Goal: Task Accomplishment & Management: Use online tool/utility

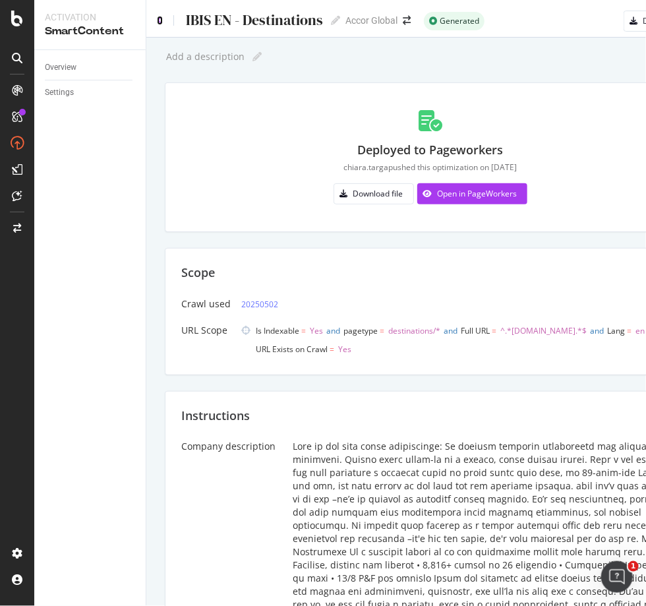
click at [159, 19] on icon at bounding box center [160, 20] width 6 height 9
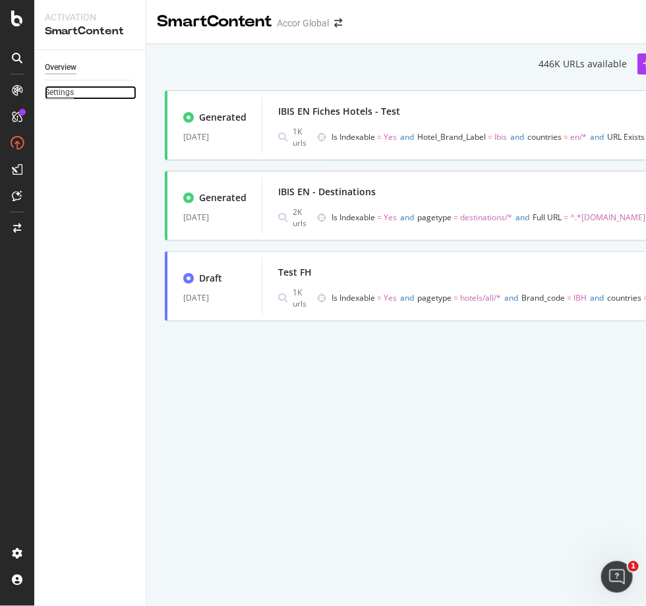
click at [69, 89] on div "Settings" at bounding box center [59, 93] width 29 height 14
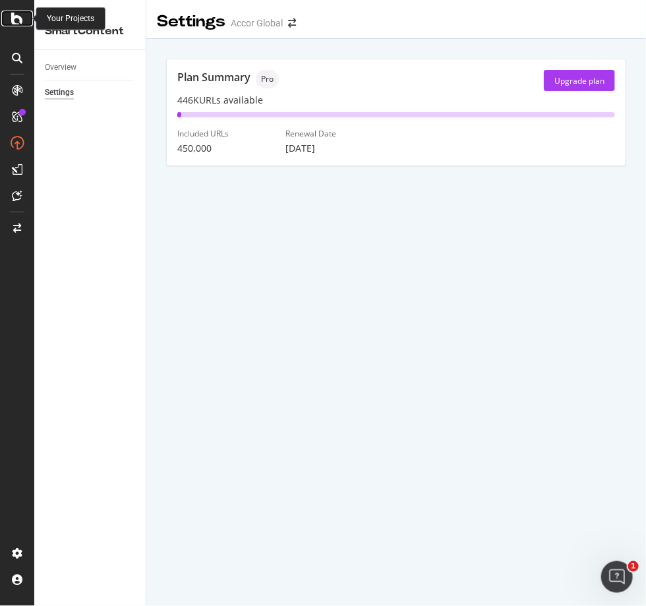
click at [19, 24] on icon at bounding box center [17, 19] width 12 height 16
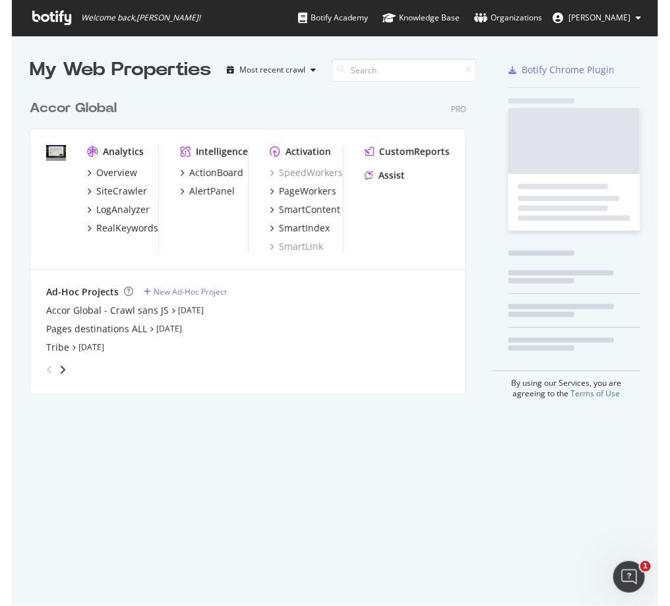
scroll to position [595, 624]
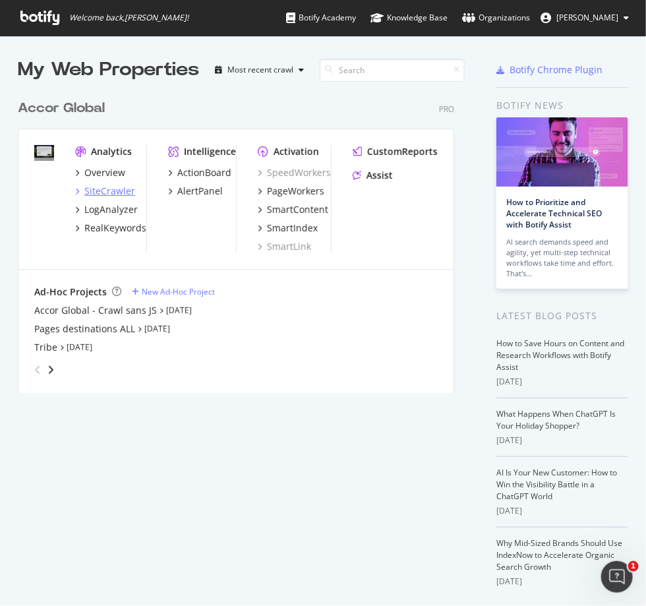
click at [111, 189] on div "SiteCrawler" at bounding box center [109, 191] width 51 height 13
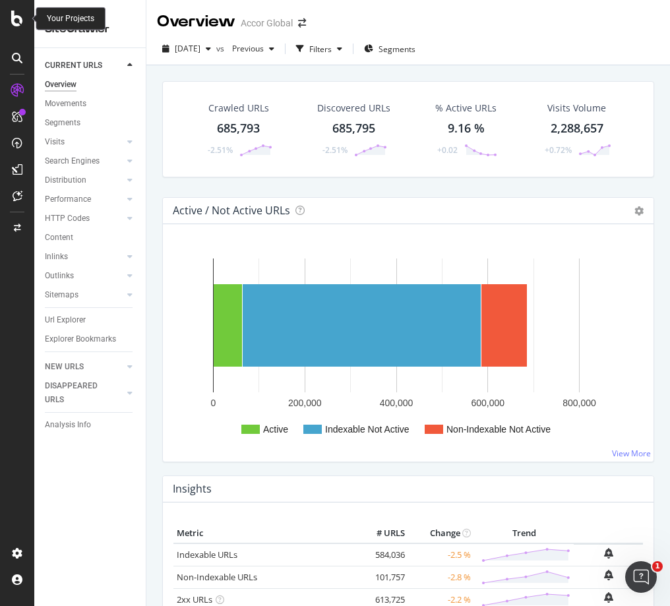
click at [17, 20] on icon at bounding box center [17, 19] width 12 height 16
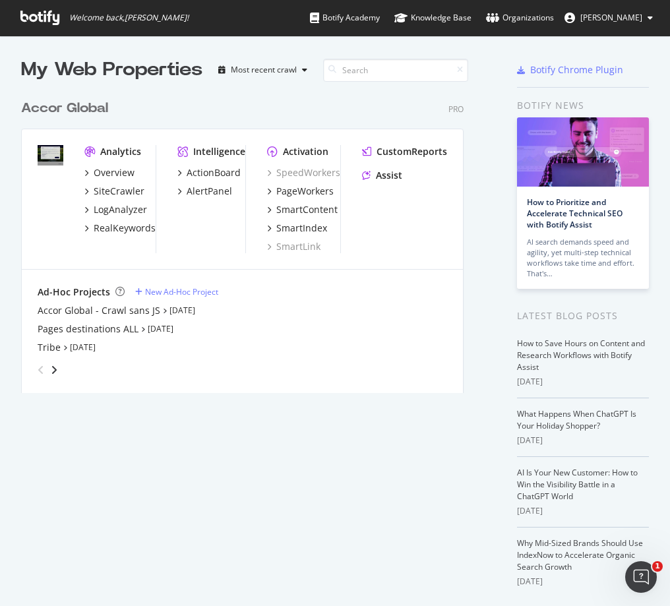
scroll to position [595, 647]
click at [127, 195] on div "SiteCrawler" at bounding box center [119, 191] width 51 height 13
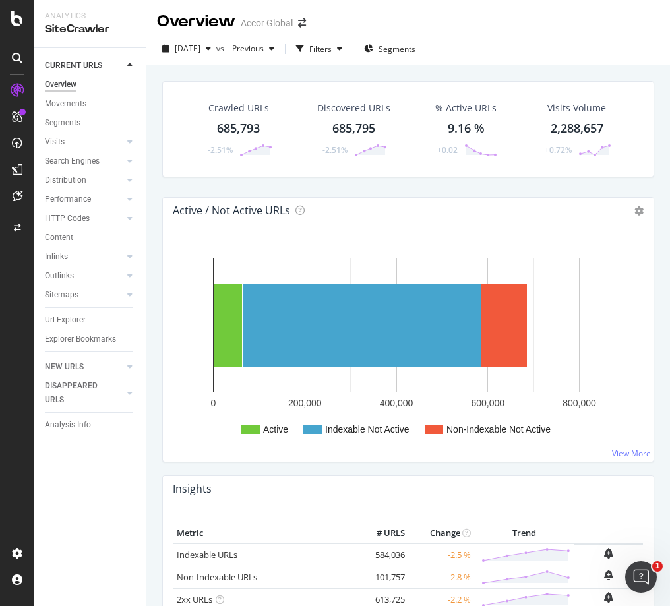
click at [152, 452] on div "Crawled URLs 685,793 -2.51% Discovered URLs 685,795 -2.51% % Active URLs 9.16 %…" at bounding box center [408, 368] width 524 height 606
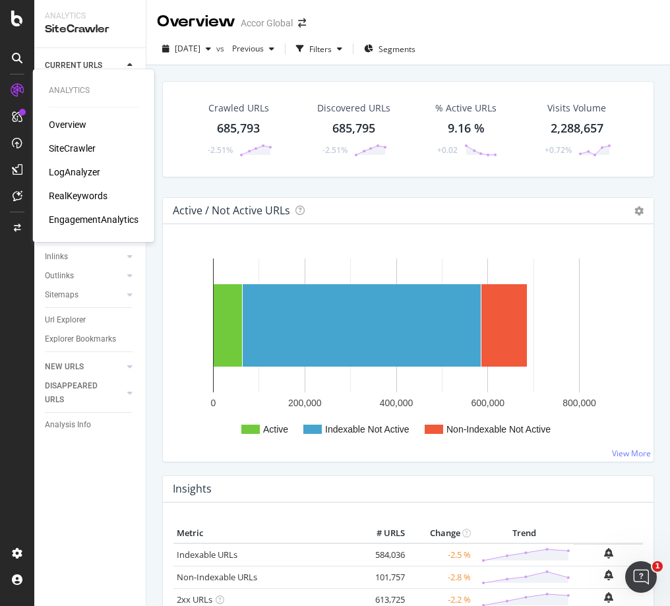
click at [89, 147] on div "SiteCrawler" at bounding box center [72, 148] width 47 height 13
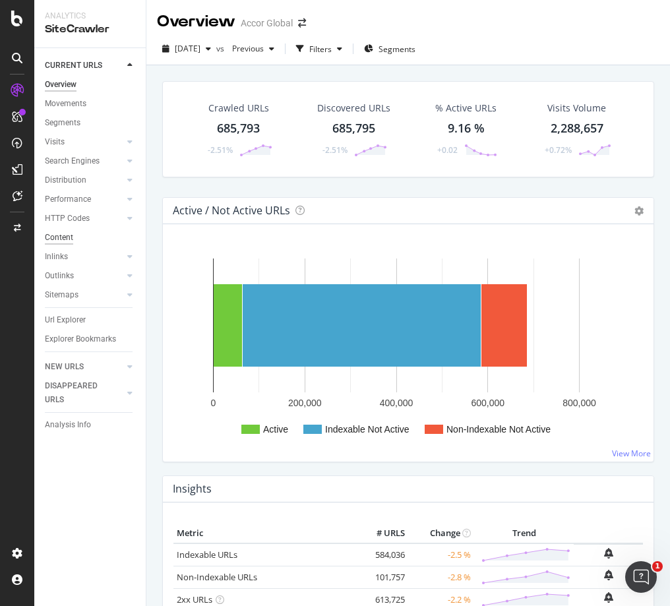
click at [61, 237] on div "Content" at bounding box center [59, 238] width 28 height 14
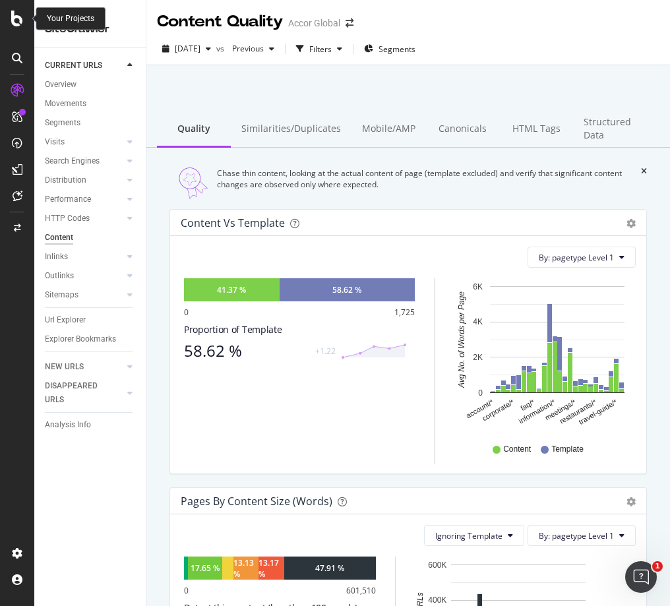
click at [18, 22] on icon at bounding box center [17, 19] width 12 height 16
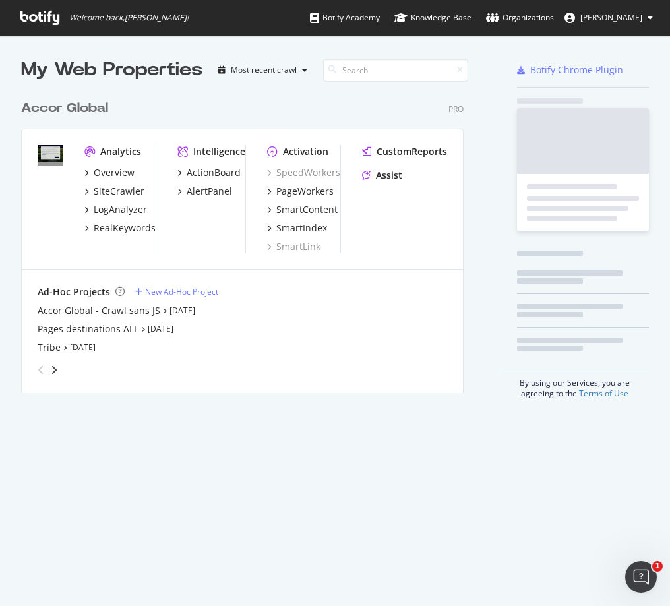
scroll to position [595, 647]
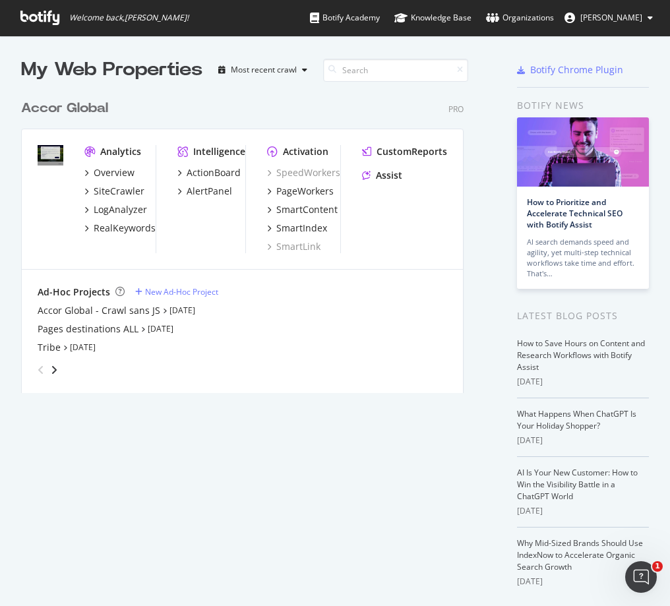
click at [74, 290] on div "Ad-Hoc Projects" at bounding box center [74, 291] width 73 height 13
click at [53, 368] on icon "angle-right" at bounding box center [54, 370] width 7 height 11
click at [39, 368] on icon "angle-left" at bounding box center [35, 366] width 7 height 11
click at [185, 289] on div "New Ad-Hoc Project" at bounding box center [181, 291] width 73 height 11
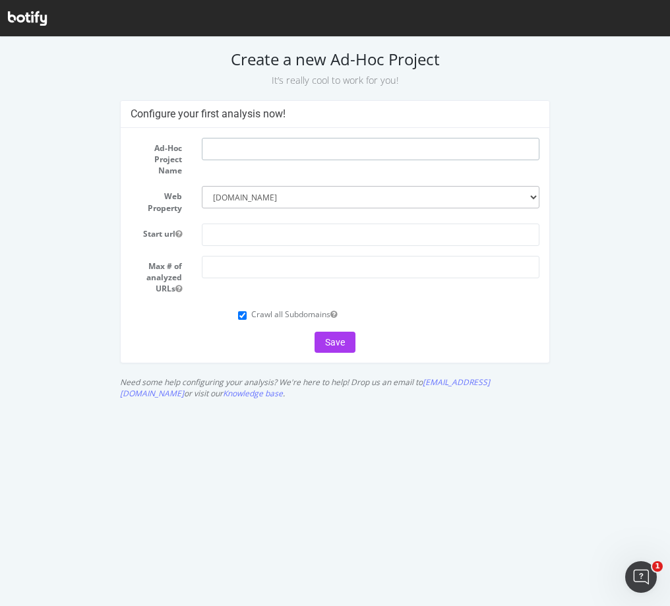
click at [260, 148] on input "text" at bounding box center [371, 149] width 338 height 22
type input "Magazine ibis"
click at [379, 199] on select "--------- all.accor.com" at bounding box center [371, 197] width 338 height 22
click at [378, 180] on form "Ad-Hoc Project Name Magazine ibis Web Property --------- all.accor.com Start ur…" at bounding box center [335, 245] width 409 height 215
click at [254, 198] on select "--------- all.accor.com" at bounding box center [371, 197] width 338 height 22
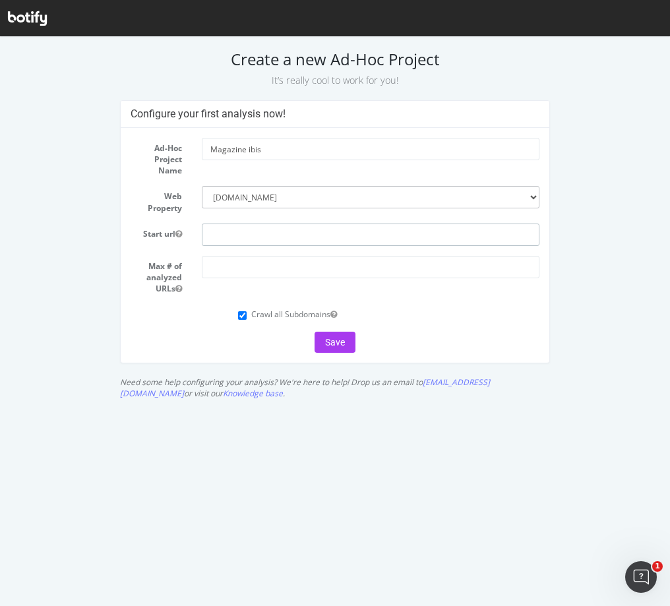
click at [253, 232] on input "text" at bounding box center [371, 235] width 338 height 22
paste input "[URL][DOMAIN_NAME]"
type input "[URL][DOMAIN_NAME]"
click at [392, 264] on input "number" at bounding box center [371, 267] width 338 height 22
click at [533, 195] on select "--------- all.accor.com" at bounding box center [371, 197] width 338 height 22
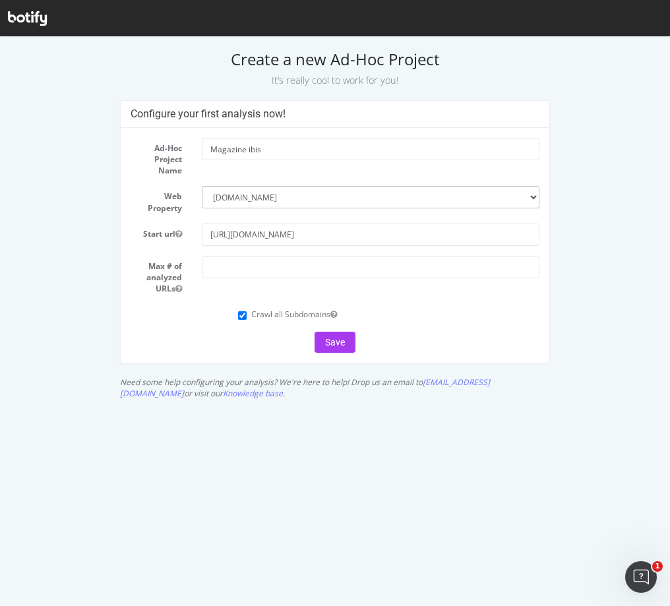
click at [202, 186] on select "--------- all.accor.com" at bounding box center [371, 197] width 338 height 22
click at [604, 235] on div "Configure your first analysis now! Ad-Hoc Project Name Magazine ibis Web Proper…" at bounding box center [335, 252] width 665 height 305
click at [333, 405] on html "Create a new Ad-Hoc Project It’s really cool to work for you! Configure your fi…" at bounding box center [335, 221] width 670 height 369
click at [398, 196] on select "--------- all.accor.com" at bounding box center [371, 197] width 338 height 22
click at [590, 235] on div "Configure your first analysis now! Ad-Hoc Project Name Magazine ibis Web Proper…" at bounding box center [335, 252] width 665 height 305
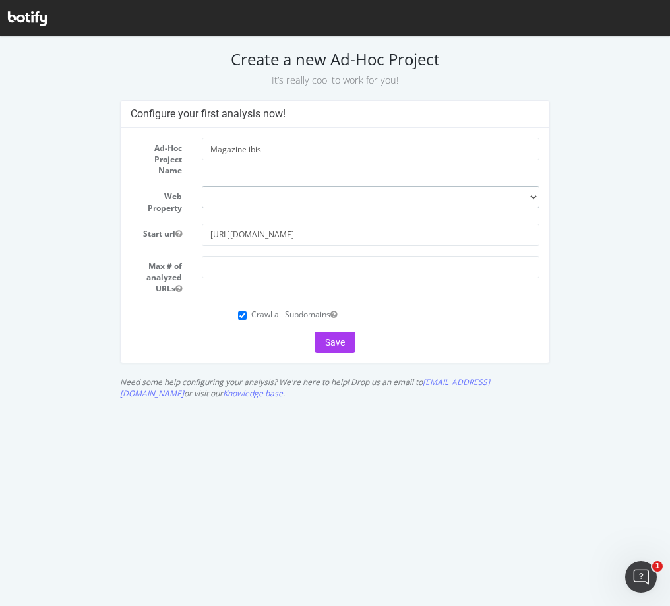
click at [530, 198] on select "--------- all.accor.com" at bounding box center [371, 197] width 338 height 22
click at [419, 194] on select "--------- all.accor.com" at bounding box center [371, 197] width 338 height 22
select select "3418"
click at [202, 186] on select "--------- all.accor.com" at bounding box center [371, 197] width 338 height 22
click at [241, 314] on input "Crawl all Subdomains" at bounding box center [242, 315] width 9 height 9
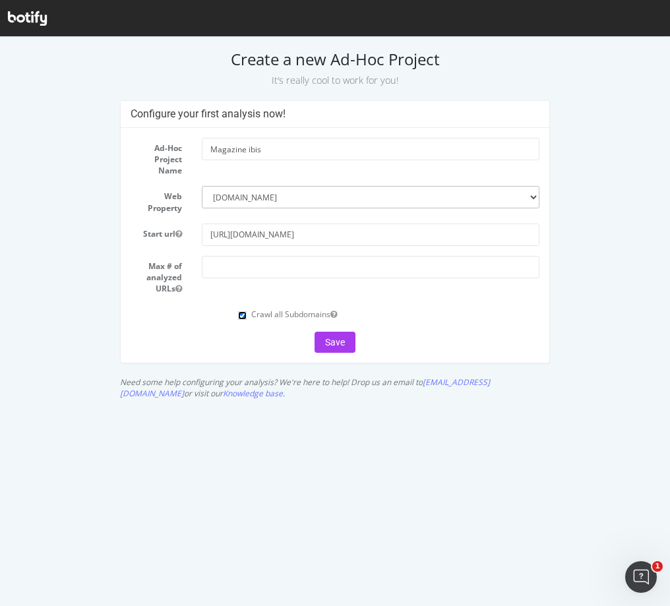
checkbox input "false"
click at [438, 269] on input "number" at bounding box center [371, 267] width 338 height 22
type input "5000"
click at [416, 405] on html "Create a new Ad-Hoc Project It’s really cool to work for you! Configure your fi…" at bounding box center [335, 221] width 670 height 369
click at [338, 342] on button "Save" at bounding box center [335, 342] width 41 height 21
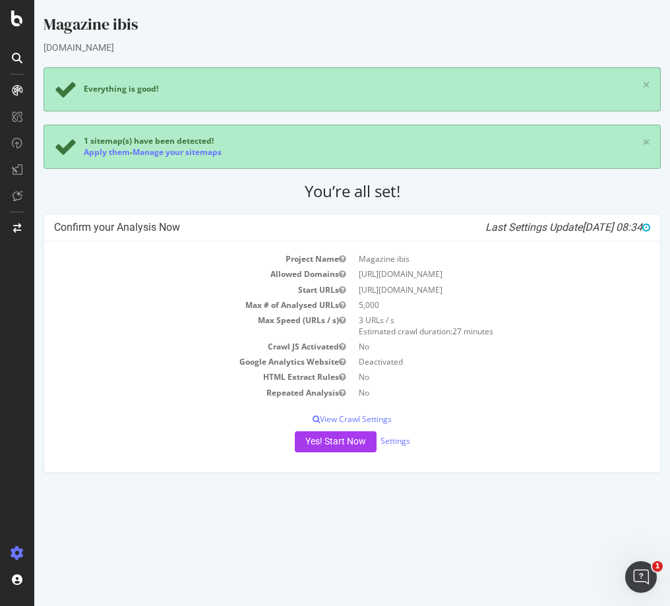
click at [429, 486] on html "Magazine ibis [DOMAIN_NAME] Everything is good! × 1 sitemap(s) have been detect…" at bounding box center [352, 243] width 636 height 486
click at [358, 440] on button "Yes! Start Now" at bounding box center [336, 441] width 82 height 21
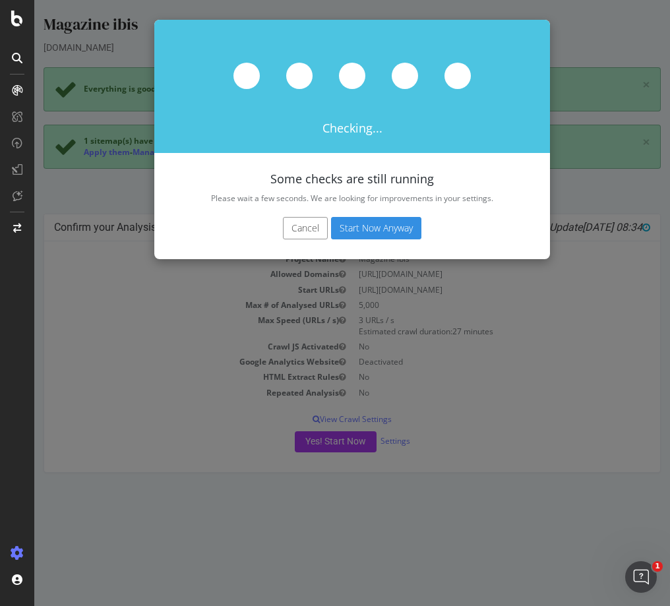
click at [290, 226] on button "Cancel" at bounding box center [305, 228] width 45 height 22
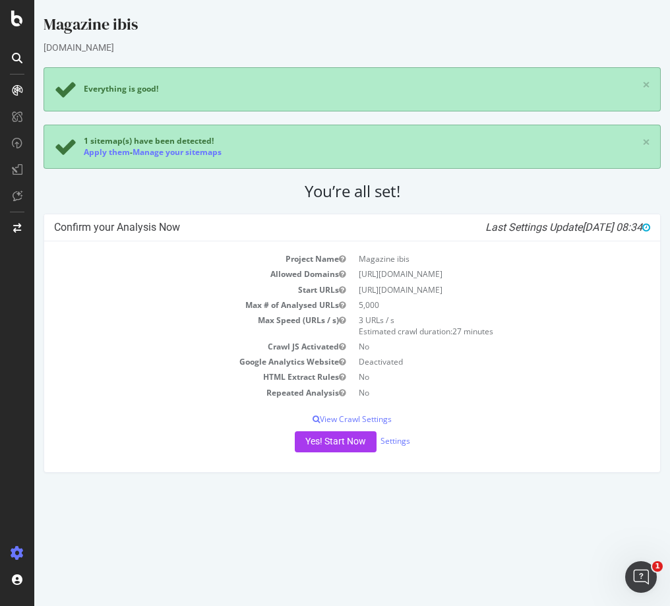
click at [200, 57] on div "Magazine ibis [DOMAIN_NAME] Everything is good! × 1 sitemap(s) have been detect…" at bounding box center [352, 249] width 636 height 473
click at [160, 204] on div "Magazine ibis [DOMAIN_NAME] Everything is good! × 1 sitemap(s) have been detect…" at bounding box center [352, 249] width 636 height 473
click at [74, 22] on div "Magazine ibis" at bounding box center [352, 27] width 617 height 28
click at [19, 22] on icon at bounding box center [17, 19] width 12 height 16
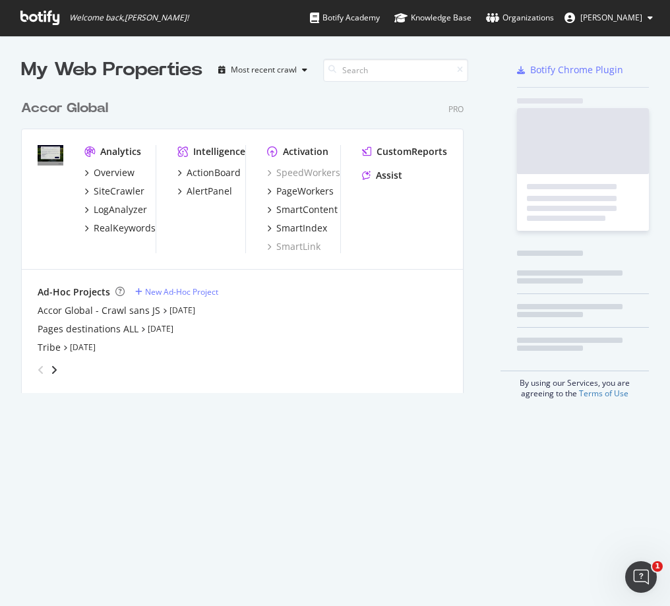
scroll to position [299, 442]
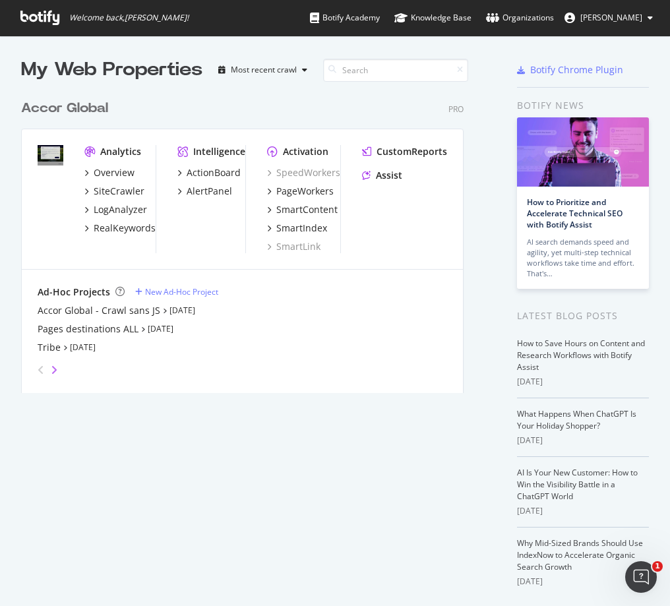
click at [51, 369] on icon "angle-right" at bounding box center [54, 370] width 7 height 11
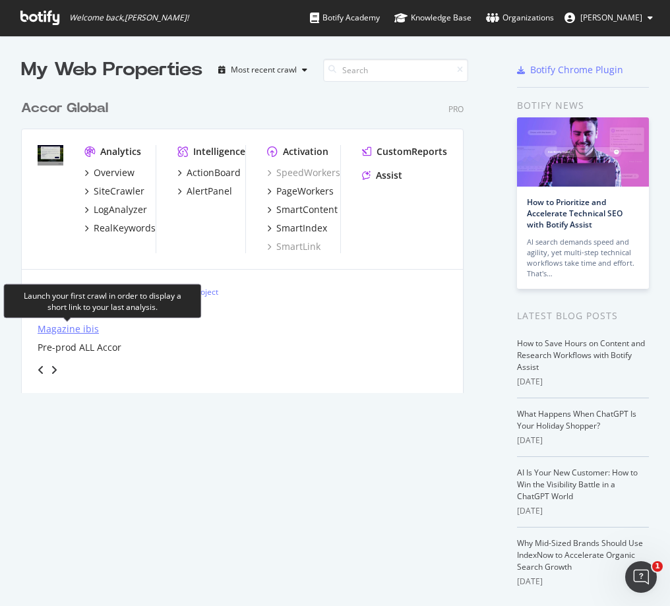
click at [73, 326] on div "Magazine ibis" at bounding box center [68, 328] width 61 height 13
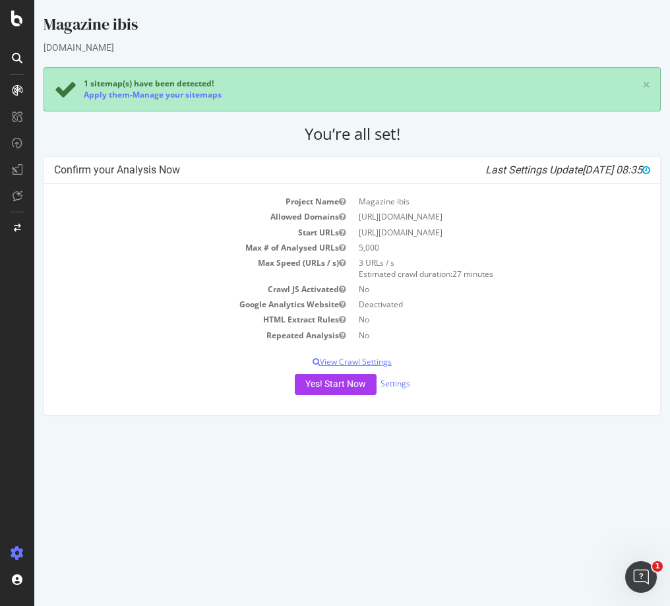
click at [386, 361] on p "View Crawl Settings" at bounding box center [352, 361] width 596 height 11
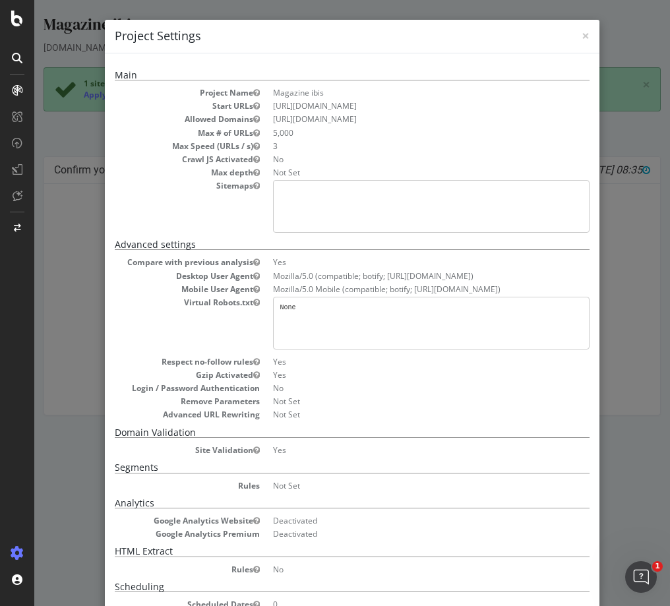
click at [466, 388] on dd "No" at bounding box center [431, 387] width 316 height 11
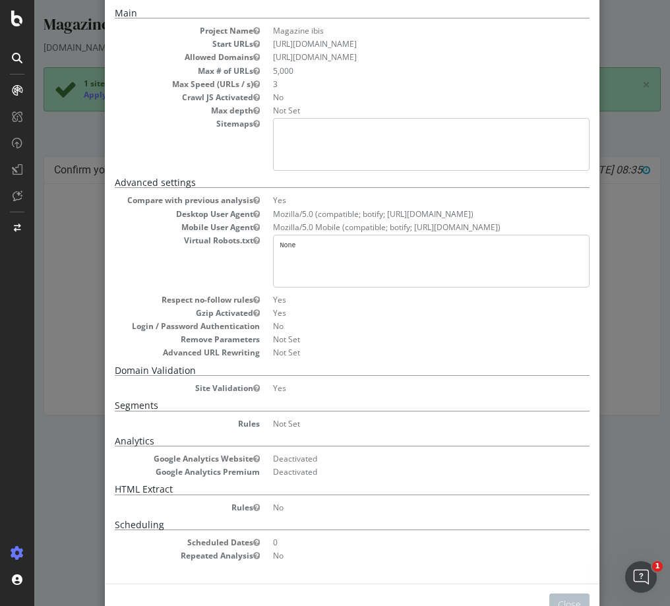
scroll to position [59, 0]
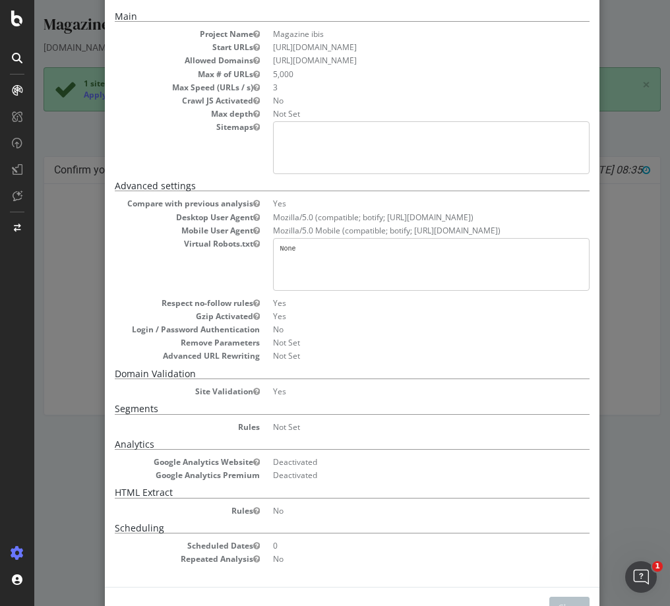
click at [365, 332] on dd "No" at bounding box center [431, 329] width 316 height 11
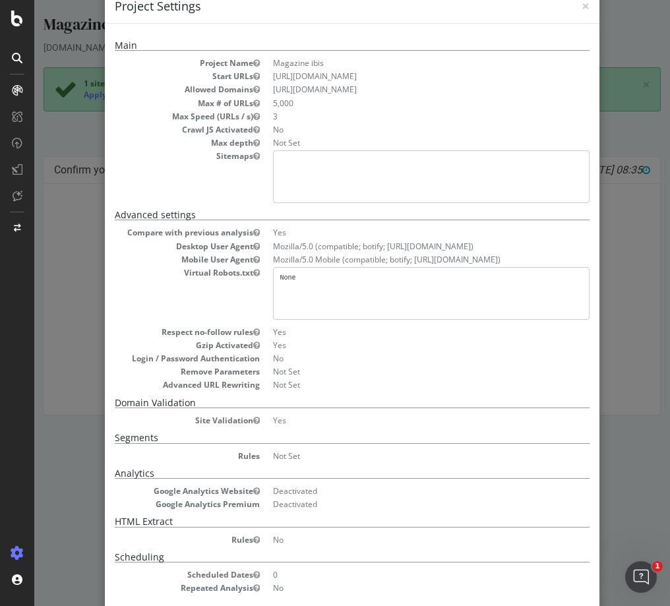
scroll to position [0, 0]
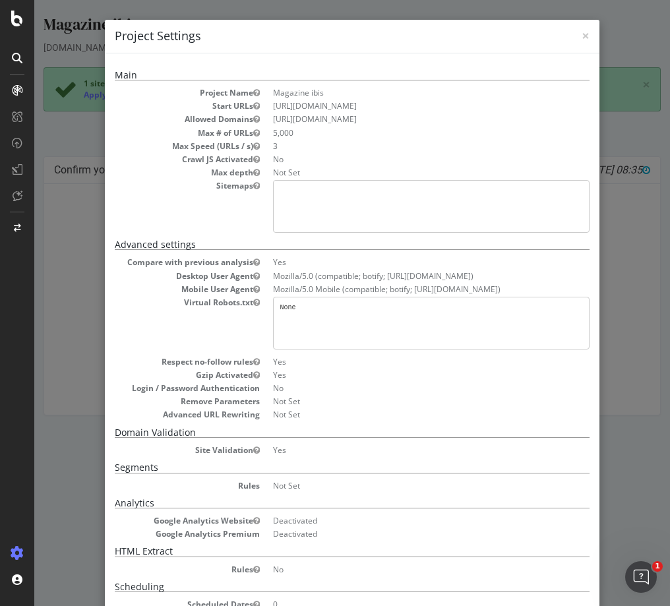
click at [491, 129] on dd "5,000" at bounding box center [431, 132] width 316 height 11
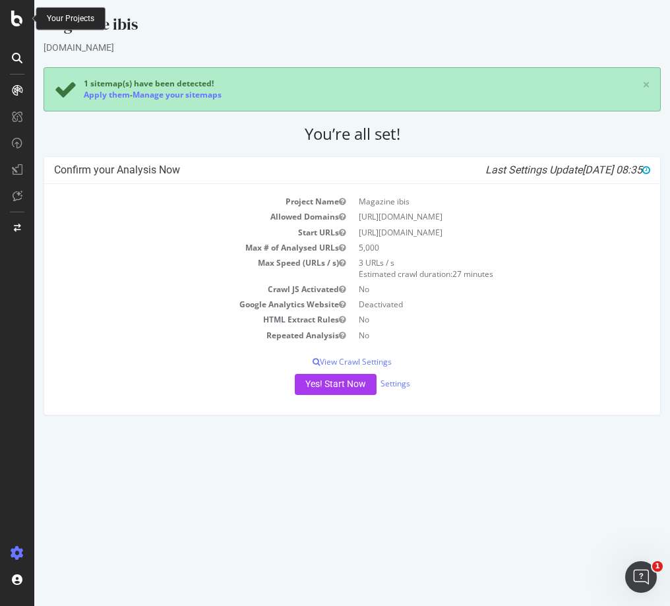
click at [445, 121] on div "Magazine ibis ibis.accor.com × 1 sitemap(s) have been detected! Apply them - Ma…" at bounding box center [352, 220] width 636 height 415
click at [397, 384] on link "Settings" at bounding box center [395, 383] width 30 height 11
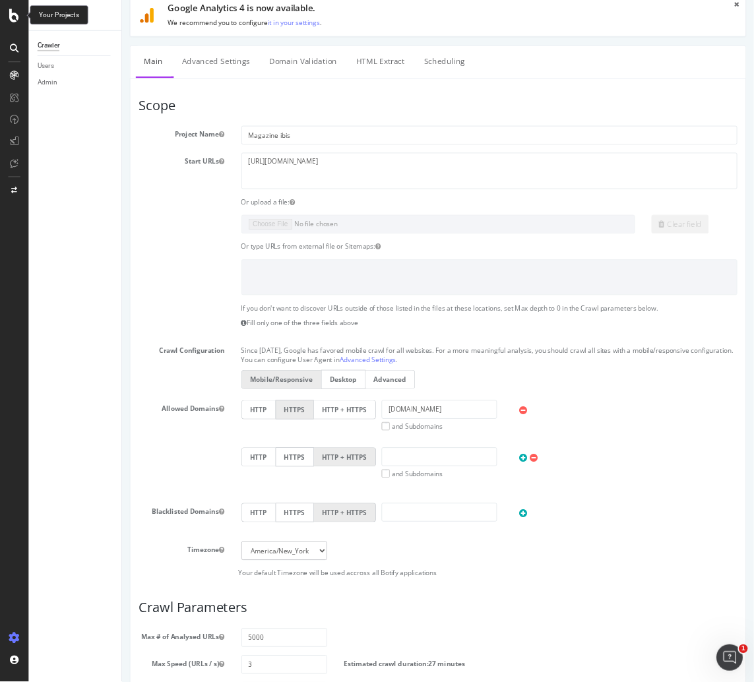
scroll to position [88, 0]
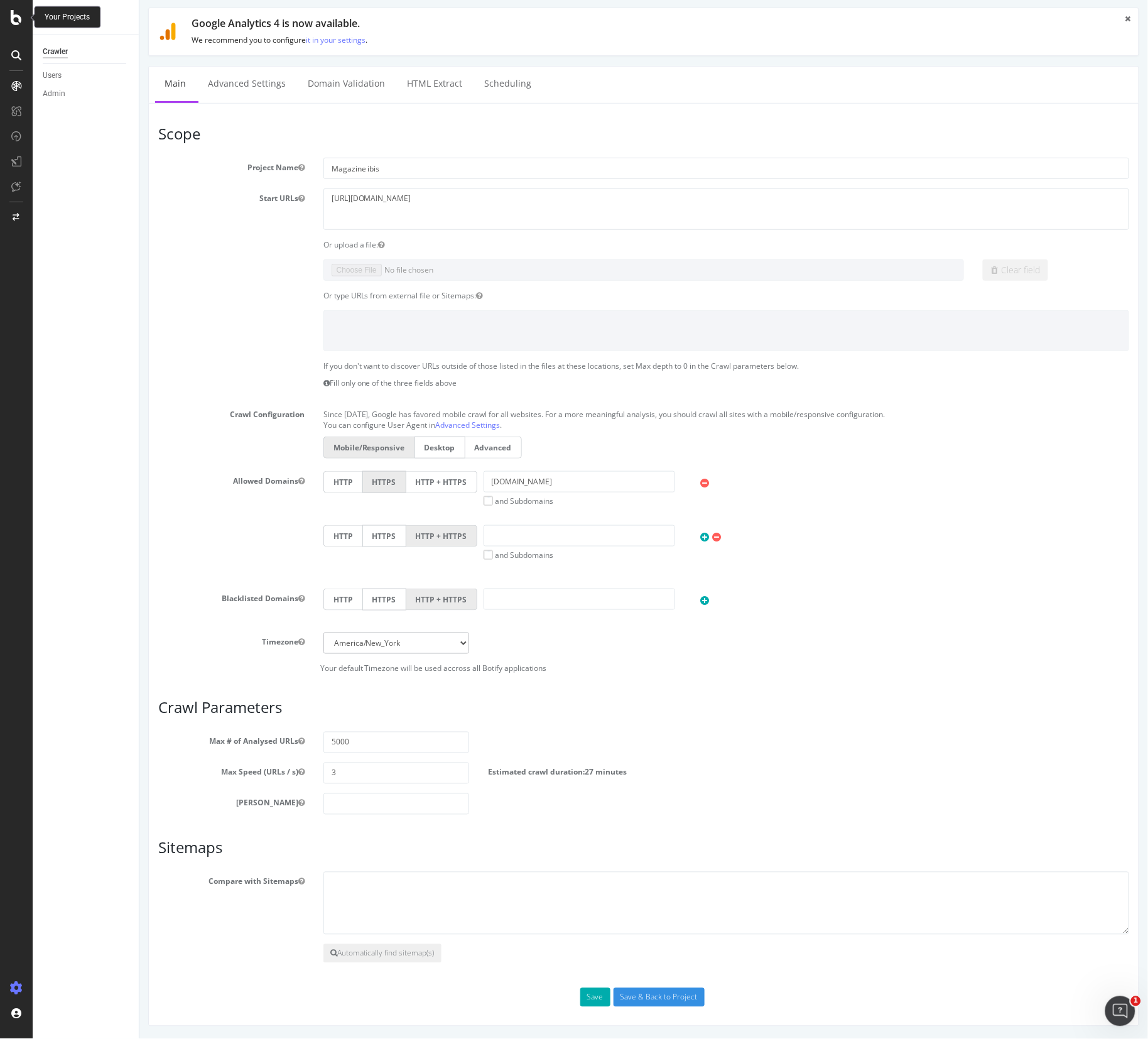
drag, startPoint x: 634, startPoint y: 148, endPoint x: 143, endPoint y: 390, distance: 547.4
click at [143, 390] on div "Magazine ibis × 1 sitemap(s) have been detected! Apply them - Manage your sitem…" at bounding box center [643, 480] width 1009 height 1090
click at [261, 360] on label at bounding box center [231, 362] width 165 height 5
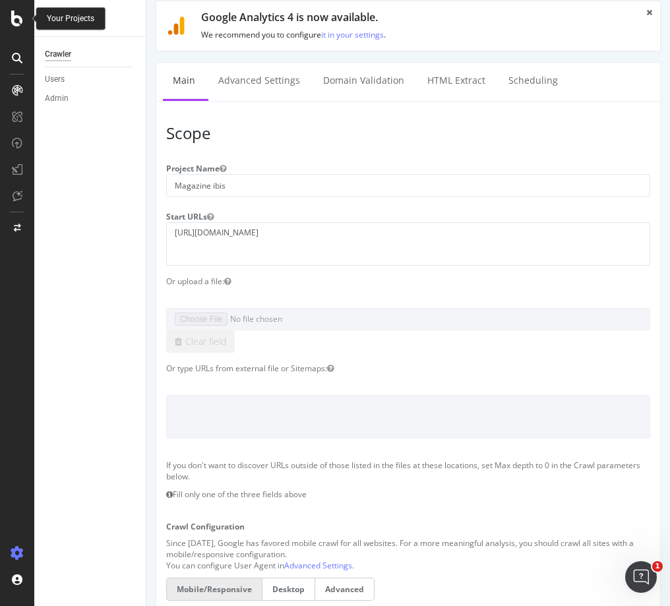
drag, startPoint x: 1191, startPoint y: 1, endPoint x: 266, endPoint y: 125, distance: 933.3
click at [266, 125] on h3 "Scope" at bounding box center [408, 133] width 484 height 17
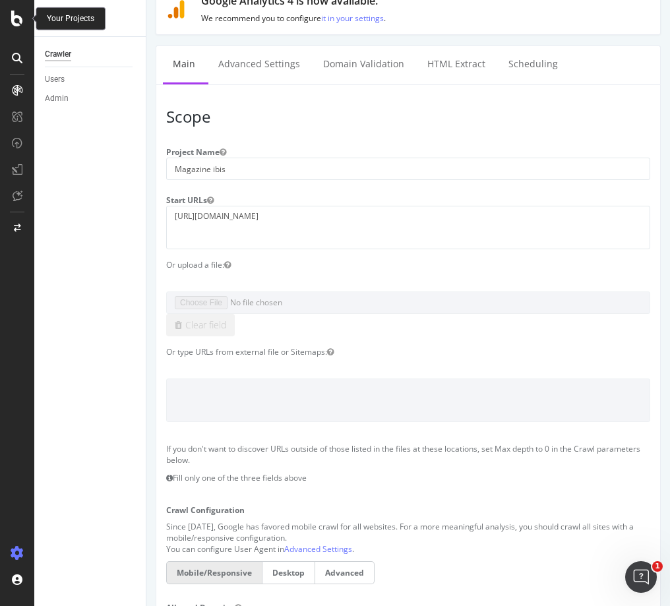
scroll to position [100, 0]
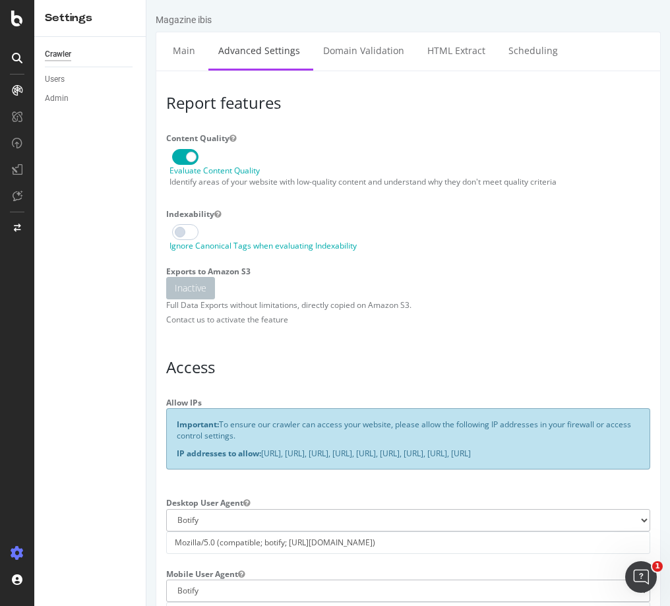
type input "[PERSON_NAME][EMAIL_ADDRESS][DOMAIN_NAME]"
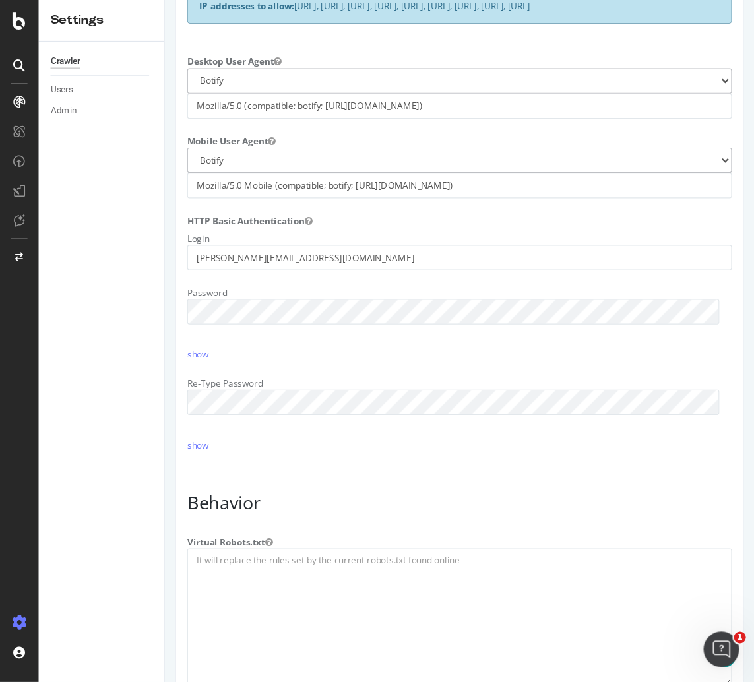
scroll to position [450, 0]
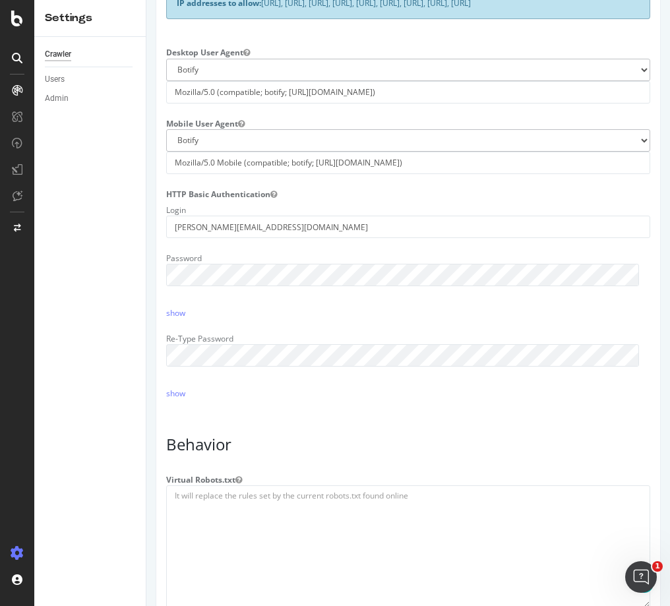
click at [657, 225] on div "Magazine ibis × Main Advanced Settings Domain Validation HTML Extract Schedulin…" at bounding box center [408, 525] width 524 height 1924
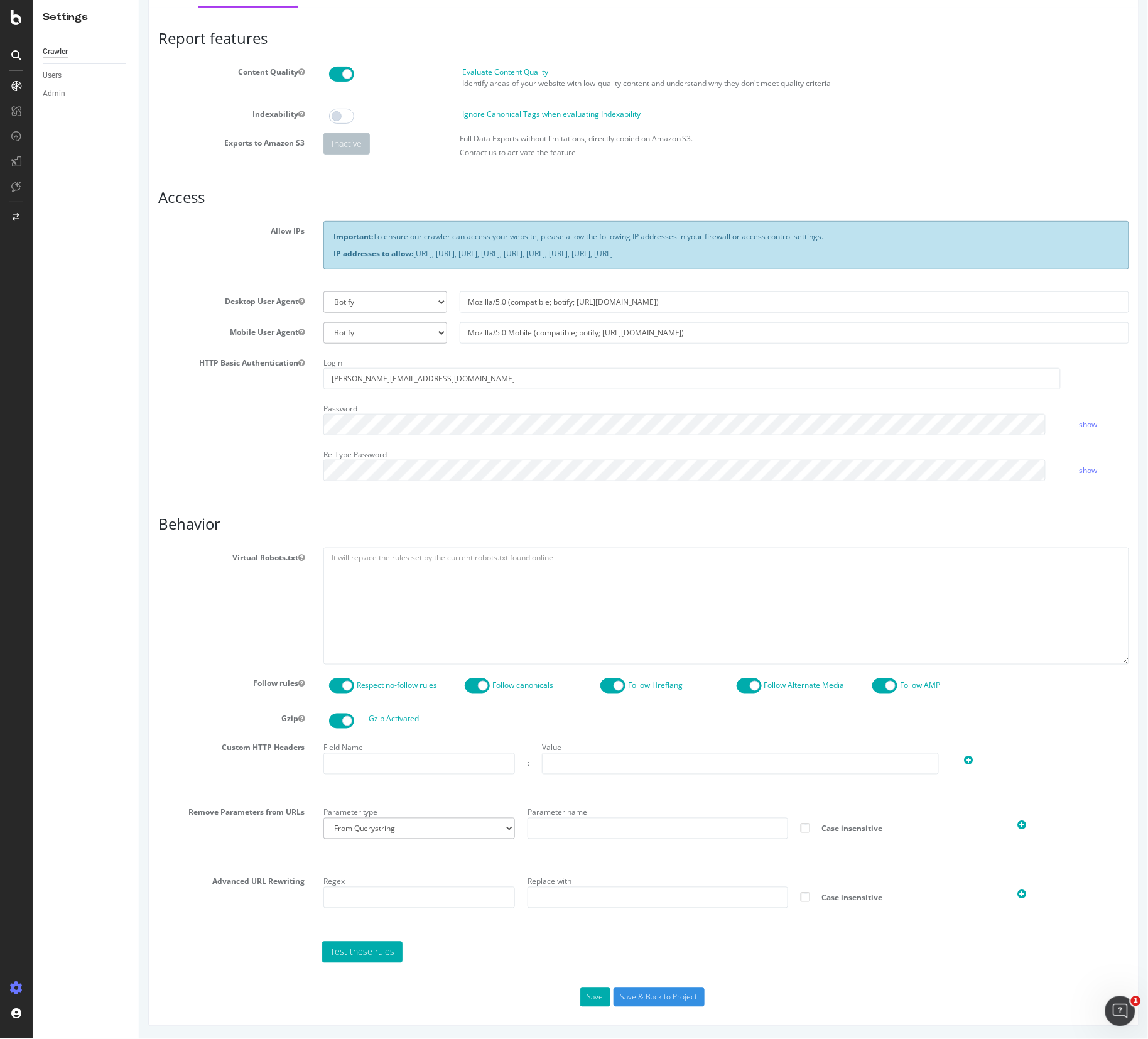
scroll to position [62, 0]
drag, startPoint x: 626, startPoint y: 0, endPoint x: 253, endPoint y: 449, distance: 583.7
click at [253, 449] on div "HTTP Basic Authentication Login candice.cugnot@consulting-for.accor.com Passwor…" at bounding box center [643, 422] width 990 height 137
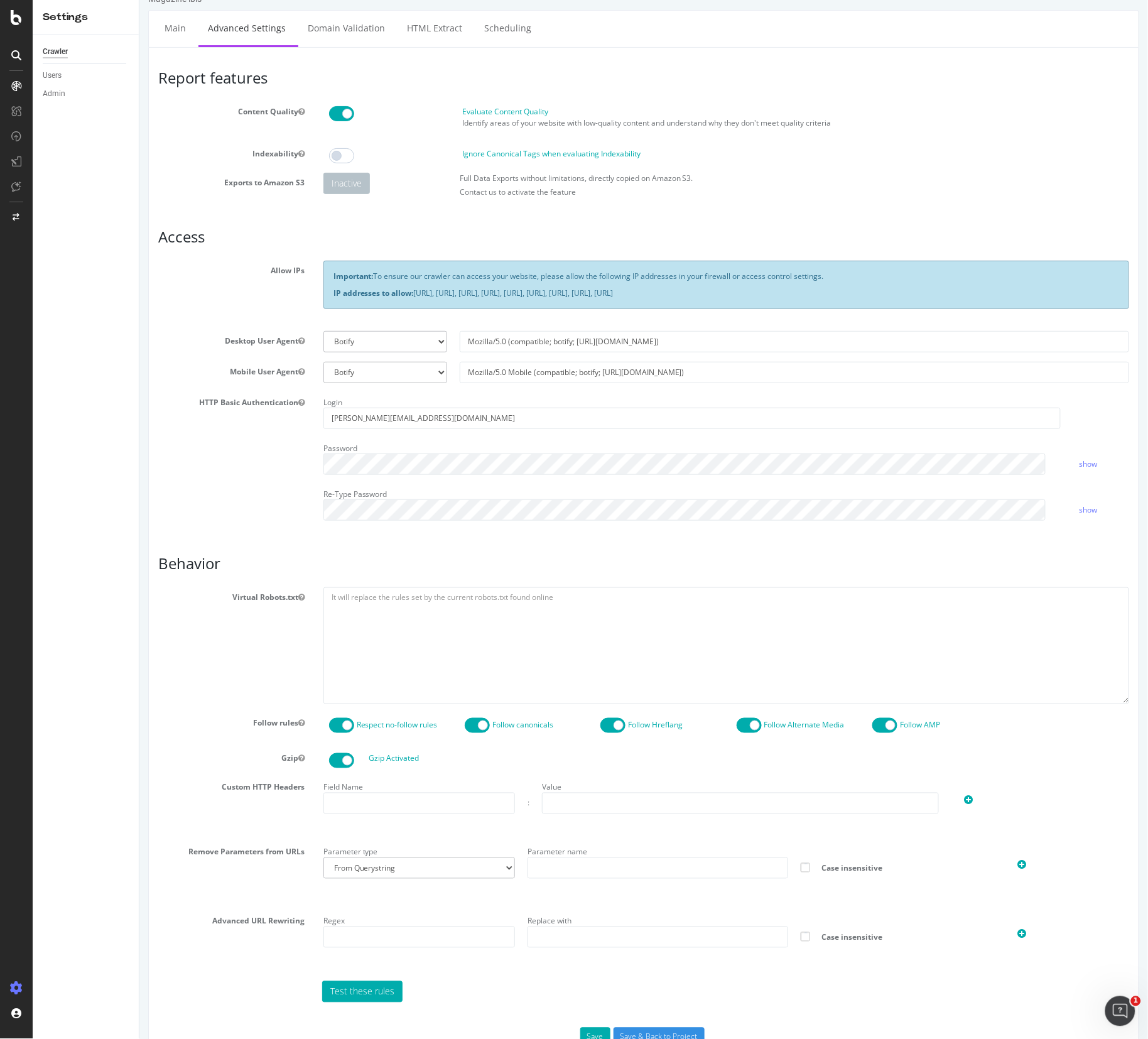
scroll to position [9, 0]
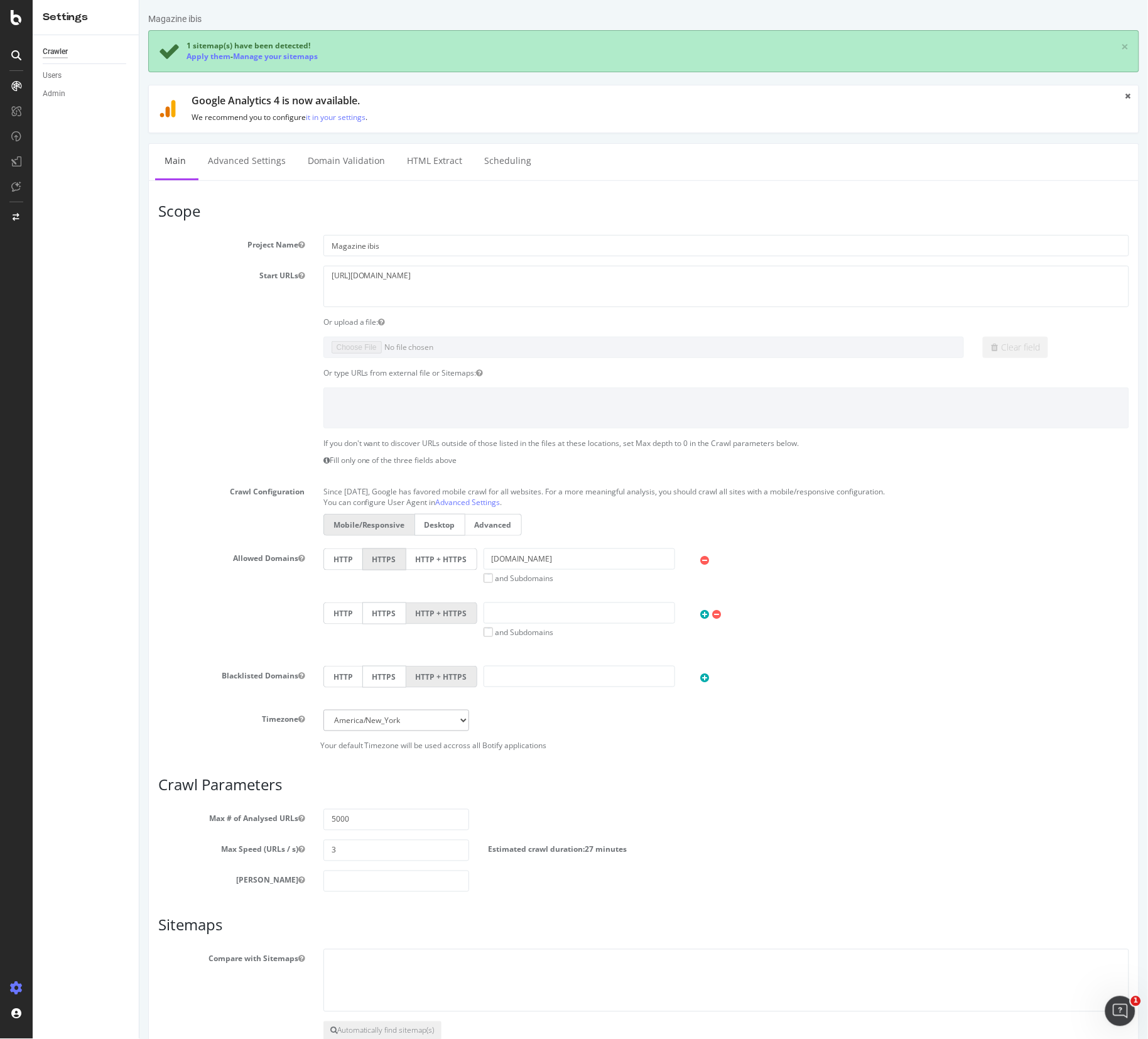
click at [637, 170] on ul "Main Advanced Settings Domain Validation HTML Extract Scheduling" at bounding box center [643, 161] width 991 height 37
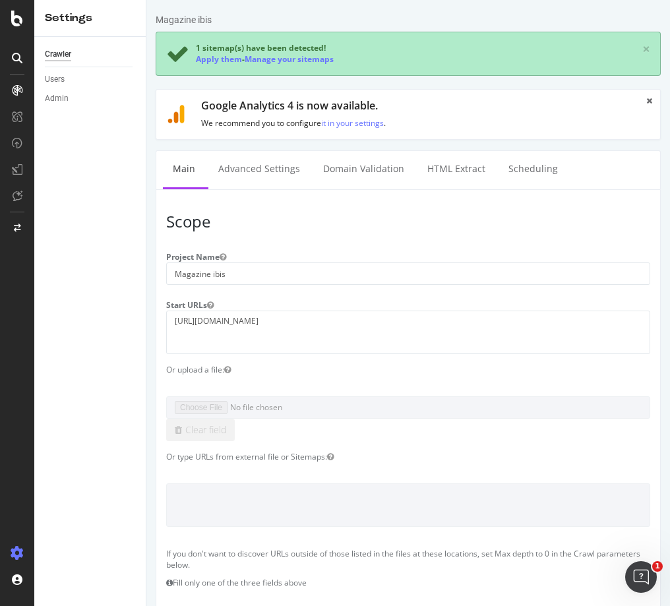
drag, startPoint x: 1063, startPoint y: 1, endPoint x: 148, endPoint y: 272, distance: 953.8
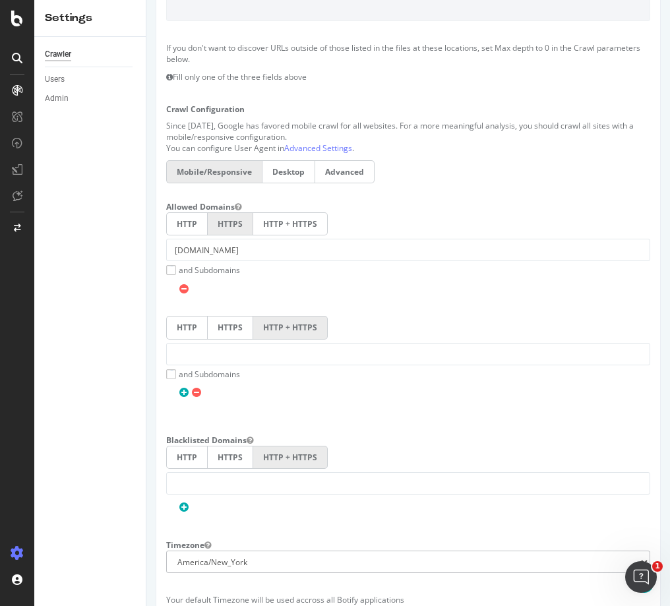
scroll to position [527, 0]
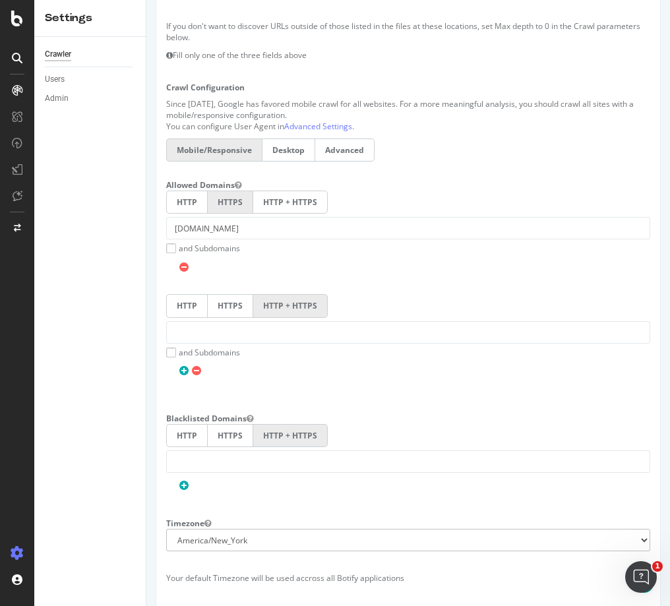
click at [435, 271] on div at bounding box center [408, 265] width 484 height 20
click at [493, 81] on div "Crawl Configuration Since September 2020, Google has favored mobile crawl for a…" at bounding box center [408, 121] width 504 height 88
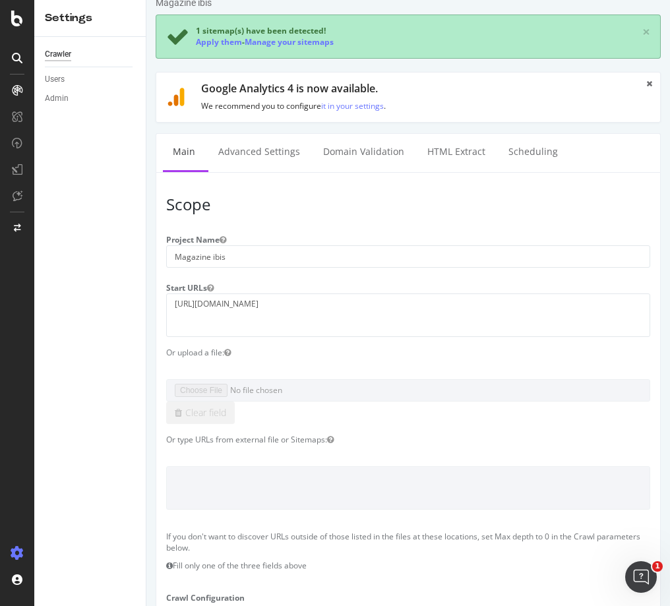
scroll to position [0, 0]
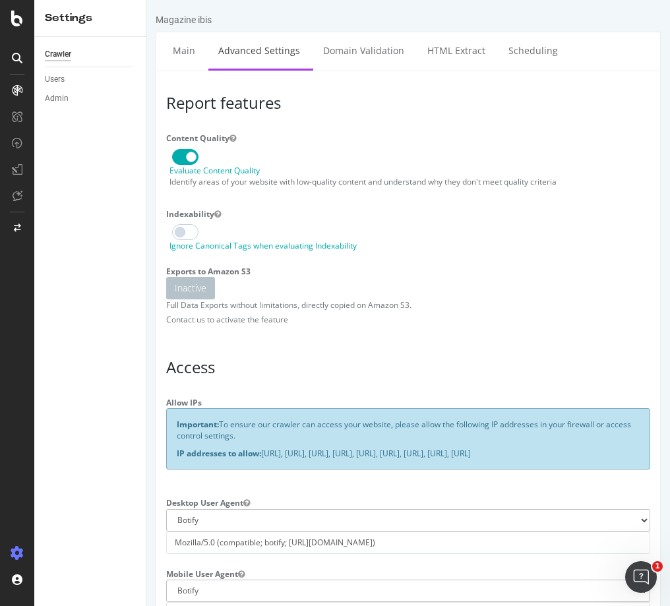
type input "[PERSON_NAME][EMAIL_ADDRESS][DOMAIN_NAME]"
click at [593, 285] on div "Inactive" at bounding box center [408, 288] width 497 height 22
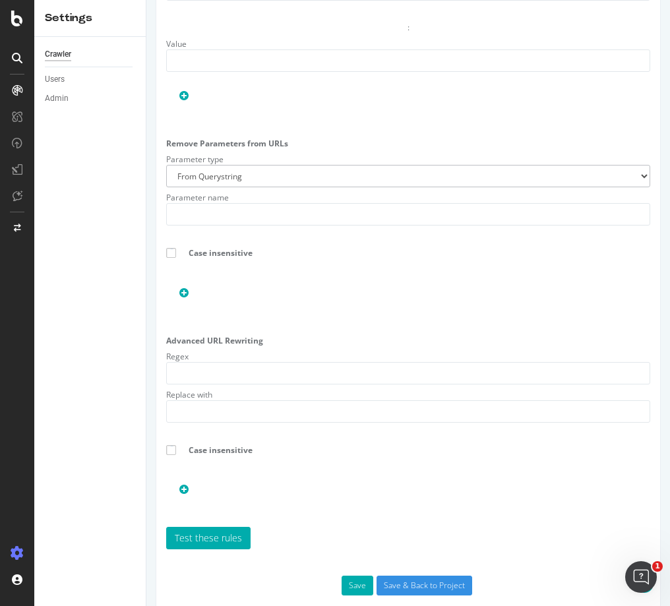
scroll to position [1354, 0]
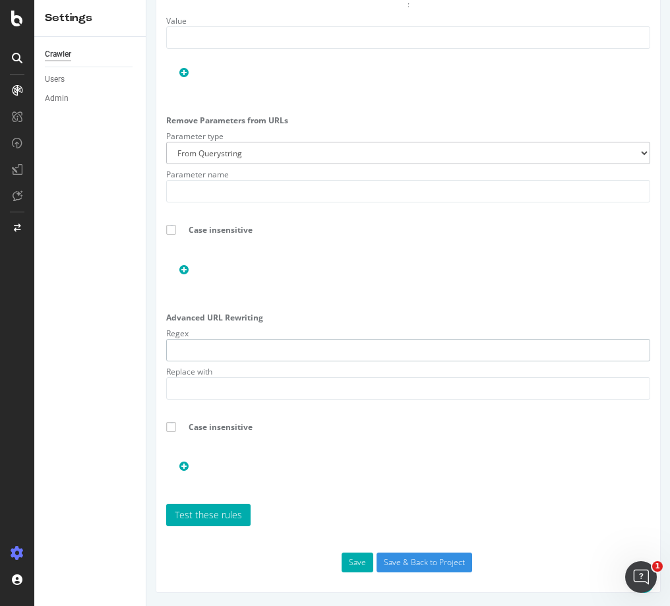
click at [377, 345] on input "text" at bounding box center [408, 350] width 484 height 22
paste input "^(?!.*\/pt-br\/ibis-magazine).*"
type input "^(?!.*\/pt-br\/ibis-magazine).*"
click at [400, 427] on div "Case insensitive" at bounding box center [408, 422] width 504 height 22
click at [384, 294] on div "Remove Parameters from URLs Parameter type From Querystring From Semicolon Para…" at bounding box center [408, 203] width 504 height 187
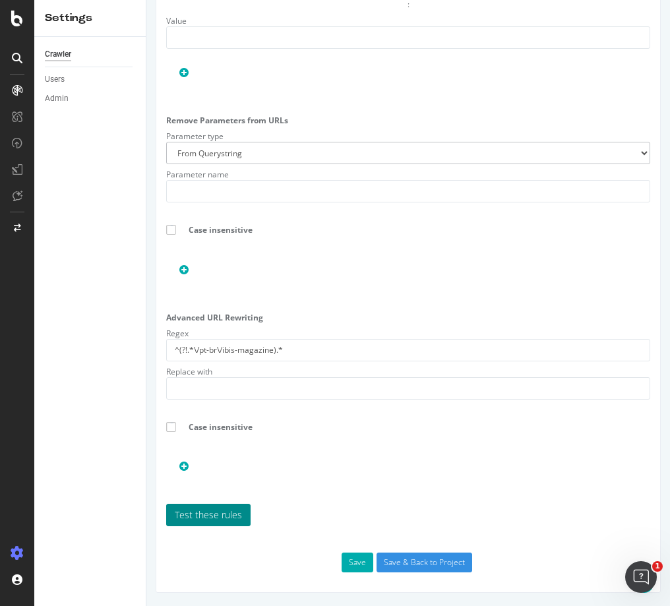
click at [233, 514] on link "Test these rules" at bounding box center [208, 515] width 84 height 22
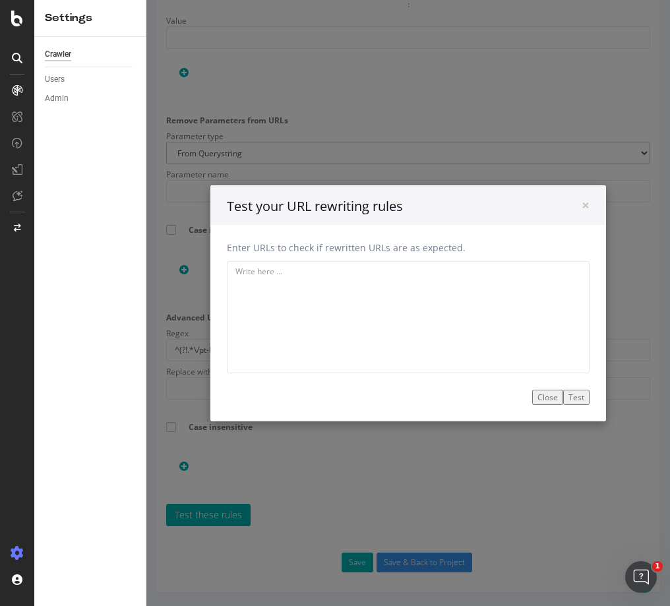
click at [253, 236] on div "Enter URLs to check if rewritten URLs are as expected. Input URLs Output URLs E…" at bounding box center [408, 298] width 396 height 148
click at [573, 396] on button "Test" at bounding box center [576, 396] width 26 height 15
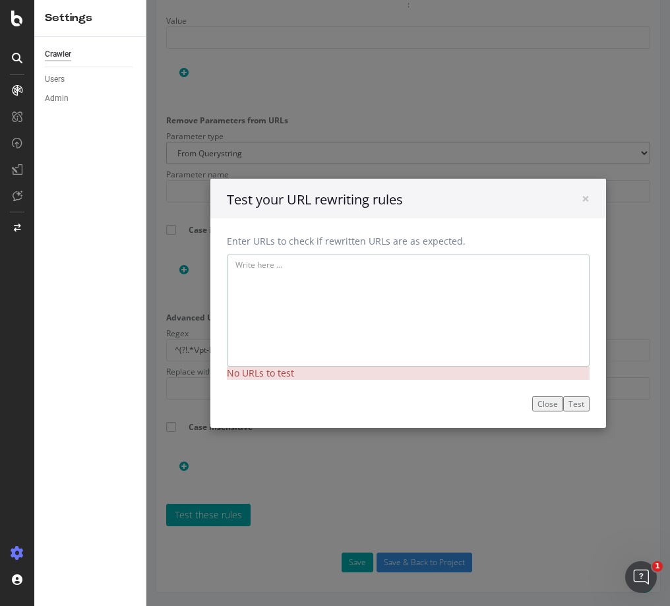
click at [298, 278] on textarea at bounding box center [408, 310] width 363 height 112
paste textarea "https://ibis.accor.com/pt-br/ibis-magazine.html"
click at [406, 289] on textarea "https://ibis.accor.com/pt-br/ibis-magazine.html" at bounding box center [408, 310] width 363 height 112
paste textarea "https://ibis.accor.com/en/ibis-magazine.html"
click at [431, 291] on textarea "https://ibis.accor.com/pt-br/ibis-magazine.html https://ibis.accor.com/en/ibis-…" at bounding box center [408, 310] width 363 height 112
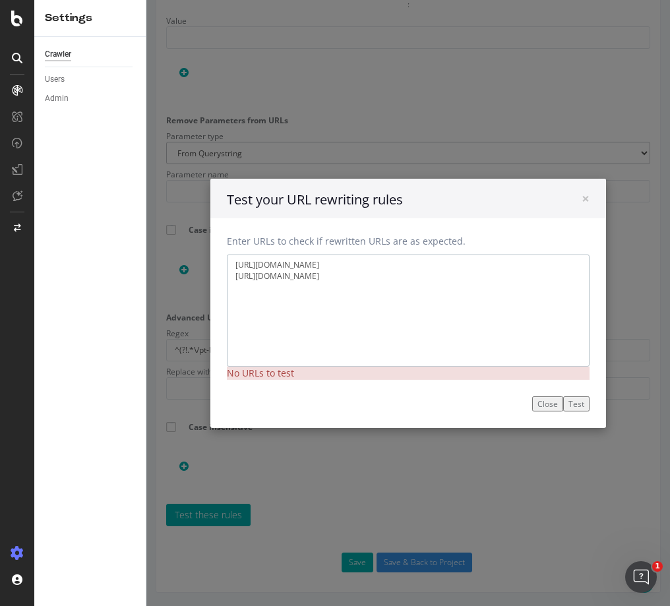
paste textarea "https://ibis.accor.com/en/hub-offers.html"
click at [460, 326] on textarea "https://ibis.accor.com/pt-br/ibis-magazine.html https://ibis.accor.com/en/ibis-…" at bounding box center [408, 310] width 363 height 112
click at [396, 317] on textarea "https://ibis.accor.com/pt-br/ibis-magazine.html https://ibis.accor.com/en/ibis-…" at bounding box center [408, 310] width 363 height 112
paste textarea "https://ibis.accor.com/pt-br/ibis-magazine/viajar-com-um-proposito/5-coisas-par…"
type textarea "https://ibis.accor.com/pt-br/ibis-magazine.html https://ibis.accor.com/en/ibis-…"
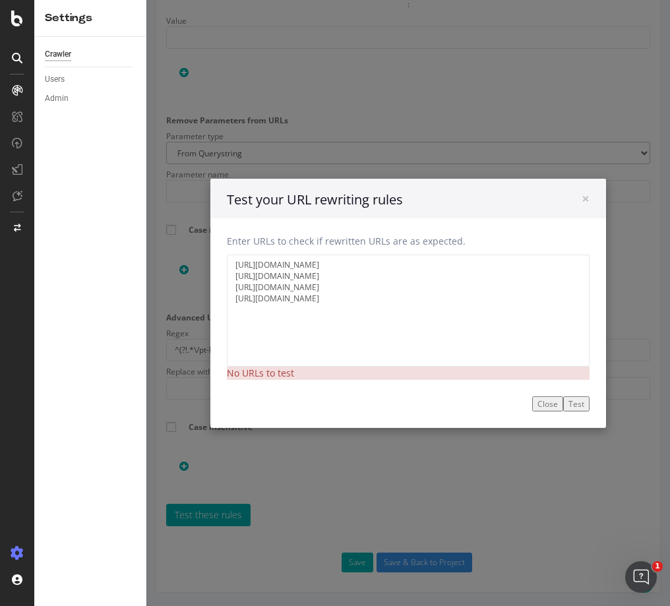
click at [570, 404] on button "Test" at bounding box center [576, 403] width 26 height 15
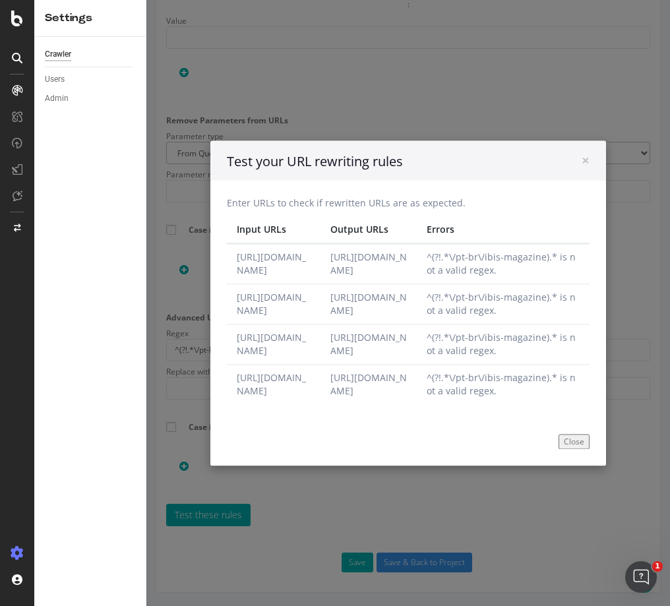
click at [469, 65] on div "× Close Test your URL rewriting rules Enter URLs to check if rewritten URLs are…" at bounding box center [408, 303] width 524 height 606
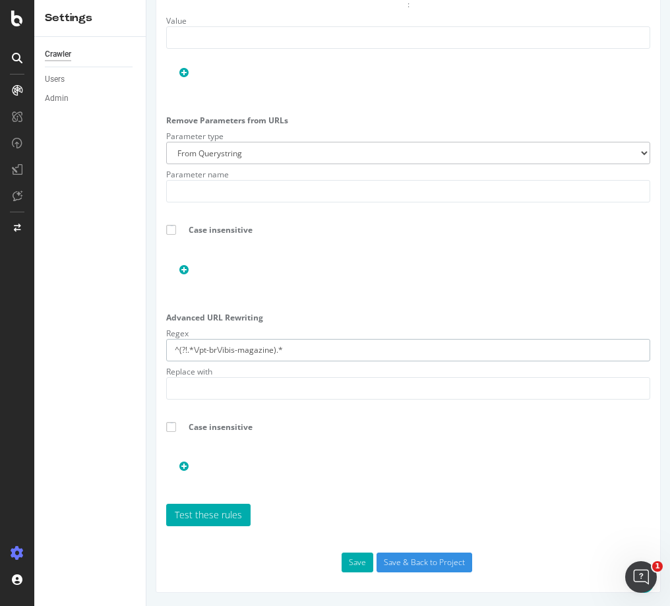
drag, startPoint x: 306, startPoint y: 346, endPoint x: 94, endPoint y: 338, distance: 211.8
paste input "https:\/\/ibis\.accor\.com\/pt-br\/ibis-magazine"
click at [438, 444] on div at bounding box center [408, 458] width 497 height 32
click at [230, 513] on link "Test these rules" at bounding box center [208, 515] width 84 height 22
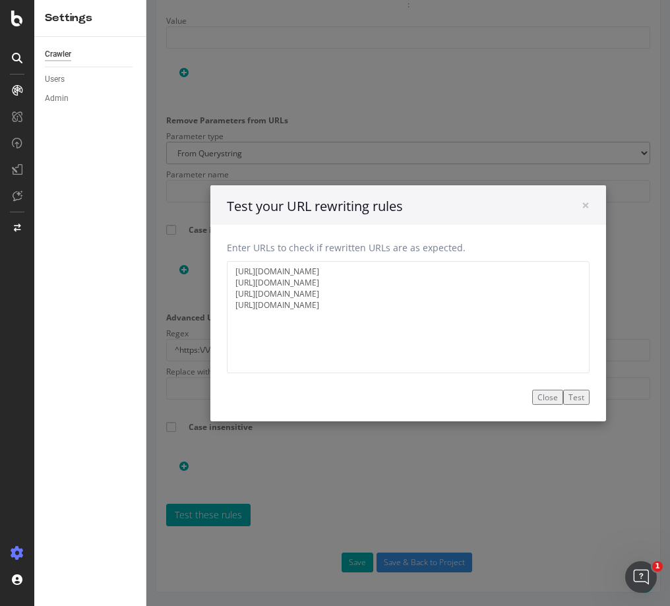
click at [573, 400] on button "Test" at bounding box center [576, 396] width 26 height 15
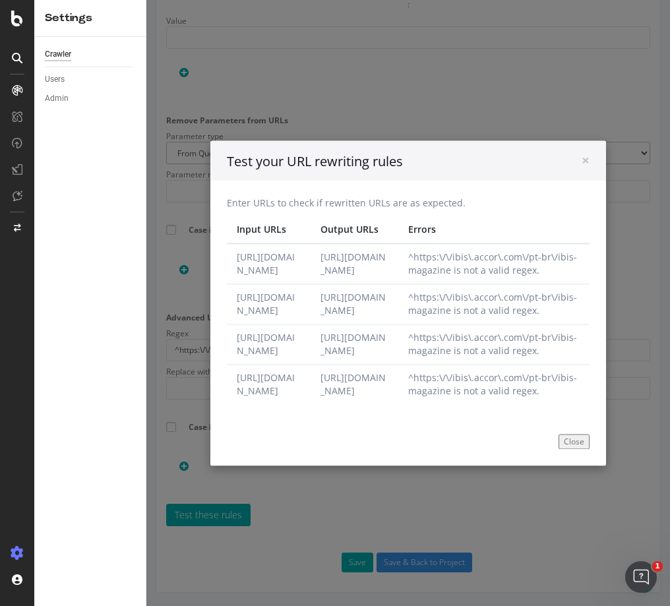
click at [467, 196] on p "Enter URLs to check if rewritten URLs are as expected." at bounding box center [408, 202] width 363 height 13
click at [567, 449] on button "Close" at bounding box center [573, 441] width 31 height 15
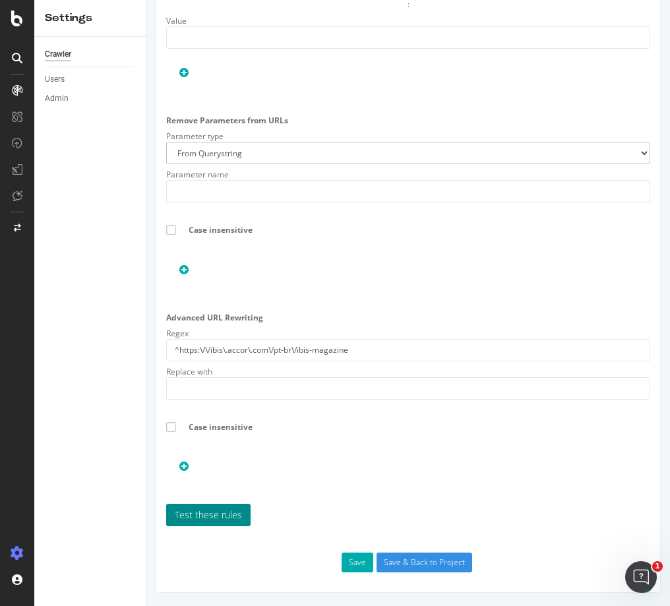
click at [207, 510] on link "Test these rules" at bounding box center [208, 515] width 84 height 22
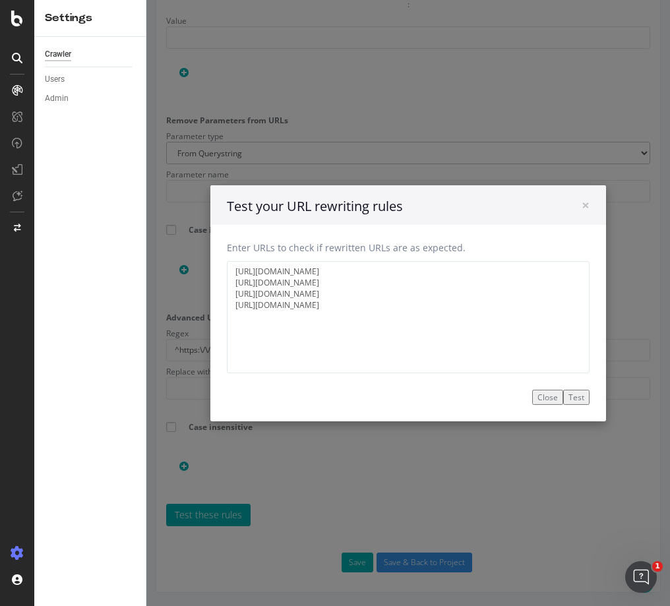
click at [574, 394] on button "Test" at bounding box center [576, 396] width 26 height 15
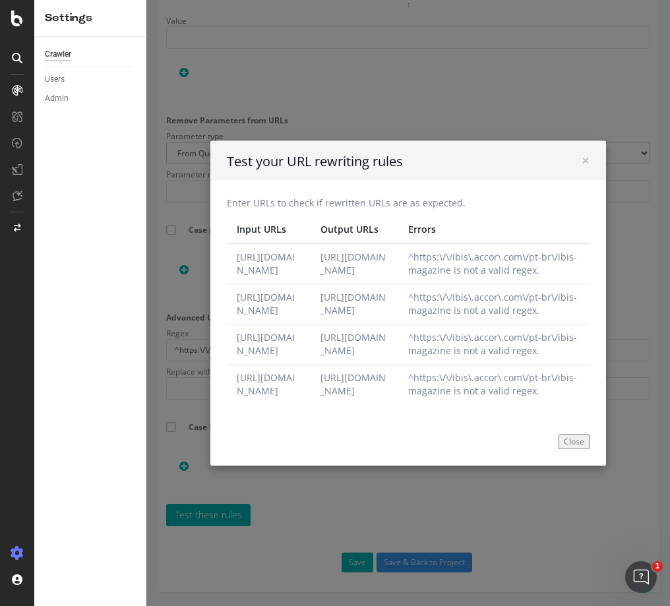
click at [398, 284] on td "https://ibis.accor.com/en/ibis-magazine.html" at bounding box center [355, 304] width 88 height 40
click at [582, 151] on span "×" at bounding box center [586, 160] width 8 height 18
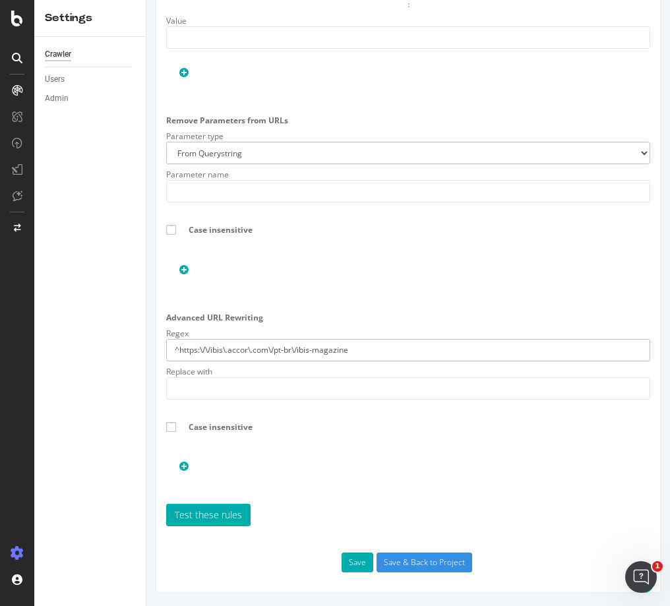
click at [179, 352] on input "^https:\/\/ibis\.accor\.com\/pt-br\/ibis-magazine" at bounding box center [408, 350] width 484 height 22
click at [212, 518] on link "Test these rules" at bounding box center [208, 515] width 84 height 22
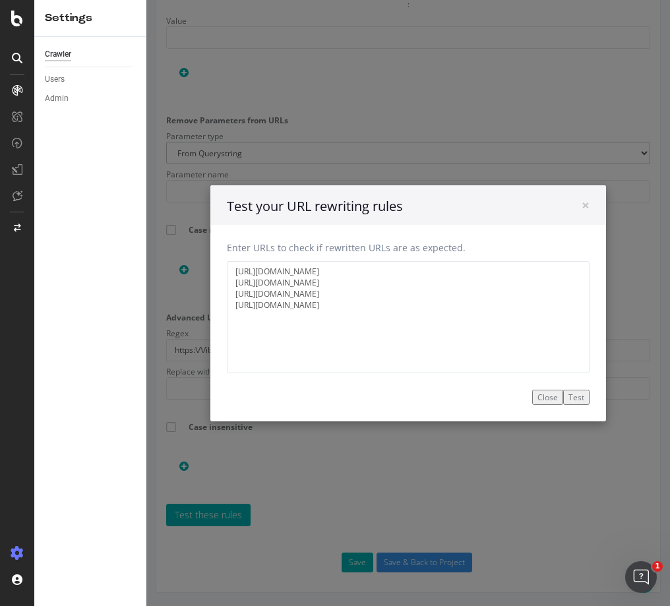
click at [572, 398] on button "Test" at bounding box center [576, 396] width 26 height 15
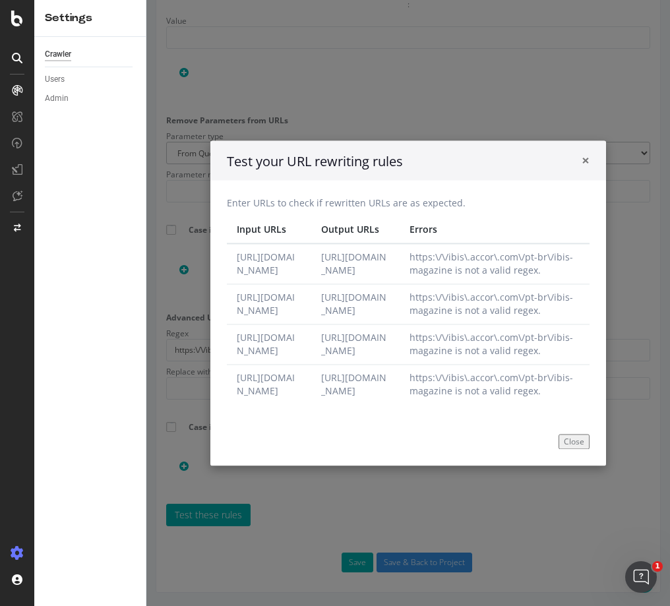
click at [582, 151] on span "×" at bounding box center [586, 160] width 8 height 18
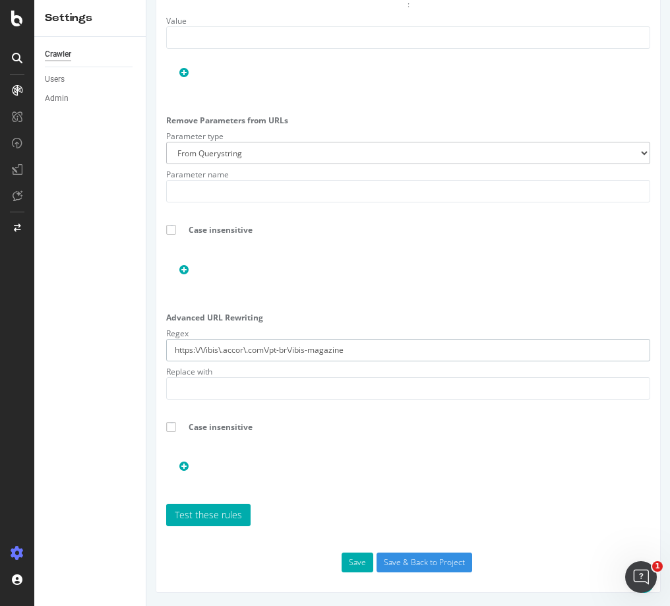
click at [195, 349] on input "https:\/\/ibis\.accor\.com\/pt-br\/ibis-magazine" at bounding box center [408, 350] width 484 height 22
click at [401, 349] on input "^https:\/\/ibis\.accor\.com\/pt-br\/ibis-magazine" at bounding box center [408, 350] width 484 height 22
drag, startPoint x: 401, startPoint y: 349, endPoint x: 131, endPoint y: 363, distance: 270.7
paste input "//ibis\.accor\.com/pt-br"
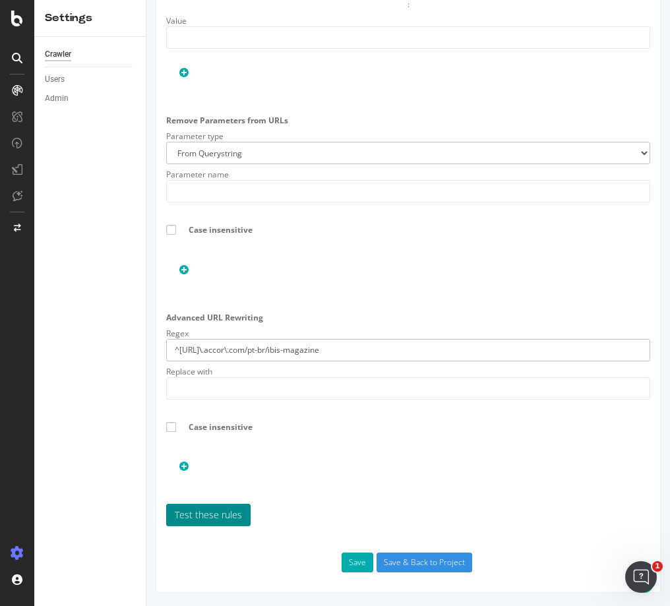
type input "^https://ibis\.accor\.com/pt-br/ibis-magazine"
click at [204, 514] on link "Test these rules" at bounding box center [208, 515] width 84 height 22
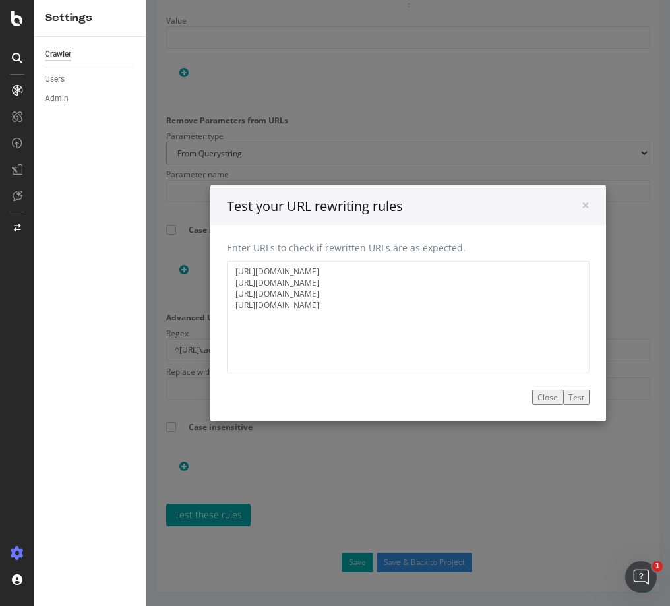
click at [570, 398] on button "Test" at bounding box center [576, 396] width 26 height 15
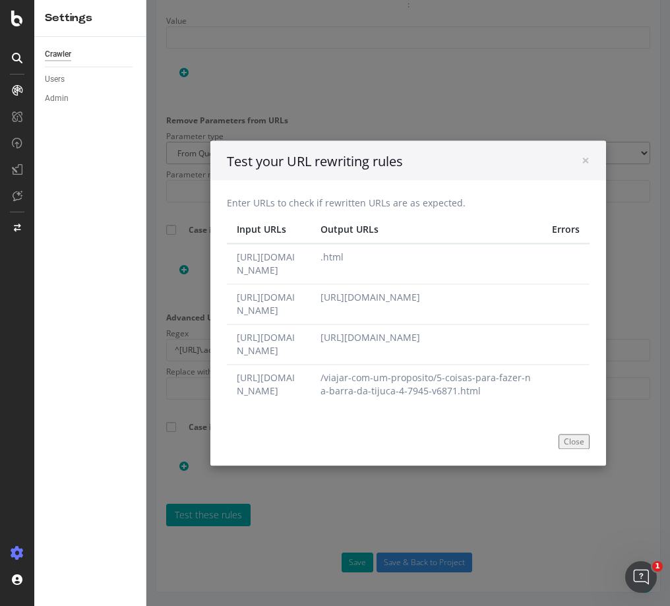
click at [427, 152] on h4 "Test your URL rewriting rules" at bounding box center [408, 161] width 363 height 19
click at [582, 151] on span "×" at bounding box center [586, 160] width 8 height 18
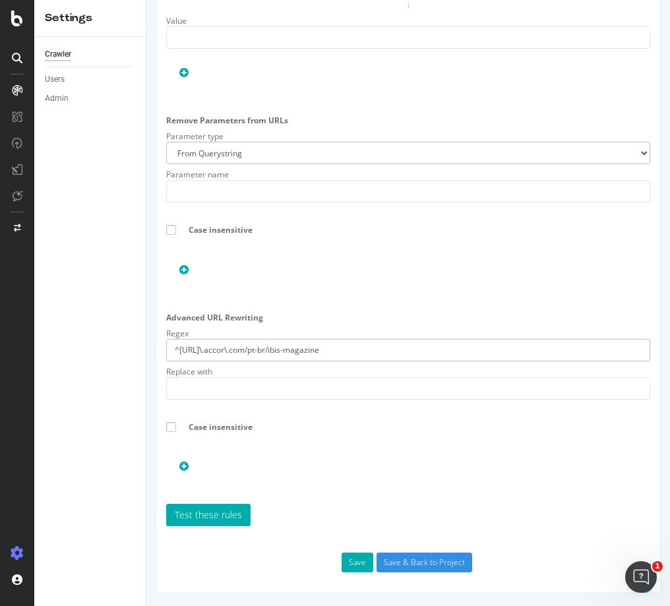
drag, startPoint x: 363, startPoint y: 355, endPoint x: 74, endPoint y: 361, distance: 289.5
click at [361, 462] on div at bounding box center [408, 464] width 484 height 20
click at [202, 518] on link "Test these rules" at bounding box center [208, 515] width 84 height 22
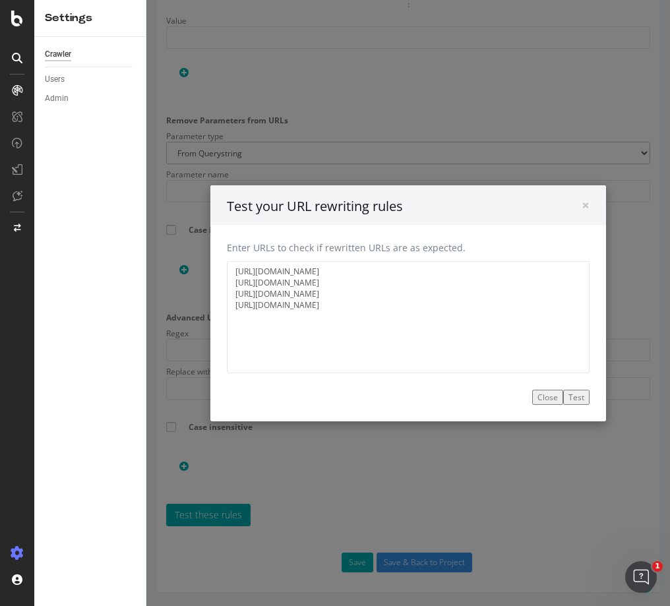
click at [571, 396] on button "Test" at bounding box center [576, 396] width 26 height 15
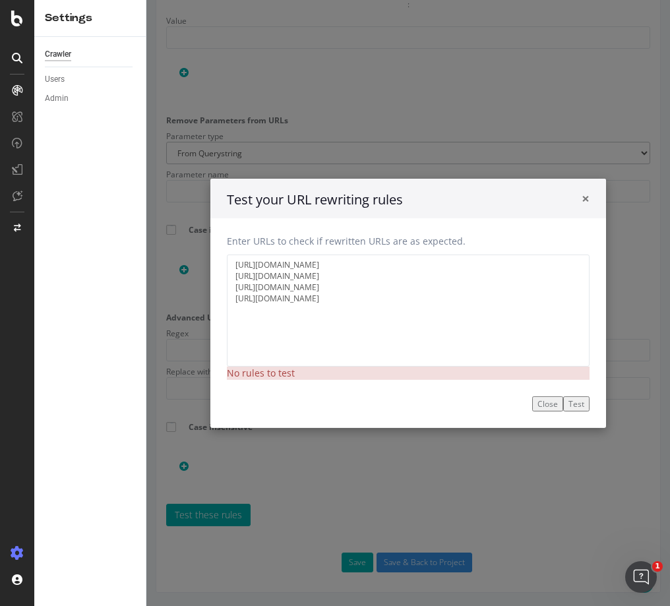
click at [582, 198] on span "×" at bounding box center [586, 198] width 8 height 18
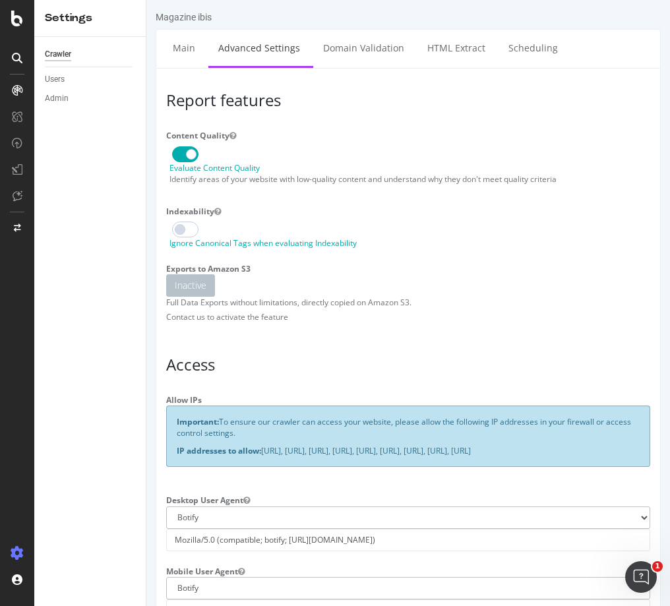
scroll to position [0, 0]
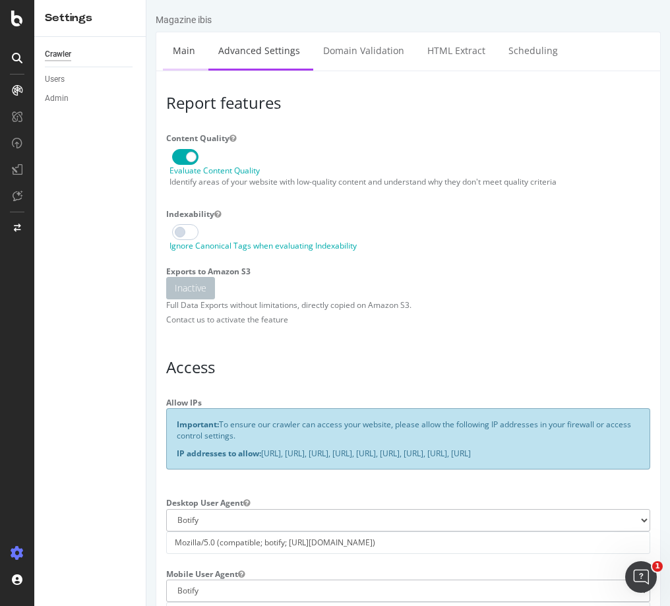
click at [188, 51] on link "Main" at bounding box center [184, 50] width 42 height 36
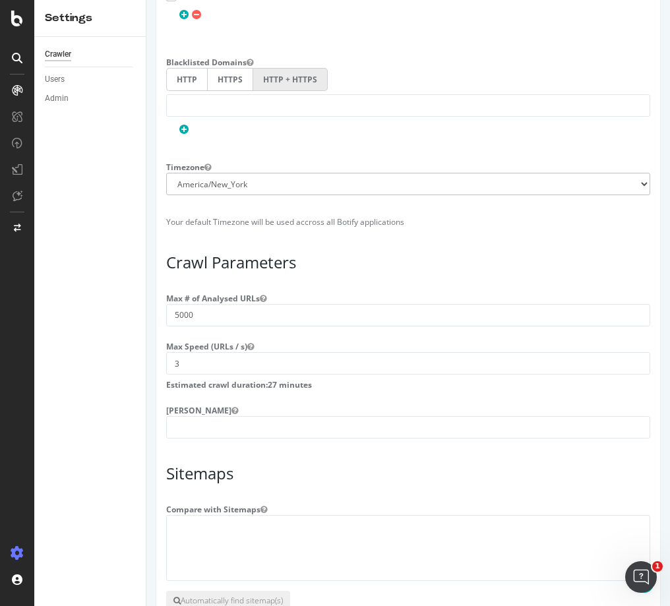
scroll to position [965, 0]
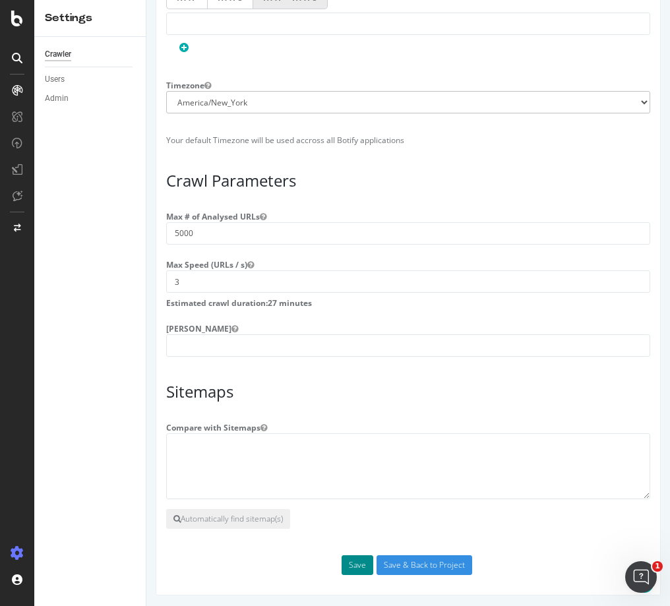
click at [349, 563] on button "Save" at bounding box center [358, 565] width 32 height 20
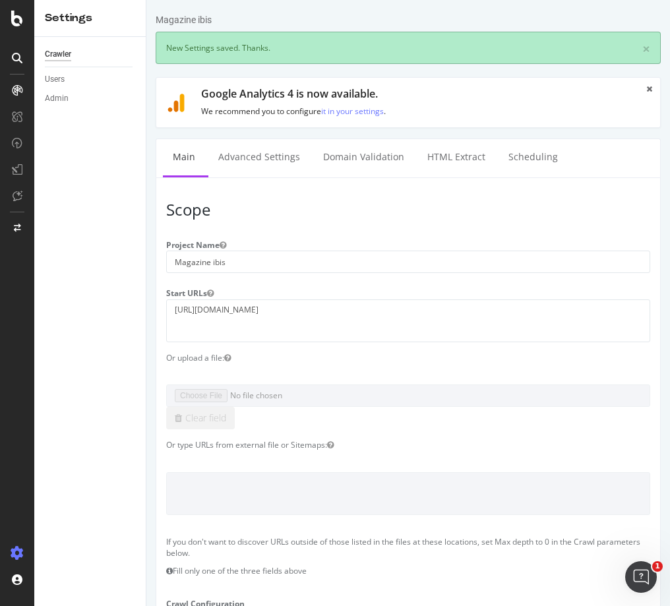
scroll to position [0, 0]
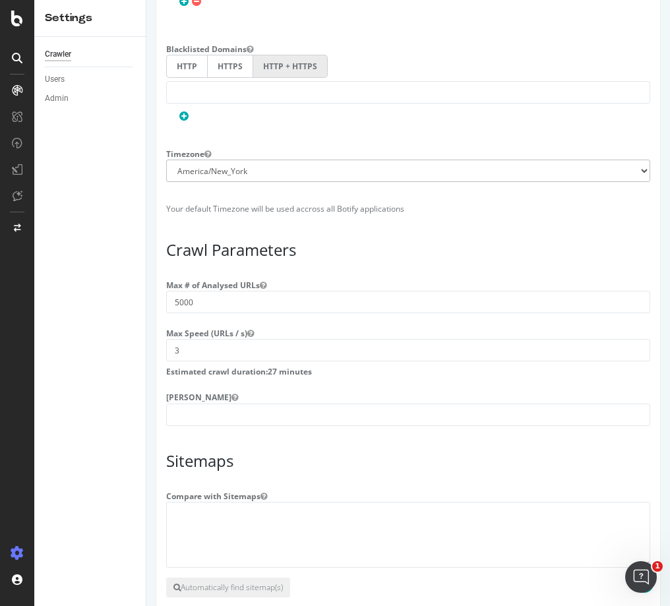
scroll to position [1067, 0]
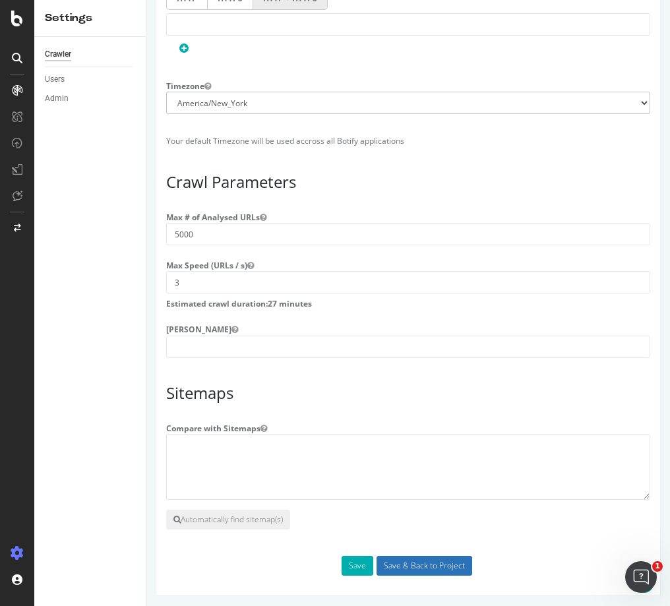
click at [419, 561] on input "Save & Back to Project" at bounding box center [424, 566] width 96 height 20
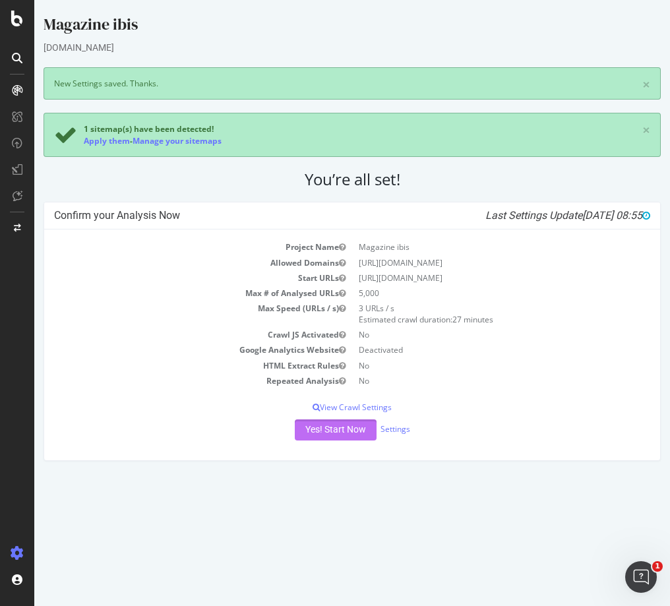
click at [328, 428] on button "Yes! Start Now" at bounding box center [336, 429] width 82 height 21
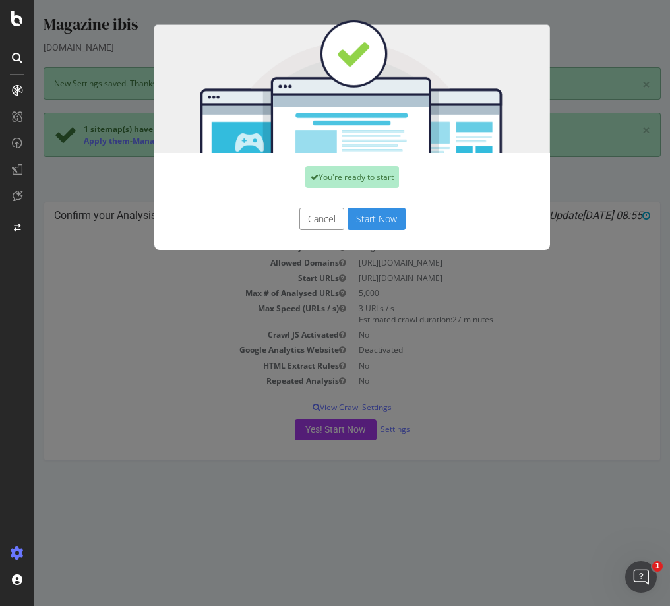
click at [366, 219] on button "Start Now" at bounding box center [376, 219] width 58 height 22
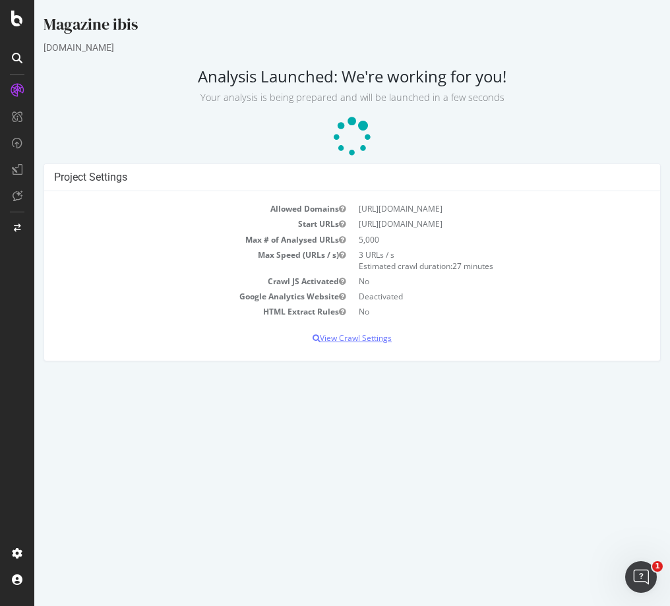
click at [350, 338] on p "View Crawl Settings" at bounding box center [352, 337] width 596 height 11
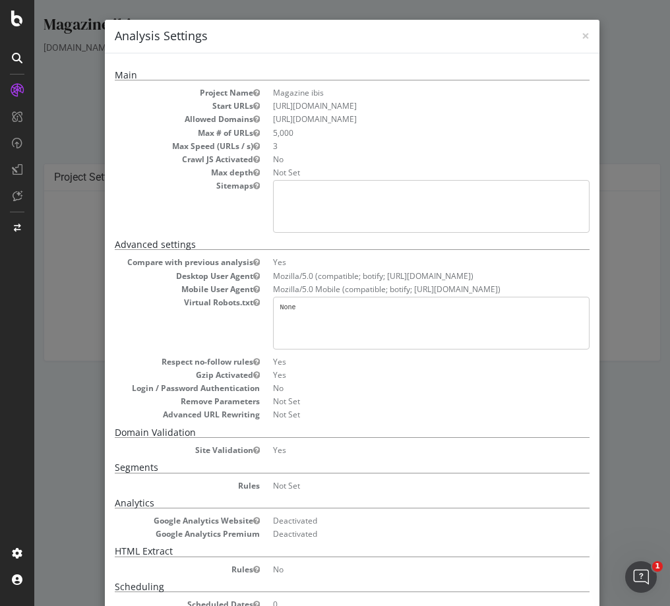
scroll to position [100, 0]
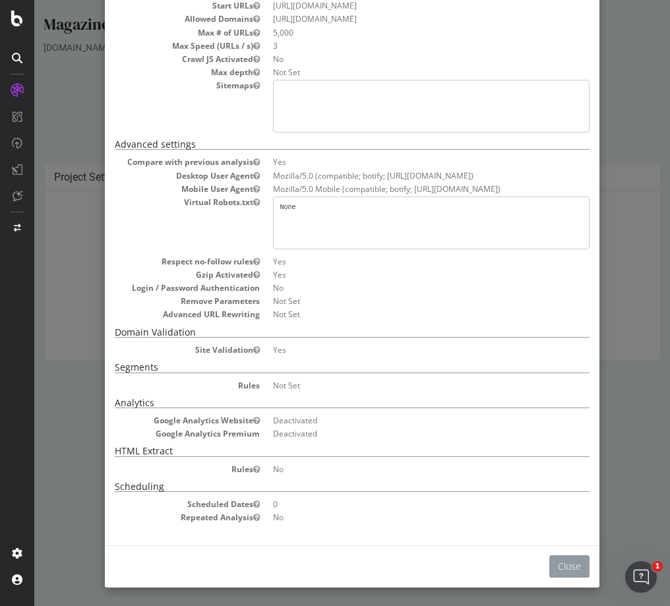
click at [569, 566] on button "Close" at bounding box center [569, 566] width 40 height 22
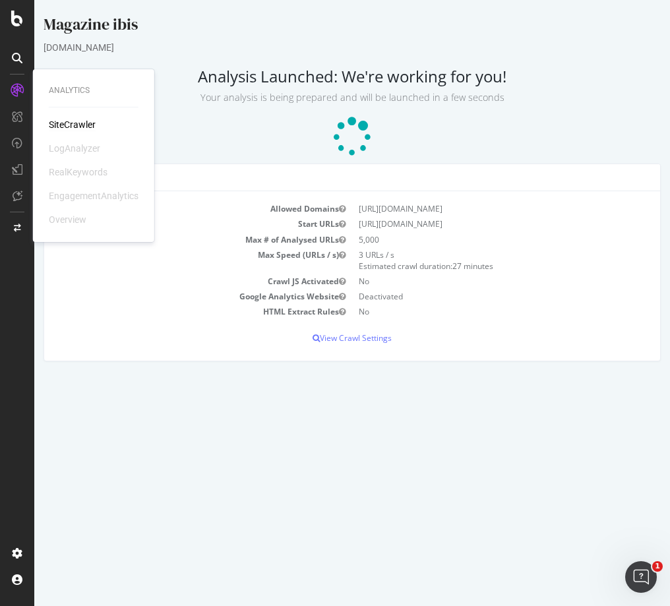
click at [74, 124] on div "SiteCrawler" at bounding box center [72, 124] width 47 height 13
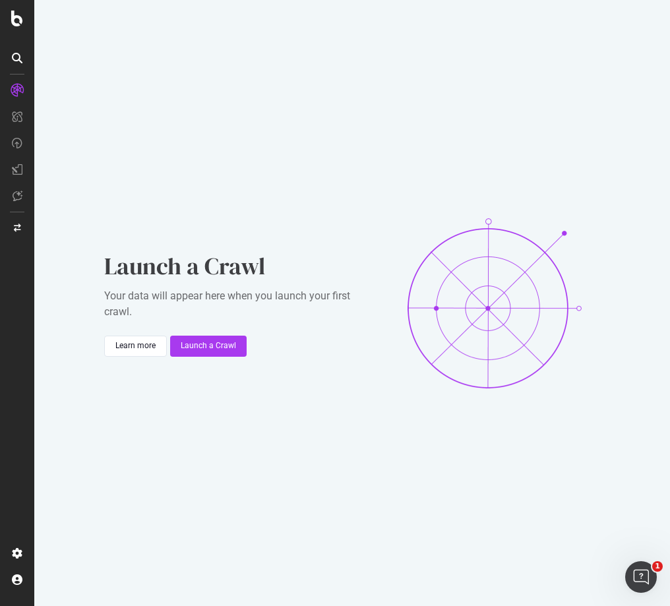
click at [633, 209] on div "Launch a Crawl Your data will appear here when you launch your first crawl. Lea…" at bounding box center [352, 303] width 636 height 606
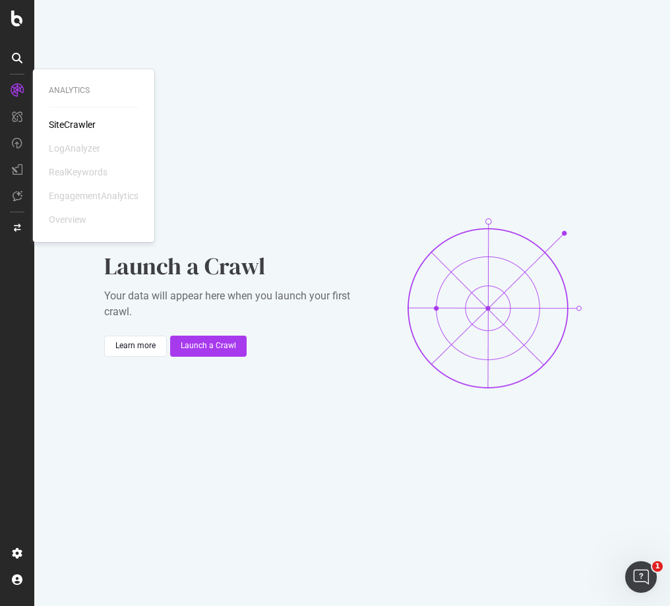
click at [81, 123] on div "SiteCrawler" at bounding box center [72, 124] width 47 height 13
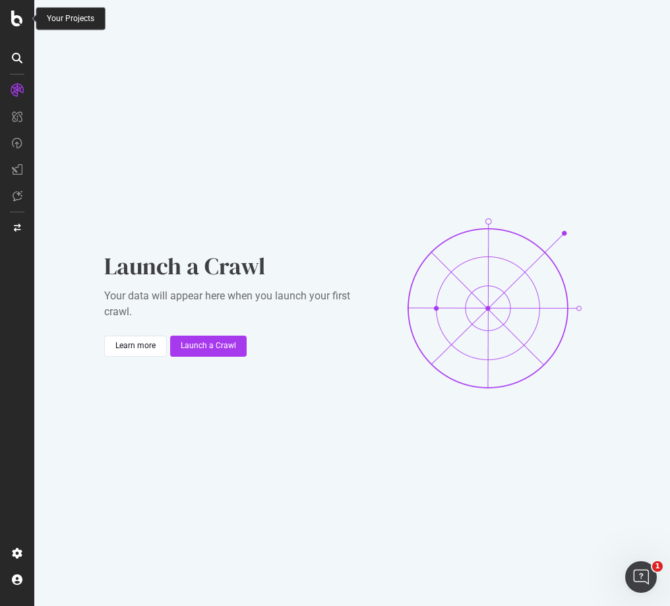
click at [13, 18] on icon at bounding box center [17, 19] width 12 height 16
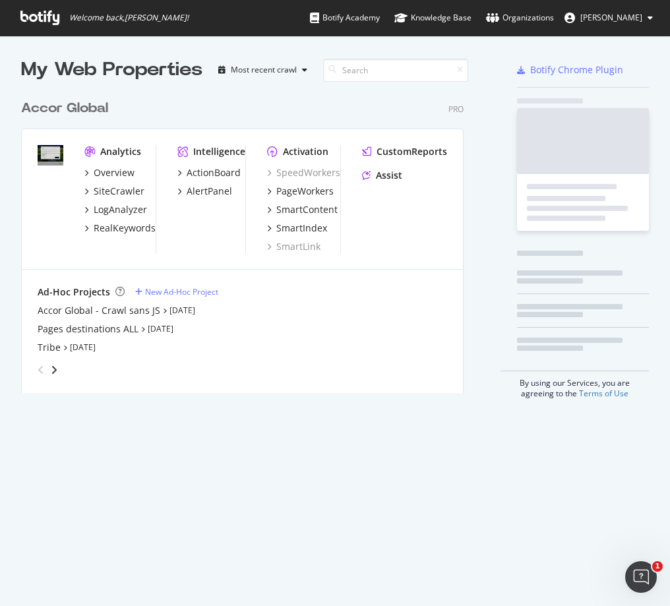
scroll to position [595, 647]
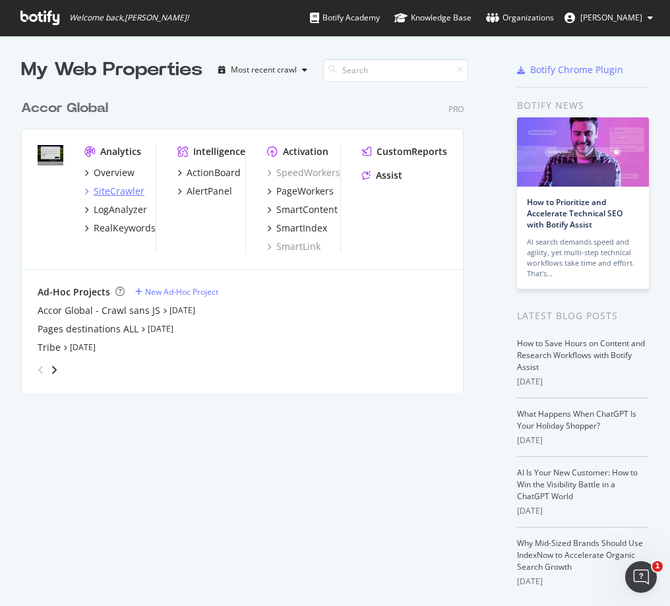
click at [123, 193] on div "SiteCrawler" at bounding box center [119, 191] width 51 height 13
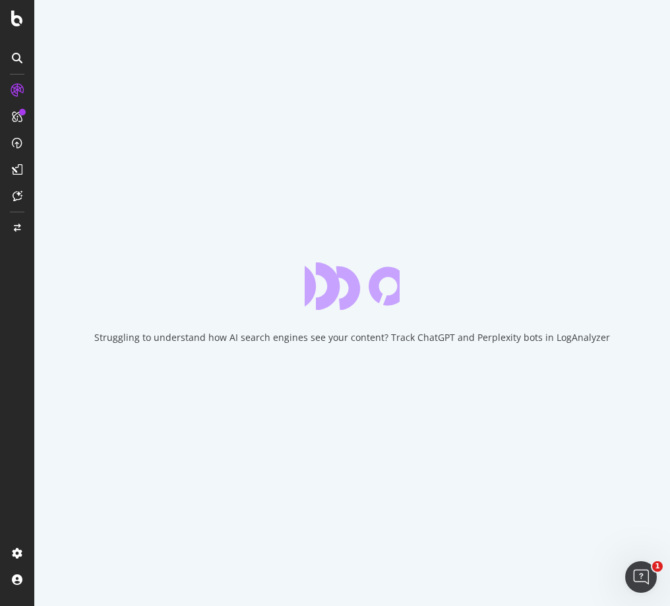
click at [580, 343] on div "Struggling to understand how AI search engines see your content? Track ChatGPT …" at bounding box center [352, 337] width 516 height 13
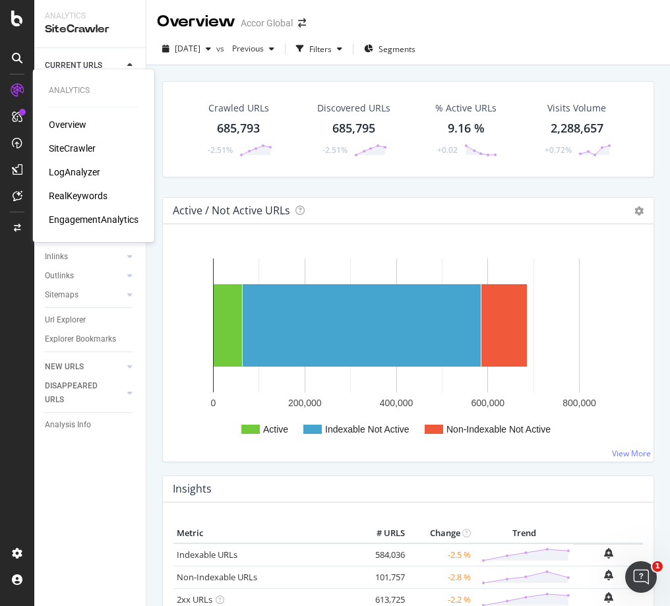
click at [84, 148] on div "SiteCrawler" at bounding box center [72, 148] width 47 height 13
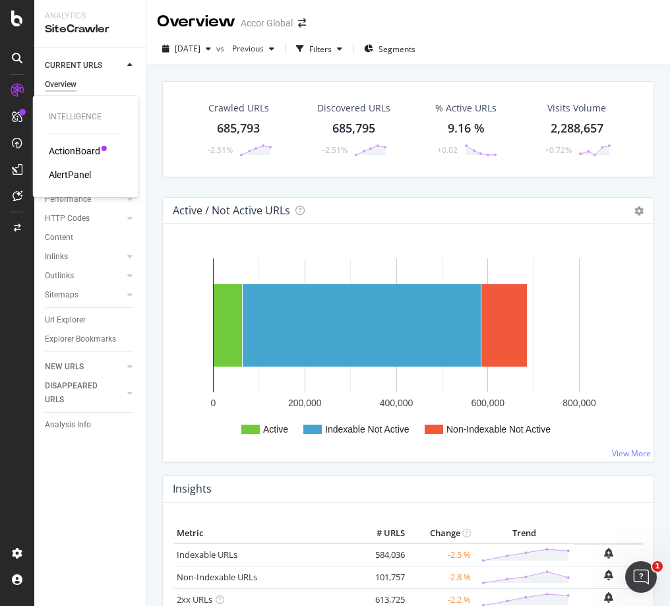
click at [80, 146] on div "ActionBoard" at bounding box center [74, 150] width 51 height 13
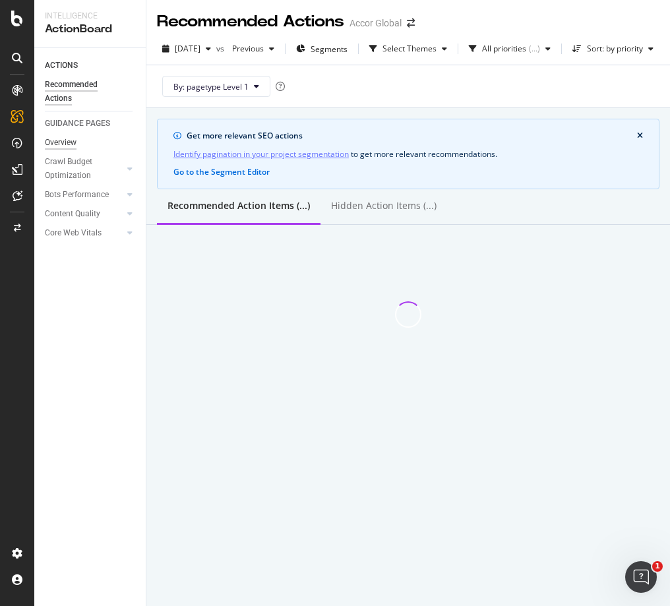
click at [69, 140] on div "Overview" at bounding box center [61, 143] width 32 height 14
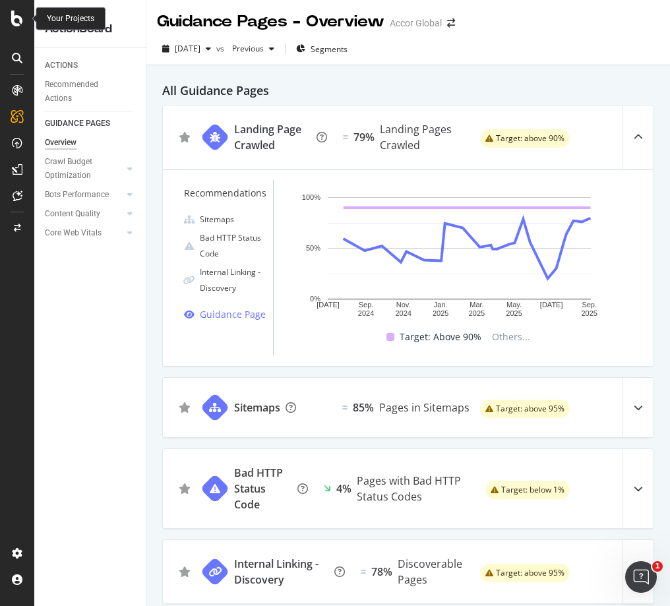
click at [16, 23] on icon at bounding box center [17, 19] width 12 height 16
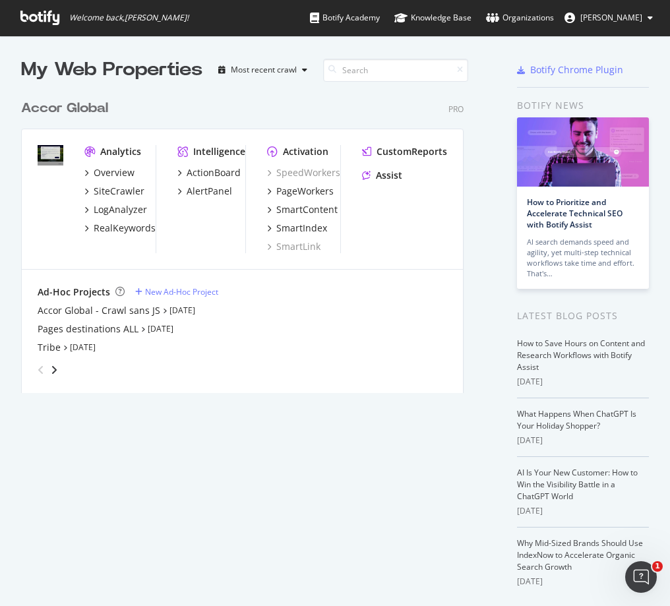
scroll to position [595, 647]
click at [54, 371] on icon "angle-right" at bounding box center [54, 370] width 7 height 11
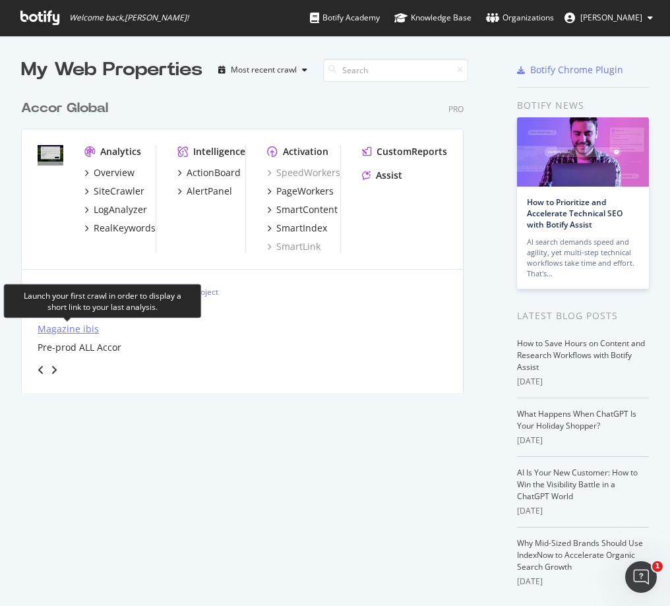
click at [79, 330] on div "Magazine ibis" at bounding box center [68, 328] width 61 height 13
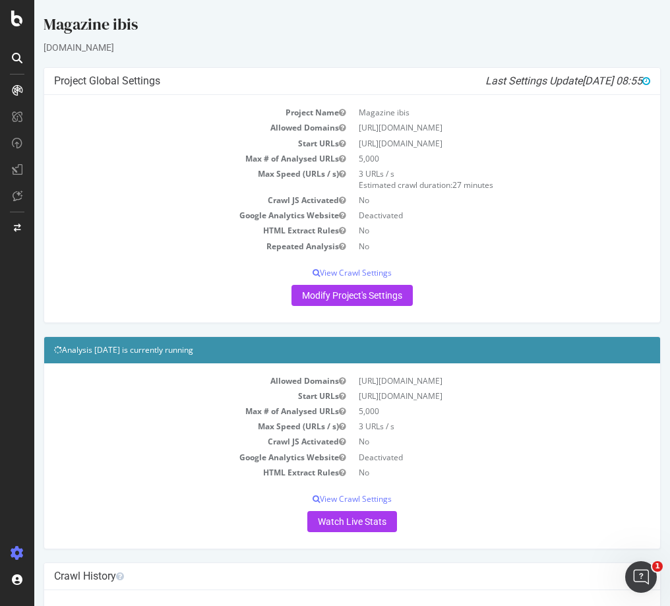
scroll to position [81, 0]
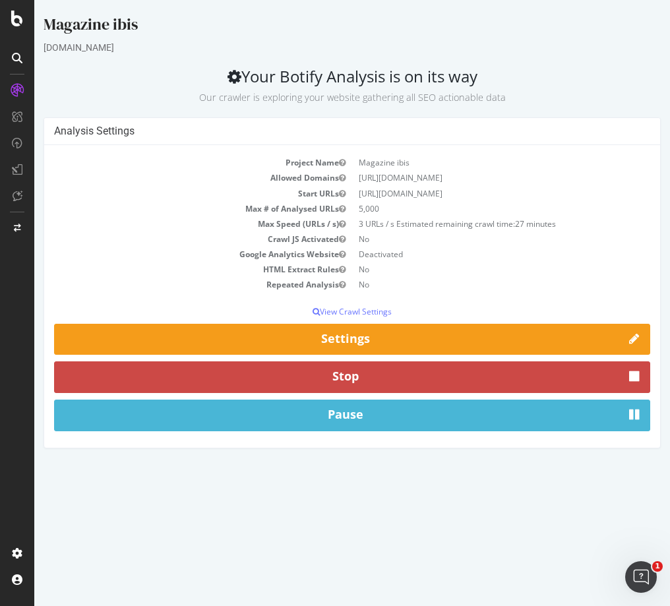
click at [348, 386] on button "Stop" at bounding box center [352, 377] width 596 height 32
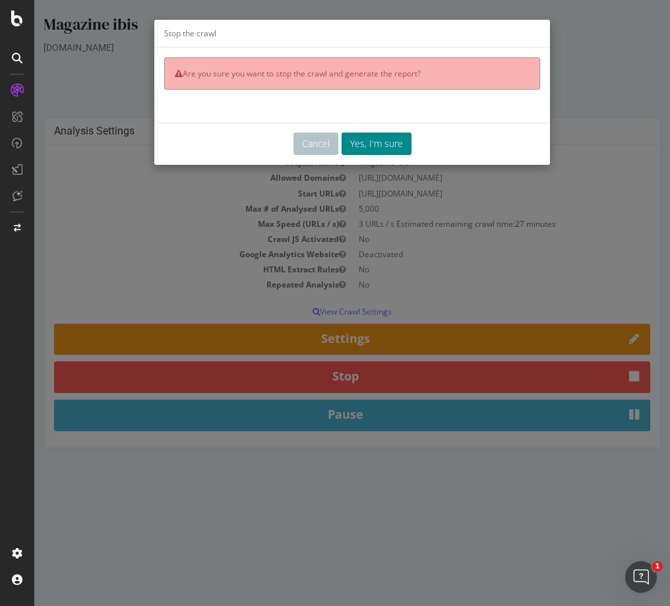
click at [374, 148] on button "Yes, I'm sure" at bounding box center [377, 144] width 70 height 22
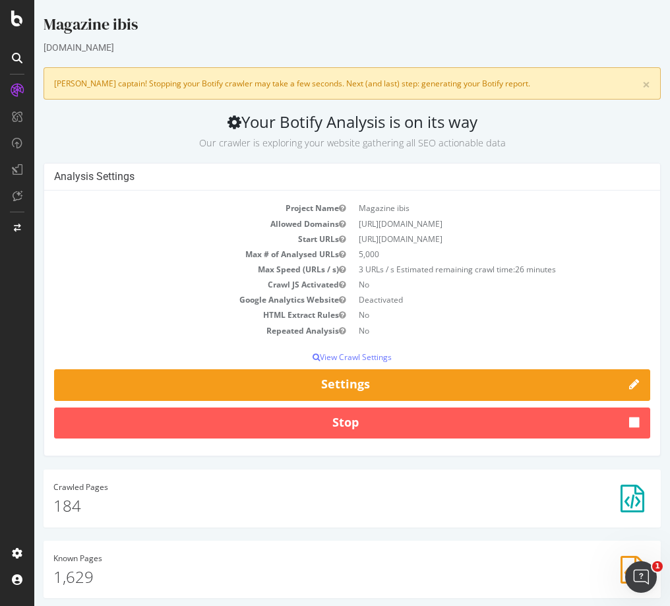
click at [338, 52] on div "ibis.accor.com" at bounding box center [352, 47] width 617 height 13
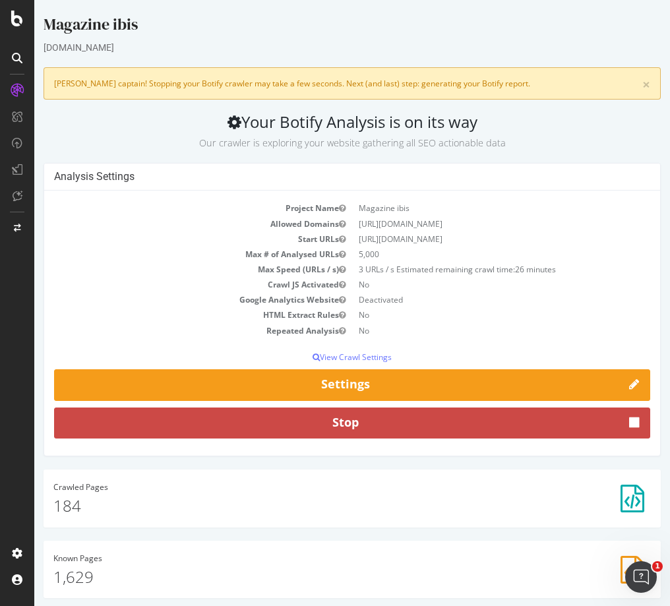
click at [326, 421] on button "Stop" at bounding box center [352, 423] width 596 height 32
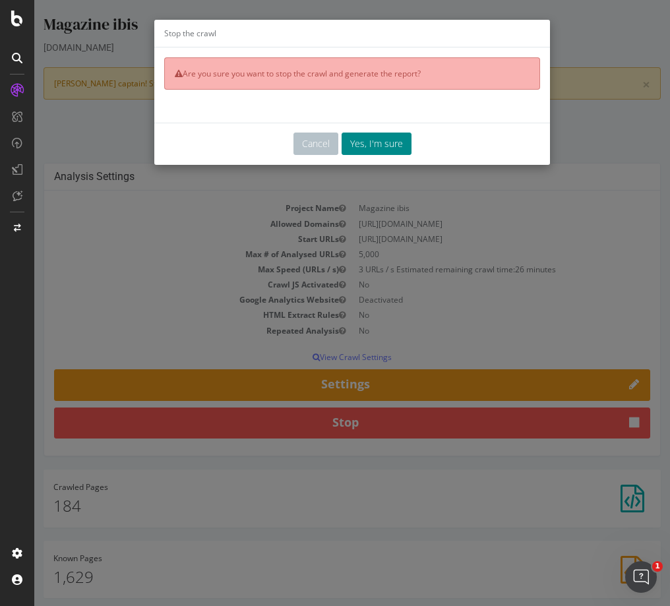
click at [379, 148] on button "Yes, I'm sure" at bounding box center [377, 144] width 70 height 22
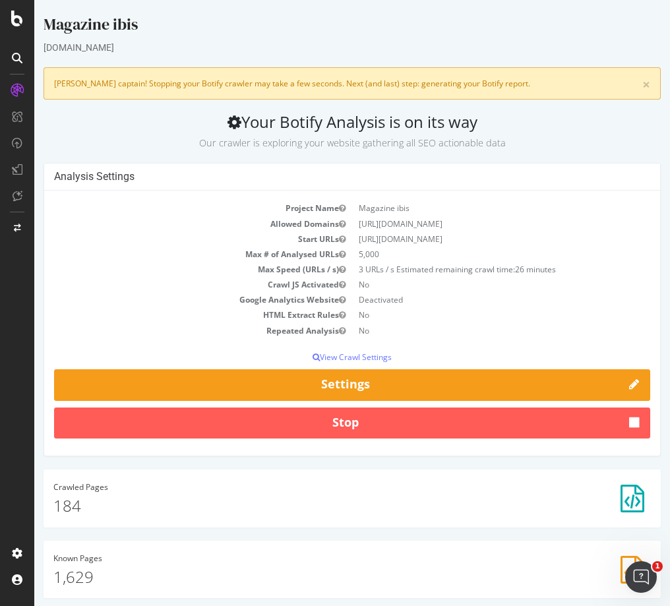
click at [140, 132] on p "Our crawler is exploring your website gathering all SEO actionable data" at bounding box center [352, 140] width 617 height 18
click at [302, 136] on p "Our crawler is exploring your website gathering all SEO actionable data" at bounding box center [352, 140] width 617 height 18
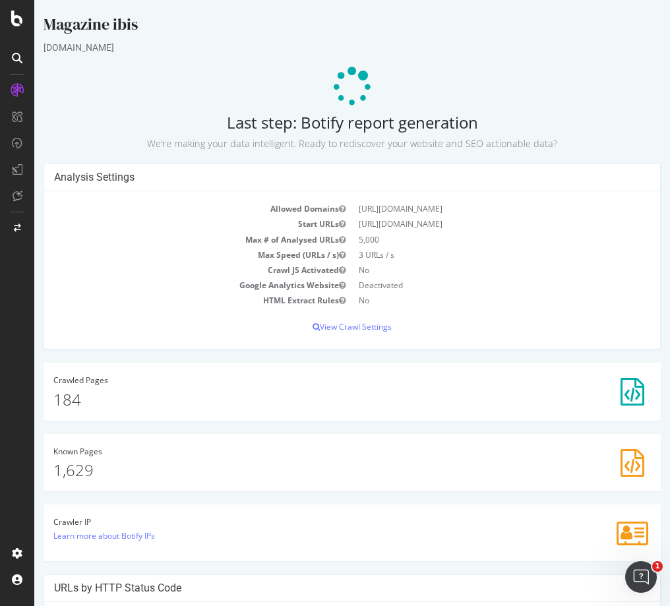
click at [489, 73] on p at bounding box center [352, 87] width 617 height 40
click at [132, 98] on p at bounding box center [352, 87] width 617 height 40
click at [15, 21] on icon at bounding box center [17, 19] width 12 height 16
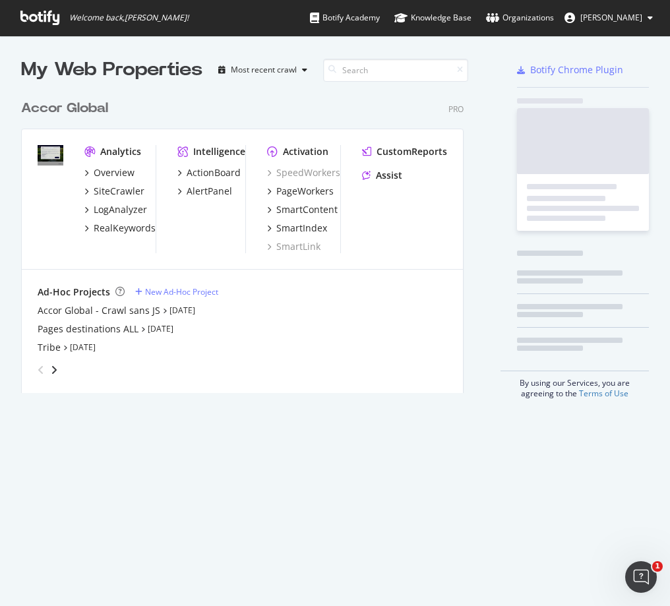
scroll to position [595, 647]
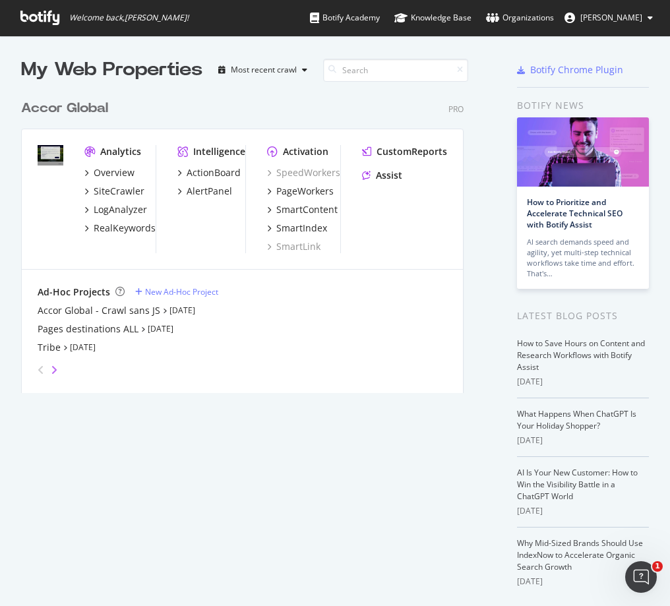
click at [53, 369] on icon "angle-right" at bounding box center [54, 370] width 7 height 11
click at [52, 368] on icon "angle-right" at bounding box center [54, 370] width 7 height 11
click at [38, 367] on icon "angle-left" at bounding box center [41, 370] width 7 height 11
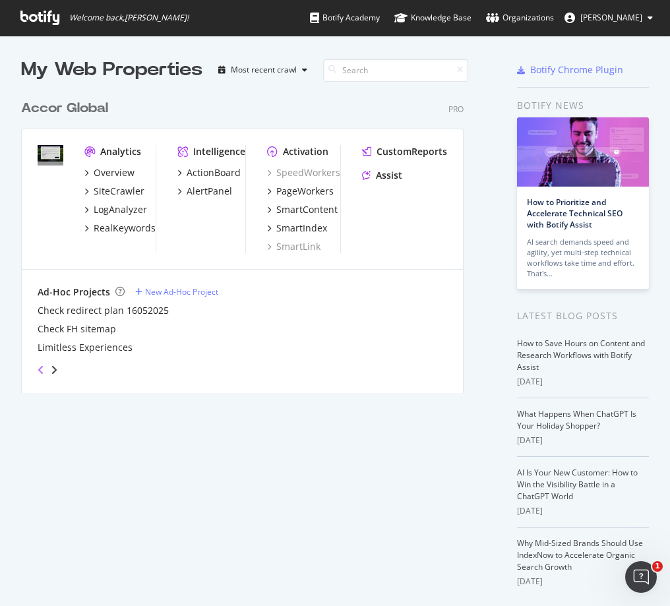
click at [38, 367] on icon "angle-left" at bounding box center [41, 370] width 7 height 11
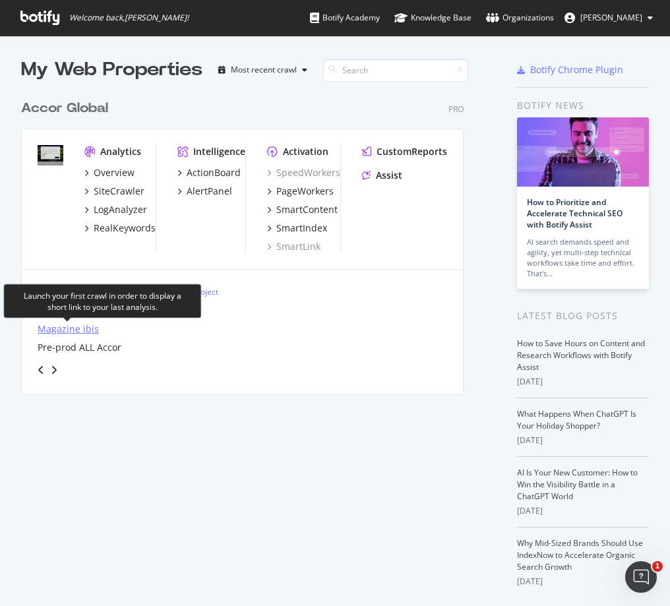
click at [81, 326] on div "Magazine ibis" at bounding box center [68, 328] width 61 height 13
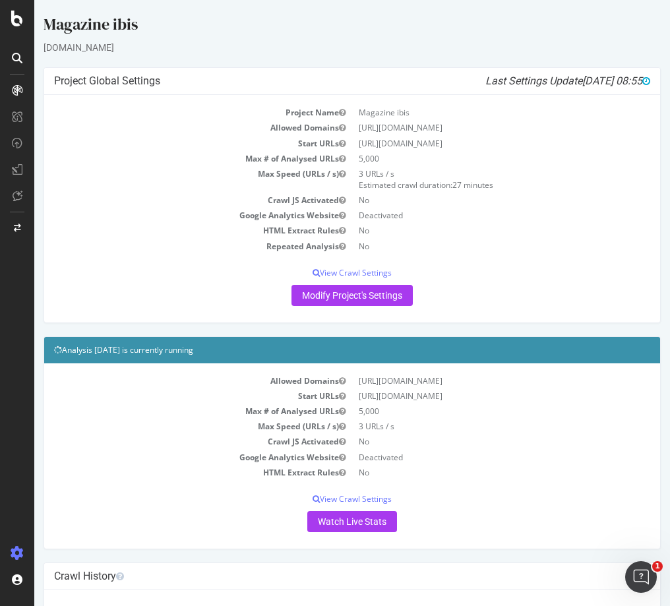
scroll to position [81, 0]
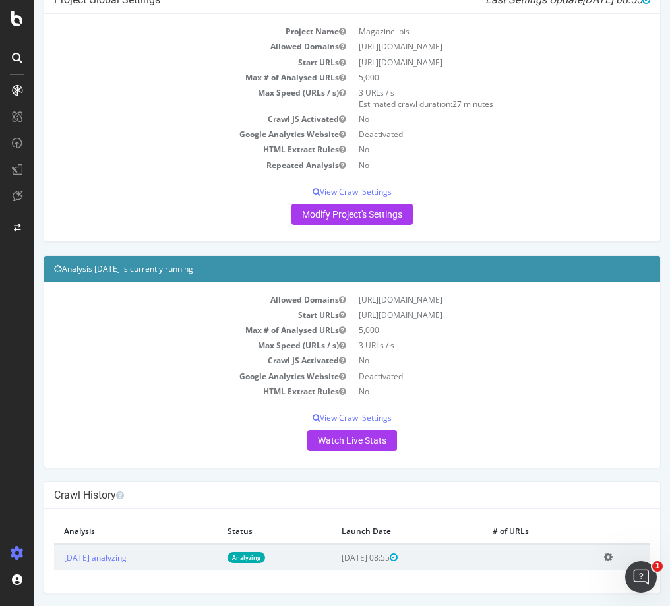
click at [604, 556] on icon at bounding box center [608, 557] width 9 height 10
click at [457, 578] on div "× Fermer Delete Analysis ? Are you sure you want to delete the analysis "2025 S…" at bounding box center [352, 551] width 616 height 84
click at [604, 557] on icon at bounding box center [608, 557] width 9 height 10
click at [580, 590] on link "Delete analysis" at bounding box center [559, 595] width 105 height 18
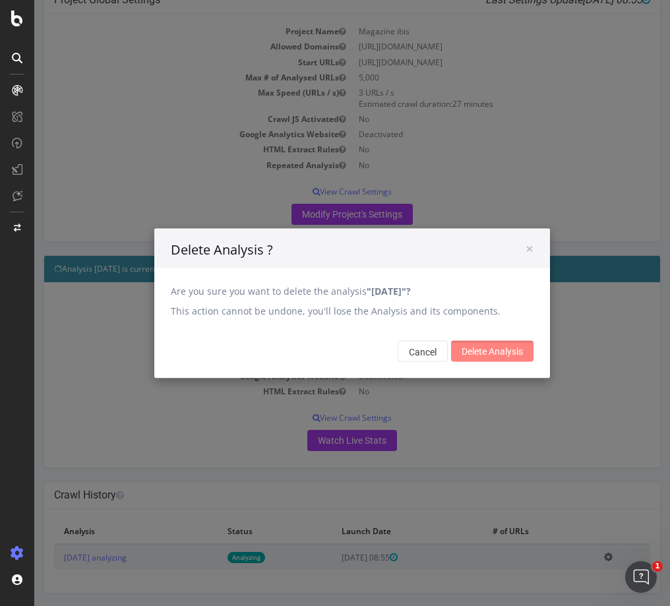
click at [506, 349] on input "Delete Analysis" at bounding box center [492, 350] width 82 height 21
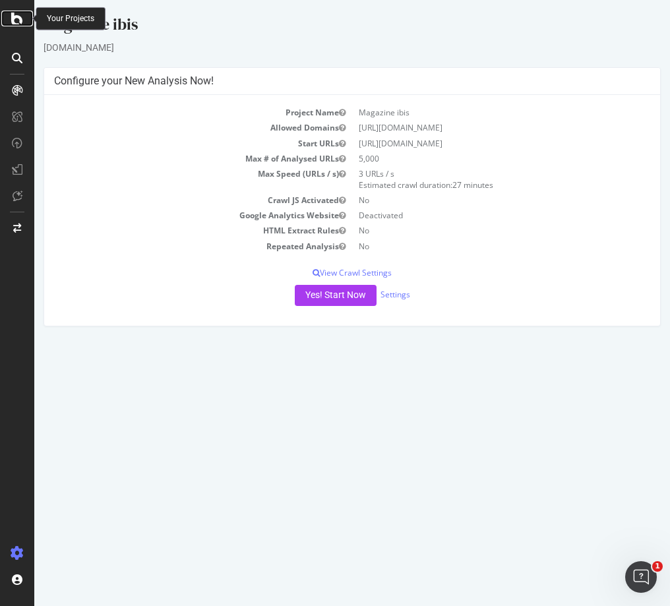
click at [16, 20] on icon at bounding box center [17, 19] width 12 height 16
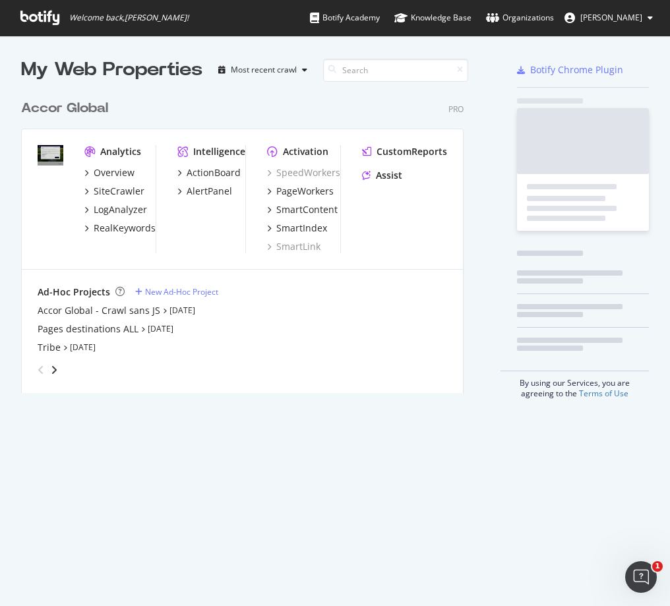
scroll to position [595, 647]
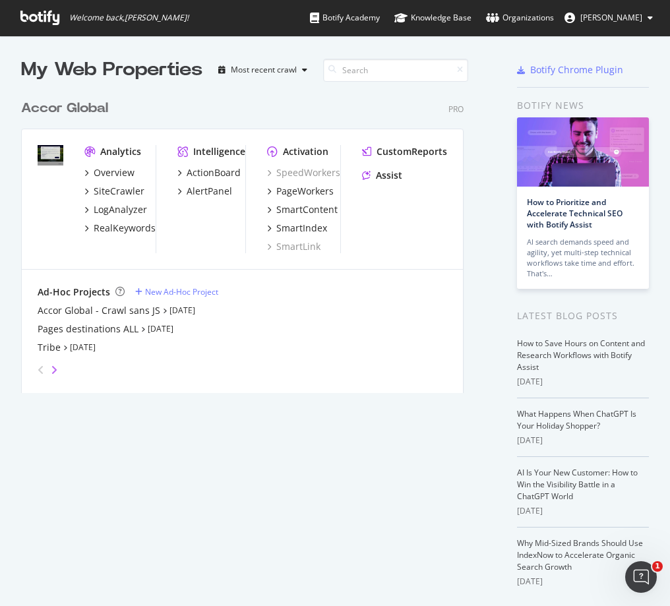
click at [51, 369] on icon "angle-right" at bounding box center [54, 370] width 7 height 11
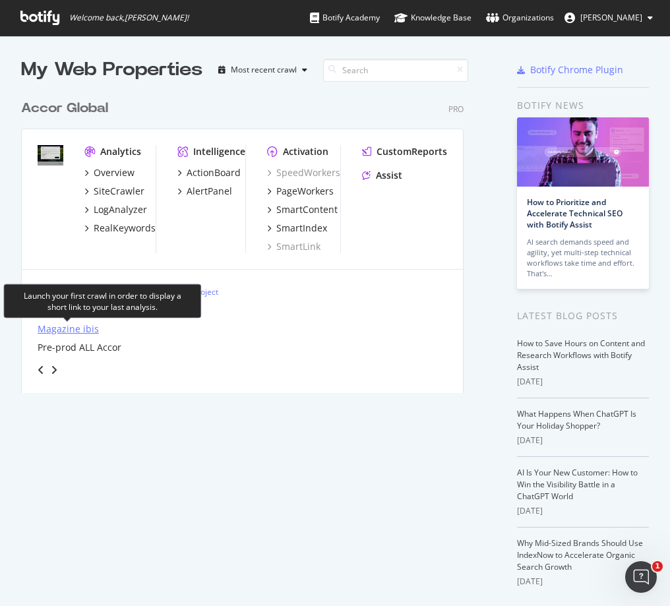
click at [90, 328] on div "Magazine ibis" at bounding box center [68, 328] width 61 height 13
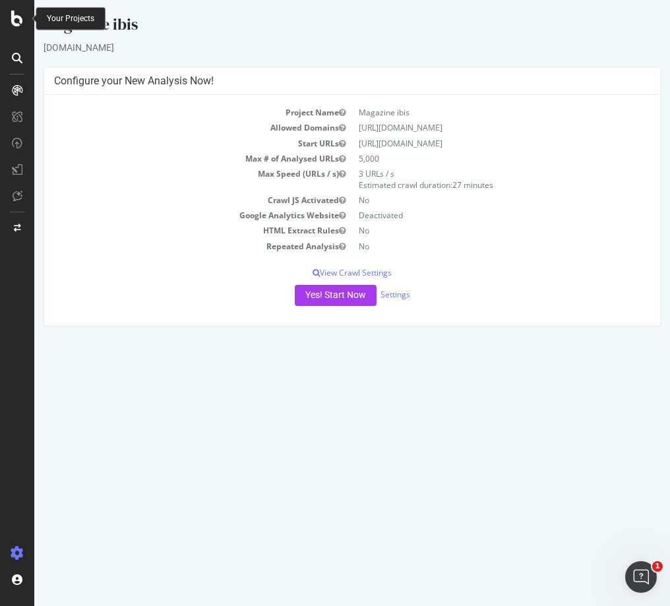
click at [14, 18] on icon at bounding box center [17, 19] width 12 height 16
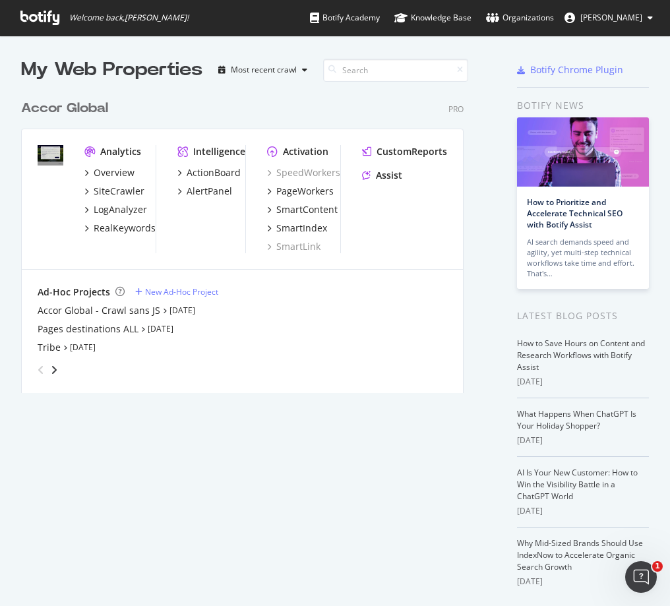
scroll to position [595, 647]
click at [54, 367] on icon "angle-right" at bounding box center [54, 370] width 7 height 11
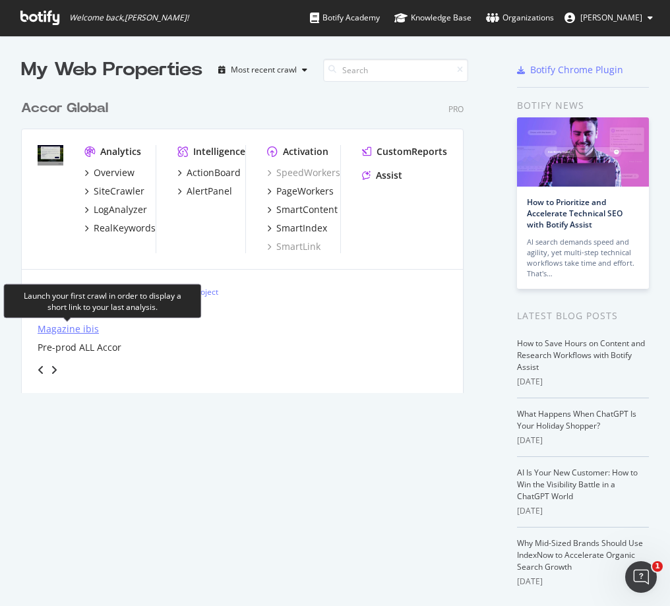
click at [49, 330] on div "Magazine ibis" at bounding box center [68, 328] width 61 height 13
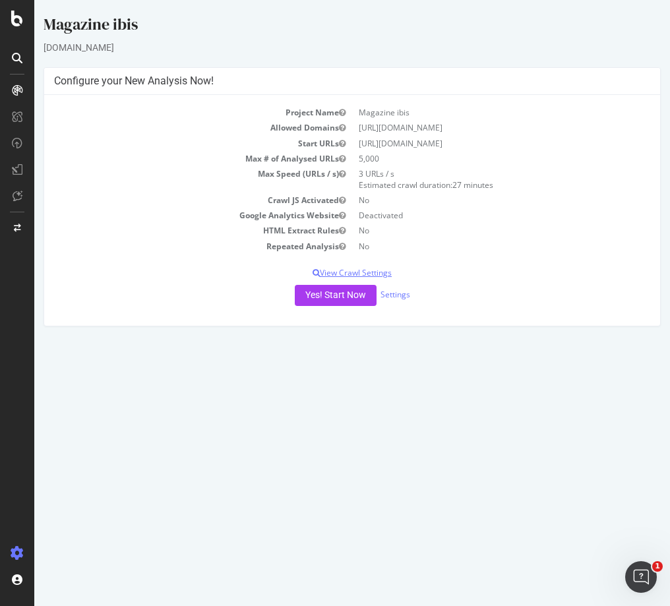
click at [370, 270] on p "View Crawl Settings" at bounding box center [352, 272] width 596 height 11
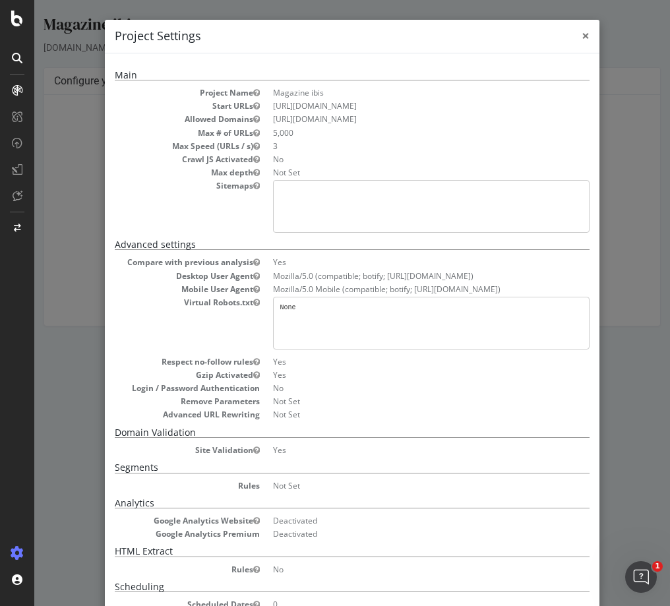
click at [582, 36] on span "×" at bounding box center [586, 35] width 8 height 18
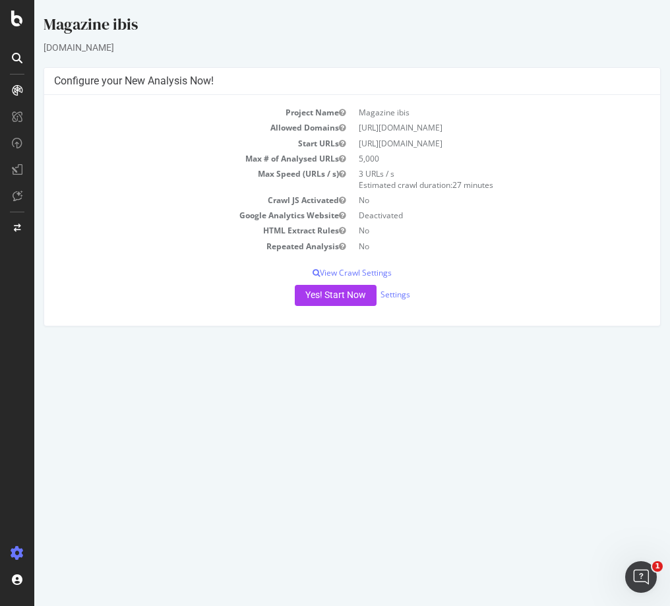
click at [117, 27] on div "Magazine ibis" at bounding box center [352, 27] width 617 height 28
click at [401, 294] on link "Settings" at bounding box center [395, 294] width 30 height 11
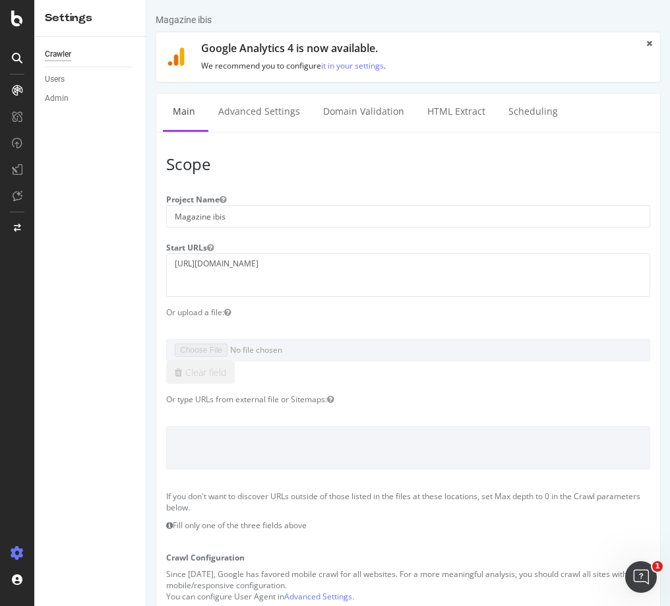
click at [175, 17] on div "Magazine ibis" at bounding box center [184, 19] width 56 height 13
click at [21, 19] on icon at bounding box center [17, 19] width 12 height 16
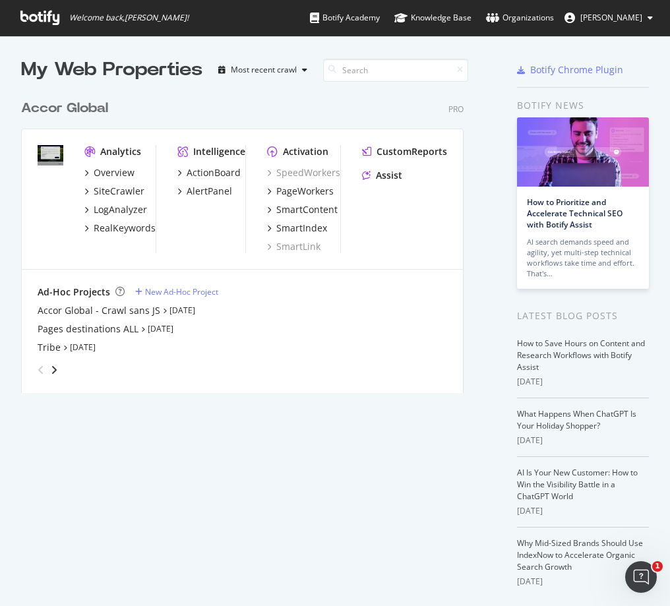
scroll to position [595, 647]
click at [49, 368] on div "angle-right" at bounding box center [53, 369] width 9 height 13
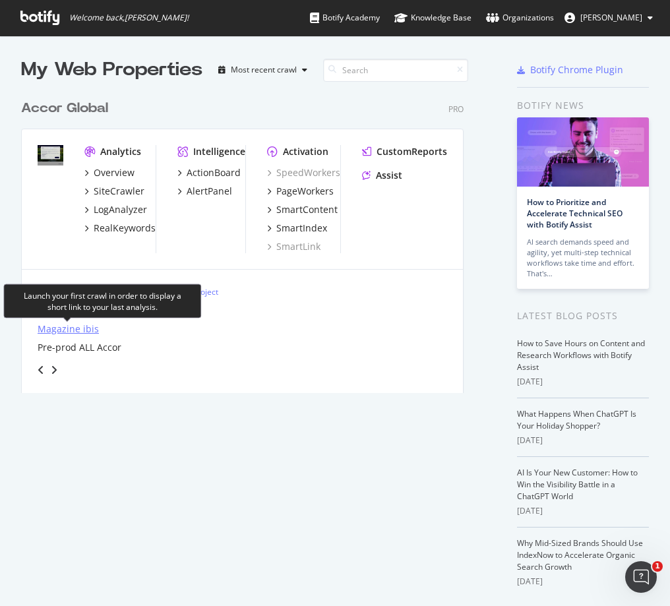
click at [44, 330] on div "Magazine ibis" at bounding box center [68, 328] width 61 height 13
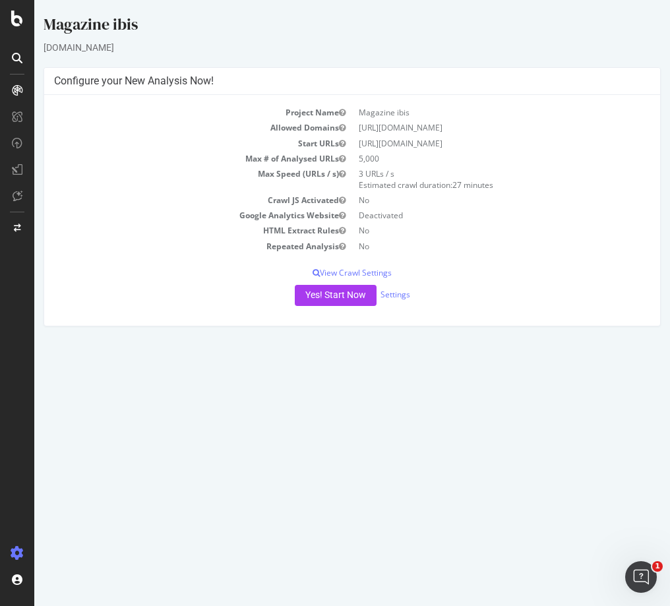
click at [516, 59] on div "Magazine ibis ibis.accor.com × × Configure your New Analysis Now! Project Name …" at bounding box center [352, 169] width 636 height 313
click at [237, 22] on div "Magazine ibis" at bounding box center [352, 27] width 617 height 28
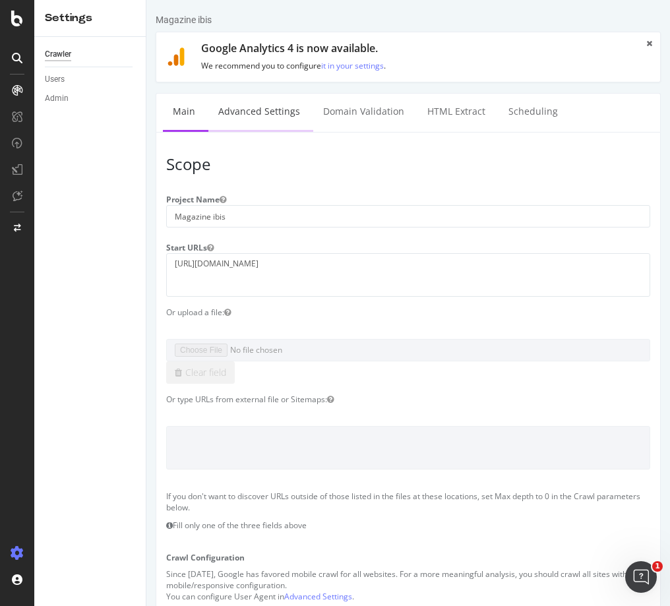
click at [262, 109] on link "Advanced Settings" at bounding box center [259, 112] width 102 height 36
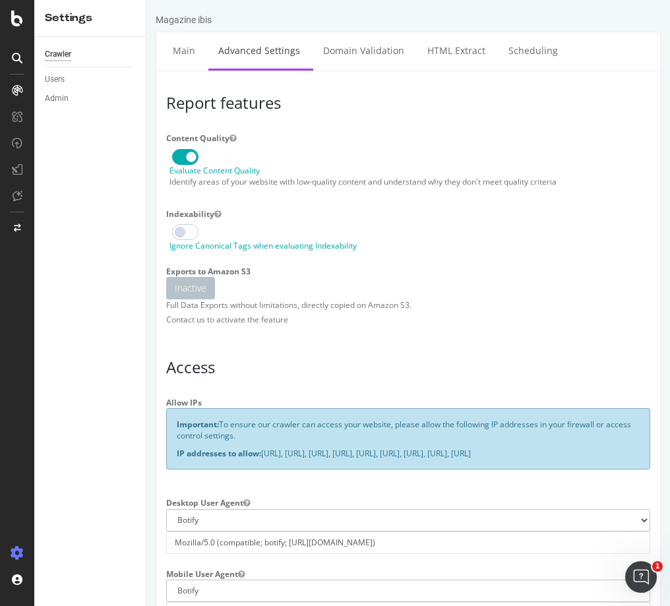
type input "[PERSON_NAME][EMAIL_ADDRESS][DOMAIN_NAME]"
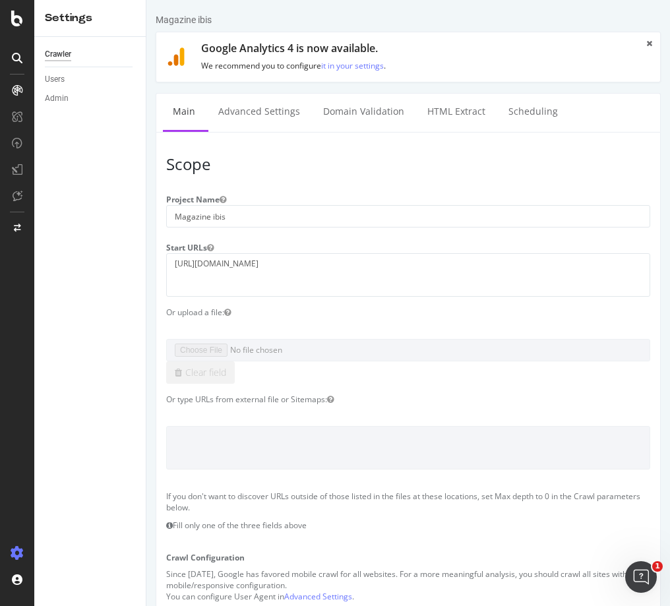
click at [203, 15] on div "Magazine ibis" at bounding box center [184, 19] width 56 height 13
click at [58, 78] on div "Users" at bounding box center [55, 80] width 20 height 14
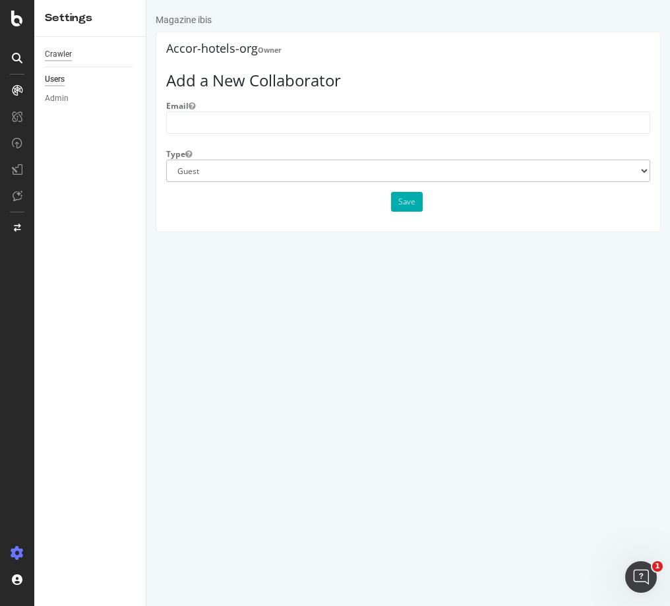
click at [58, 56] on div "Crawler" at bounding box center [58, 54] width 27 height 14
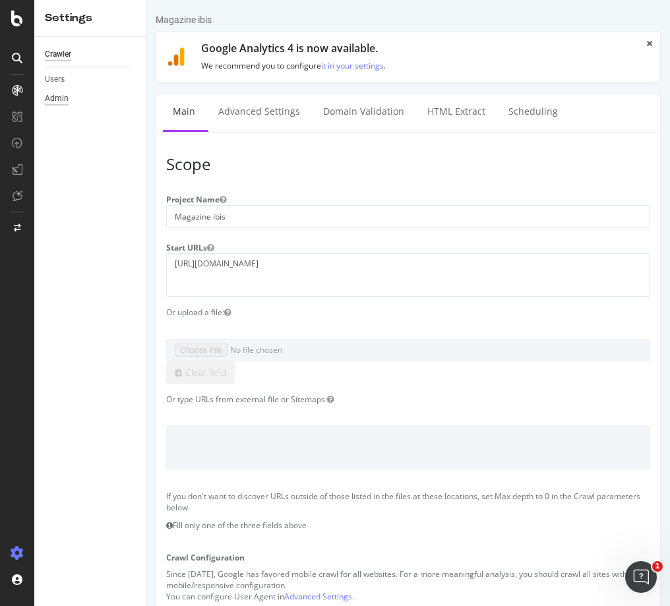
click at [57, 96] on div "Admin" at bounding box center [57, 99] width 24 height 14
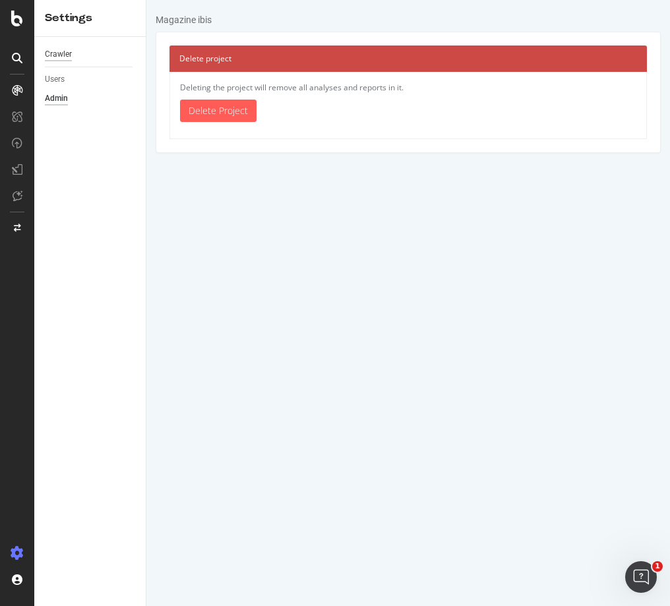
click at [62, 53] on div "Crawler" at bounding box center [58, 54] width 27 height 14
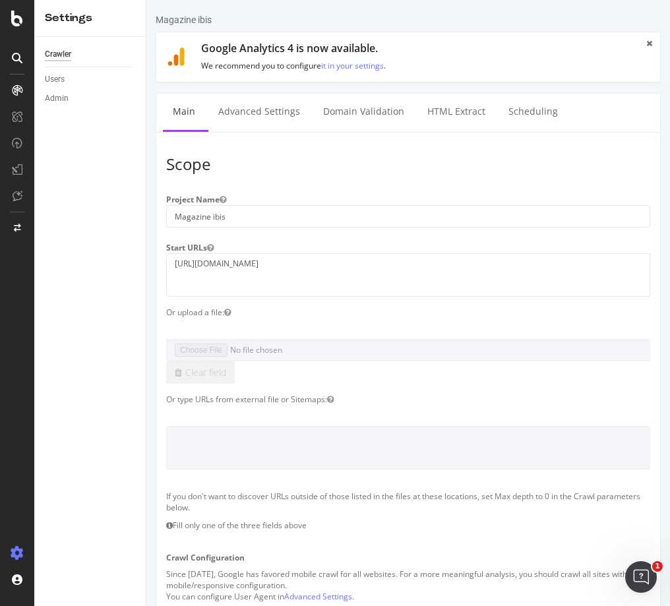
click at [413, 21] on div "Magazine ibis" at bounding box center [408, 22] width 505 height 18
click at [209, 20] on div "Magazine ibis" at bounding box center [184, 19] width 56 height 13
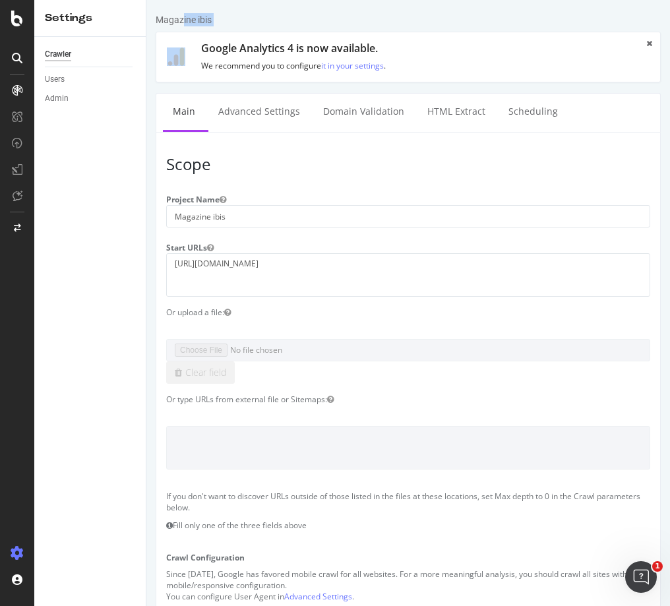
click at [209, 20] on div "Magazine ibis" at bounding box center [184, 19] width 56 height 13
click at [239, 214] on input "Magazine ibis" at bounding box center [408, 216] width 484 height 22
click at [211, 216] on input "Magazine ibis" at bounding box center [408, 216] width 484 height 22
click at [245, 218] on input "Magazine Mercure pt-br" at bounding box center [408, 216] width 484 height 22
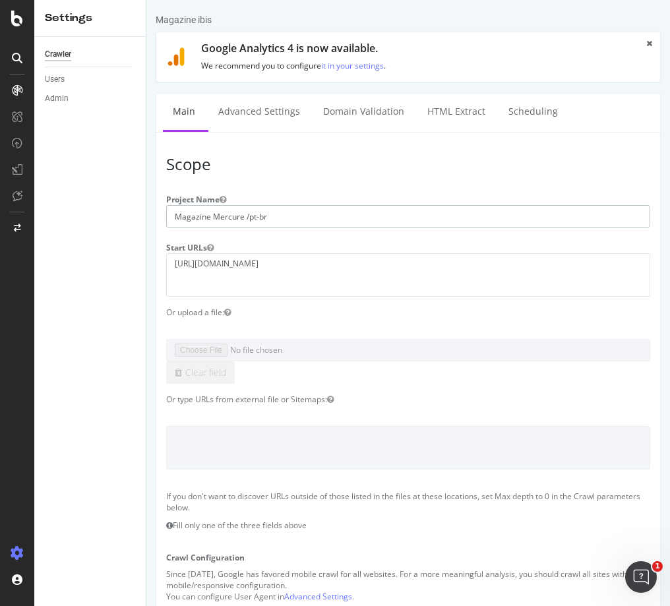
type input "Magazine Mercure /pt-br"
click at [365, 167] on h3 "Scope" at bounding box center [408, 164] width 484 height 17
click at [343, 263] on textarea "https://ibis.accor.com/pt-br/ibis-magazine.html" at bounding box center [408, 274] width 484 height 43
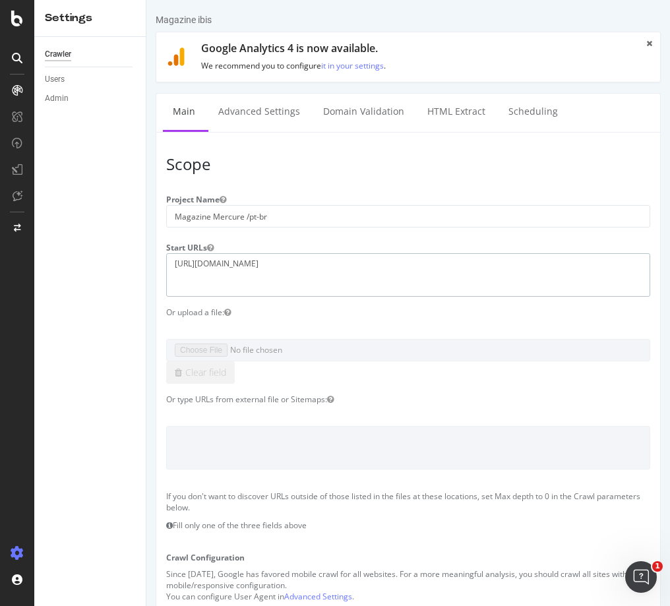
click at [343, 263] on textarea "https://ibis.accor.com/pt-br/ibis-magazine.html" at bounding box center [408, 274] width 484 height 43
paste textarea "mercure.accor.com/pt-br/mercure-local-guid"
type textarea "[URL][DOMAIN_NAME]"
click at [438, 163] on h3 "Scope" at bounding box center [408, 164] width 484 height 17
click at [422, 315] on div "Or upload a file:" at bounding box center [408, 312] width 504 height 11
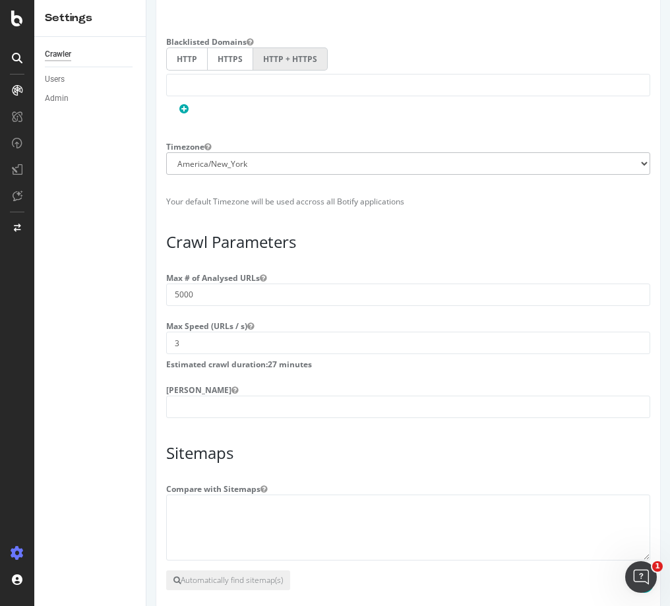
scroll to position [908, 0]
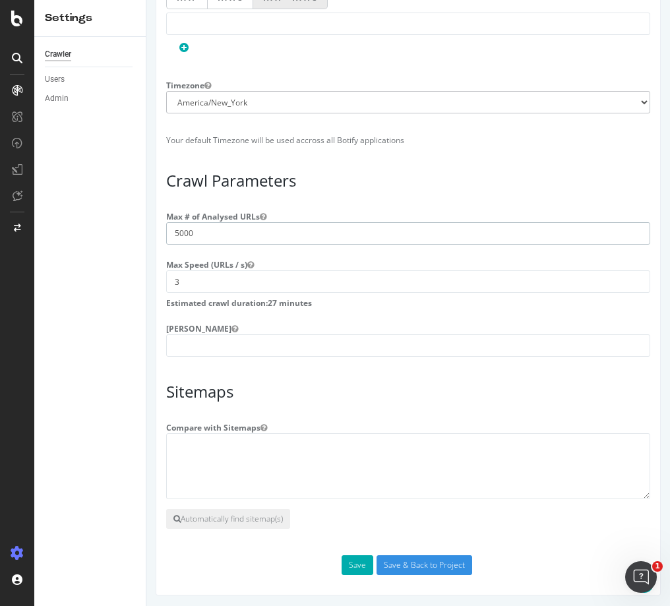
click at [179, 227] on input "5000" at bounding box center [408, 233] width 484 height 22
type input "1000"
click at [398, 401] on article "Sitemaps Compare with Sitemaps Automatically find sitemap(s)" at bounding box center [408, 455] width 484 height 145
click at [357, 467] on textarea at bounding box center [408, 466] width 484 height 66
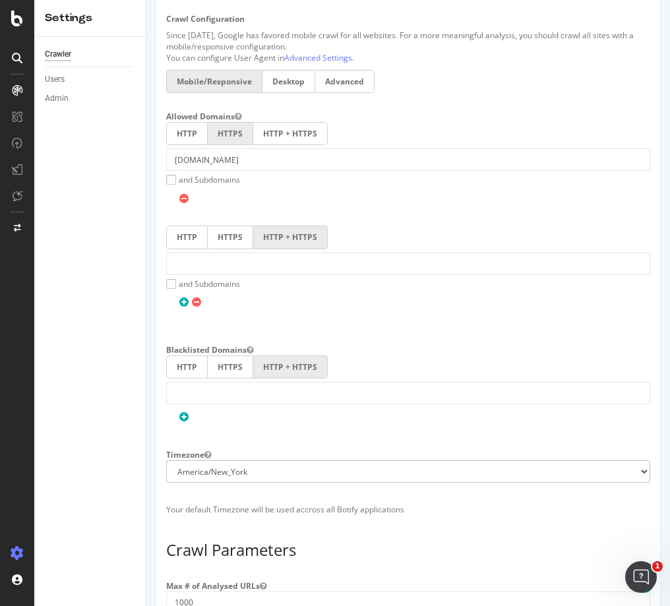
scroll to position [550, 0]
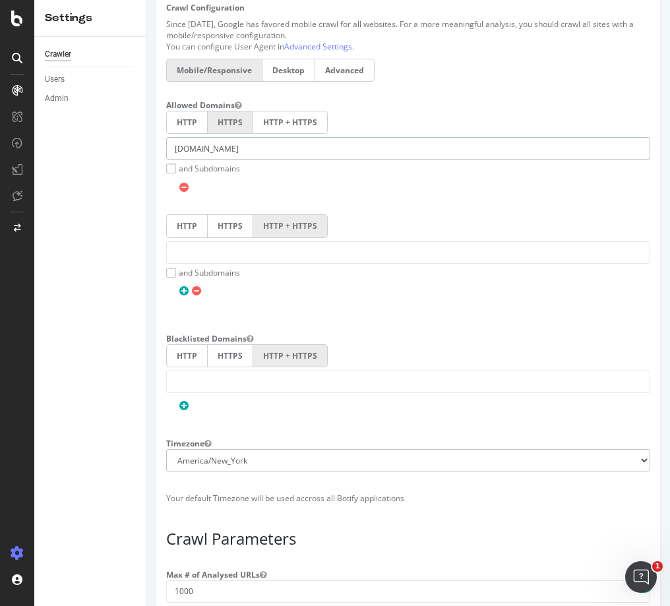
click at [322, 142] on input "ibis.accor.com" at bounding box center [408, 148] width 484 height 22
type input "i"
paste input "[DOMAIN_NAME]"
type input "[DOMAIN_NAME]"
click at [494, 194] on div "HTTP HTTPS HTTP + HTTPS mercure.accor.com and Subdomains User Agent: Mobile Des…" at bounding box center [408, 205] width 504 height 188
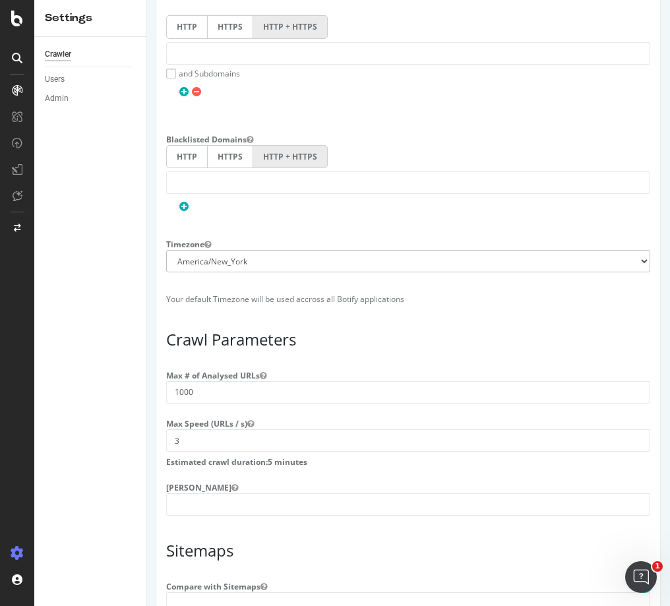
scroll to position [908, 0]
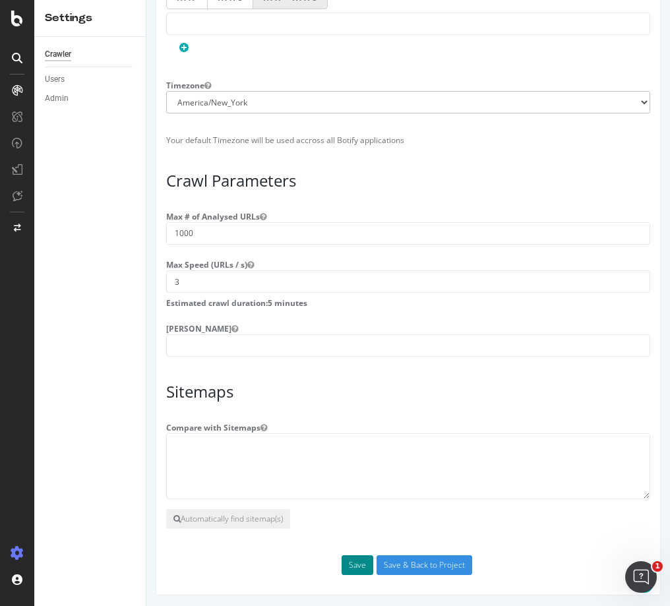
click at [355, 562] on button "Save" at bounding box center [358, 565] width 32 height 20
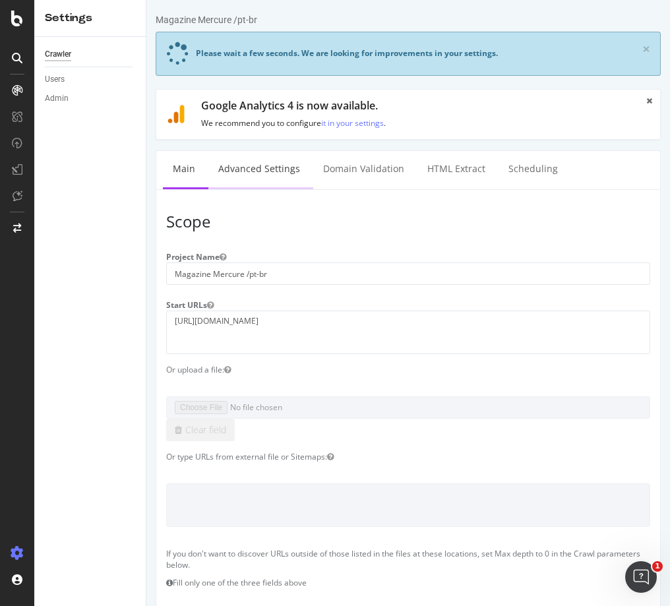
click at [275, 174] on link "Advanced Settings" at bounding box center [259, 169] width 102 height 36
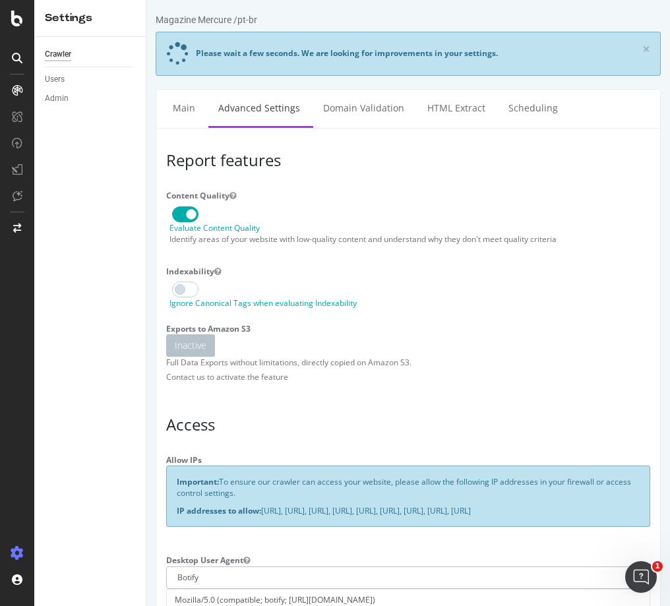
type input "[PERSON_NAME][EMAIL_ADDRESS][DOMAIN_NAME]"
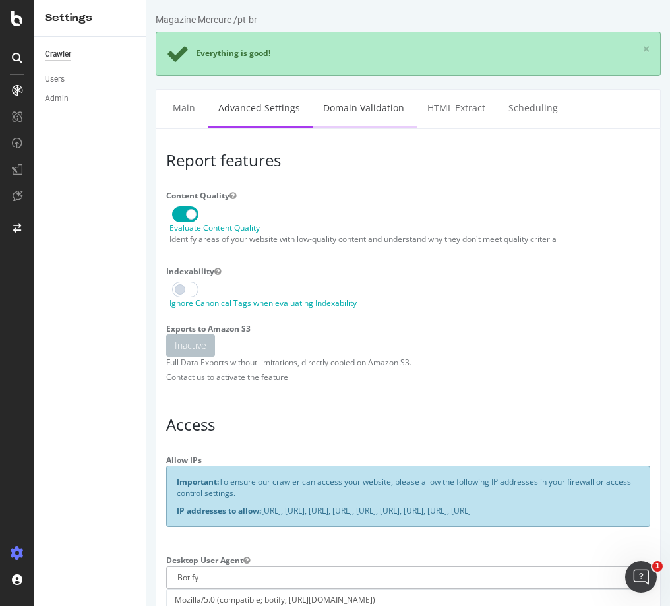
click at [391, 104] on link "Domain Validation" at bounding box center [363, 108] width 101 height 36
click at [353, 109] on link "Domain Validation" at bounding box center [363, 108] width 101 height 36
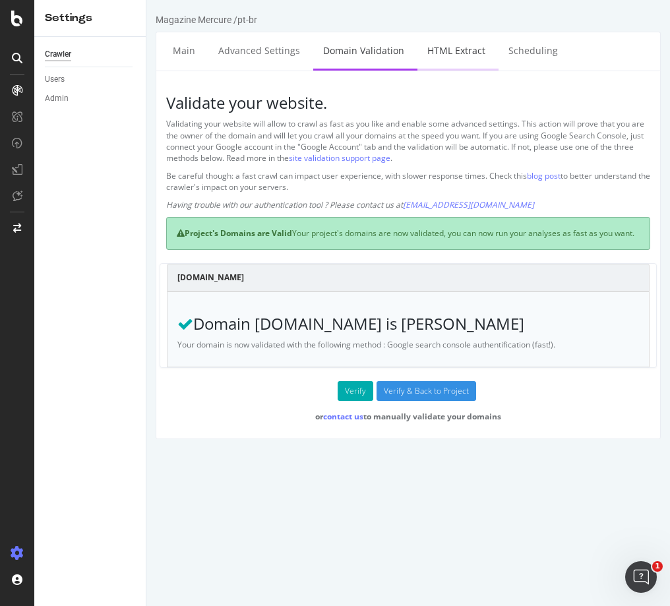
click at [450, 46] on link "HTML Extract" at bounding box center [456, 50] width 78 height 36
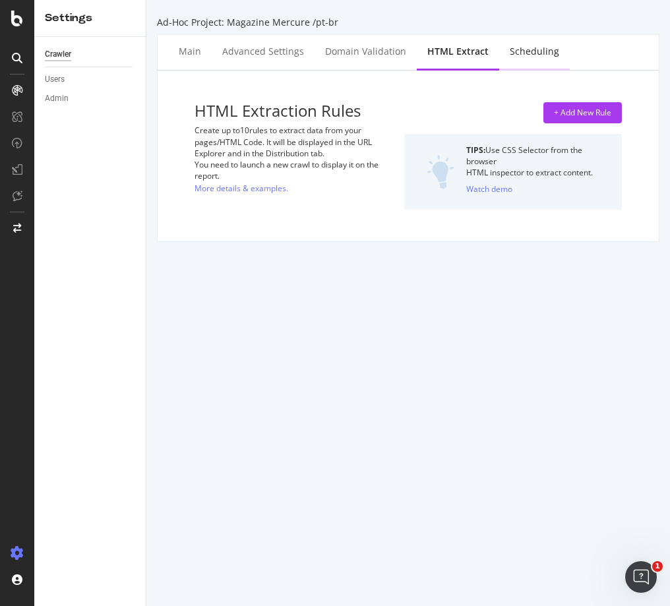
click at [522, 52] on div "Scheduling" at bounding box center [534, 51] width 49 height 13
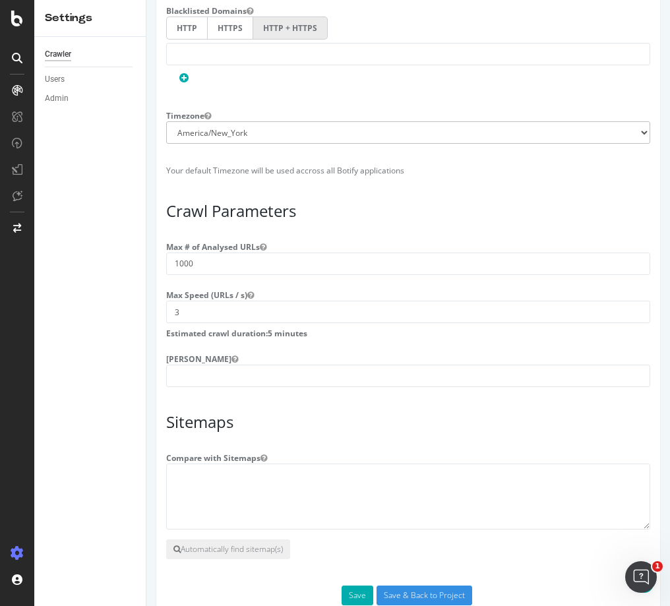
scroll to position [965, 0]
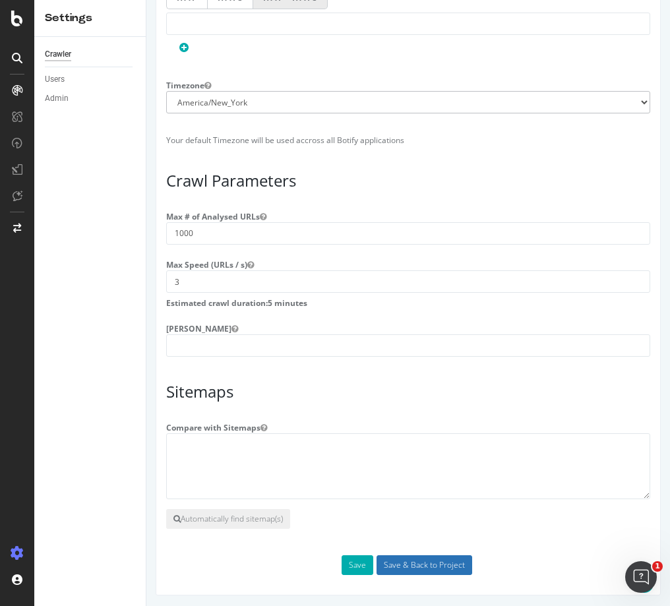
click at [450, 560] on input "Save & Back to Project" at bounding box center [424, 565] width 96 height 20
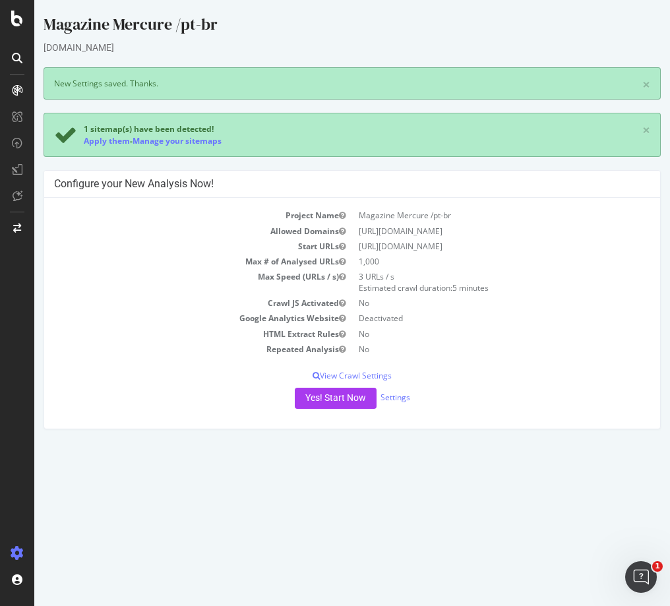
click at [316, 442] on html "Magazine Mercure /pt-br mercure.accor.com × New Settings saved. Thanks. × 1 sit…" at bounding box center [352, 221] width 636 height 442
click at [345, 402] on button "Yes! Start Now" at bounding box center [336, 398] width 82 height 21
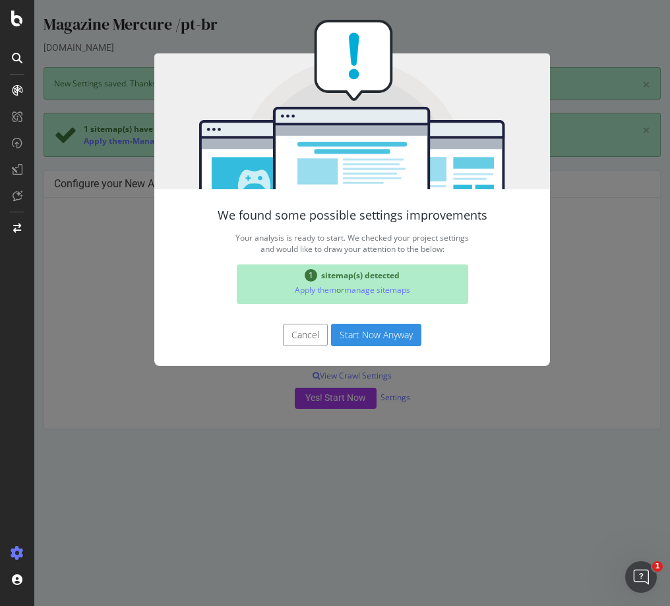
click at [398, 338] on button "Start Now Anyway" at bounding box center [376, 335] width 90 height 22
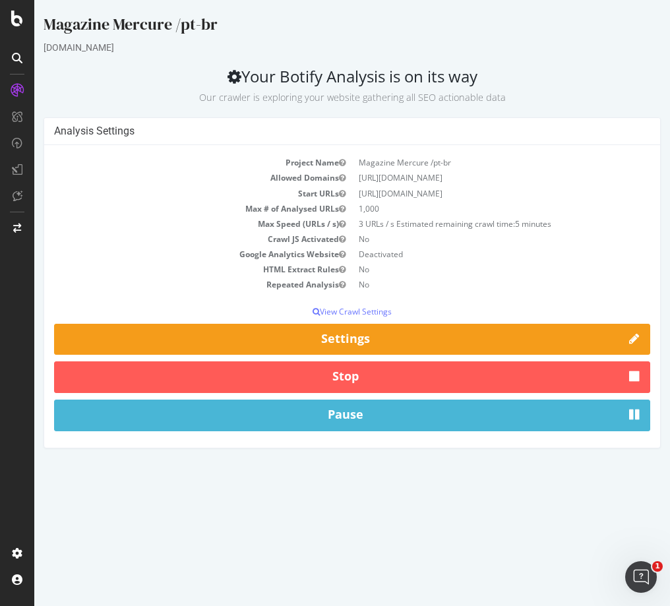
click at [456, 462] on html "Magazine Mercure /pt-br mercure.accor.com Your Botify Analysis is on its way Ou…" at bounding box center [352, 231] width 636 height 462
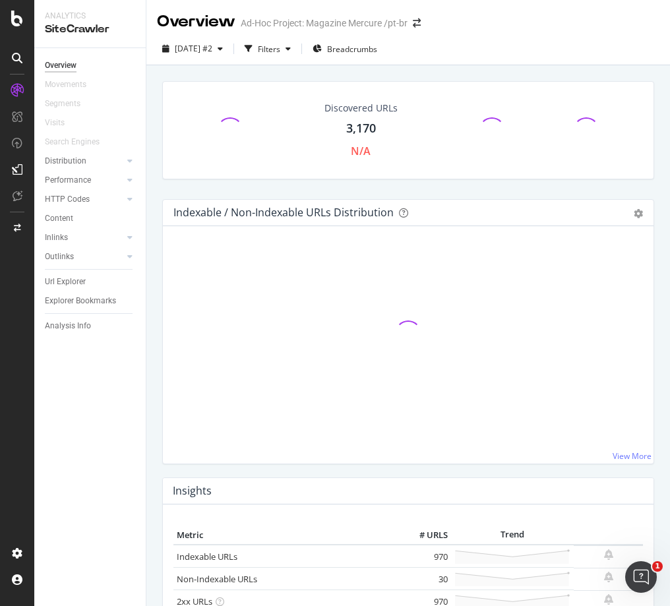
click at [153, 315] on div "Discovered URLs 3,170 N/A Indexable / Non-Indexable URLs Distribution Bar Bar (…" at bounding box center [408, 368] width 524 height 606
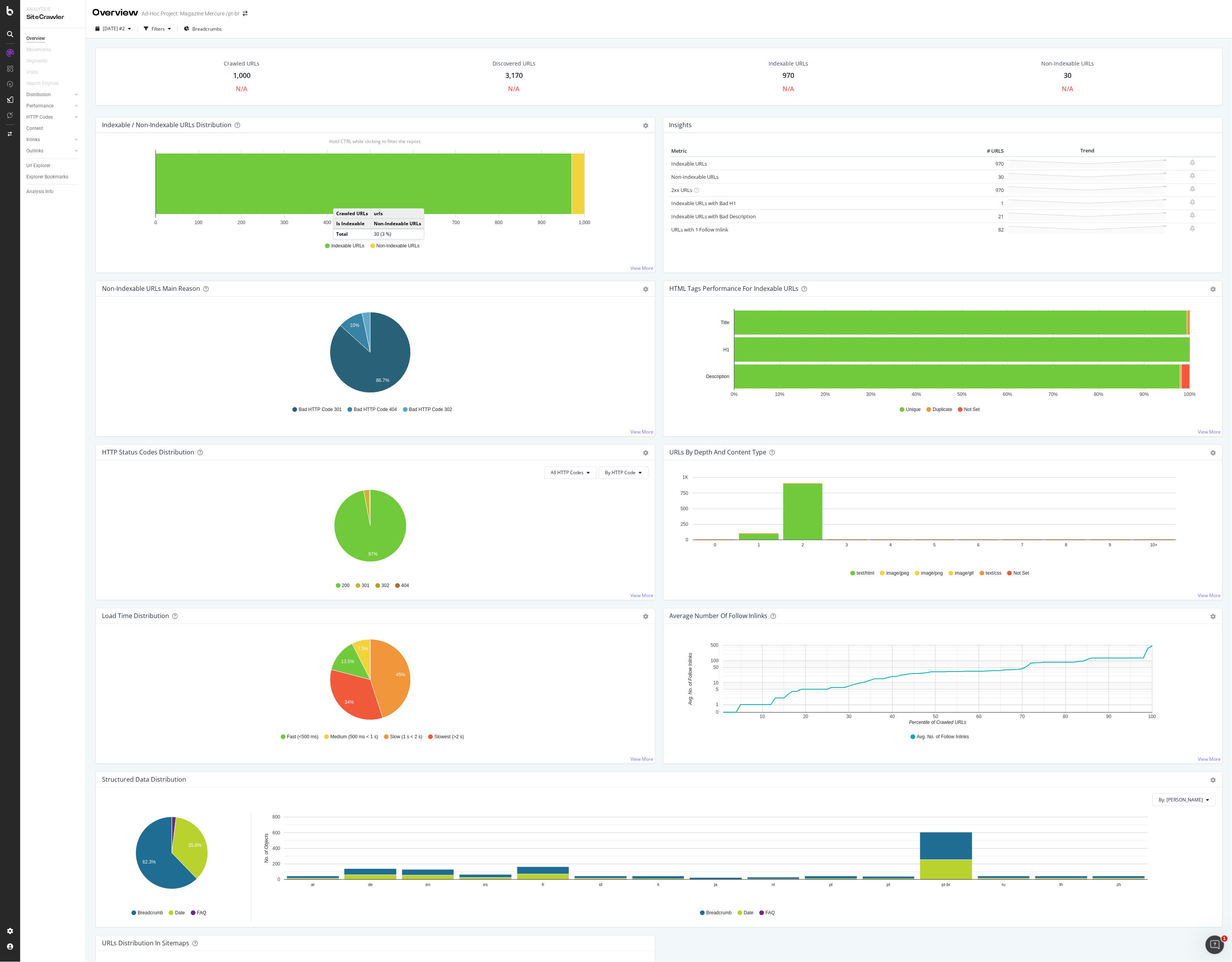
drag, startPoint x: 350, startPoint y: 356, endPoint x: 69, endPoint y: 773, distance: 502.8
click at [69, 356] on div "Overview Movements Segments Visits Search Engines Distribution Top Charts Insig…" at bounding box center [52, 495] width 65 height 934
click at [54, 356] on div "Overview Movements Segments Visits Search Engines Distribution Top Charts Insig…" at bounding box center [52, 495] width 65 height 934
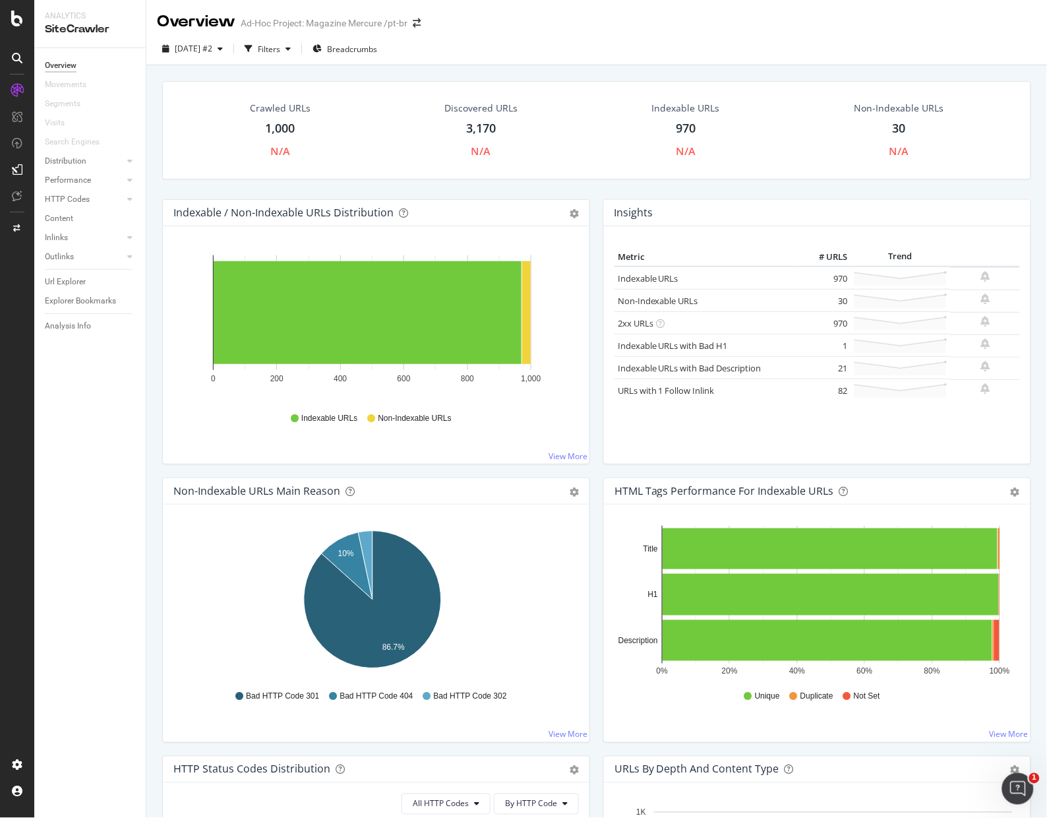
click at [604, 185] on div "Crawled URLs 1,000 N/A Discovered URLs 3,170 N/A Indexable URLs 970 N/A Non-Ind…" at bounding box center [597, 140] width 882 height 118
click at [597, 417] on div "Insights Metric # URLS Trend Indexable URLs 970 Non-Indexable URLs 30" at bounding box center [817, 338] width 441 height 278
click at [17, 20] on icon at bounding box center [17, 19] width 12 height 16
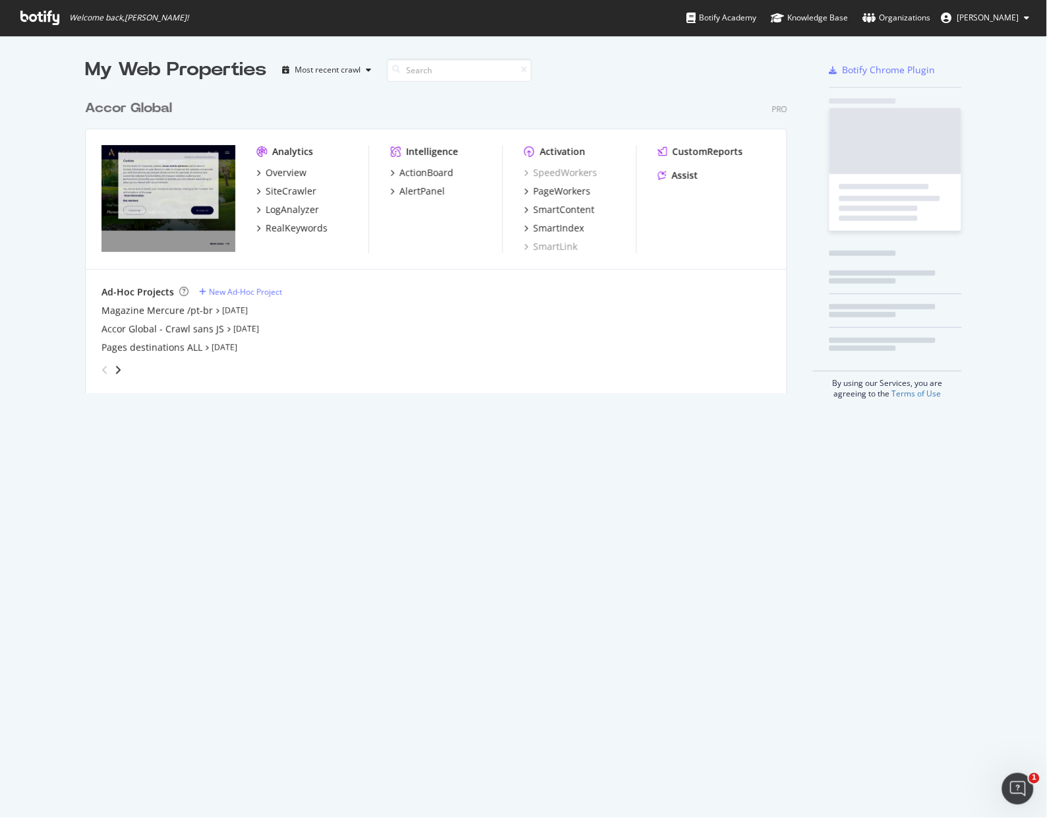
scroll to position [803, 1017]
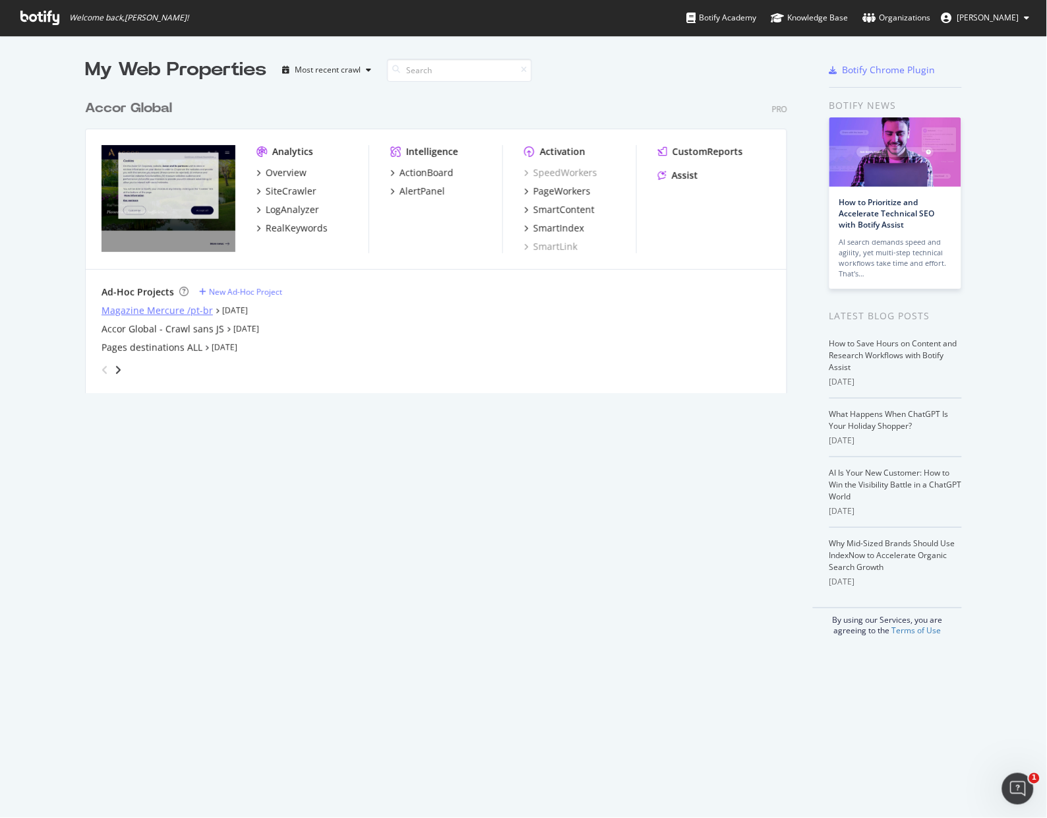
click at [139, 307] on div "Magazine Mercure /pt-br" at bounding box center [157, 310] width 111 height 13
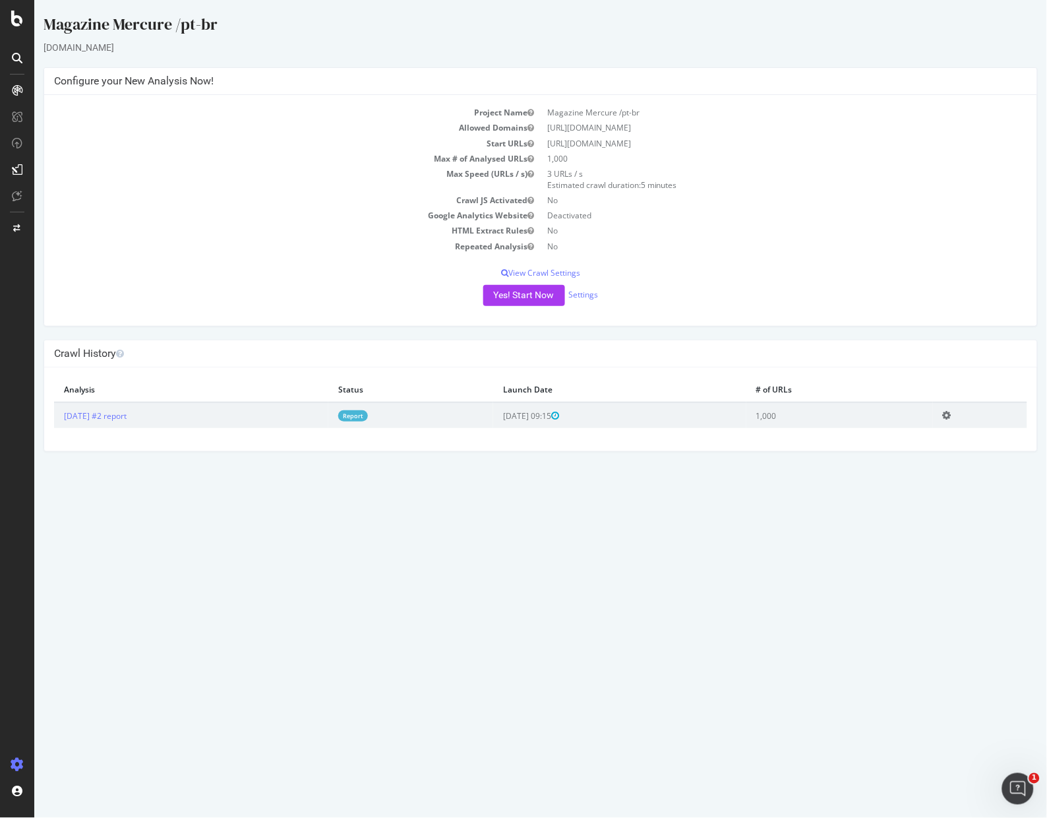
click at [597, 465] on html "Magazine Mercure /pt-br mercure.accor.com × × Configure your New Analysis Now! …" at bounding box center [540, 232] width 1013 height 465
click at [591, 297] on link "Settings" at bounding box center [583, 294] width 30 height 11
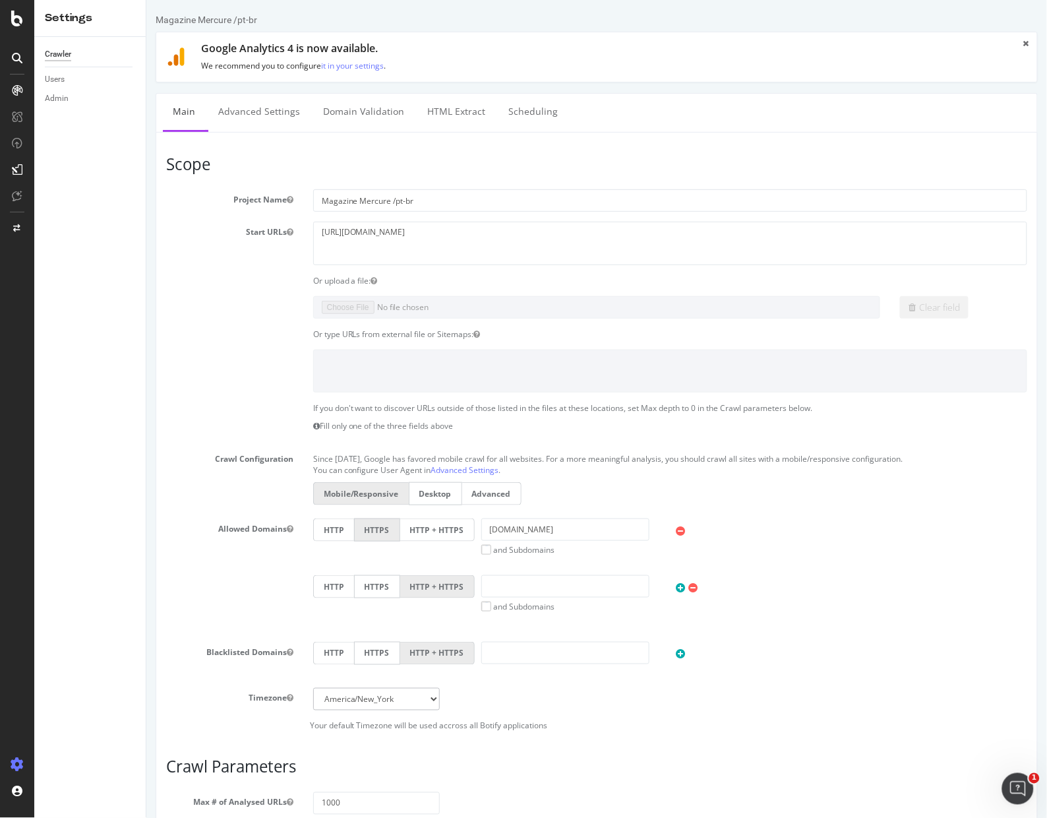
scroll to position [298, 0]
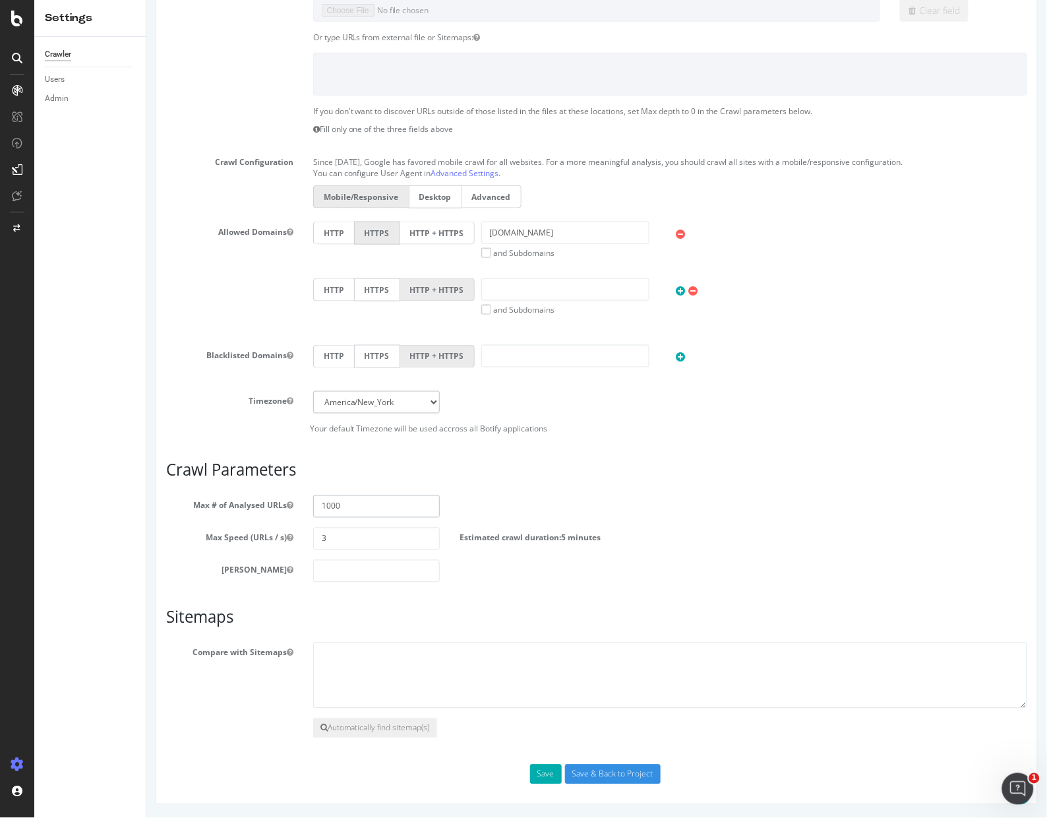
click at [380, 498] on input "1000" at bounding box center [376, 506] width 127 height 22
type input "1"
type input "5000"
click at [669, 540] on div "Max Speed (URLs / s) 3 Estimated crawl duration: 27 minutes" at bounding box center [596, 538] width 881 height 22
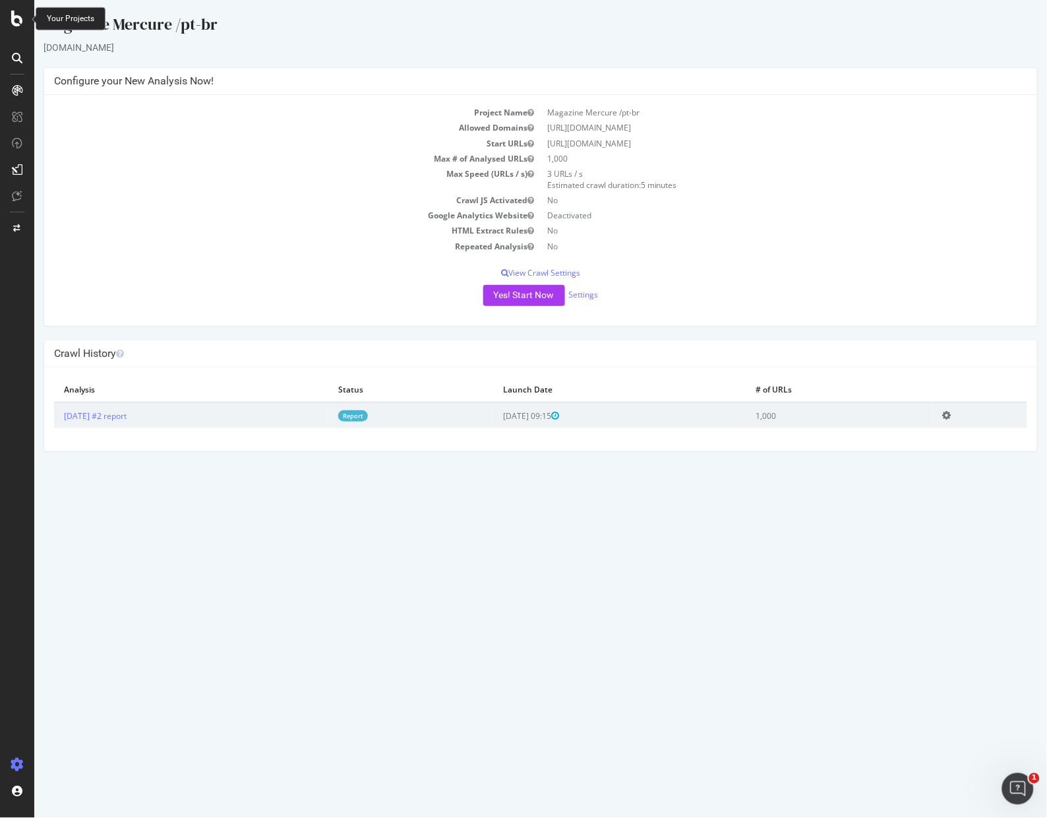
click at [13, 12] on icon at bounding box center [17, 19] width 12 height 16
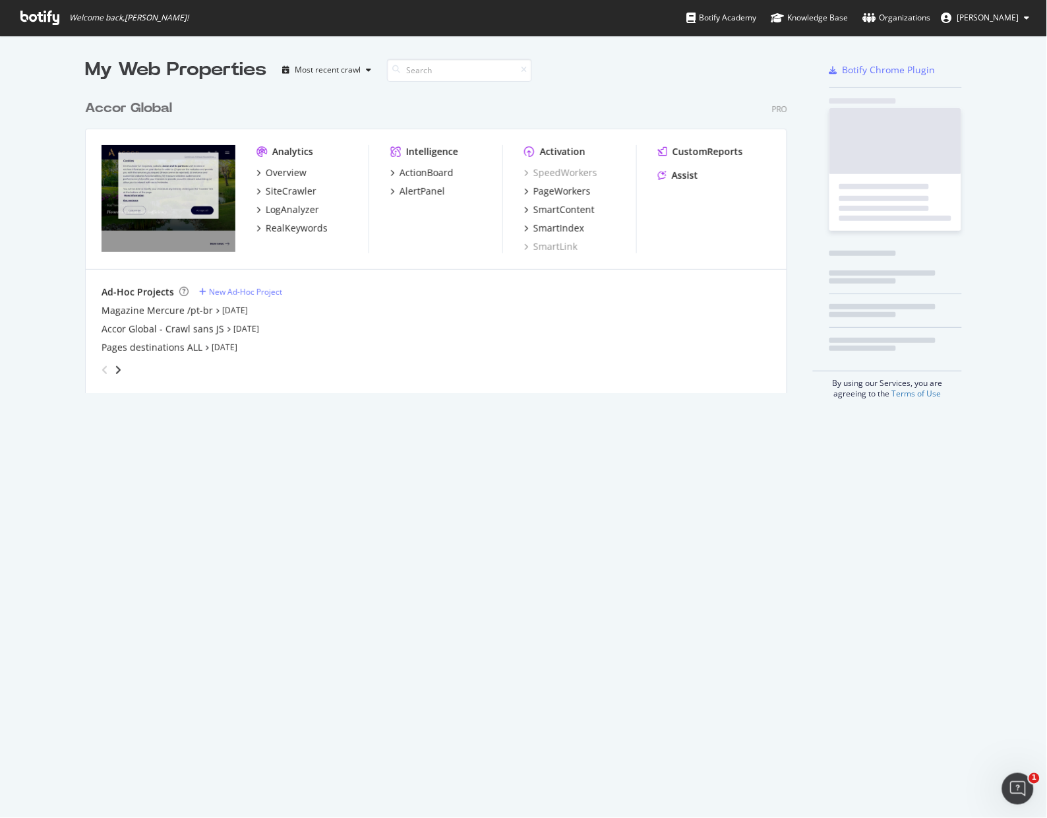
scroll to position [803, 1017]
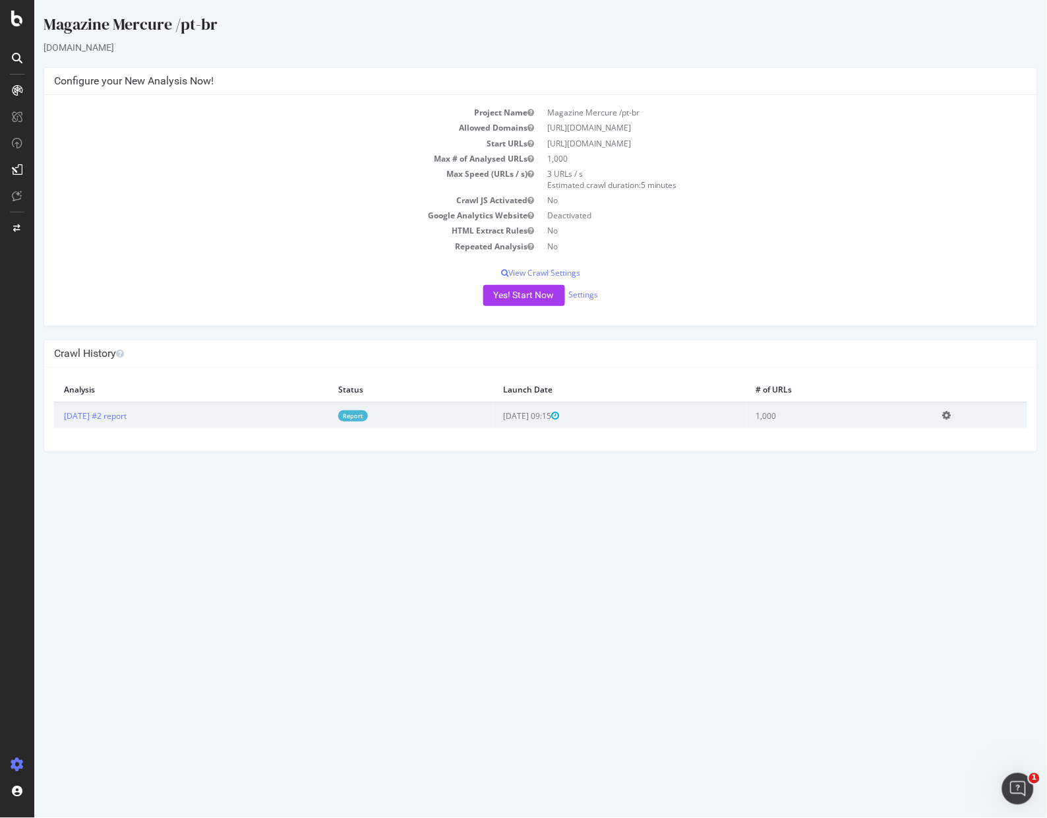
click at [367, 418] on link "Report" at bounding box center [353, 415] width 30 height 11
click at [669, 417] on icon at bounding box center [946, 415] width 9 height 10
click at [615, 465] on html "Magazine Mercure /pt-br mercure.accor.com × × Configure your New Analysis Now! …" at bounding box center [540, 232] width 1013 height 465
click at [21, 16] on icon at bounding box center [17, 19] width 12 height 16
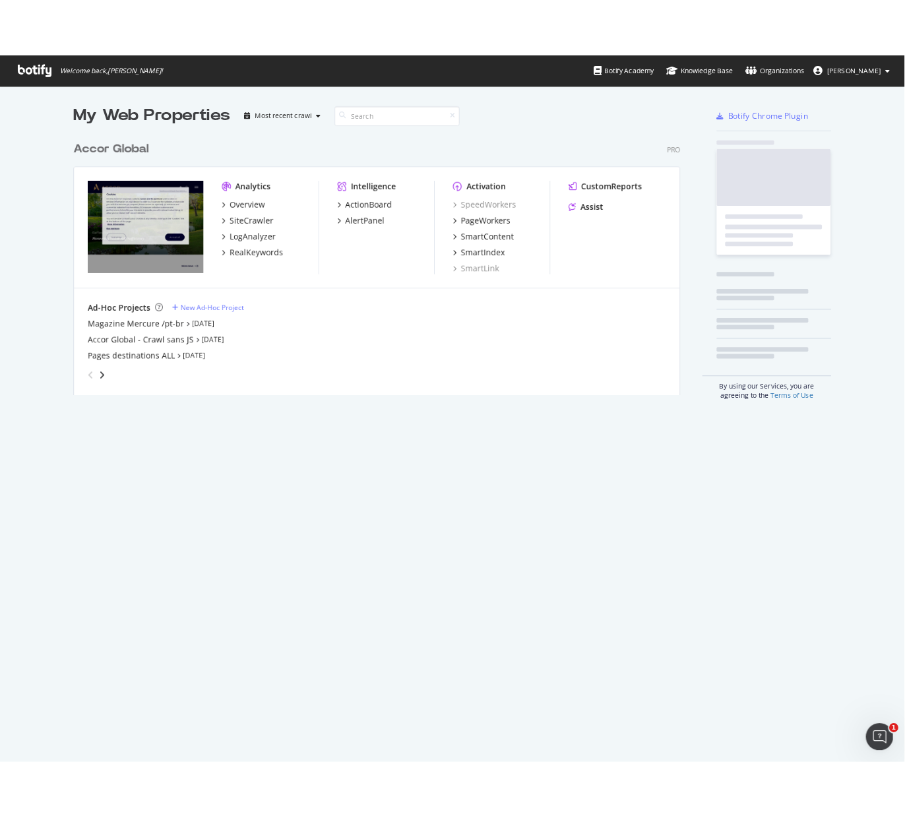
scroll to position [803, 1017]
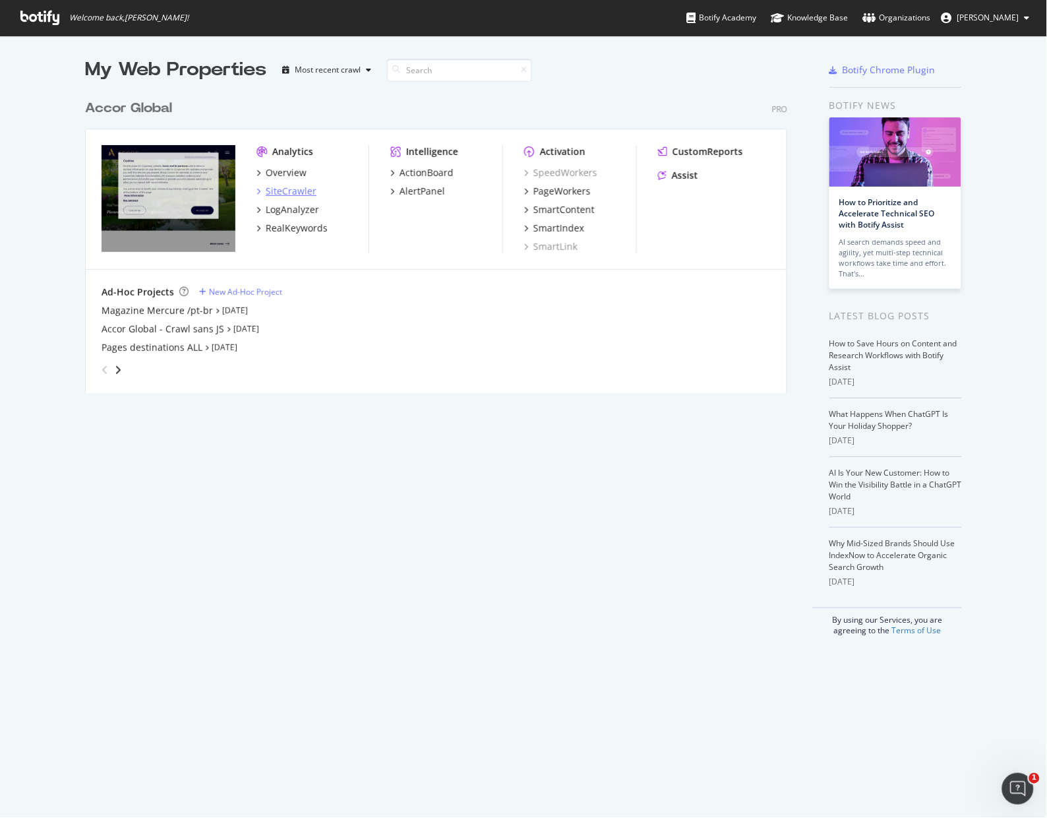
click at [274, 196] on div "SiteCrawler" at bounding box center [291, 191] width 51 height 13
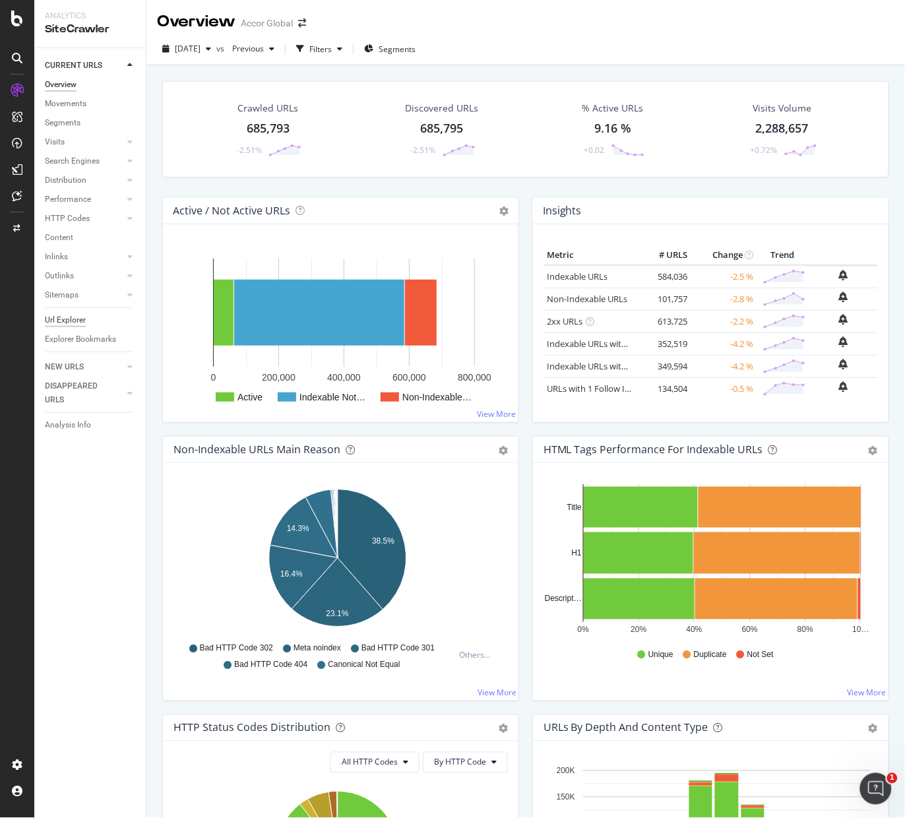
click at [75, 319] on div "Url Explorer" at bounding box center [65, 320] width 41 height 14
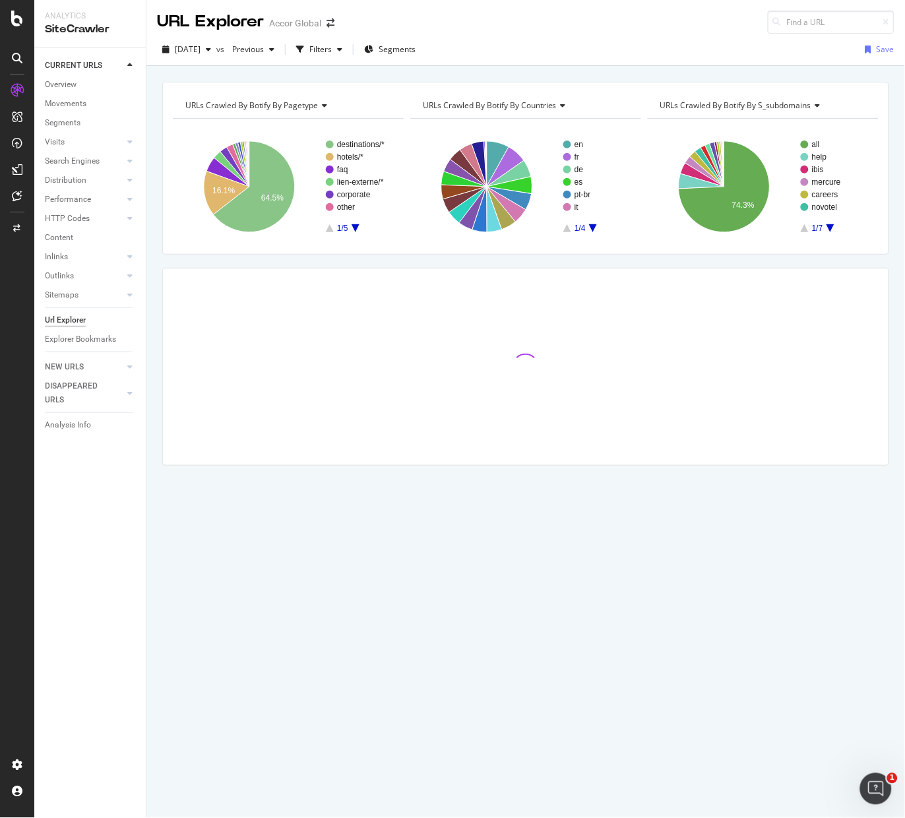
click at [105, 553] on div "CURRENT URLS Overview Movements Segments Visits Analysis Orphan URLs Search Eng…" at bounding box center [89, 432] width 111 height 769
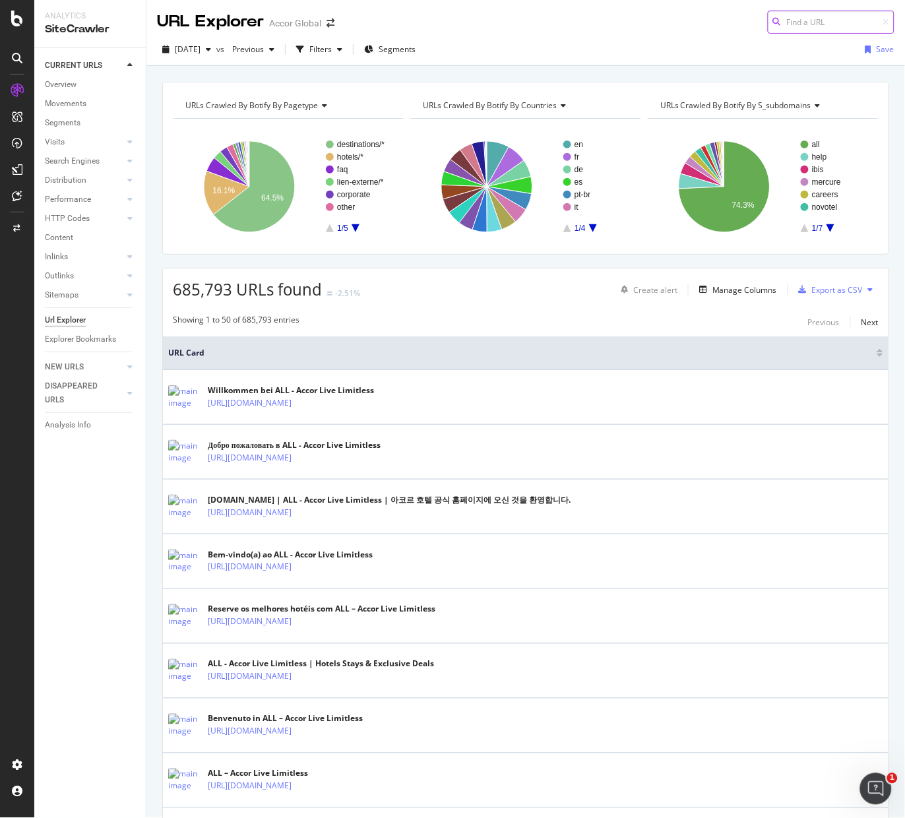
click at [669, 25] on input at bounding box center [830, 22] width 127 height 23
type input "pt-br"
click at [15, 18] on icon at bounding box center [17, 19] width 12 height 16
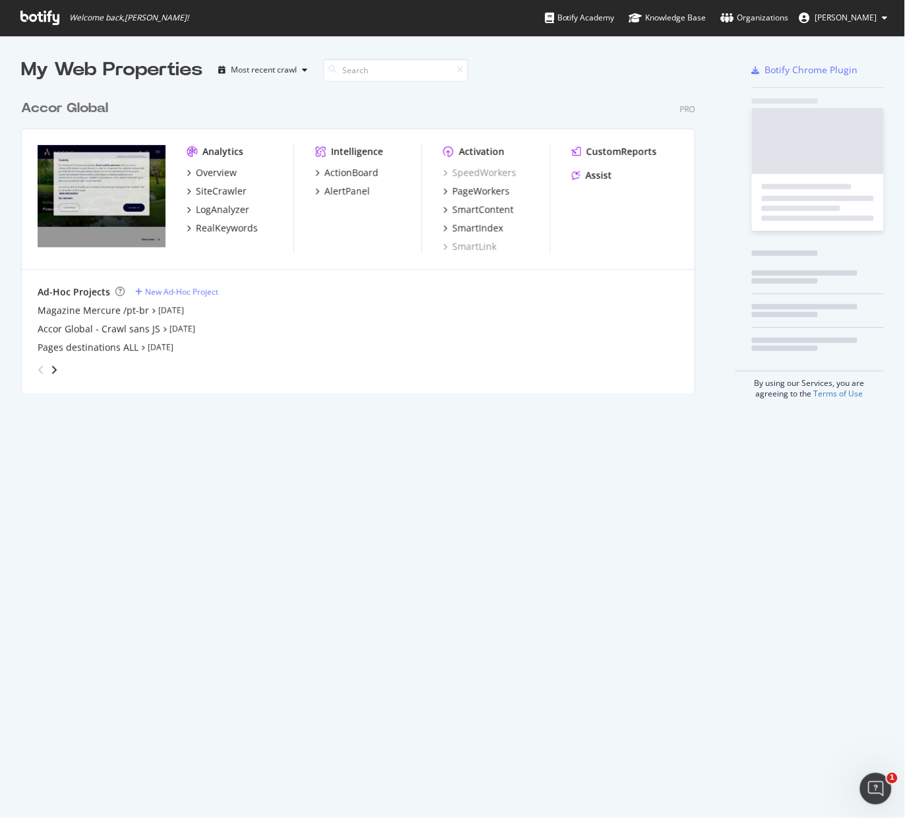
scroll to position [803, 875]
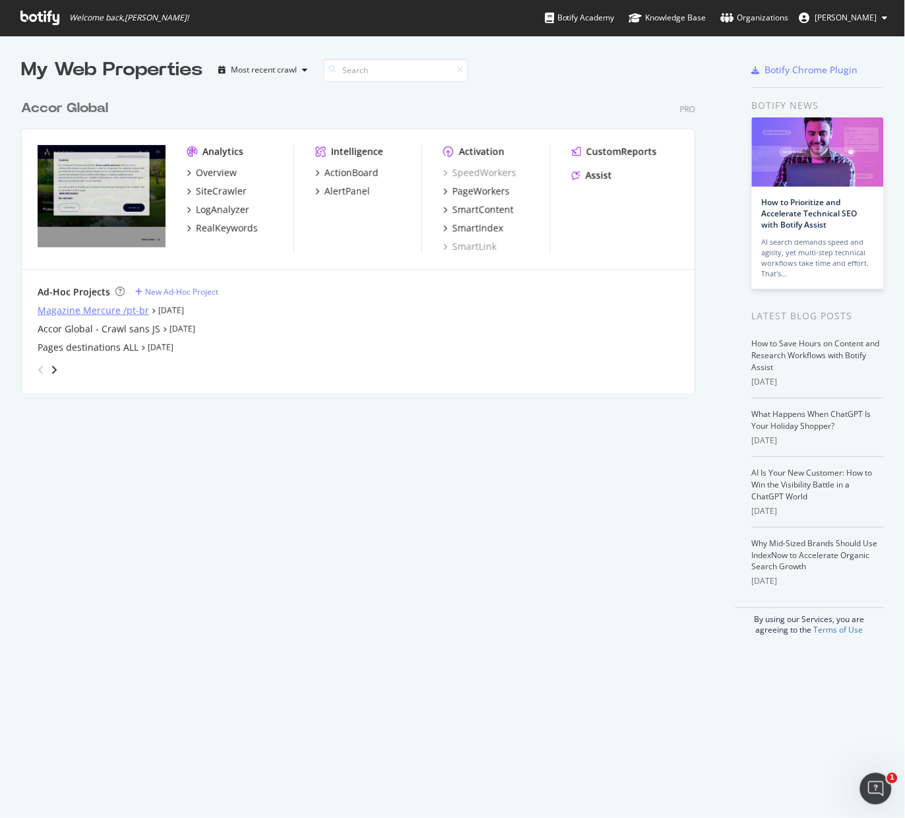
click at [93, 309] on div "Magazine Mercure /pt-br" at bounding box center [93, 310] width 111 height 13
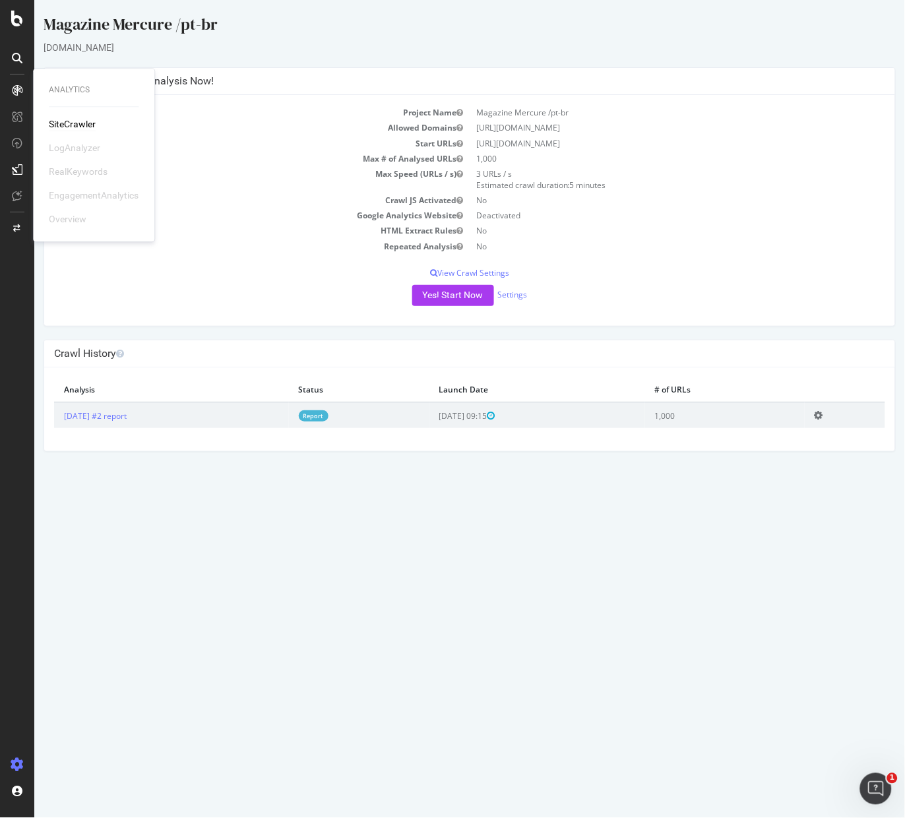
click at [56, 126] on div "SiteCrawler" at bounding box center [72, 124] width 47 height 13
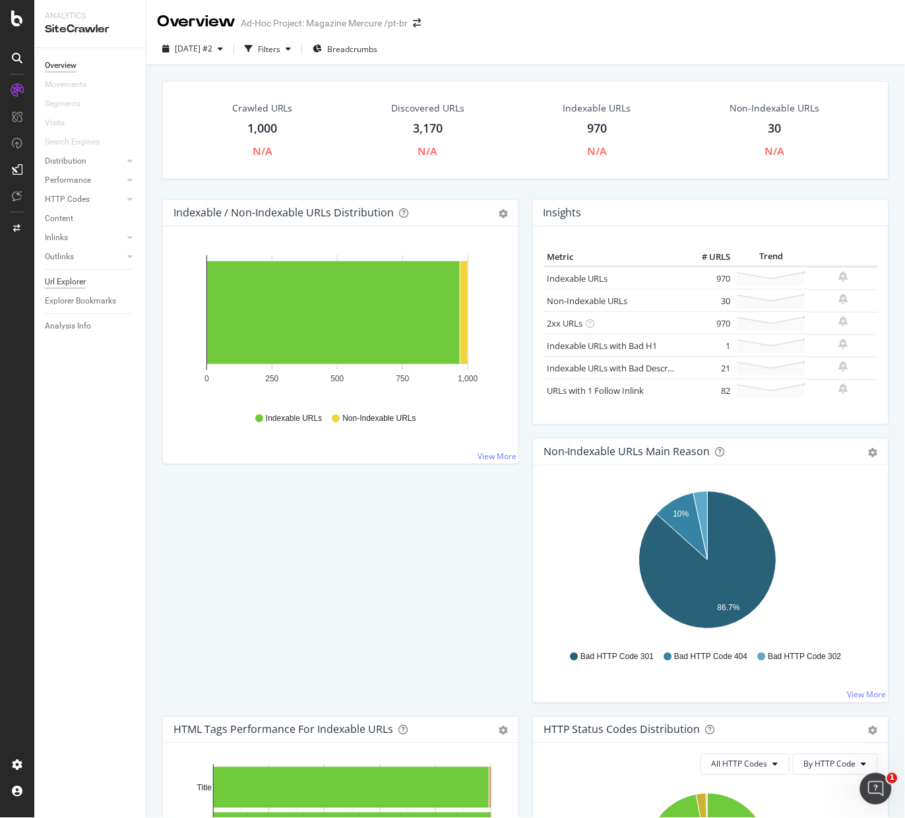
click at [65, 283] on div "Url Explorer" at bounding box center [65, 282] width 41 height 14
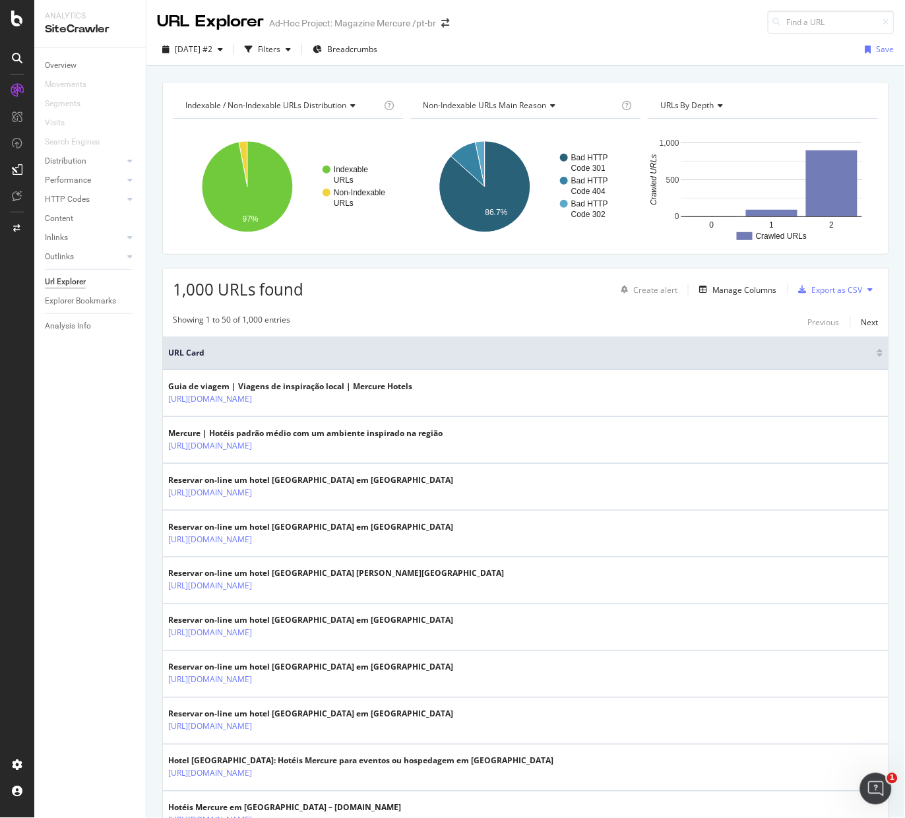
click at [669, 22] on input at bounding box center [830, 22] width 127 height 23
click at [552, 315] on div "Showing 1 to 50 of 1,000 entries Previous Next" at bounding box center [525, 322] width 725 height 16
click at [291, 50] on icon "button" at bounding box center [287, 49] width 5 height 8
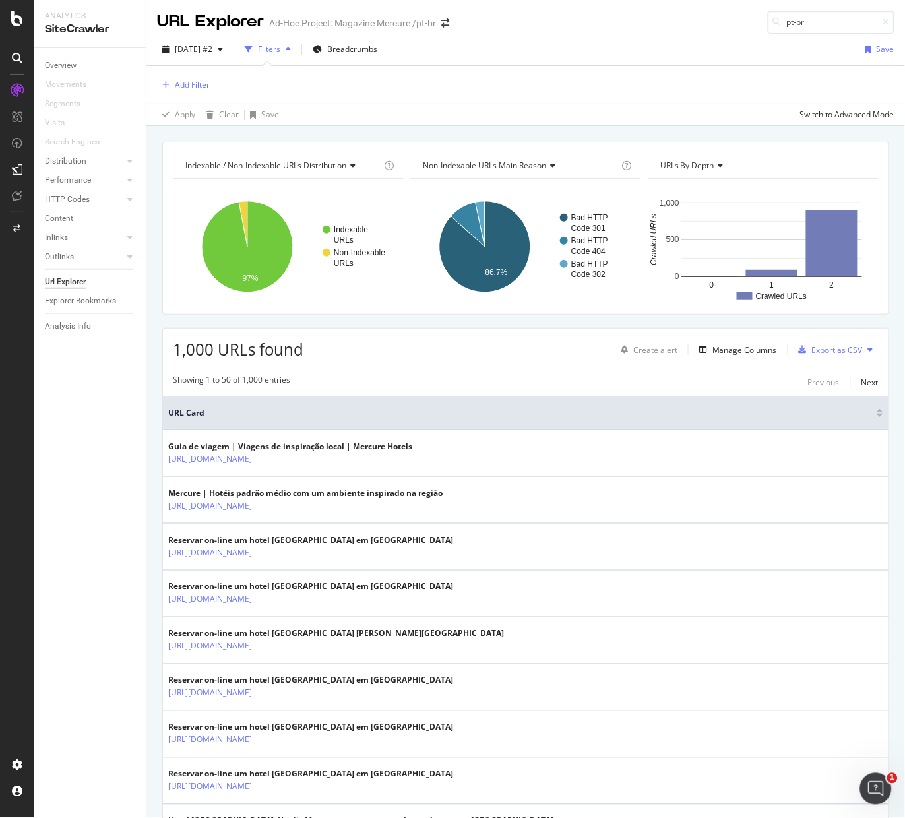
click at [291, 50] on icon "button" at bounding box center [287, 49] width 5 height 8
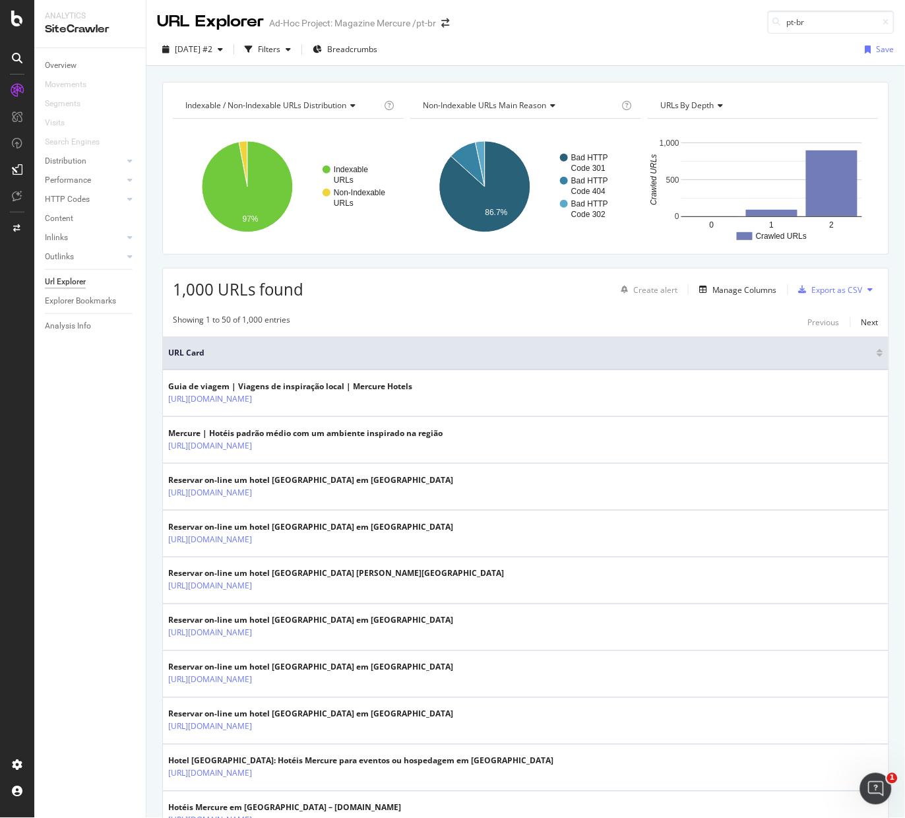
click at [132, 462] on div "Overview Movements Segments Visits Search Engines Distribution Top Charts Insig…" at bounding box center [89, 432] width 111 height 769
click at [574, 46] on div "2025 Sep. 5th #2 Filters Breadcrumbs Save" at bounding box center [525, 52] width 758 height 26
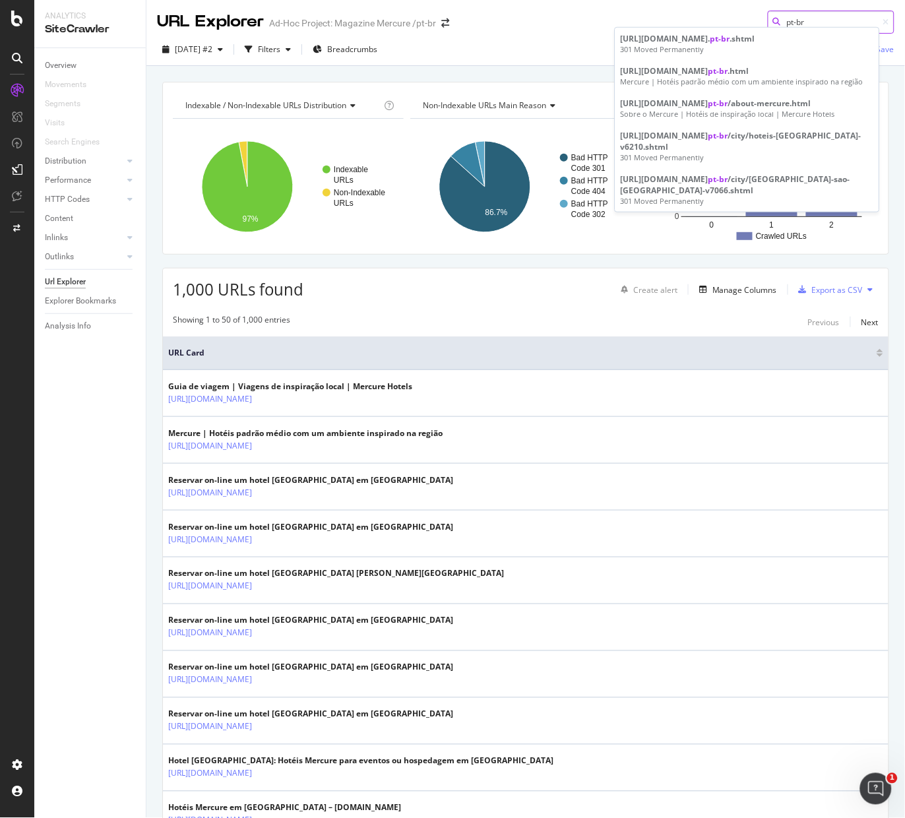
click at [669, 23] on input "pt-br" at bounding box center [830, 22] width 127 height 23
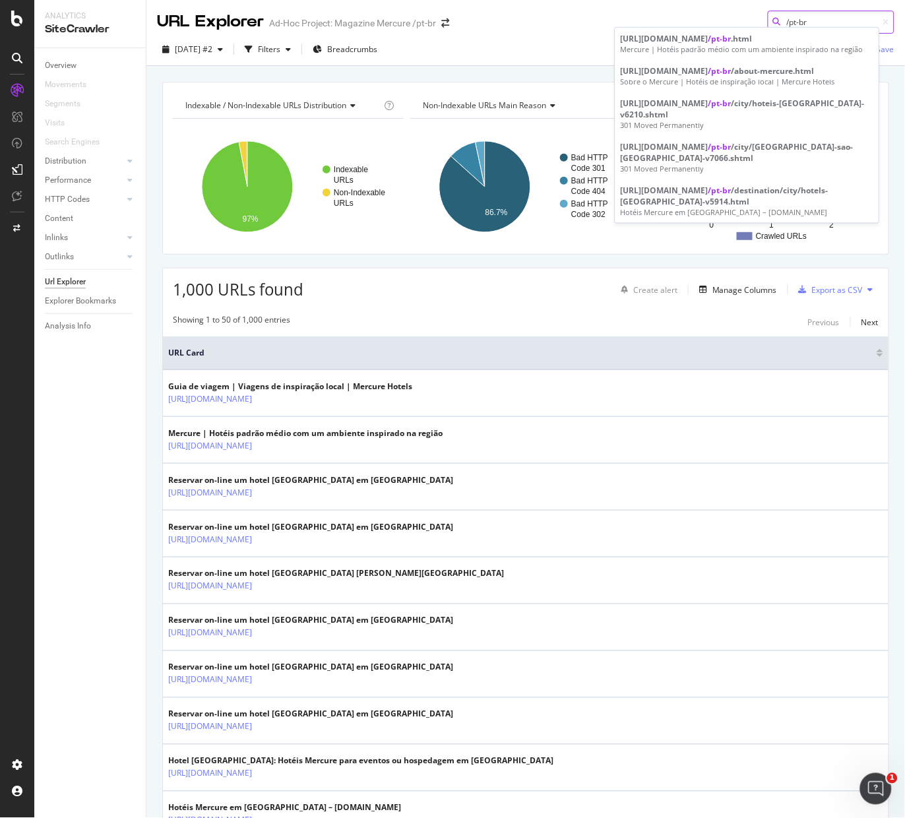
type input "/pt-br/"
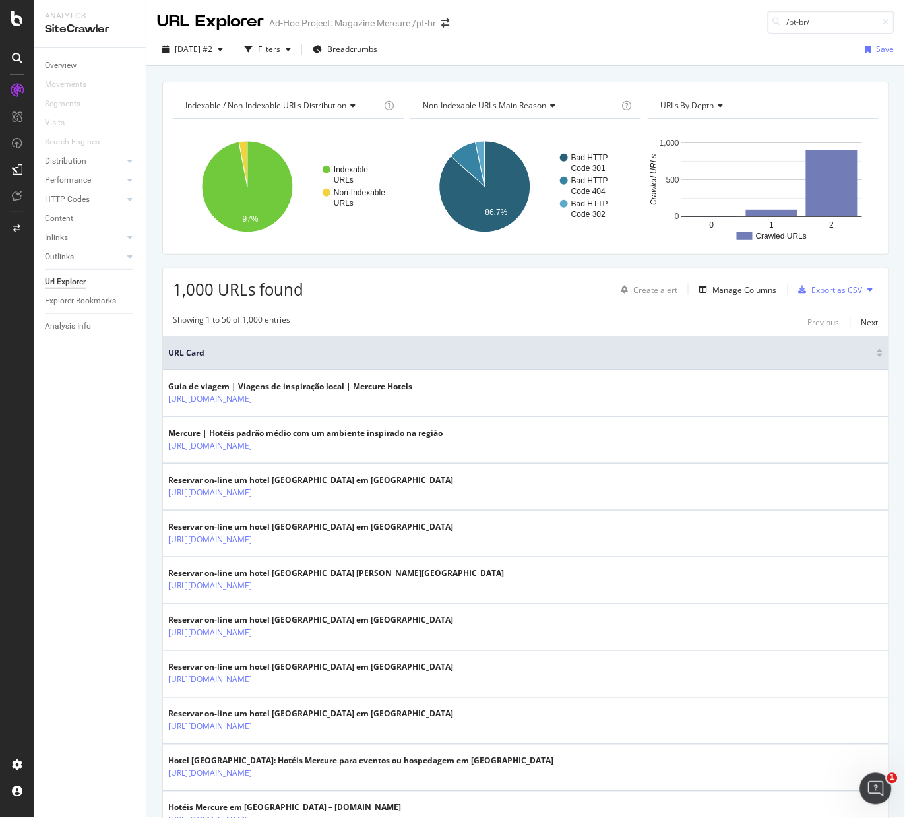
click at [468, 285] on div "1,000 URLs found Create alert Manage Columns Export as CSV" at bounding box center [525, 284] width 725 height 32
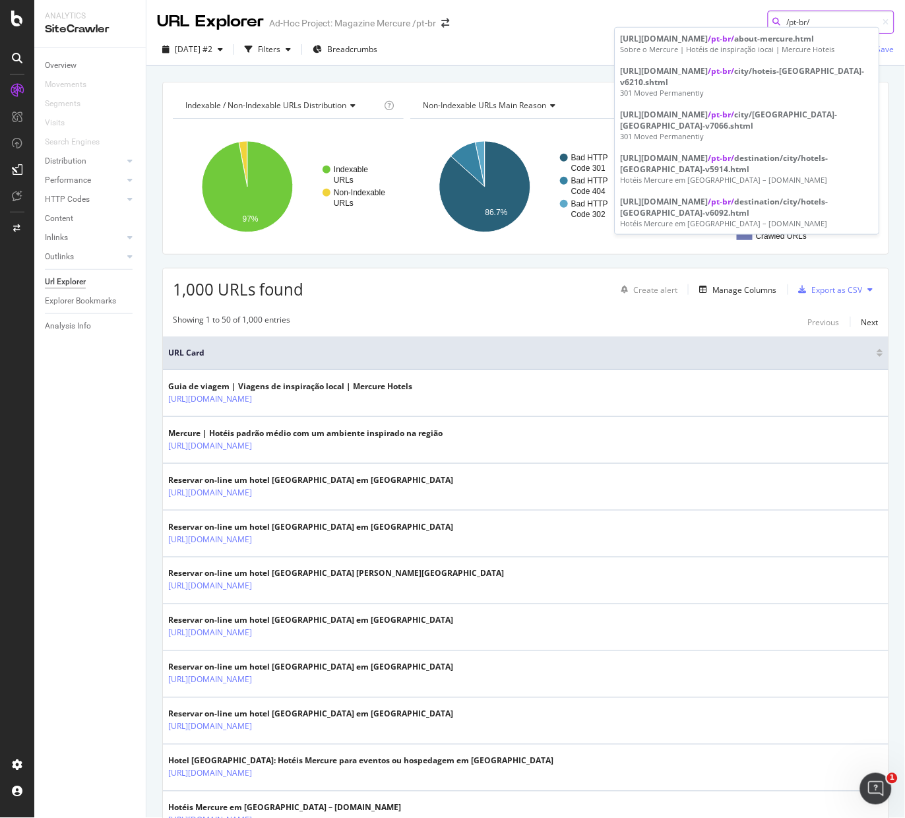
click at [669, 16] on input "/pt-br/" at bounding box center [830, 22] width 127 height 23
click at [593, 53] on div "2025 Sep. 5th #2 Filters Breadcrumbs Save" at bounding box center [525, 52] width 758 height 26
click at [669, 22] on input "/pt-br/" at bounding box center [830, 22] width 127 height 23
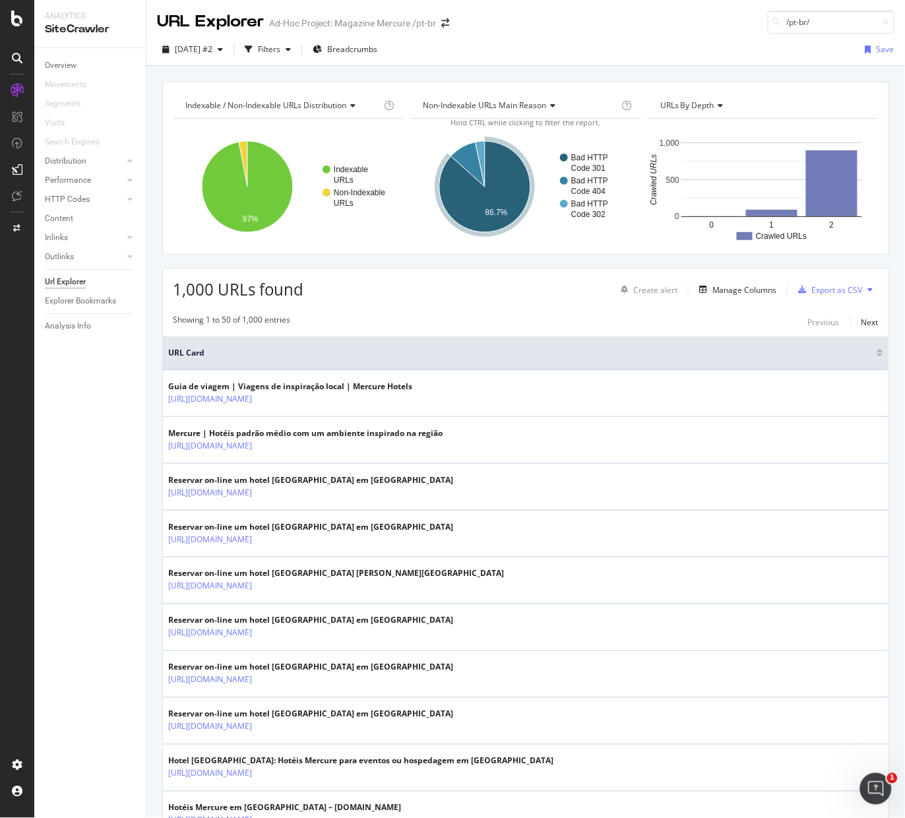
click at [669, 288] on div "Export as CSV" at bounding box center [837, 289] width 51 height 11
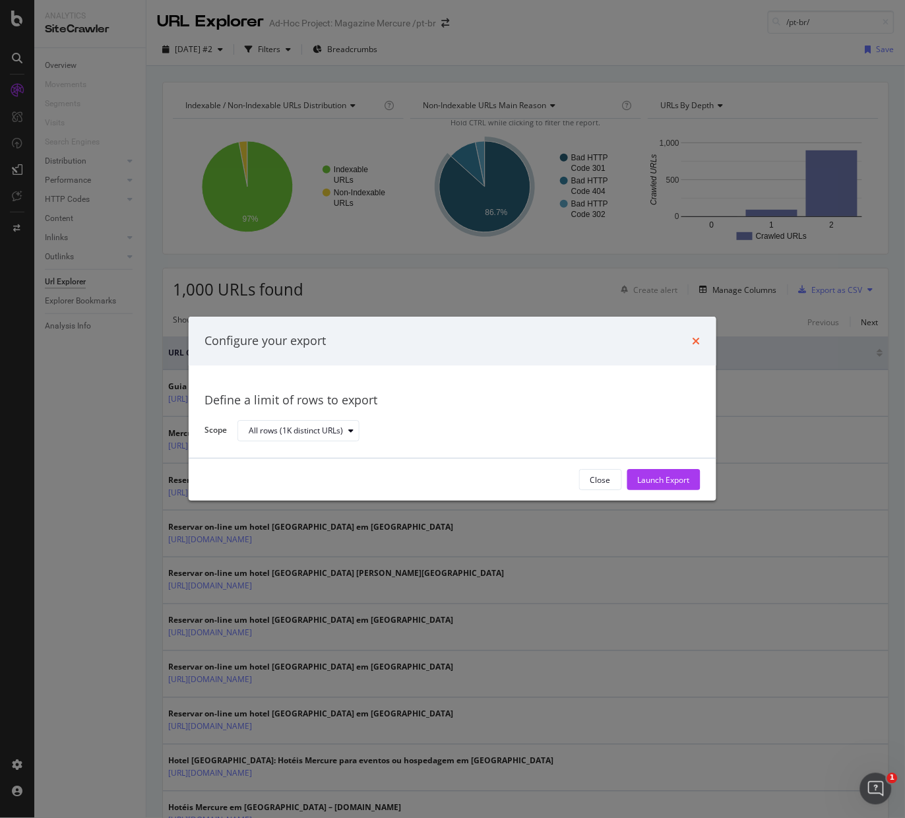
click at [669, 339] on icon "times" at bounding box center [696, 341] width 8 height 11
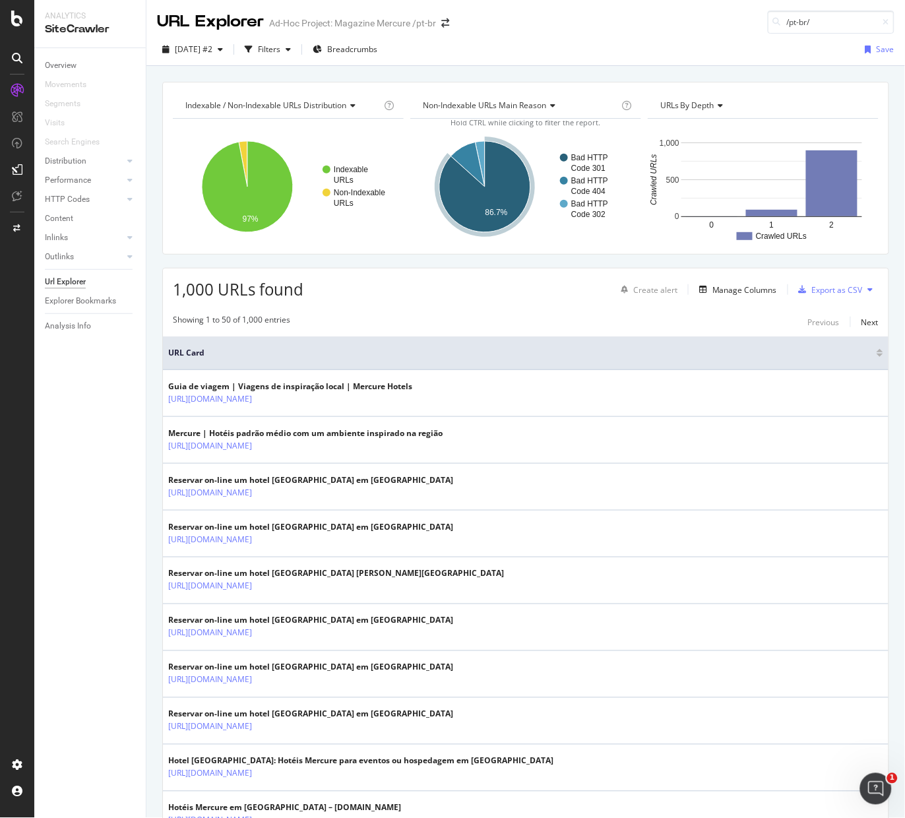
click at [669, 288] on icon at bounding box center [870, 289] width 5 height 8
click at [669, 294] on span "Export XML Sitemaps" at bounding box center [798, 290] width 78 height 12
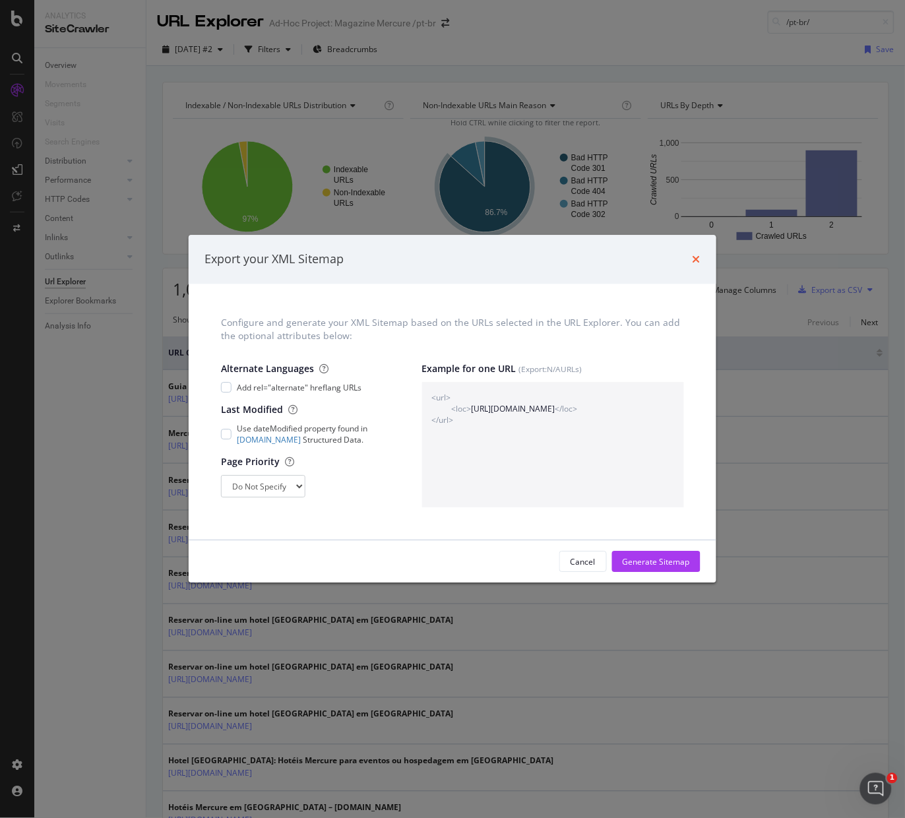
click at [669, 256] on icon "times" at bounding box center [696, 259] width 8 height 11
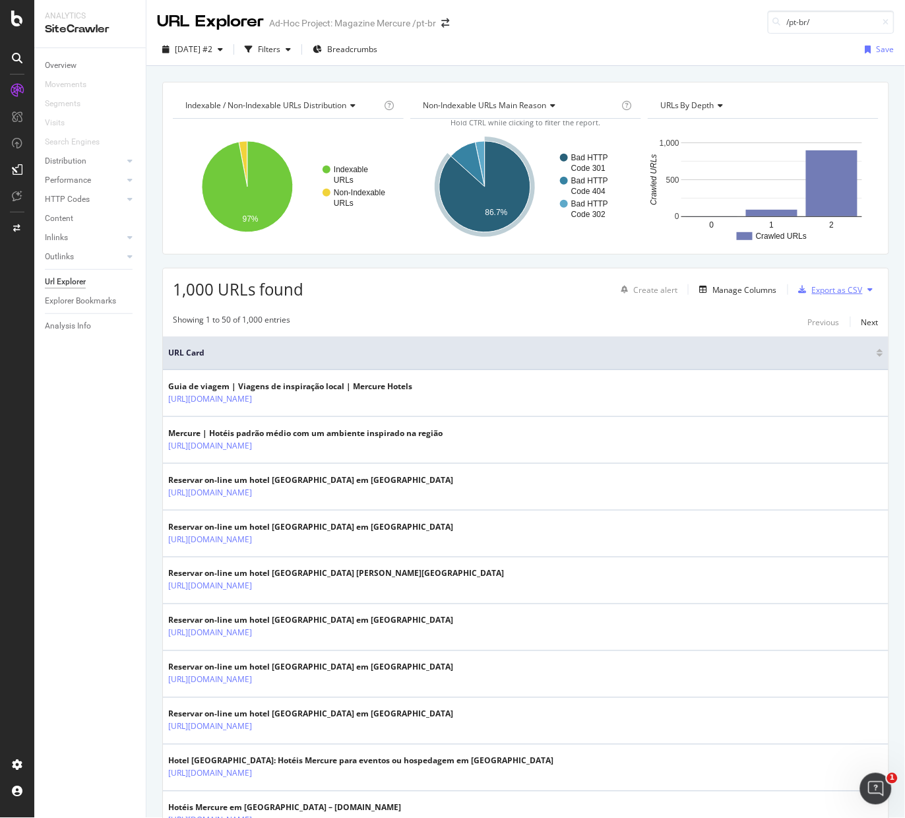
click at [669, 291] on div "Export as CSV" at bounding box center [837, 289] width 51 height 11
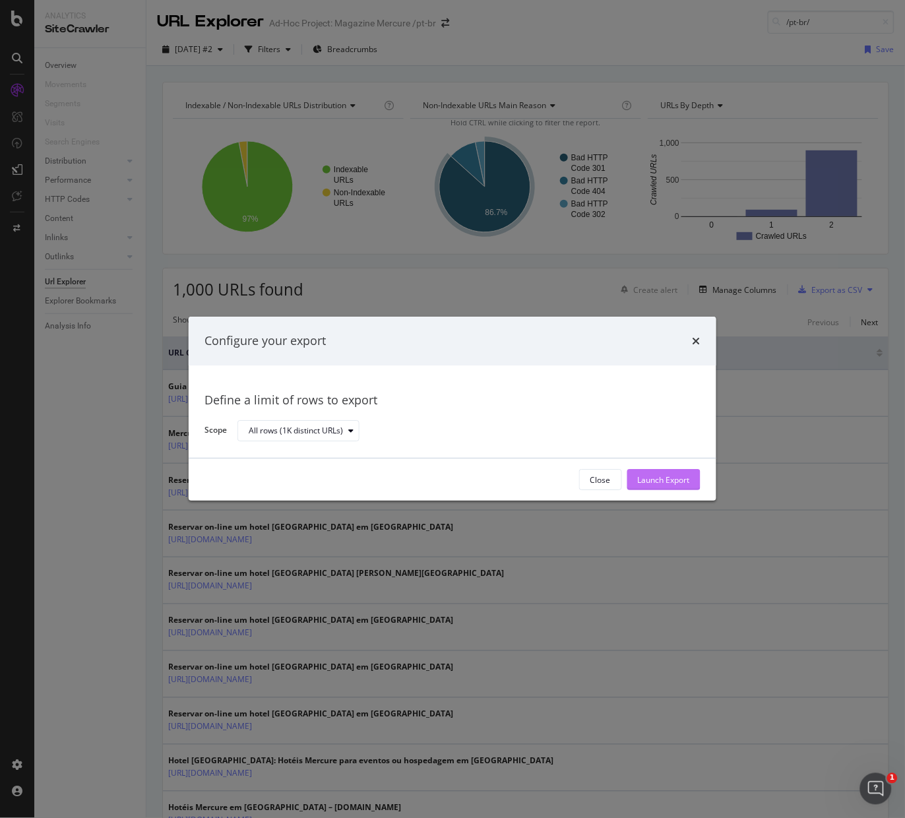
click at [655, 477] on div "Launch Export" at bounding box center [664, 479] width 52 height 11
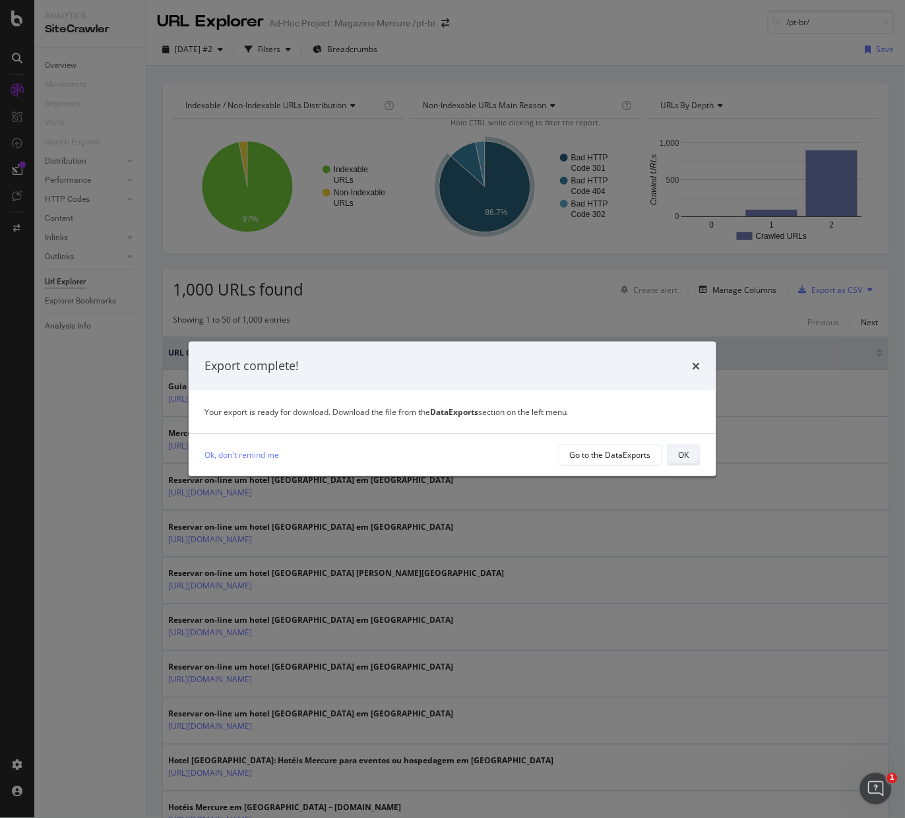
click at [669, 452] on button "OK" at bounding box center [683, 454] width 33 height 21
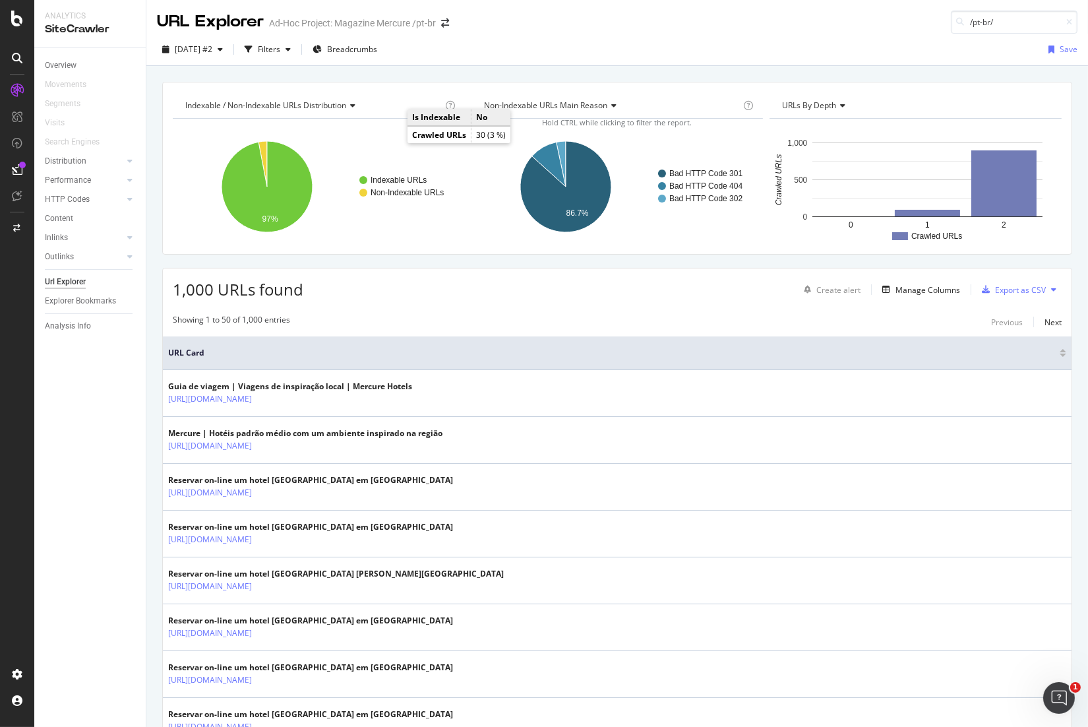
drag, startPoint x: 2400, startPoint y: 1, endPoint x: 622, endPoint y: 41, distance: 1778.0
click at [622, 41] on div "2025 Sep. 5th #2 Filters Breadcrumbs Save" at bounding box center [617, 52] width 942 height 26
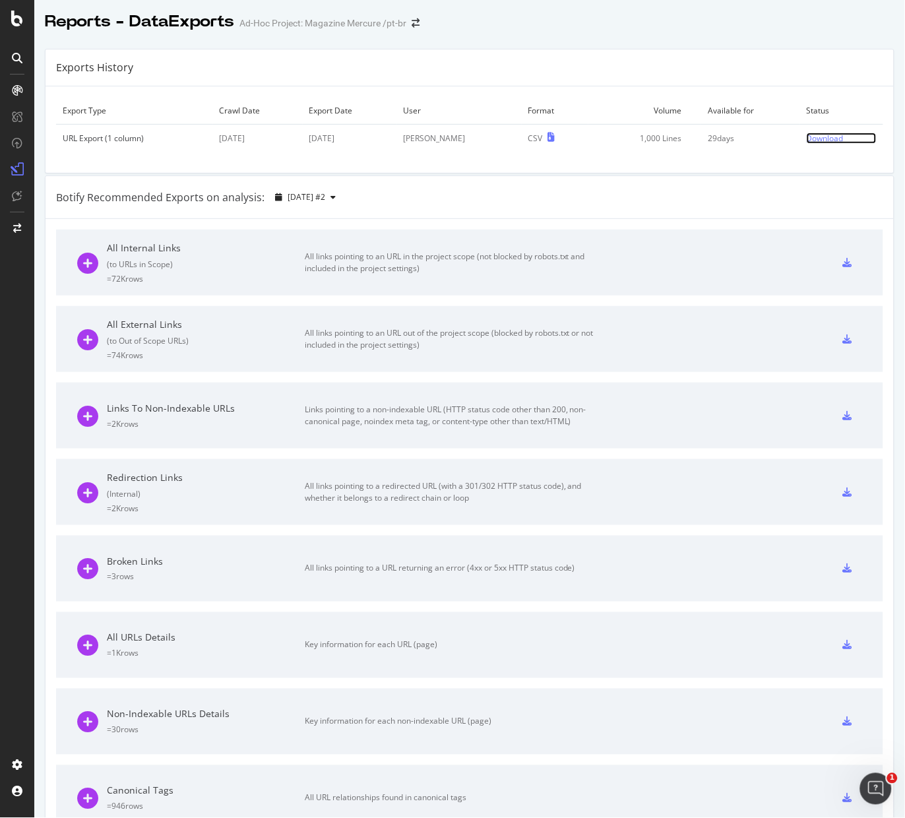
click at [806, 136] on div "Download" at bounding box center [824, 138] width 37 height 11
click at [330, 28] on div "Ad-Hoc Project: Magazine Mercure /pt-br" at bounding box center [322, 22] width 167 height 13
click at [313, 22] on div "Ad-Hoc Project: Magazine Mercure /pt-br" at bounding box center [322, 22] width 167 height 13
click at [13, 18] on icon at bounding box center [17, 19] width 12 height 16
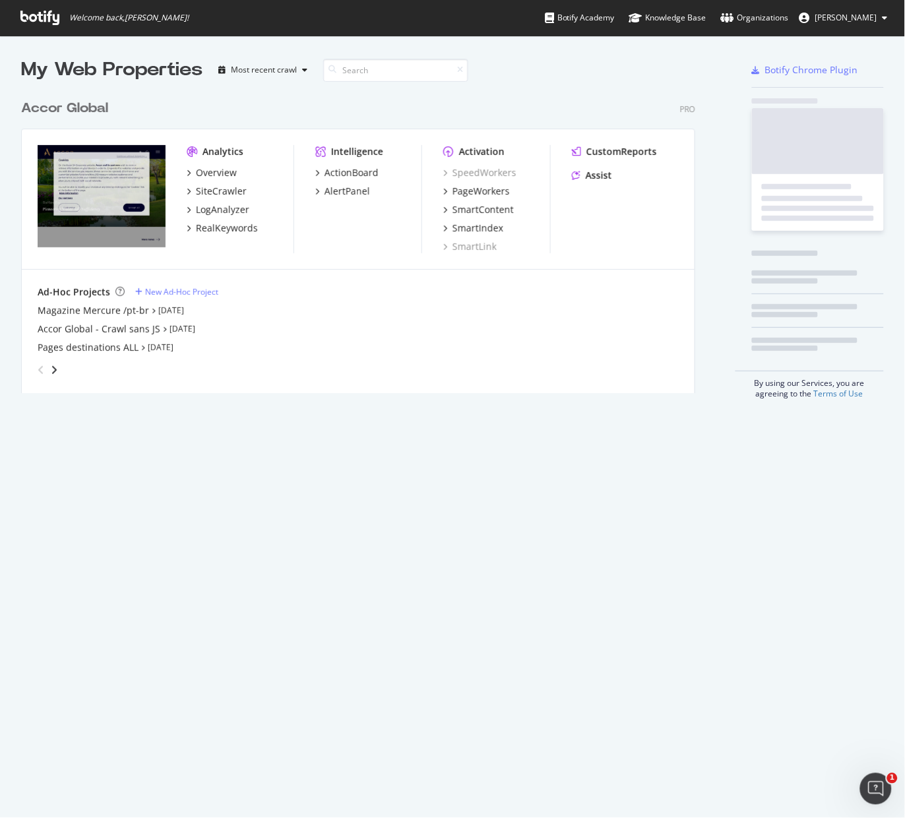
scroll to position [803, 875]
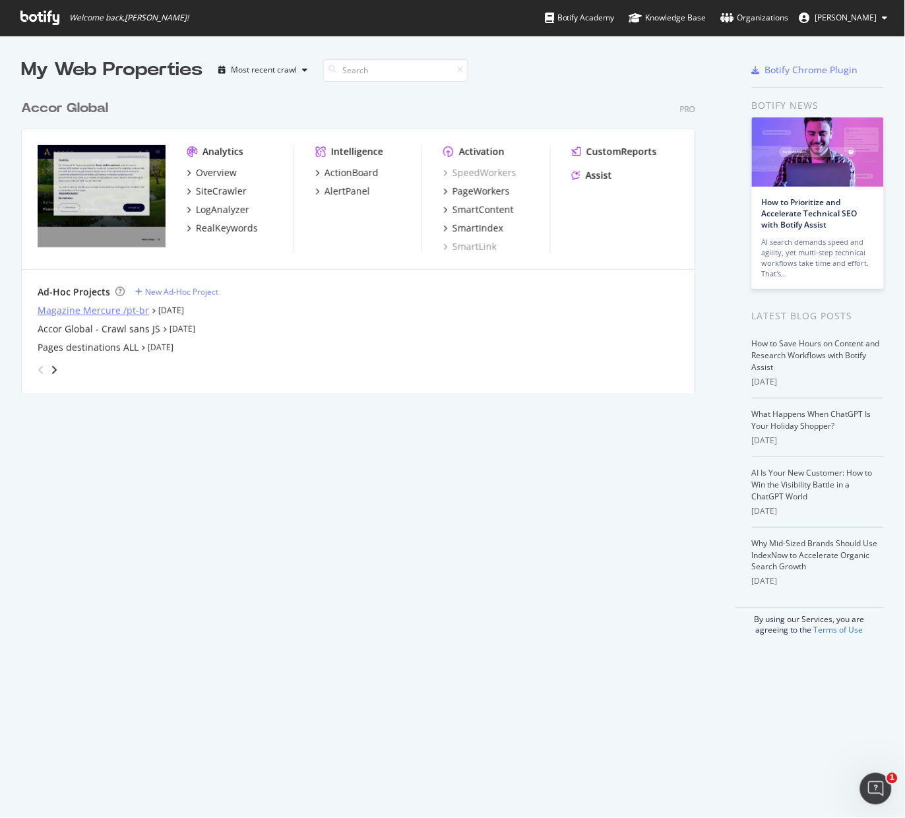
click at [49, 307] on div "Magazine Mercure /pt-br" at bounding box center [93, 310] width 111 height 13
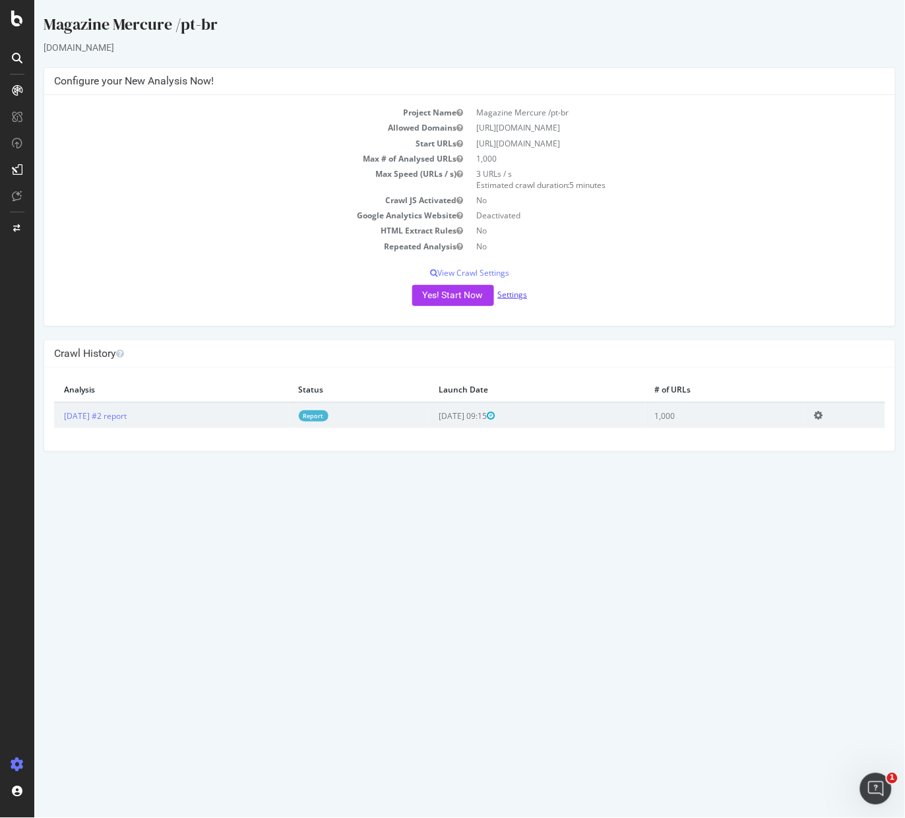
click at [522, 295] on link "Settings" at bounding box center [512, 294] width 30 height 11
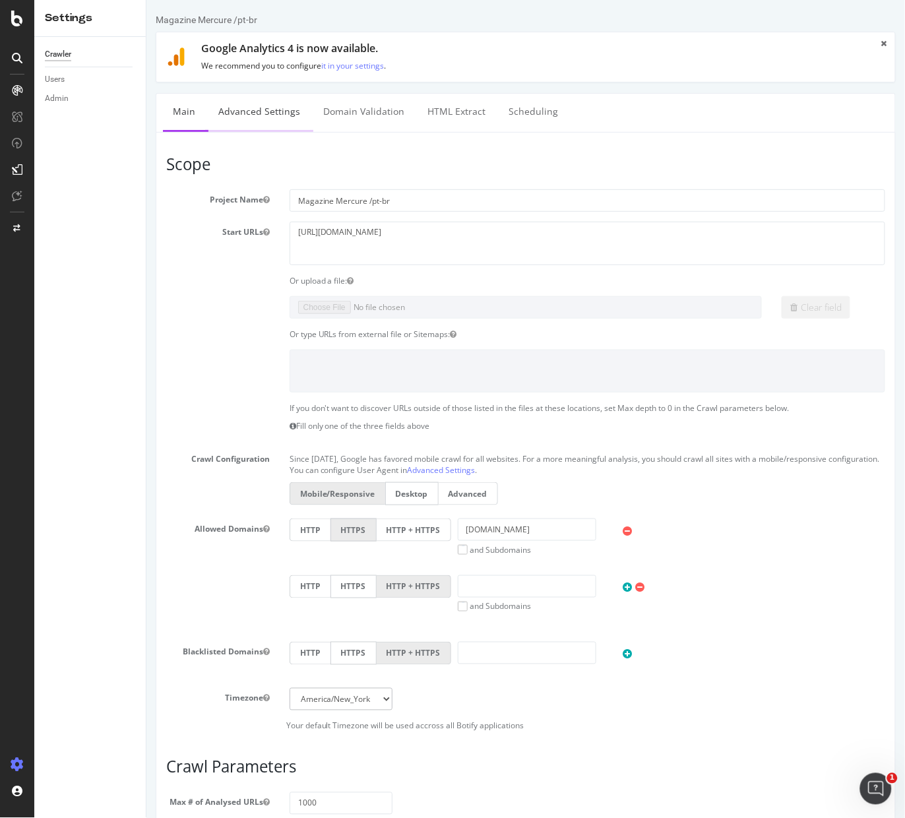
click at [273, 108] on link "Advanced Settings" at bounding box center [259, 112] width 102 height 36
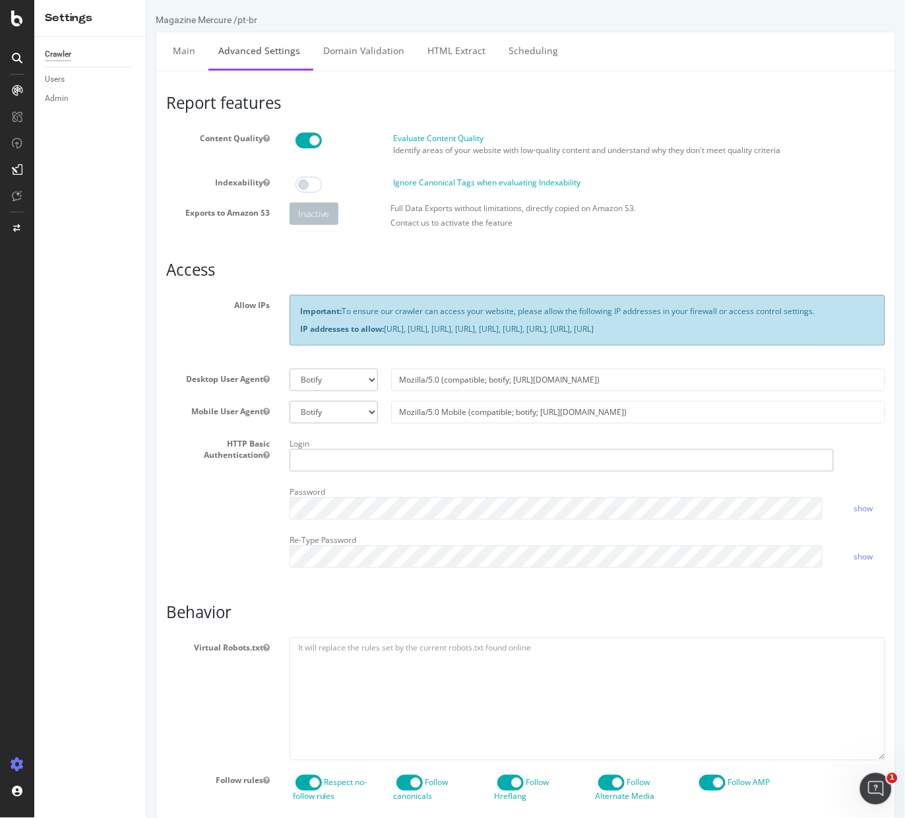
type input "[PERSON_NAME][EMAIL_ADDRESS][DOMAIN_NAME]"
click at [491, 599] on div "Report features Content Quality Evaluate Content Quality Identify areas of your…" at bounding box center [524, 612] width 719 height 1036
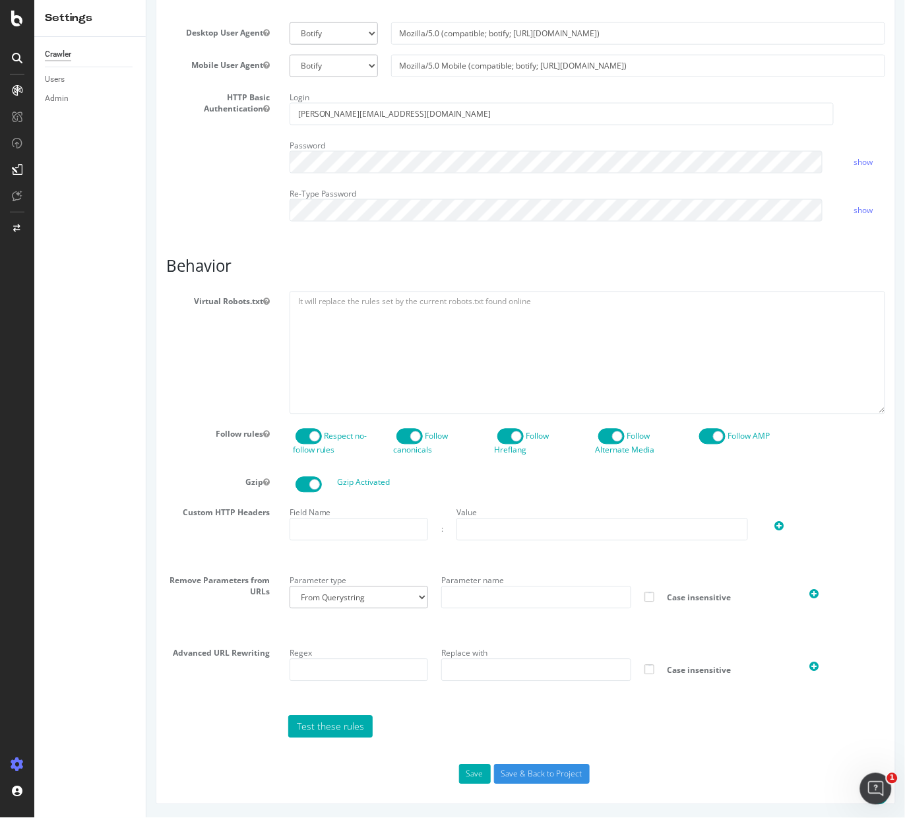
scroll to position [358, 0]
click at [365, 661] on input "text" at bounding box center [358, 670] width 139 height 22
paste input "^(?!https:\/\/mercure\.accor\.com\/pt-br\/mercure-local-guide\/).*$"
type input "^(?!https:\/\/mercure\.accor\.com\/pt-br\/mercure-local-guide\/).*$"
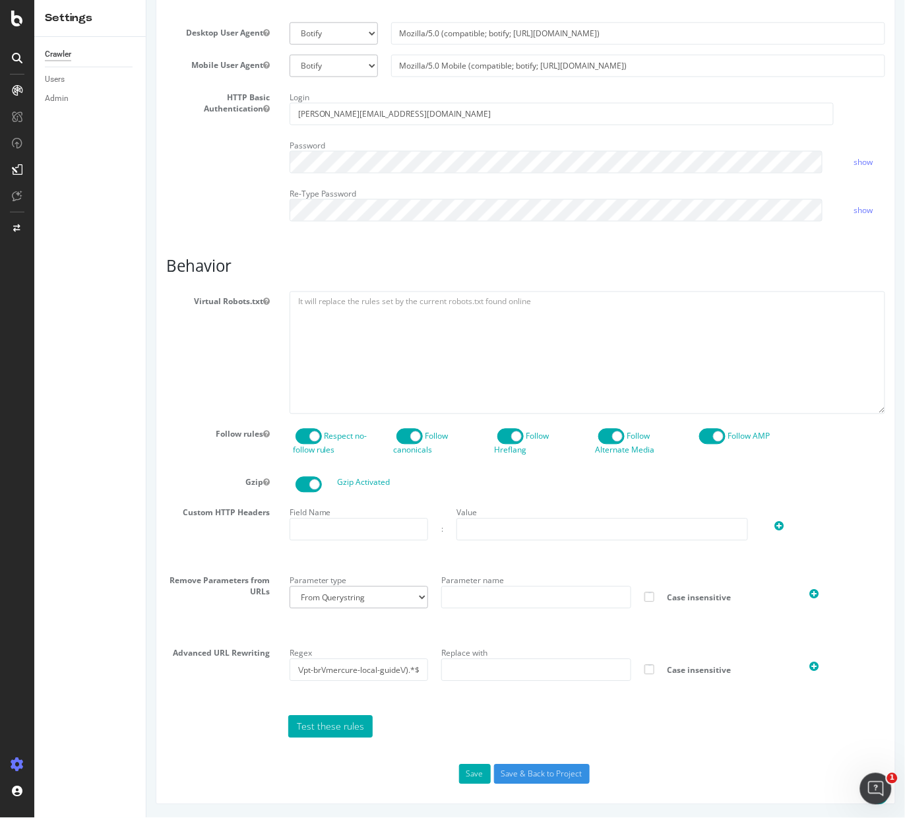
scroll to position [0, 0]
click at [225, 550] on div "Custom HTTP Headers Field Name : Value" at bounding box center [525, 531] width 738 height 58
click at [468, 773] on button "Save" at bounding box center [474, 774] width 32 height 20
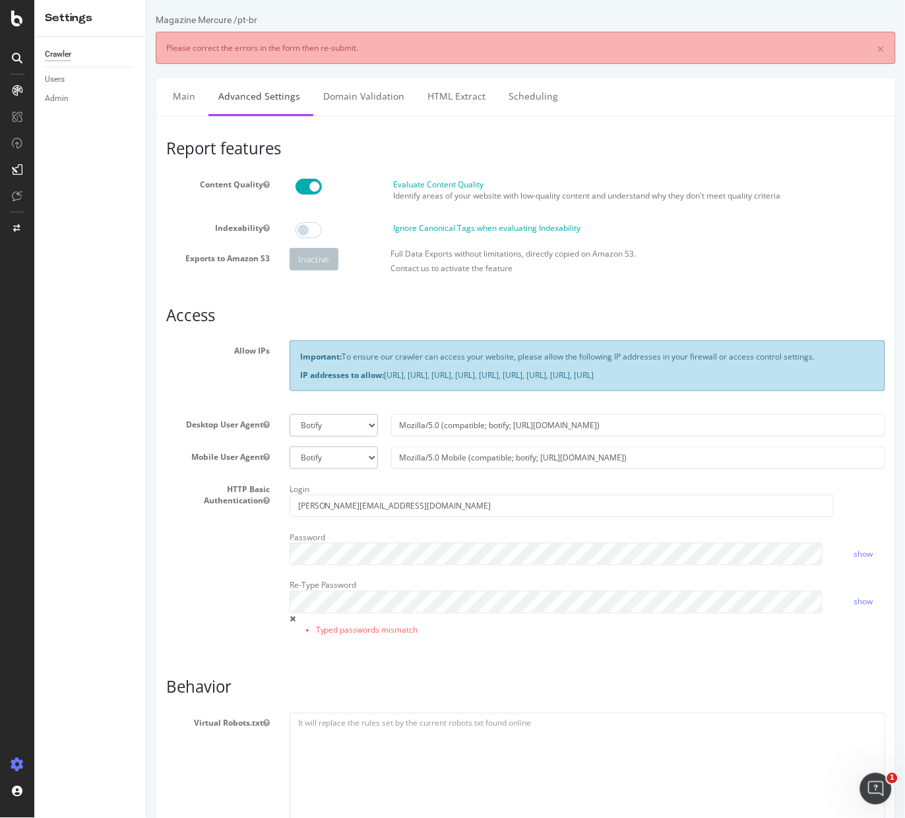
click at [460, 696] on h3 "Behavior" at bounding box center [524, 686] width 719 height 17
click at [853, 559] on link "show" at bounding box center [862, 553] width 19 height 11
click at [853, 559] on link "hide" at bounding box center [861, 553] width 16 height 11
click at [828, 678] on div "Report features Content Quality Evaluate Content Quality Identify areas of your…" at bounding box center [524, 696] width 719 height 1112
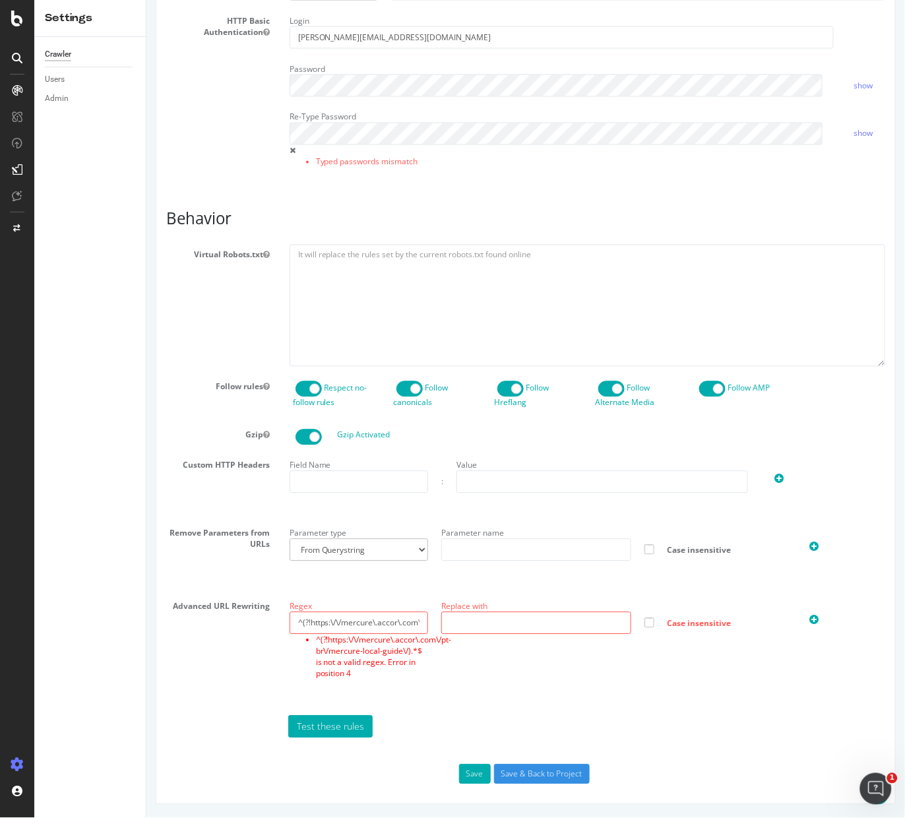
click at [602, 694] on div "Regex ^(?!https:\/\/mercure\.accor\.com\/pt-br\/mercure-local-guide\/).*$ ^(?!h…" at bounding box center [586, 651] width 615 height 110
click at [297, 731] on link "Test these rules" at bounding box center [329, 726] width 84 height 22
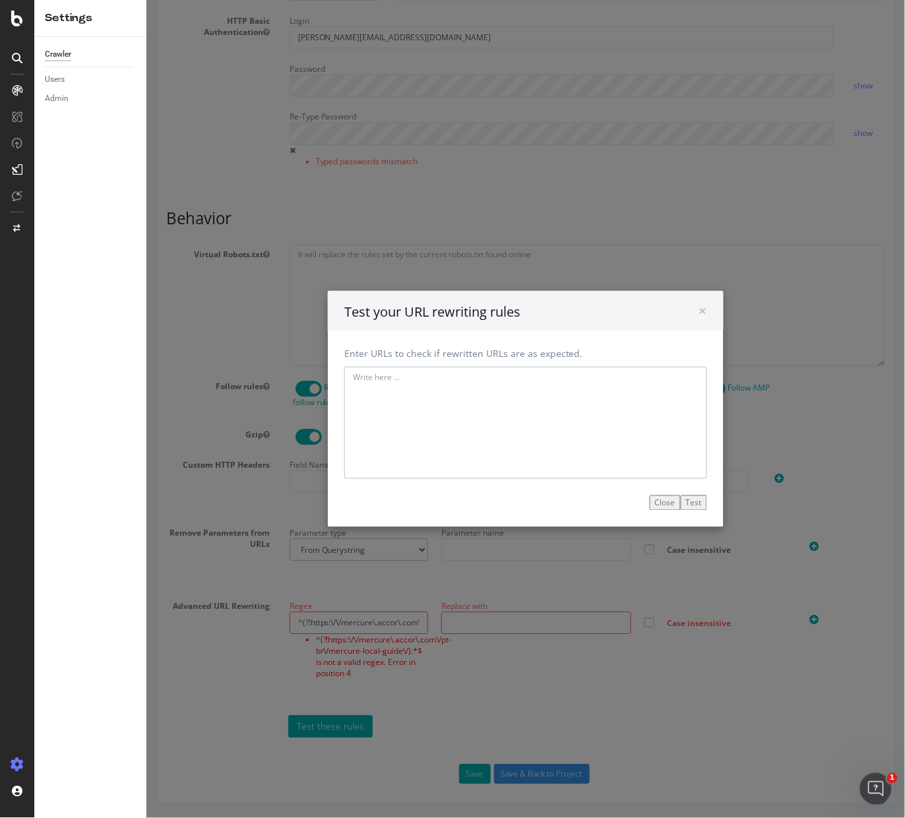
click at [463, 387] on textarea at bounding box center [525, 423] width 363 height 112
paste textarea "[URL][DOMAIN_NAME]"
click at [561, 431] on textarea "[URL][DOMAIN_NAME]" at bounding box center [525, 423] width 363 height 112
paste textarea "[URL][DOMAIN_NAME]"
click at [442, 425] on textarea "[URL][DOMAIN_NAME] [URL][DOMAIN_NAME]" at bounding box center [525, 423] width 363 height 112
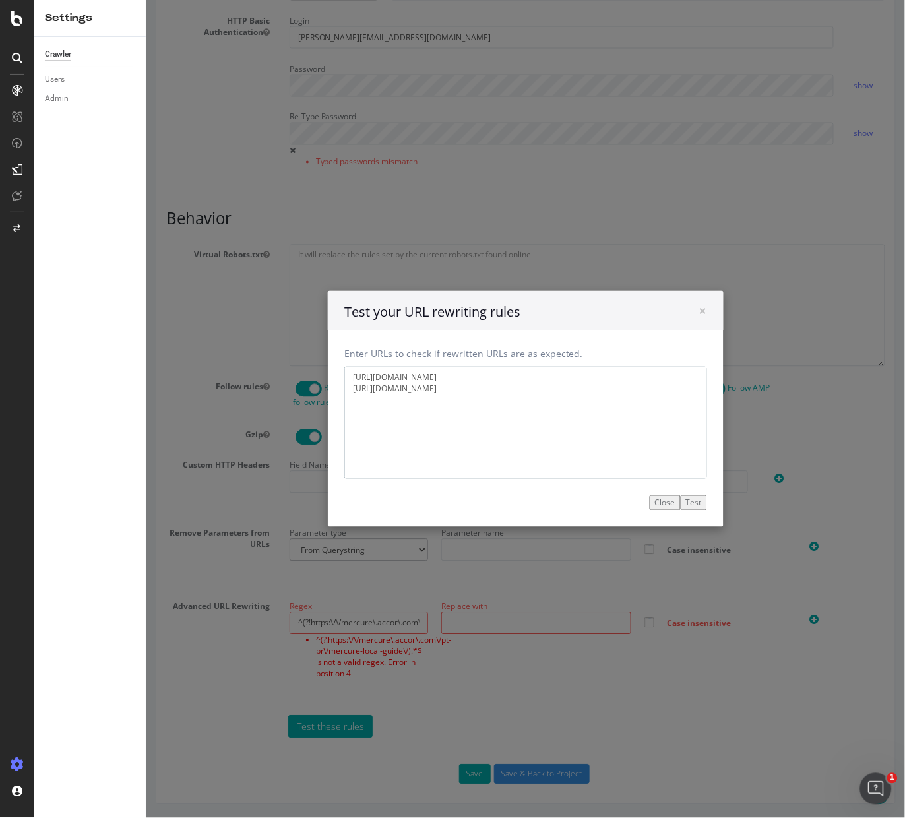
paste textarea "[URL][DOMAIN_NAME]"
type textarea "[URL][DOMAIN_NAME] [URL][DOMAIN_NAME] [URL][DOMAIN_NAME]"
click at [690, 502] on button "Test" at bounding box center [693, 502] width 26 height 15
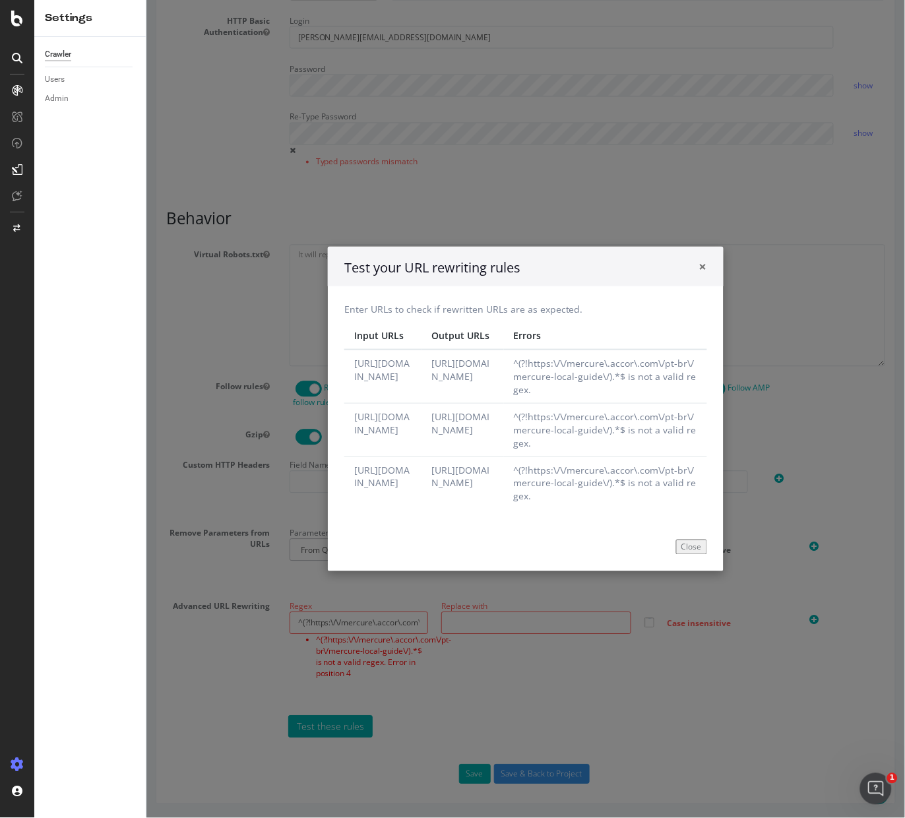
click at [698, 257] on span "×" at bounding box center [702, 266] width 8 height 18
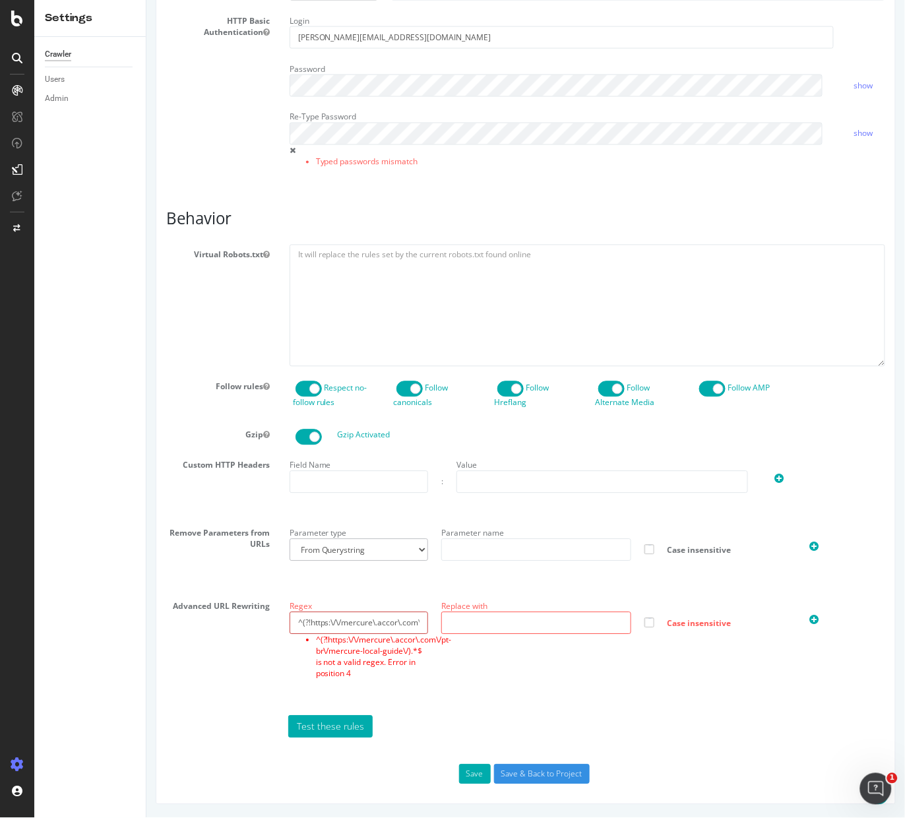
click at [345, 625] on input "^(?!https:\/\/mercure\.accor\.com\/pt-br\/mercure-local-guide\/).*$" at bounding box center [358, 623] width 139 height 22
paste input "text"
click at [345, 625] on input "text" at bounding box center [358, 623] width 139 height 22
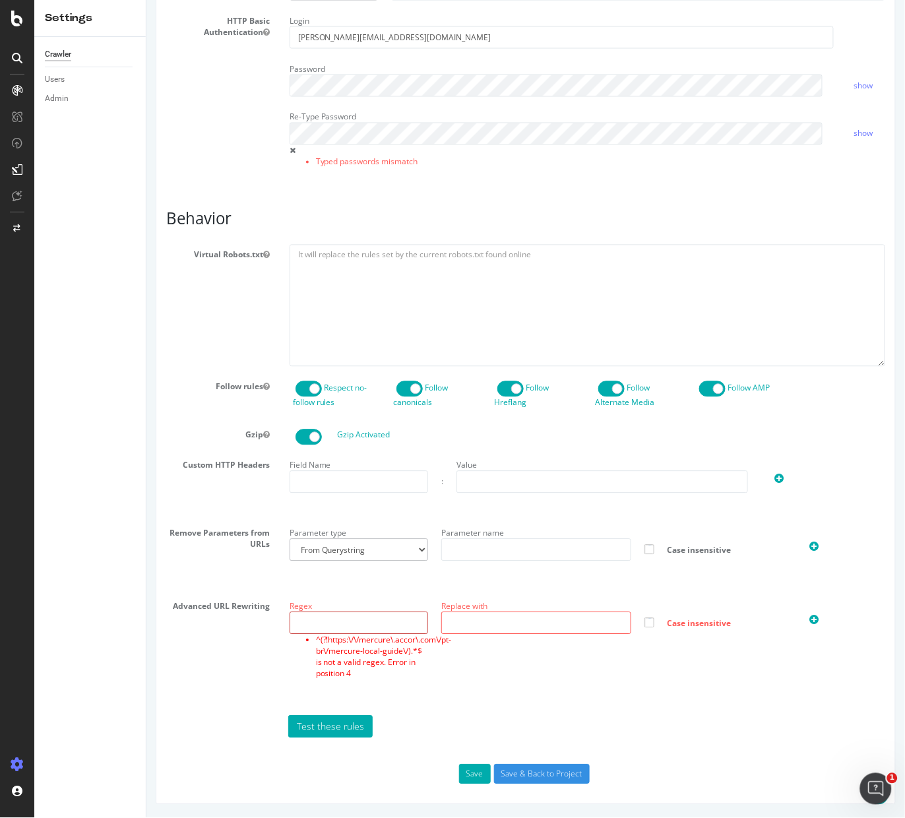
click at [387, 624] on input "text" at bounding box center [358, 623] width 139 height 22
paste input "^(?!https:\/\/mercure\.accor\.com\/pt-br\/mercure-local-guide\/).*$"
type input "^(?!https:\/\/mercure\.accor\.com\/pt-br\/mercure-local-guide\/).*$"
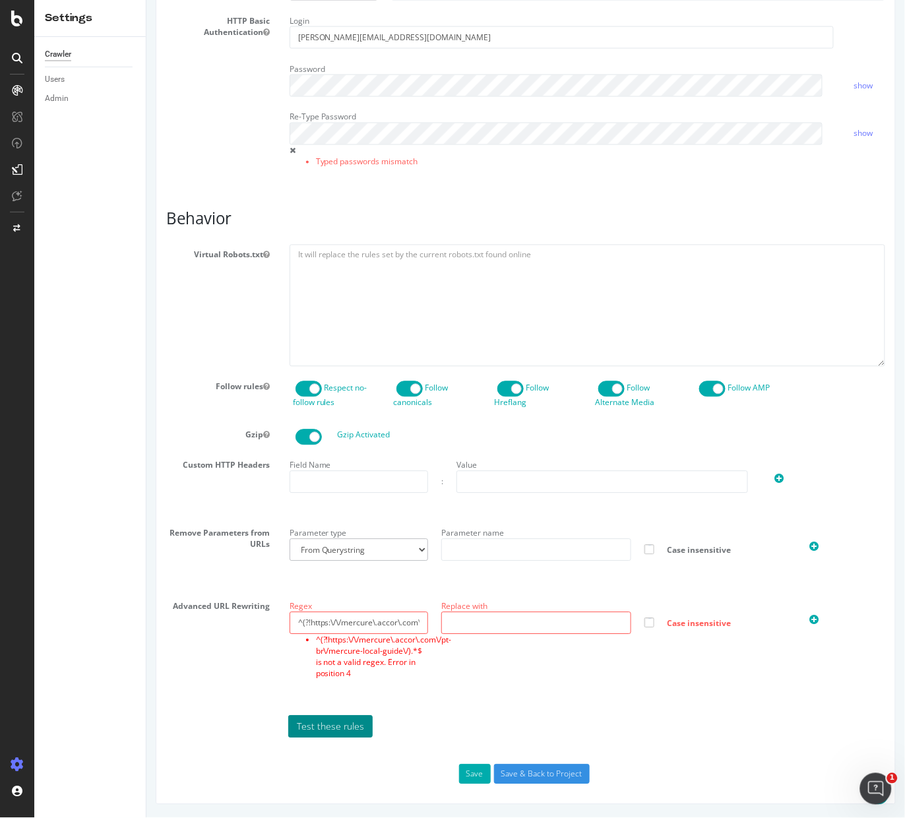
click at [348, 729] on link "Test these rules" at bounding box center [329, 726] width 84 height 22
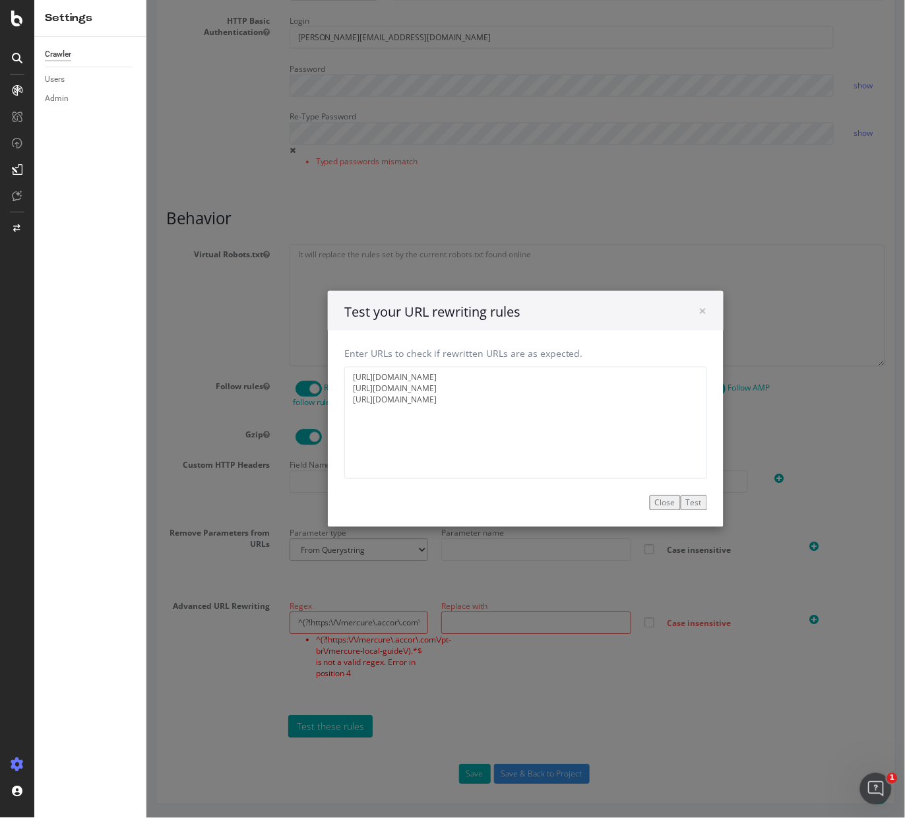
click at [686, 502] on button "Test" at bounding box center [693, 502] width 26 height 15
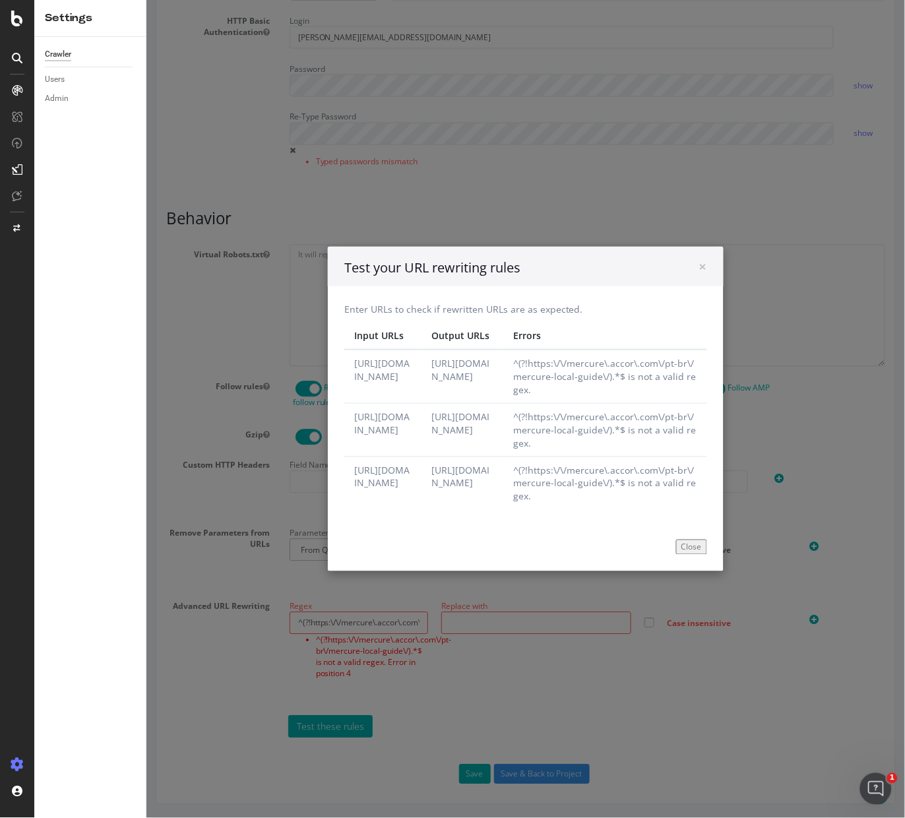
click at [681, 554] on button "Close" at bounding box center [690, 546] width 31 height 15
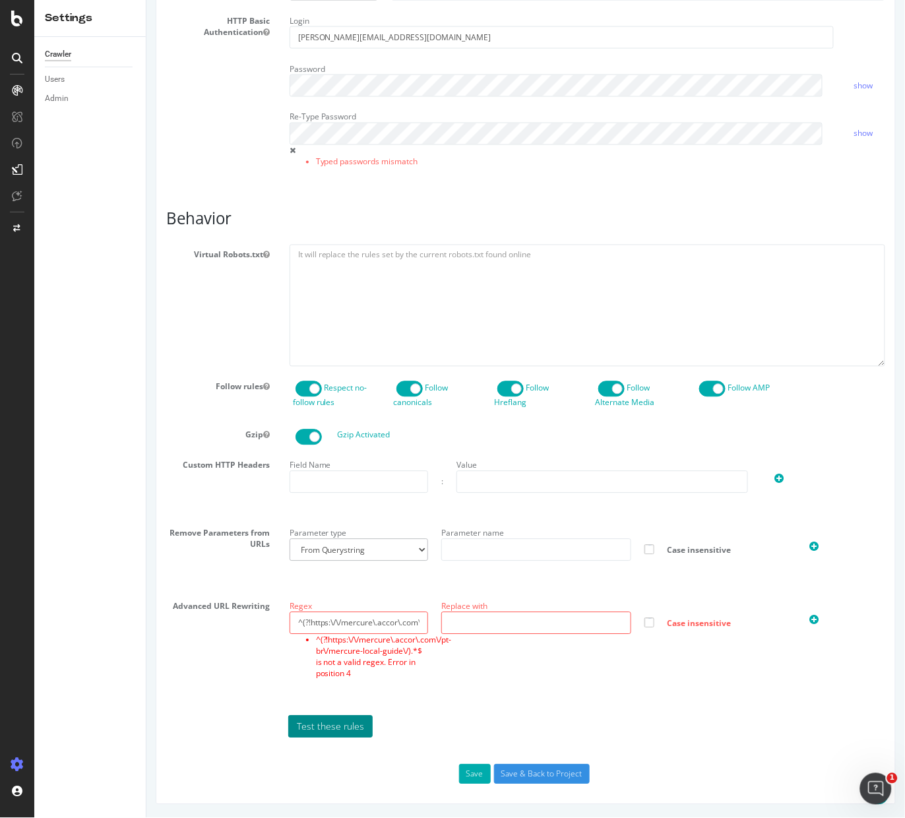
click at [336, 729] on link "Test these rules" at bounding box center [329, 726] width 84 height 22
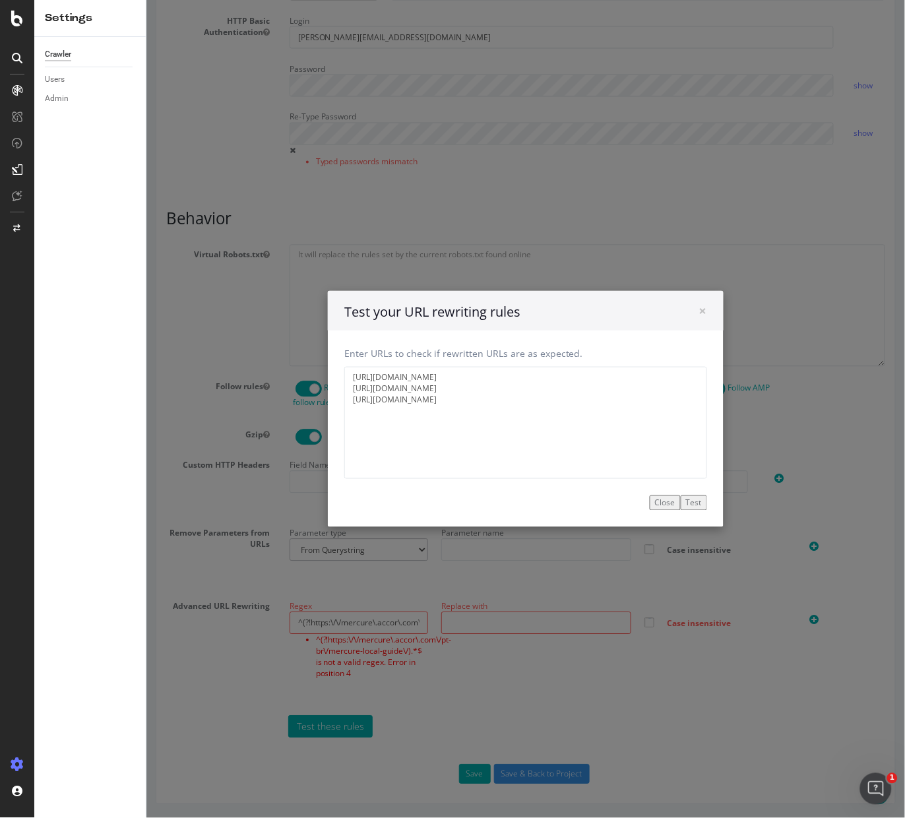
click at [688, 502] on button "Test" at bounding box center [693, 502] width 26 height 15
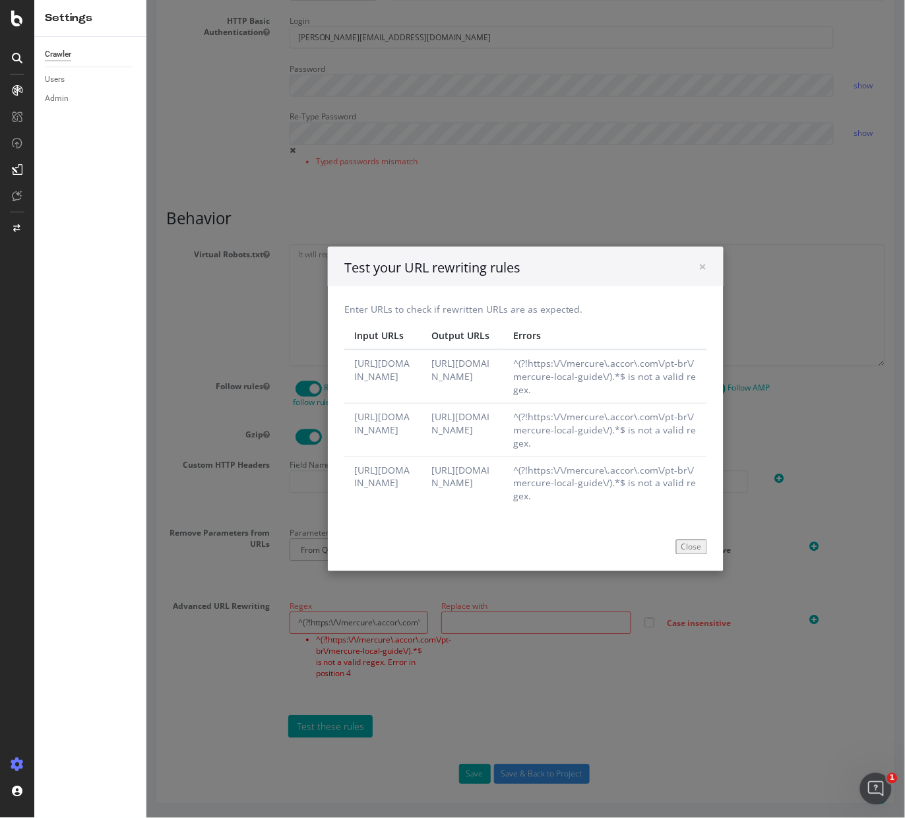
click at [636, 258] on h4 "Test your URL rewriting rules" at bounding box center [525, 267] width 363 height 19
click at [698, 257] on span "×" at bounding box center [702, 266] width 8 height 18
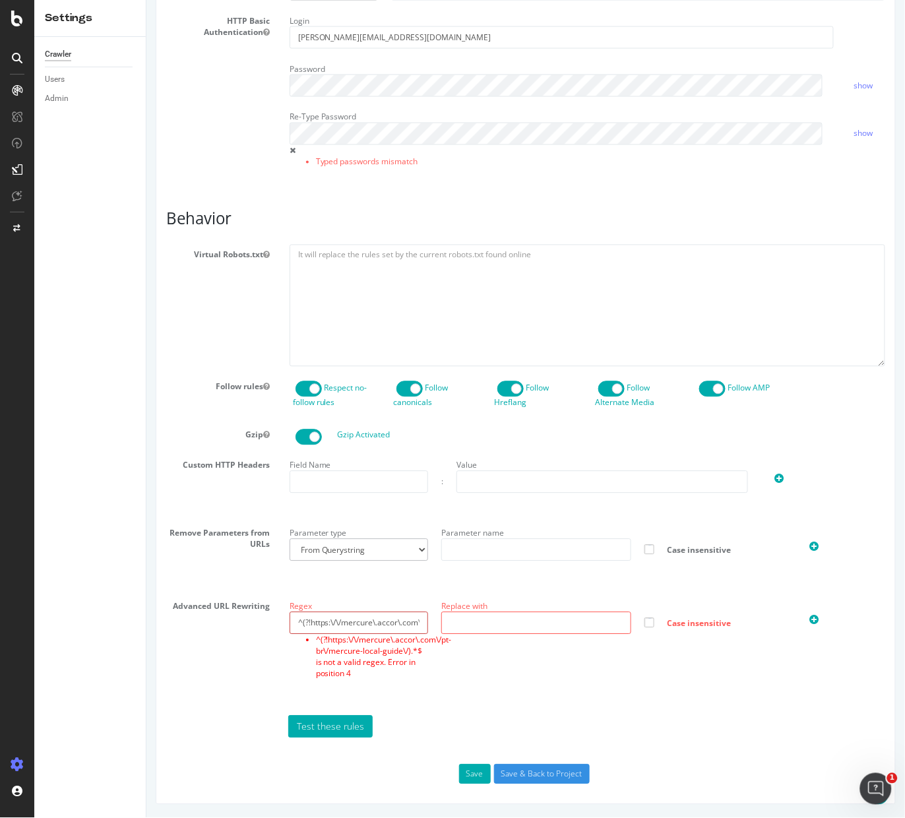
click at [355, 620] on input "^(?!https:\/\/mercure\.accor\.com\/pt-br\/mercure-local-guide\/).*$" at bounding box center [358, 623] width 139 height 22
paste input "^(?!https://mercure\.accor\.com/pt-br/mercure-local-guide/).*"
type input "^(?!https://mercure\.accor\.com/pt-br/mercure-local-guide/).*"
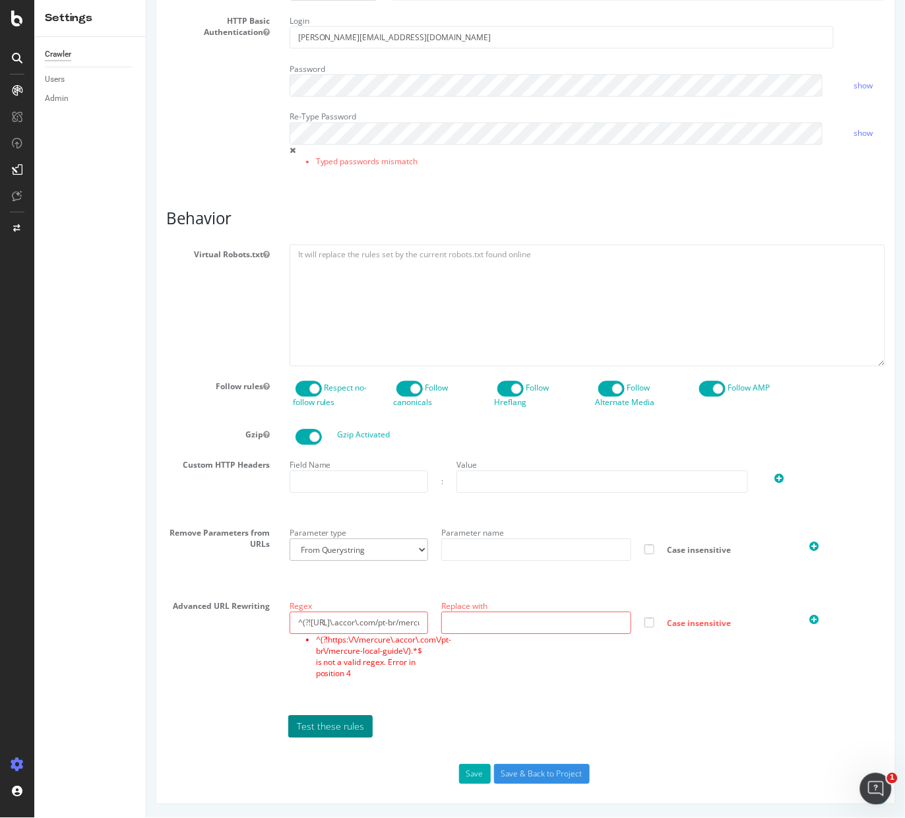
click at [324, 728] on link "Test these rules" at bounding box center [329, 726] width 84 height 22
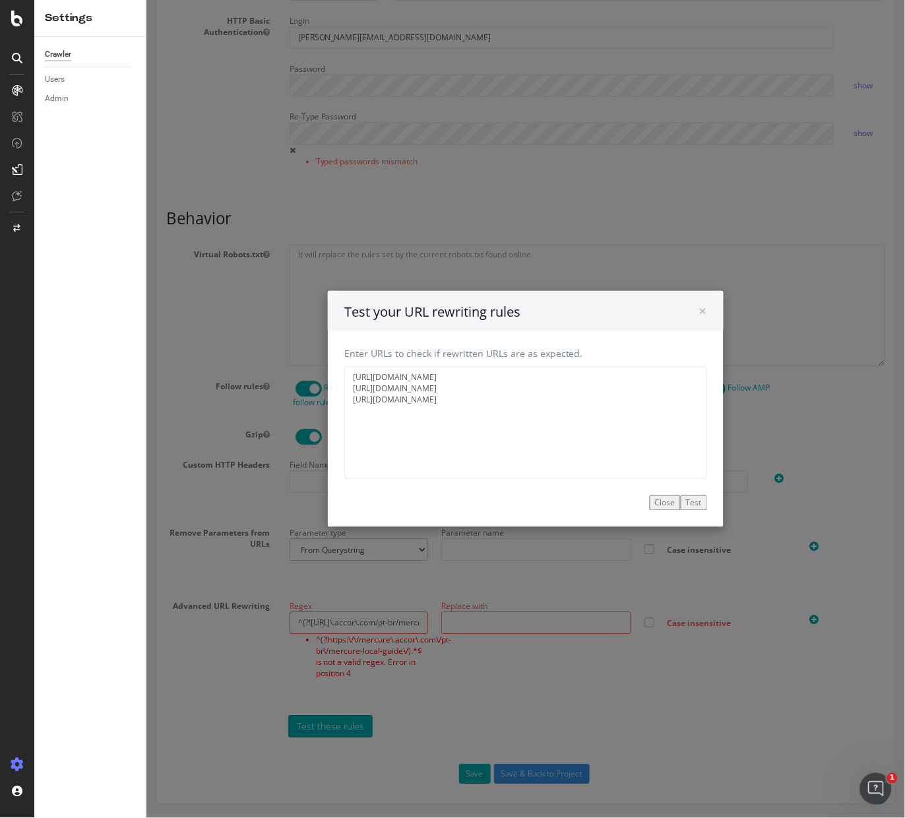
click at [686, 502] on button "Test" at bounding box center [693, 502] width 26 height 15
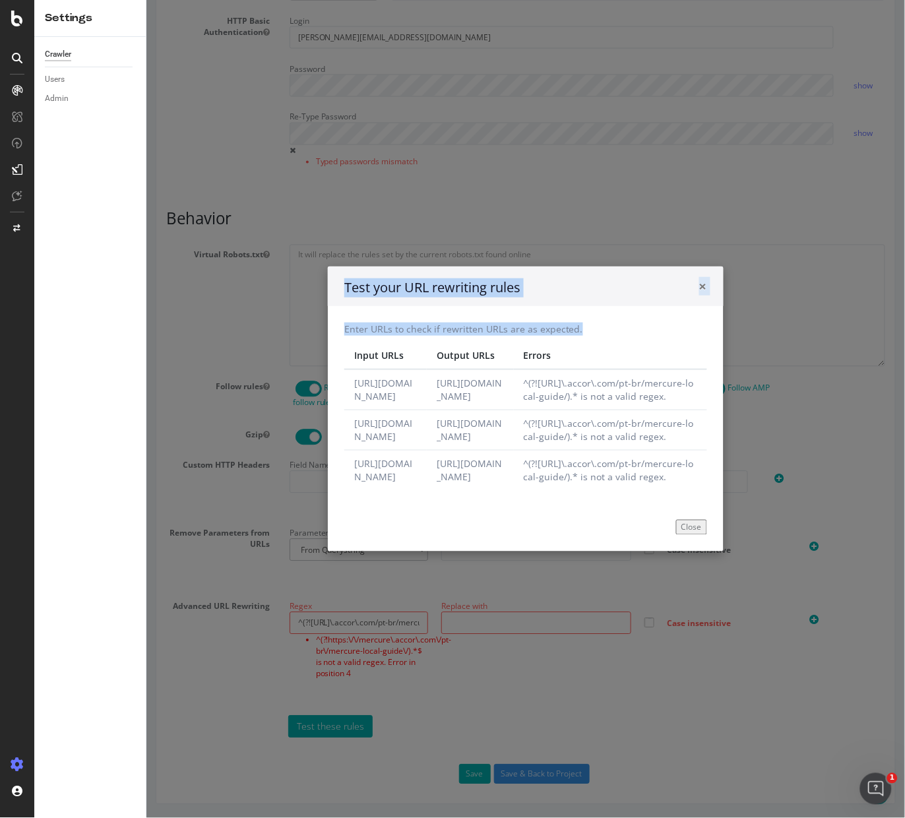
drag, startPoint x: 610, startPoint y: 245, endPoint x: 693, endPoint y: 222, distance: 86.2
click at [693, 266] on form "× Close Test your URL rewriting rules Enter URLs to check if rewritten URLs are…" at bounding box center [525, 408] width 396 height 285
click at [698, 277] on span "×" at bounding box center [702, 286] width 8 height 18
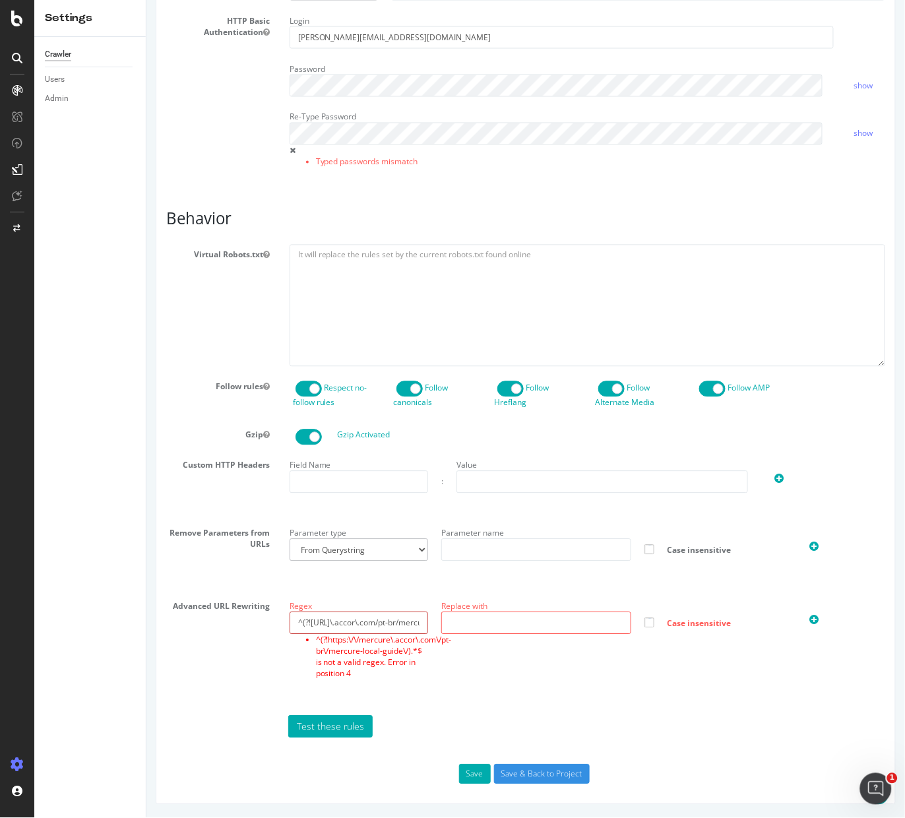
click at [402, 618] on input "^(?!https://mercure\.accor\.com/pt-br/mercure-local-guide/).*" at bounding box center [358, 623] width 139 height 22
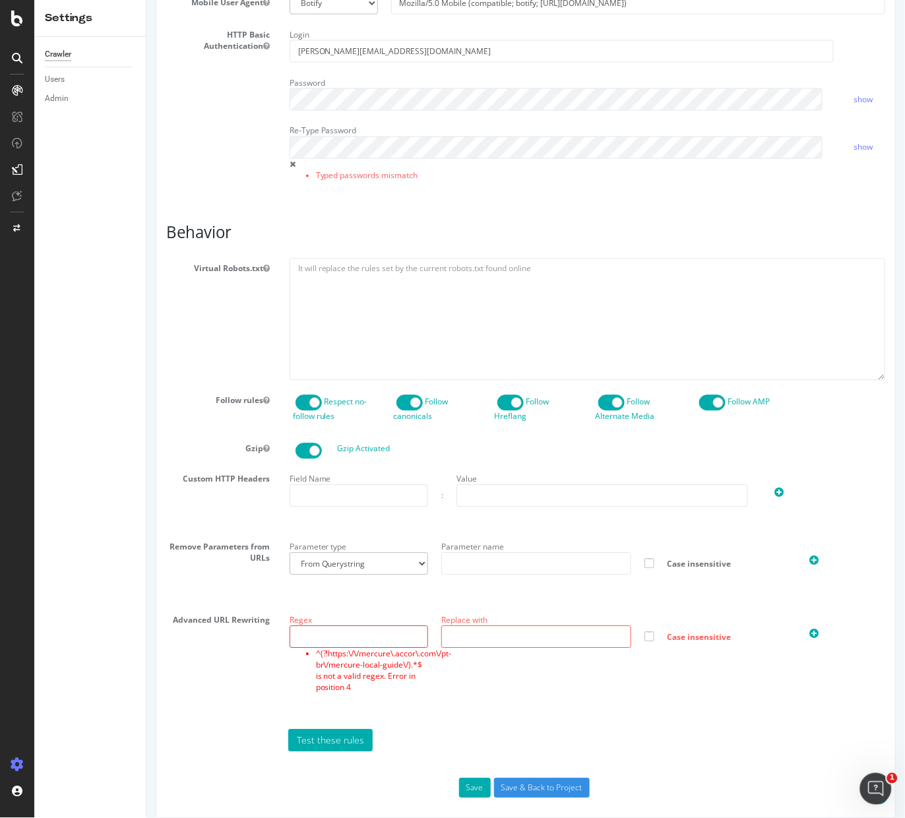
scroll to position [450, 0]
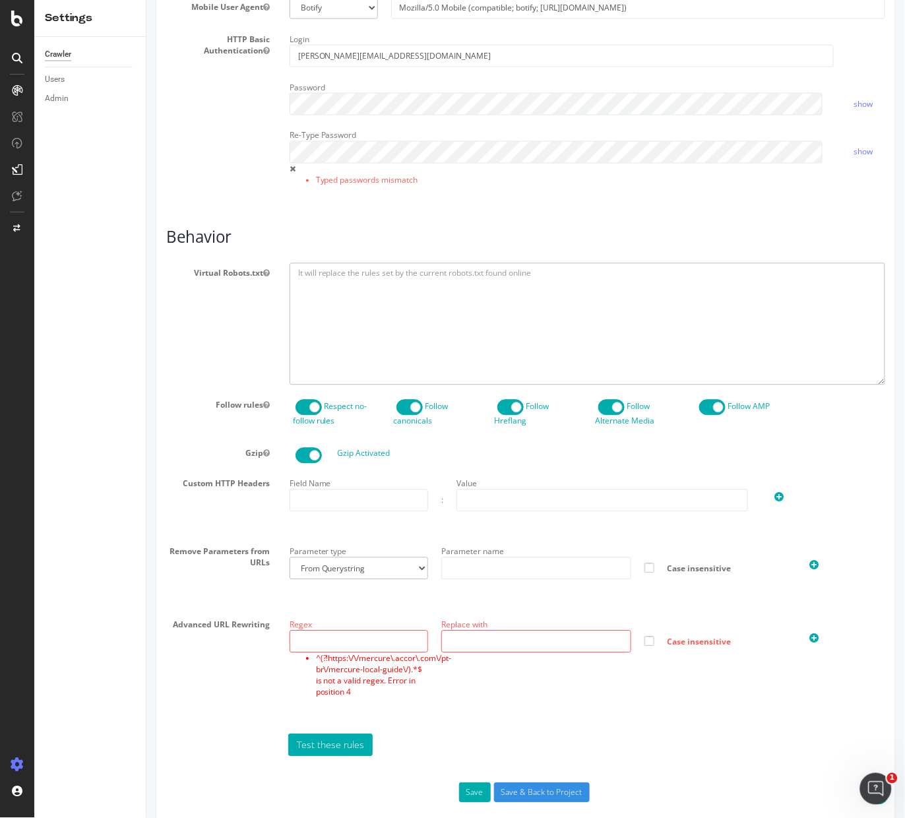
click at [550, 322] on textarea at bounding box center [586, 324] width 595 height 122
paste textarea "User-agent: * Disallow: / Allow: /pt-br/mercure-local-guide/"
type textarea "User-agent: * Disallow: / Allow: /pt-br/mercure-local-guide/"
click at [547, 802] on input "Save & Back to Project" at bounding box center [541, 793] width 96 height 20
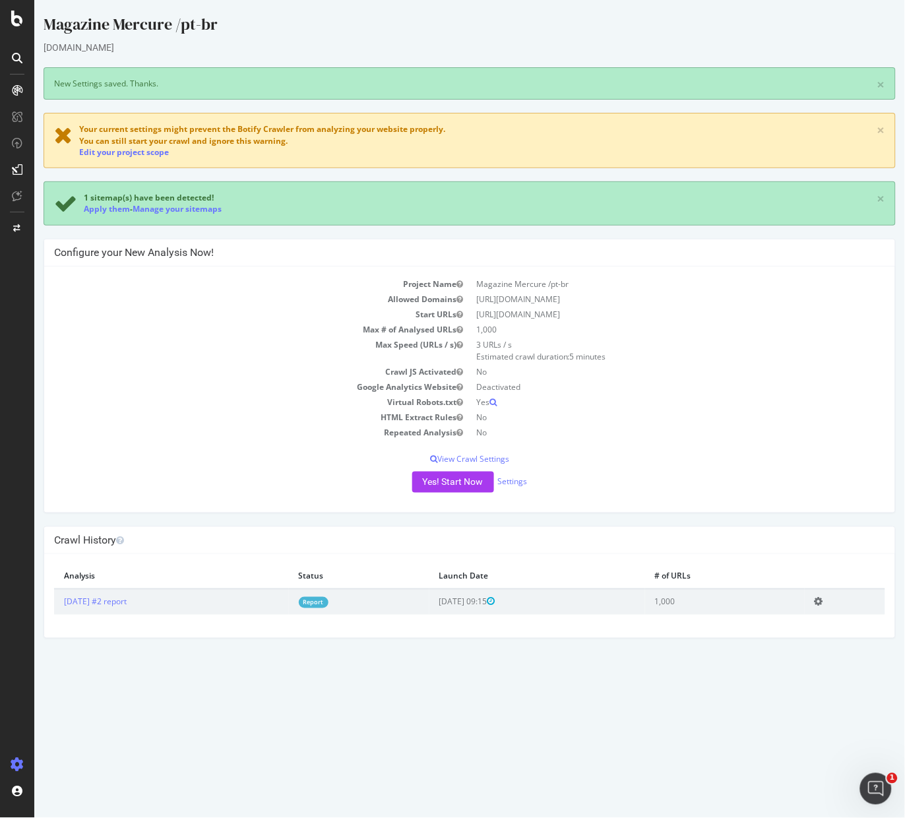
click at [415, 42] on div "mercure.accor.com" at bounding box center [469, 47] width 852 height 13
click at [84, 383] on td "Google Analytics Website" at bounding box center [260, 386] width 415 height 15
click at [459, 481] on button "Yes! Start Now" at bounding box center [452, 481] width 82 height 21
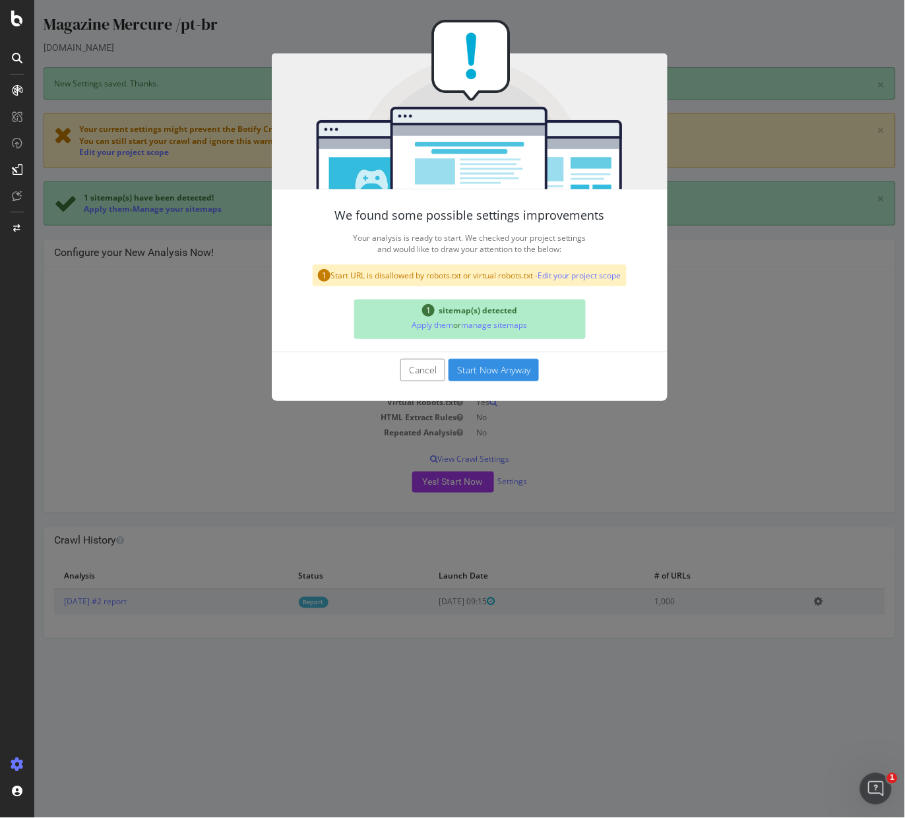
click at [482, 364] on button "Start Now Anyway" at bounding box center [493, 370] width 90 height 22
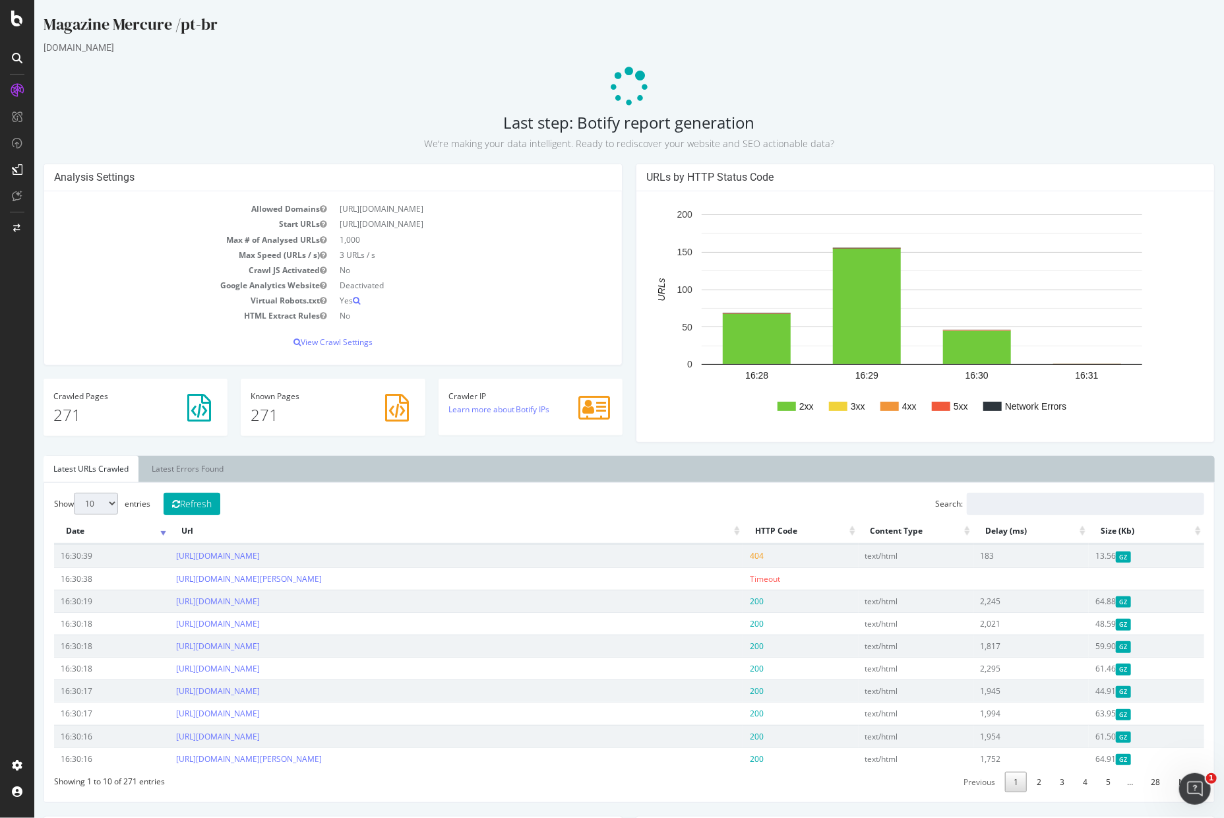
click at [84, 224] on td "Start URLs" at bounding box center [192, 223] width 279 height 15
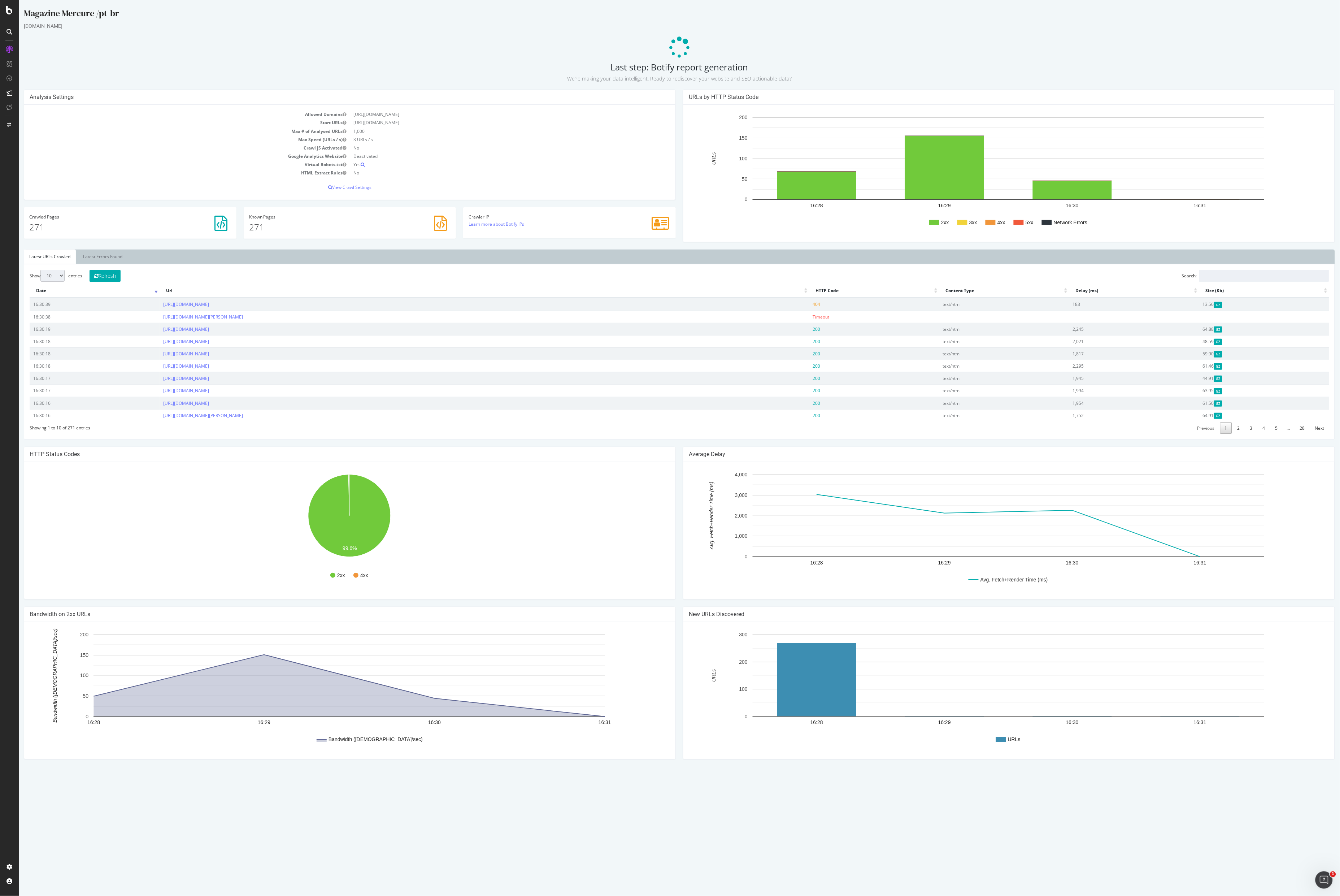
drag, startPoint x: 663, startPoint y: 1, endPoint x: 767, endPoint y: 825, distance: 830.5
click at [495, 447] on html "Magazine Mercure /pt-br mercure.accor.com Last step: Botify report generation W…" at bounding box center [679, 383] width 1321 height 767
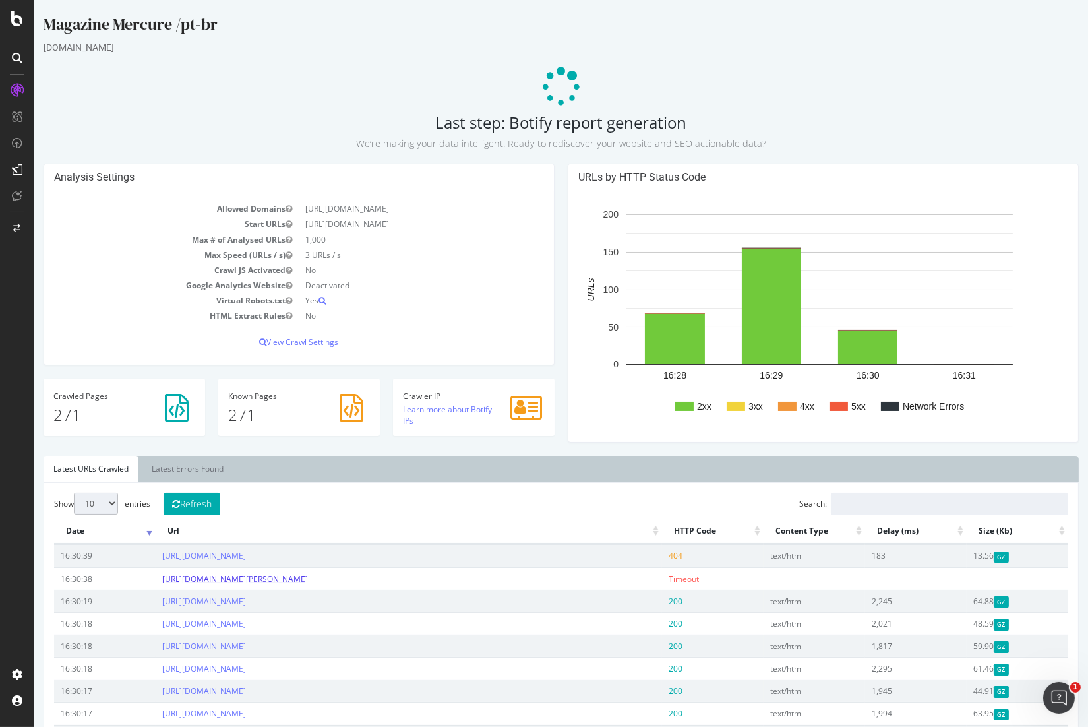
click at [308, 577] on link "[URL][DOMAIN_NAME]" at bounding box center [235, 578] width 146 height 11
click at [683, 578] on span "Timeout" at bounding box center [684, 578] width 30 height 11
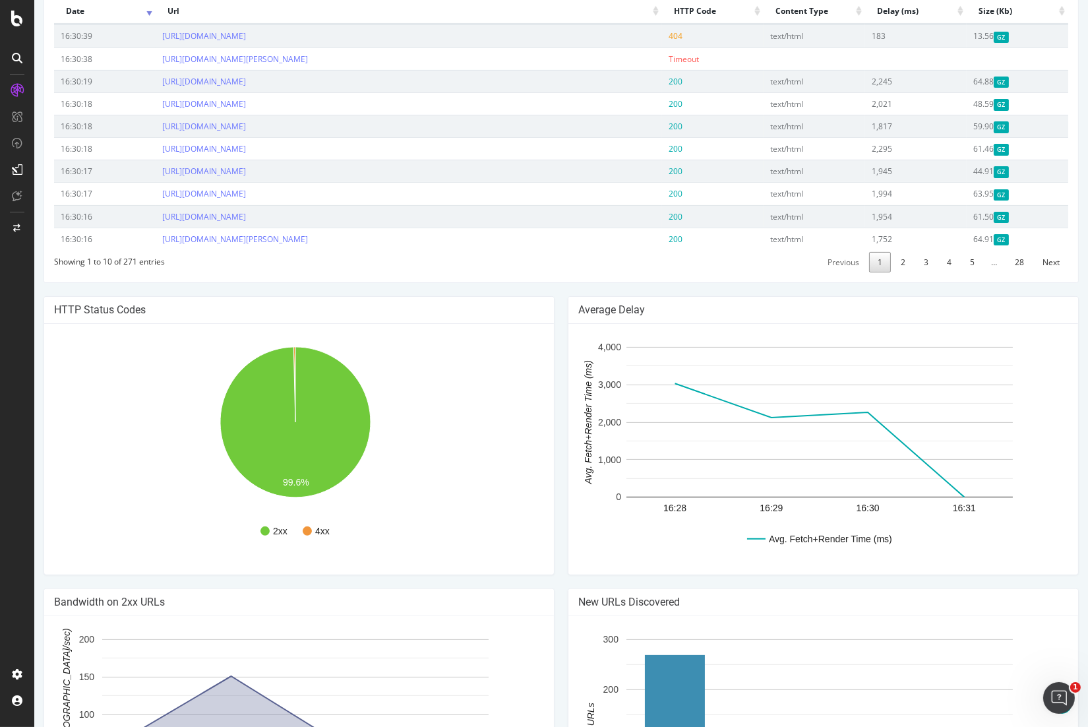
scroll to position [586, 0]
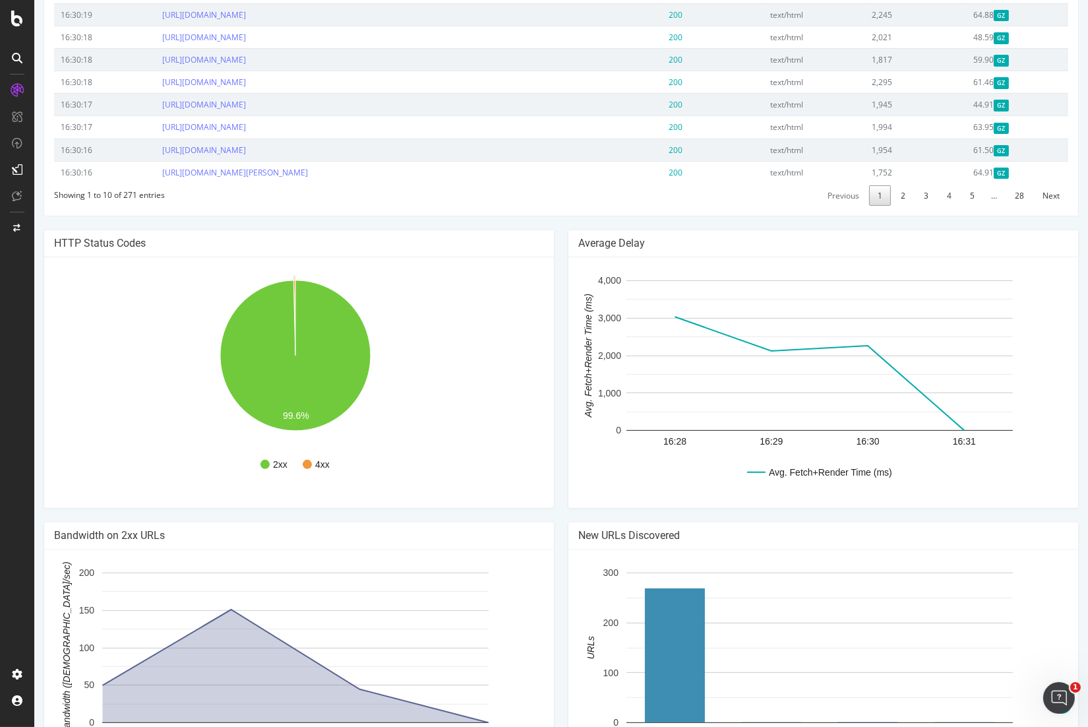
click at [304, 469] on circle "A chart." at bounding box center [307, 464] width 9 height 9
click at [294, 326] on icon "A chart." at bounding box center [294, 317] width 2 height 75
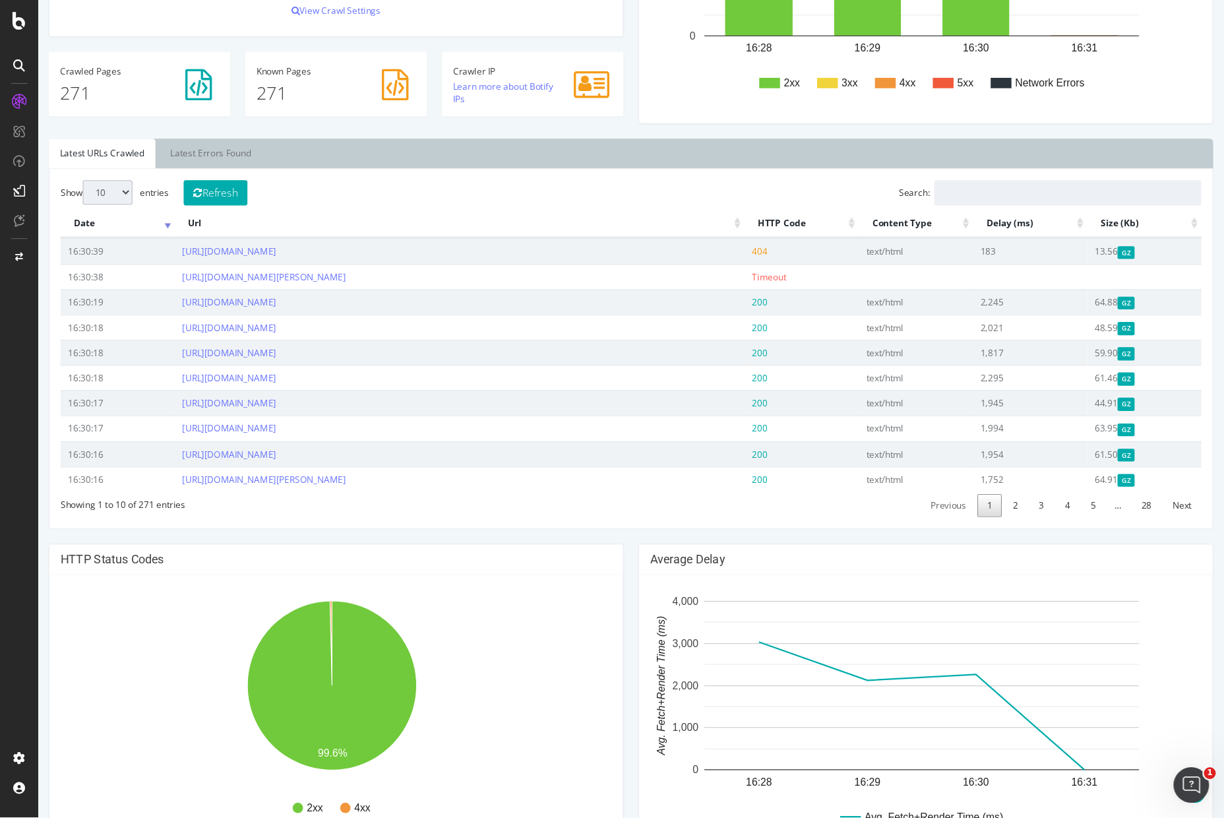
scroll to position [329, 0]
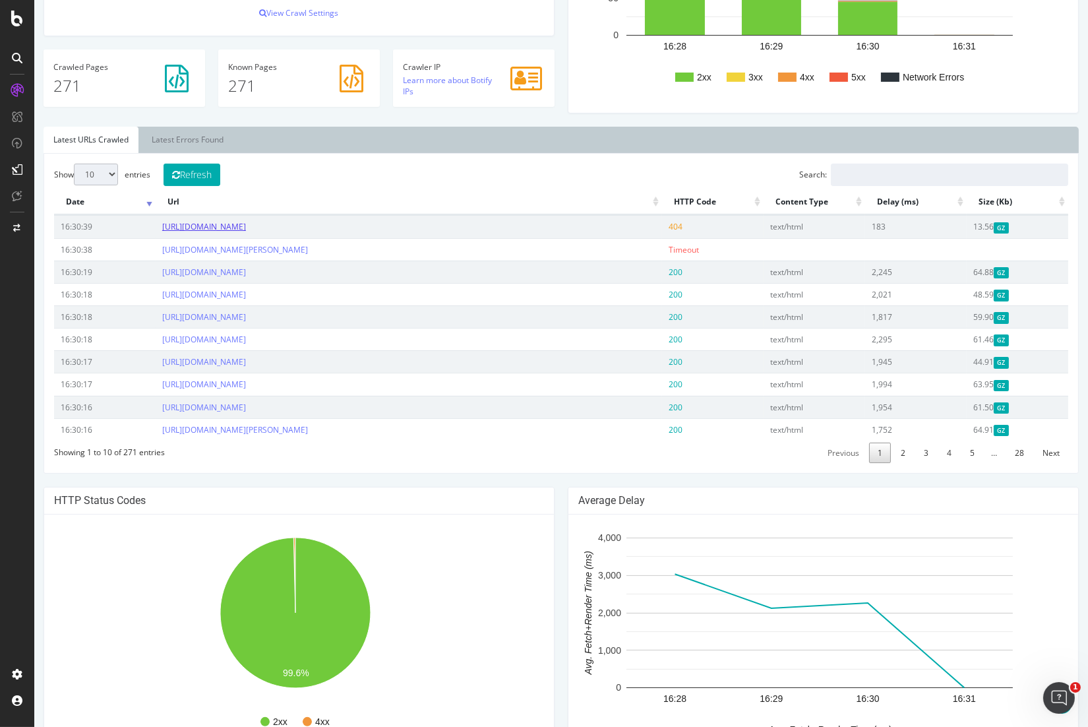
click at [246, 229] on link "https://mercure.accor.com/pt-br/mercure-local-guide/cultural-treasures/href" at bounding box center [204, 226] width 84 height 11
click at [208, 175] on button "Refresh" at bounding box center [192, 175] width 57 height 22
click at [196, 175] on button "Refresh" at bounding box center [192, 175] width 57 height 22
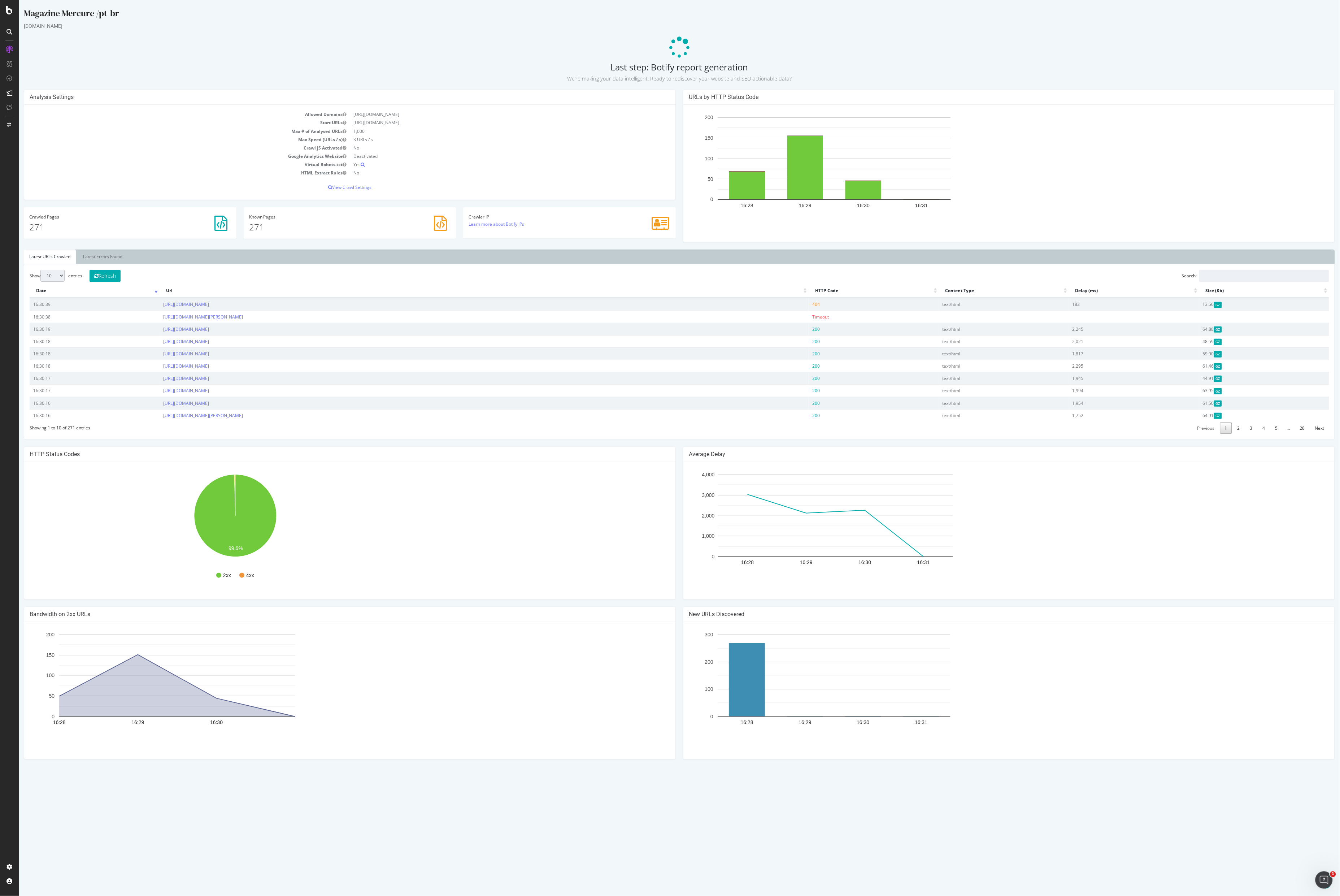
scroll to position [0, 0]
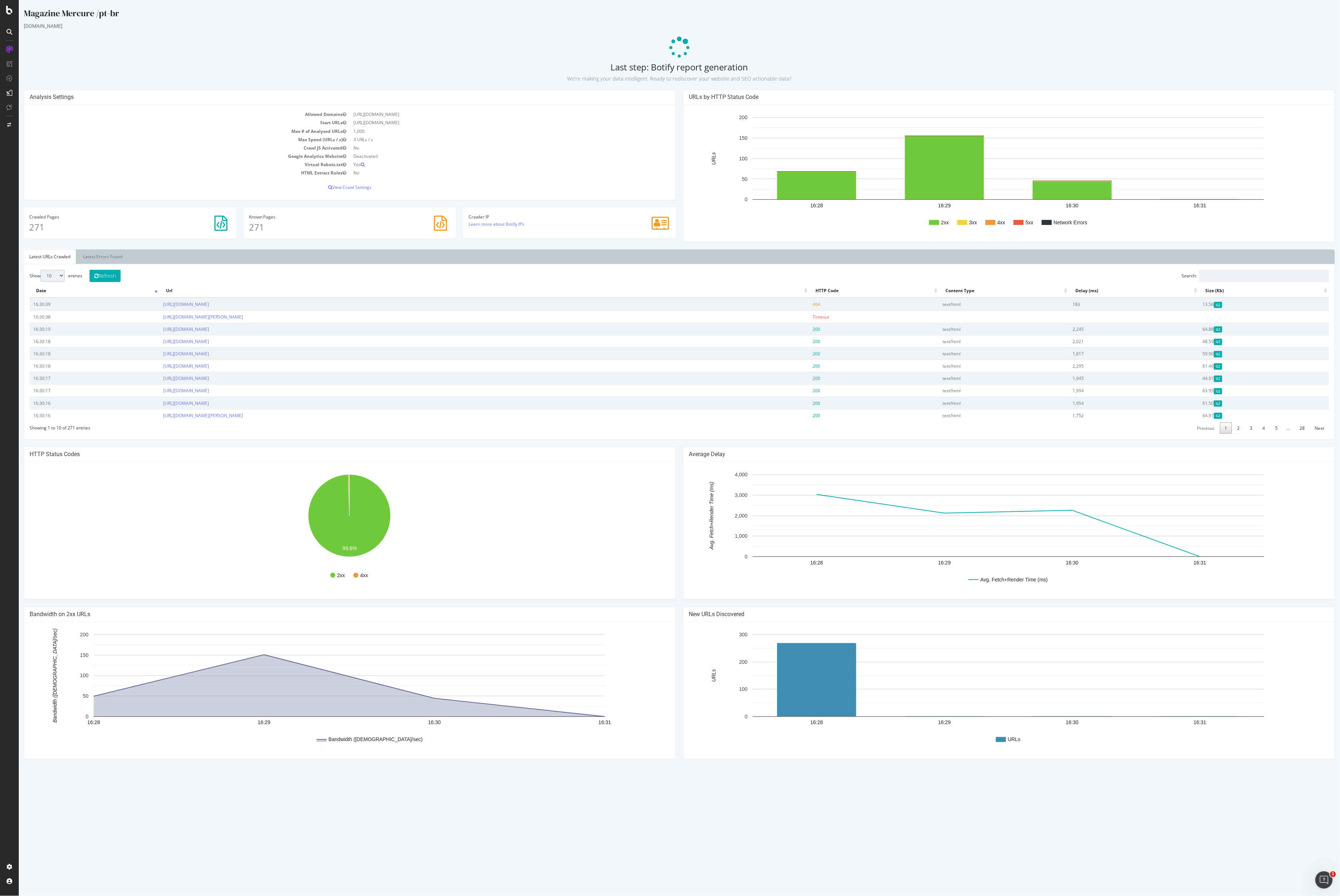
drag, startPoint x: 557, startPoint y: 1, endPoint x: 543, endPoint y: 42, distance: 43.3
click at [495, 42] on p at bounding box center [679, 48] width 1312 height 22
click at [446, 447] on html "Magazine Mercure /pt-br mercure.accor.com Last step: Botify report generation W…" at bounding box center [679, 383] width 1321 height 767
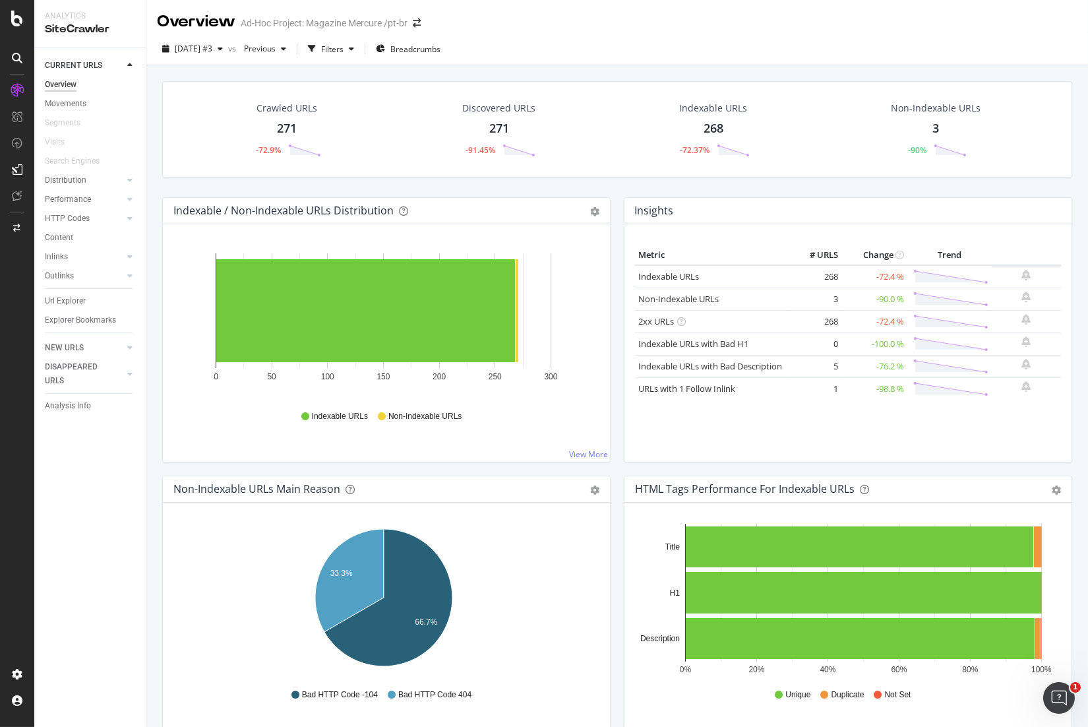
drag, startPoint x: 2397, startPoint y: 1, endPoint x: 155, endPoint y: 295, distance: 2260.9
click at [155, 295] on div "Crawled URLs 271 -72.9% Discovered URLs 271 -91.45% Indexable URLs 268 -72.37% …" at bounding box center [617, 428] width 942 height 727
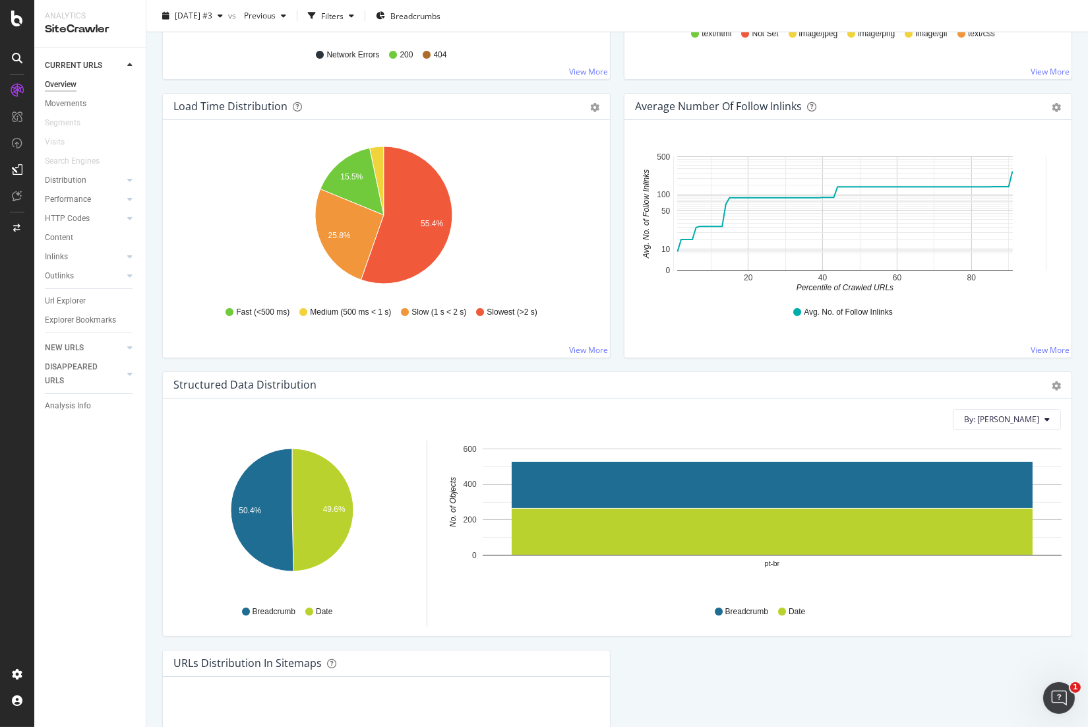
scroll to position [957, 0]
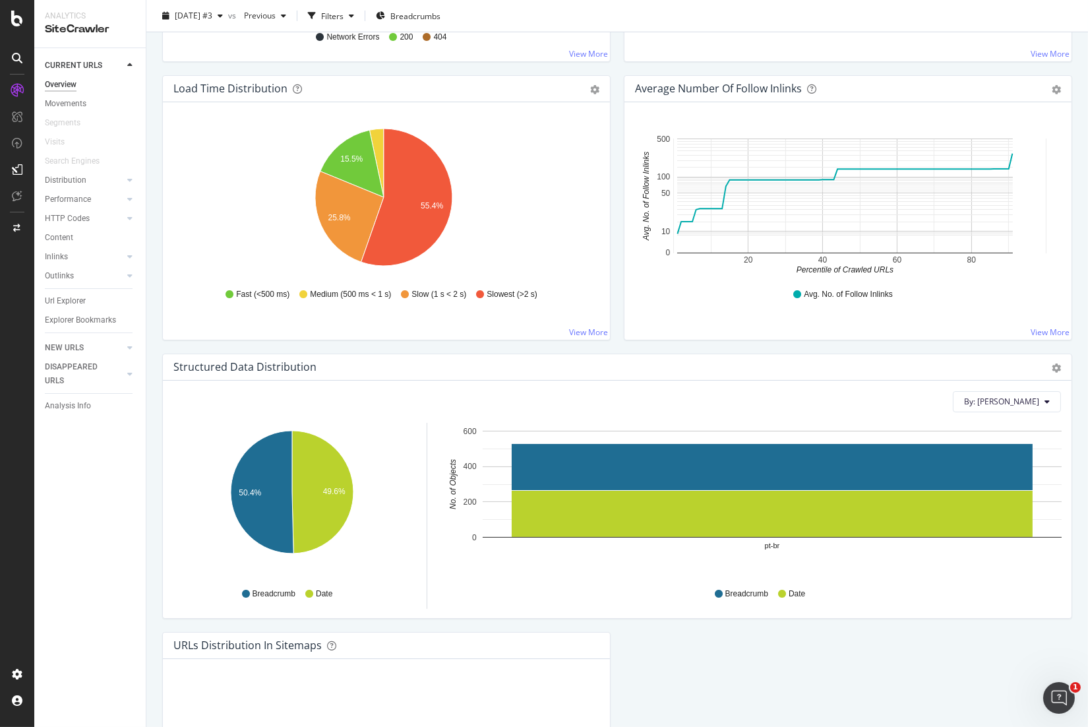
click at [609, 280] on div "Load Time Distribution Pie Table Export as CSV Add to Custom Report Hold CTRL w…" at bounding box center [387, 214] width 462 height 278
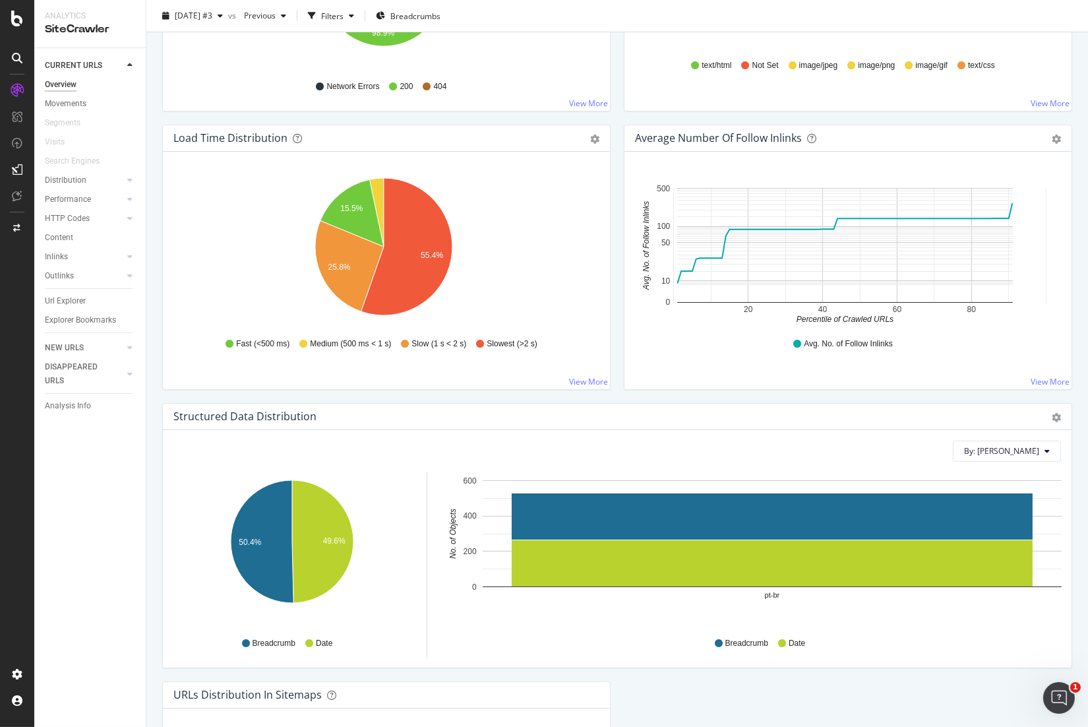
scroll to position [905, 0]
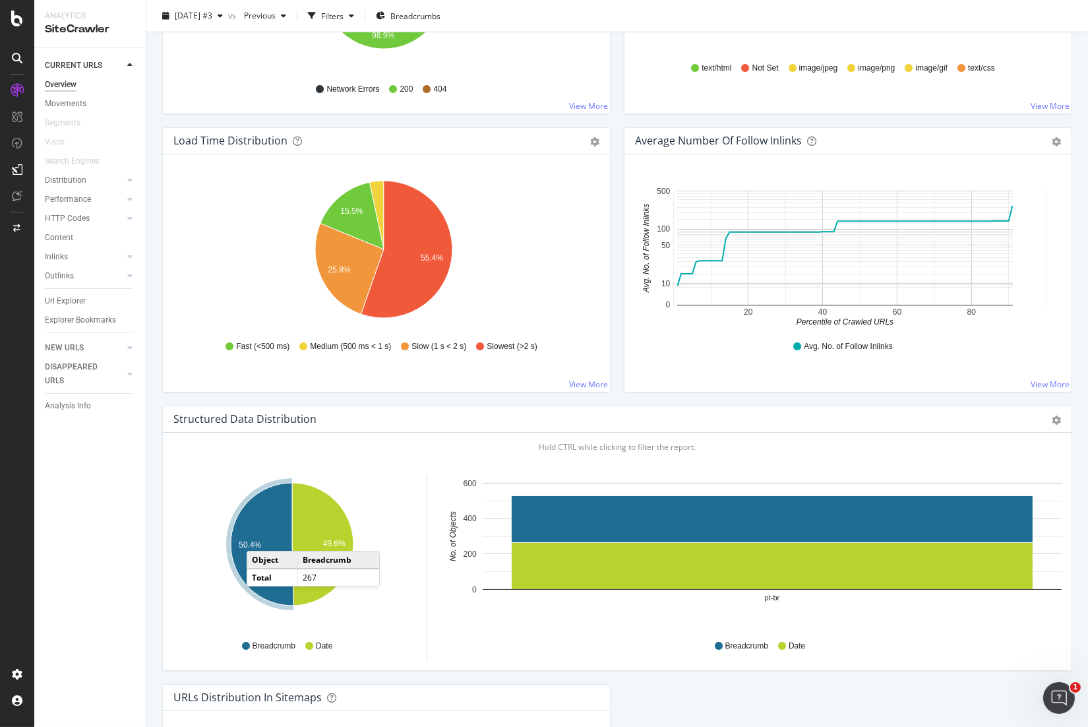
click at [156, 396] on div "Load Time Distribution Pie Table Export as CSV Add to Custom Report Hold CTRL w…" at bounding box center [387, 266] width 462 height 278
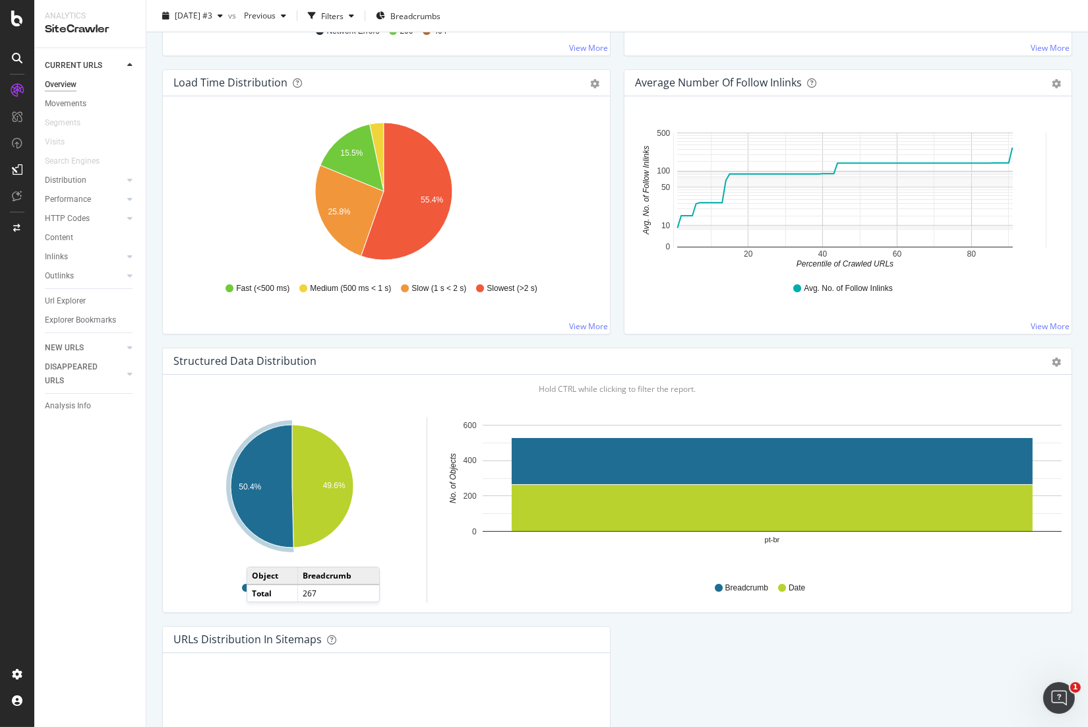
scroll to position [982, 0]
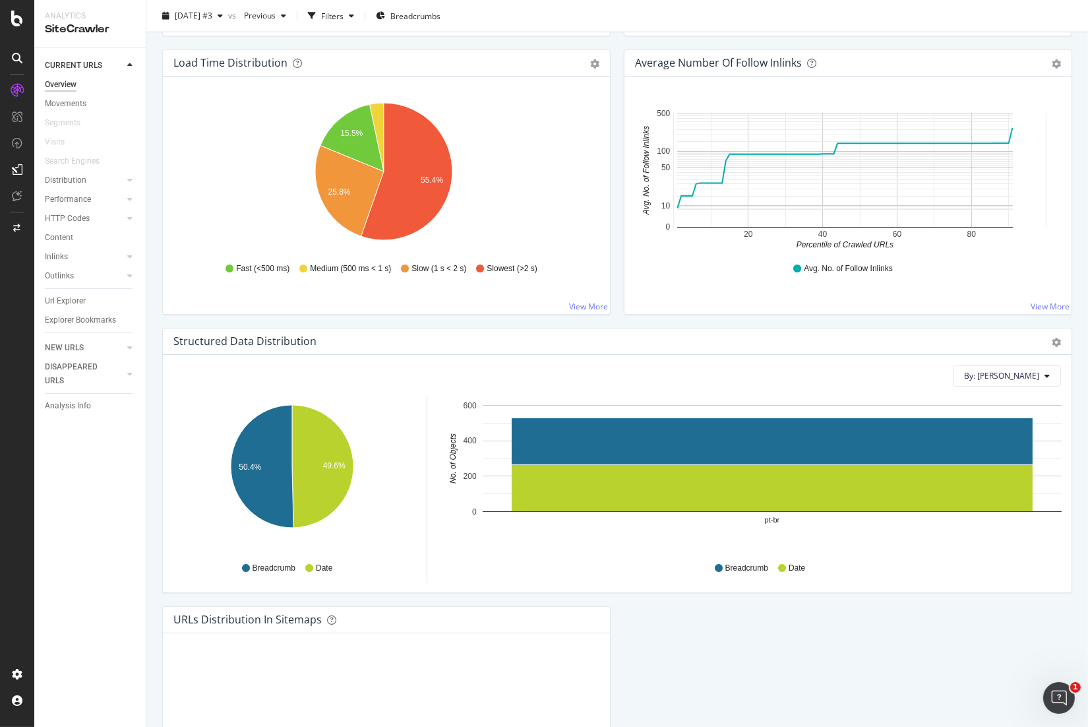
click at [151, 320] on div "Overview Ad-Hoc Project: Magazine Mercure /pt-br 2025 Sep. 5th #3 vs Previous F…" at bounding box center [617, 363] width 942 height 727
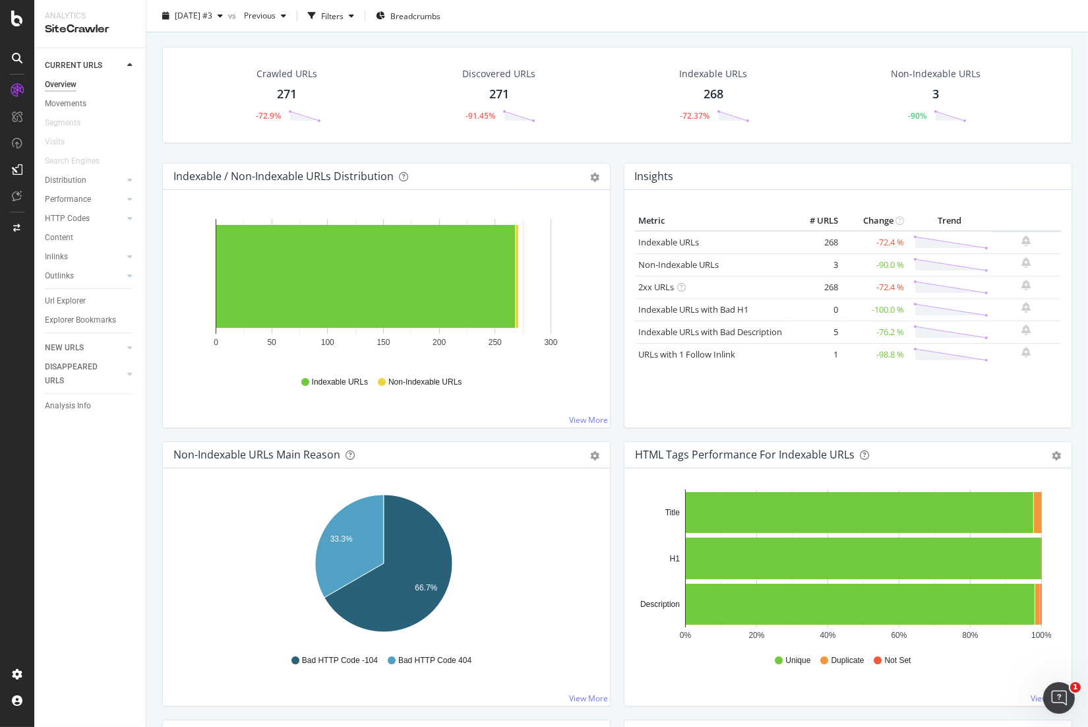
scroll to position [0, 0]
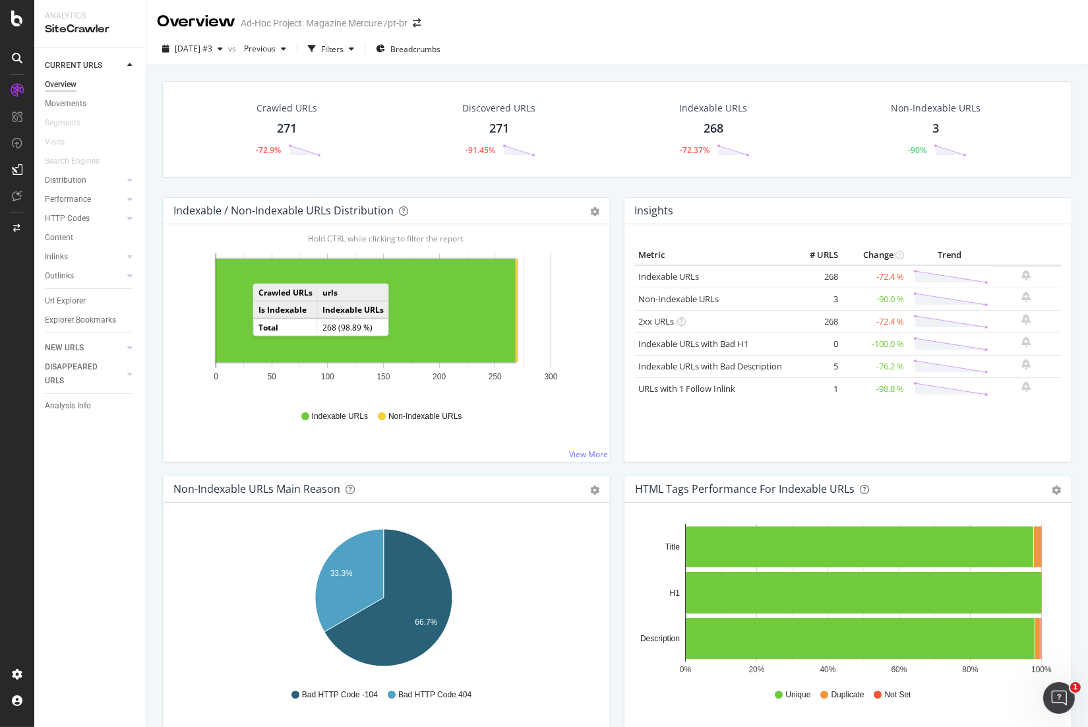
click at [617, 414] on div "Insights Metric # URLS Change Trend Indexable URLs 268 -72.4 % Non-Indexable UR…" at bounding box center [848, 336] width 462 height 278
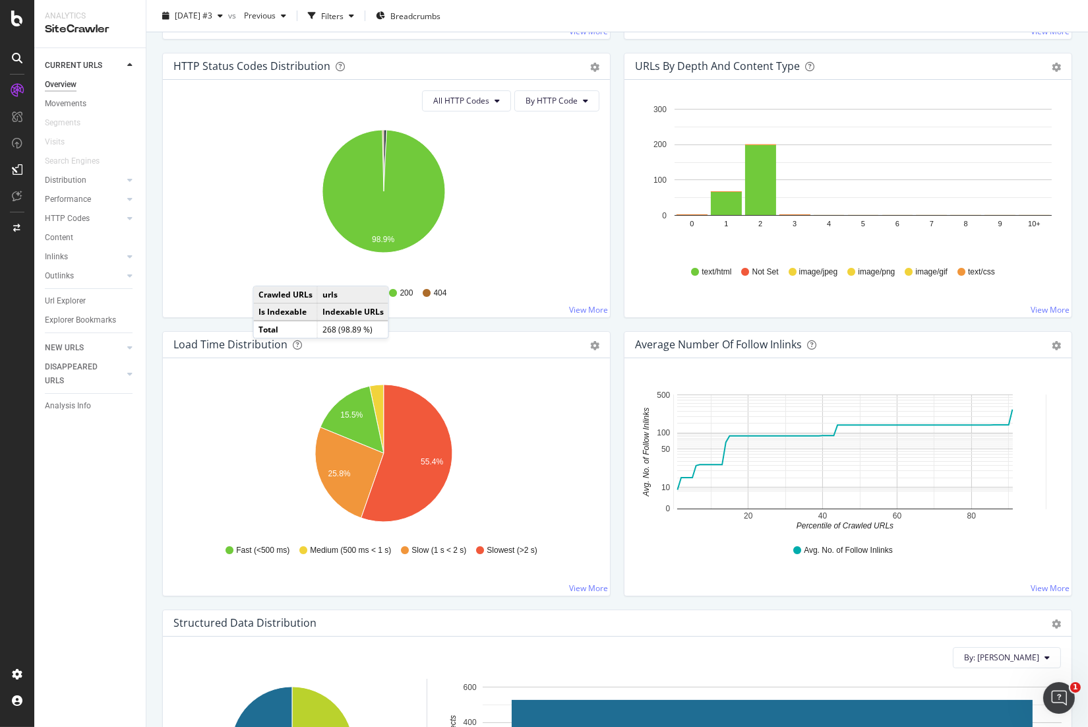
scroll to position [703, 0]
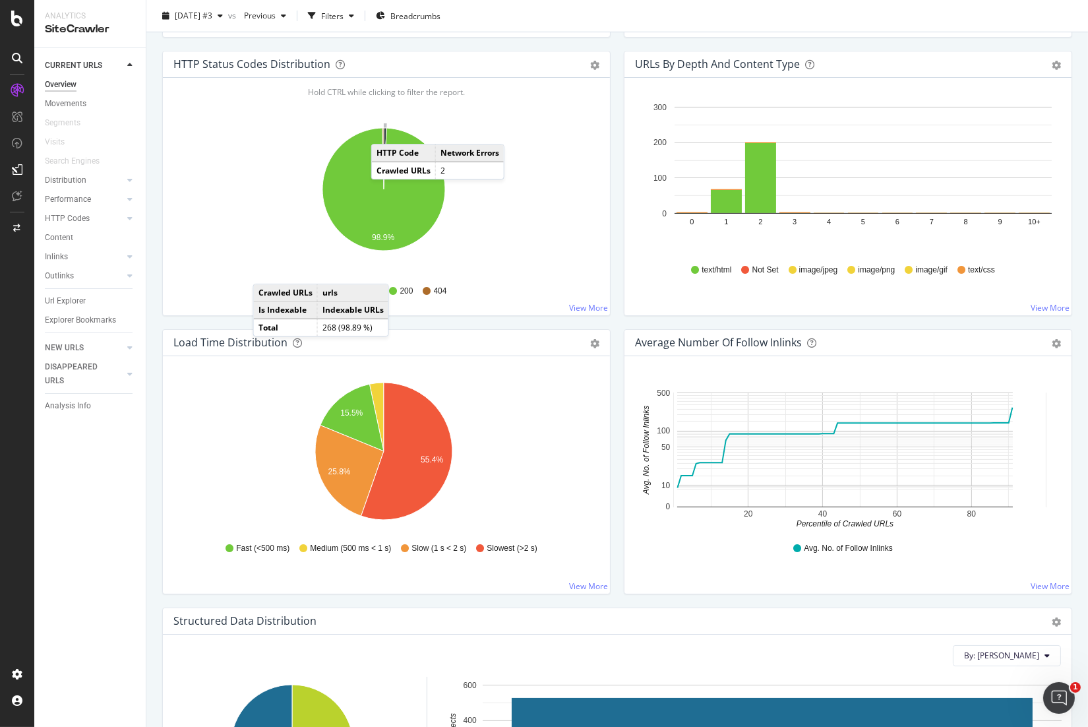
click at [384, 131] on icon "A chart." at bounding box center [385, 158] width 3 height 61
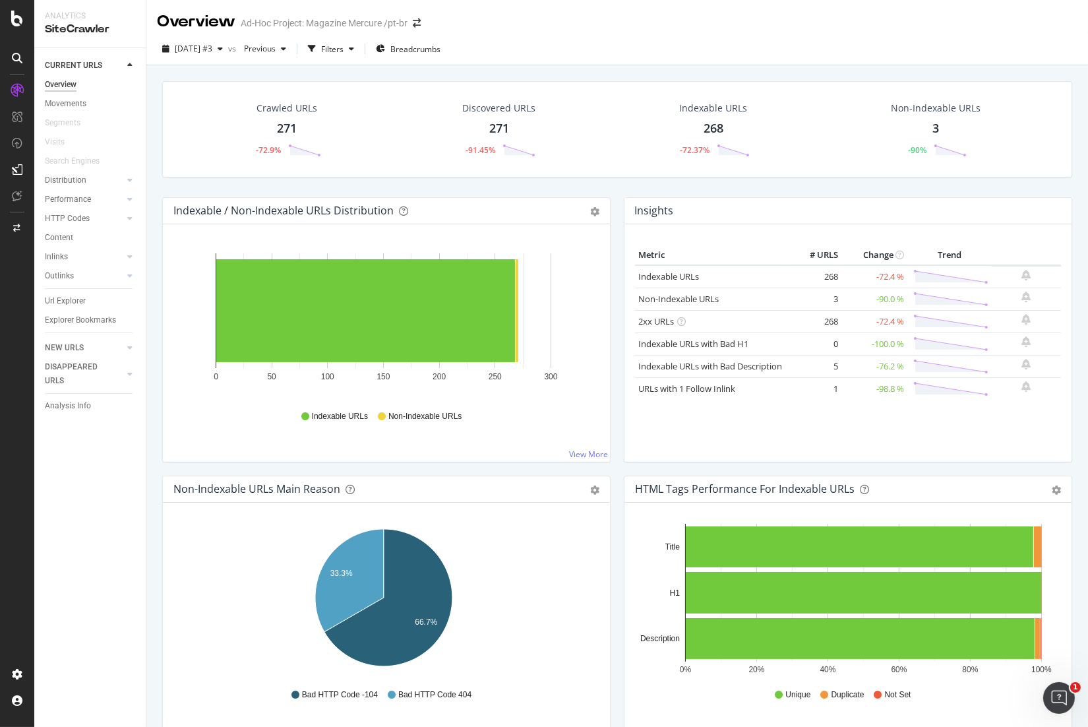
click at [605, 303] on div "Indexable / Non-Indexable URLs Distribution Bar Bar (by Percentage) Table Expor…" at bounding box center [387, 336] width 462 height 278
click at [76, 301] on div "Url Explorer" at bounding box center [65, 301] width 41 height 14
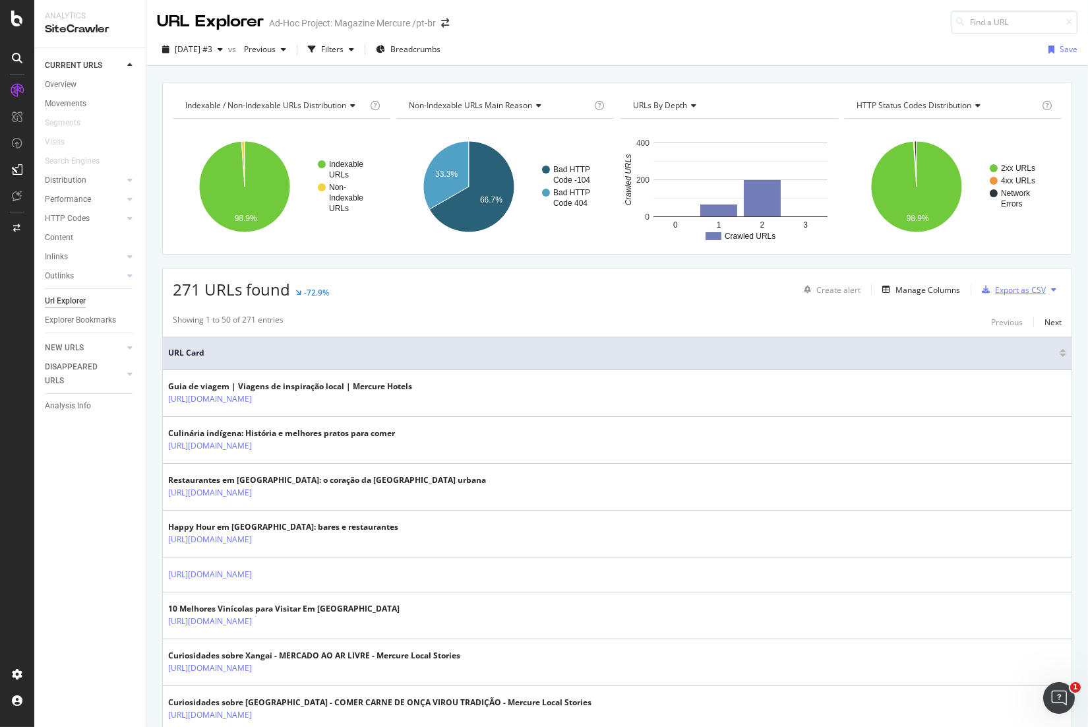
click at [1000, 289] on div "Export as CSV" at bounding box center [1020, 289] width 51 height 11
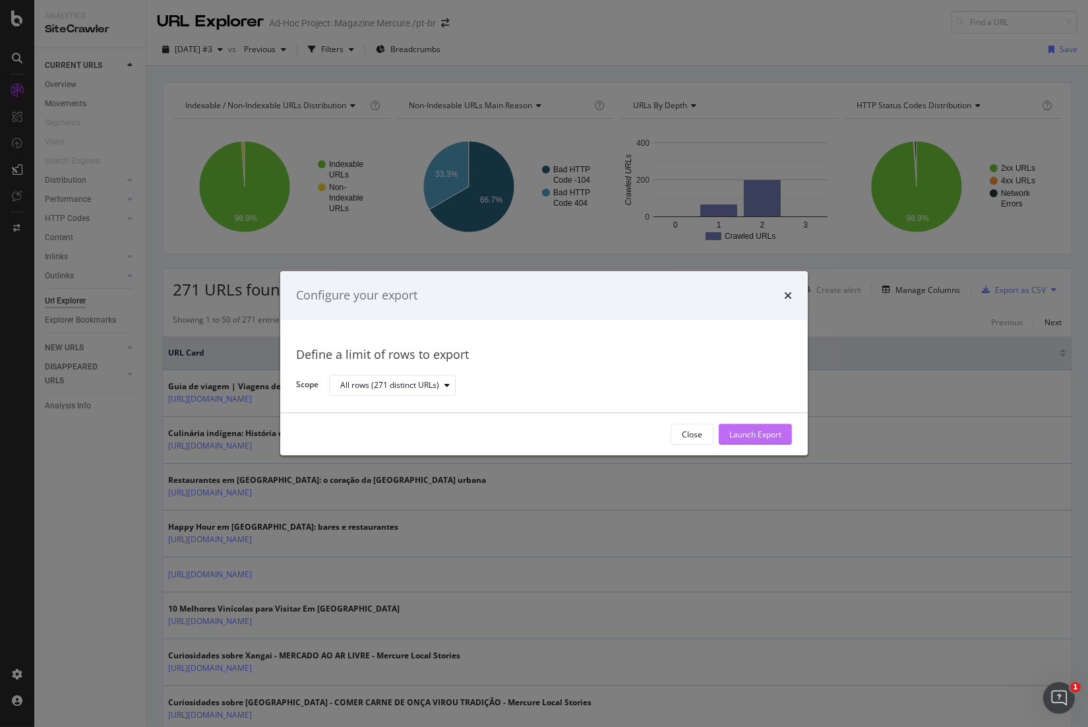
click at [746, 434] on div "Launch Export" at bounding box center [755, 434] width 52 height 11
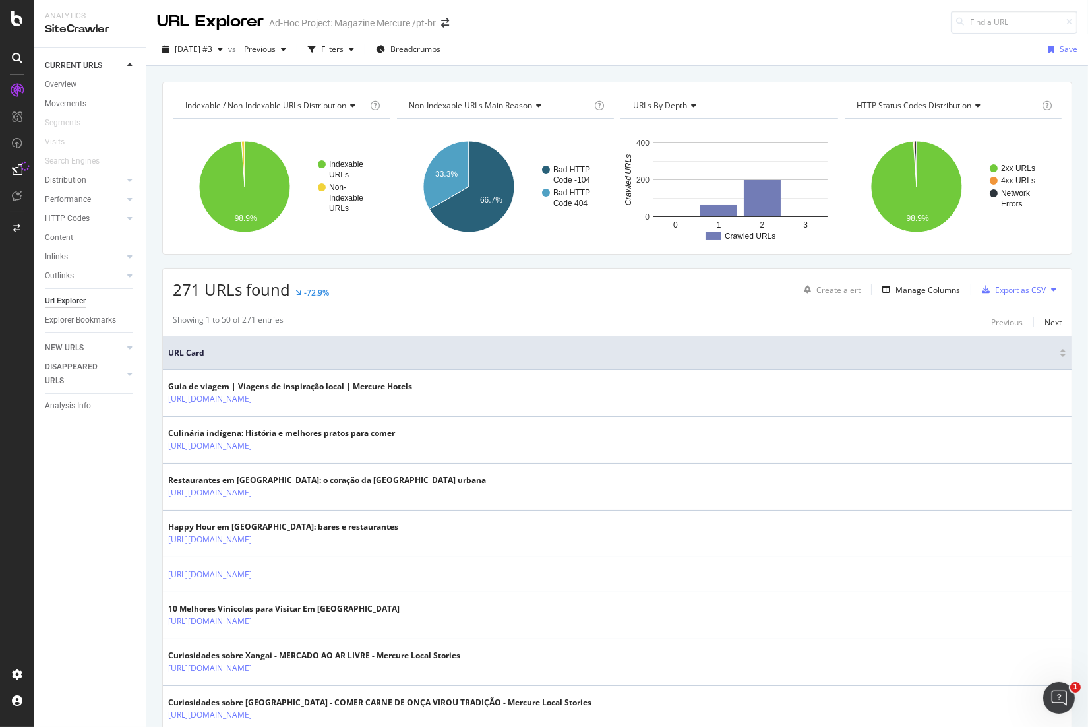
click at [520, 73] on div "Indexable / Non-Indexable URLs distribution Chart (by Value) Table Expand Expor…" at bounding box center [617, 82] width 942 height 32
click at [918, 291] on div "Manage Columns" at bounding box center [927, 289] width 65 height 11
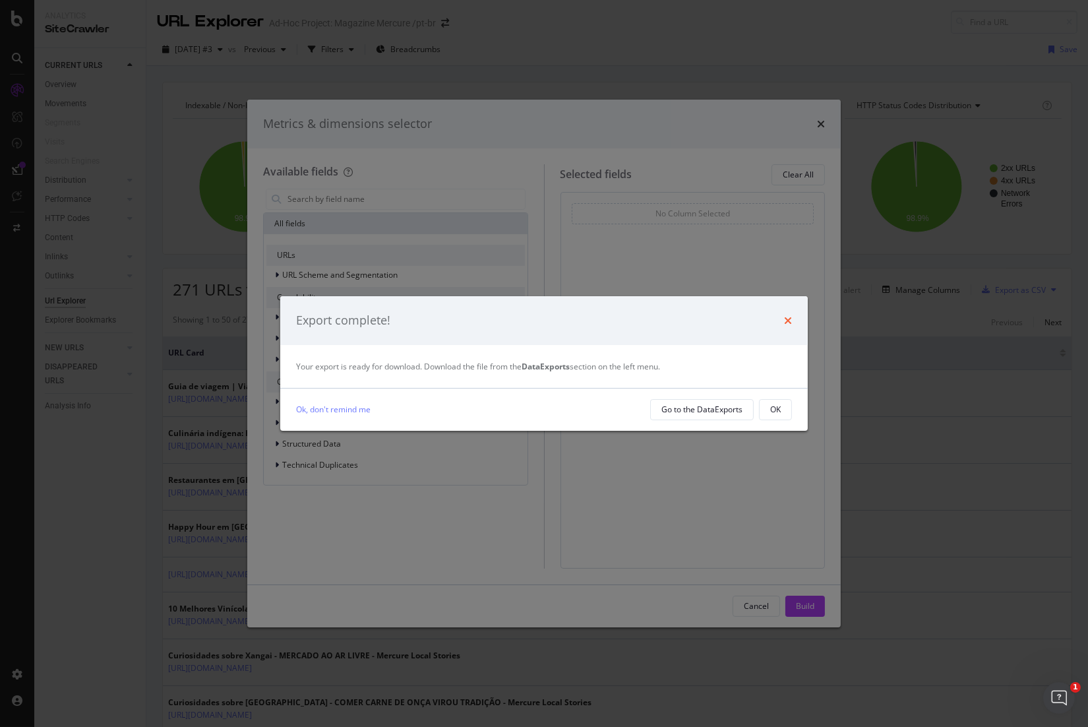
click at [789, 321] on icon "times" at bounding box center [788, 320] width 8 height 11
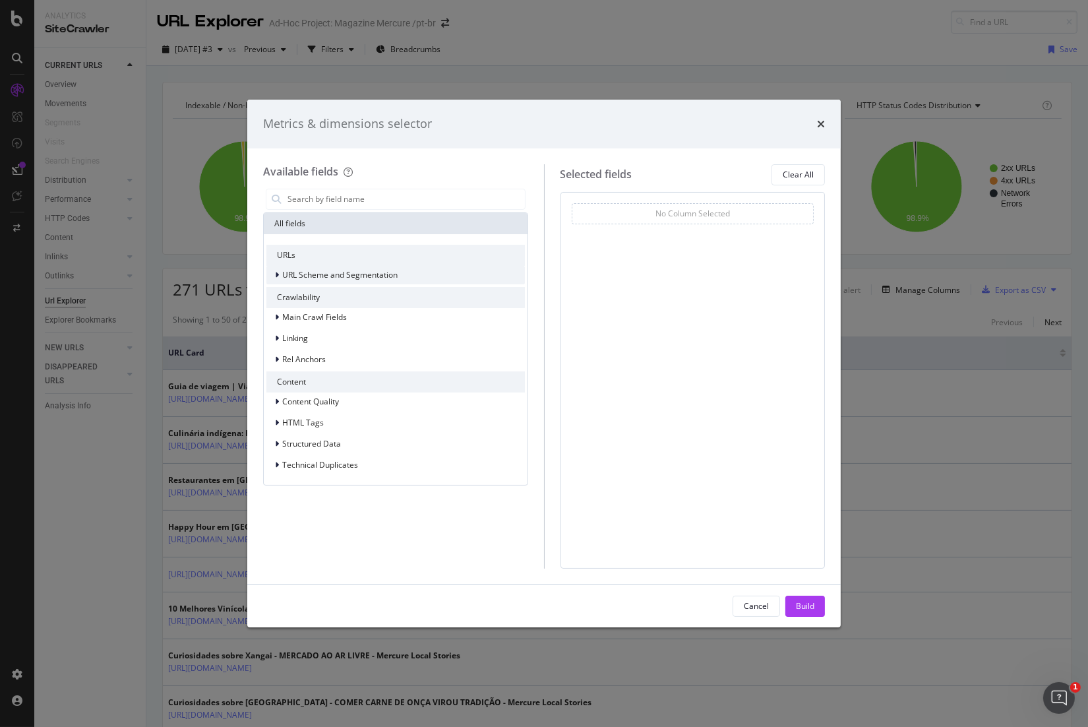
click at [276, 271] on icon "modal" at bounding box center [277, 275] width 4 height 8
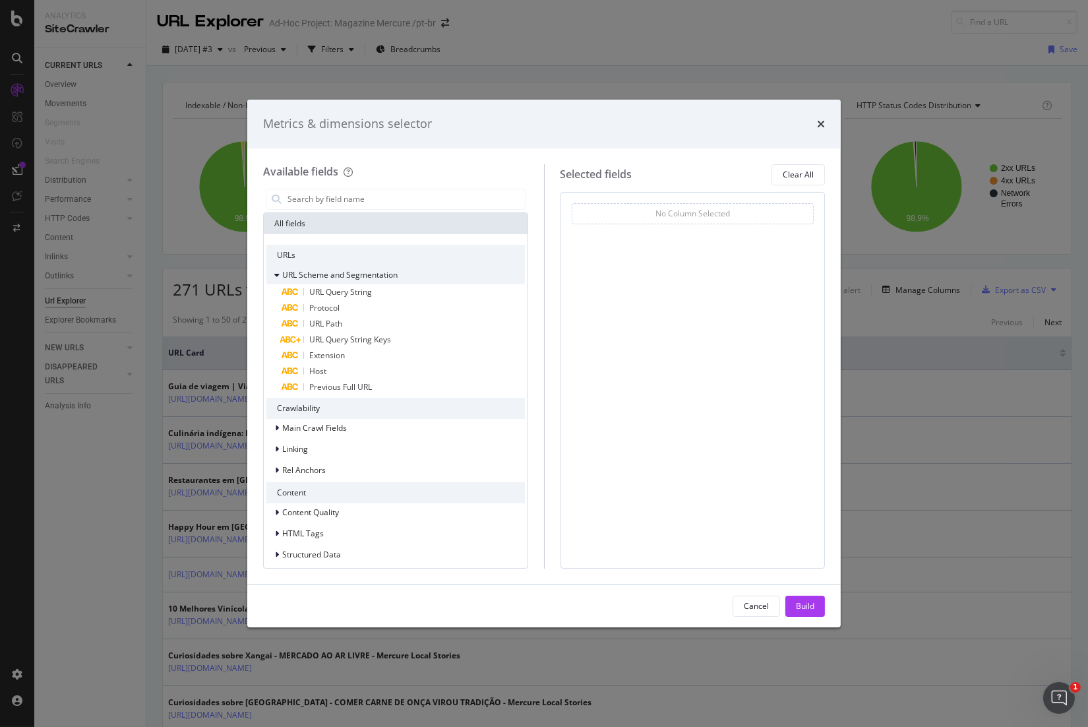
click at [276, 271] on icon "modal" at bounding box center [276, 275] width 5 height 8
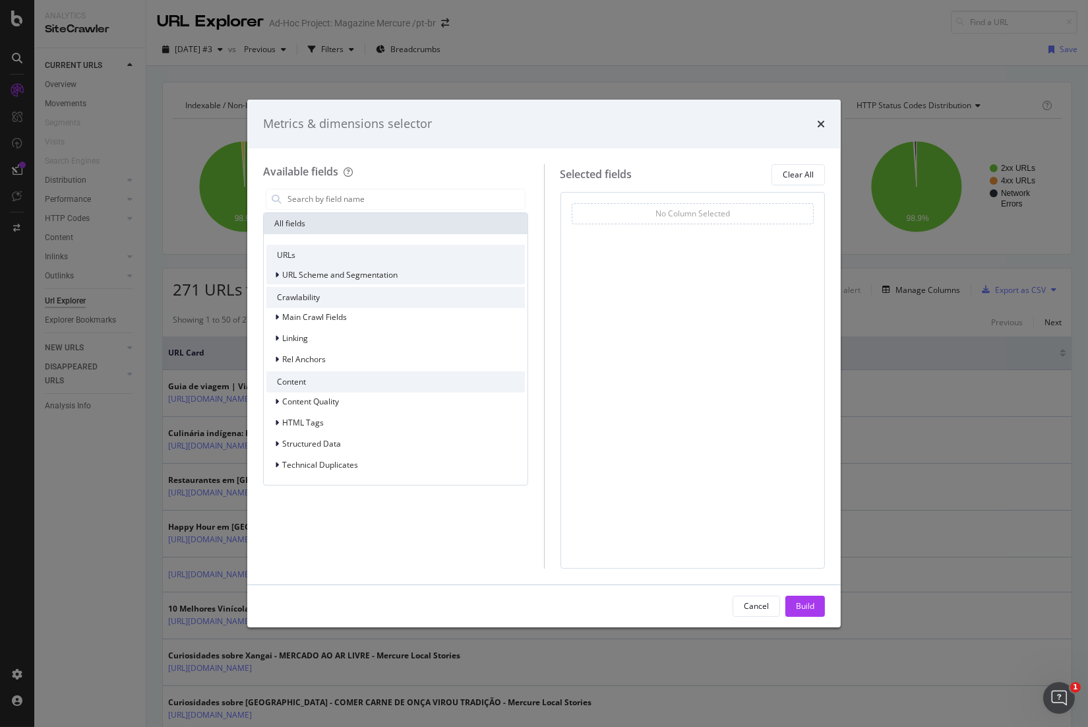
click at [276, 271] on icon "modal" at bounding box center [277, 275] width 4 height 8
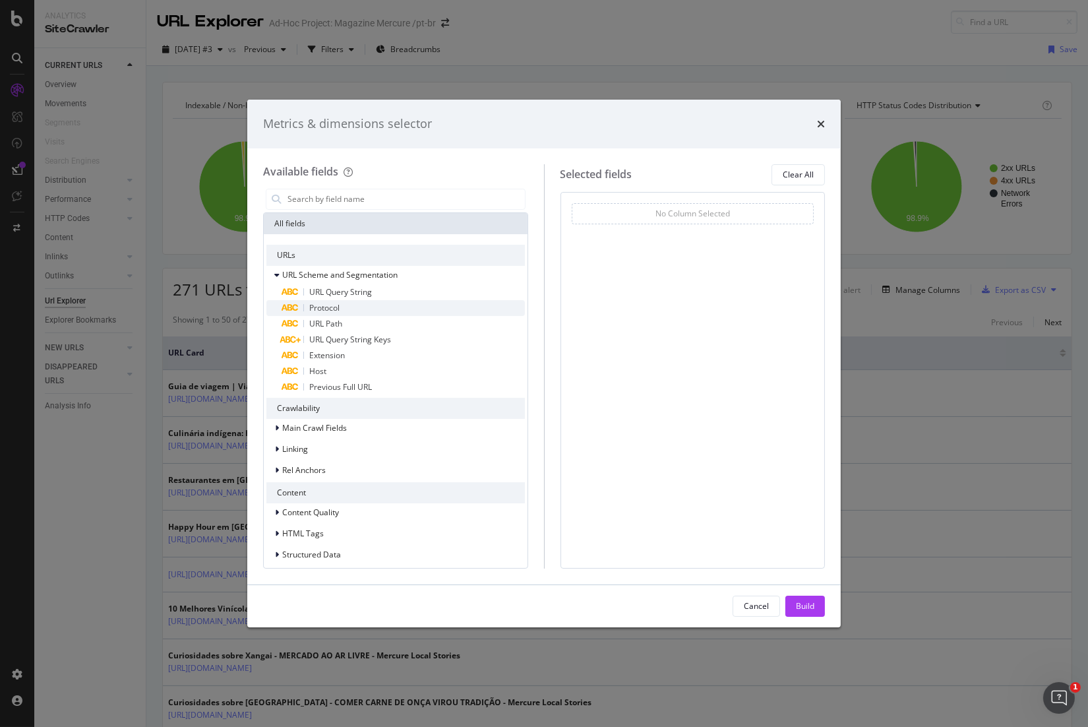
click at [371, 311] on div "Protocol" at bounding box center [403, 308] width 243 height 16
click at [361, 321] on div "URL Path" at bounding box center [403, 324] width 243 height 16
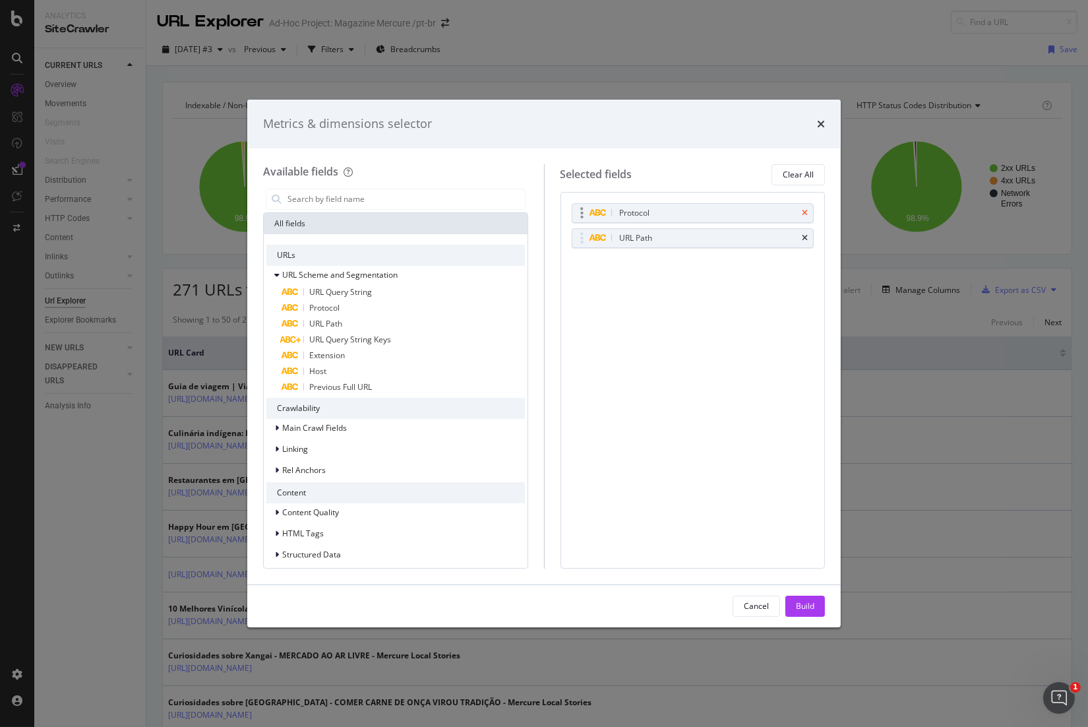
click at [804, 212] on icon "times" at bounding box center [805, 213] width 6 height 8
click at [804, 209] on icon "times" at bounding box center [805, 213] width 6 height 8
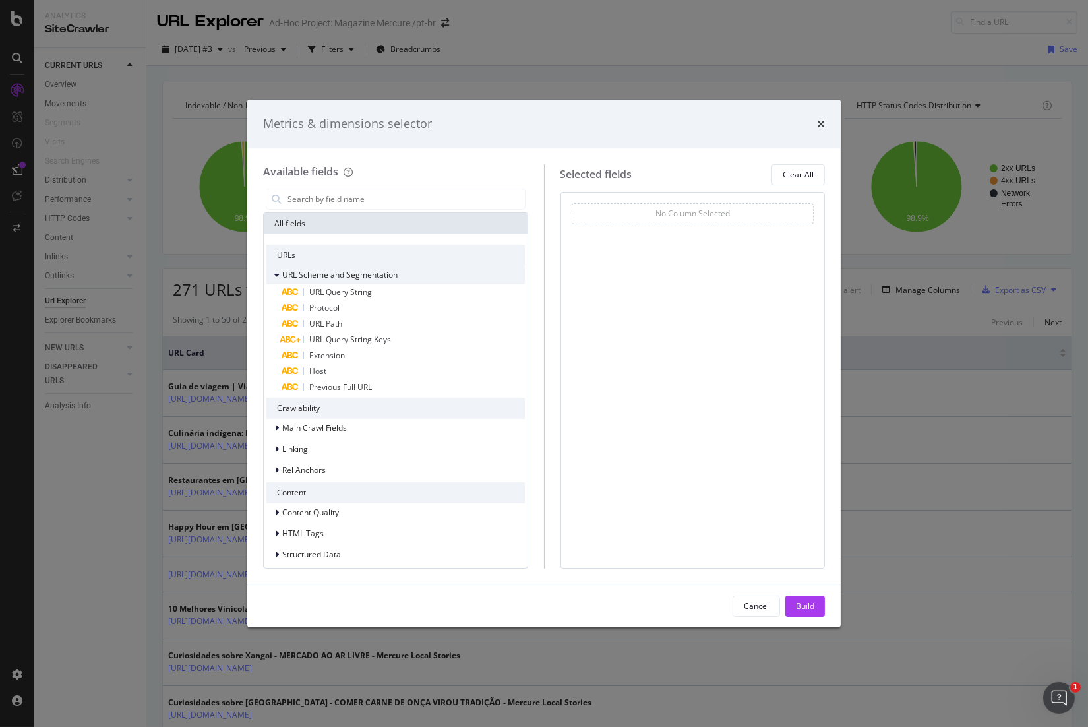
click at [370, 272] on span "URL Scheme and Segmentation" at bounding box center [339, 274] width 115 height 11
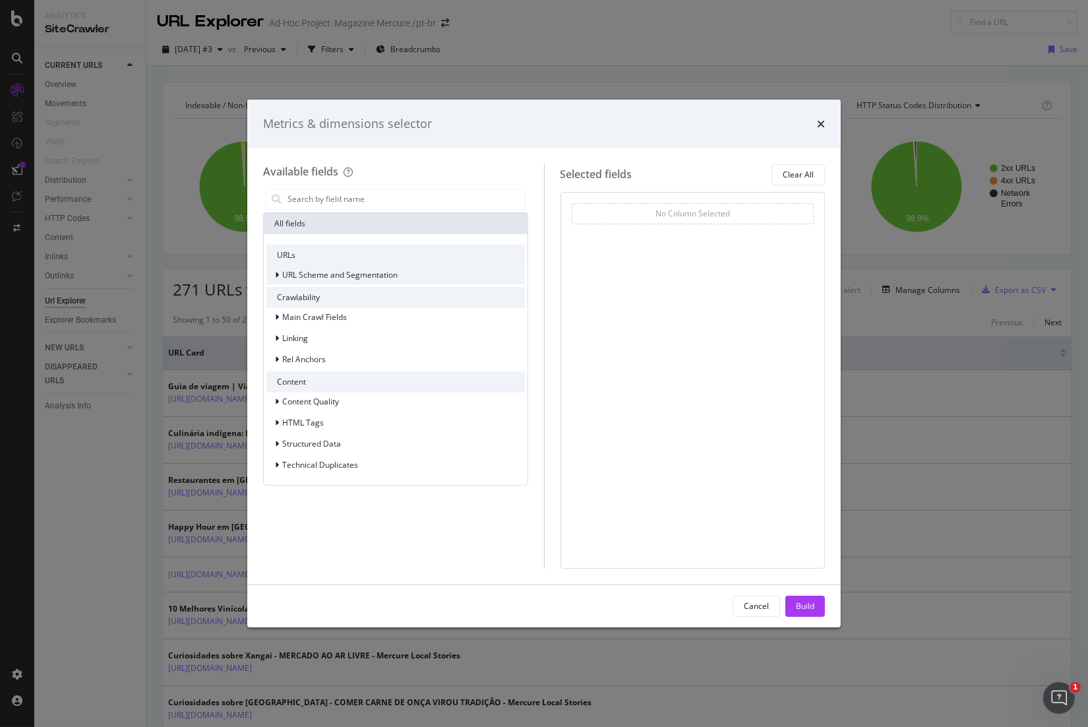
click at [370, 272] on span "URL Scheme and Segmentation" at bounding box center [339, 274] width 115 height 11
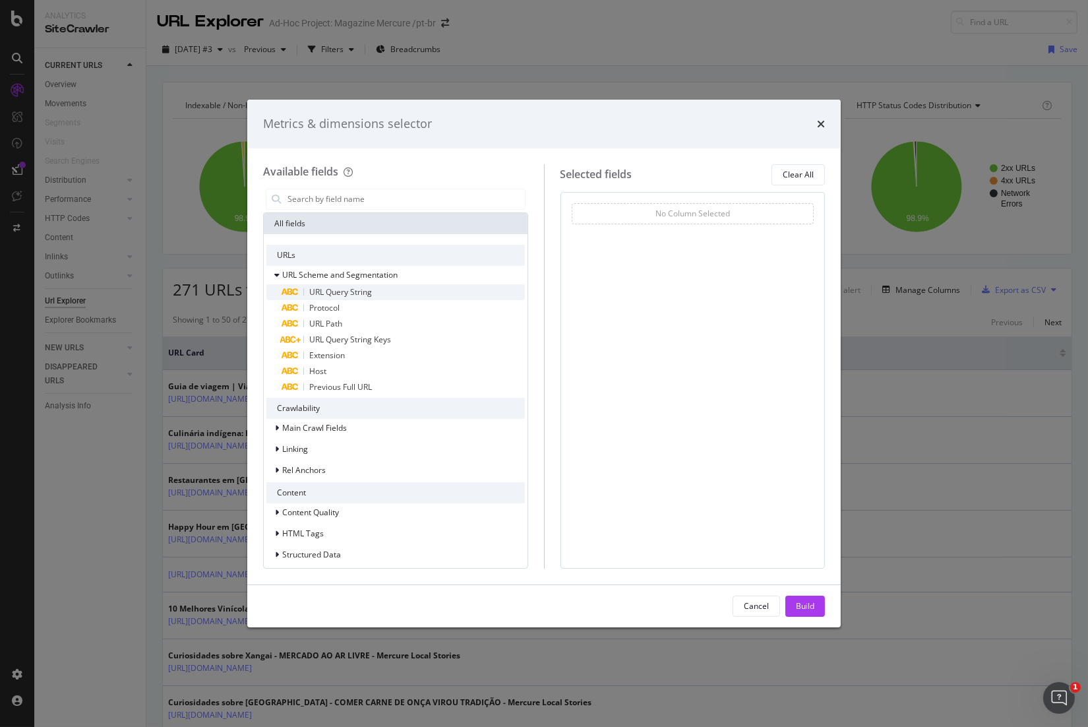
click at [371, 289] on span "URL Query String" at bounding box center [340, 291] width 63 height 11
click at [371, 307] on div "Protocol" at bounding box center [403, 308] width 243 height 16
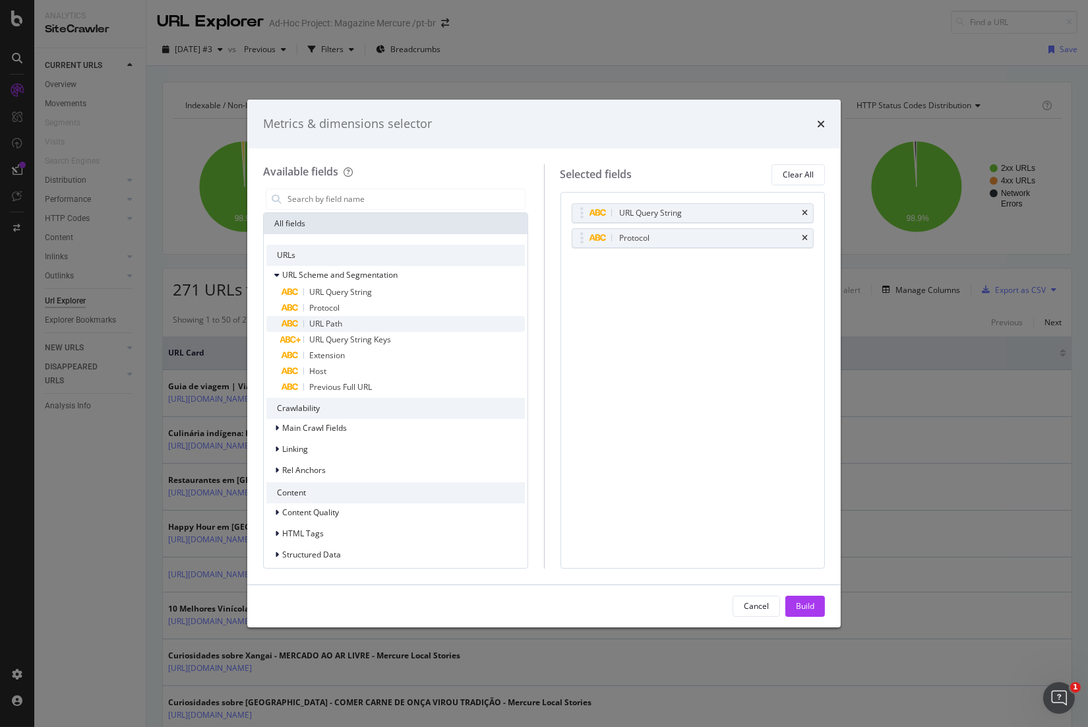
click at [371, 324] on div "URL Path" at bounding box center [403, 324] width 243 height 16
click at [375, 339] on span "URL Query String Keys" at bounding box center [350, 339] width 82 height 11
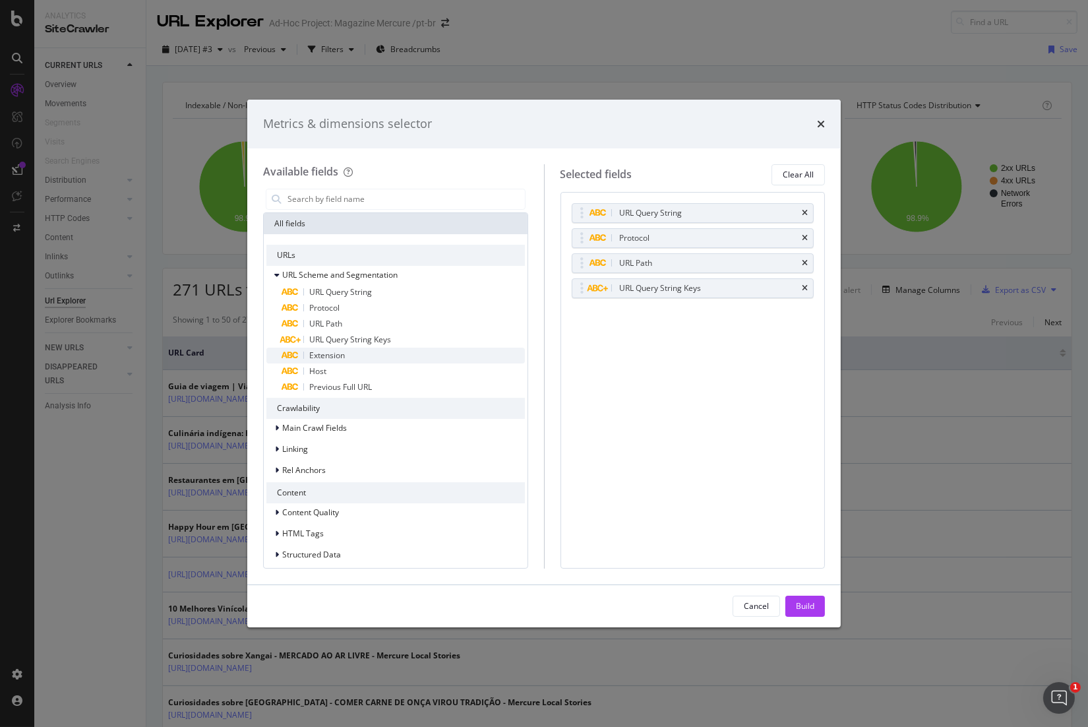
click at [375, 356] on div "Extension" at bounding box center [403, 355] width 243 height 16
click at [375, 373] on div "Host" at bounding box center [403, 371] width 243 height 16
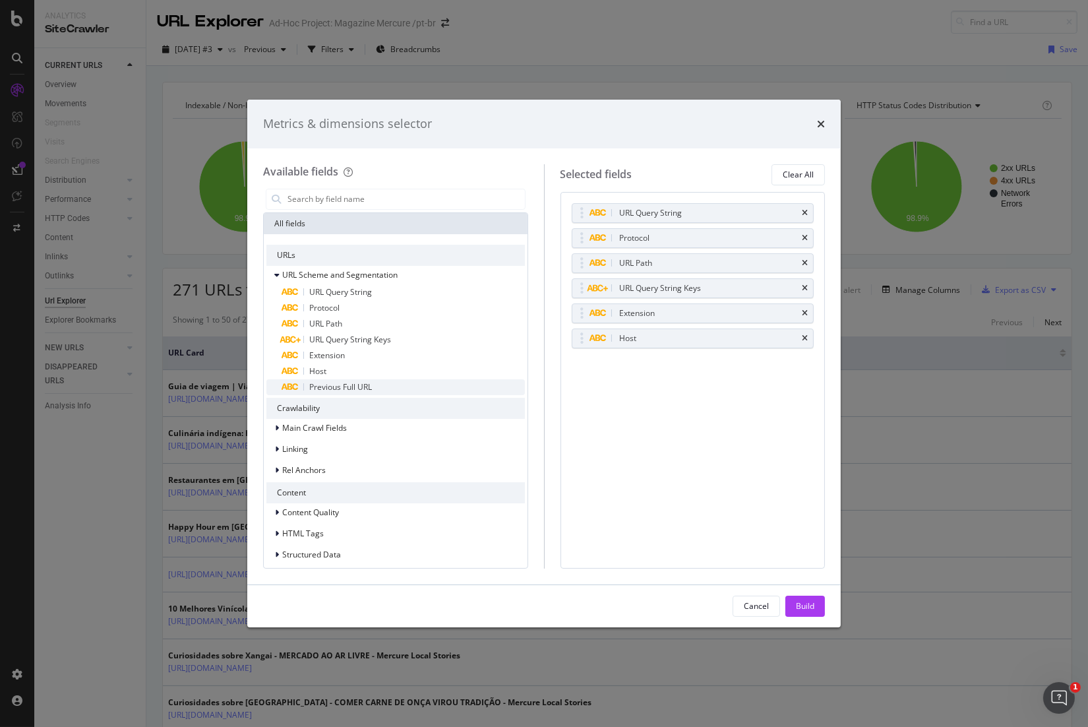
click at [382, 388] on div "Previous Full URL" at bounding box center [403, 387] width 243 height 16
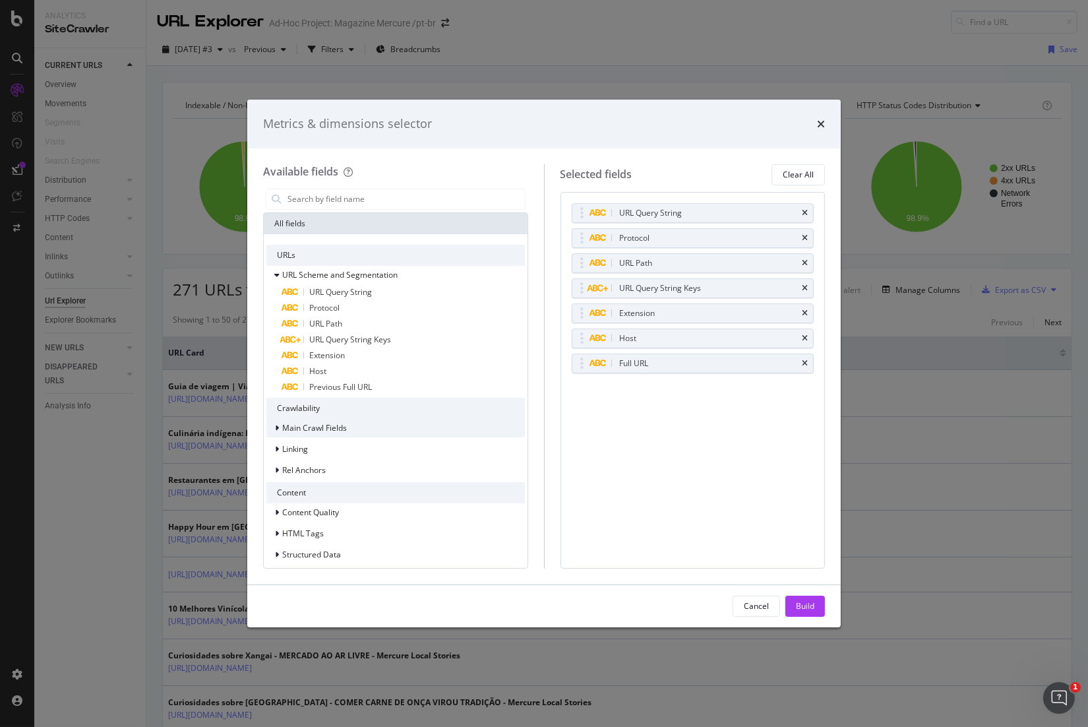
click at [380, 428] on div "Main Crawl Fields" at bounding box center [395, 428] width 258 height 18
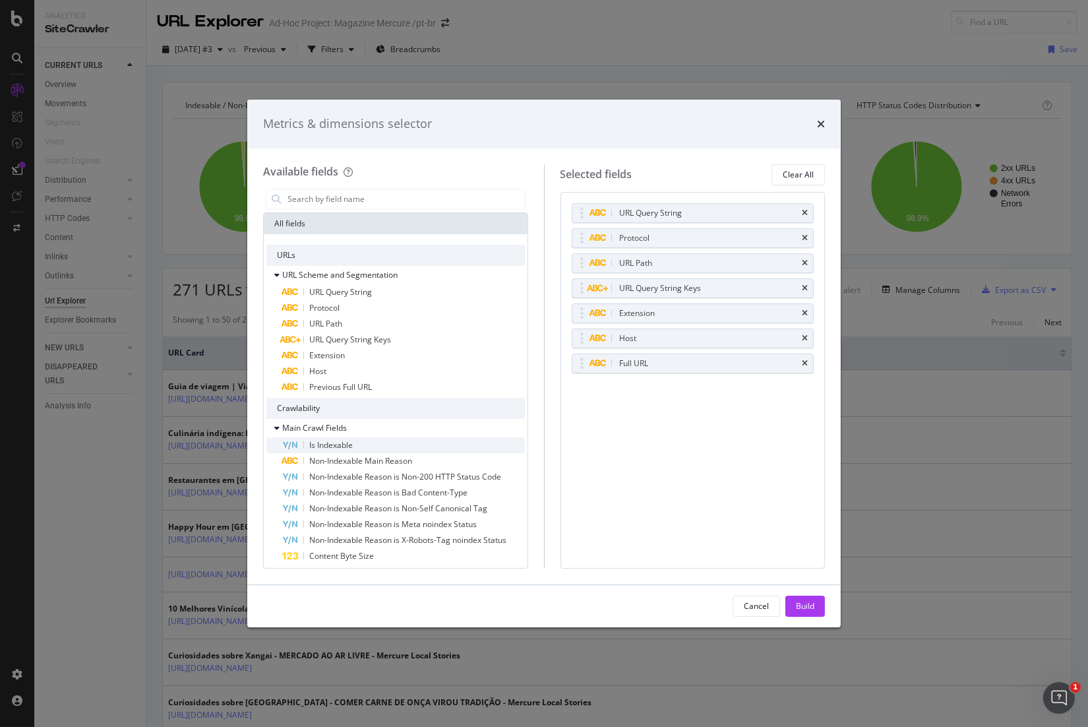
click at [384, 442] on div "Is Indexable" at bounding box center [403, 445] width 243 height 16
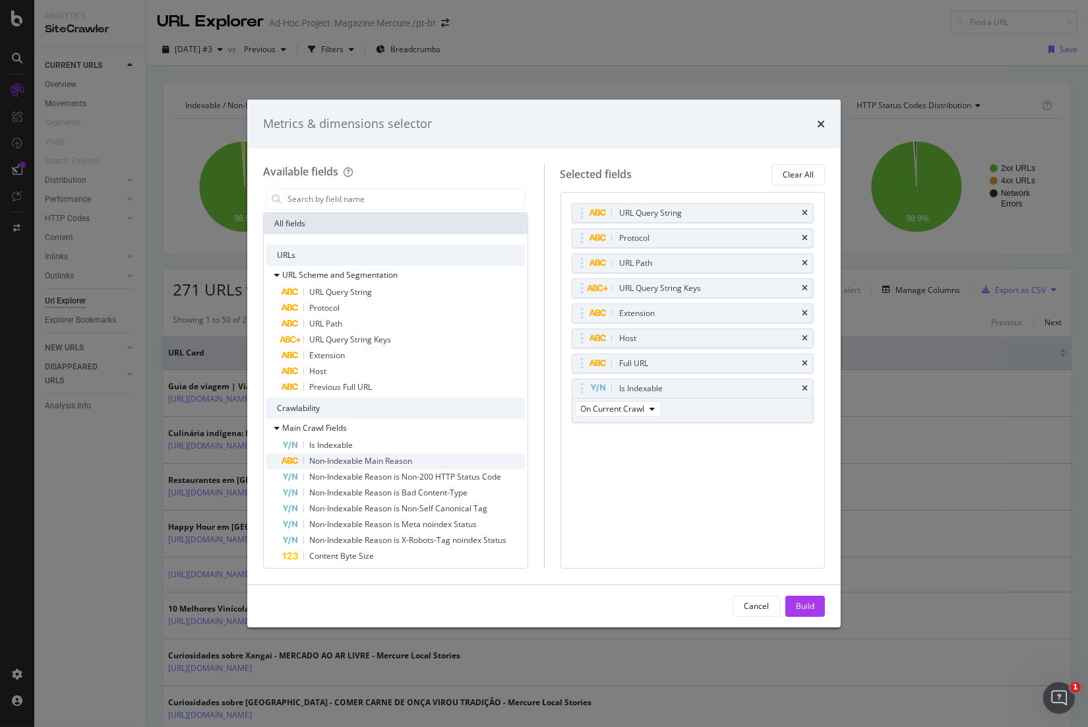
click at [393, 460] on span "Non-Indexable Main Reason" at bounding box center [360, 460] width 103 height 11
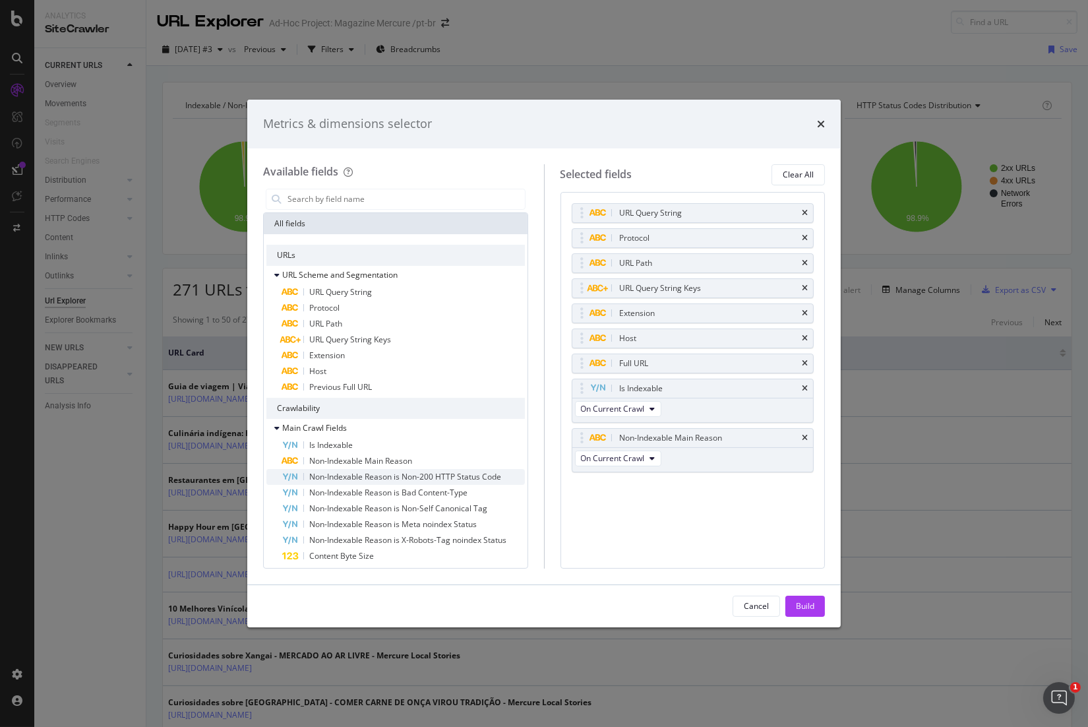
click at [398, 478] on span "Non-Indexable Reason is Non-200 HTTP Status Code" at bounding box center [405, 476] width 192 height 11
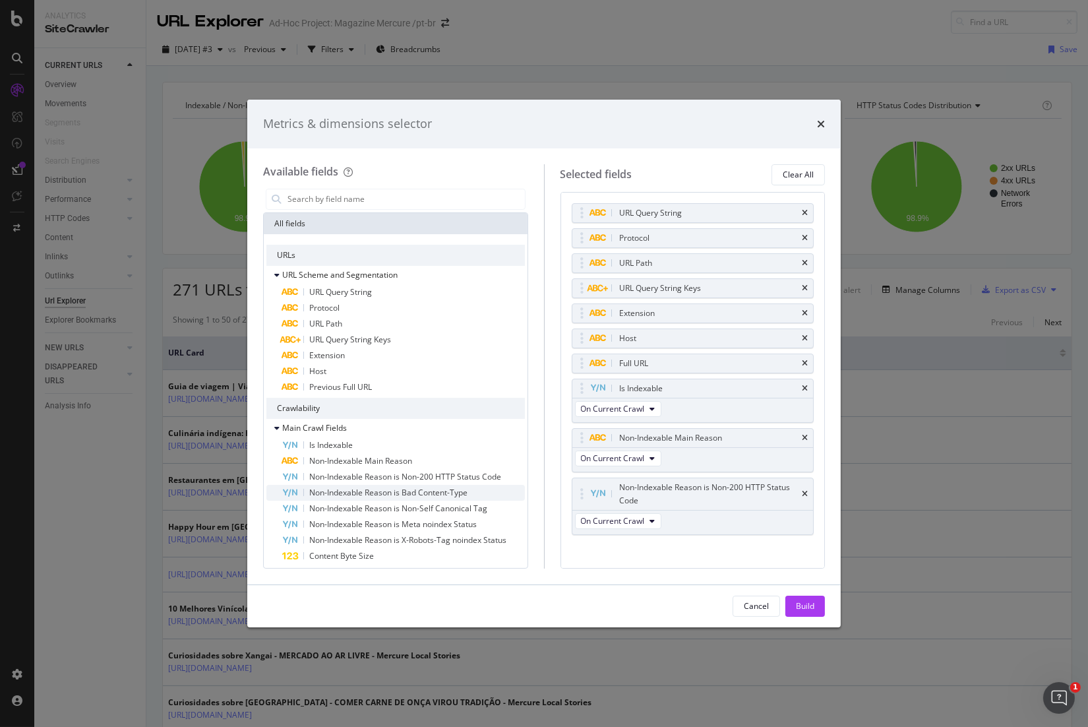
click at [405, 494] on span "Non-Indexable Reason is Bad Content-Type" at bounding box center [388, 492] width 158 height 11
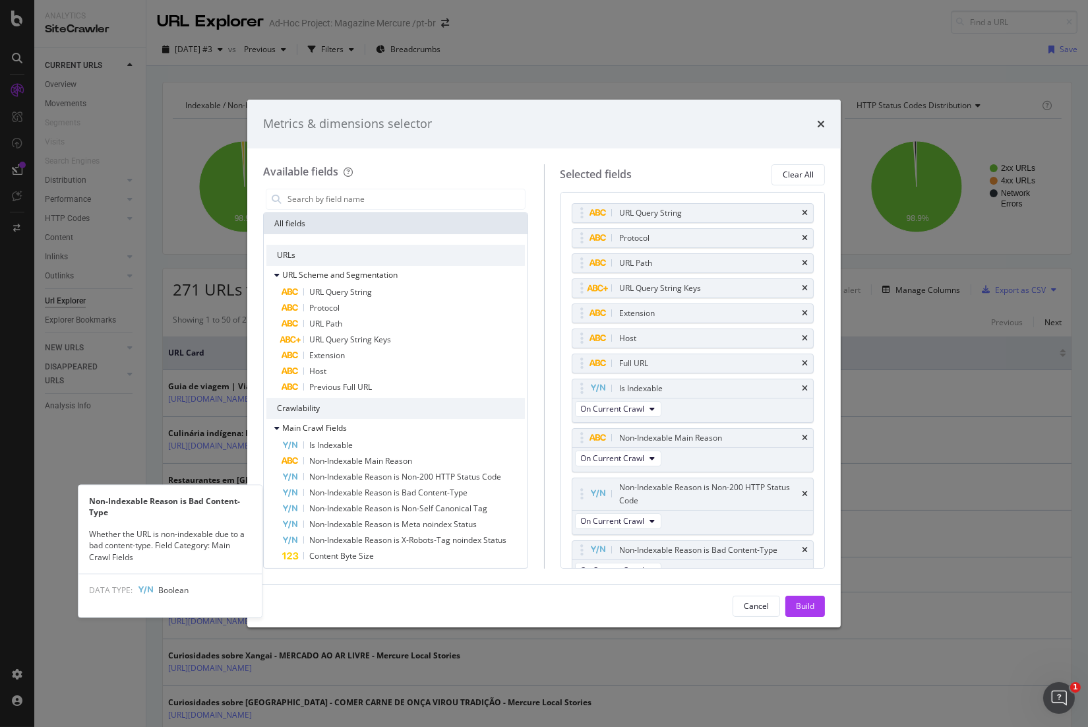
scroll to position [17, 0]
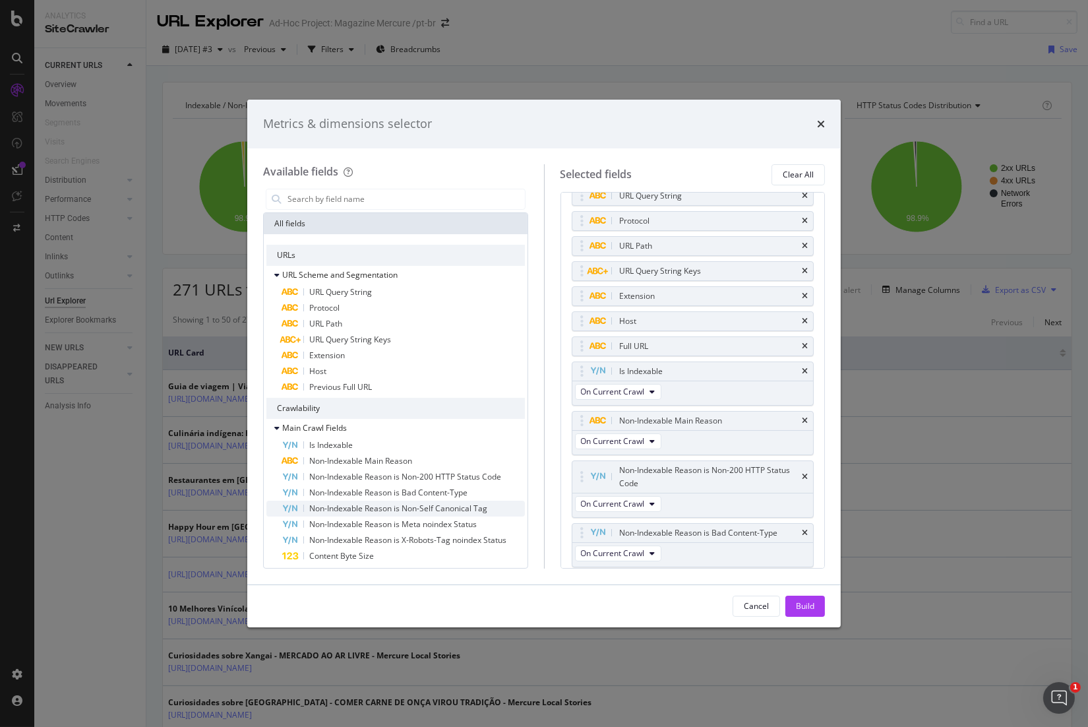
click at [412, 508] on span "Non-Indexable Reason is Non-Self Canonical Tag" at bounding box center [398, 507] width 178 height 11
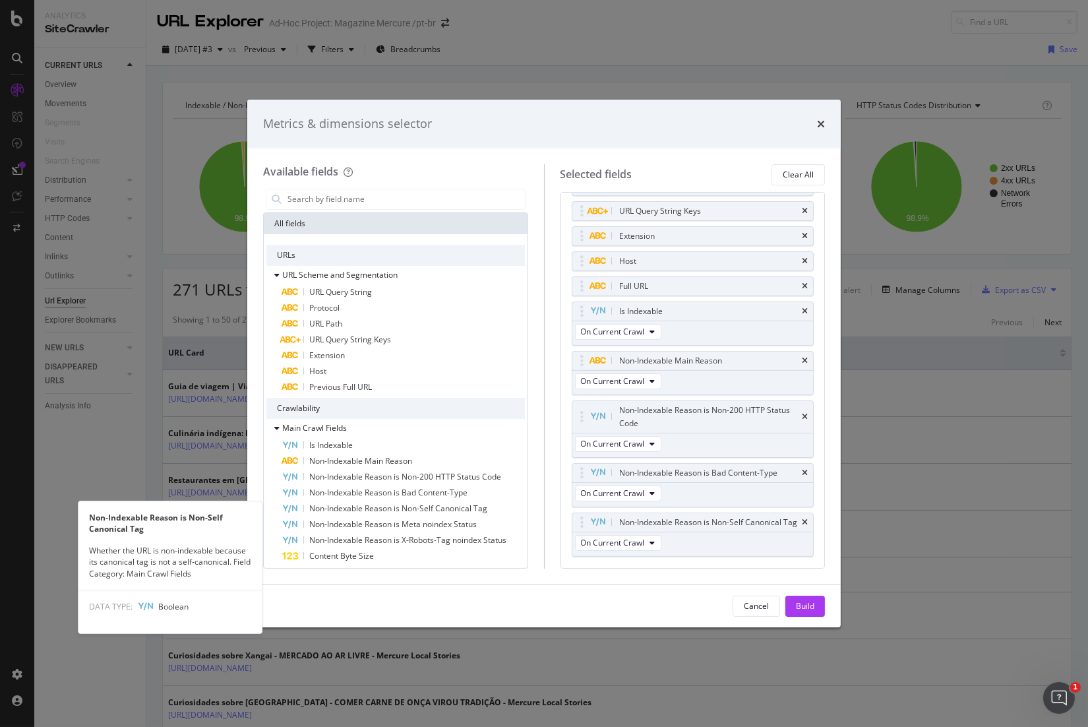
scroll to position [80, 0]
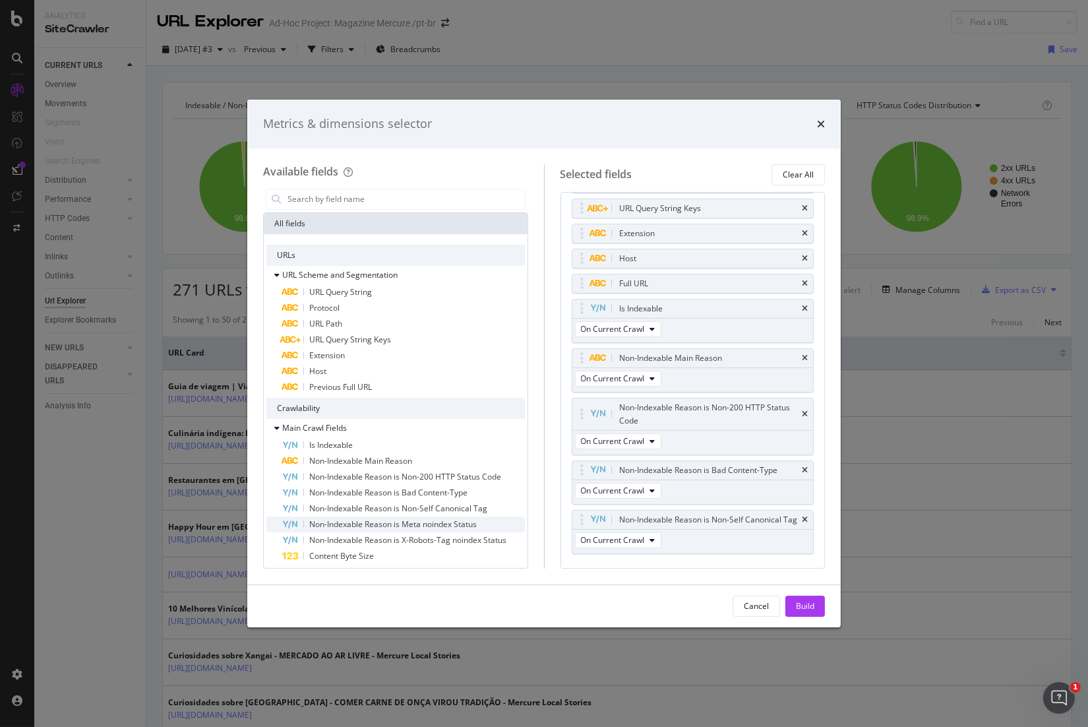
click at [419, 524] on span "Non-Indexable Reason is Meta noindex Status" at bounding box center [392, 523] width 167 height 11
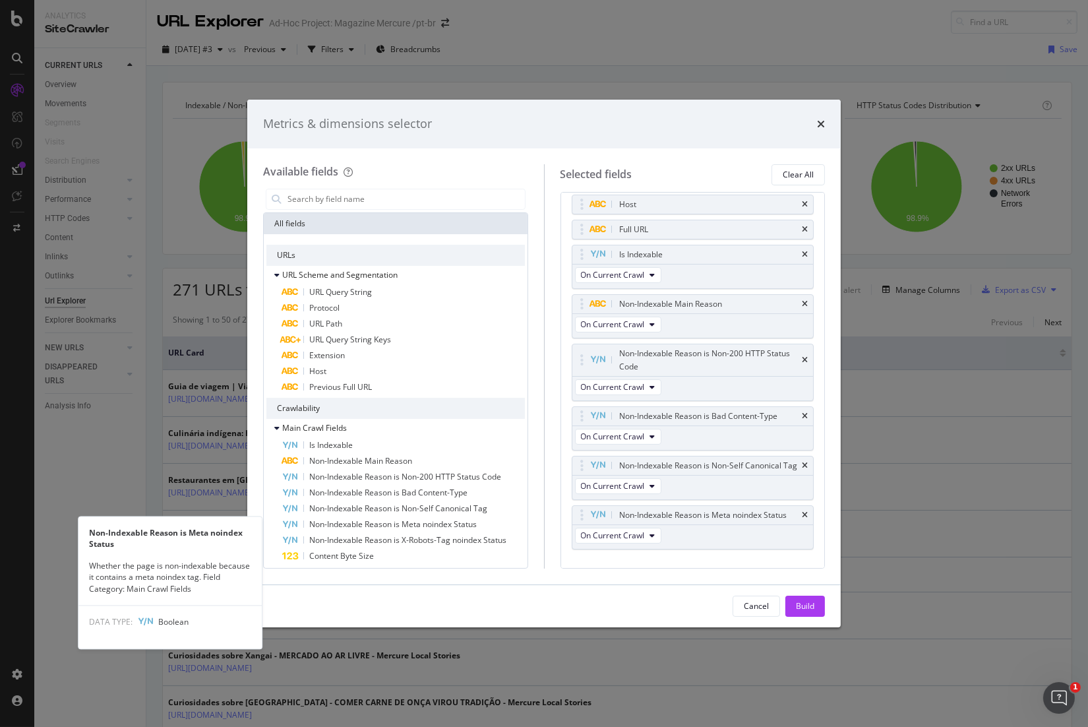
scroll to position [142, 0]
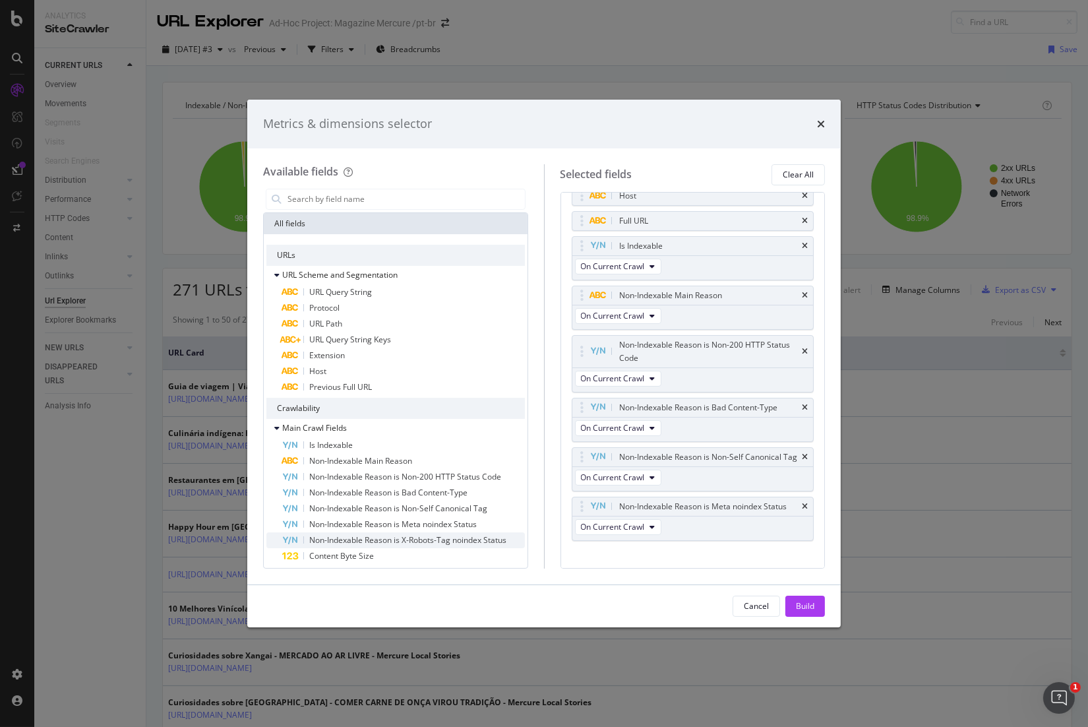
click at [423, 535] on span "Non-Indexable Reason is X-Robots-Tag noindex Status" at bounding box center [407, 539] width 197 height 11
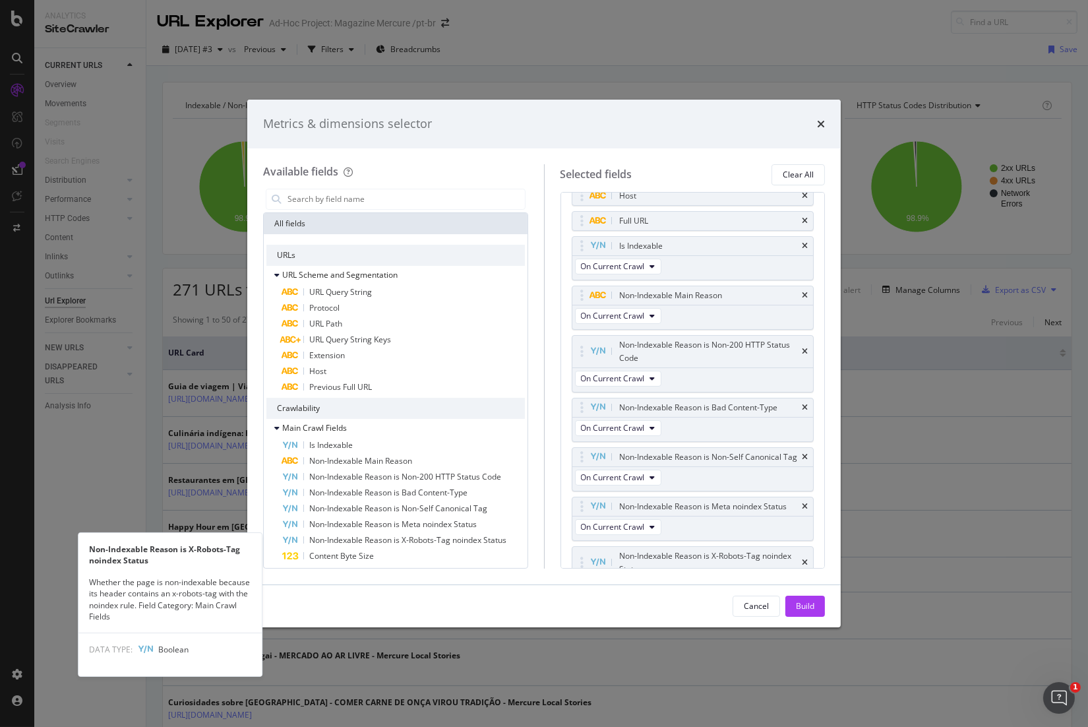
scroll to position [205, 0]
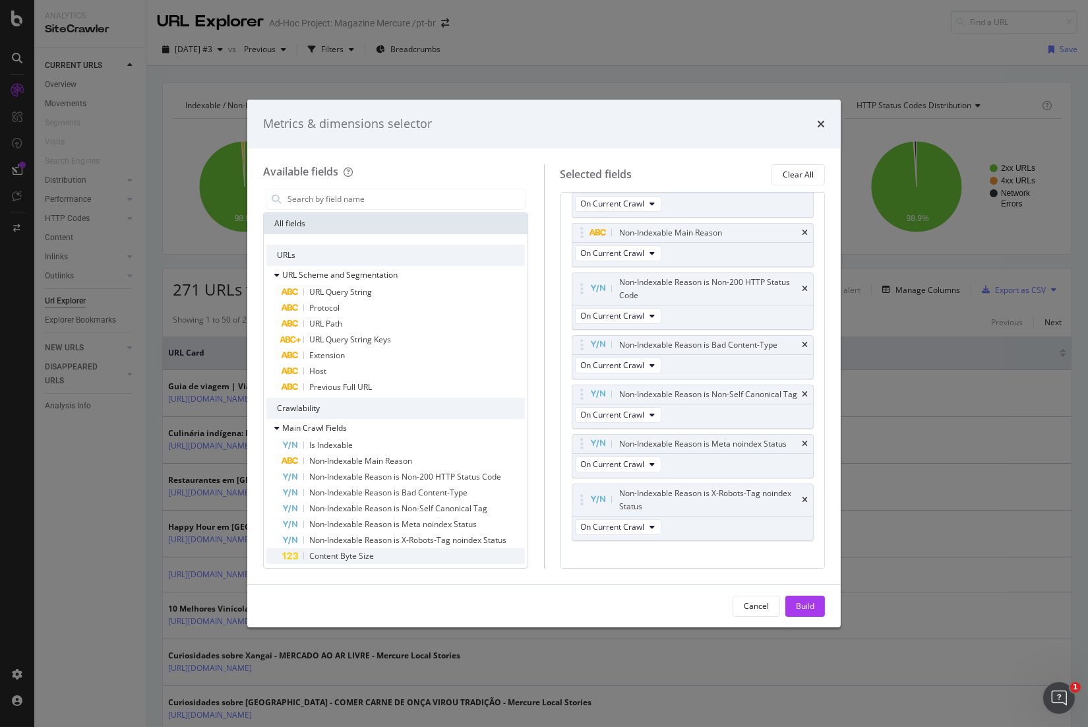
click at [423, 549] on div "Content Byte Size" at bounding box center [403, 556] width 243 height 16
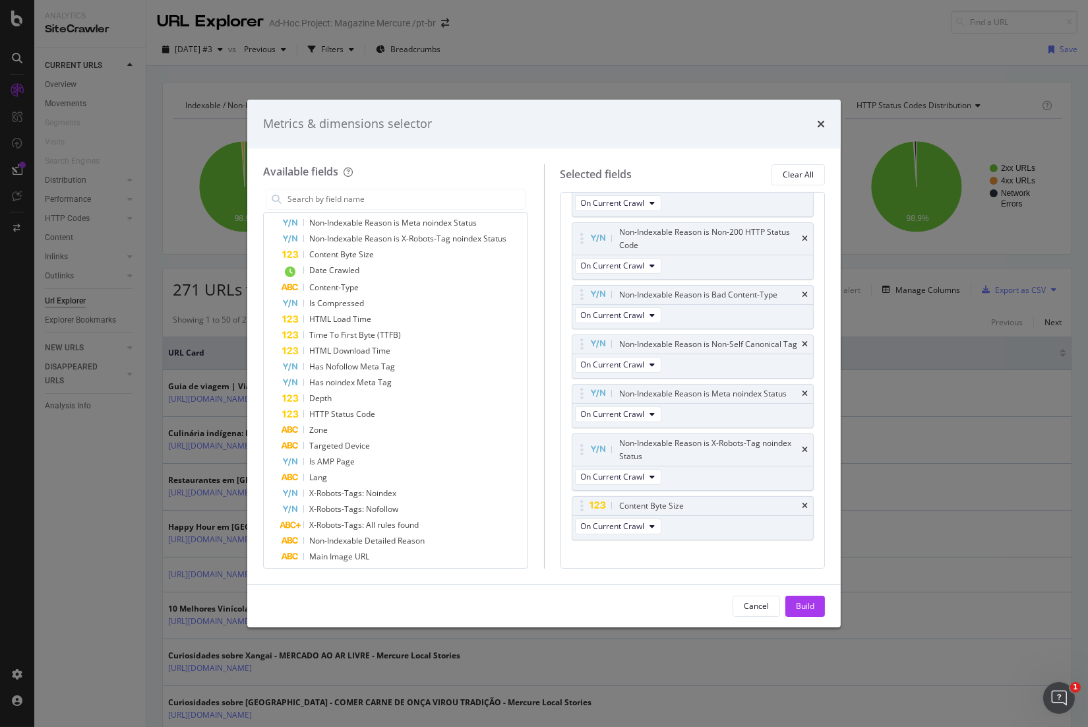
scroll to position [316, 0]
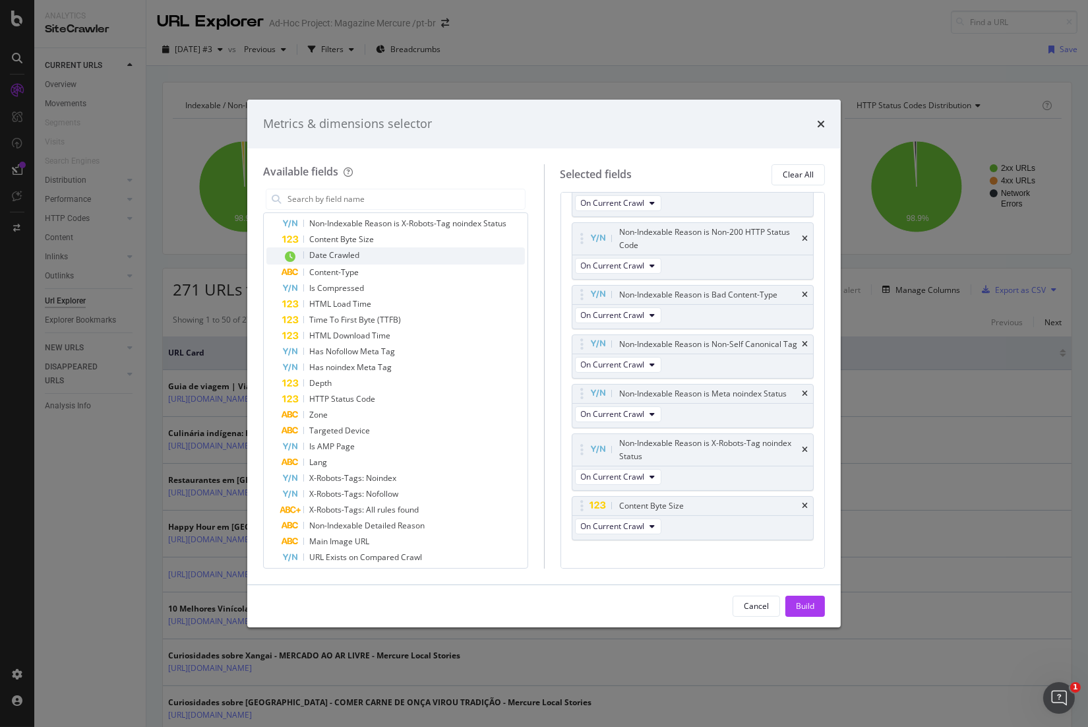
click at [351, 253] on span "Date Crawled" at bounding box center [334, 254] width 50 height 11
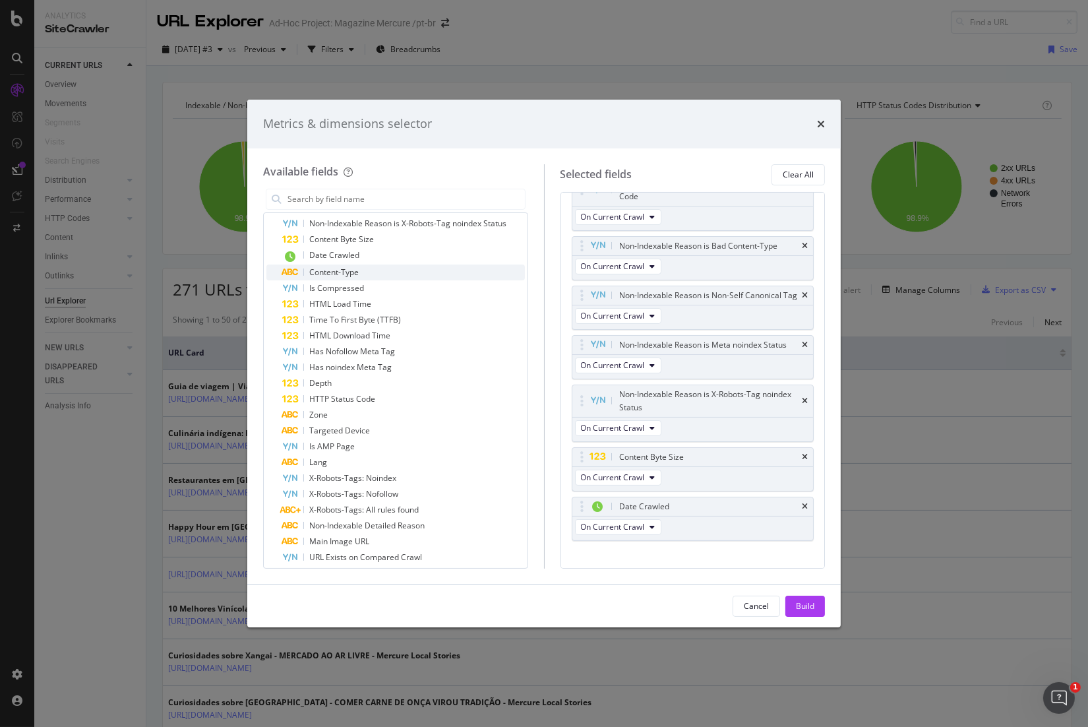
click at [359, 273] on div "Content-Type" at bounding box center [403, 272] width 243 height 16
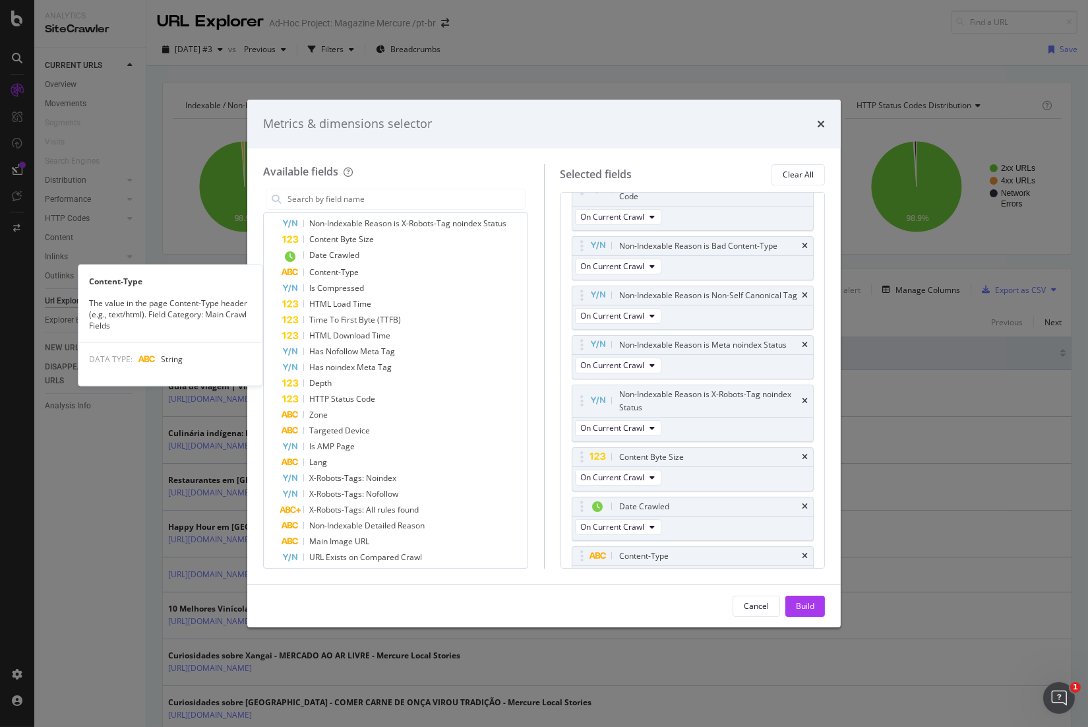
scroll to position [354, 0]
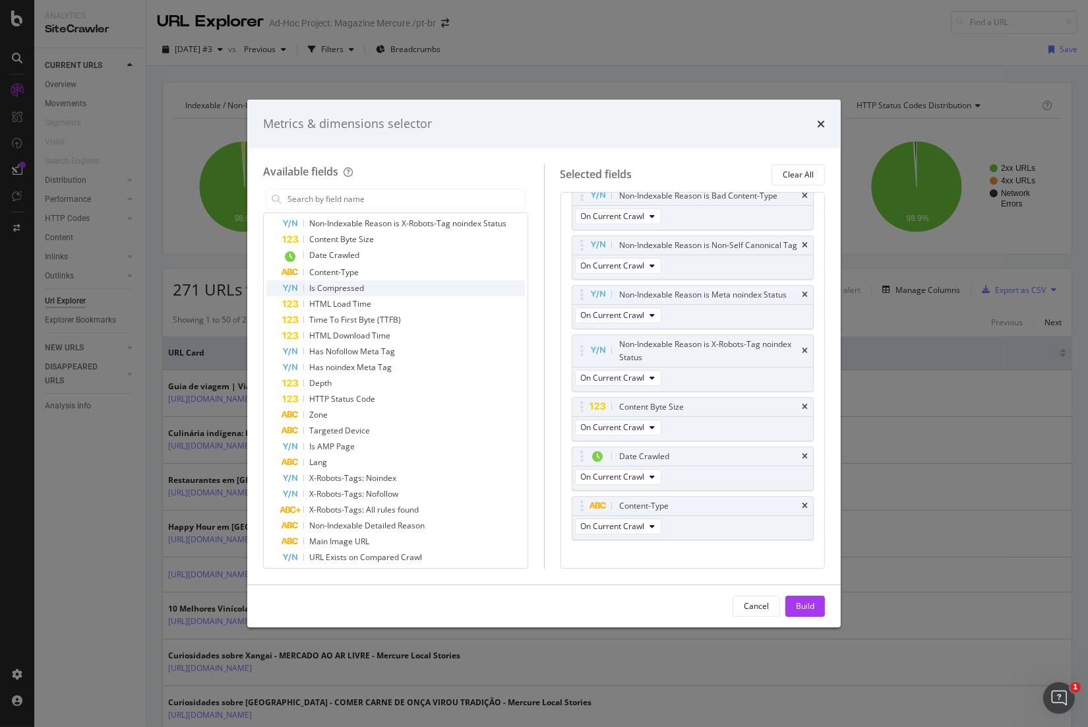
click at [370, 291] on div "Is Compressed" at bounding box center [403, 288] width 243 height 16
click at [377, 303] on div "HTML Load Time" at bounding box center [403, 304] width 243 height 16
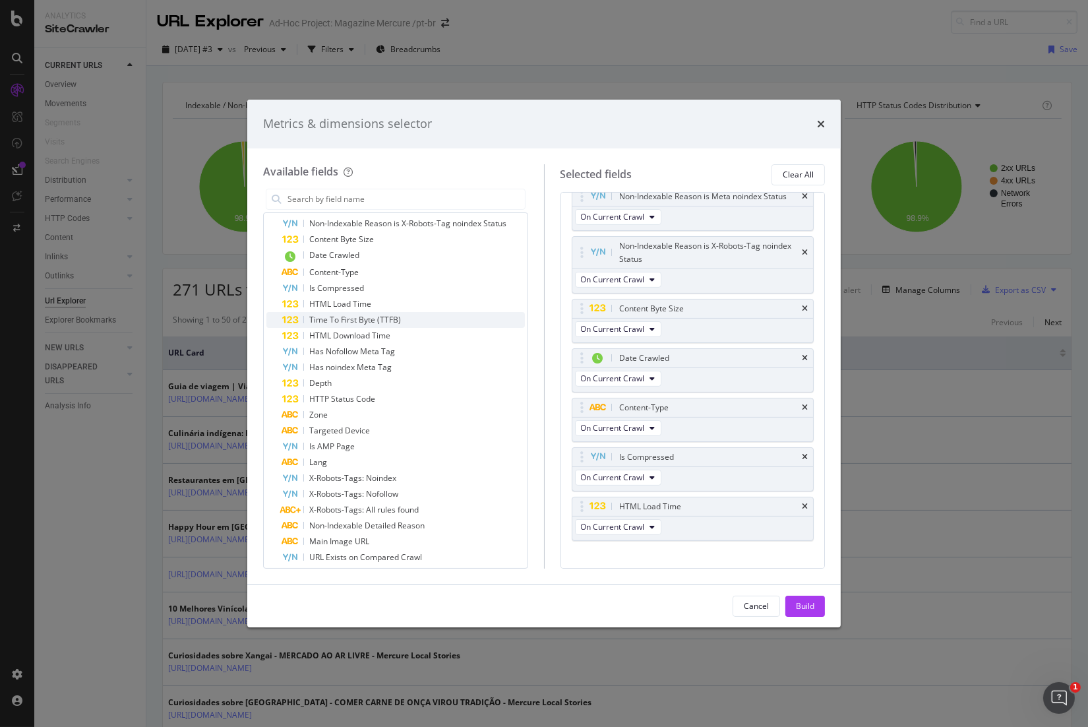
click at [388, 320] on span "Time To First Byte (TTFB)" at bounding box center [355, 319] width 92 height 11
click at [395, 334] on div "HTML Download Time" at bounding box center [403, 336] width 243 height 16
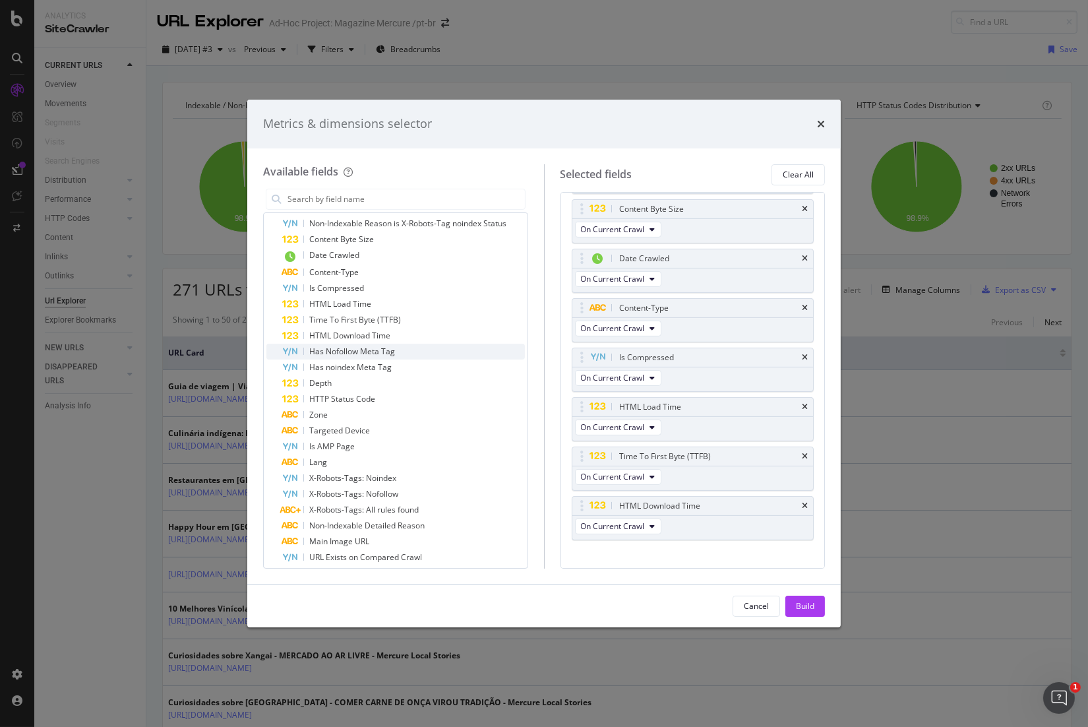
click at [402, 349] on div "Has Nofollow Meta Tag" at bounding box center [403, 352] width 243 height 16
click at [410, 368] on div "Has noindex Meta Tag" at bounding box center [403, 367] width 243 height 16
click at [419, 384] on div "Depth" at bounding box center [403, 383] width 243 height 16
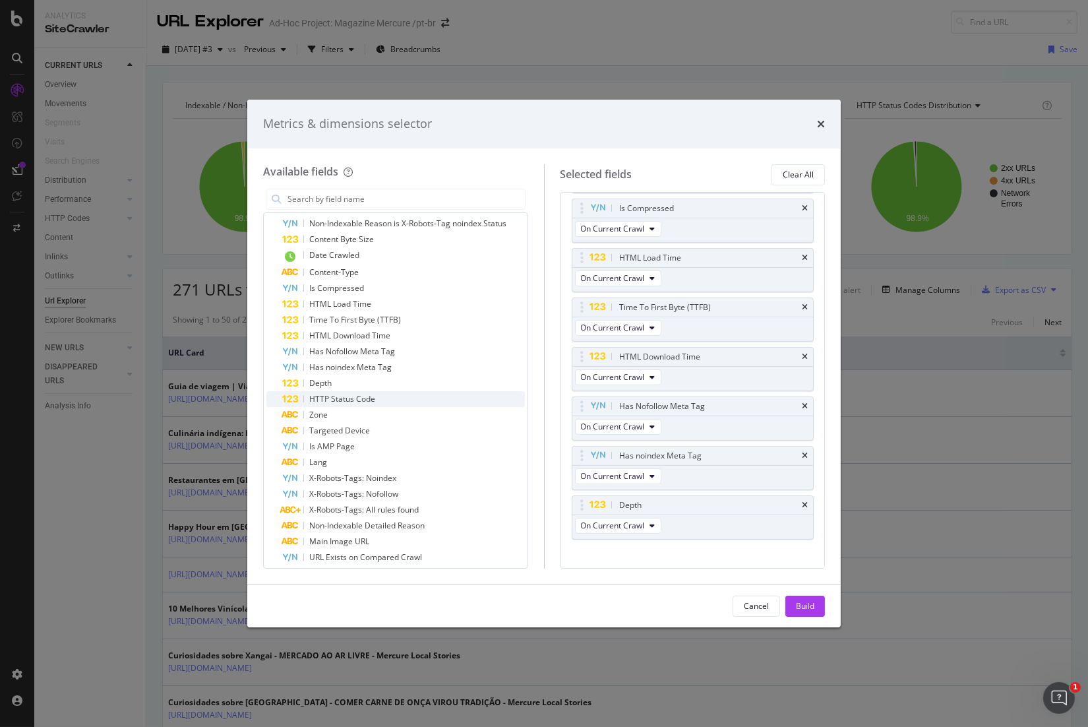
click at [427, 400] on div "HTTP Status Code" at bounding box center [403, 399] width 243 height 16
click at [435, 411] on div "Zone" at bounding box center [403, 415] width 243 height 16
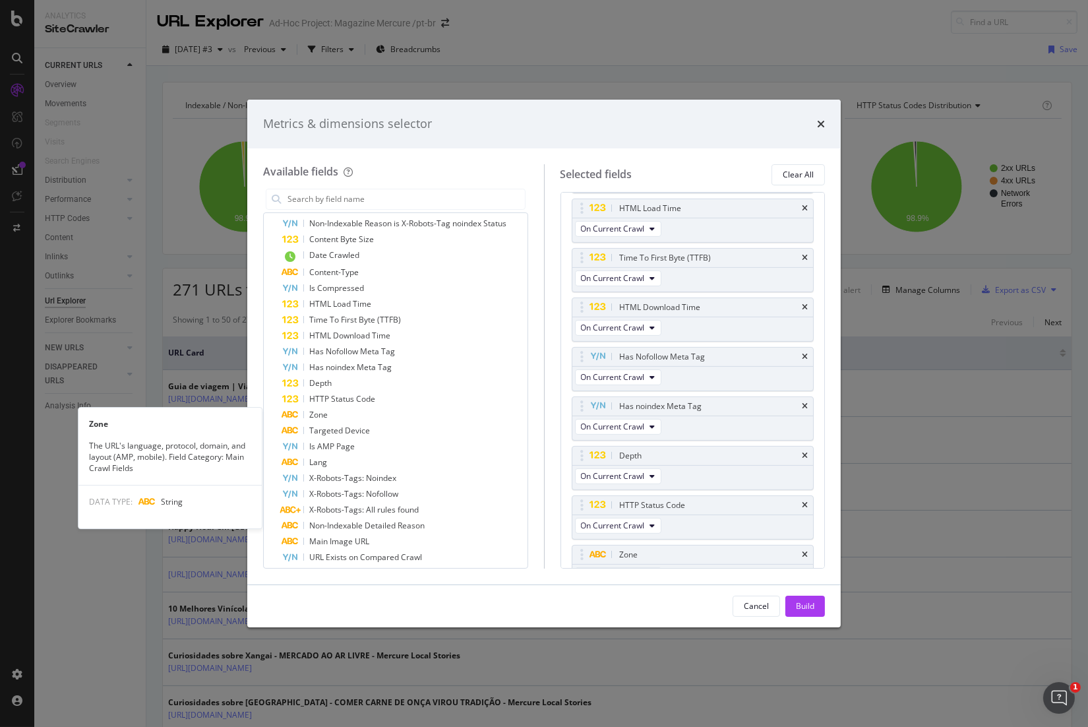
scroll to position [799, 0]
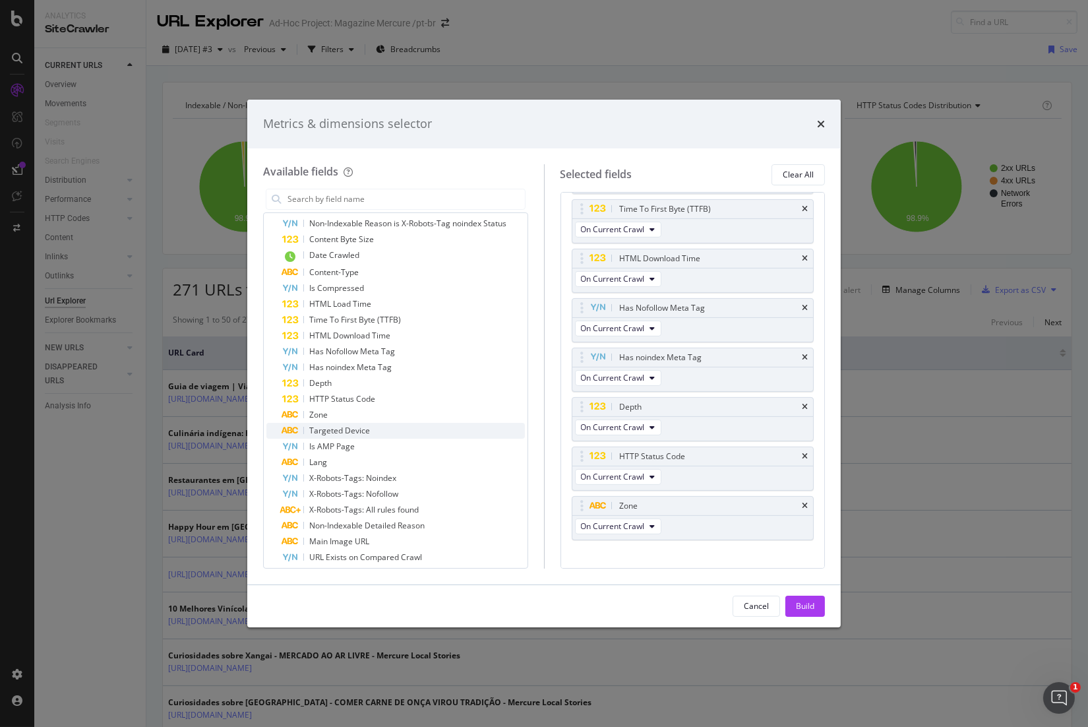
click at [446, 427] on div "Targeted Device" at bounding box center [403, 431] width 243 height 16
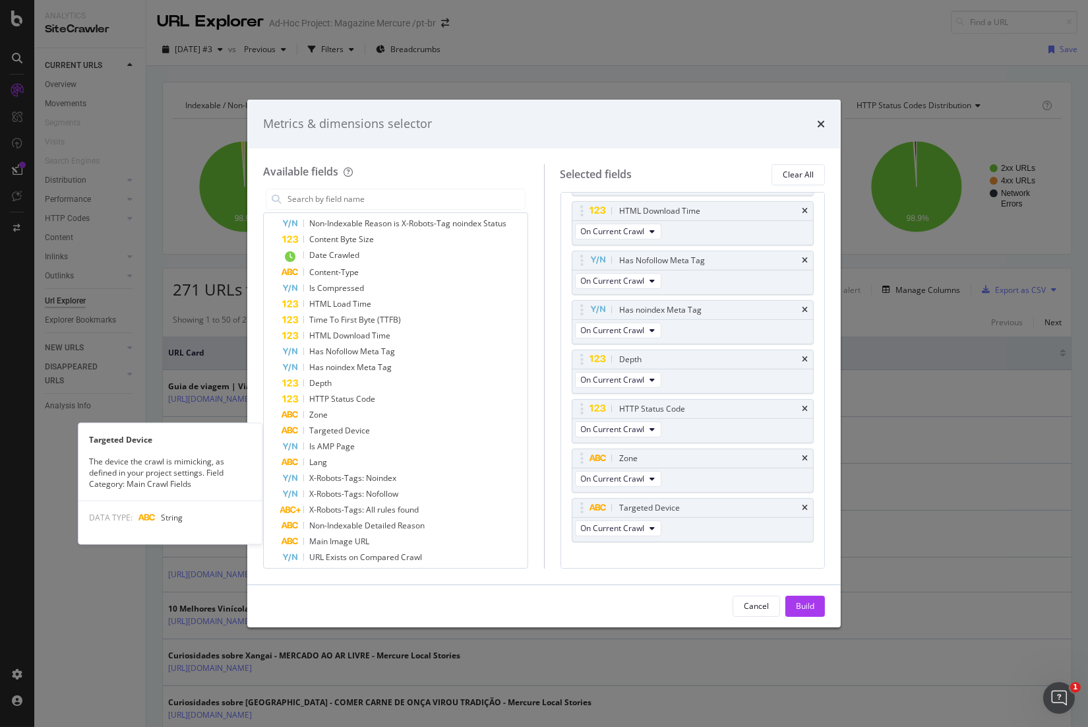
scroll to position [849, 0]
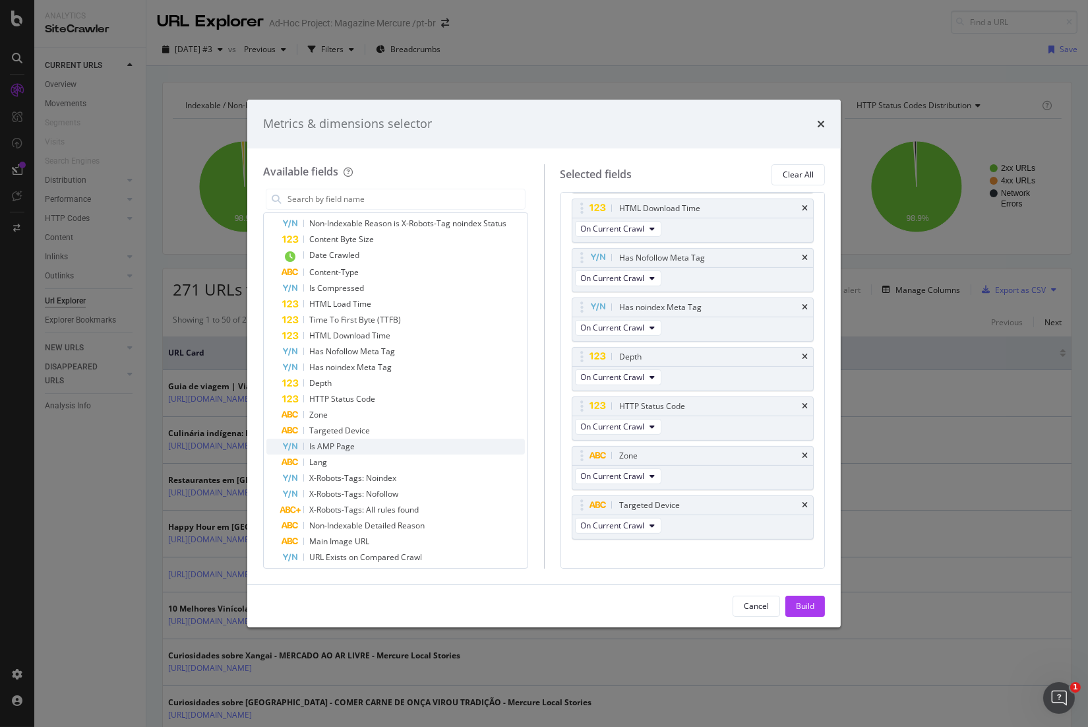
click at [457, 452] on div "Is AMP Page" at bounding box center [403, 446] width 243 height 16
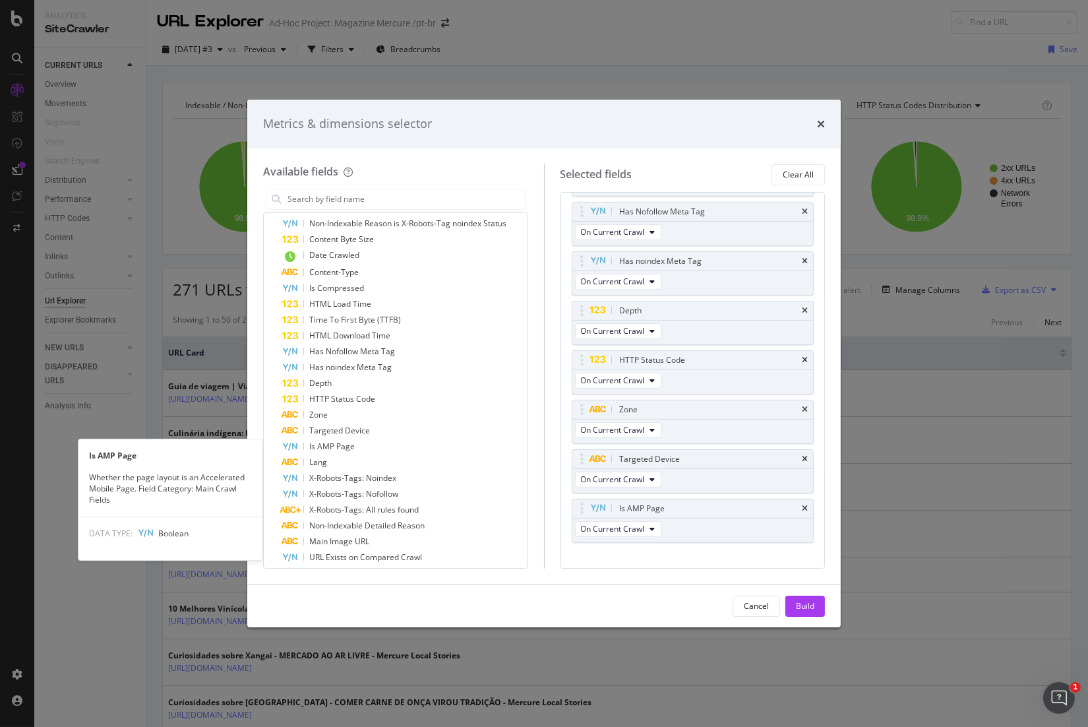
scroll to position [899, 0]
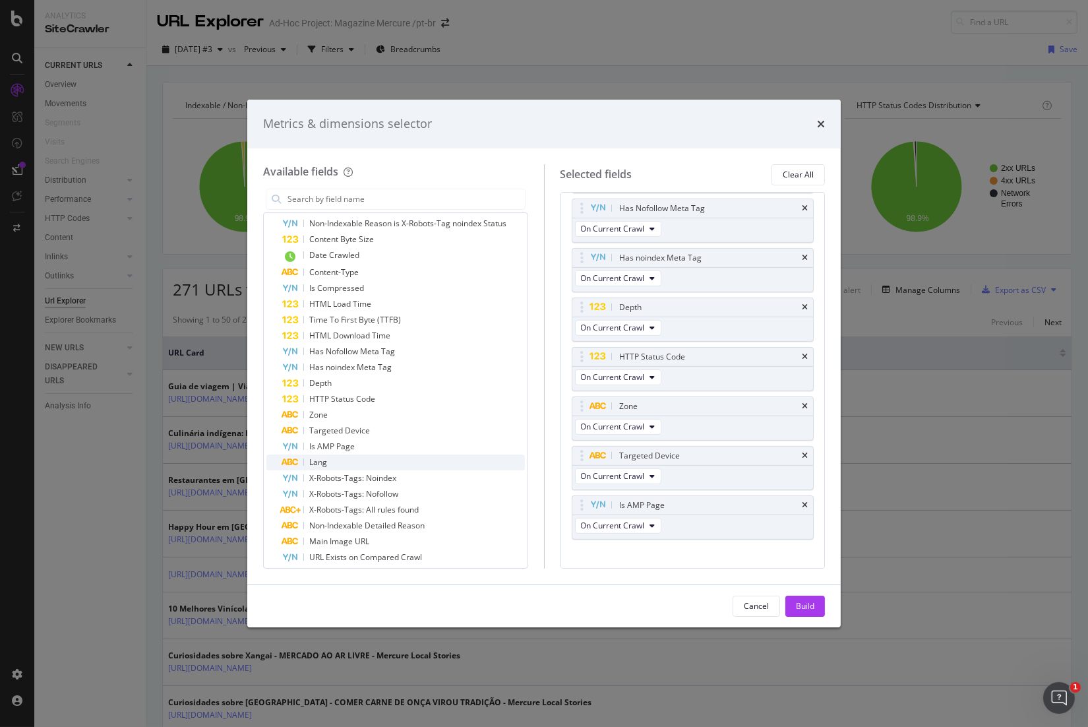
click at [463, 464] on div "Lang" at bounding box center [403, 462] width 243 height 16
click at [469, 479] on div "X-Robots-Tags: Noindex" at bounding box center [403, 478] width 243 height 16
click at [476, 493] on div "X-Robots-Tags: Nofollow" at bounding box center [403, 494] width 243 height 16
click at [487, 513] on div "X-Robots-Tags: All rules found" at bounding box center [403, 510] width 243 height 16
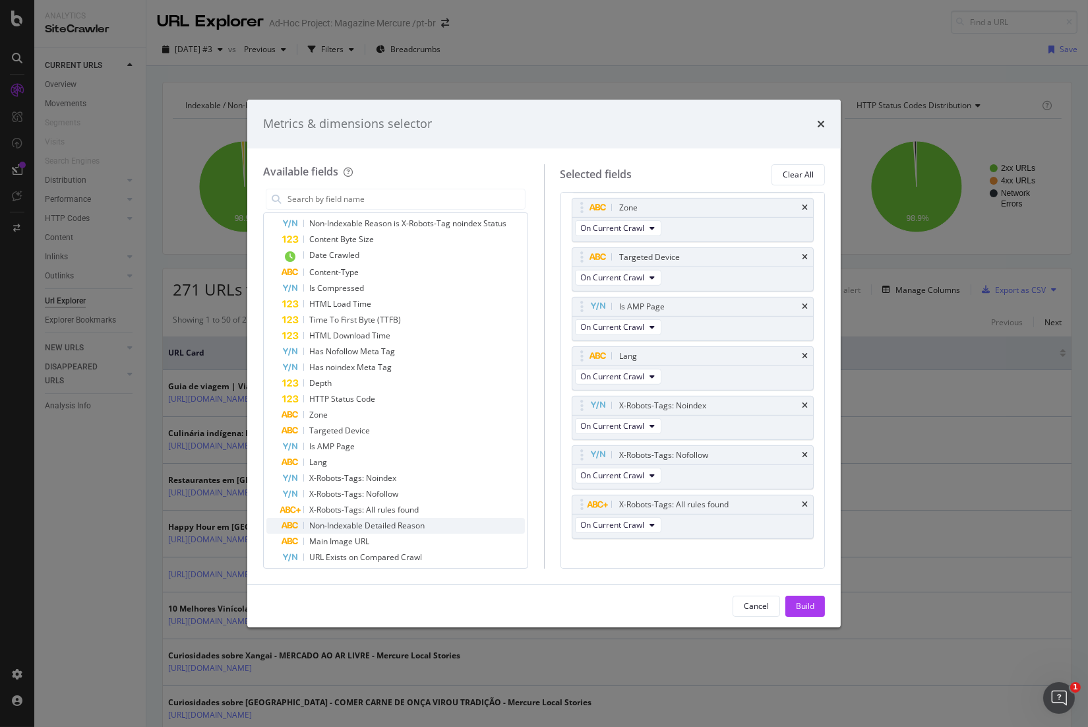
click at [492, 524] on div "Non-Indexable Detailed Reason" at bounding box center [403, 526] width 243 height 16
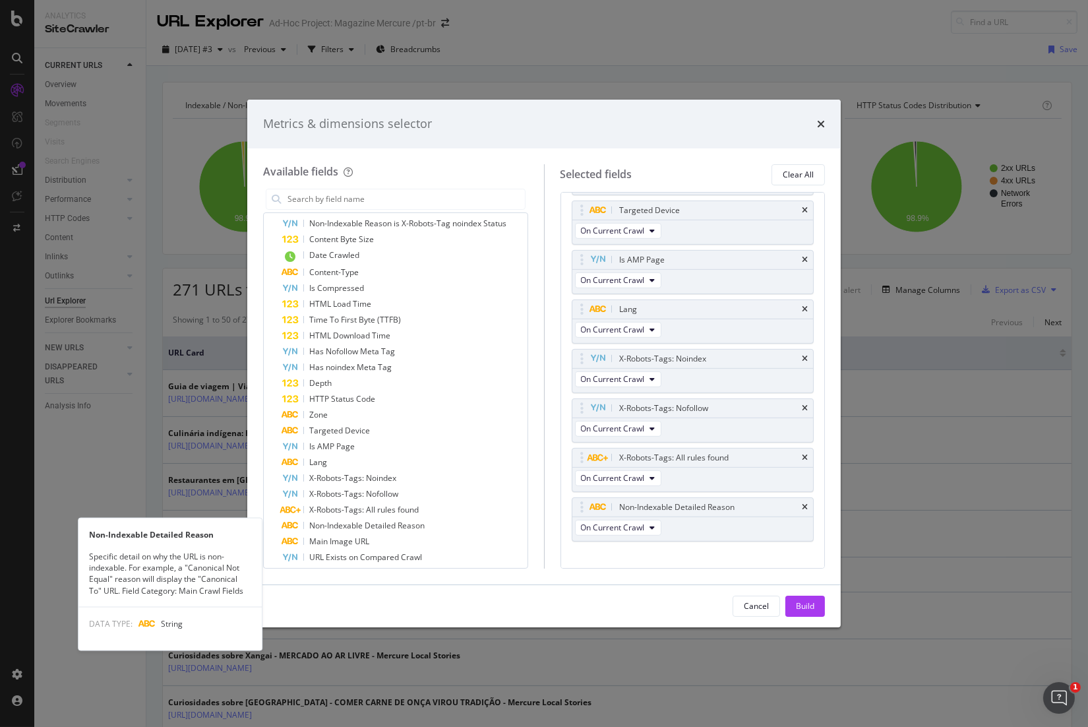
scroll to position [1147, 0]
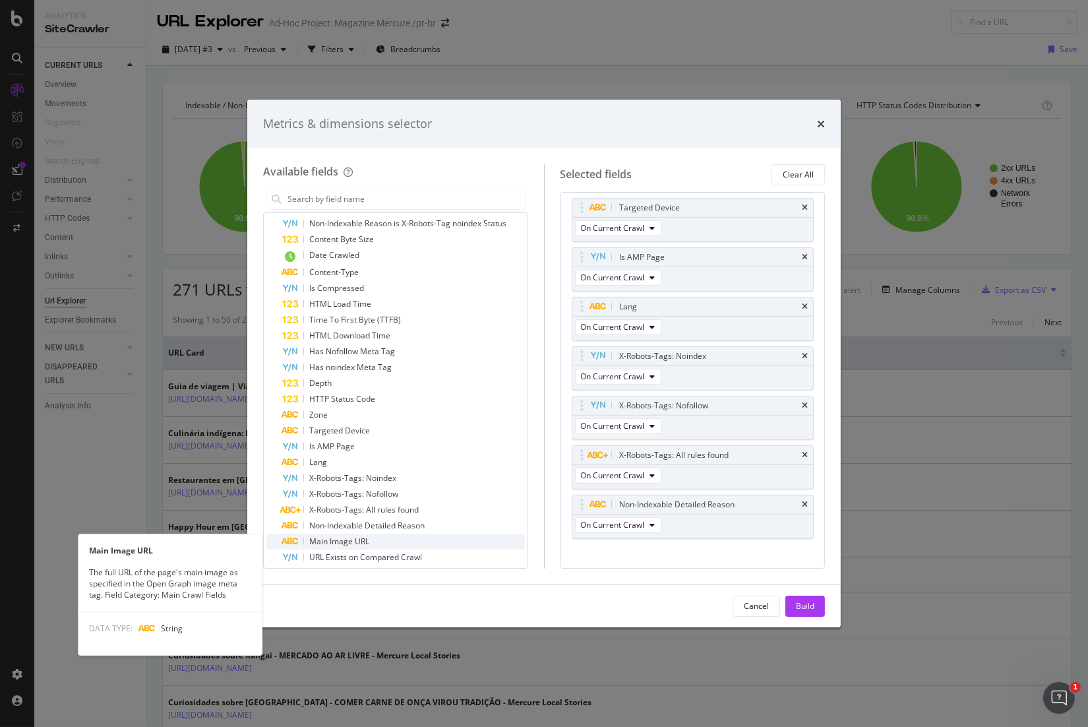
click at [496, 542] on div "Main Image URL" at bounding box center [403, 541] width 243 height 16
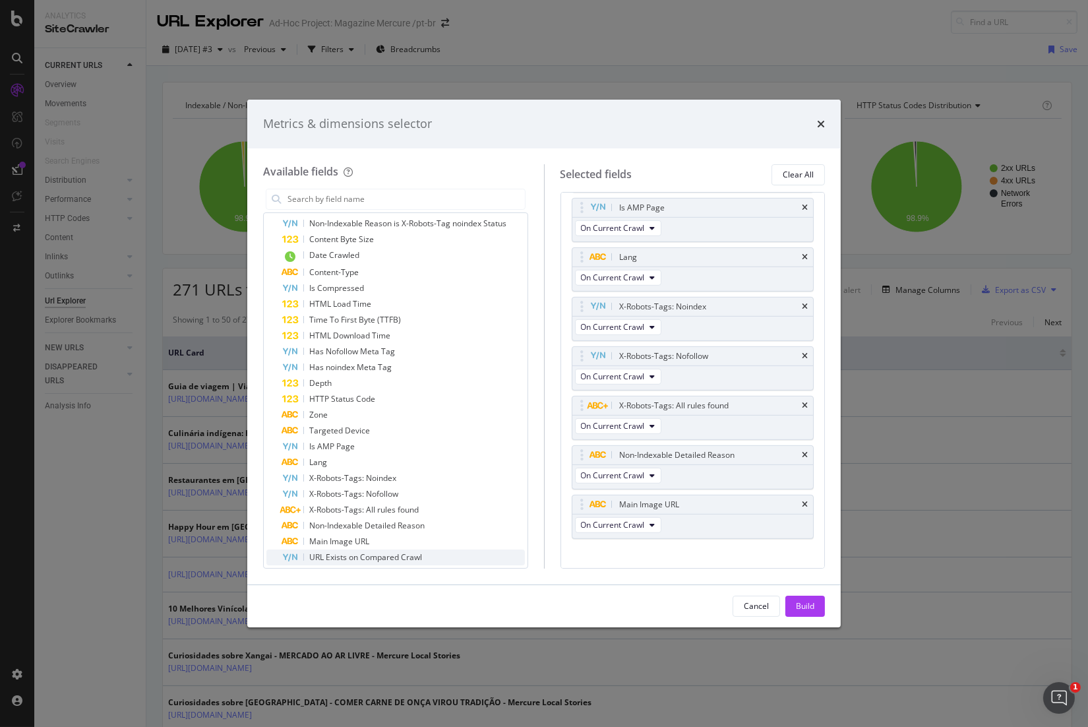
click at [497, 556] on div "URL Exists on Compared Crawl" at bounding box center [403, 557] width 243 height 16
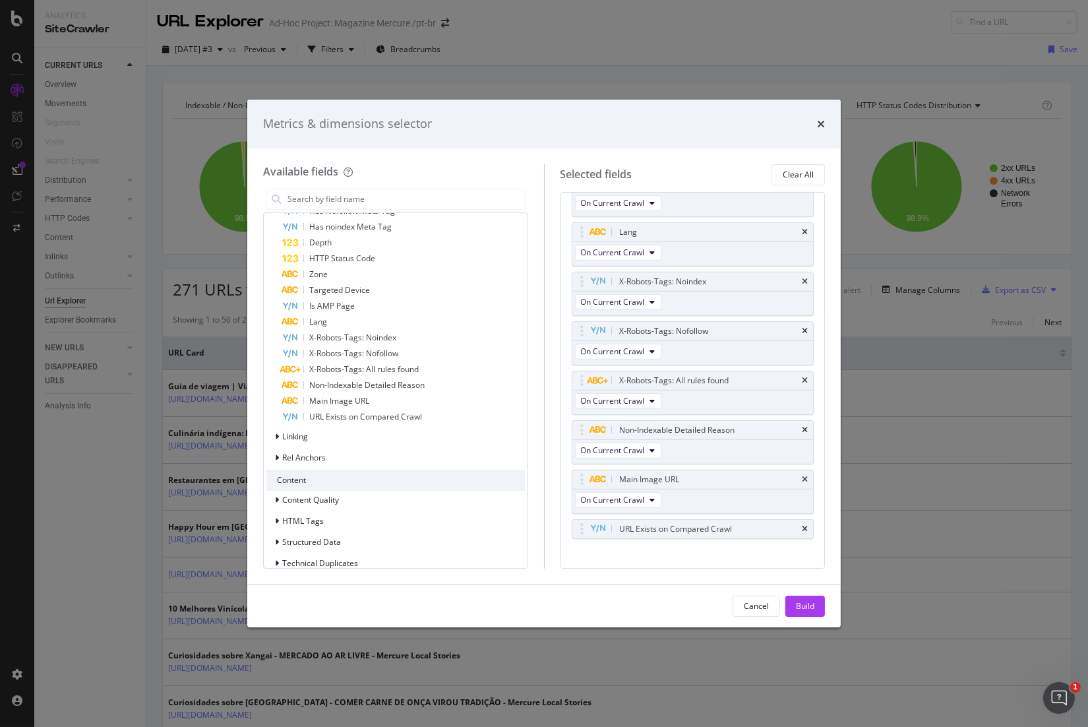
scroll to position [471, 0]
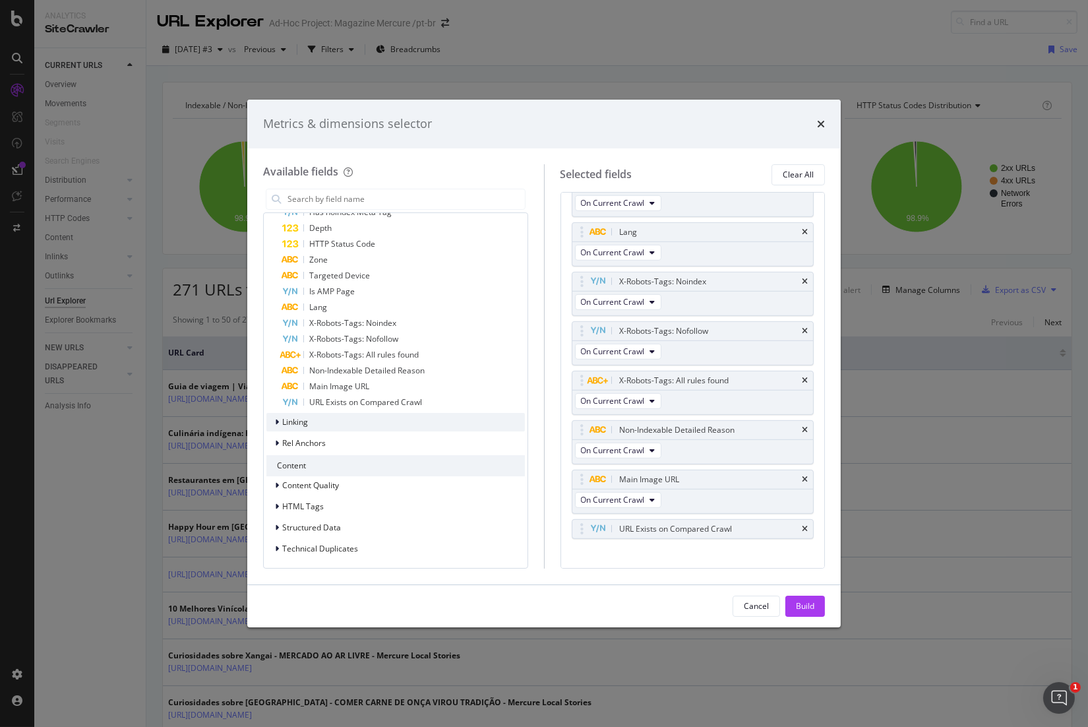
click at [302, 423] on span "Linking" at bounding box center [295, 421] width 26 height 11
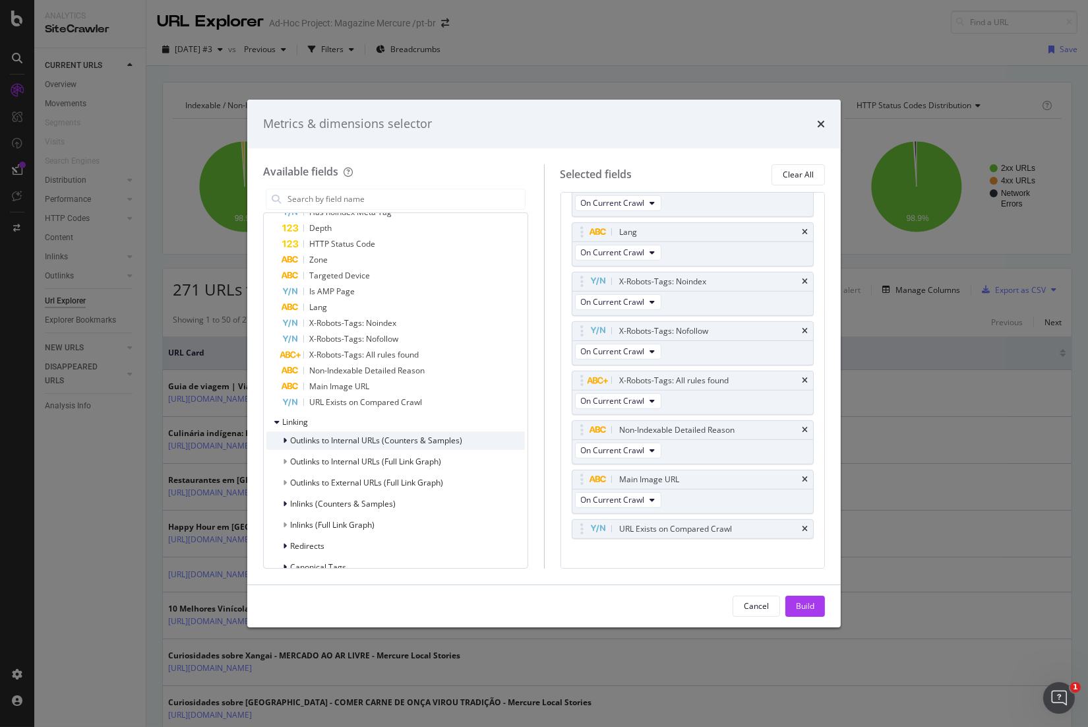
click at [359, 441] on span "Outlinks to Internal URLs (Counters & Samples)" at bounding box center [376, 439] width 172 height 11
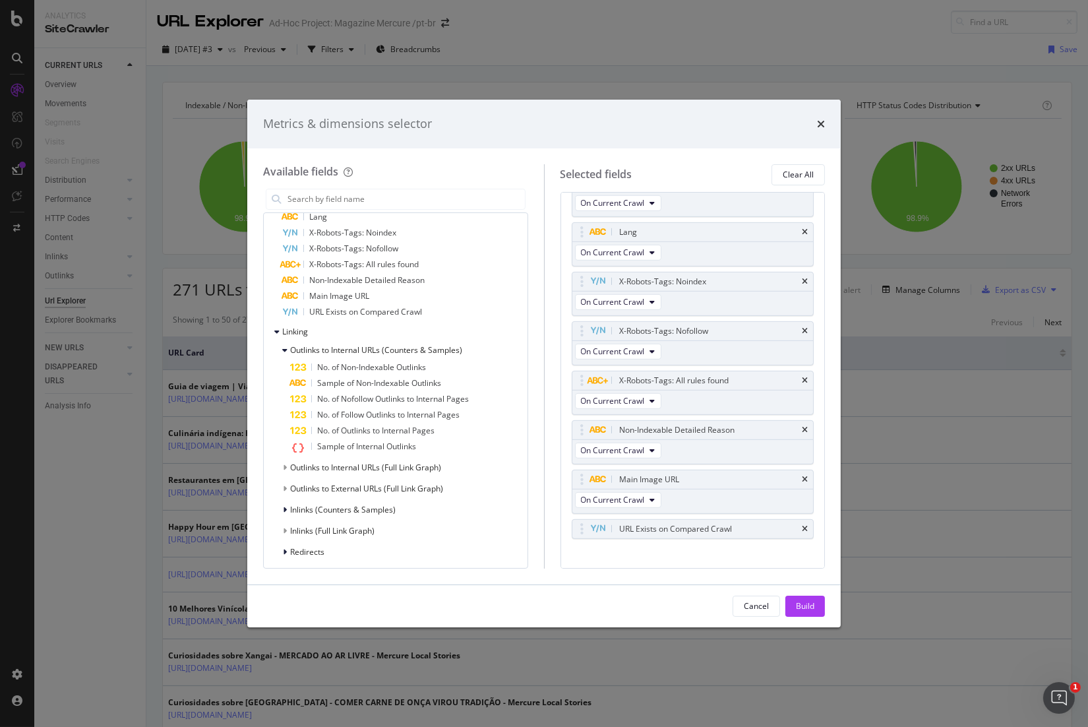
scroll to position [603, 0]
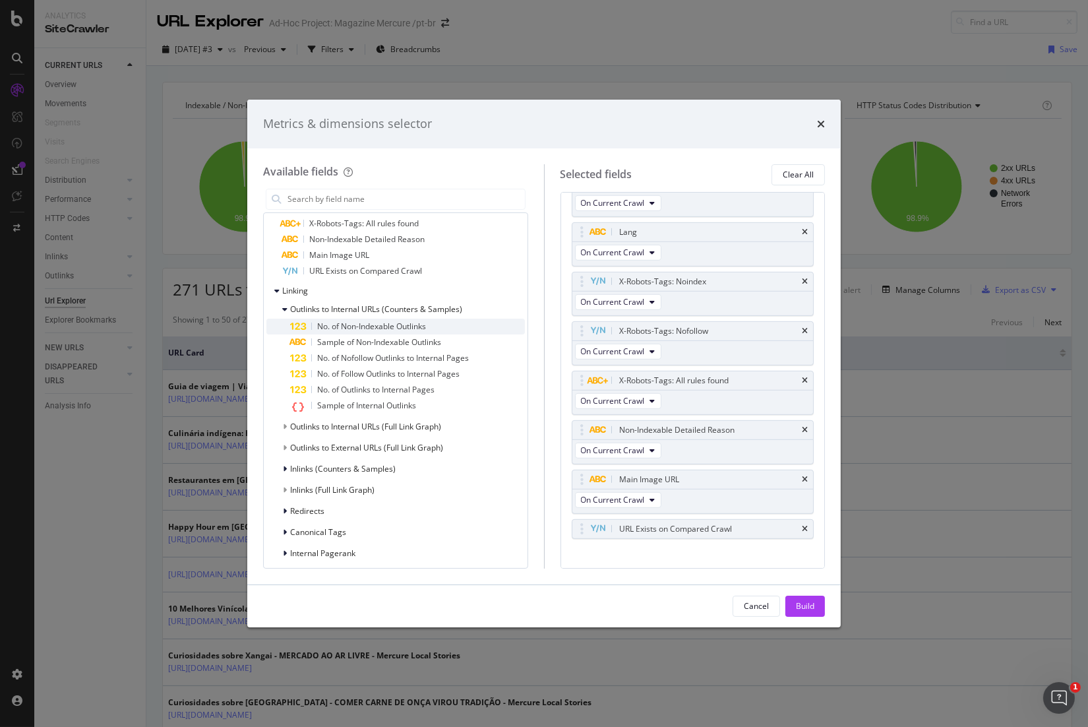
click at [422, 325] on span "No. of Non-Indexable Outlinks" at bounding box center [371, 325] width 109 height 11
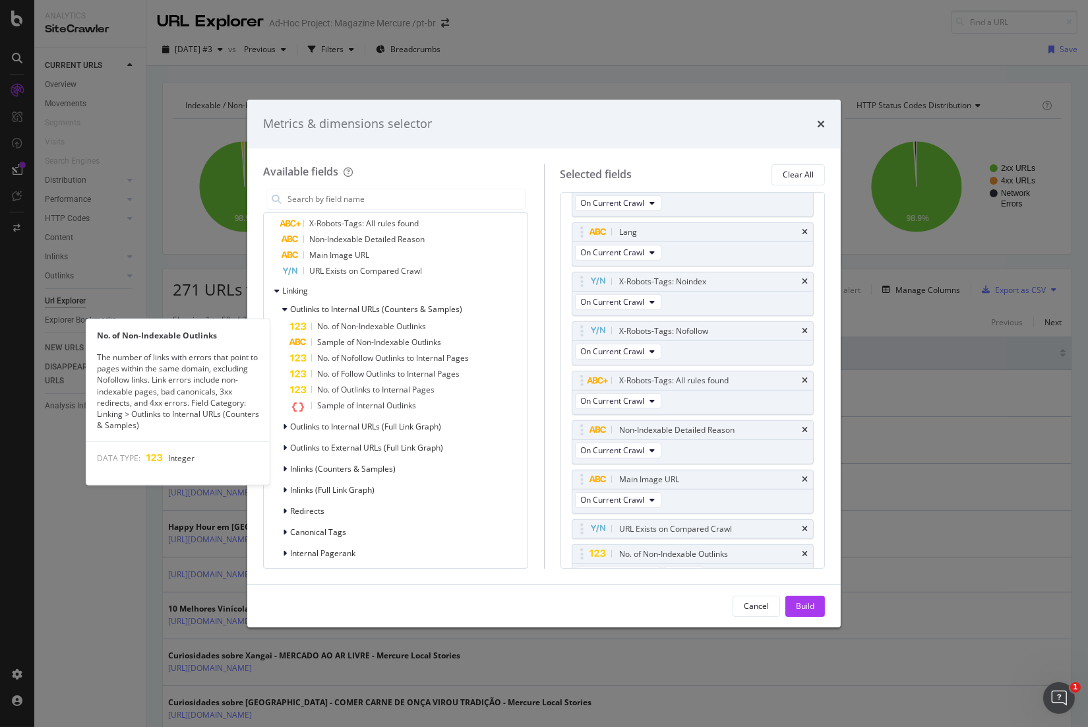
scroll to position [1271, 0]
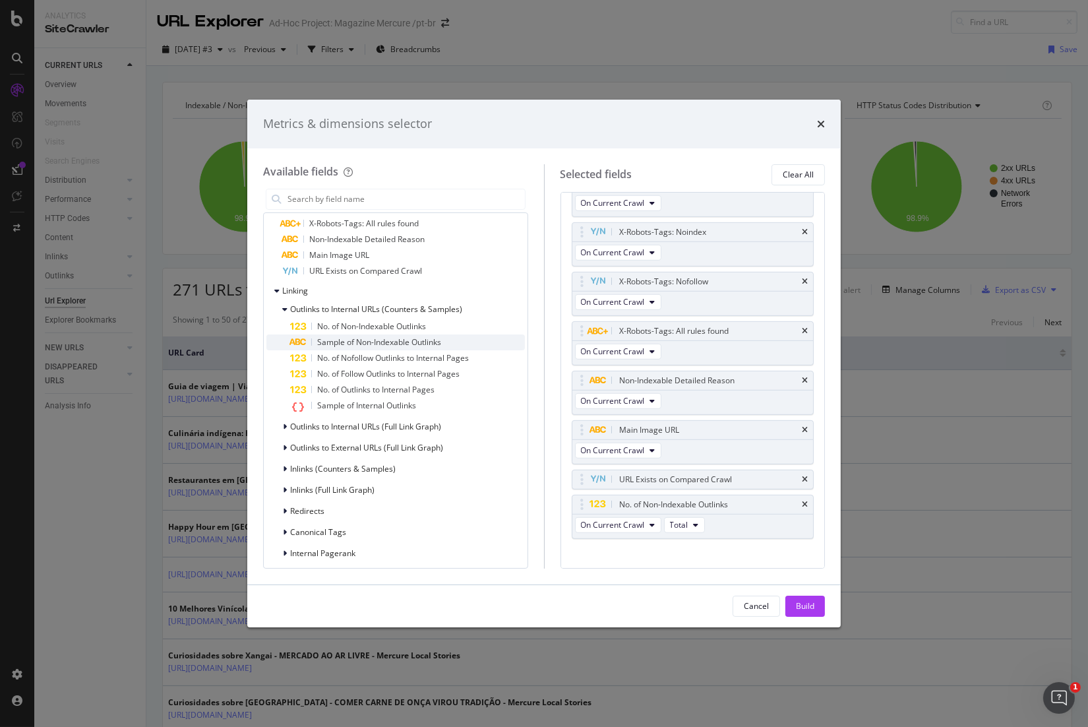
click at [427, 337] on span "Sample of Non-Indexable Outlinks" at bounding box center [379, 341] width 124 height 11
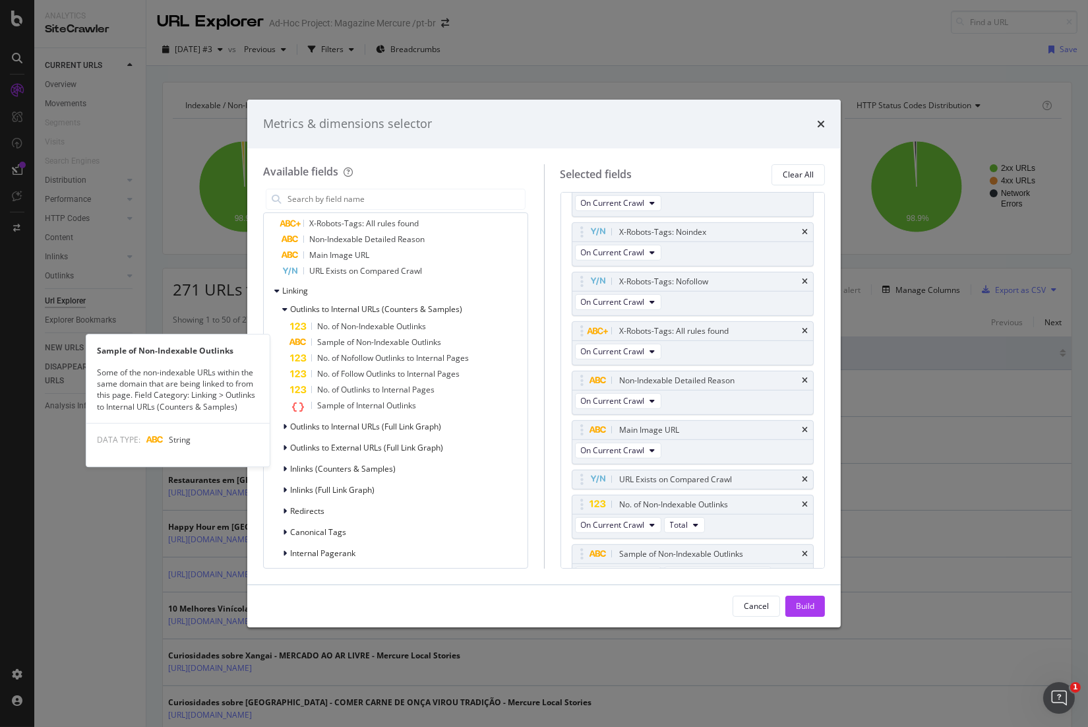
scroll to position [1321, 0]
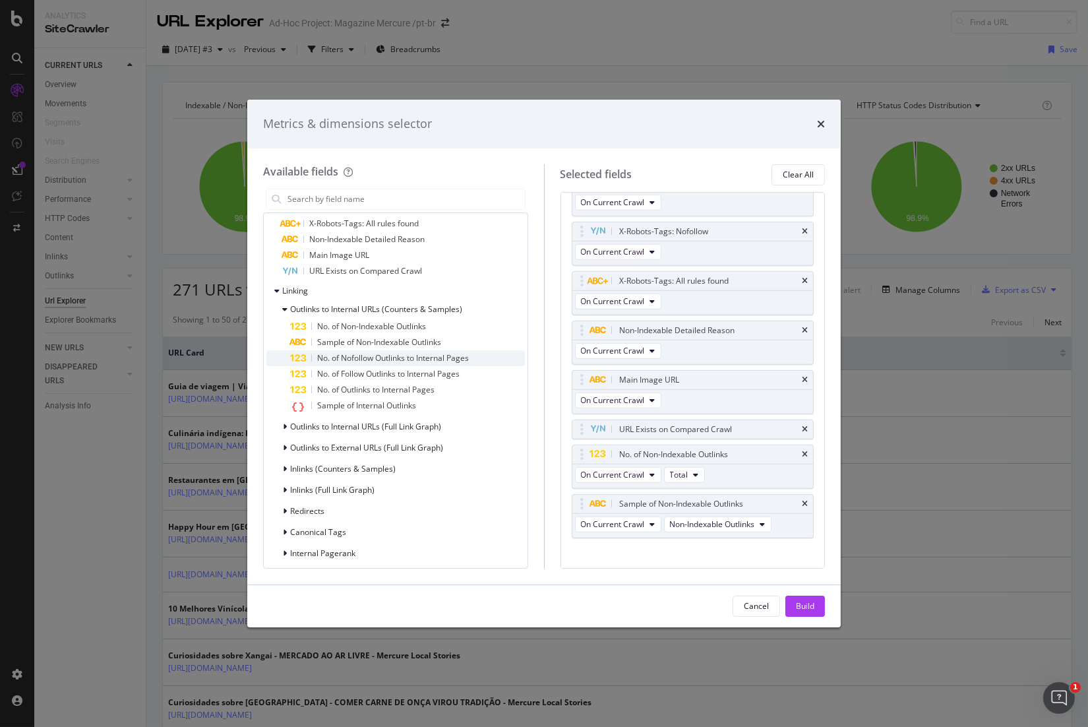
click at [402, 357] on span "No. of Nofollow Outlinks to Internal Pages" at bounding box center [393, 357] width 152 height 11
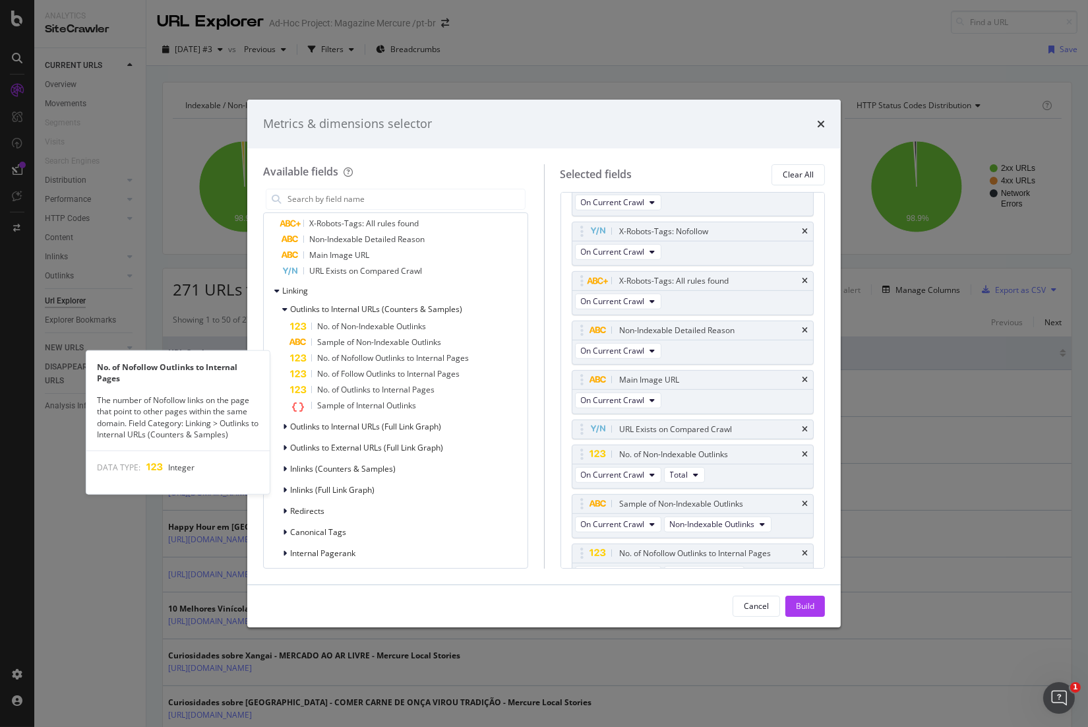
scroll to position [1369, 0]
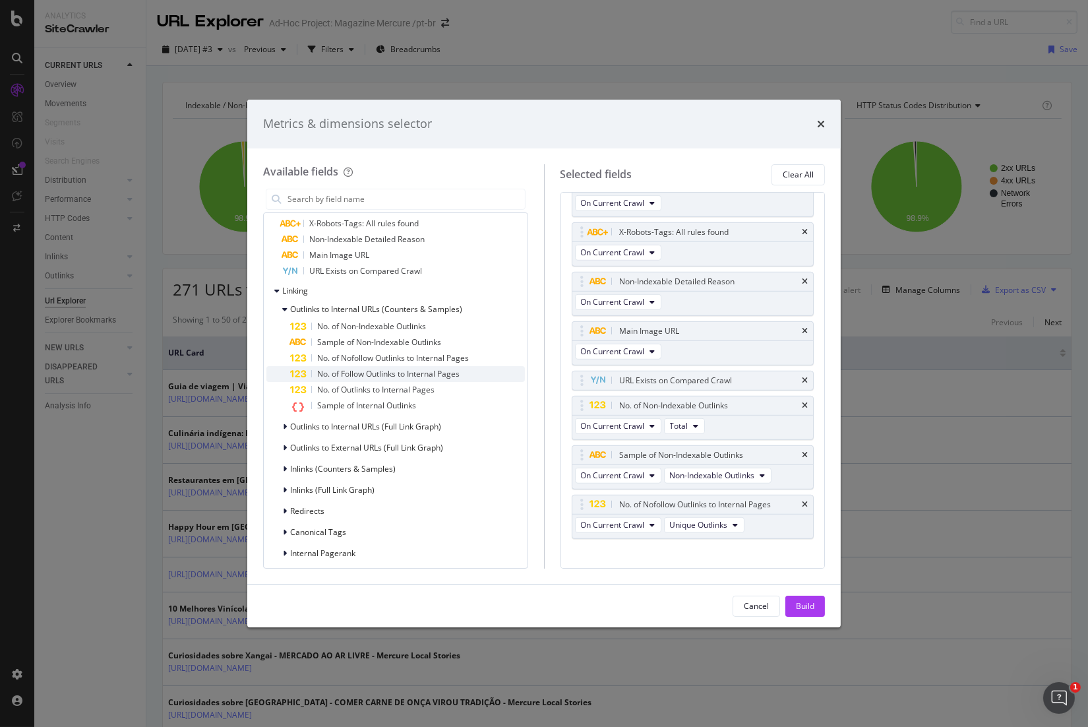
click at [406, 376] on span "No. of Follow Outlinks to Internal Pages" at bounding box center [388, 373] width 142 height 11
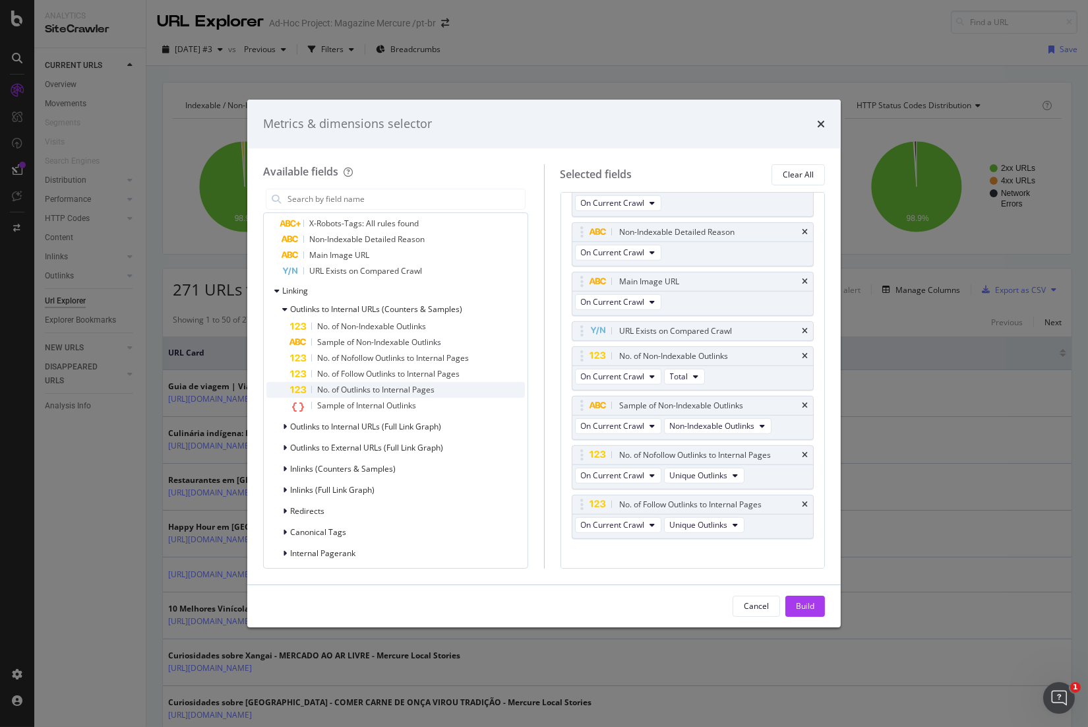
click at [410, 392] on span "No. of Outlinks to Internal Pages" at bounding box center [375, 389] width 117 height 11
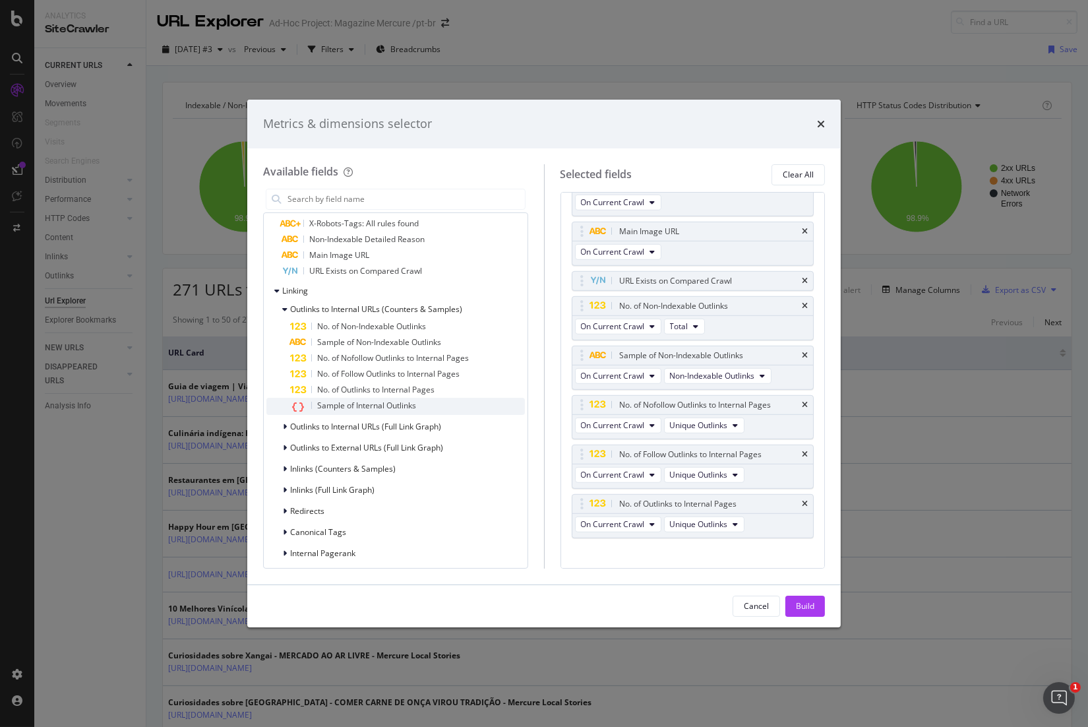
click at [415, 402] on span "Sample of Internal Outlinks" at bounding box center [366, 405] width 99 height 11
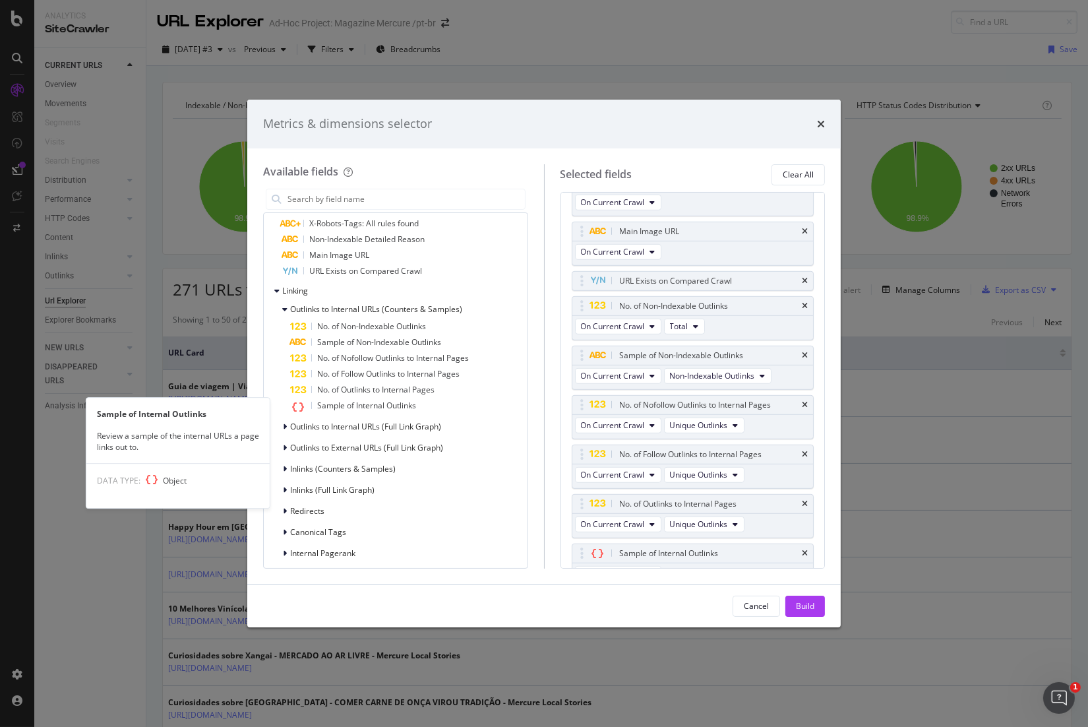
scroll to position [1518, 0]
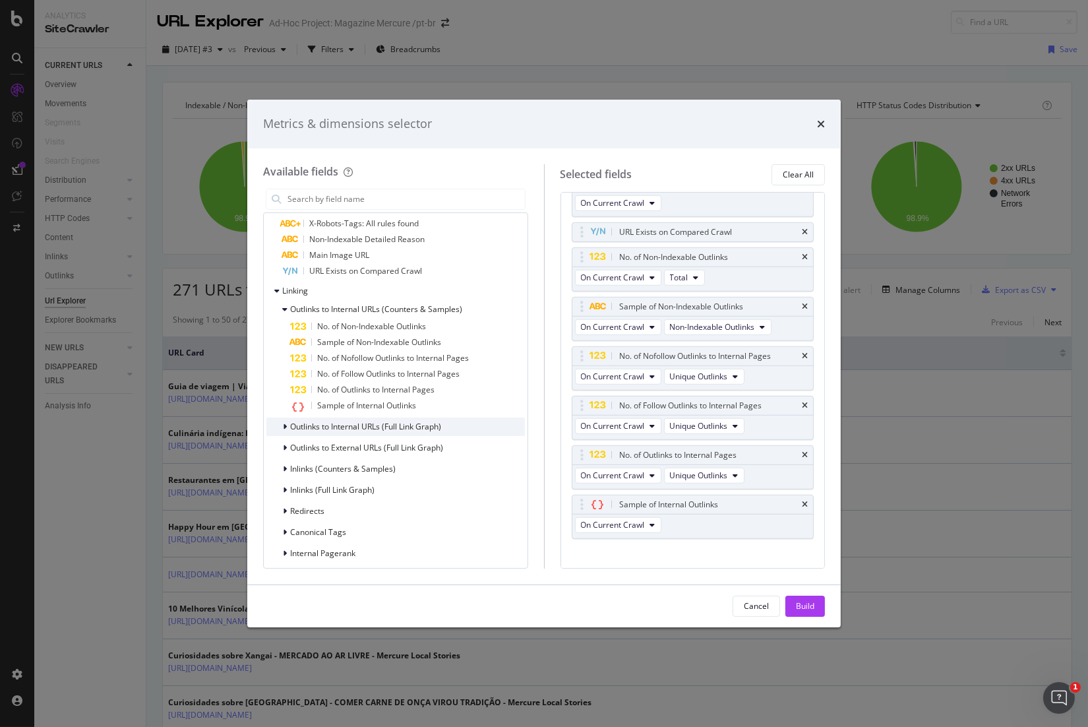
click at [417, 426] on span "Outlinks to Internal URLs (Full Link Graph)" at bounding box center [365, 426] width 151 height 11
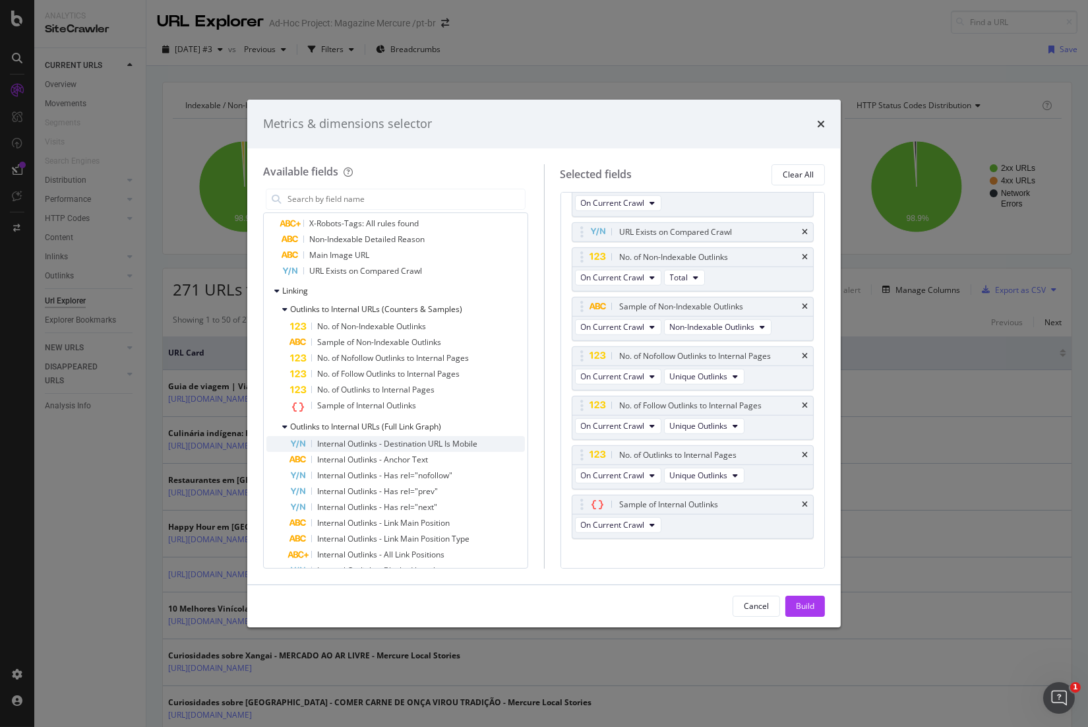
click at [426, 442] on span "Internal Outlinks - Destination URL Is Mobile" at bounding box center [397, 443] width 160 height 11
click at [410, 455] on span "Internal Outlinks - Anchor Text" at bounding box center [372, 459] width 111 height 11
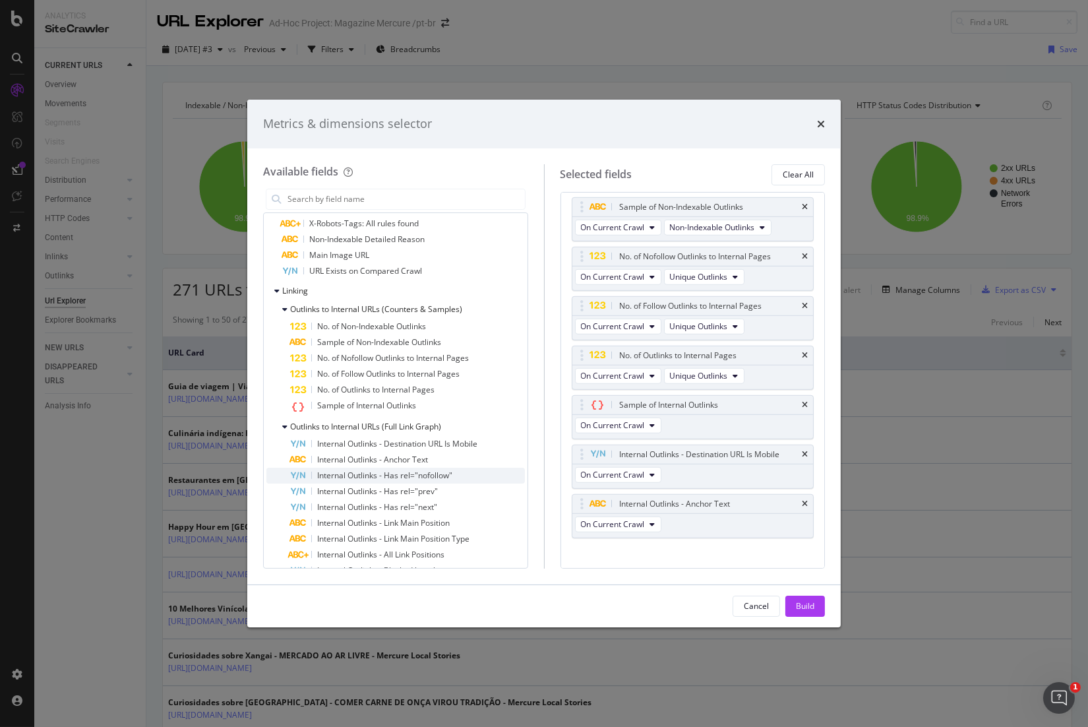
click at [416, 477] on span "Internal Outlinks - Has rel="nofollow"" at bounding box center [384, 474] width 135 height 11
click at [416, 492] on span "Internal Outlinks - Has rel="prev"" at bounding box center [377, 490] width 121 height 11
click at [422, 508] on span "Internal Outlinks - Has rel="next"" at bounding box center [377, 506] width 120 height 11
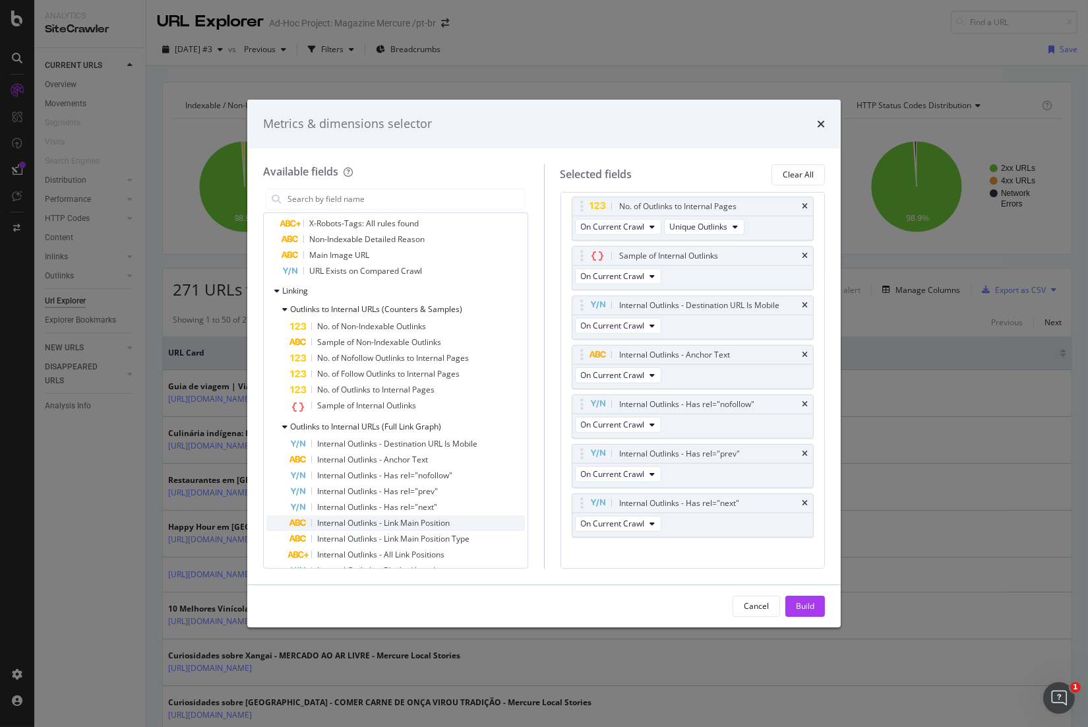
click at [430, 525] on span "Internal Outlinks - Link Main Position" at bounding box center [383, 522] width 133 height 11
click at [436, 535] on span "Internal Outlinks - Link Main Position Type" at bounding box center [393, 538] width 152 height 11
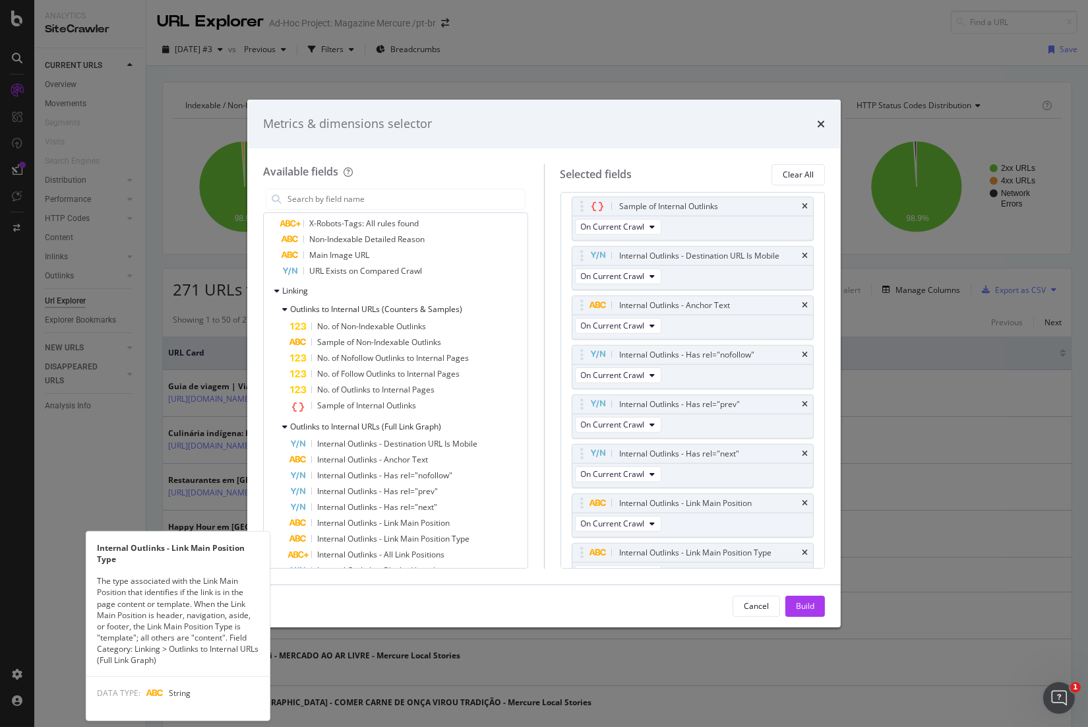
scroll to position [1865, 0]
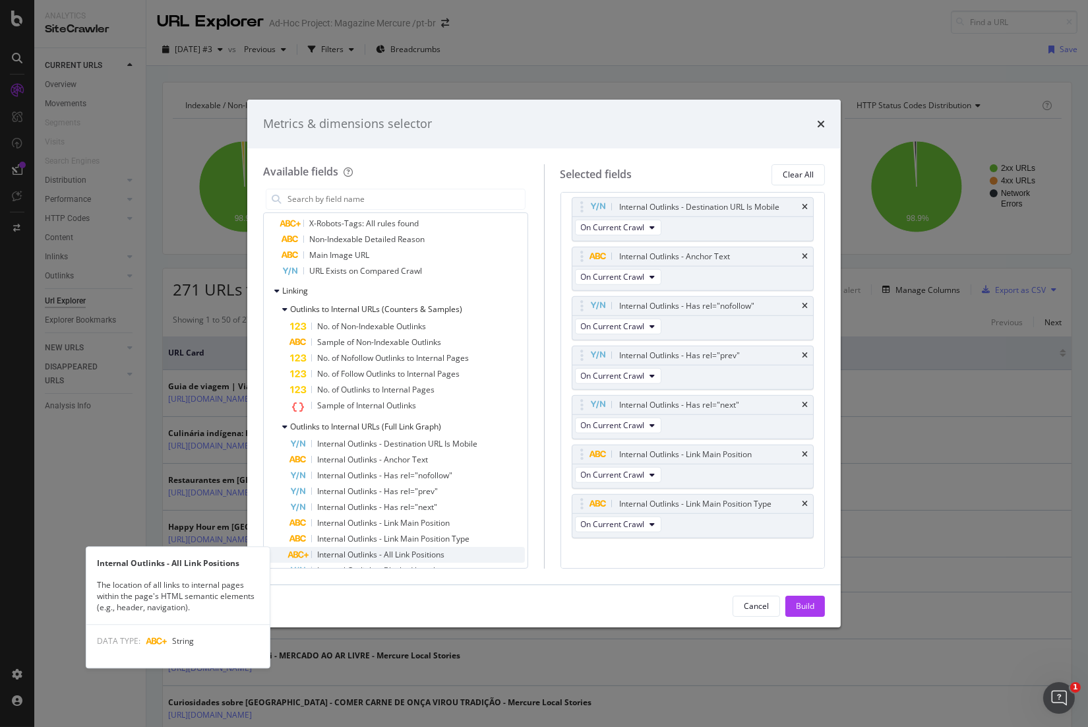
click at [436, 553] on span "Internal Outlinks - All Link Positions" at bounding box center [380, 554] width 127 height 11
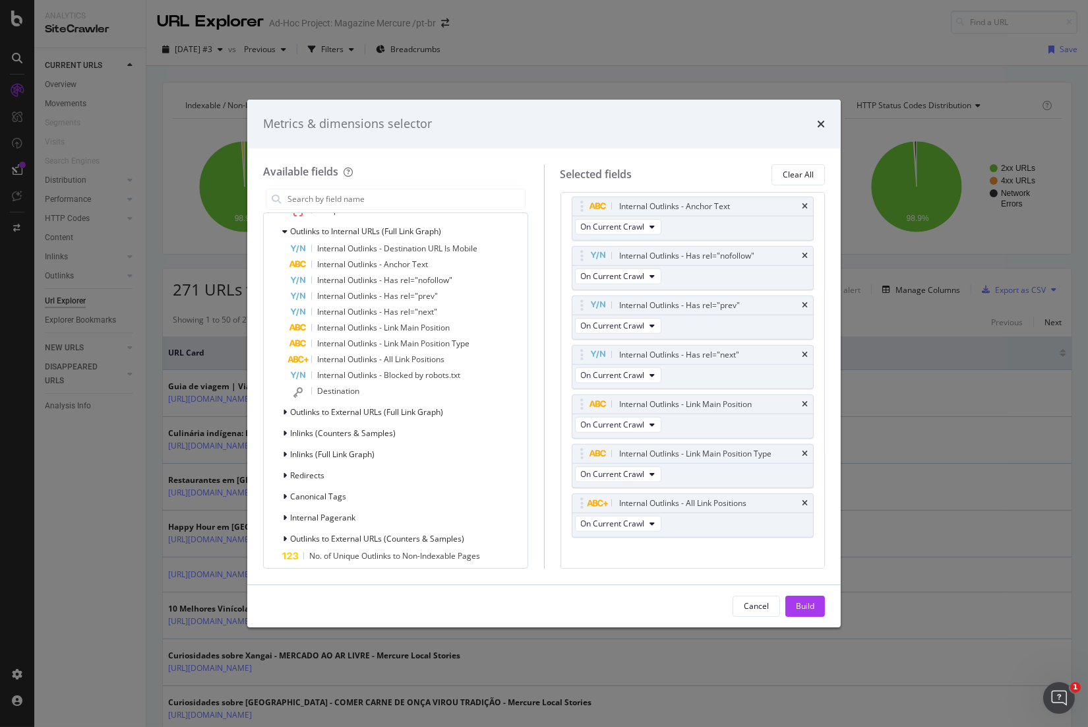
scroll to position [802, 0]
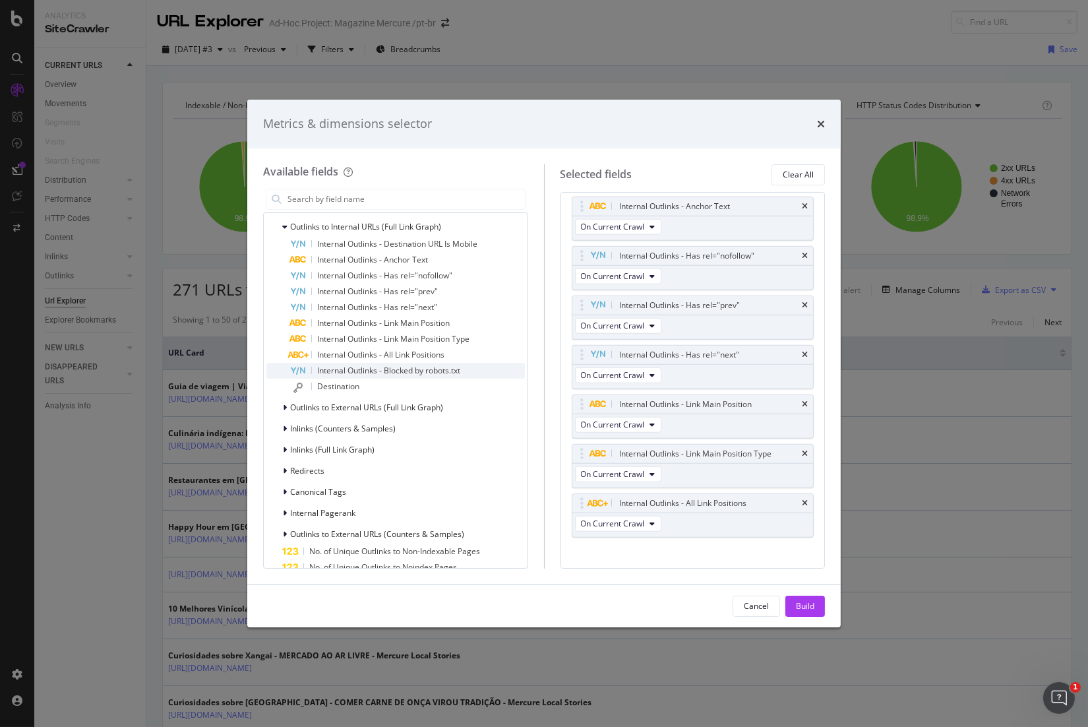
click at [398, 371] on span "Internal Outlinks - Blocked by robots.txt" at bounding box center [388, 370] width 143 height 11
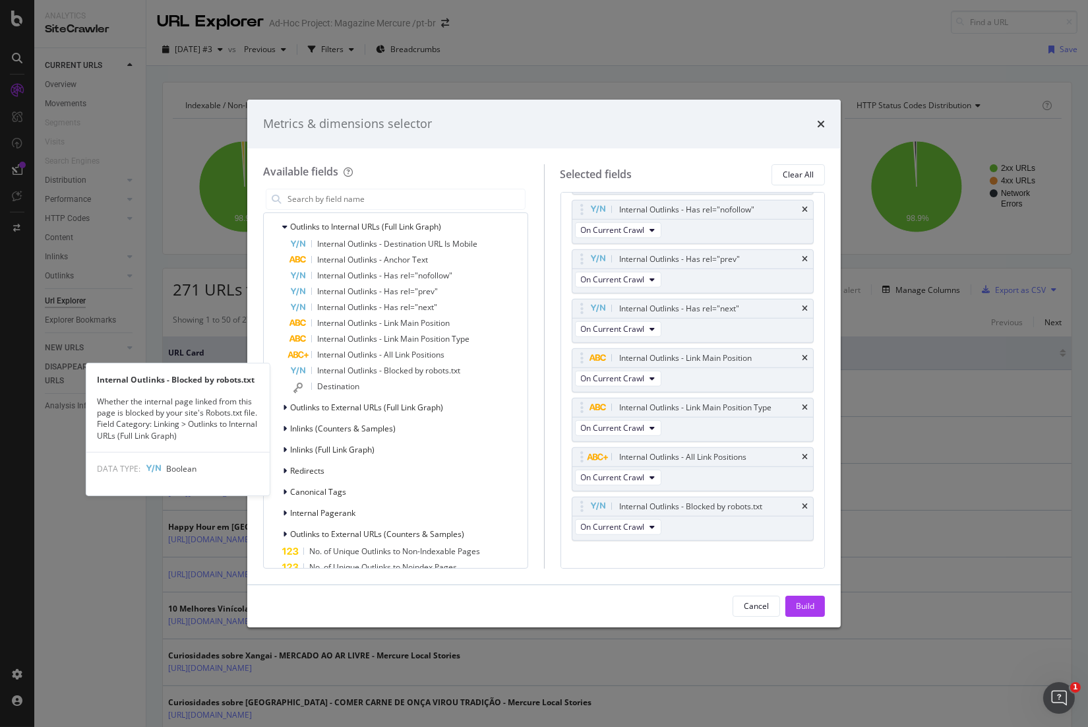
scroll to position [1964, 0]
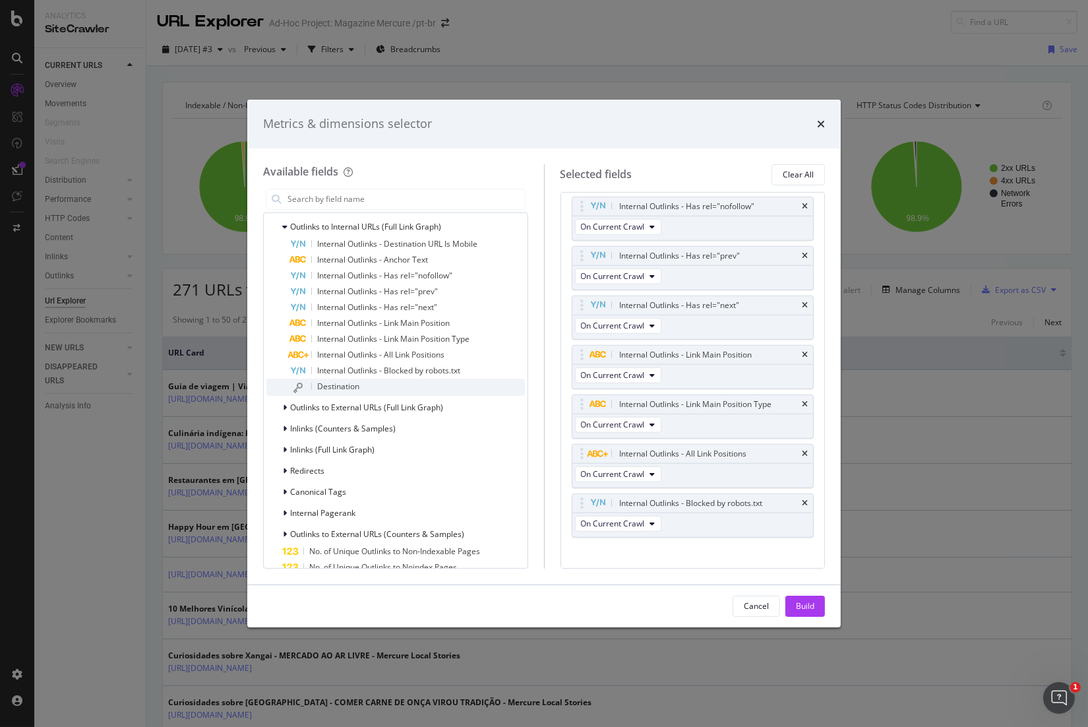
click at [404, 384] on div "Destination" at bounding box center [407, 386] width 235 height 17
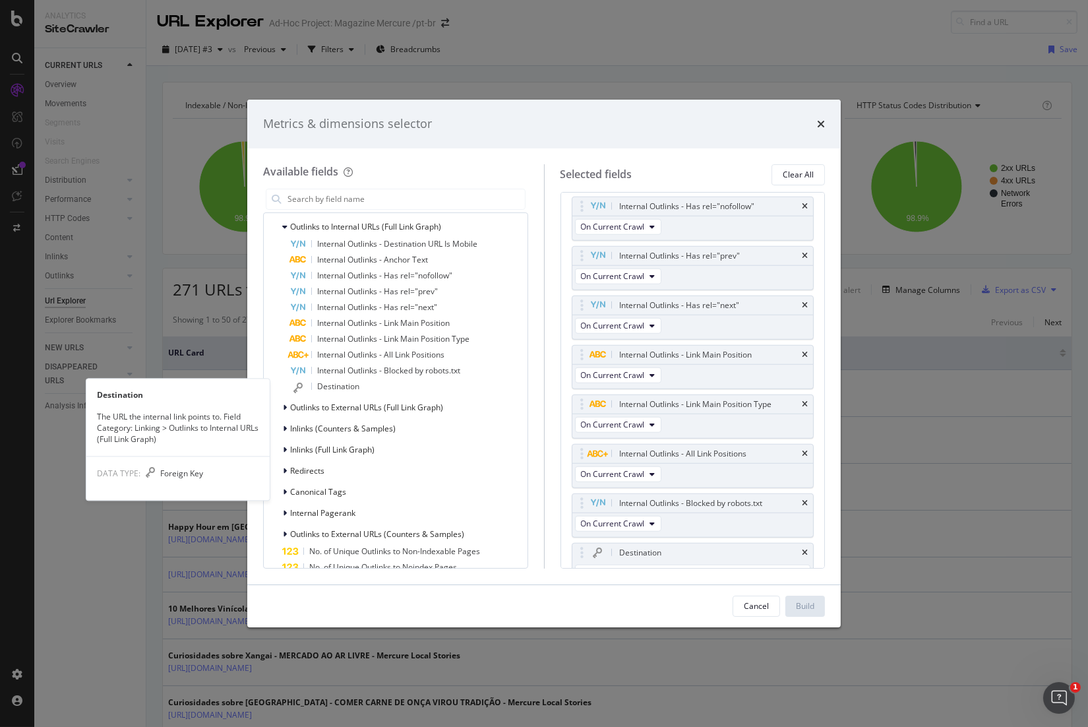
scroll to position [2010, 0]
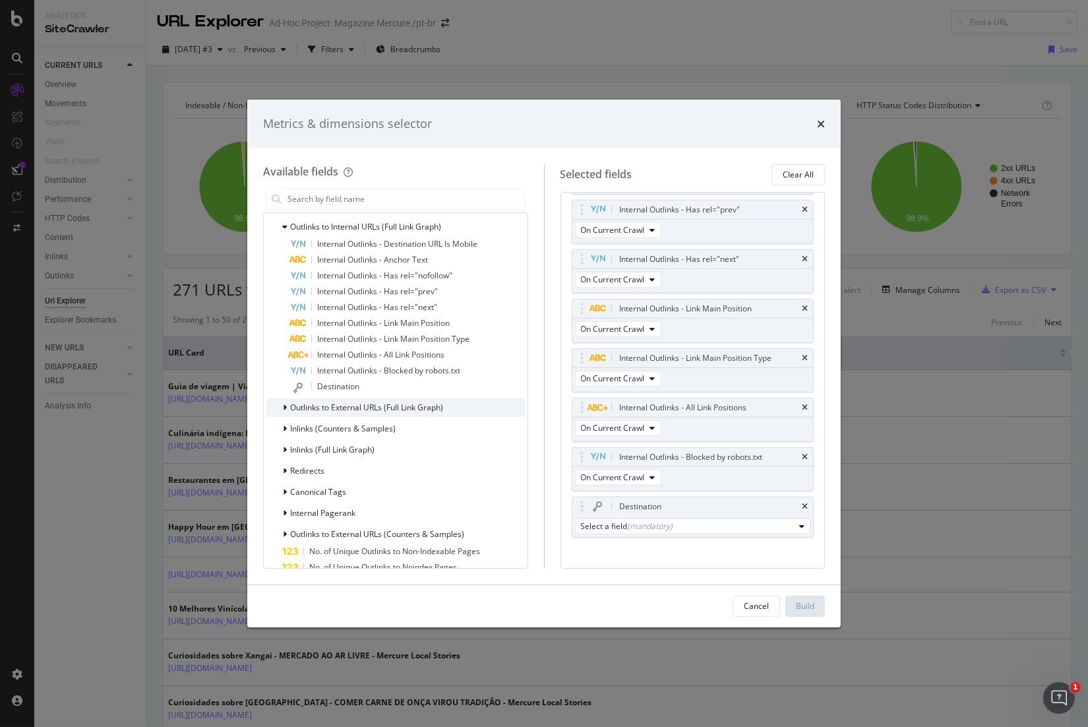
click at [404, 405] on span "Outlinks to External URLs (Full Link Graph)" at bounding box center [366, 407] width 153 height 11
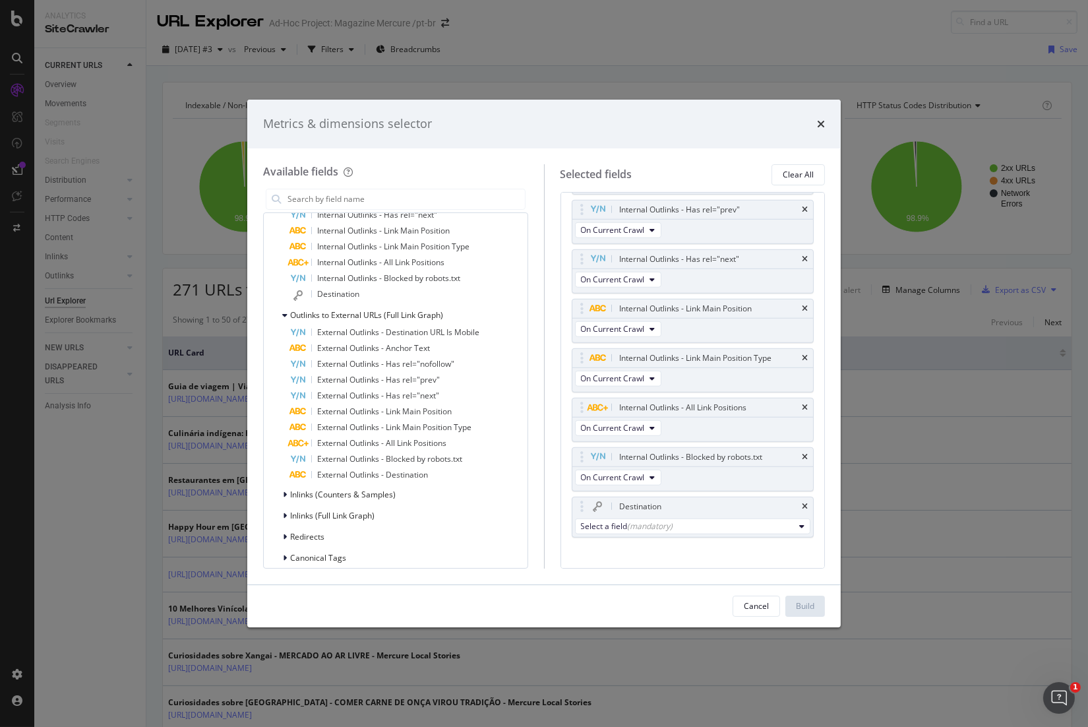
scroll to position [889, 0]
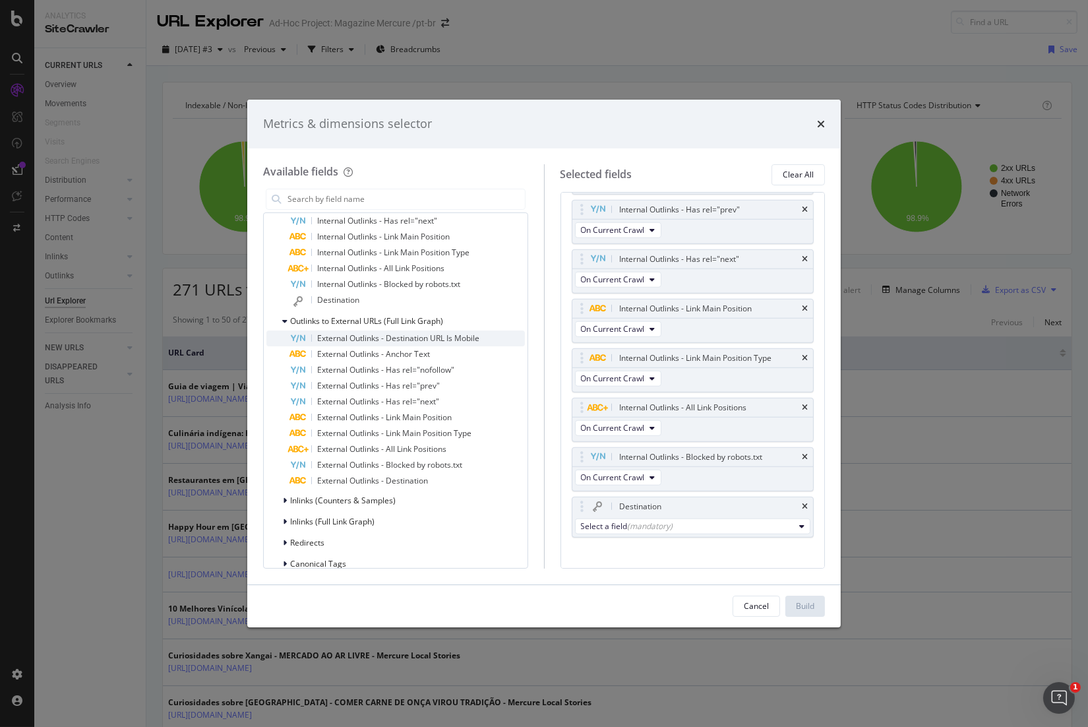
click at [419, 336] on span "External Outlinks - Destination URL Is Mobile" at bounding box center [398, 337] width 162 height 11
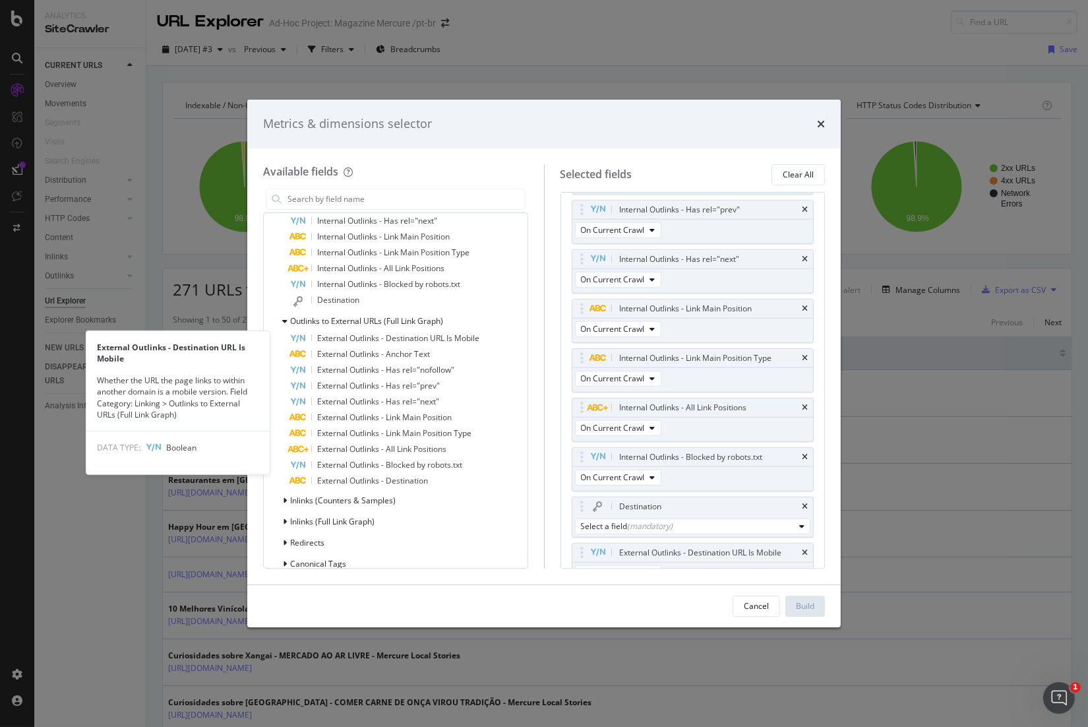
scroll to position [2060, 0]
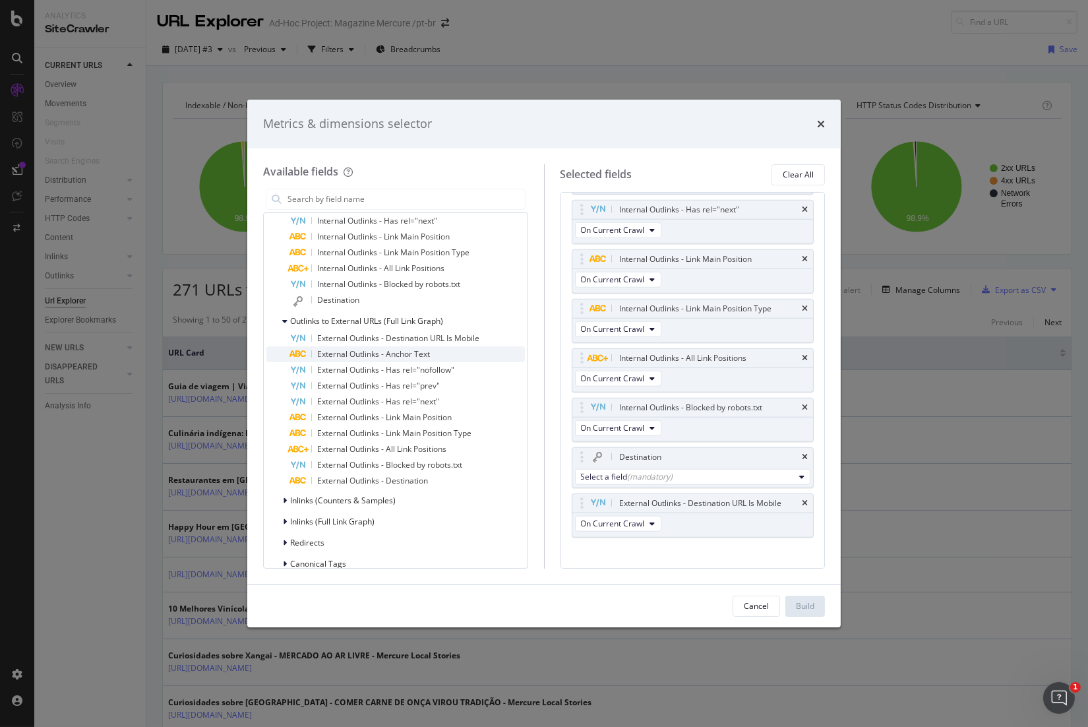
click at [423, 355] on span "External Outlinks - Anchor Text" at bounding box center [373, 353] width 113 height 11
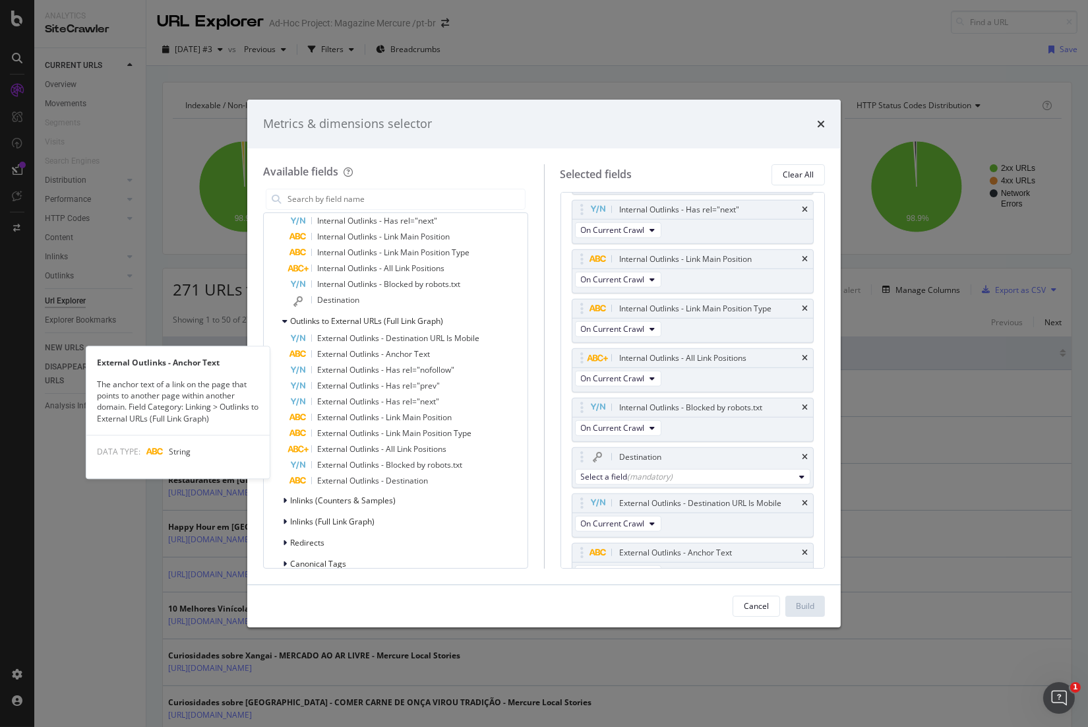
scroll to position [2110, 0]
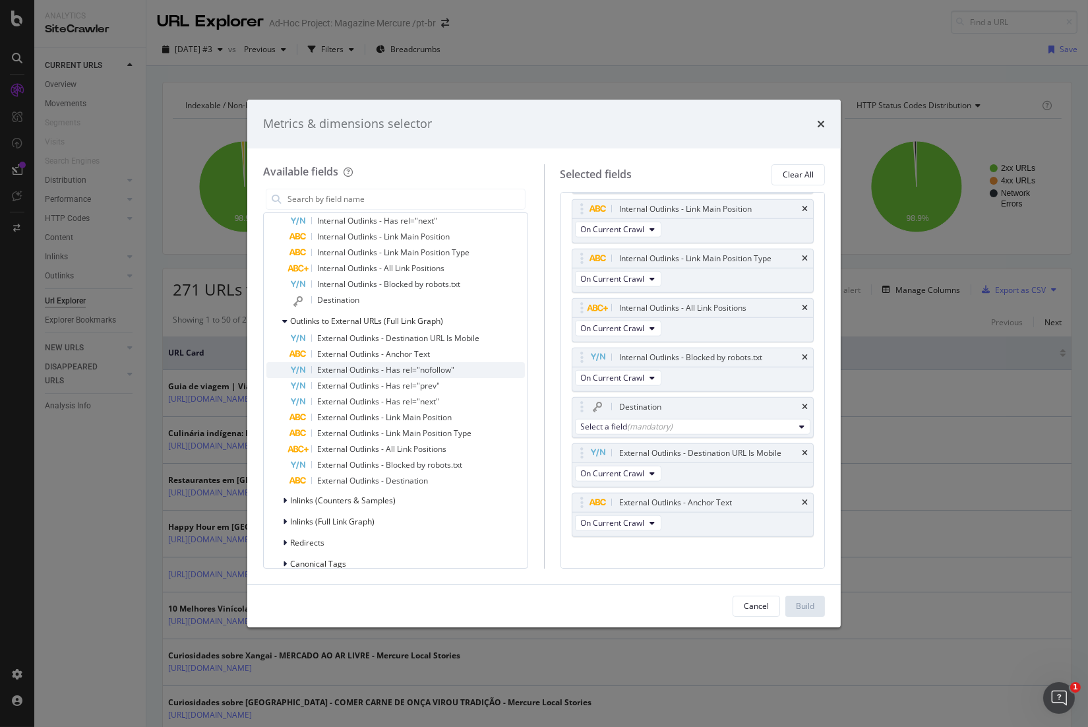
click at [427, 368] on span "External Outlinks - Has rel="nofollow"" at bounding box center [385, 369] width 137 height 11
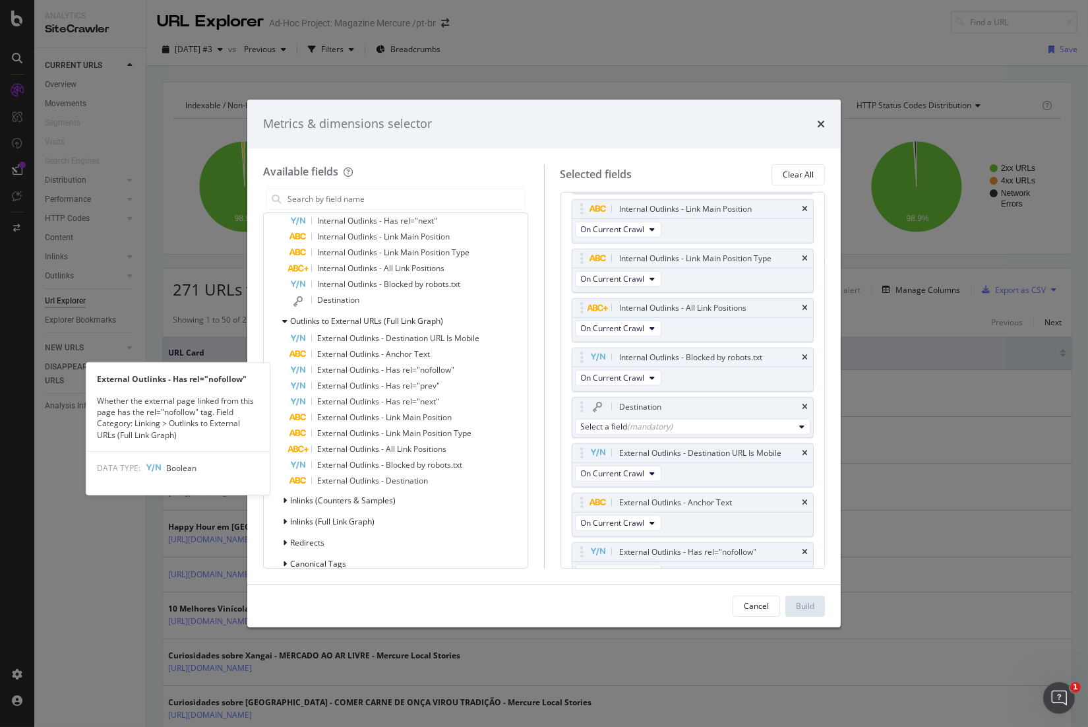
scroll to position [2159, 0]
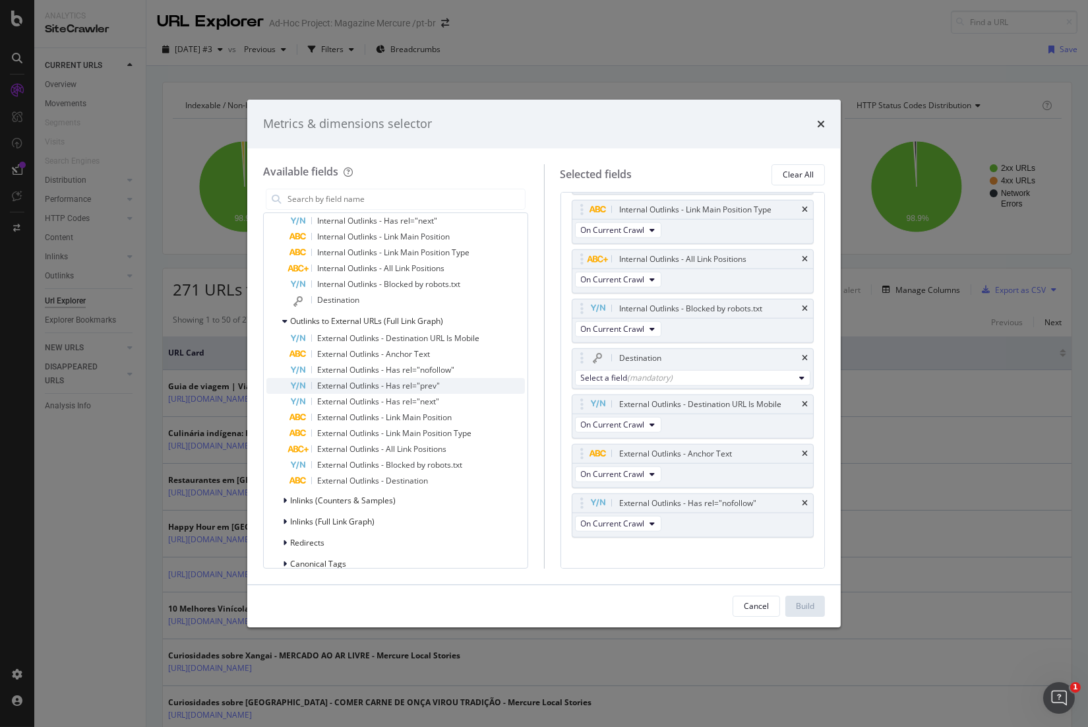
click at [431, 382] on span "External Outlinks - Has rel="prev"" at bounding box center [378, 385] width 123 height 11
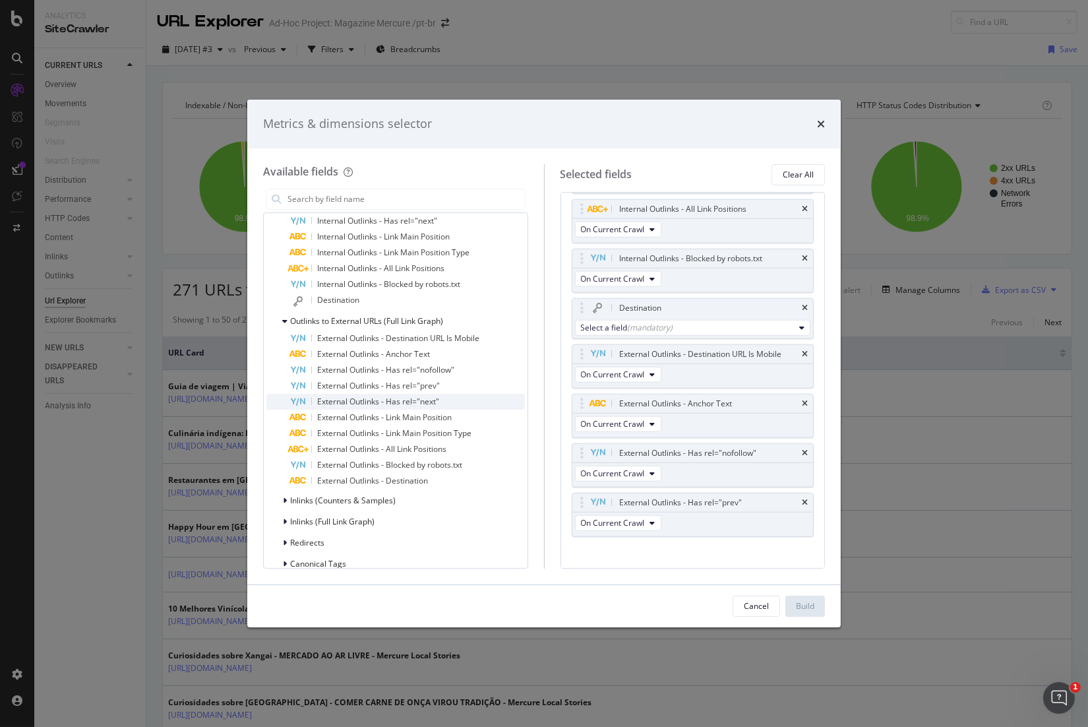
click at [438, 400] on span "External Outlinks - Has rel="next"" at bounding box center [378, 401] width 122 height 11
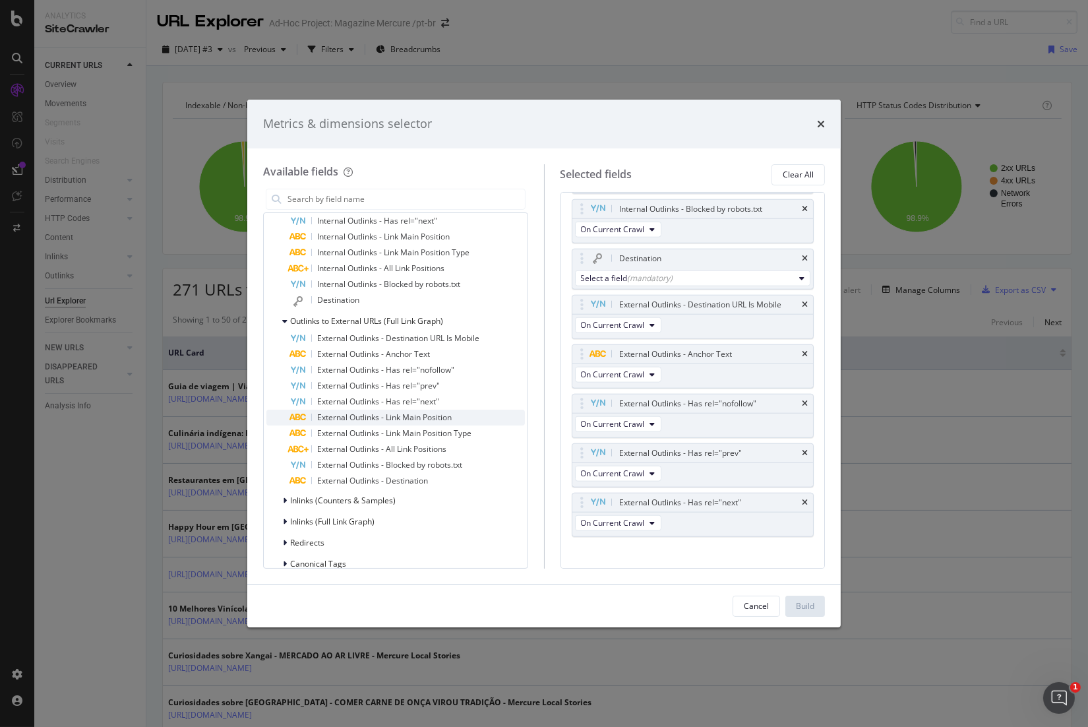
click at [445, 414] on span "External Outlinks - Link Main Position" at bounding box center [384, 416] width 135 height 11
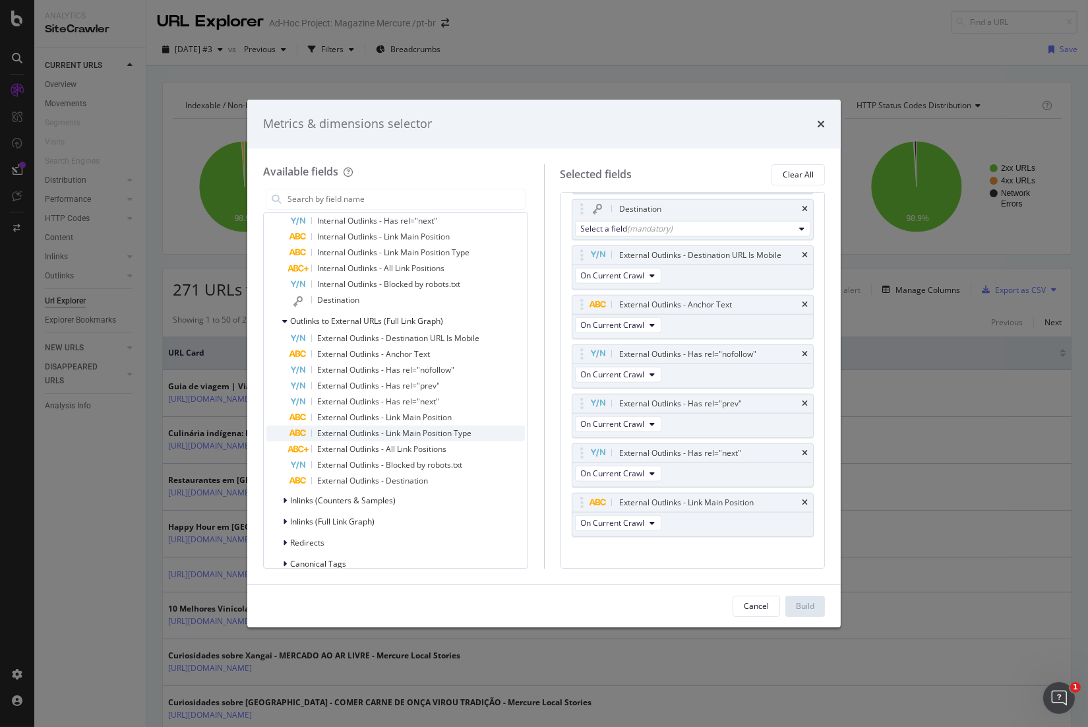
click at [454, 432] on span "External Outlinks - Link Main Position Type" at bounding box center [394, 432] width 154 height 11
click at [454, 448] on div "External Outlinks - All Link Positions" at bounding box center [407, 449] width 235 height 16
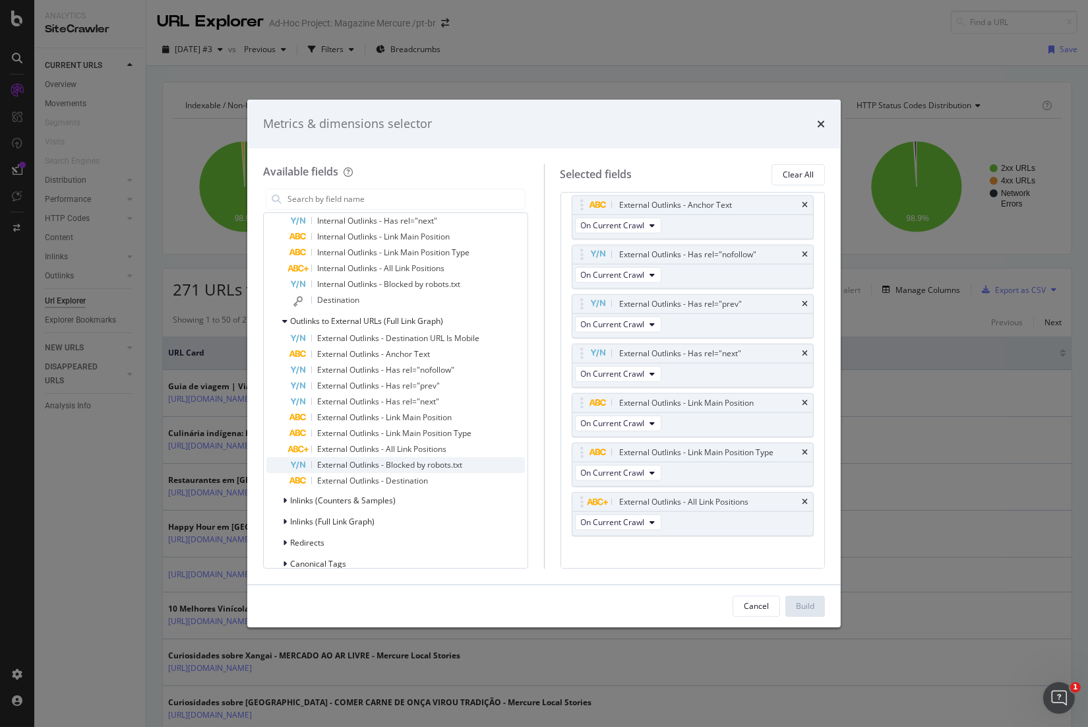
click at [456, 458] on div "External Outlinks - Blocked by robots.txt" at bounding box center [407, 465] width 235 height 16
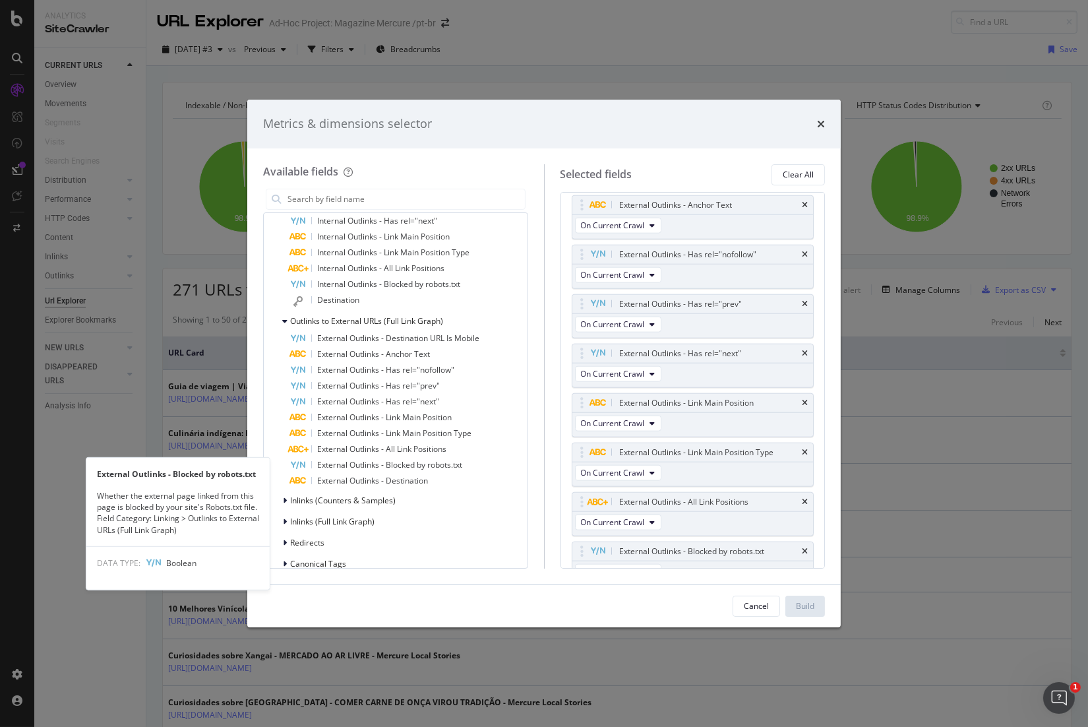
scroll to position [2456, 0]
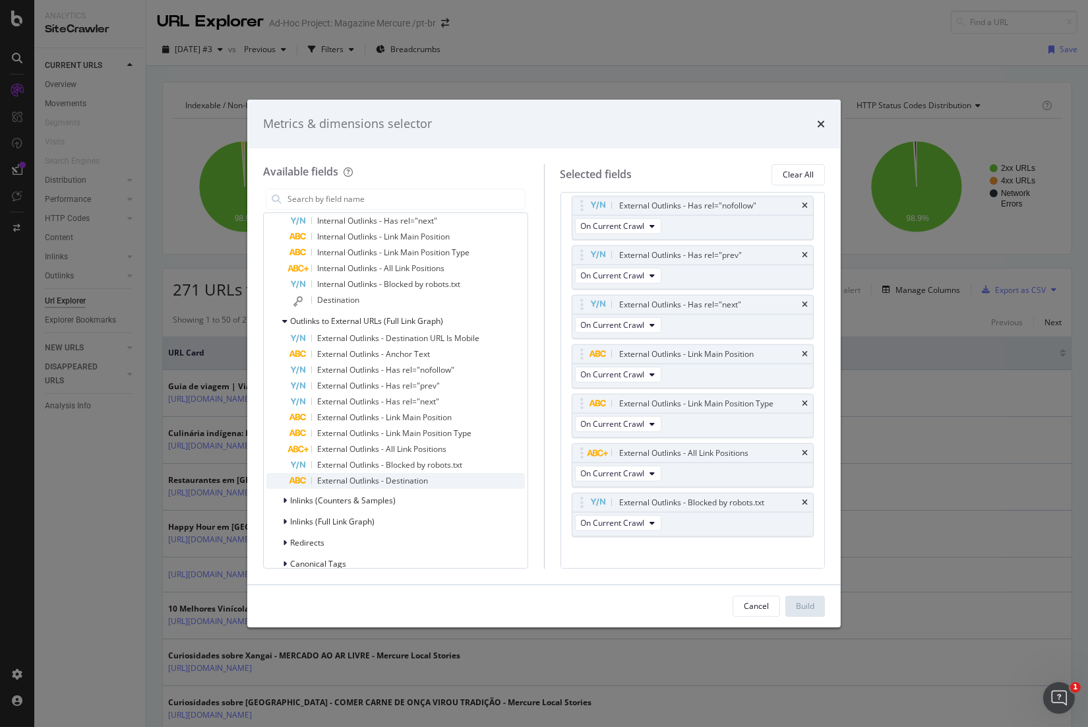
click at [418, 481] on span "External Outlinks - Destination" at bounding box center [372, 480] width 111 height 11
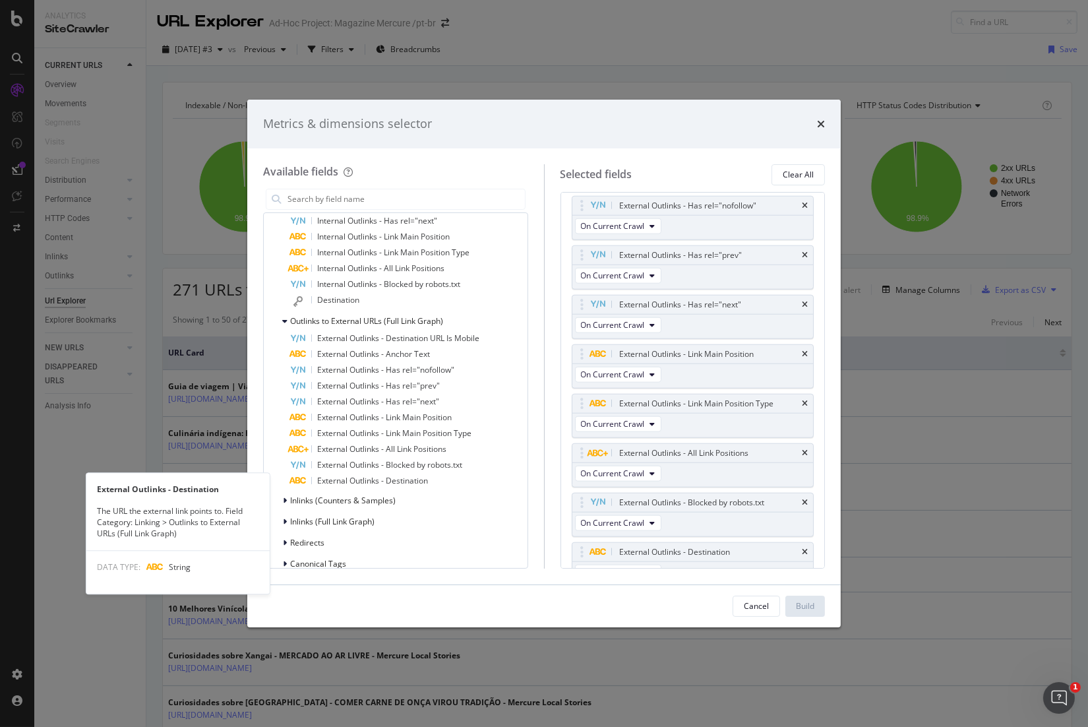
scroll to position [2505, 0]
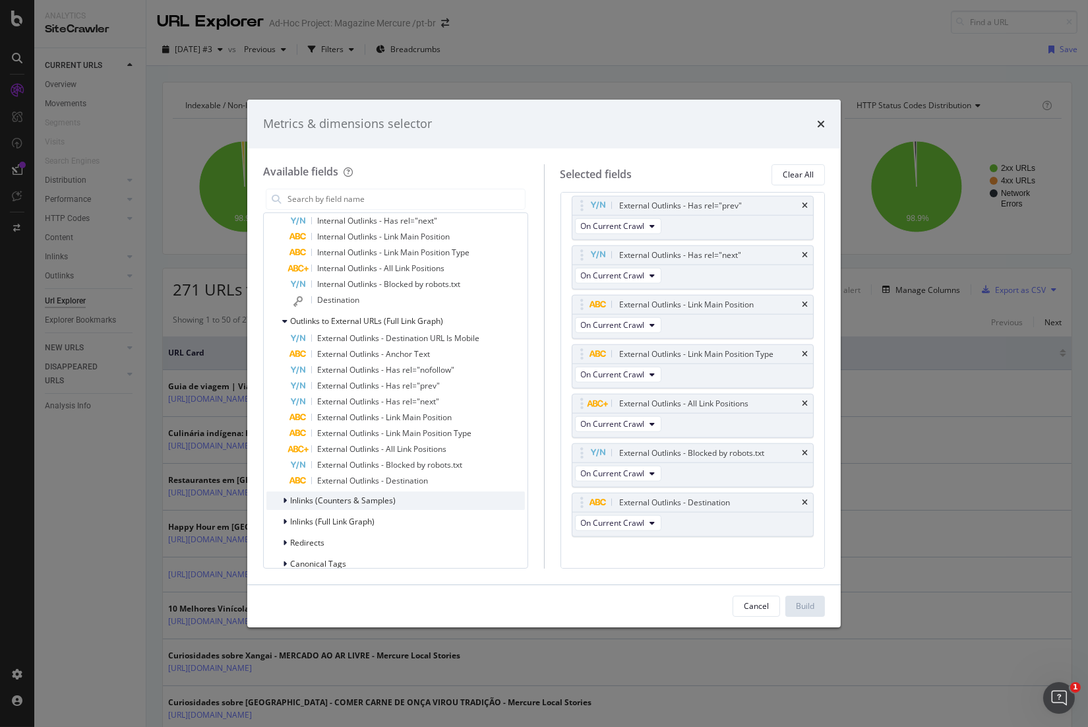
click at [394, 501] on span "Inlinks (Counters & Samples)" at bounding box center [342, 499] width 105 height 11
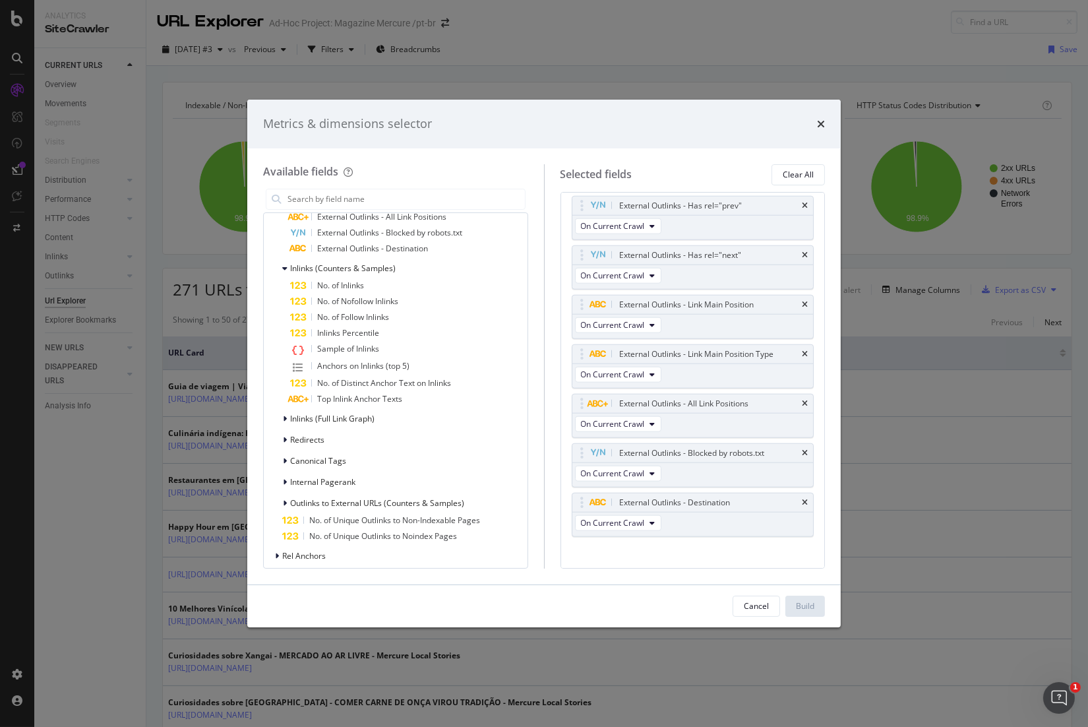
scroll to position [1131, 0]
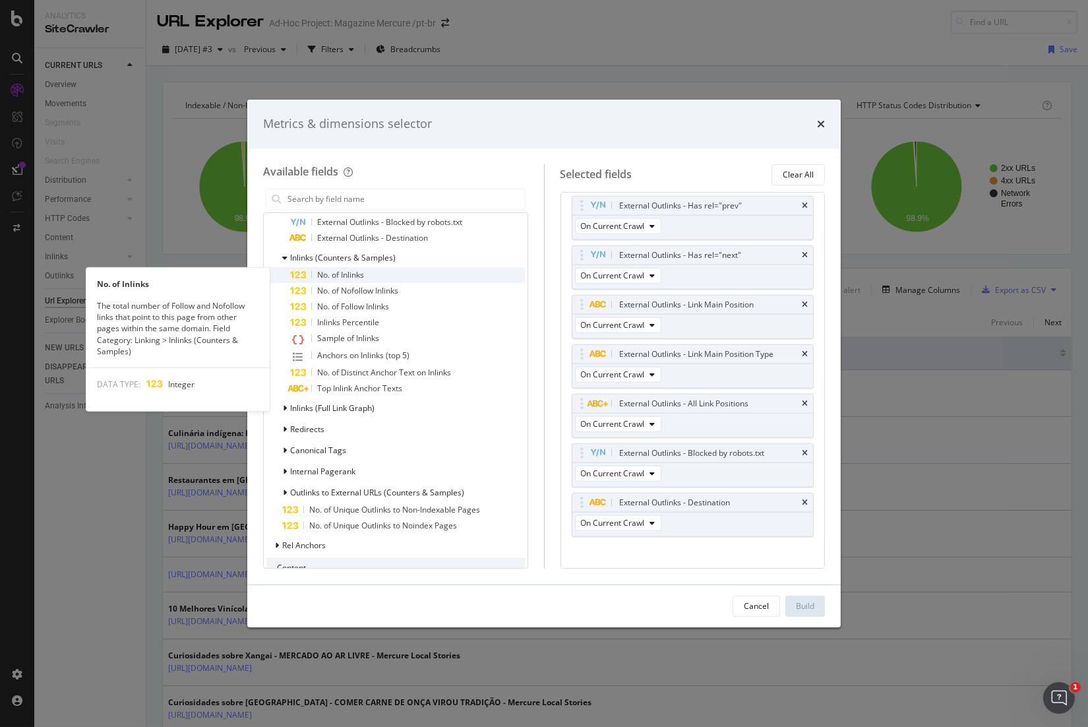
click at [351, 271] on span "No. of Inlinks" at bounding box center [340, 274] width 47 height 11
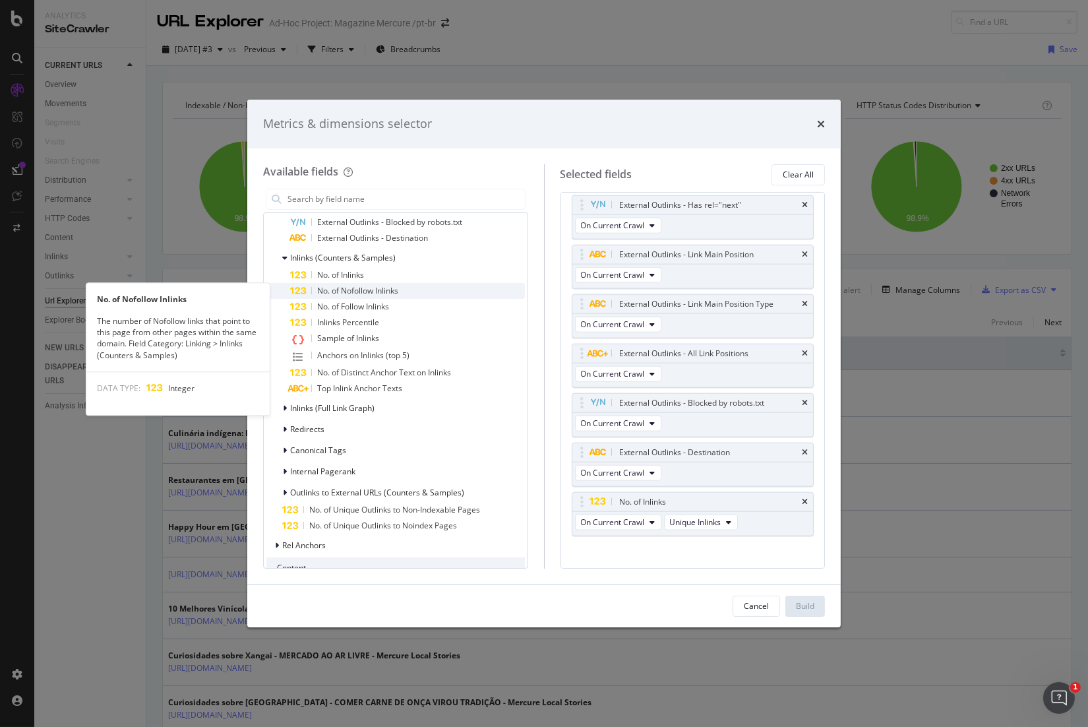
click at [365, 285] on span "No. of Nofollow Inlinks" at bounding box center [357, 290] width 81 height 11
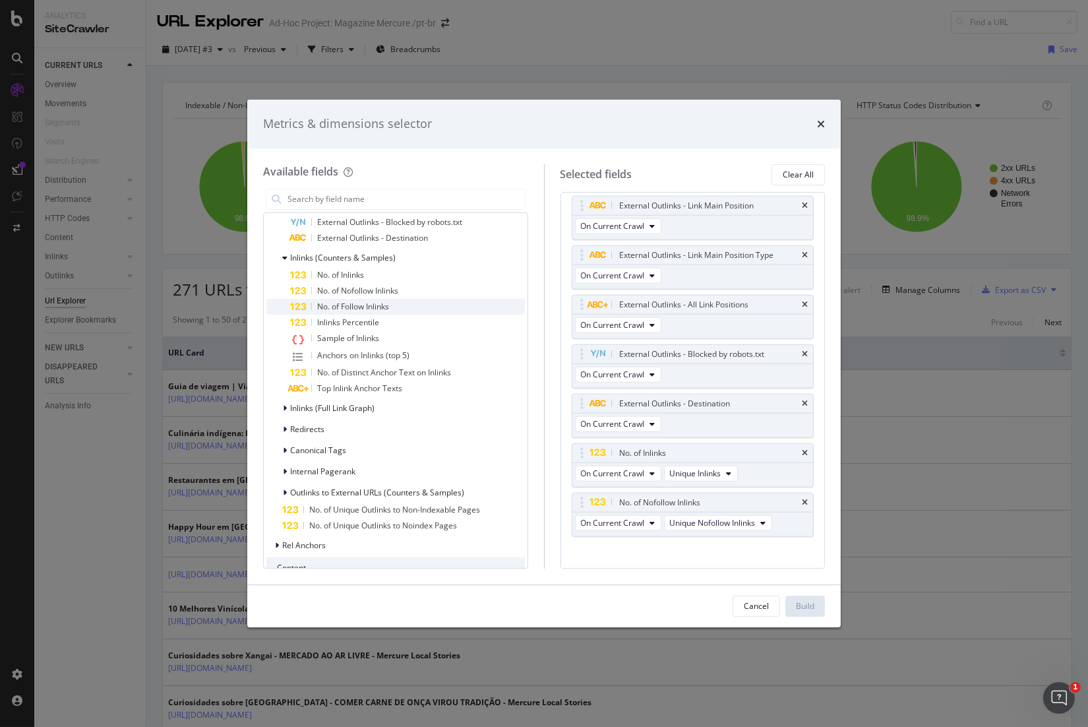
click at [371, 304] on span "No. of Follow Inlinks" at bounding box center [353, 306] width 72 height 11
click at [375, 316] on span "Inlinks Percentile" at bounding box center [348, 321] width 62 height 11
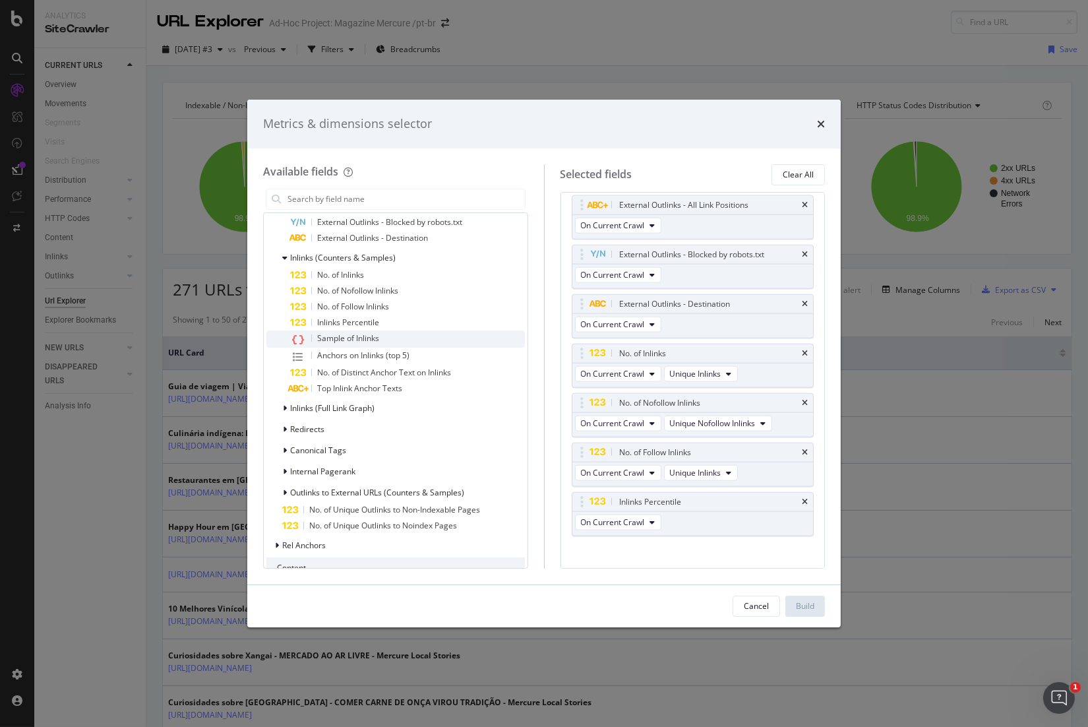
click at [361, 333] on span "Sample of Inlinks" at bounding box center [348, 337] width 62 height 11
click at [375, 355] on span "Anchors on Inlinks (top 5)" at bounding box center [363, 354] width 92 height 11
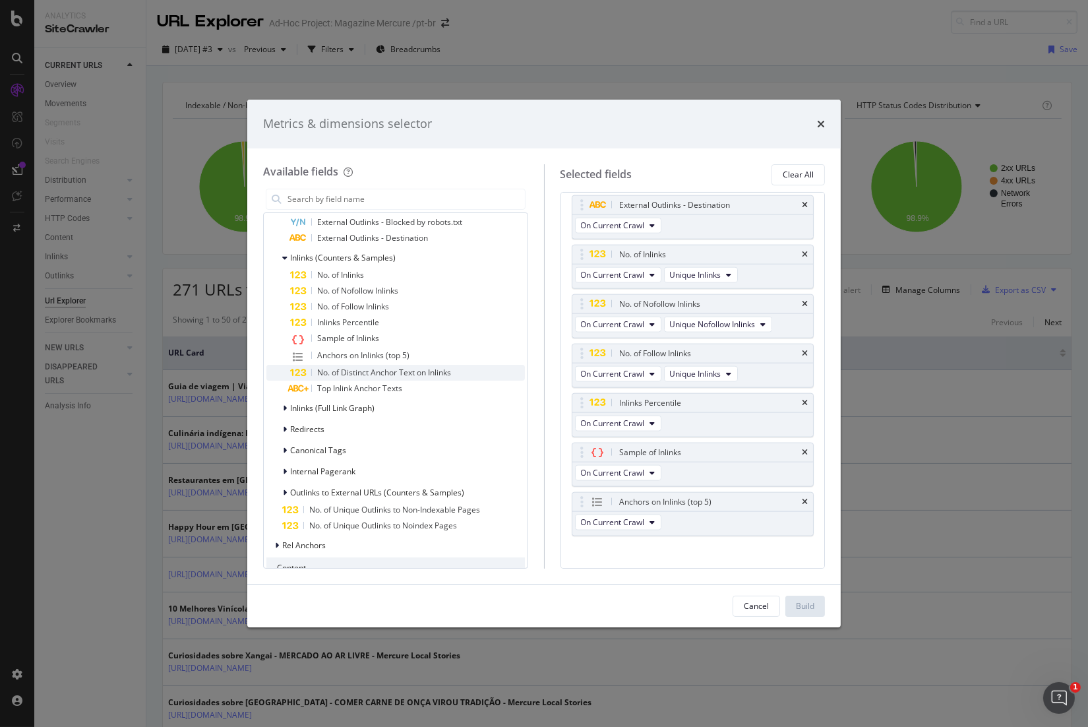
click at [383, 372] on span "No. of Distinct Anchor Text on Inlinks" at bounding box center [384, 372] width 134 height 11
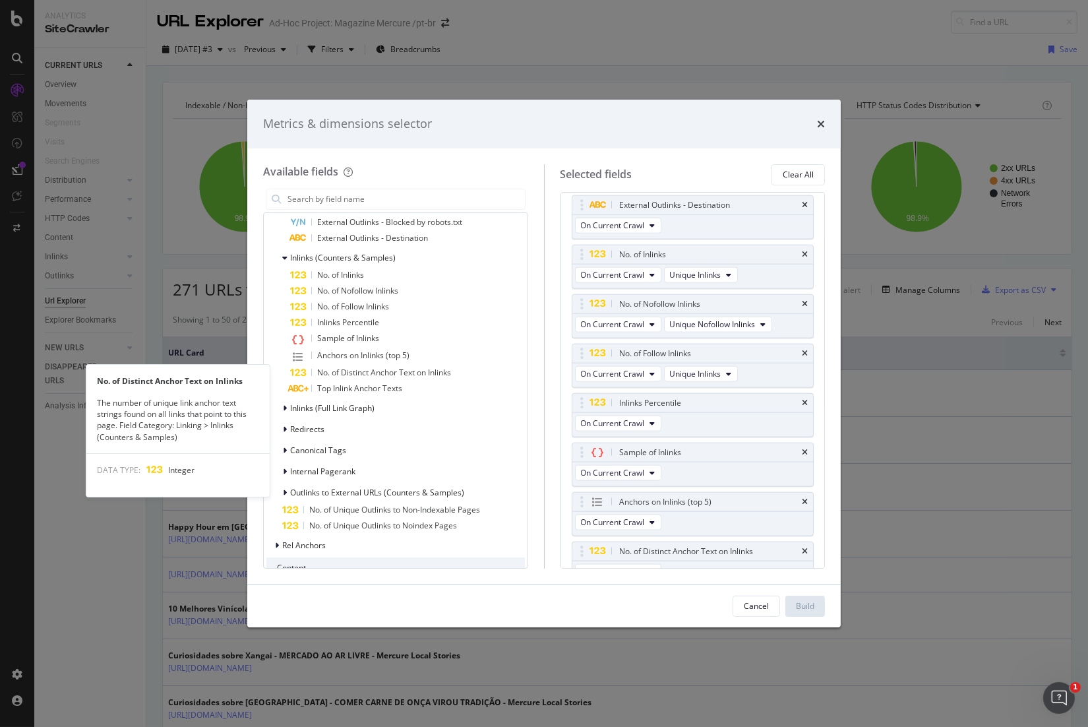
scroll to position [2852, 0]
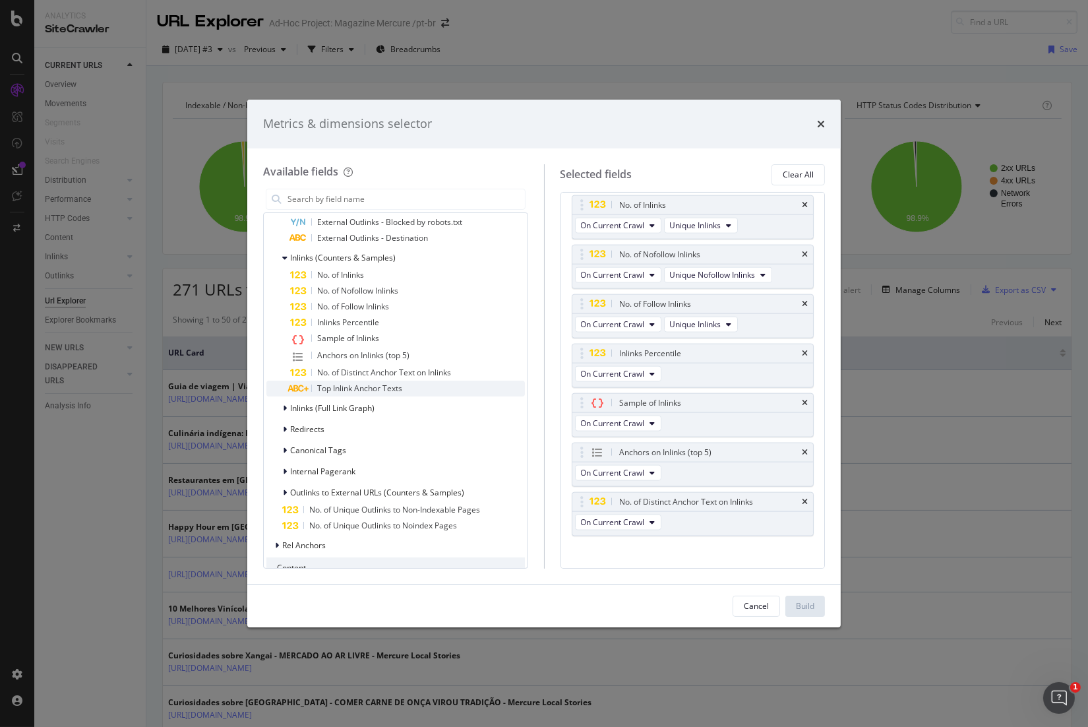
click at [390, 389] on span "Top Inlink Anchor Texts" at bounding box center [359, 387] width 85 height 11
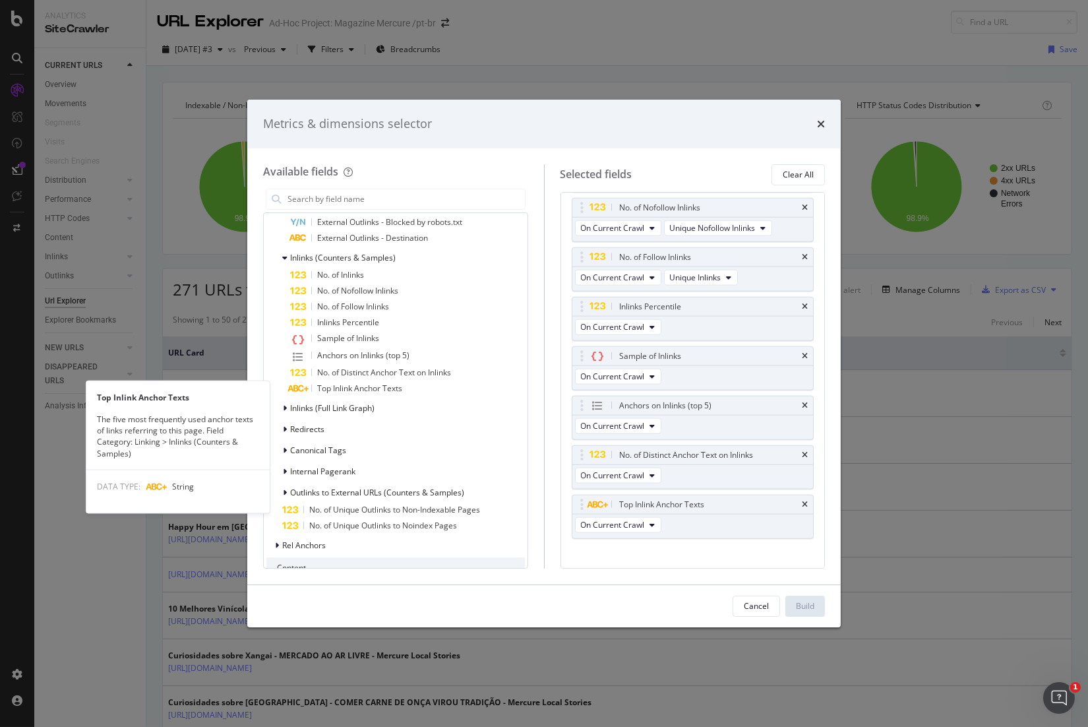
scroll to position [2902, 0]
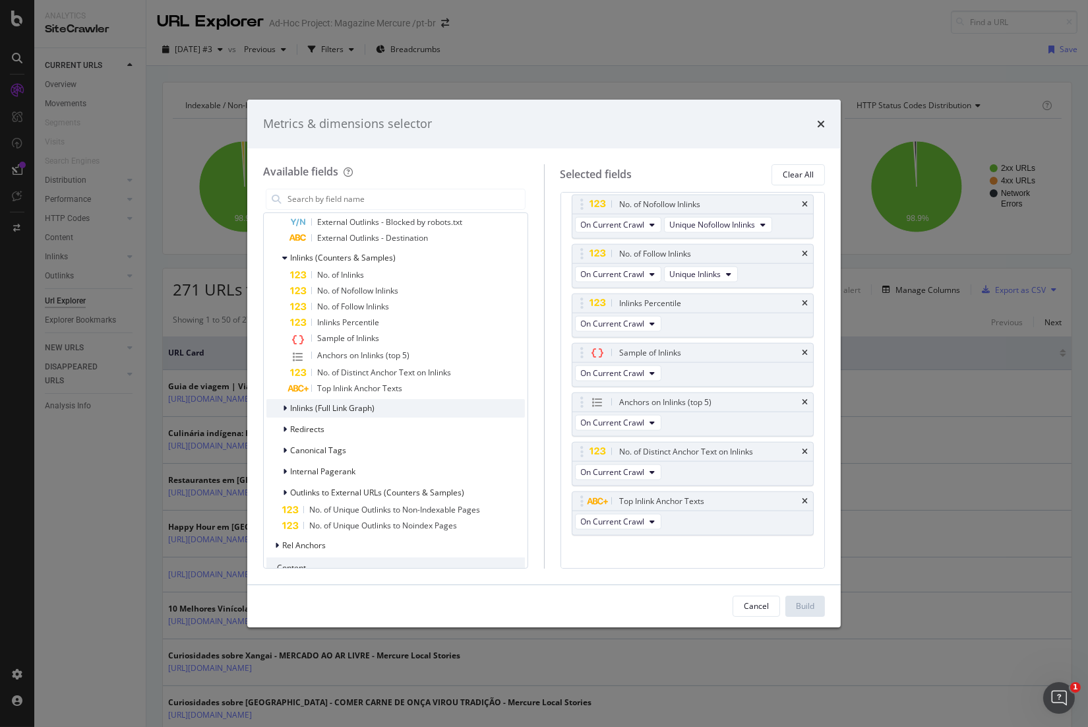
click at [369, 408] on span "Inlinks (Full Link Graph)" at bounding box center [332, 407] width 84 height 11
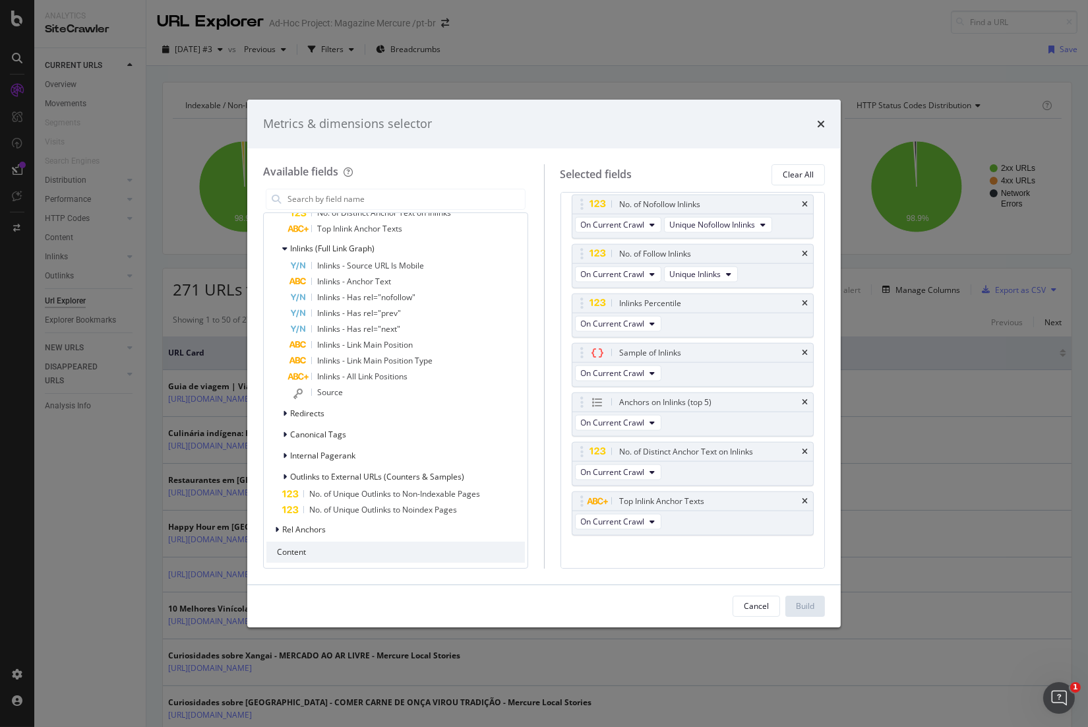
scroll to position [1299, 0]
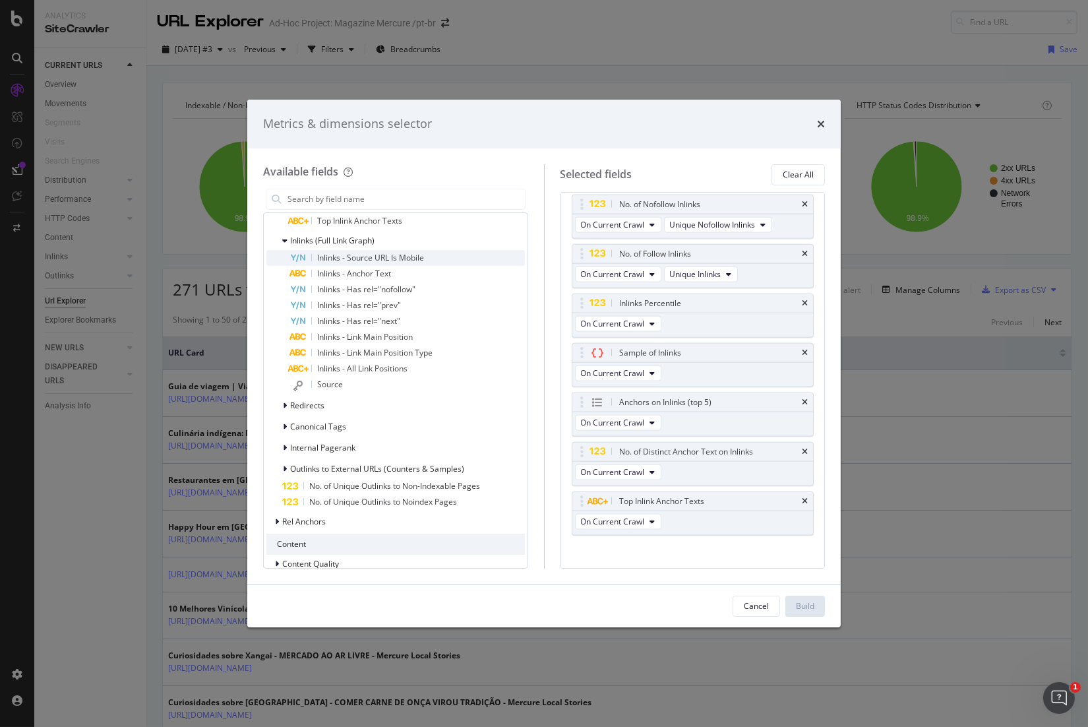
click at [362, 256] on span "Inlinks - Source URL Is Mobile" at bounding box center [370, 257] width 107 height 11
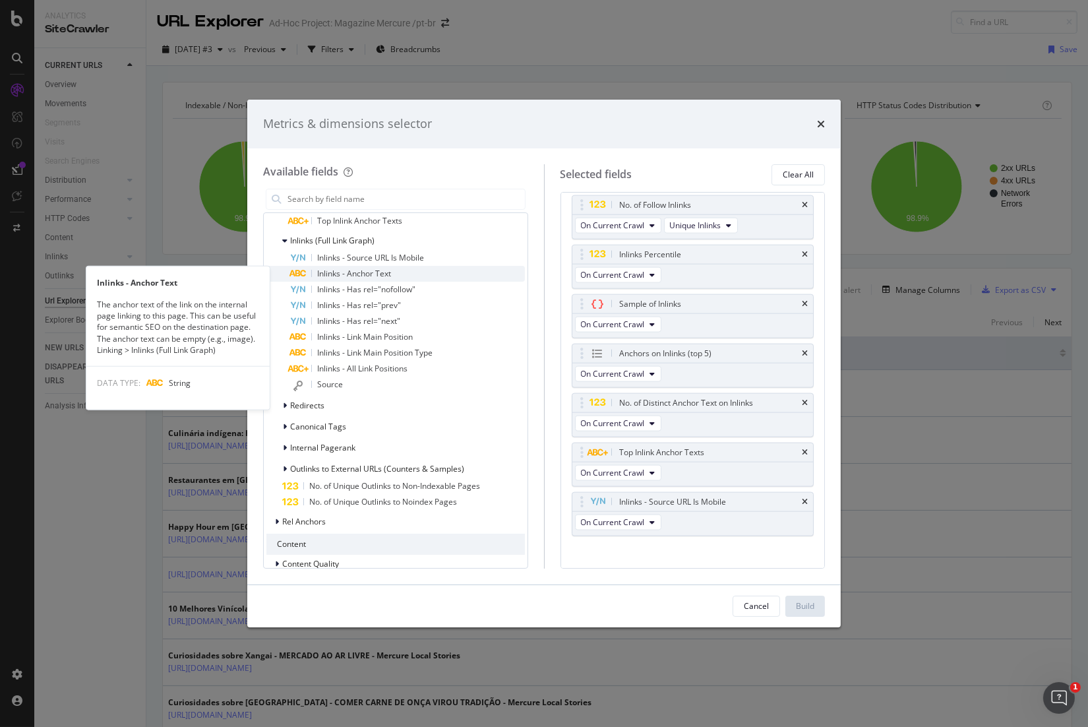
click at [375, 269] on span "Inlinks - Anchor Text" at bounding box center [354, 273] width 74 height 11
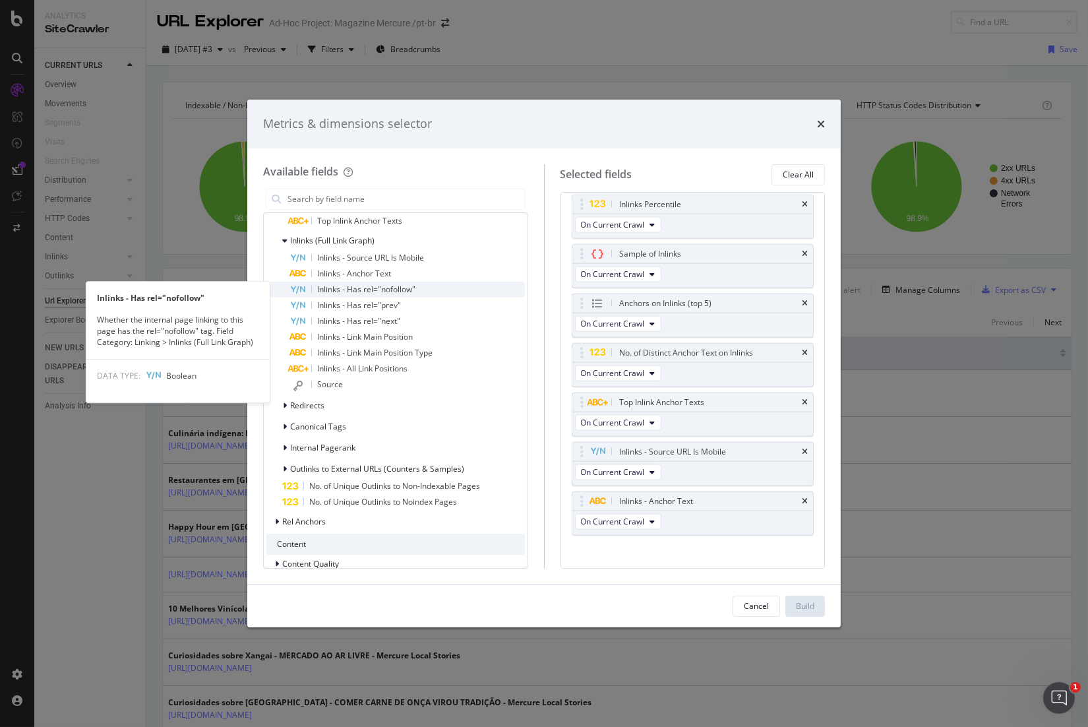
click at [385, 289] on span "Inlinks - Has rel="nofollow"" at bounding box center [366, 289] width 98 height 11
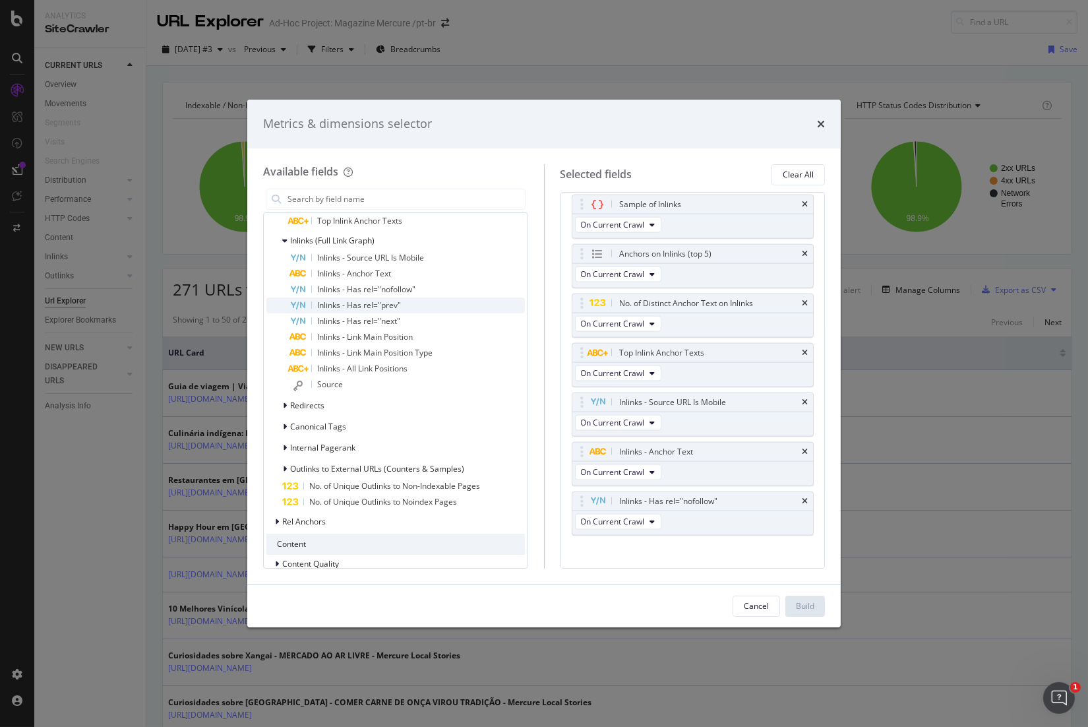
click at [394, 303] on span "Inlinks - Has rel="prev"" at bounding box center [359, 304] width 84 height 11
click at [402, 325] on div "Inlinks - Has rel="next"" at bounding box center [407, 321] width 235 height 16
click at [409, 339] on span "Inlinks - Link Main Position" at bounding box center [365, 336] width 96 height 11
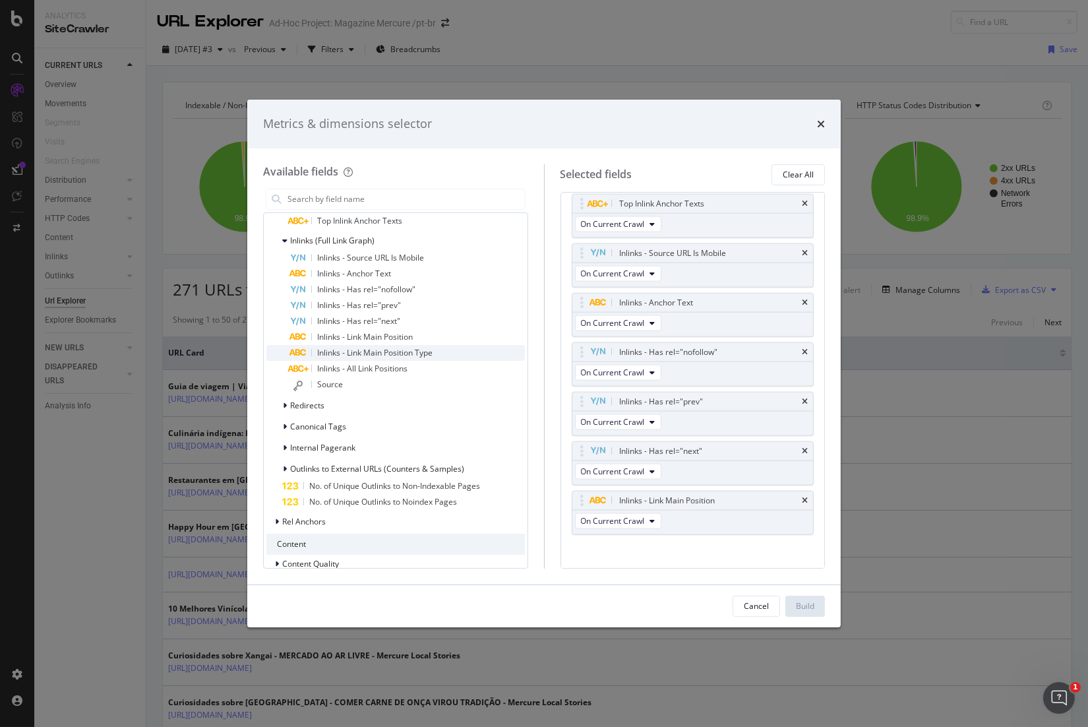
click at [413, 349] on span "Inlinks - Link Main Position Type" at bounding box center [374, 352] width 115 height 11
click at [388, 369] on span "Inlinks - All Link Positions" at bounding box center [362, 368] width 90 height 11
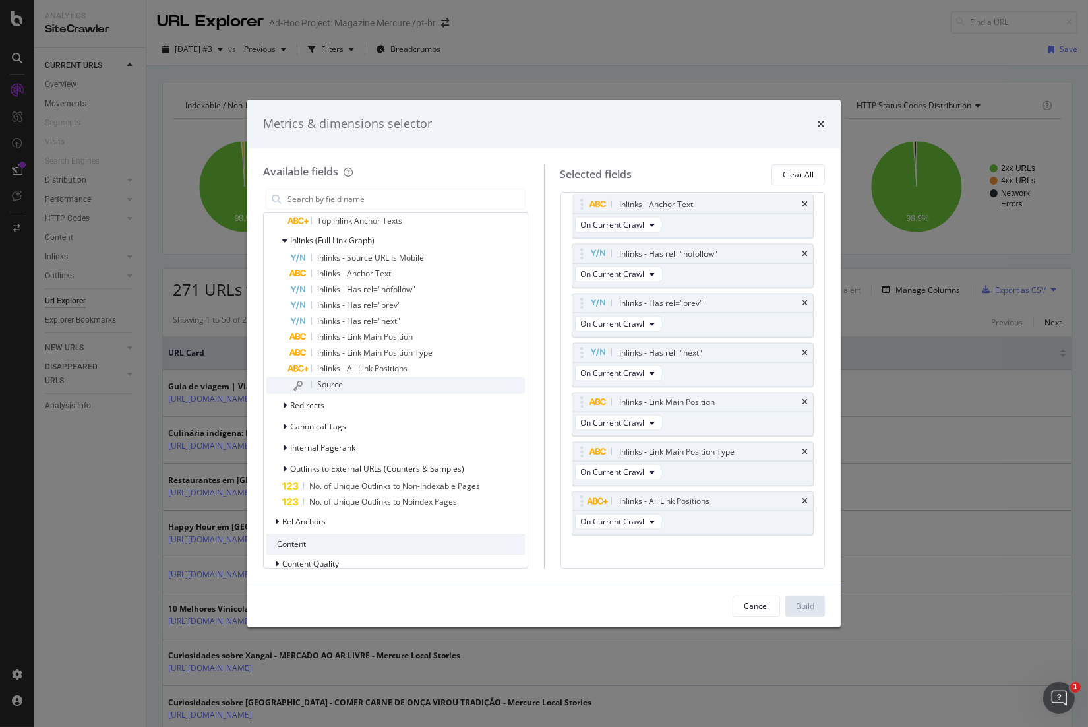
click at [367, 381] on div "Source" at bounding box center [407, 384] width 235 height 17
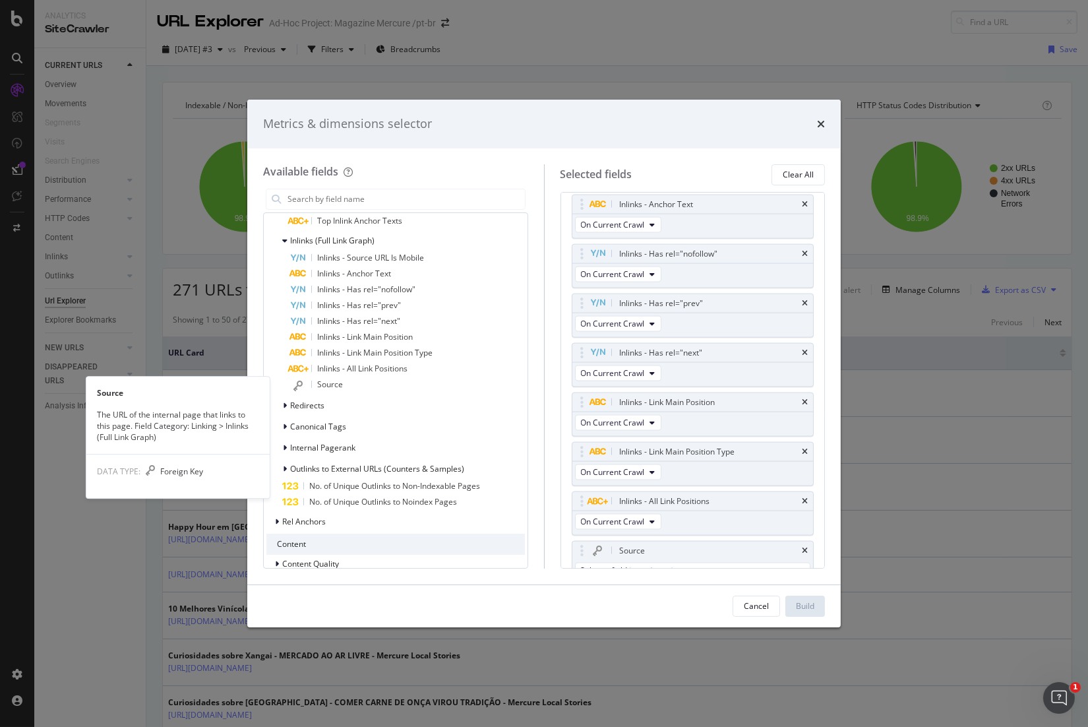
scroll to position [3345, 0]
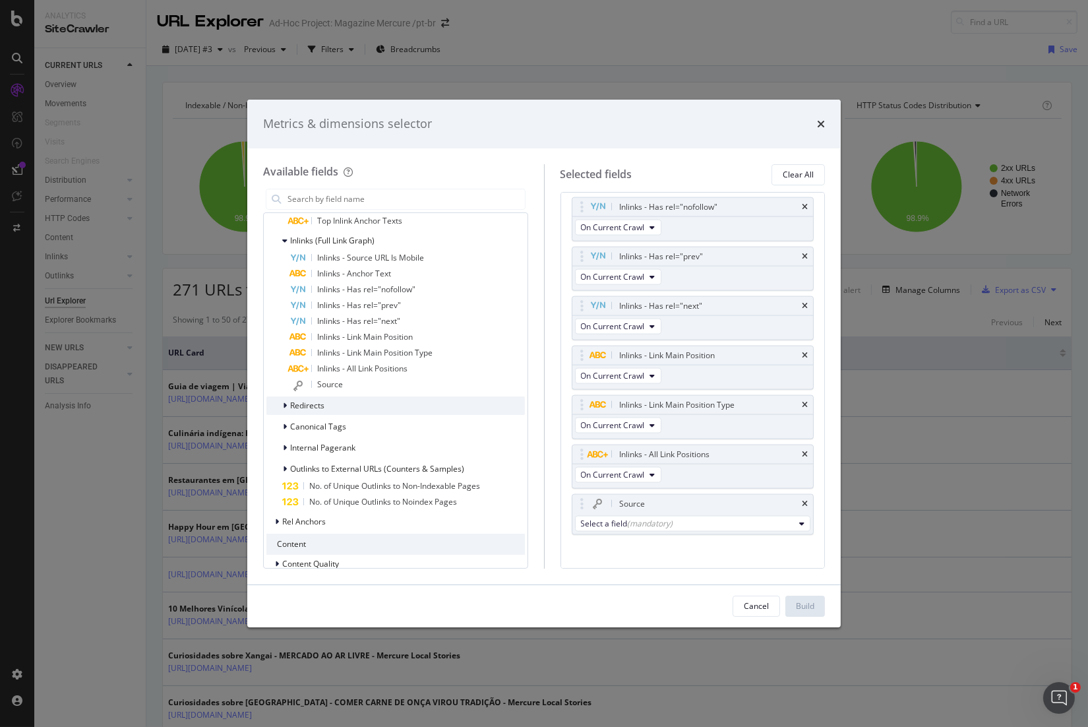
click at [328, 404] on div "Redirects" at bounding box center [395, 405] width 258 height 18
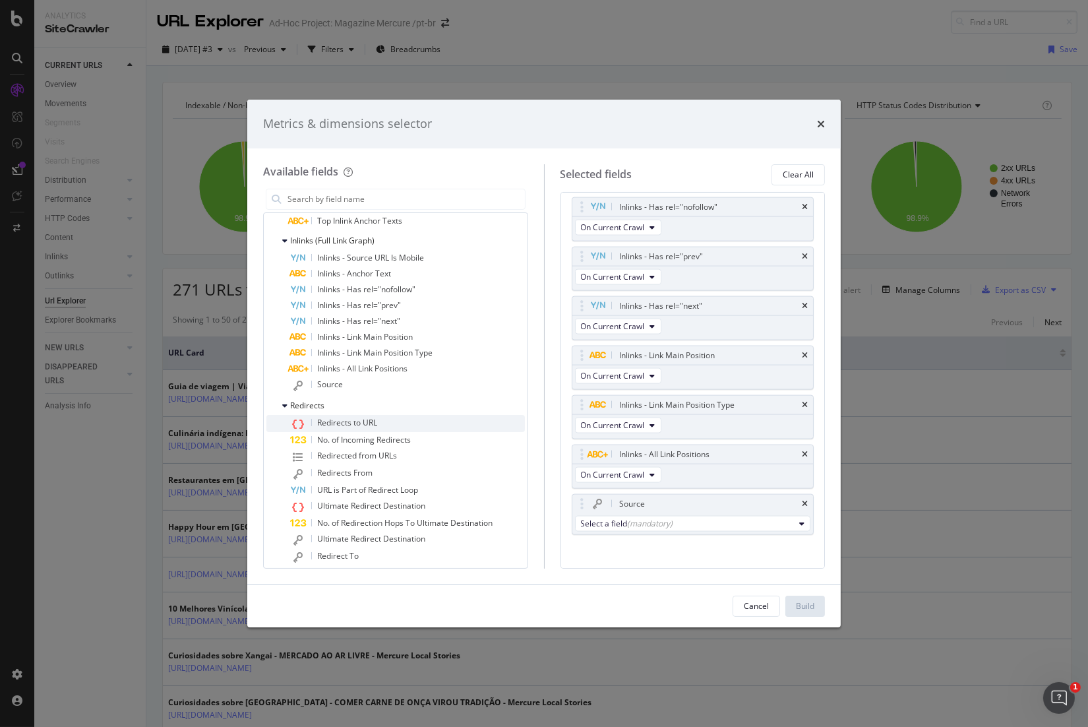
click at [364, 423] on span "Redirects to URL" at bounding box center [347, 422] width 60 height 11
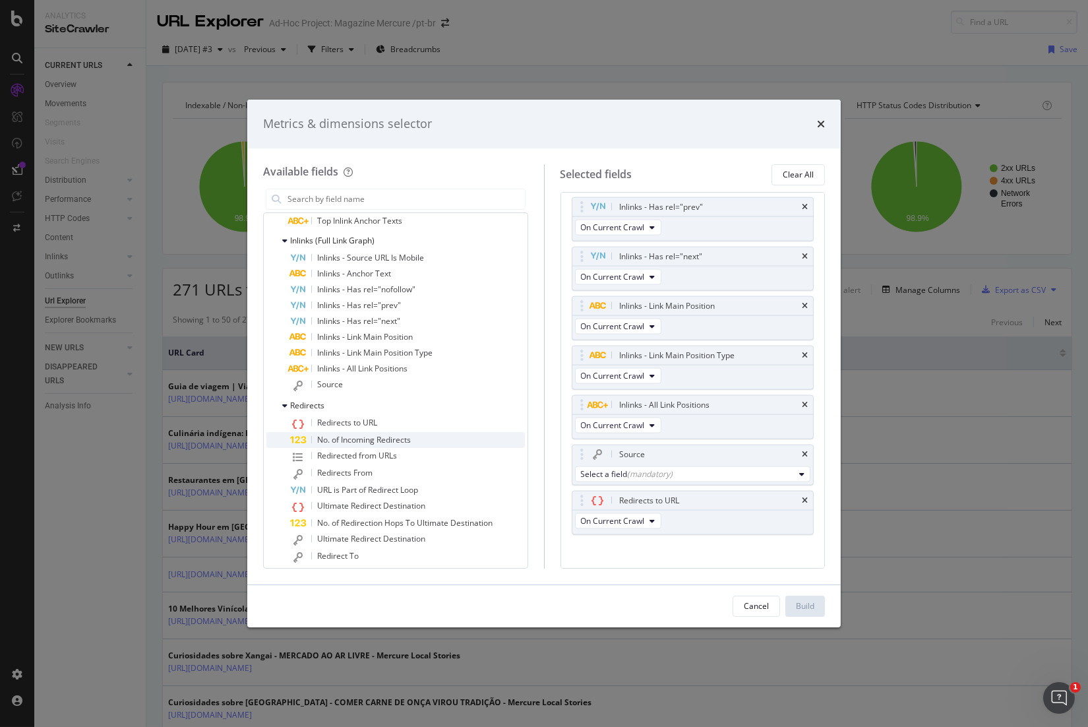
click at [373, 437] on span "No. of Incoming Redirects" at bounding box center [364, 439] width 94 height 11
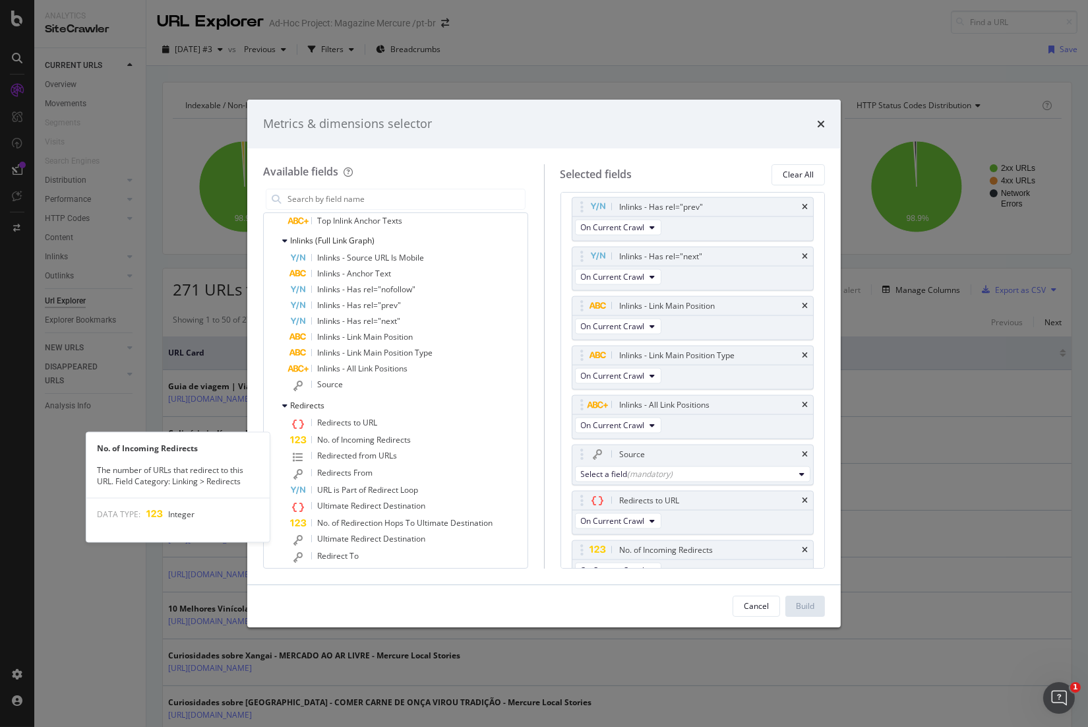
scroll to position [3444, 0]
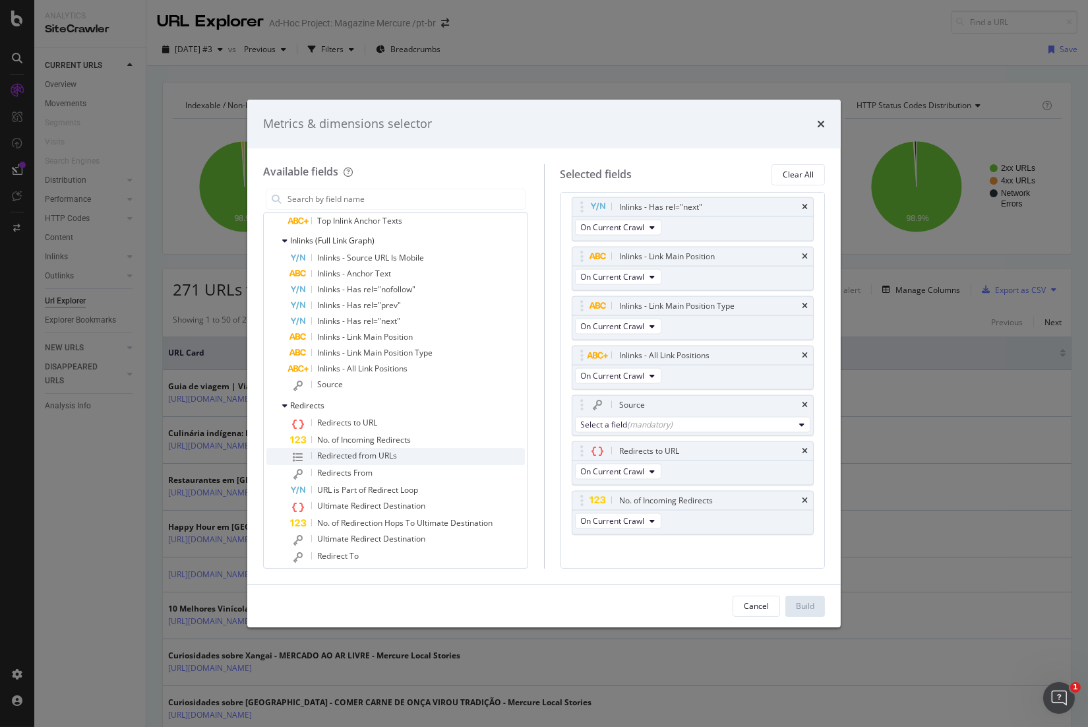
click at [380, 452] on span "Redirected from URLs" at bounding box center [357, 455] width 80 height 11
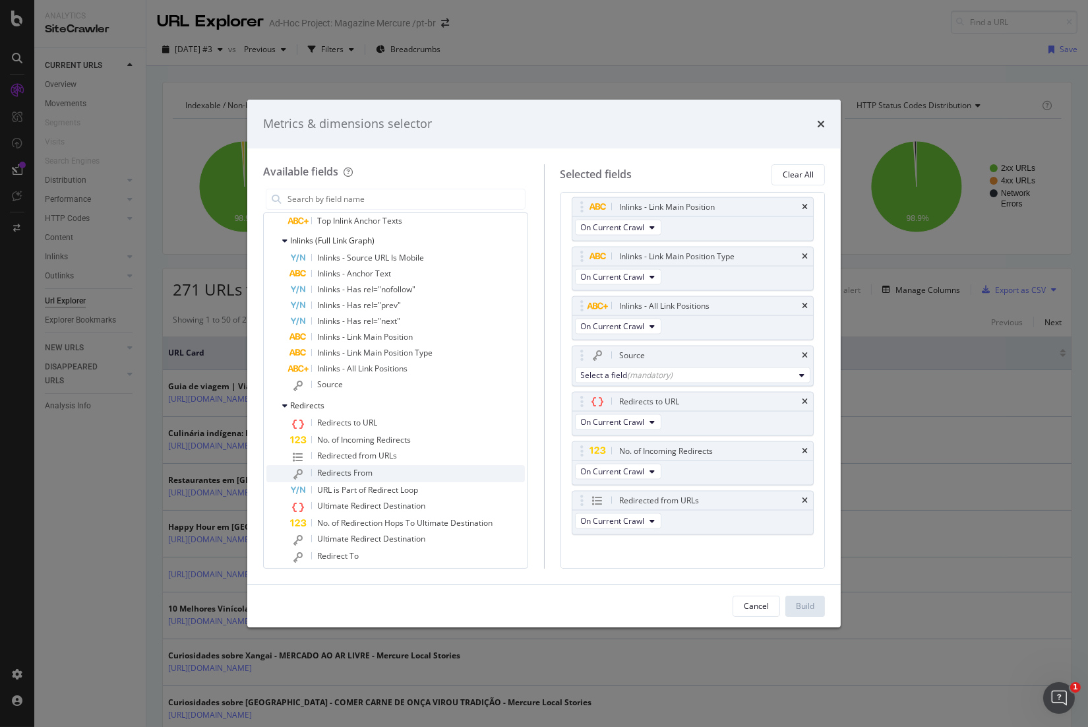
click at [382, 469] on div "Redirects From" at bounding box center [407, 473] width 235 height 17
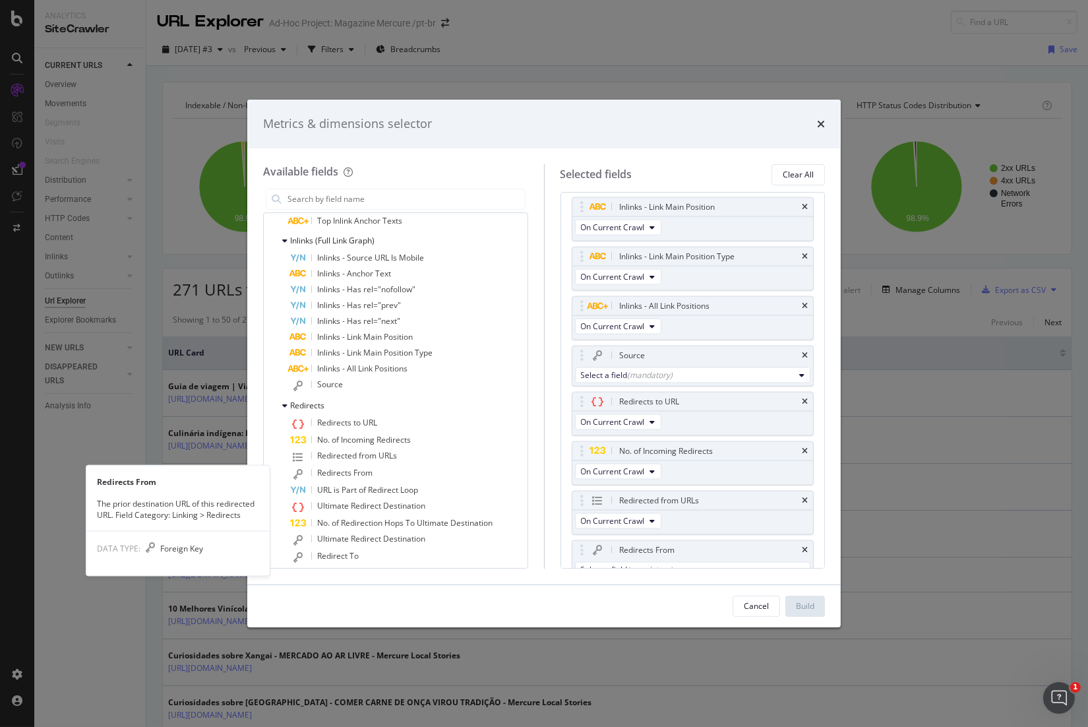
scroll to position [3539, 0]
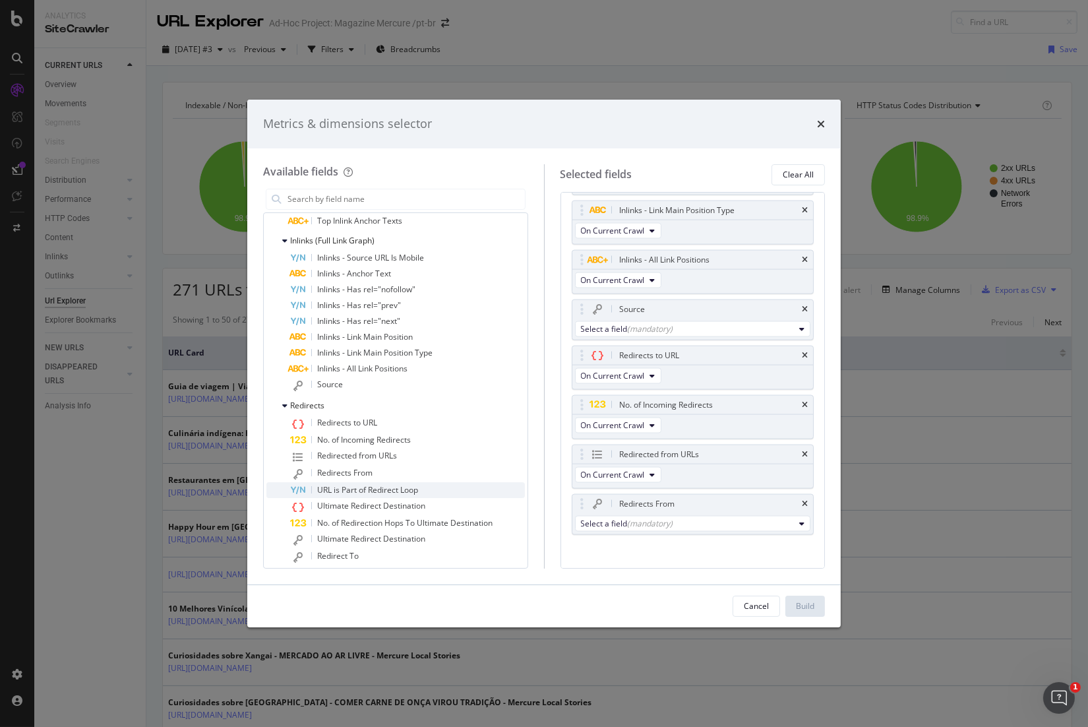
click at [392, 487] on span "URL is Part of Redirect Loop" at bounding box center [367, 489] width 101 height 11
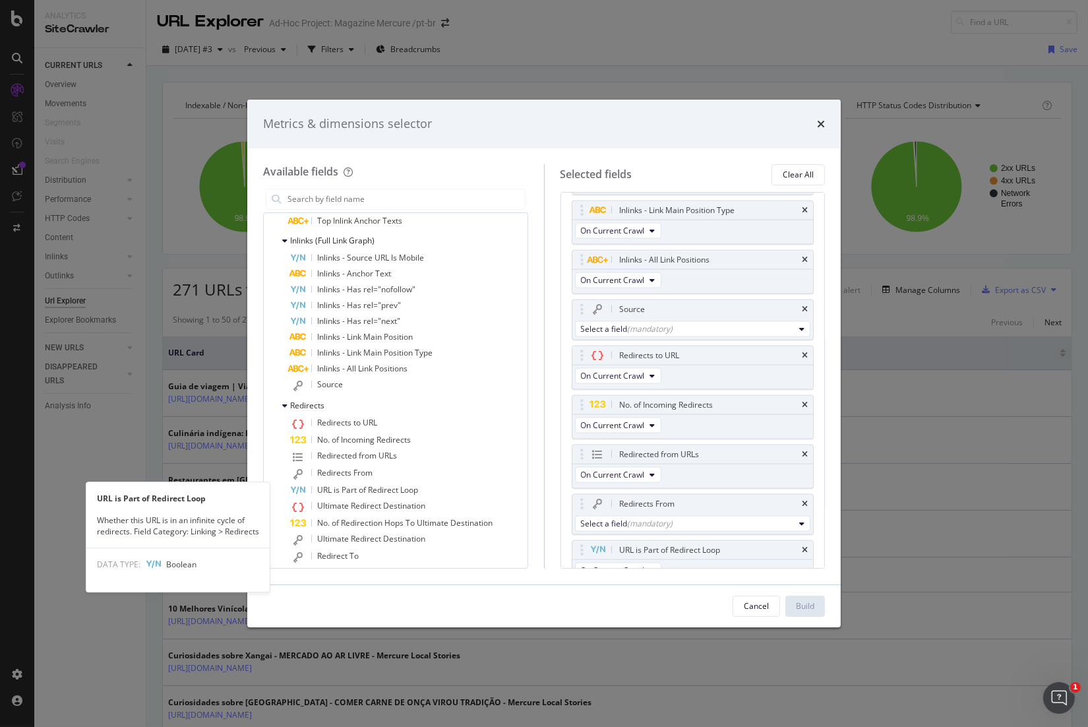
scroll to position [3589, 0]
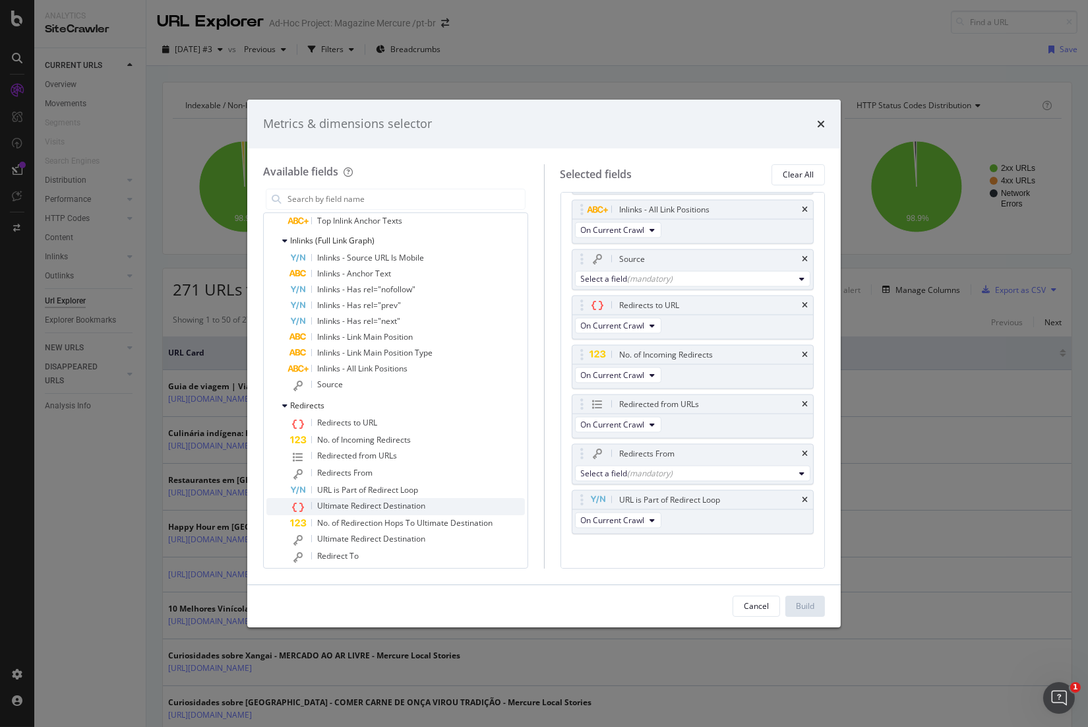
click at [402, 503] on span "Ultimate Redirect Destination" at bounding box center [371, 505] width 108 height 11
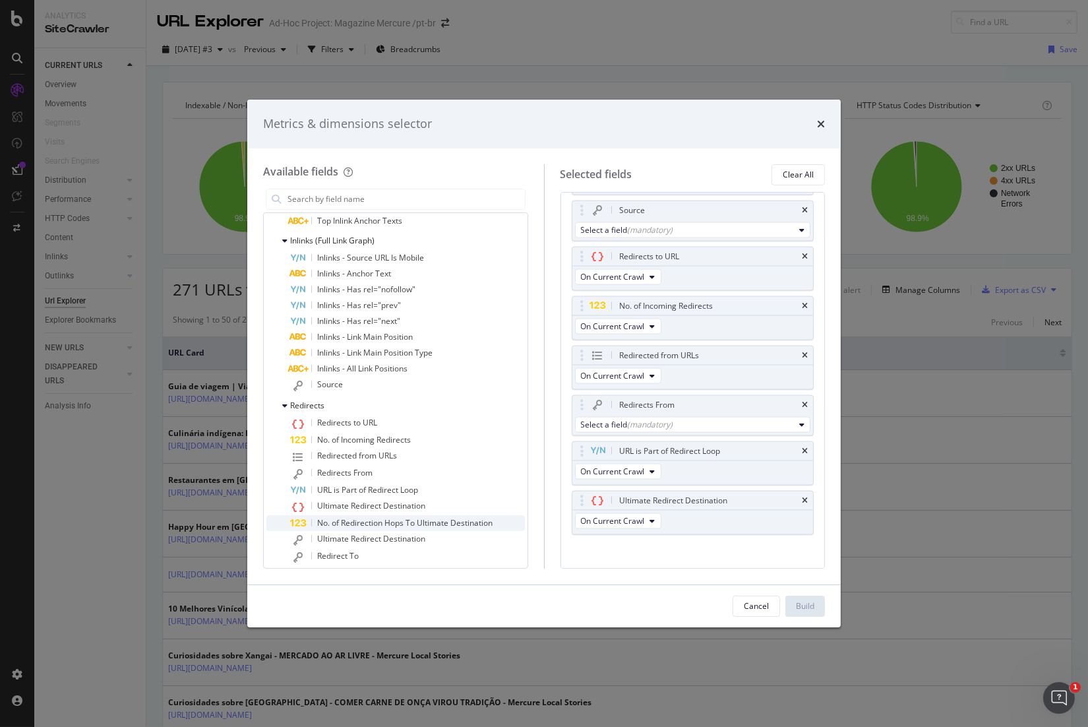
click at [415, 522] on span "No. of Redirection Hops To Ultimate Destination" at bounding box center [404, 522] width 175 height 11
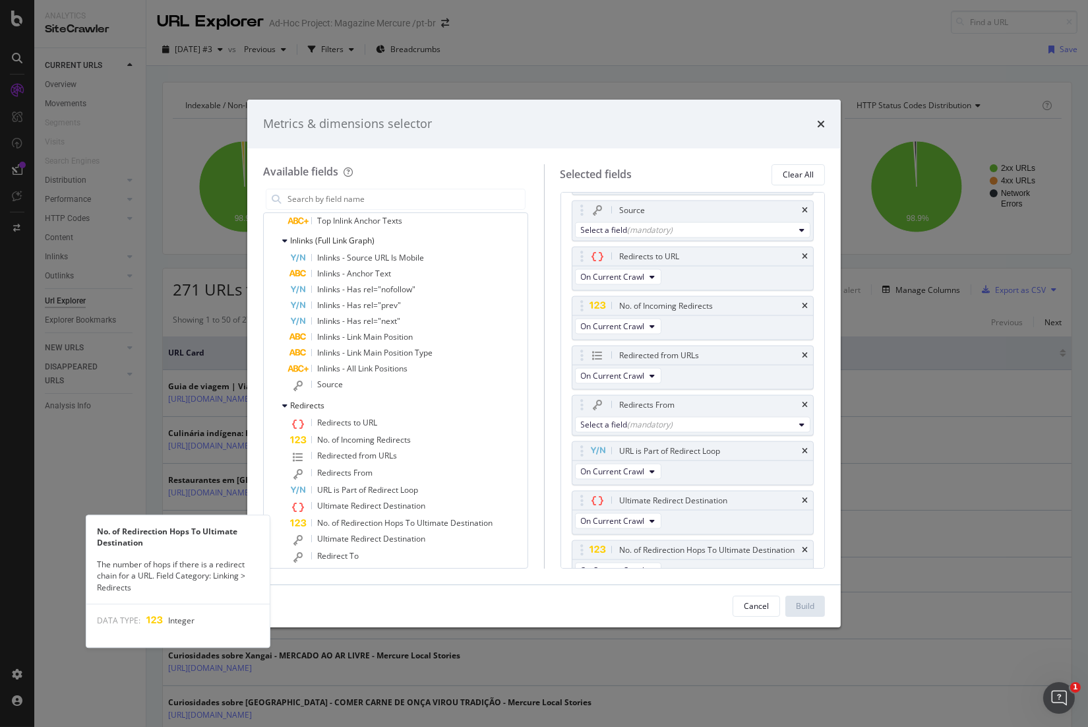
scroll to position [3701, 0]
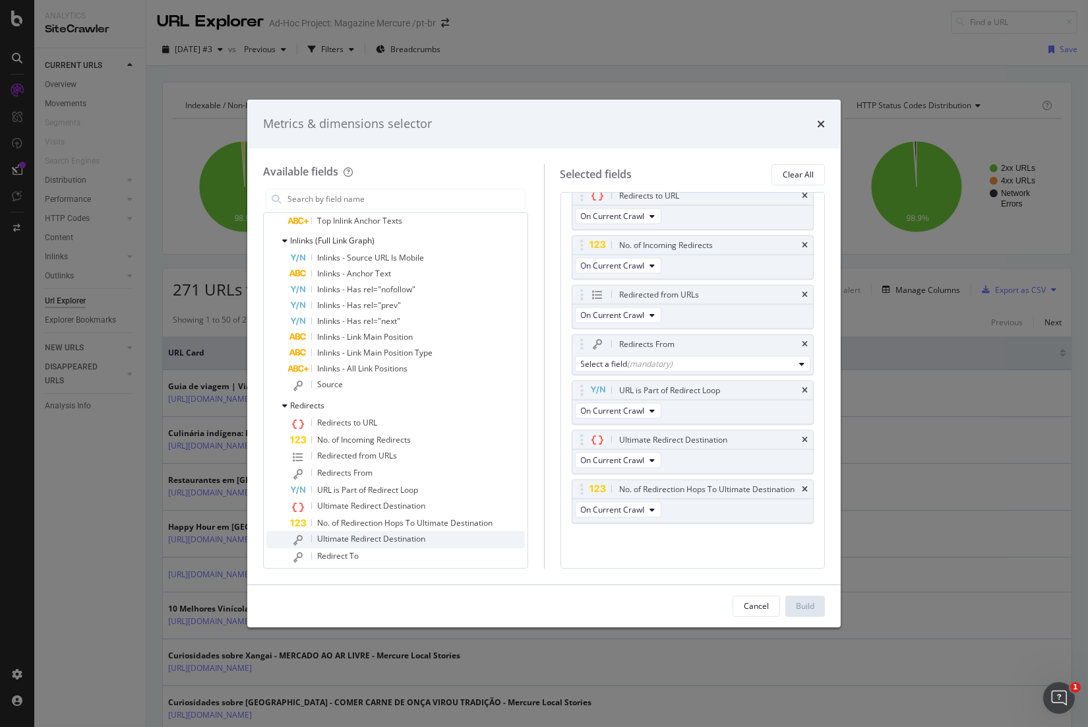
click at [425, 538] on span "Ultimate Redirect Destination" at bounding box center [371, 538] width 108 height 11
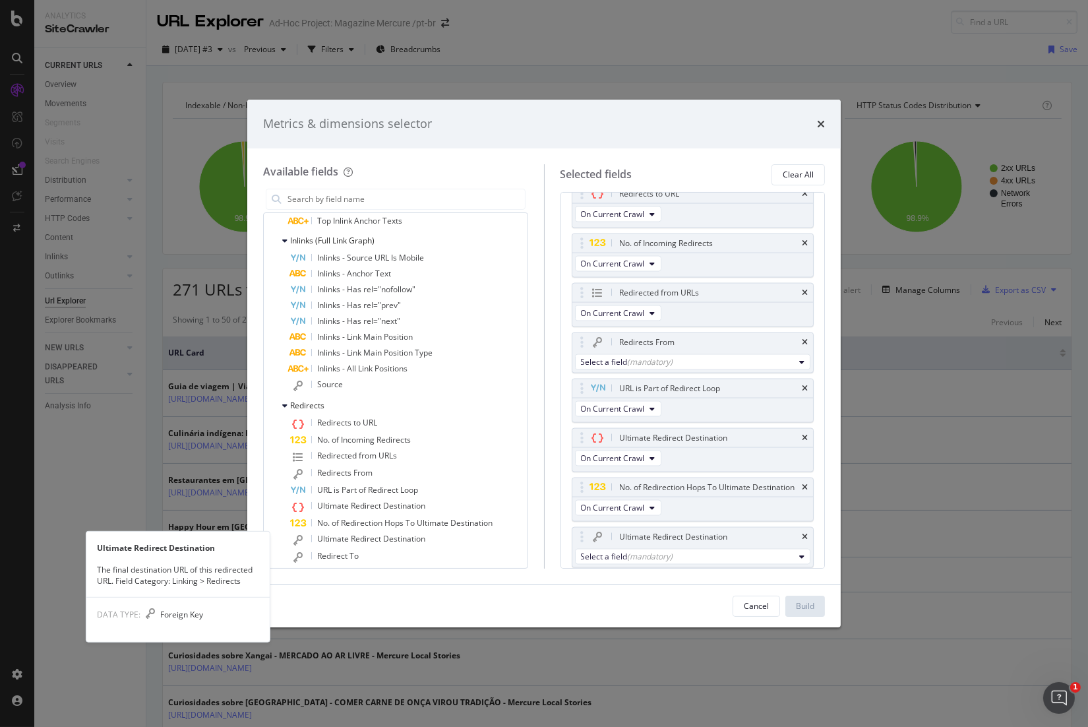
scroll to position [3748, 0]
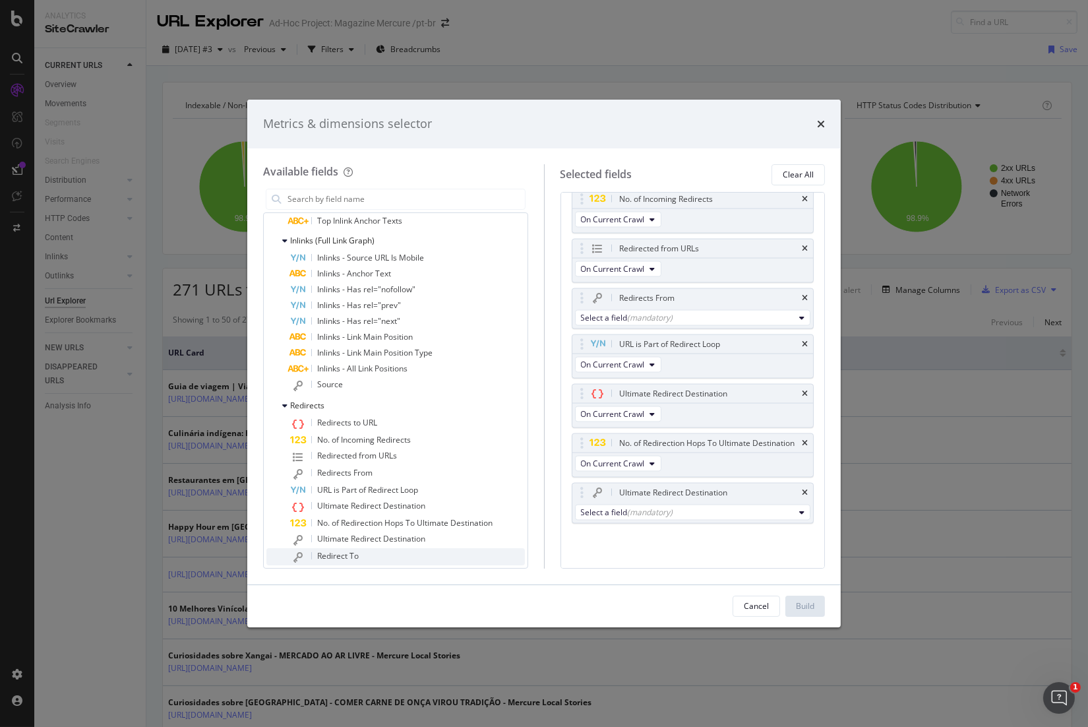
click at [437, 554] on div "Redirect To" at bounding box center [407, 556] width 235 height 17
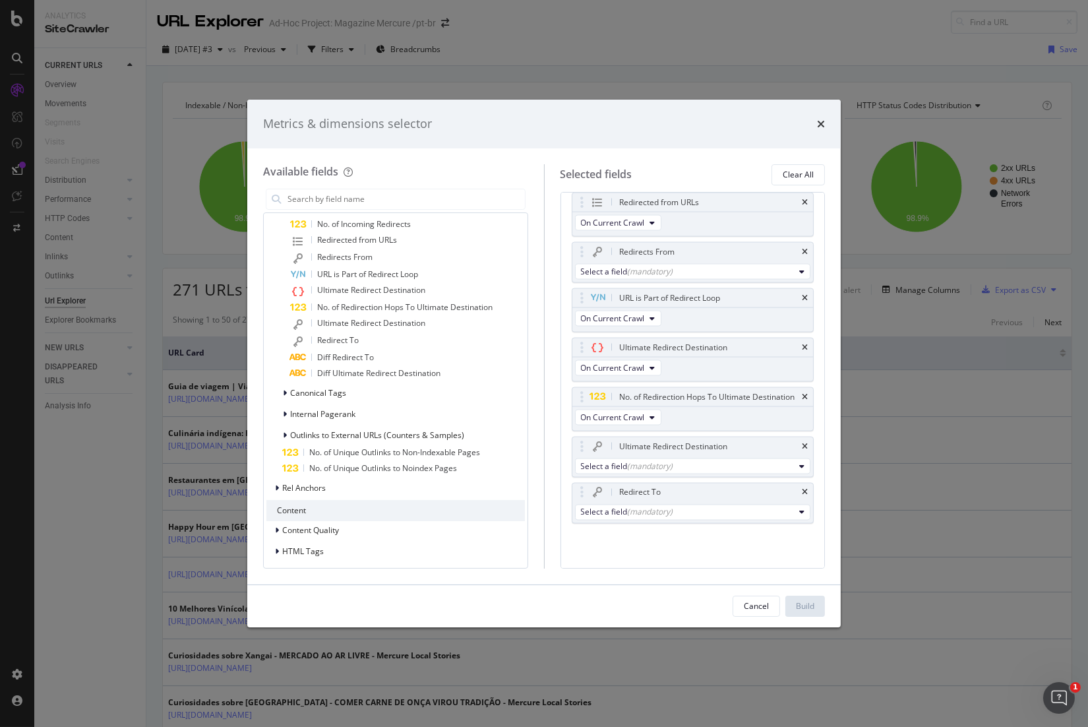
scroll to position [1519, 0]
click at [359, 352] on span "Diff Redirect To" at bounding box center [345, 352] width 57 height 11
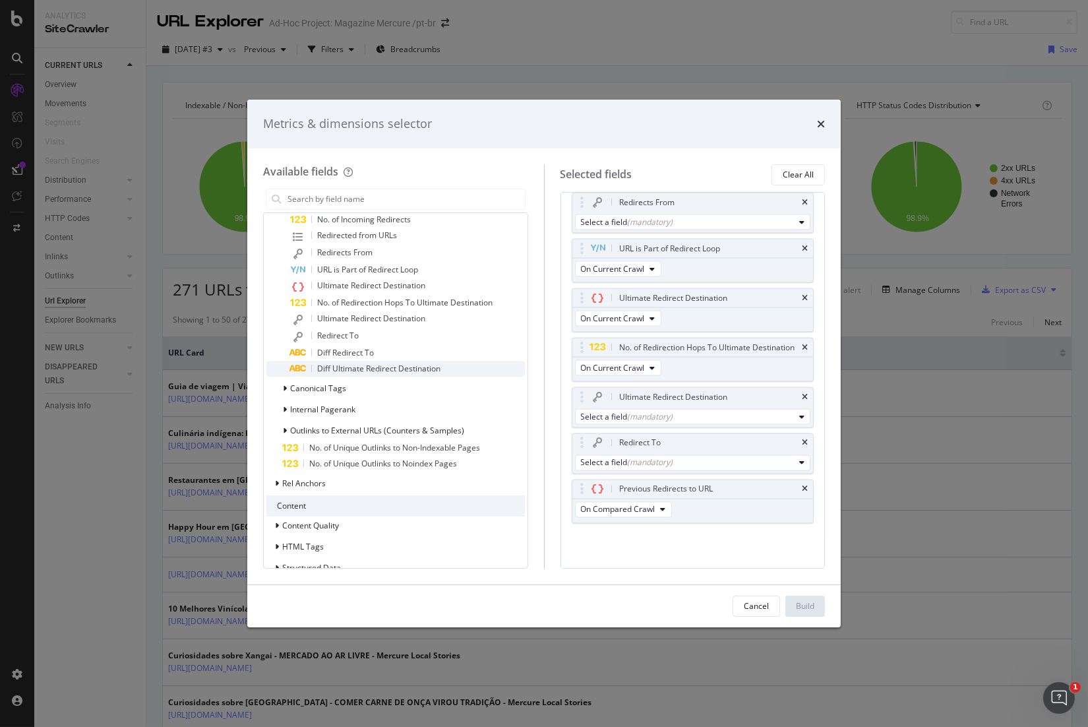
click at [374, 364] on span "Diff Ultimate Redirect Destination" at bounding box center [378, 368] width 123 height 11
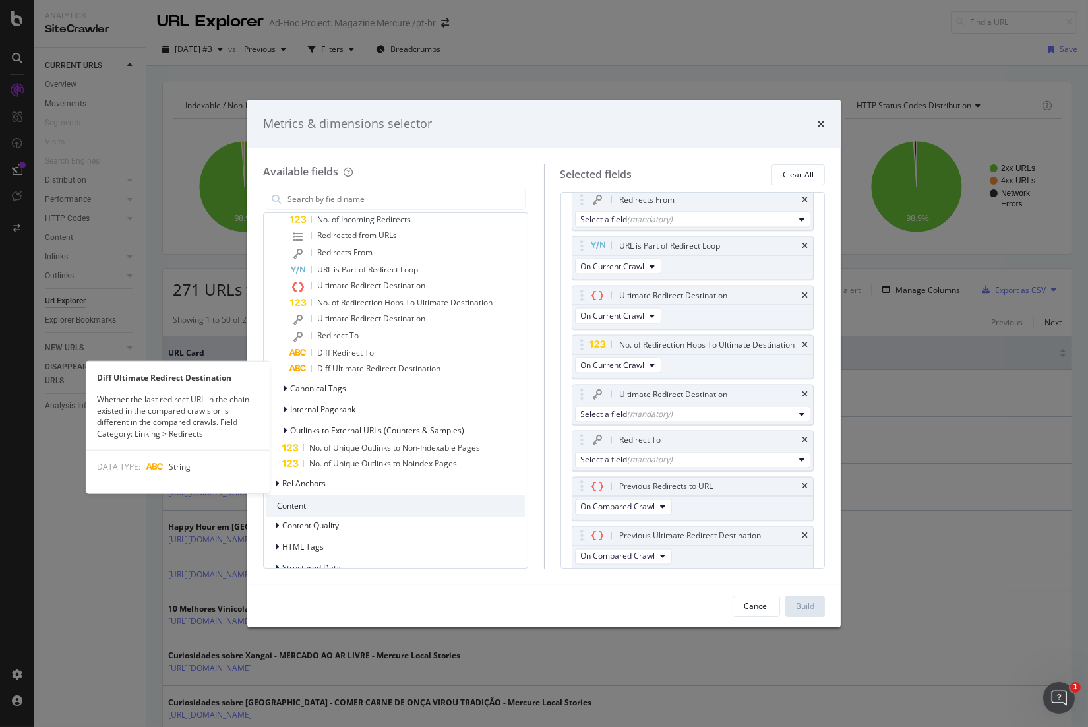
scroll to position [3893, 0]
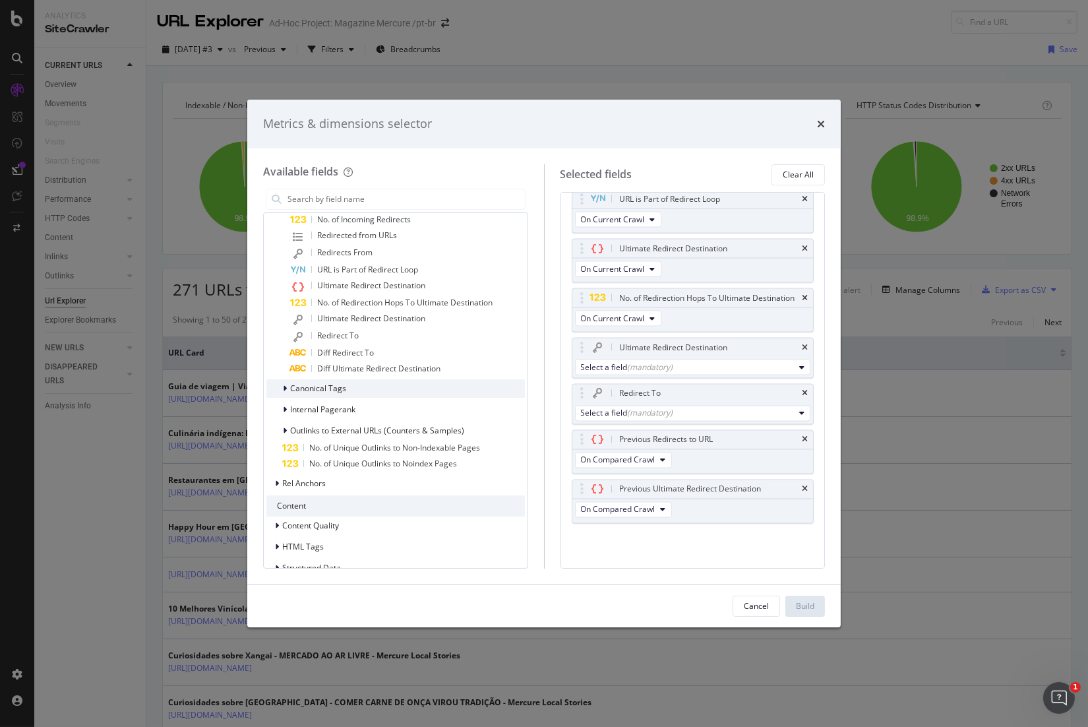
click at [342, 385] on span "Canonical Tags" at bounding box center [318, 387] width 56 height 11
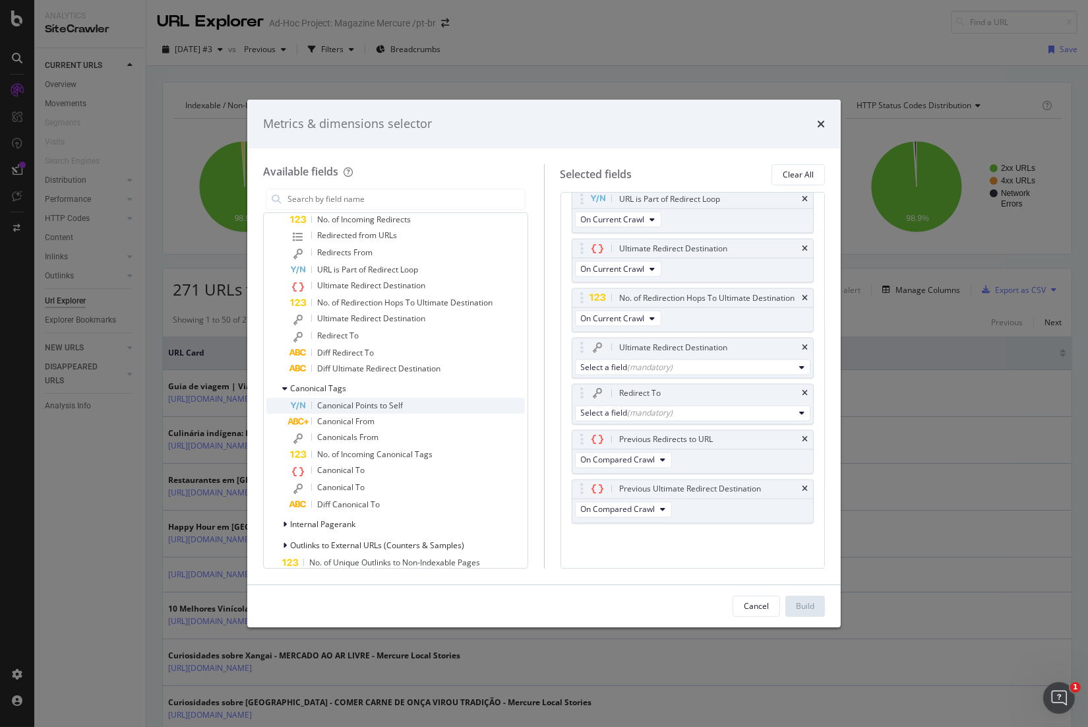
click at [359, 407] on span "Canonical Points to Self" at bounding box center [360, 405] width 86 height 11
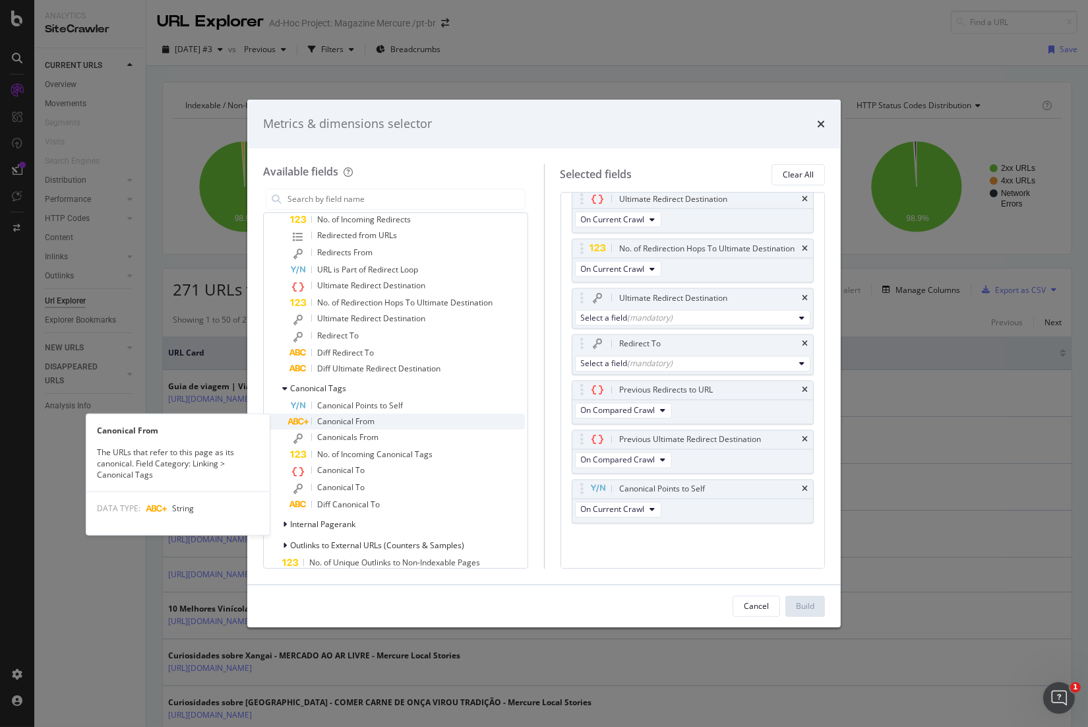
click at [370, 423] on span "Canonical From" at bounding box center [345, 420] width 57 height 11
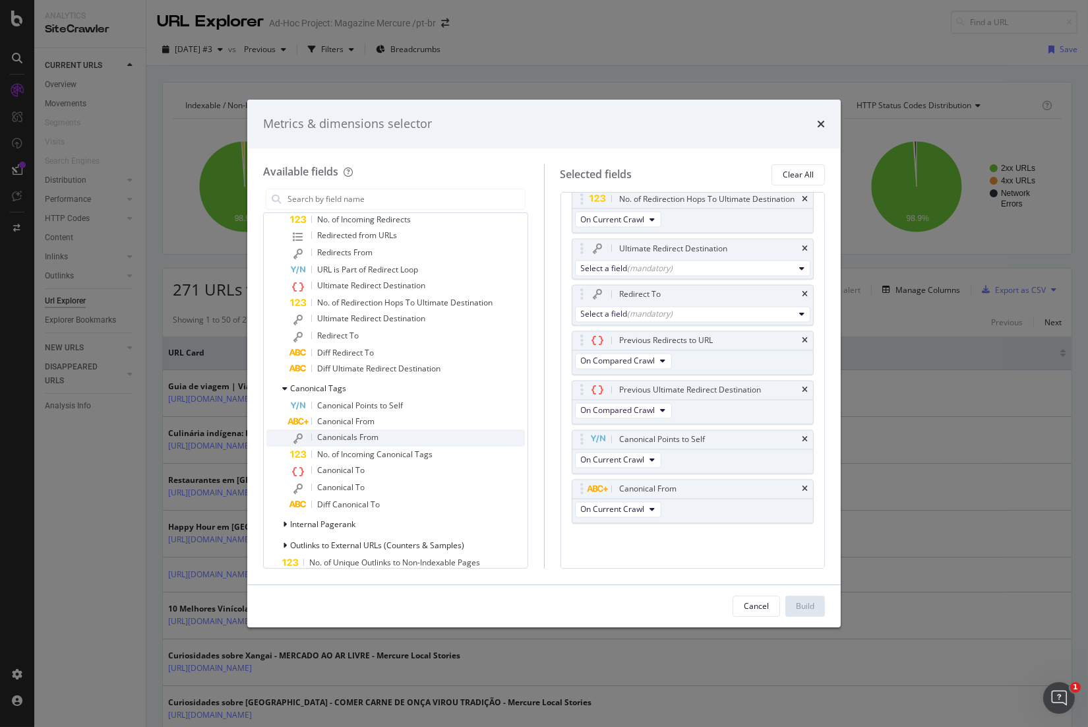
click at [380, 439] on div "Canonicals From" at bounding box center [407, 437] width 235 height 17
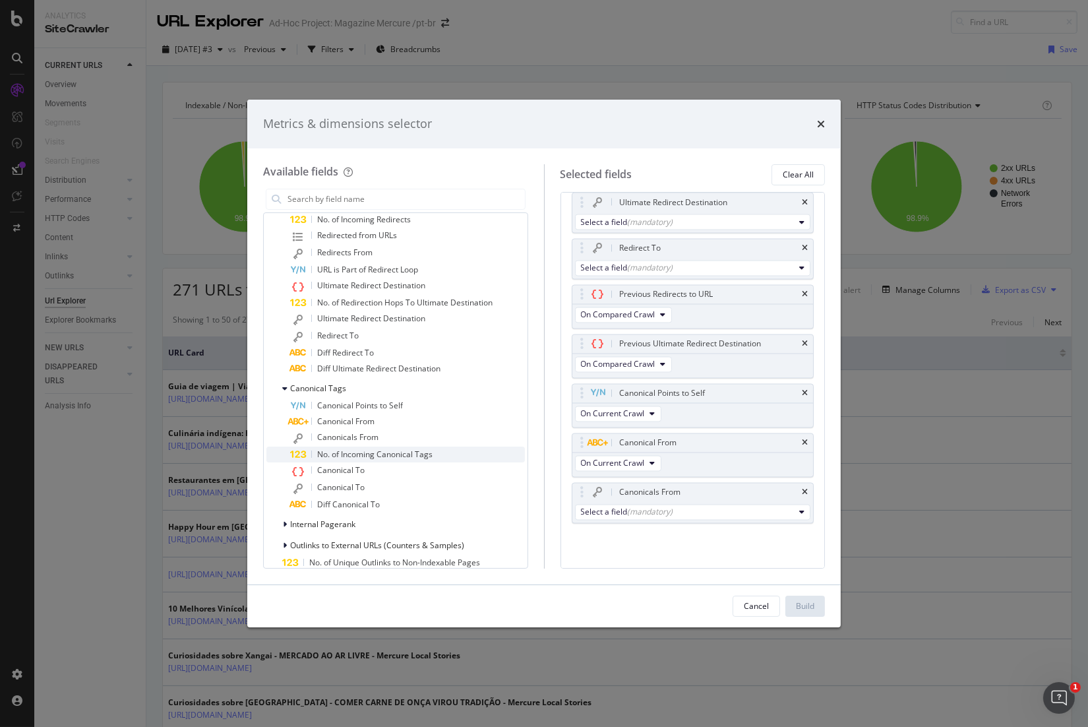
click at [386, 450] on span "No. of Incoming Canonical Tags" at bounding box center [374, 453] width 115 height 11
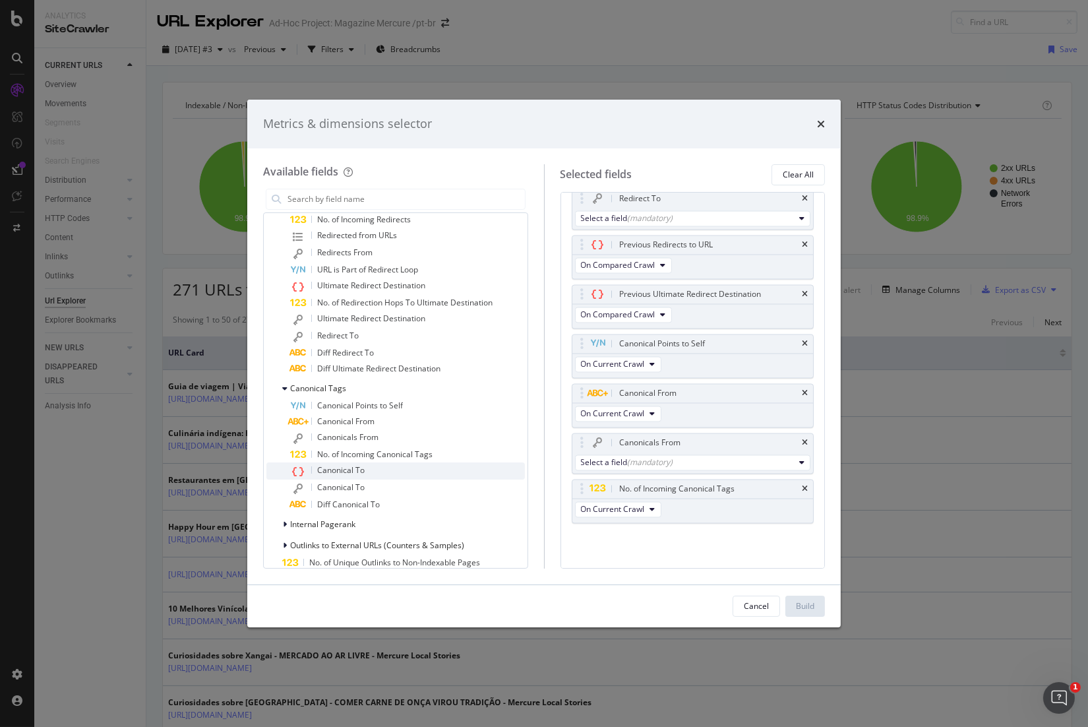
click at [362, 470] on span "Canonical To" at bounding box center [340, 469] width 47 height 11
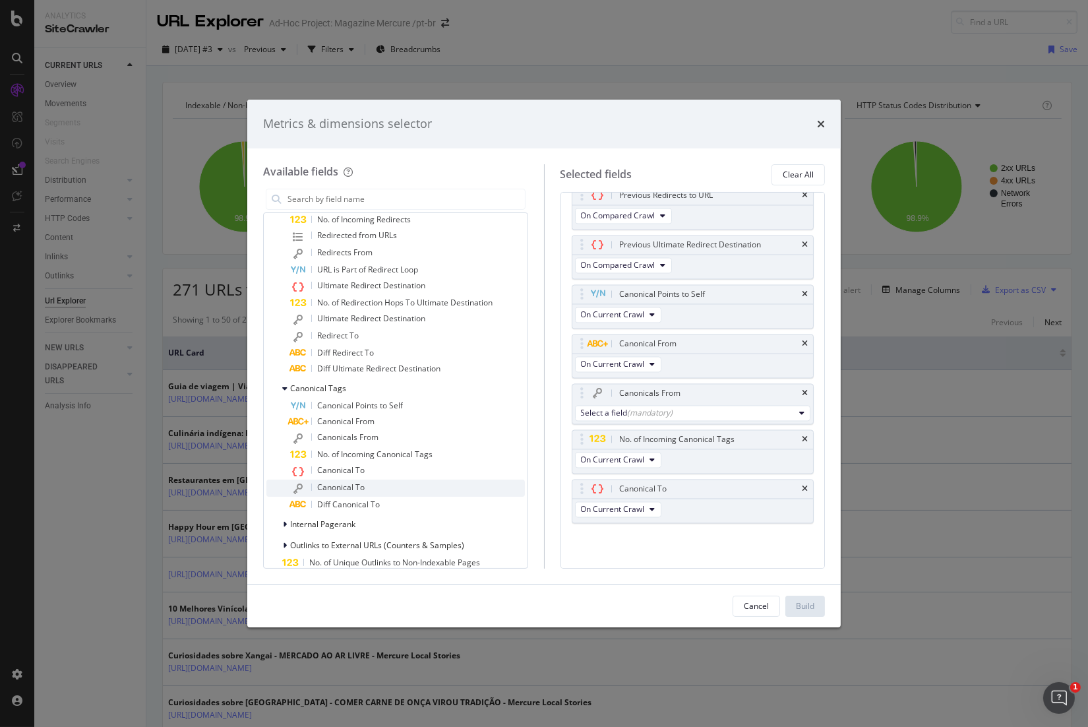
click at [374, 485] on div "Canonical To" at bounding box center [407, 487] width 235 height 17
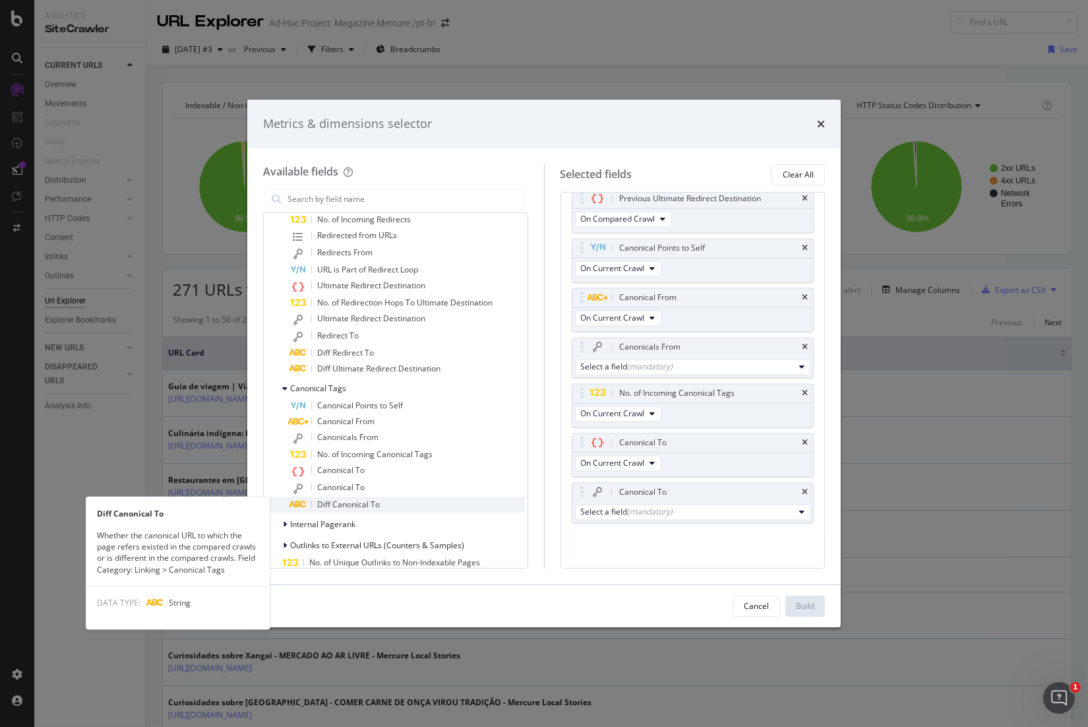
click at [388, 504] on div "Diff Canonical To" at bounding box center [407, 504] width 235 height 16
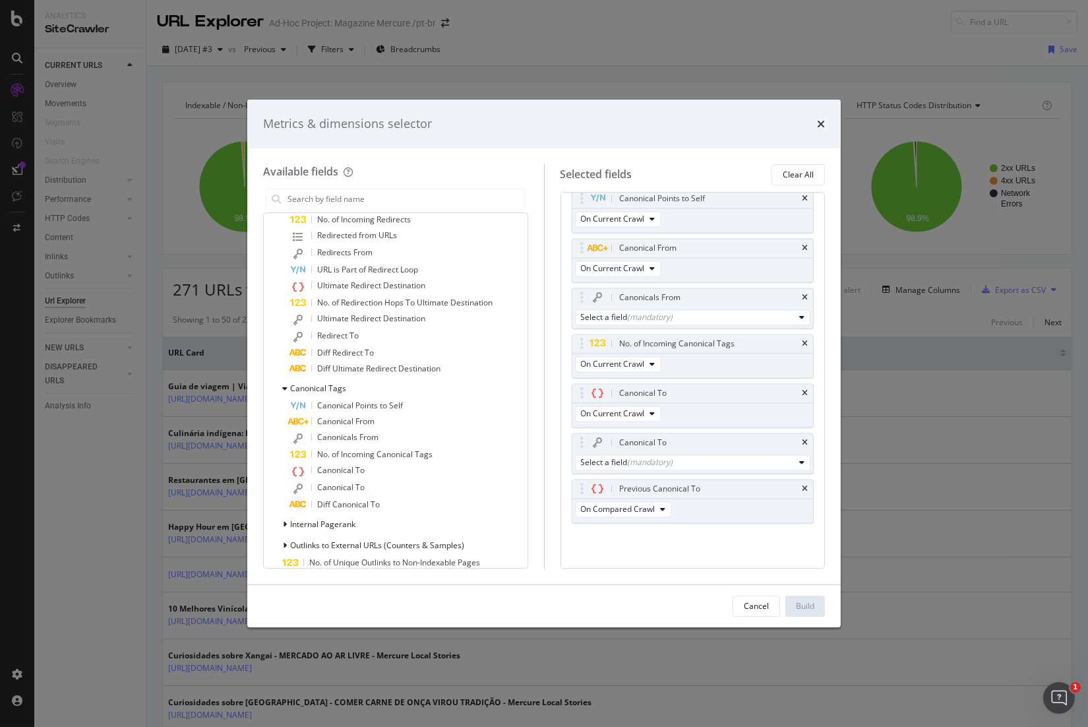
scroll to position [1674, 0]
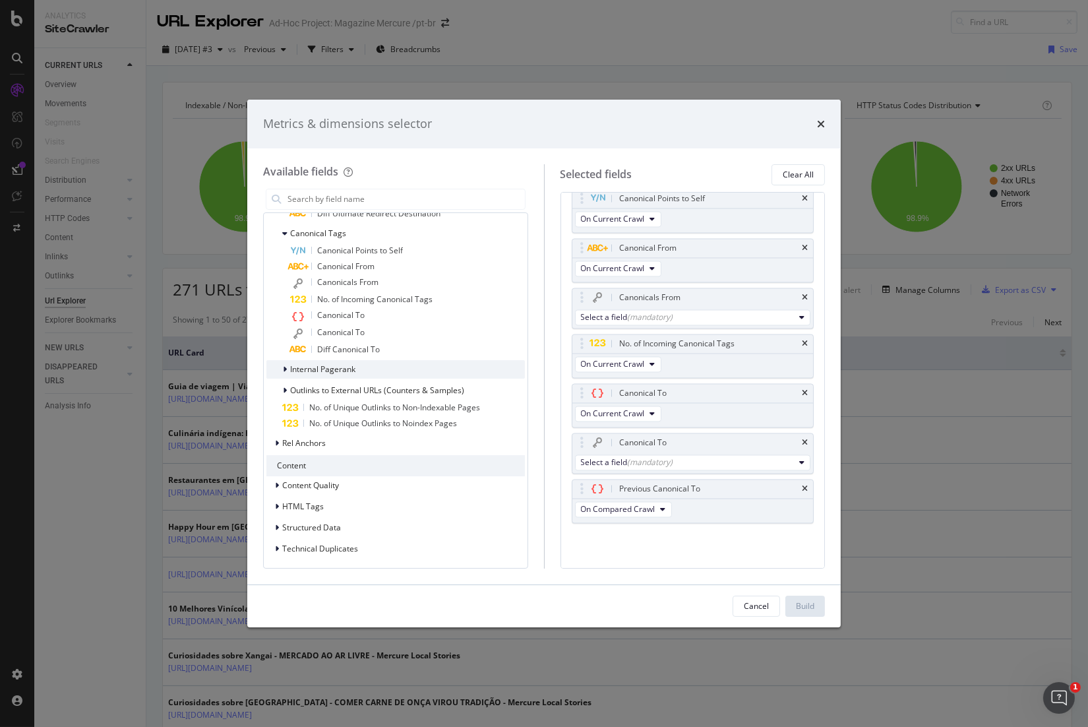
click at [341, 367] on span "Internal Pagerank" at bounding box center [322, 368] width 65 height 11
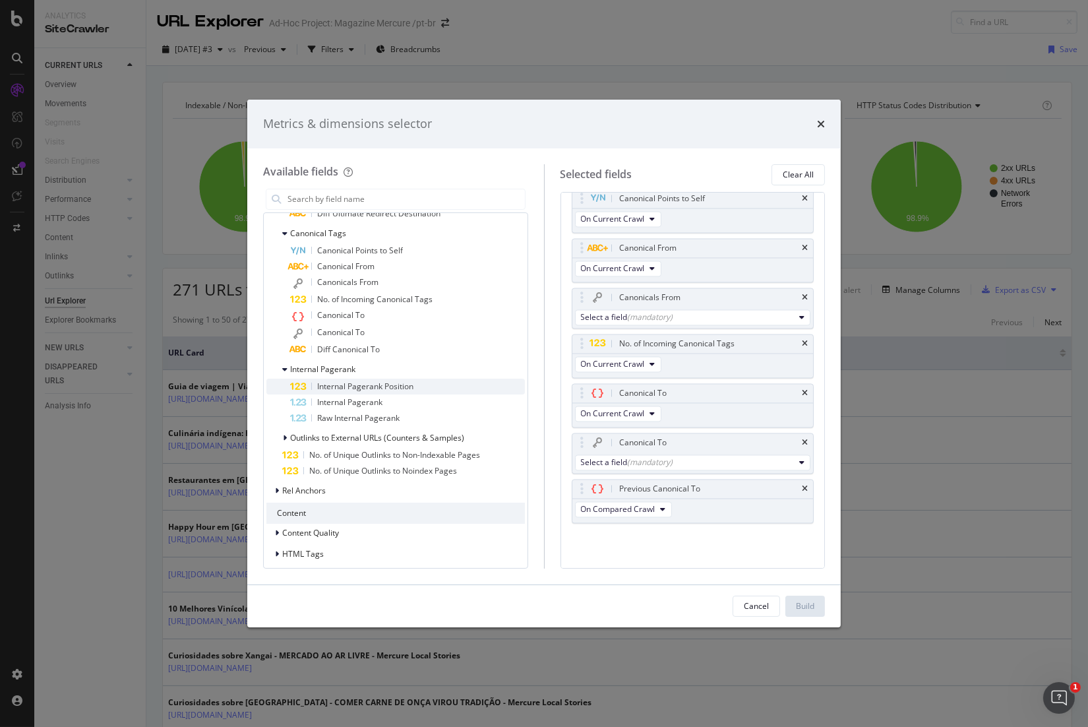
click at [352, 380] on span "Internal Pagerank Position" at bounding box center [365, 385] width 96 height 11
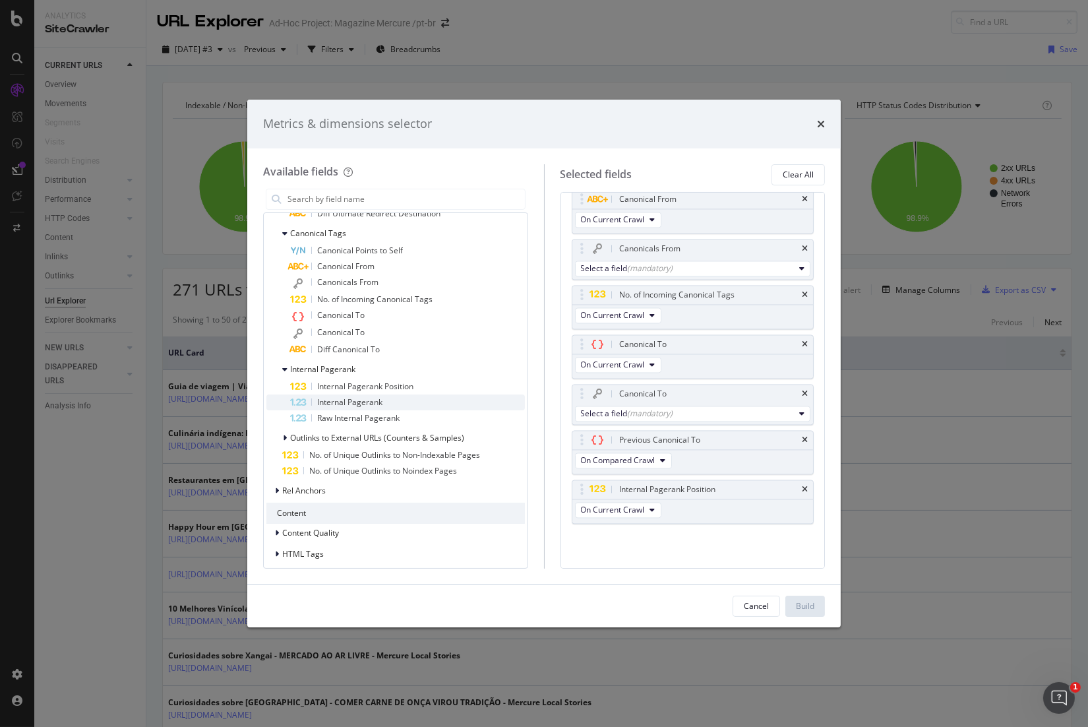
click at [363, 402] on span "Internal Pagerank" at bounding box center [349, 401] width 65 height 11
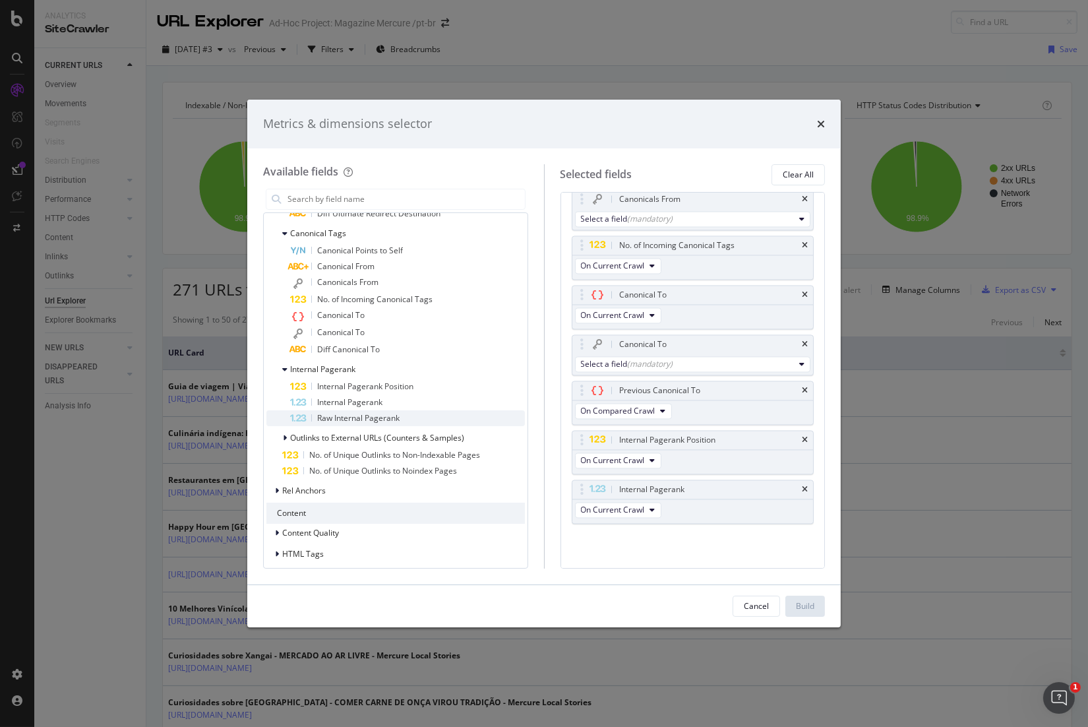
click at [374, 417] on span "Raw Internal Pagerank" at bounding box center [358, 417] width 82 height 11
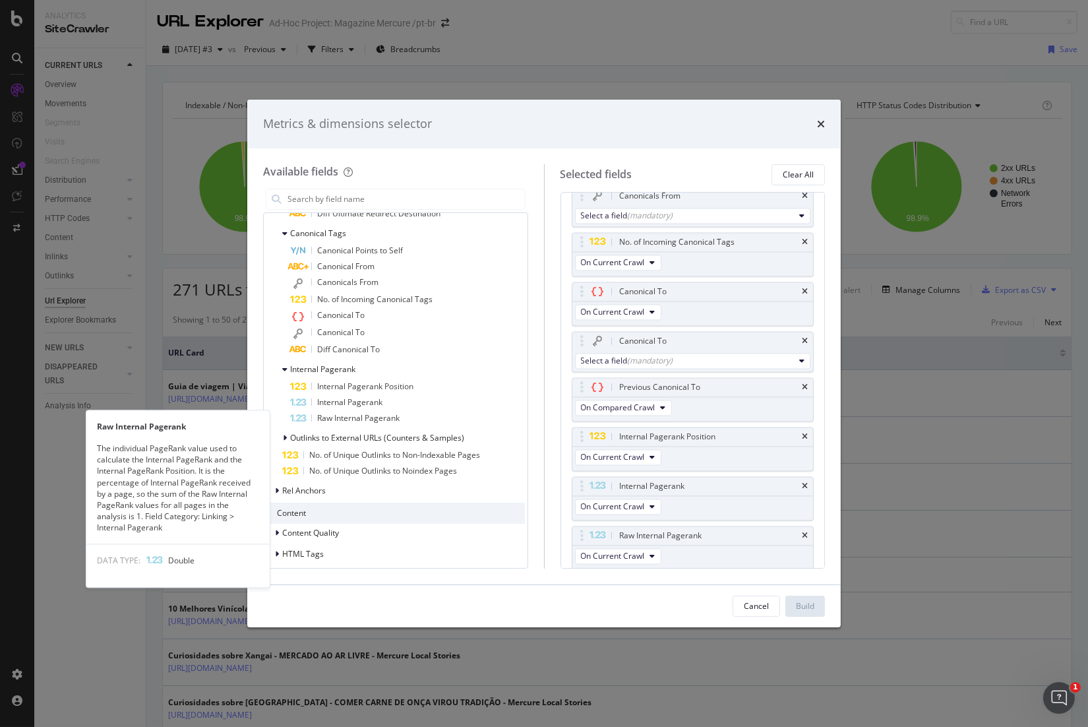
scroll to position [4382, 0]
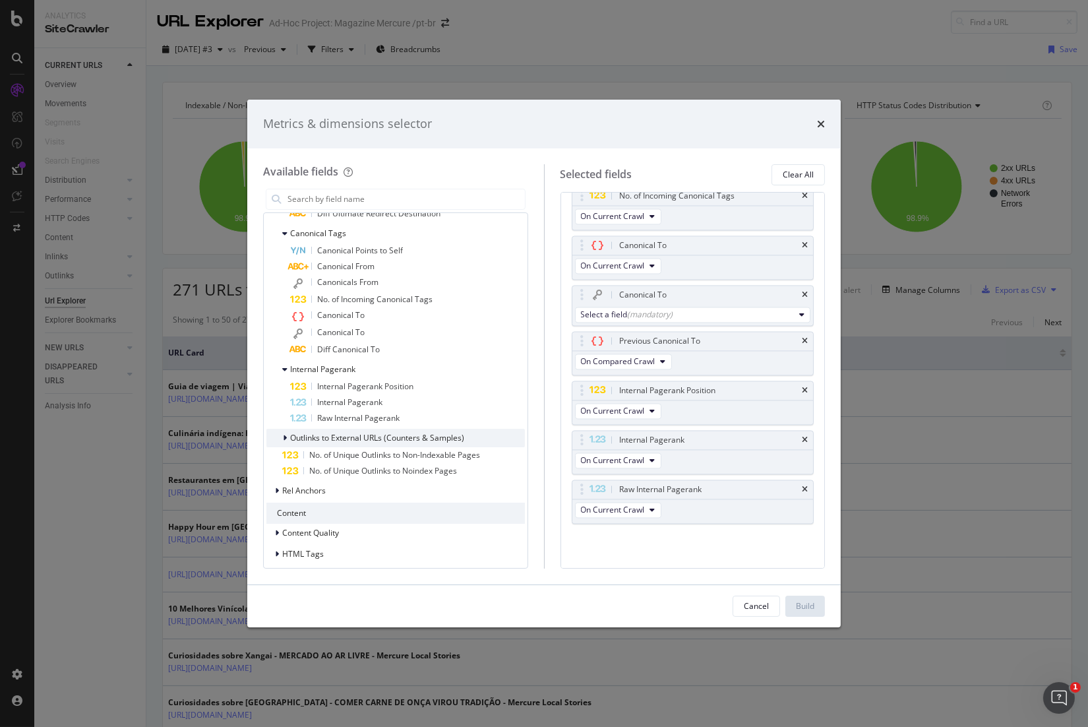
click at [377, 436] on span "Outlinks to External URLs (Counters & Samples)" at bounding box center [377, 437] width 174 height 11
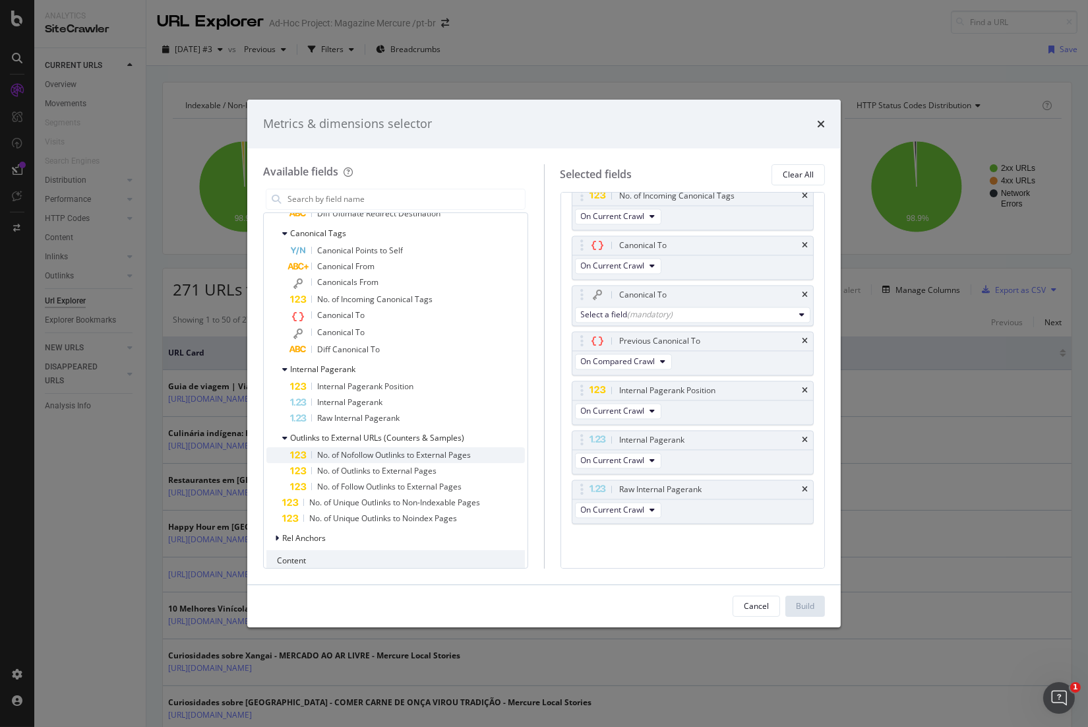
click at [390, 454] on span "No. of Nofollow Outlinks to External Pages" at bounding box center [394, 454] width 154 height 11
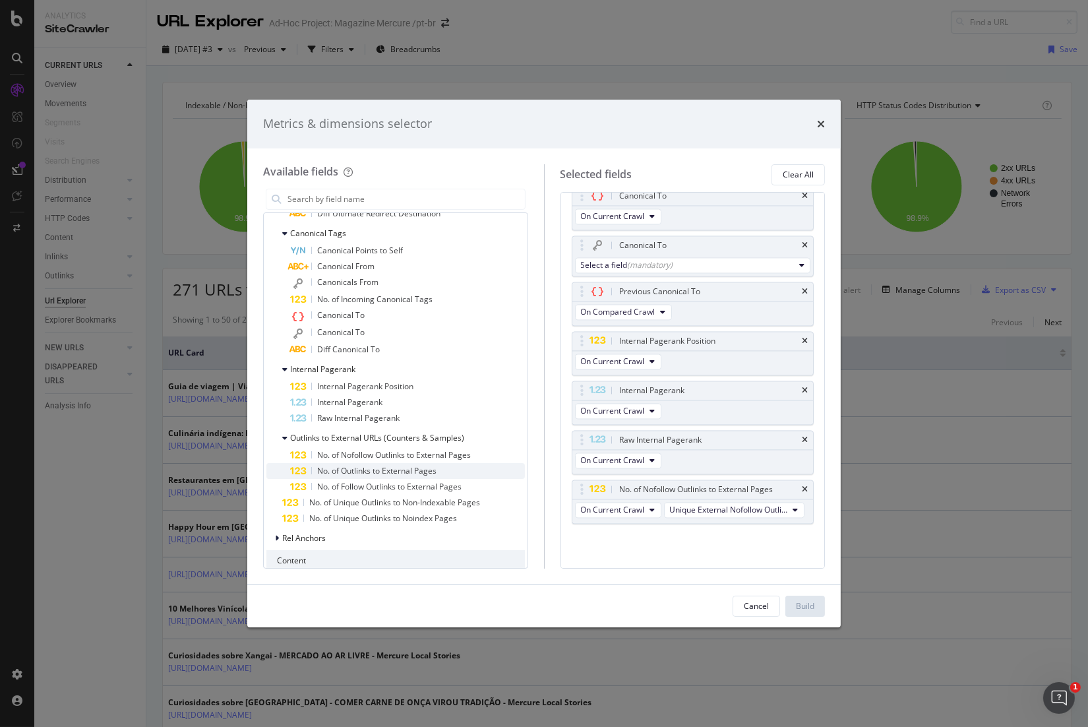
click at [404, 473] on span "No. of Outlinks to External Pages" at bounding box center [376, 470] width 119 height 11
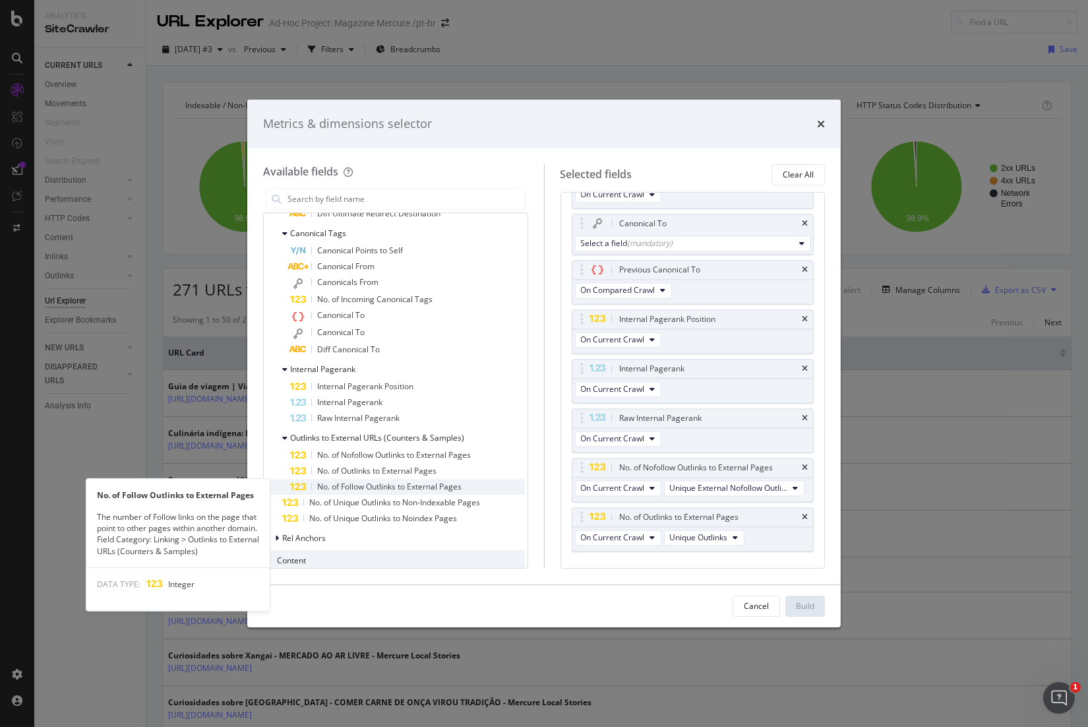
scroll to position [4499, 0]
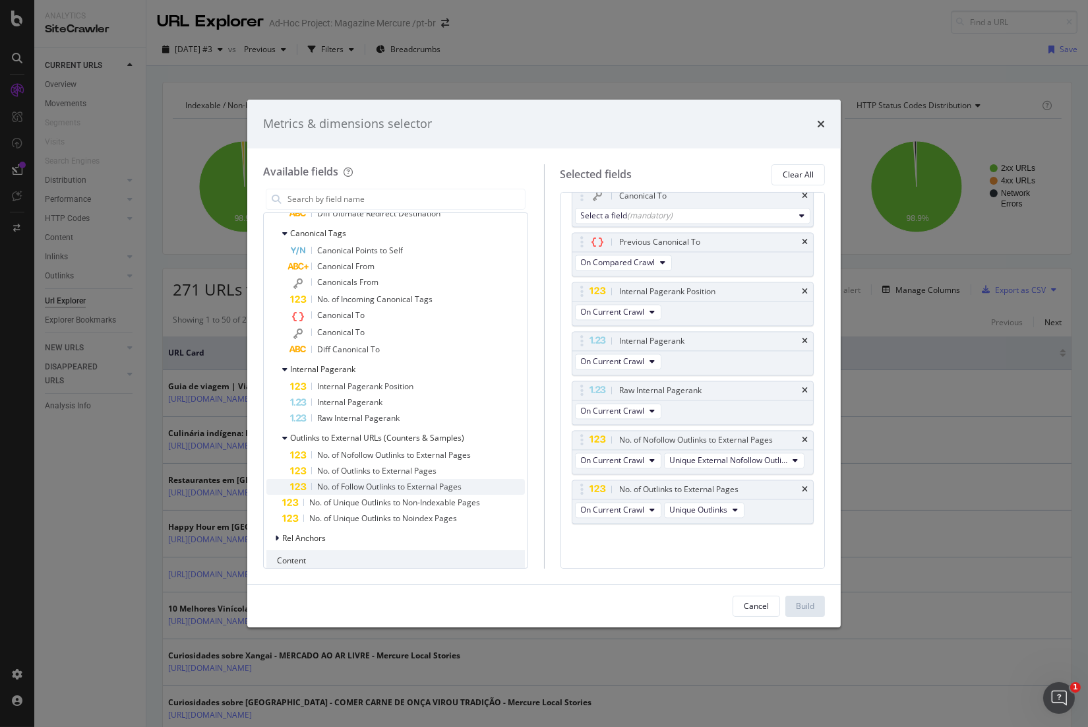
click at [415, 491] on span "No. of Follow Outlinks to External Pages" at bounding box center [389, 486] width 144 height 11
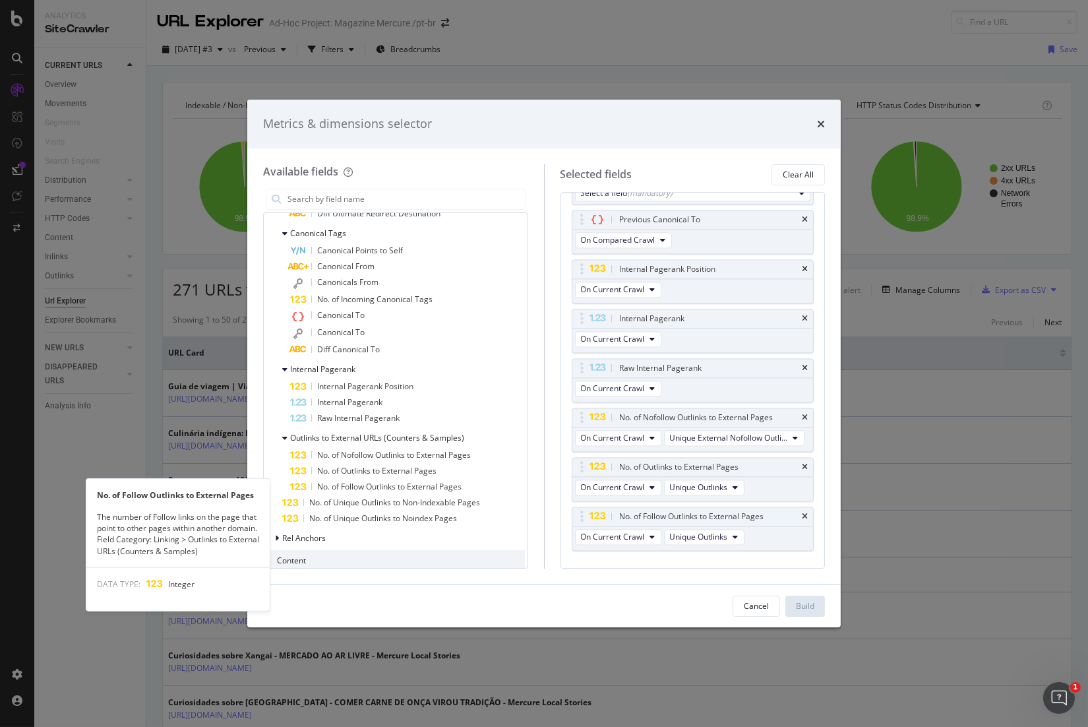
scroll to position [4549, 0]
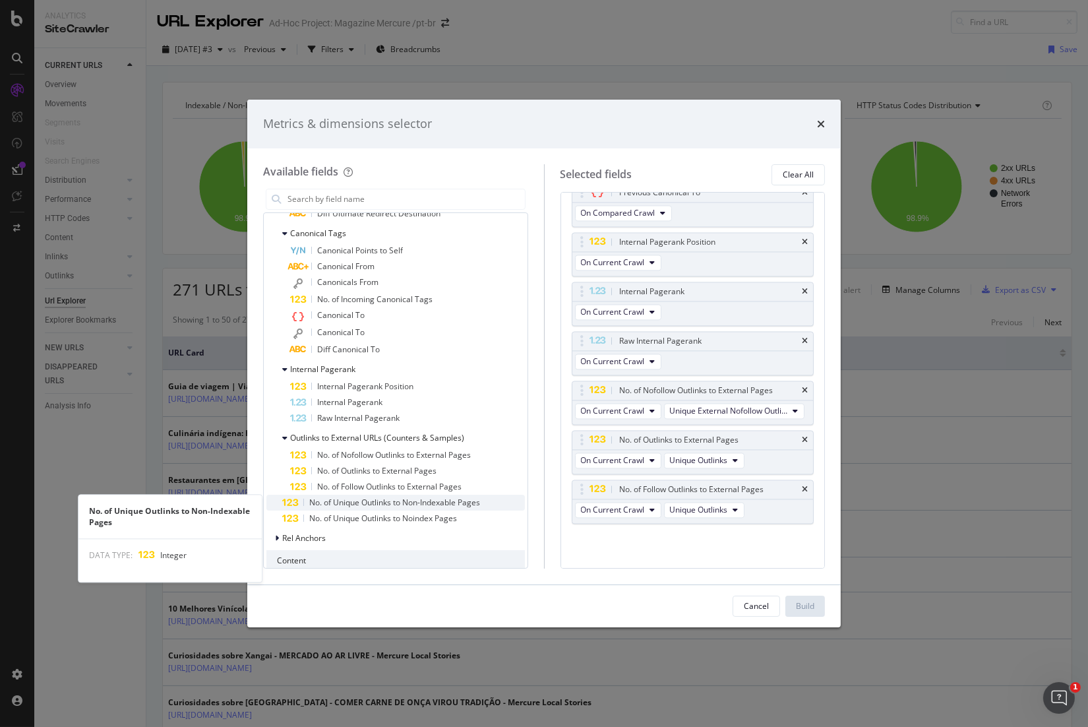
click at [424, 504] on span "No. of Unique Outlinks to Non-Indexable Pages" at bounding box center [394, 501] width 171 height 11
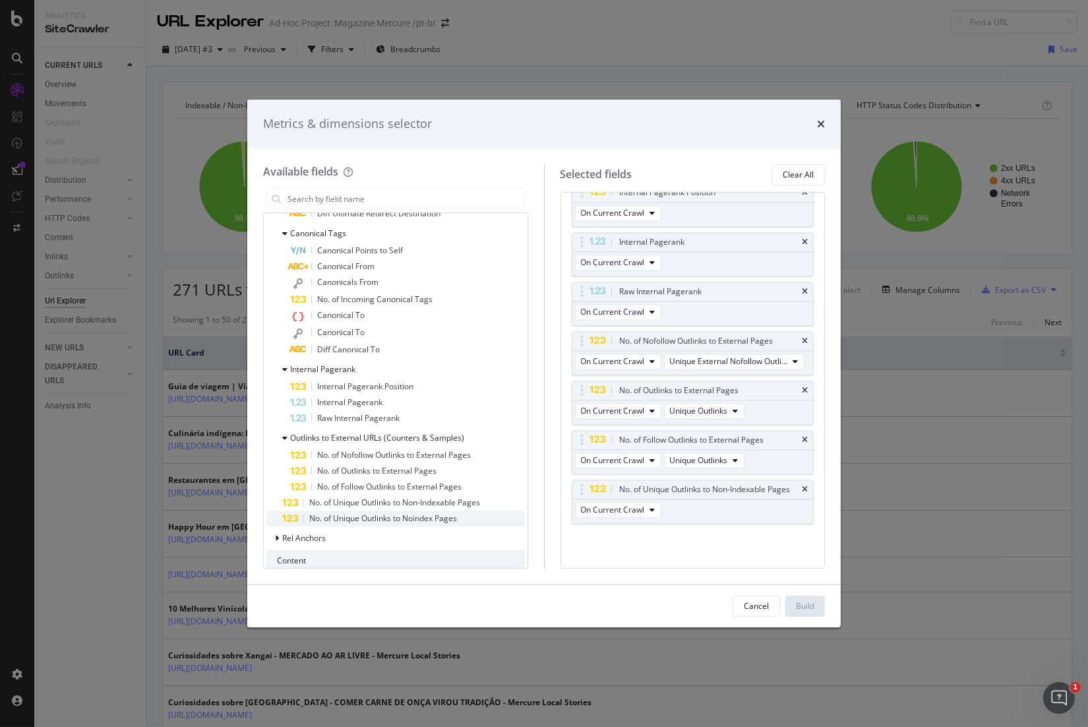
click at [433, 516] on span "No. of Unique Outlinks to Noindex Pages" at bounding box center [383, 517] width 148 height 11
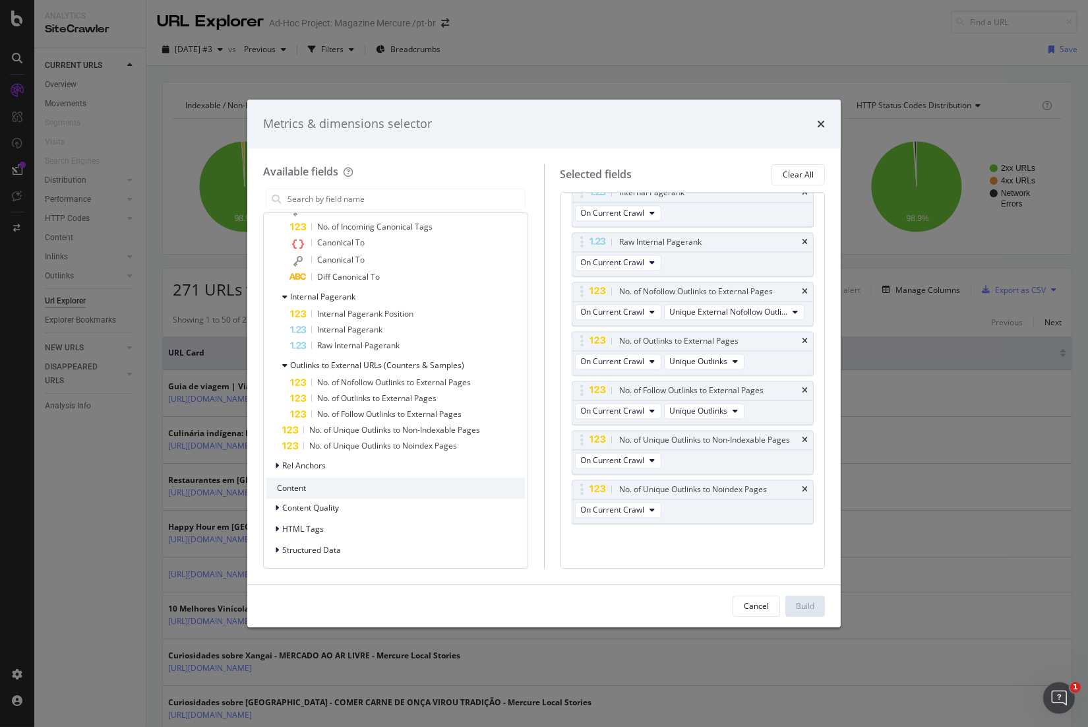
scroll to position [1769, 0]
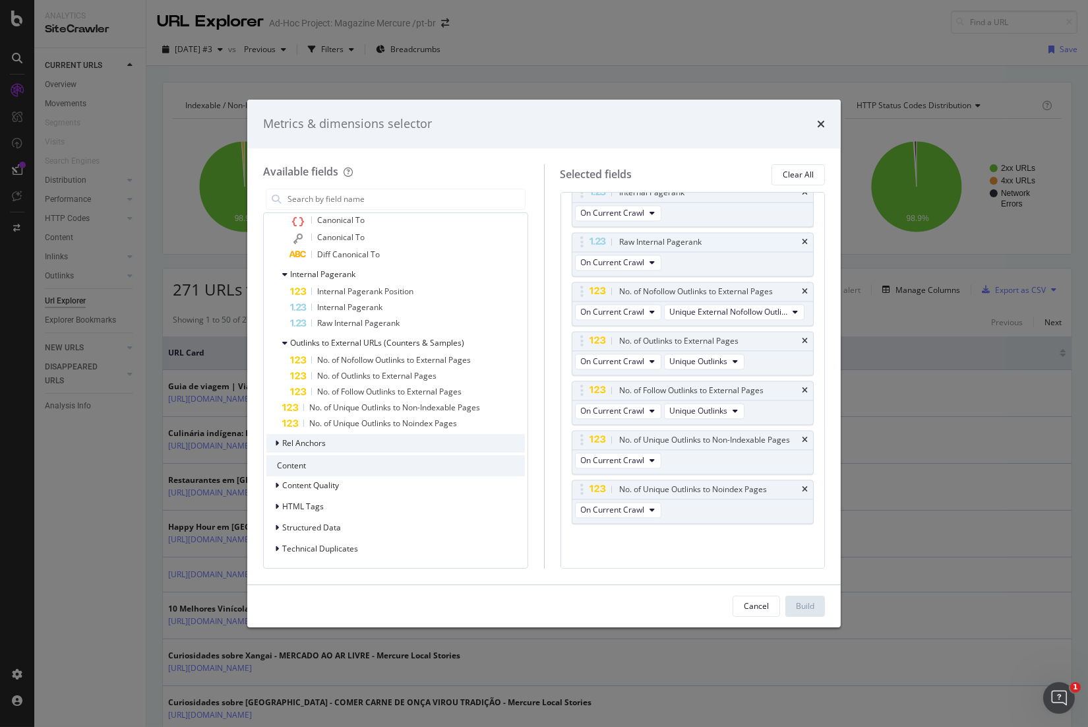
click at [287, 441] on span "Rel Anchors" at bounding box center [304, 442] width 44 height 11
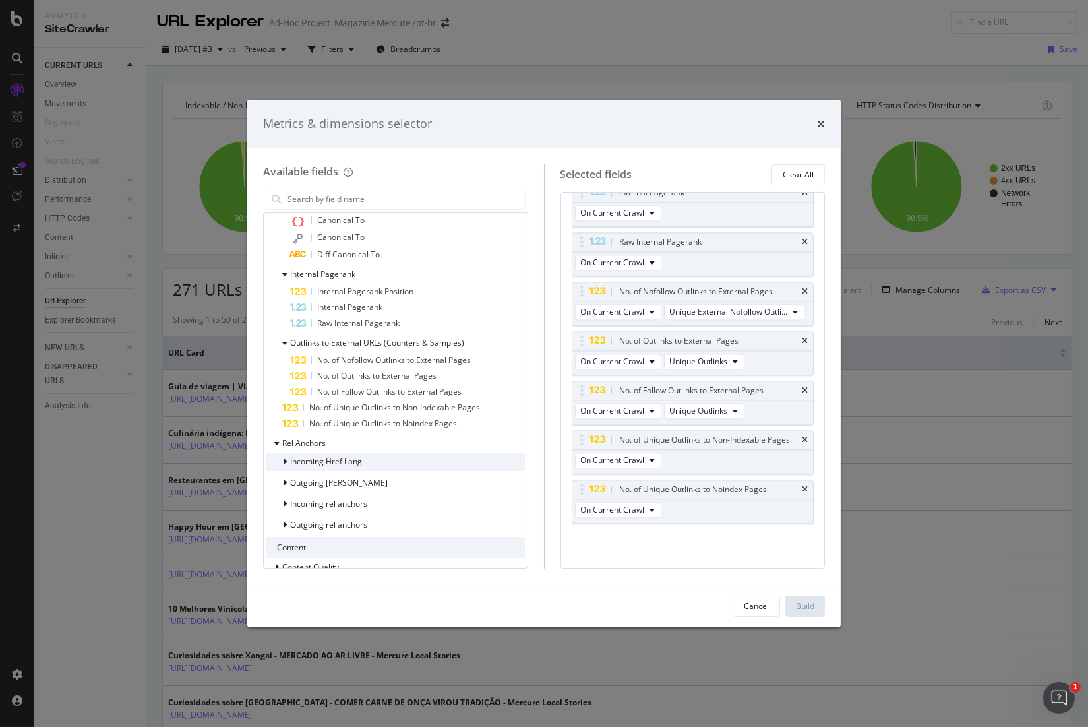
click at [334, 463] on span "Incoming Href Lang" at bounding box center [326, 461] width 72 height 11
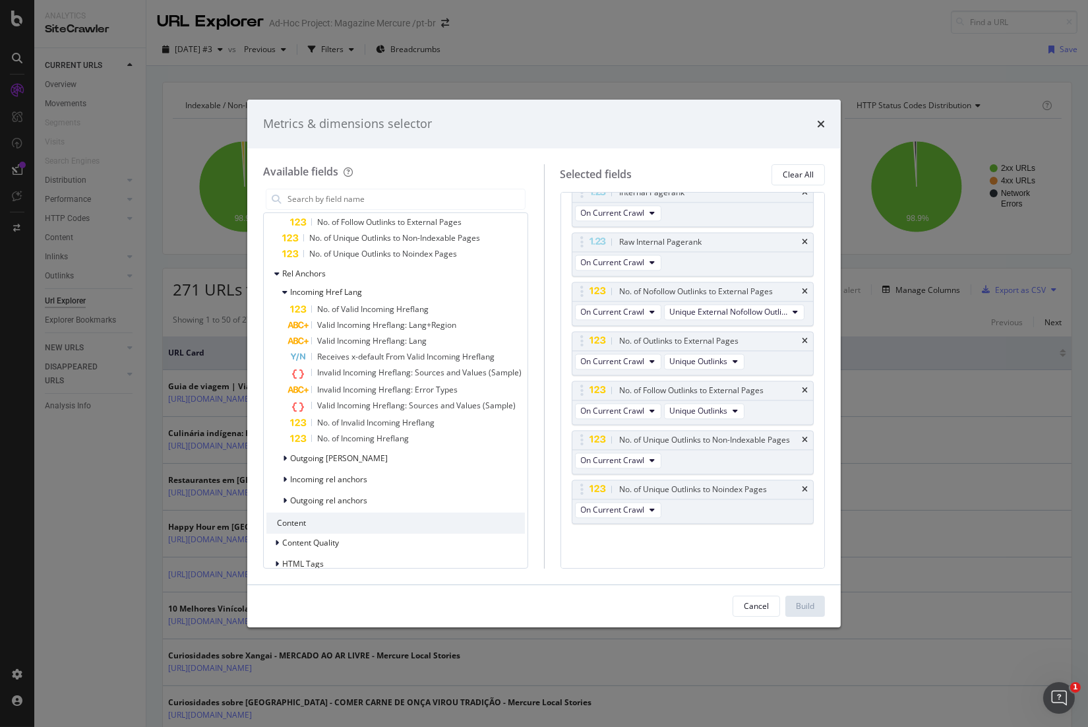
scroll to position [1991, 0]
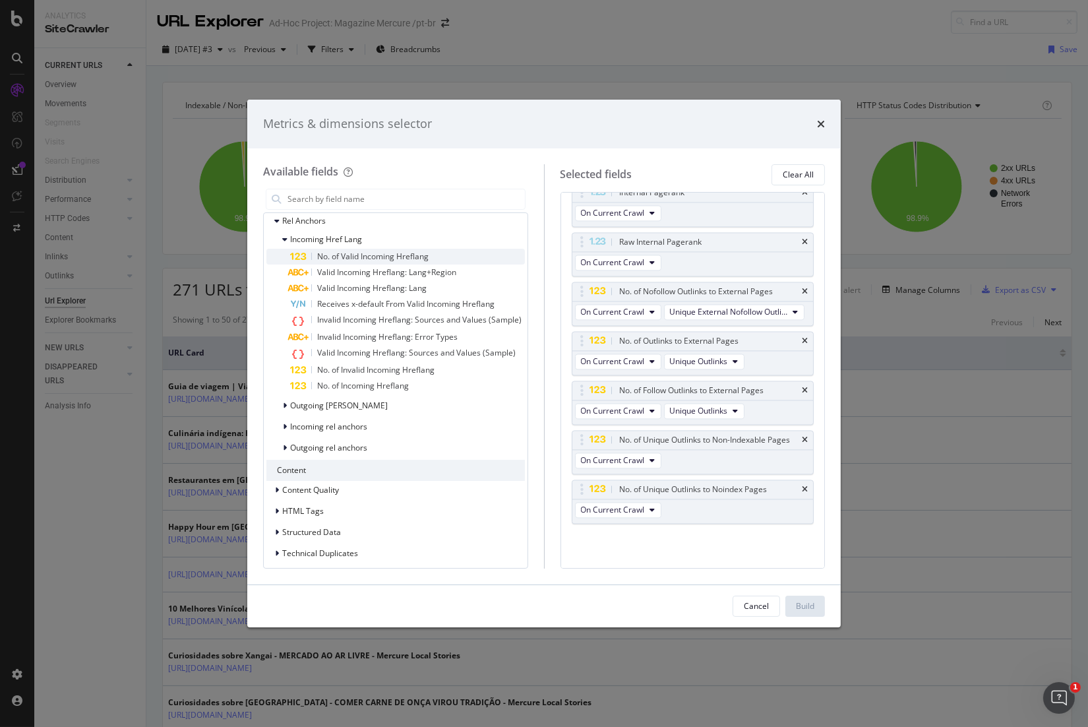
click at [382, 253] on span "No. of Valid Incoming Hreflang" at bounding box center [372, 256] width 111 height 11
click at [398, 270] on span "Valid Incoming Hreflang: Lang+Region" at bounding box center [386, 271] width 139 height 11
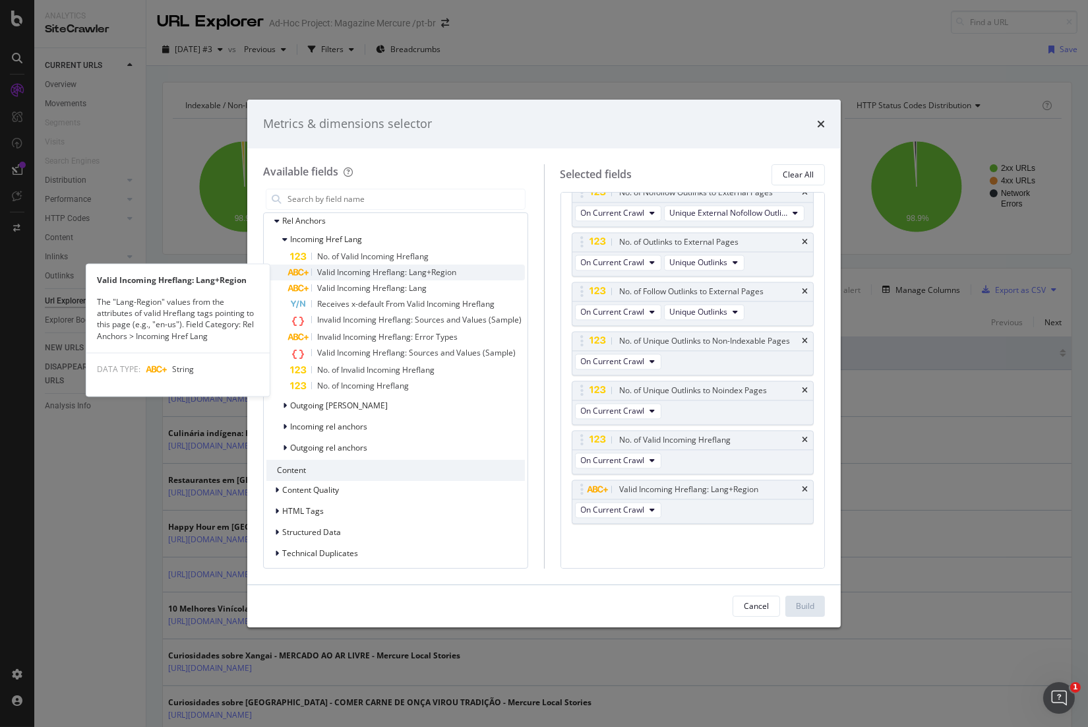
scroll to position [4813, 0]
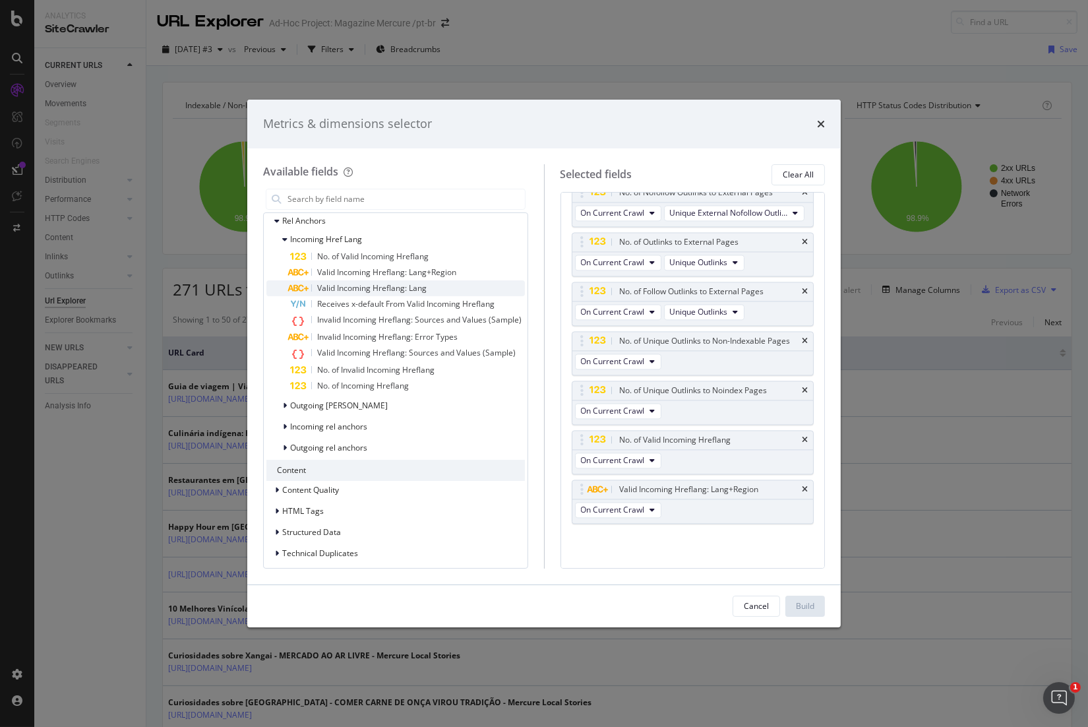
click at [407, 285] on span "Valid Incoming Hreflang: Lang" at bounding box center [371, 287] width 109 height 11
click at [414, 304] on span "Receives x-default From Valid Incoming Hreflang" at bounding box center [405, 303] width 177 height 11
click at [420, 321] on span "Invalid Incoming Hreflang: Sources and Values (Sample)" at bounding box center [419, 319] width 204 height 11
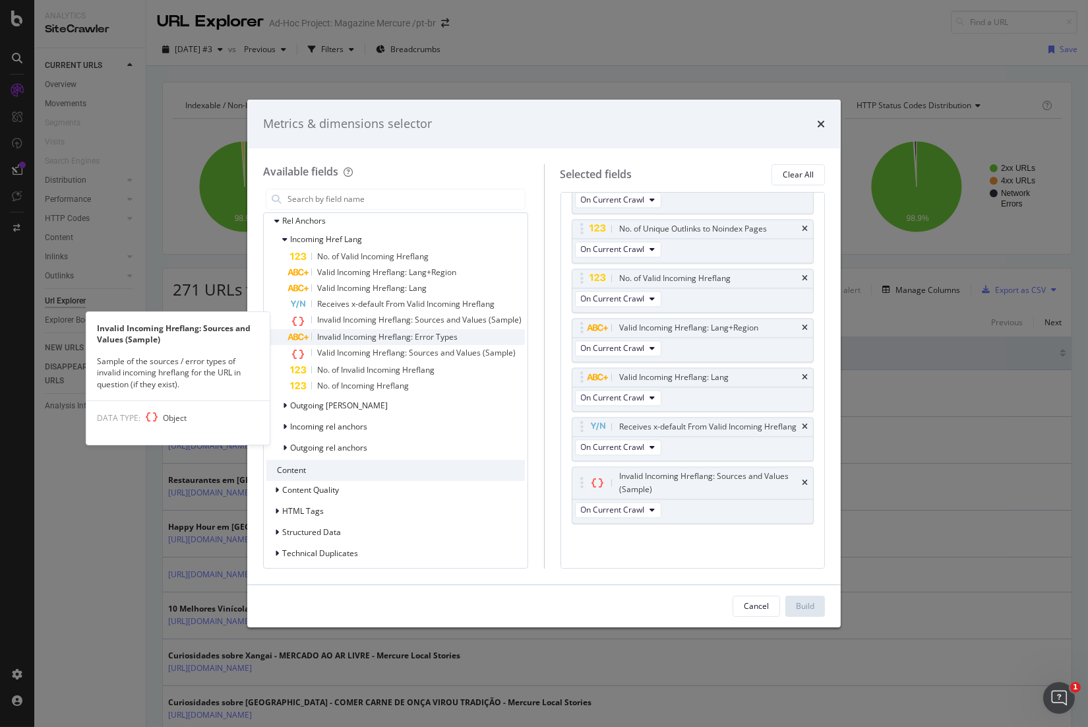
scroll to position [4988, 0]
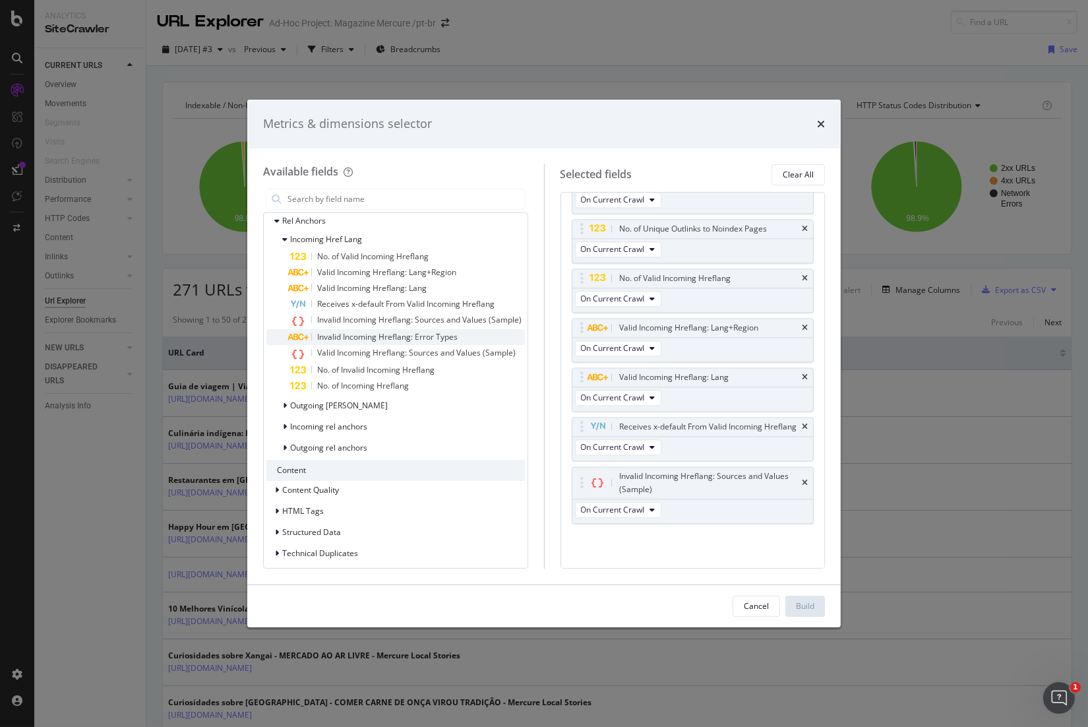
click at [424, 335] on span "Invalid Incoming Hreflang: Error Types" at bounding box center [387, 336] width 140 height 11
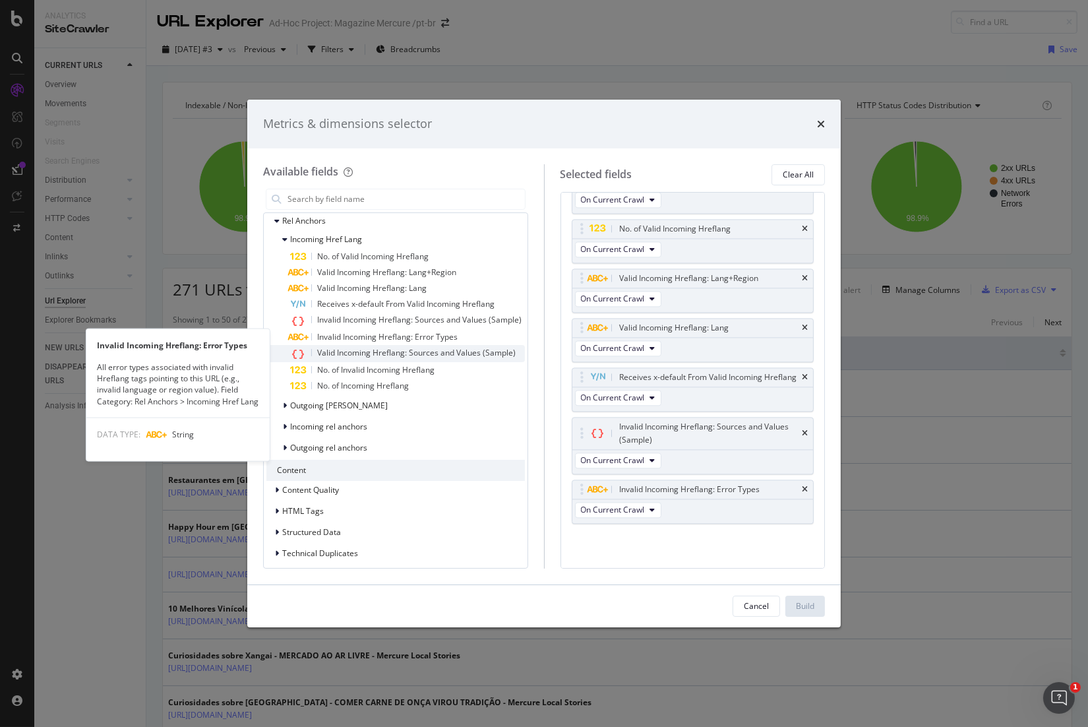
scroll to position [5037, 0]
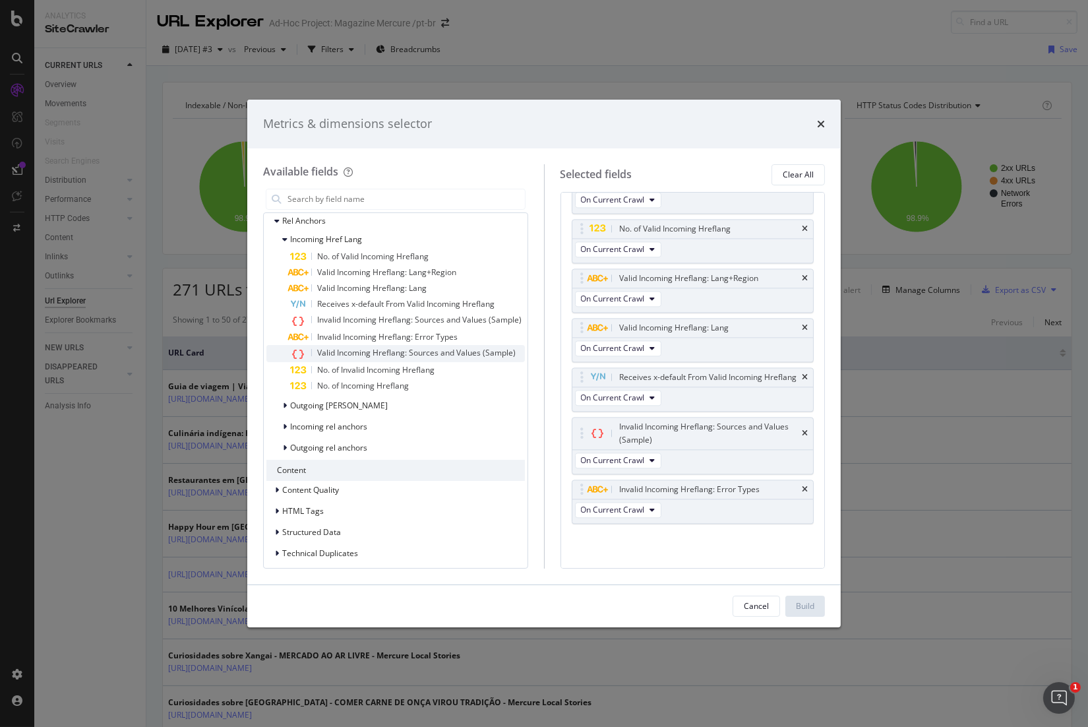
click at [433, 353] on span "Valid Incoming Hreflang: Sources and Values (Sample)" at bounding box center [416, 352] width 198 height 11
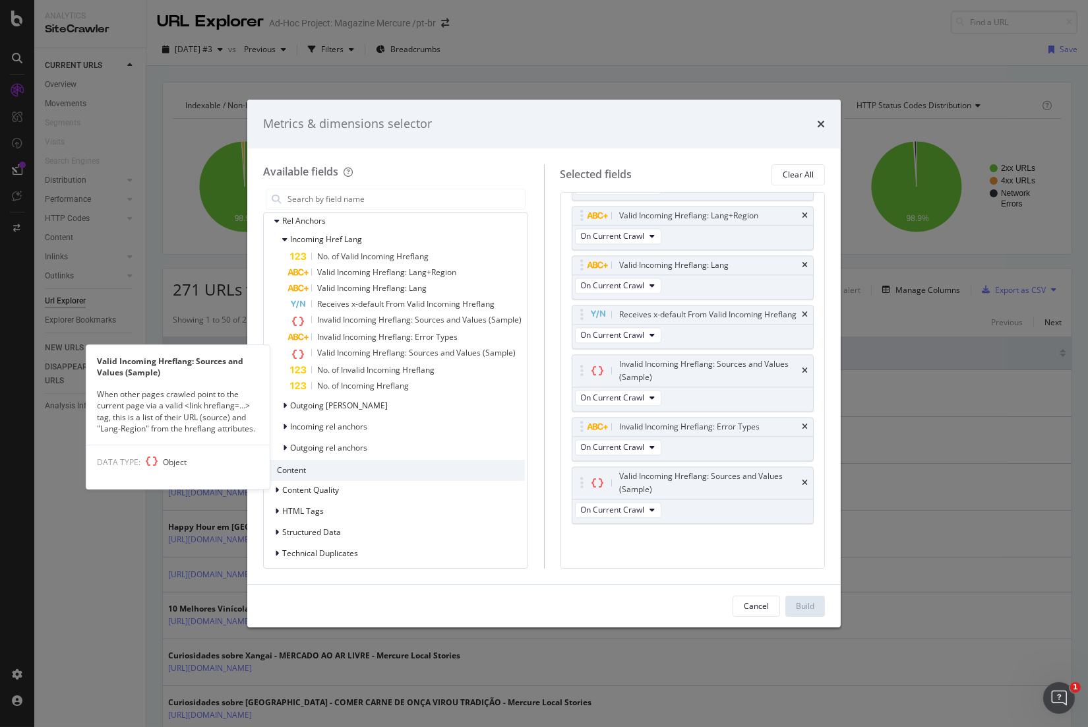
scroll to position [5100, 0]
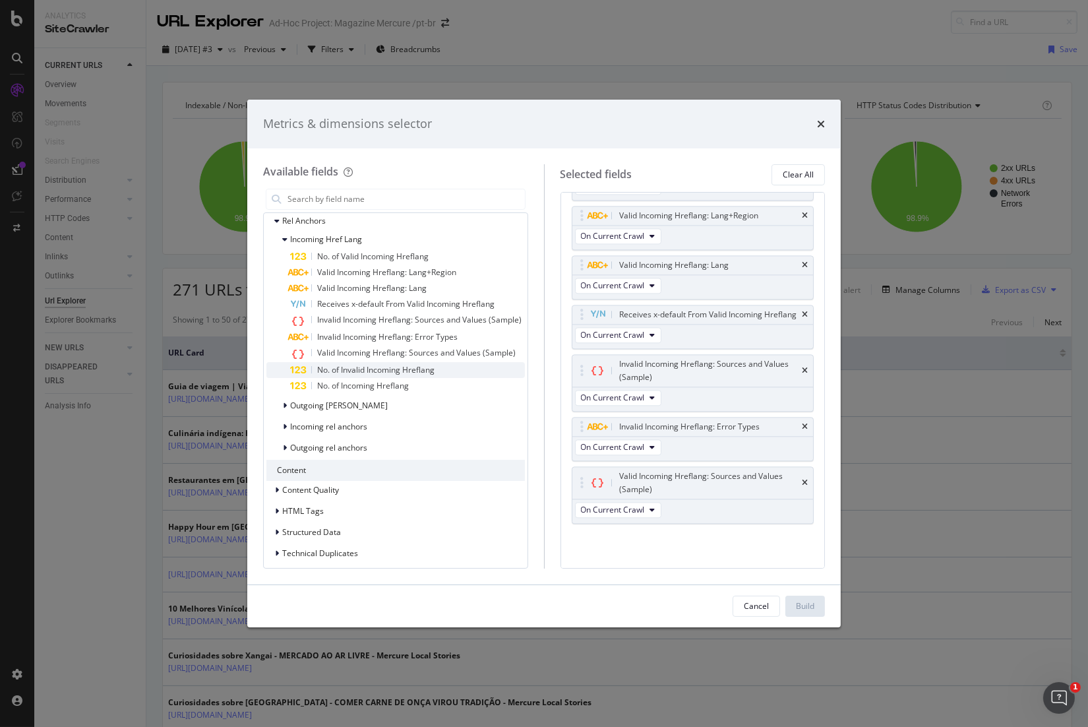
click at [431, 371] on span "No. of Invalid Incoming Hreflang" at bounding box center [375, 369] width 117 height 11
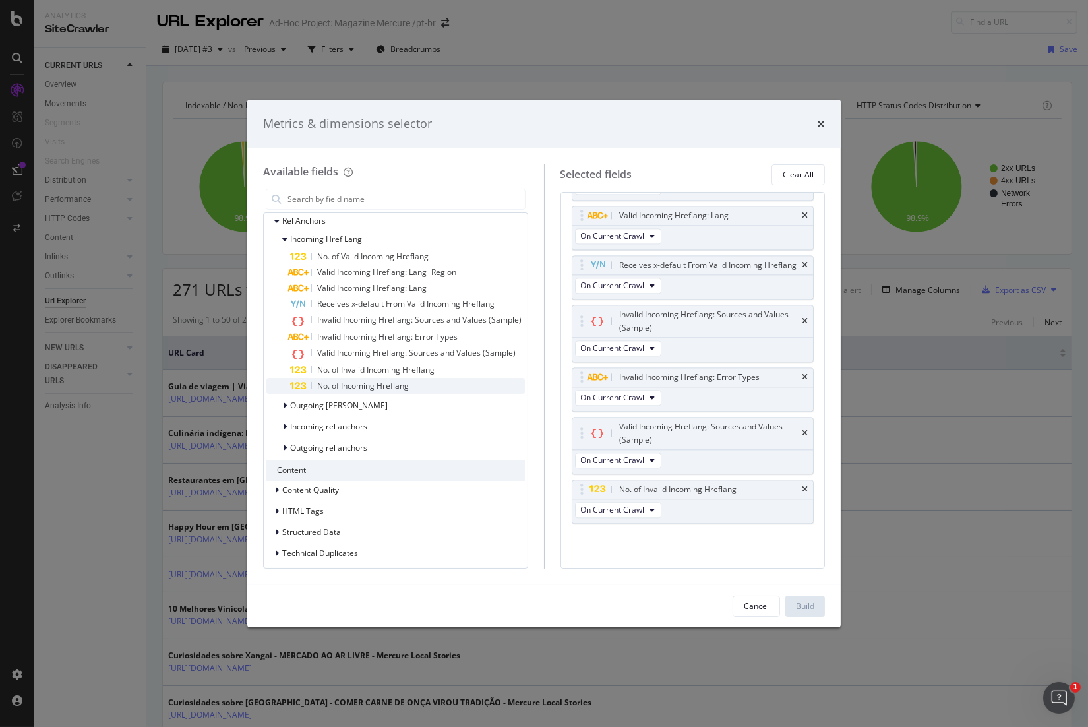
click at [394, 386] on span "No. of Incoming Hreflang" at bounding box center [363, 385] width 92 height 11
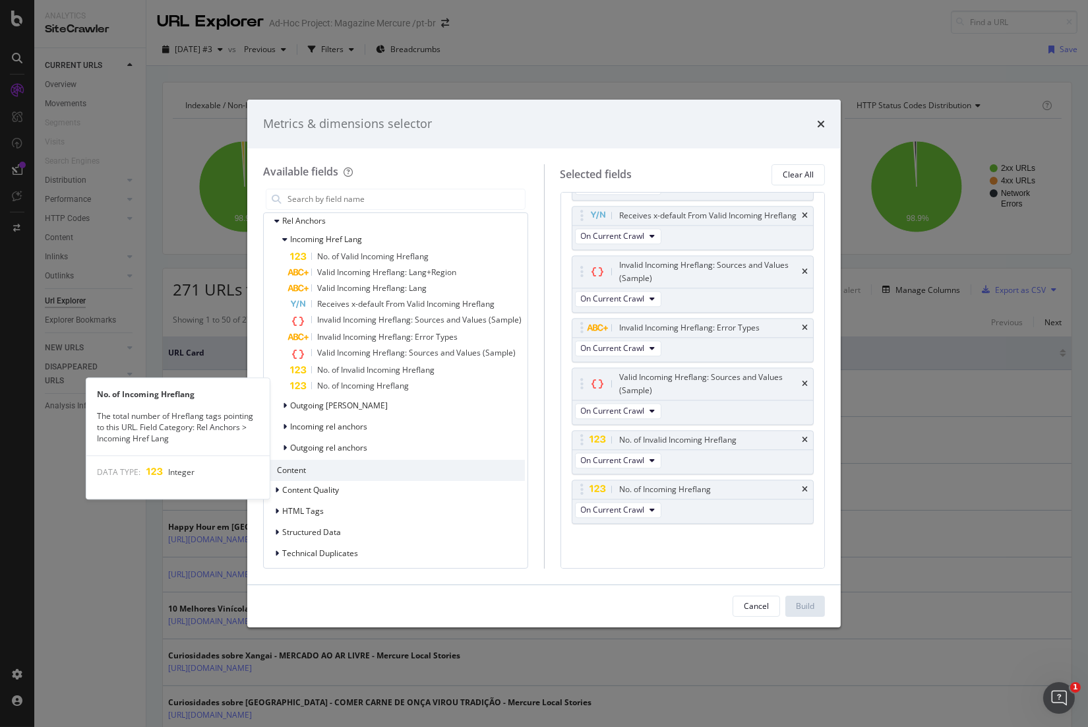
scroll to position [5199, 0]
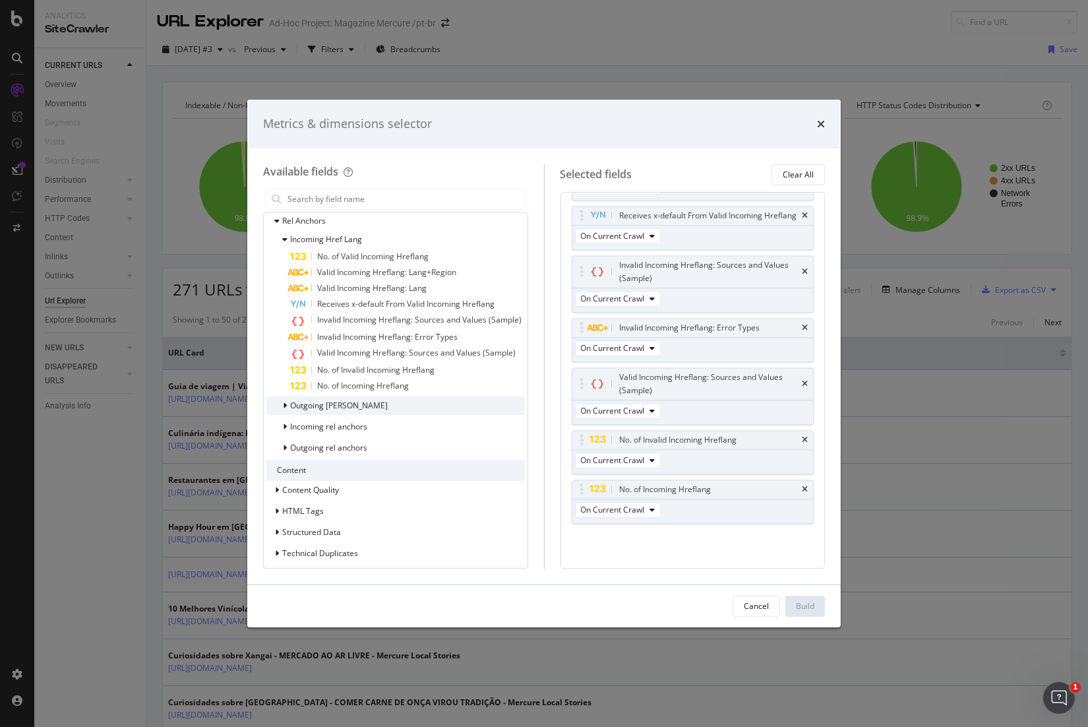
click at [352, 406] on span "Outgoing [PERSON_NAME]" at bounding box center [339, 405] width 98 height 11
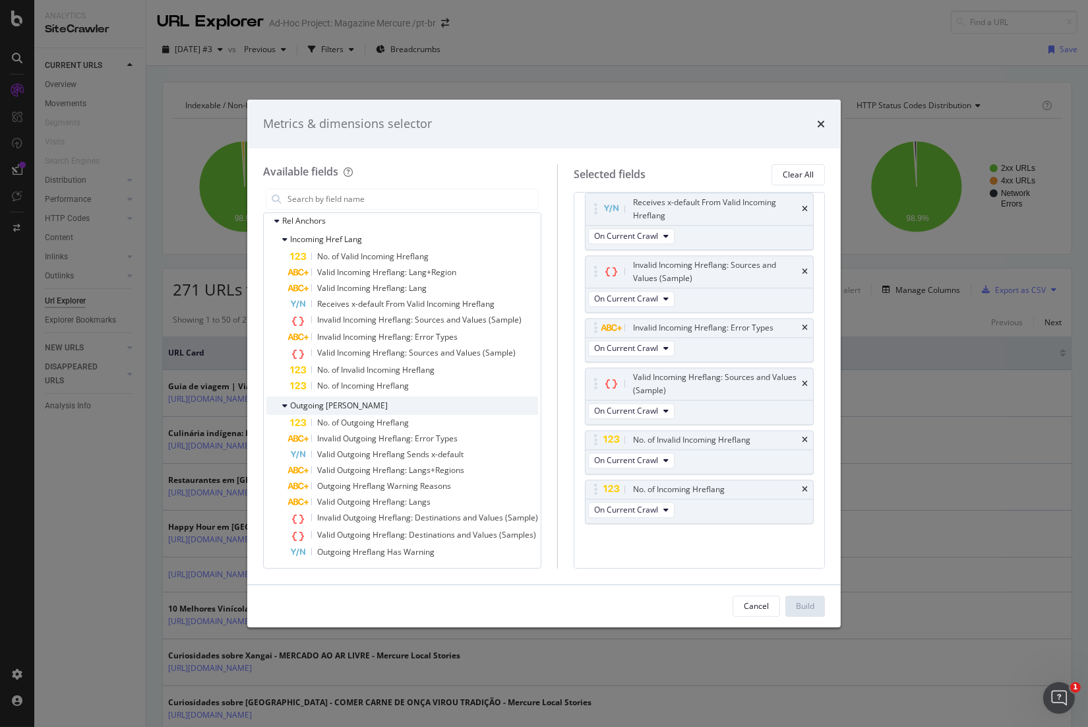
scroll to position [5368, 0]
click at [370, 423] on span "No. of Outgoing Hreflang" at bounding box center [363, 422] width 92 height 11
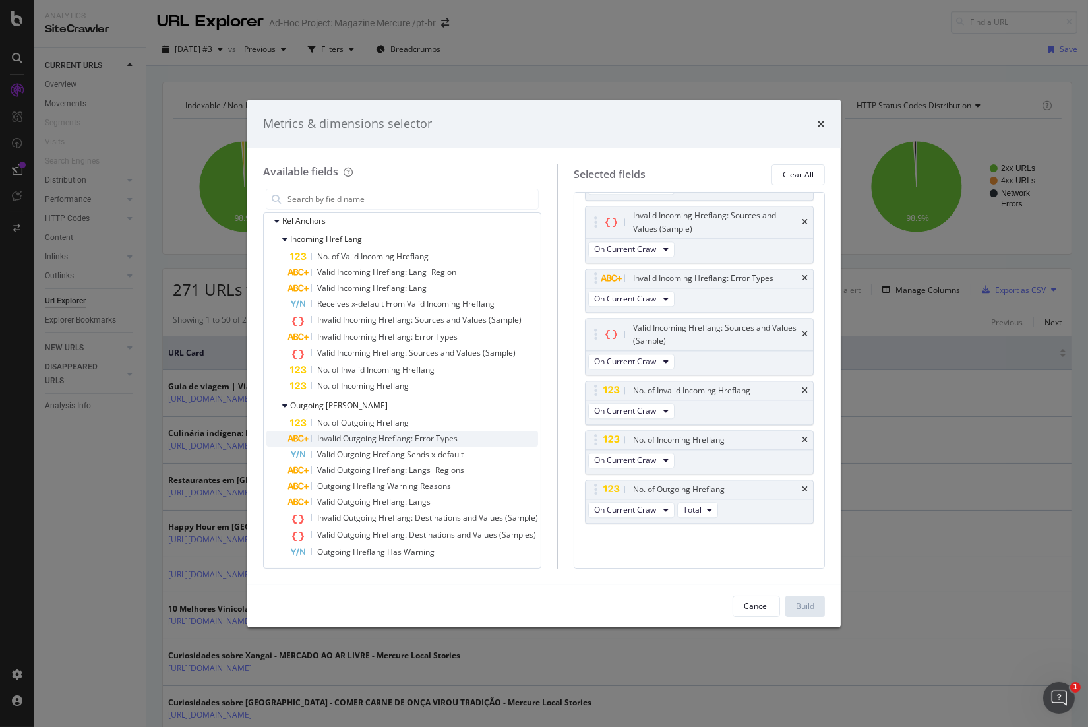
click at [383, 440] on span "Invalid Outgoing Hreflang: Error Types" at bounding box center [387, 438] width 140 height 11
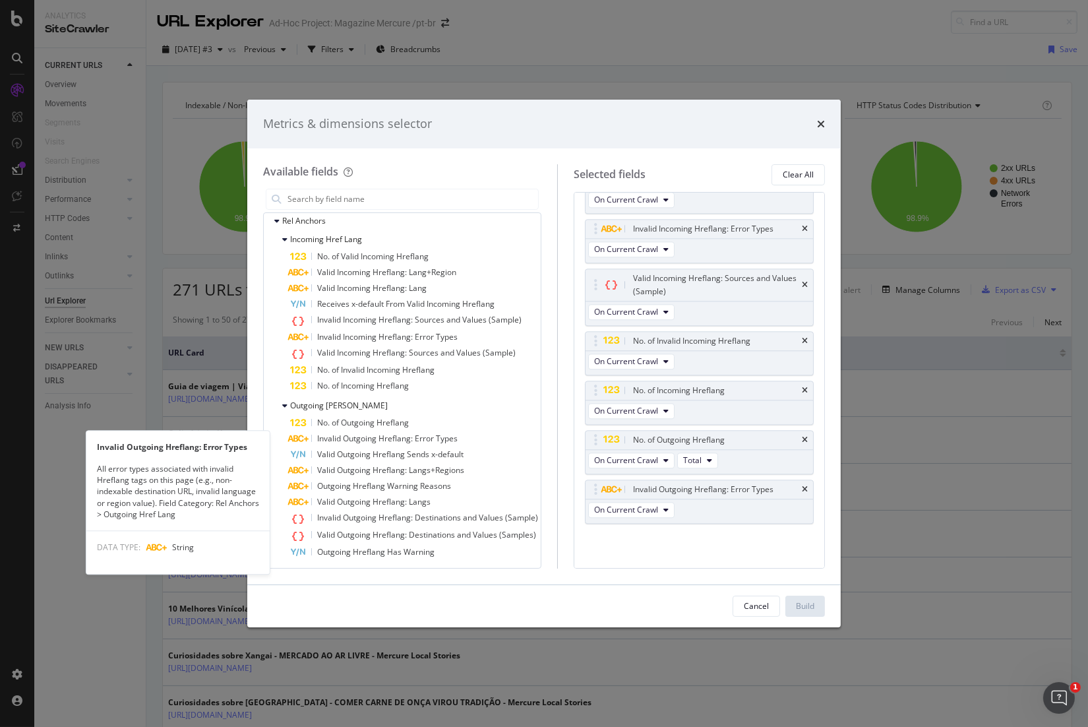
scroll to position [5493, 0]
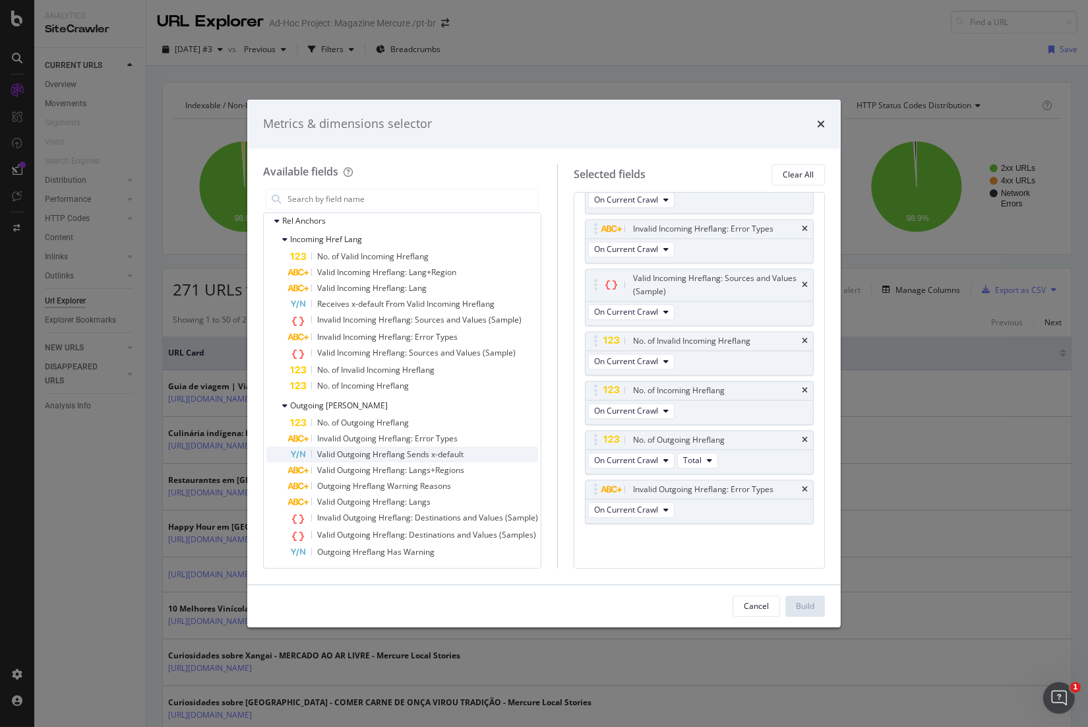
click at [394, 458] on span "Valid Outgoing Hreflang Sends x-default" at bounding box center [390, 453] width 146 height 11
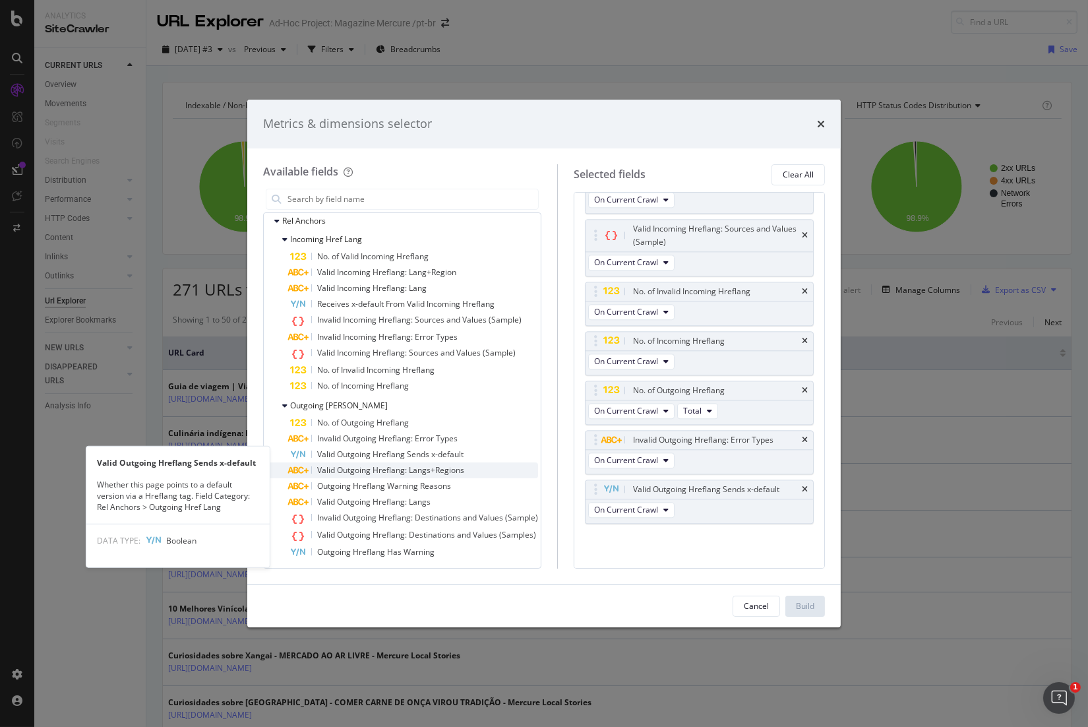
scroll to position [5556, 0]
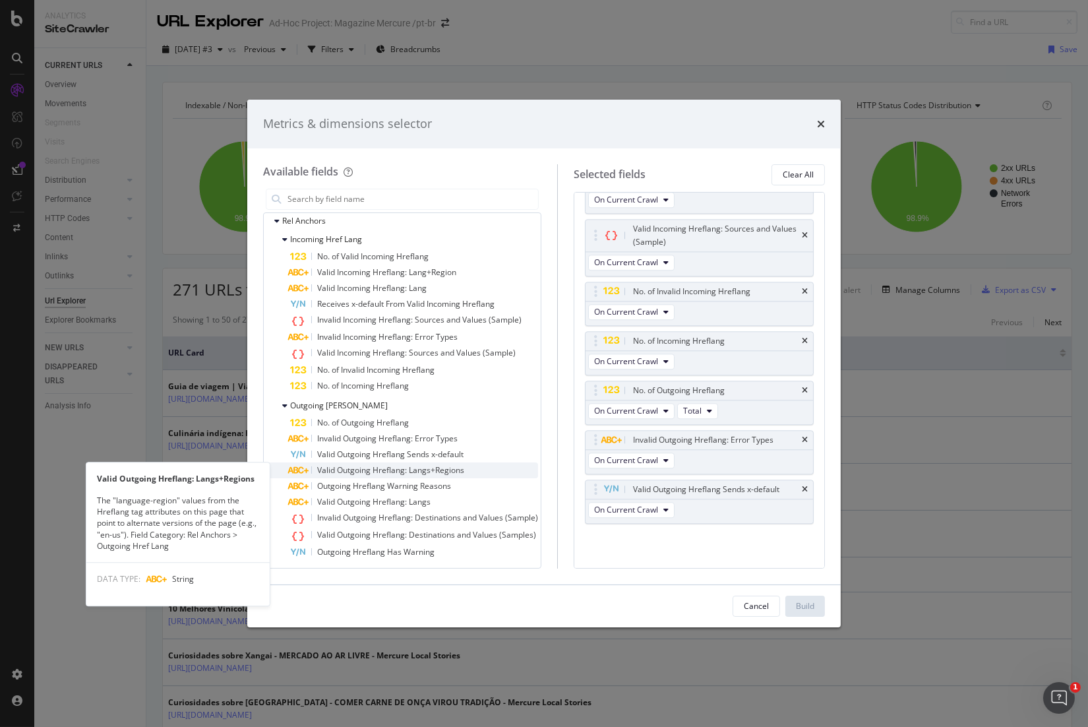
click at [406, 476] on div "Valid Outgoing Hreflang: Langs+Regions" at bounding box center [414, 470] width 248 height 16
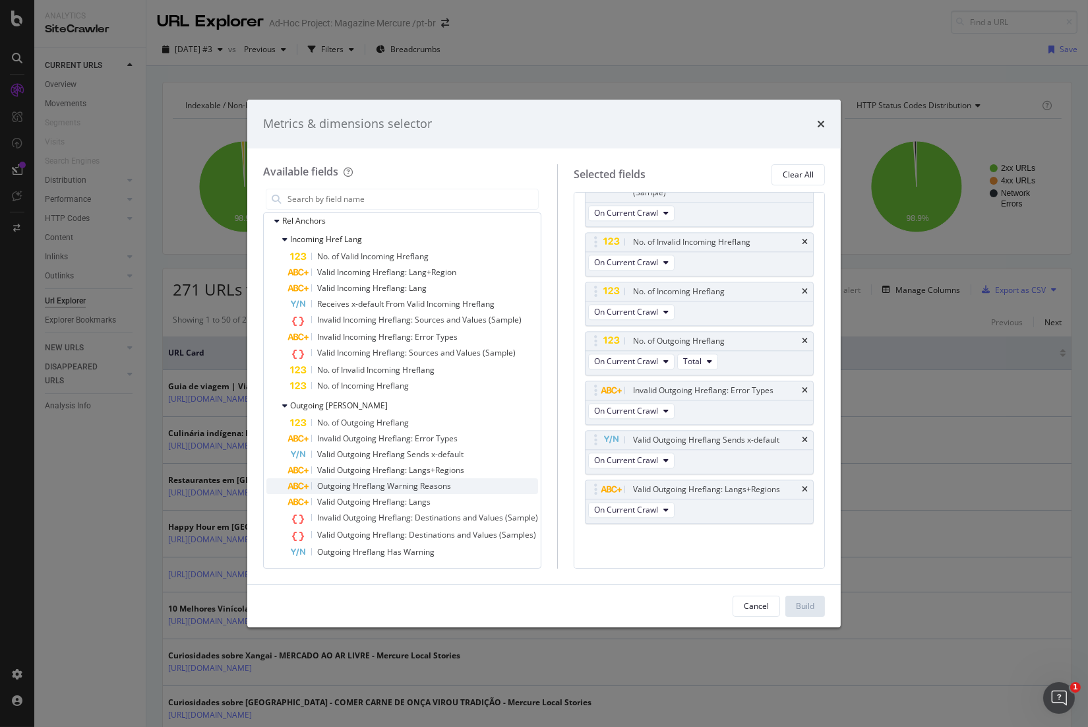
click at [415, 489] on span "Outgoing Hreflang Warning Reasons" at bounding box center [384, 485] width 134 height 11
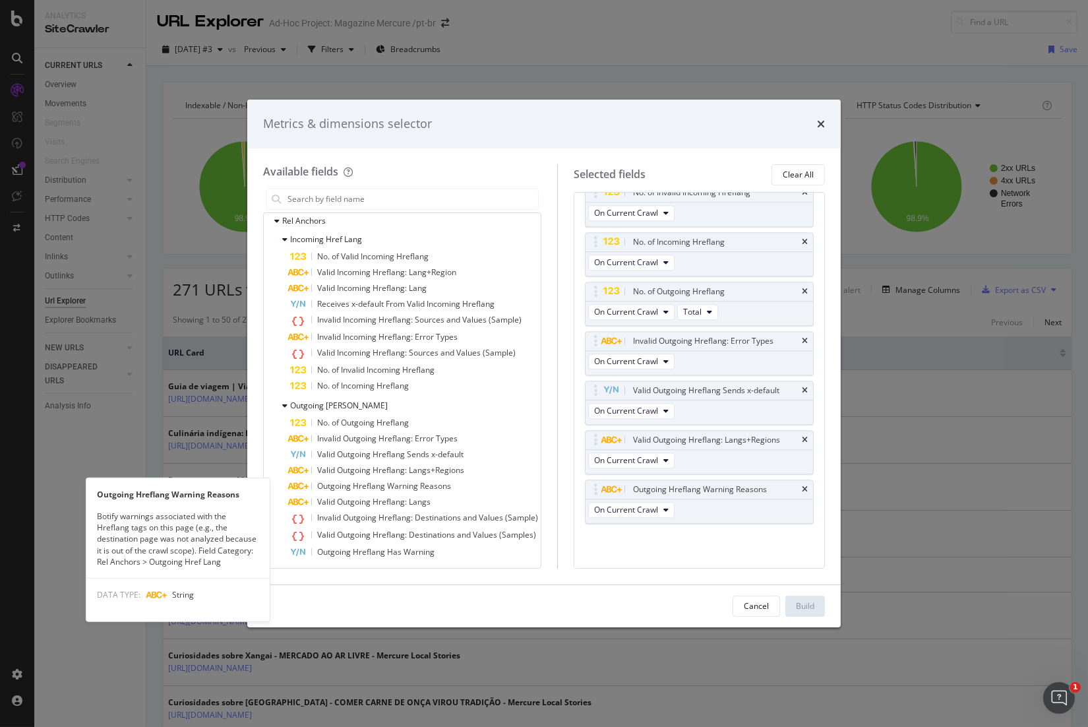
scroll to position [5668, 0]
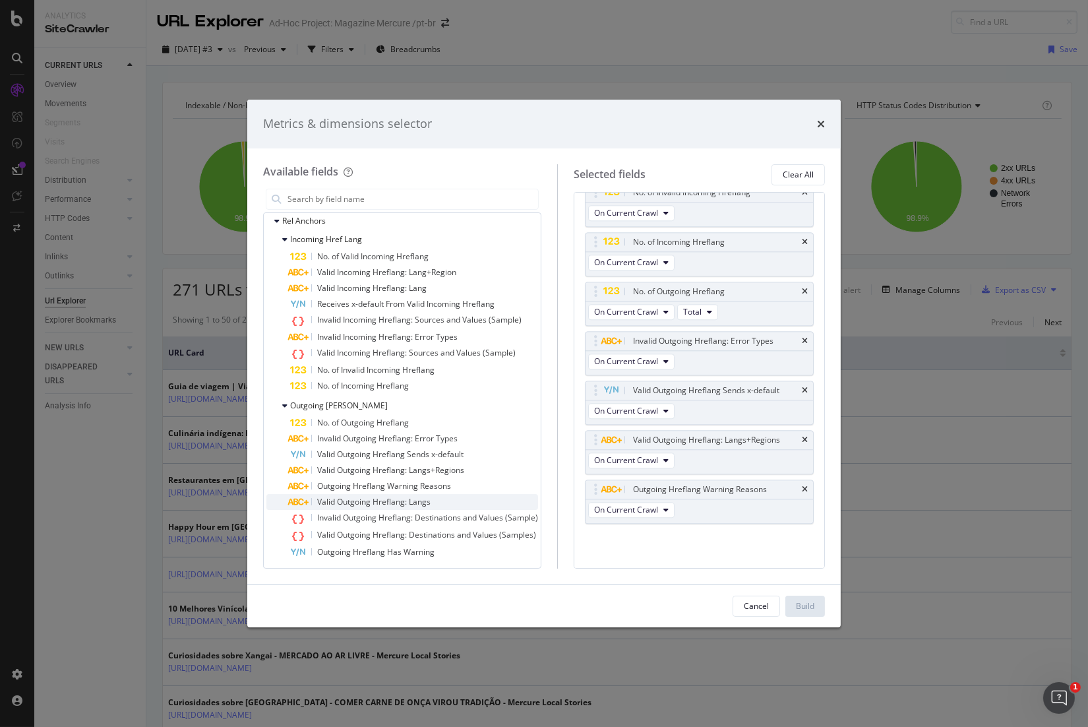
click at [418, 502] on span "Valid Outgoing Hreflang: Langs" at bounding box center [373, 501] width 113 height 11
click at [429, 517] on span "Invalid Outgoing Hreflang: Destinations and Values (Sample)" at bounding box center [427, 517] width 221 height 11
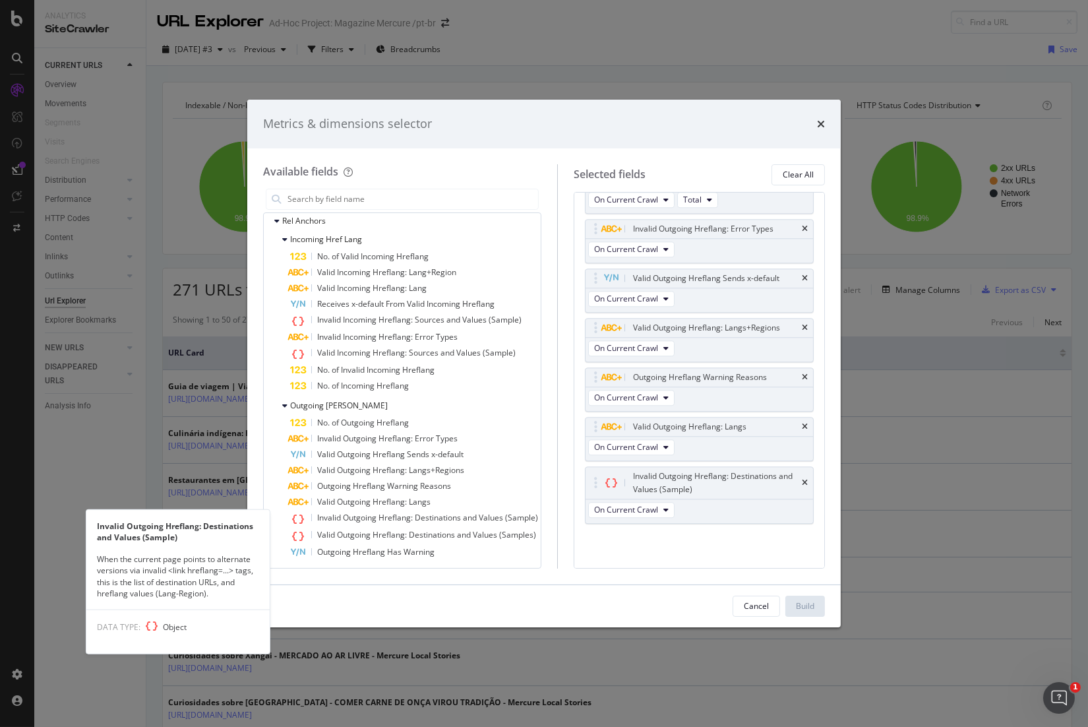
scroll to position [5781, 0]
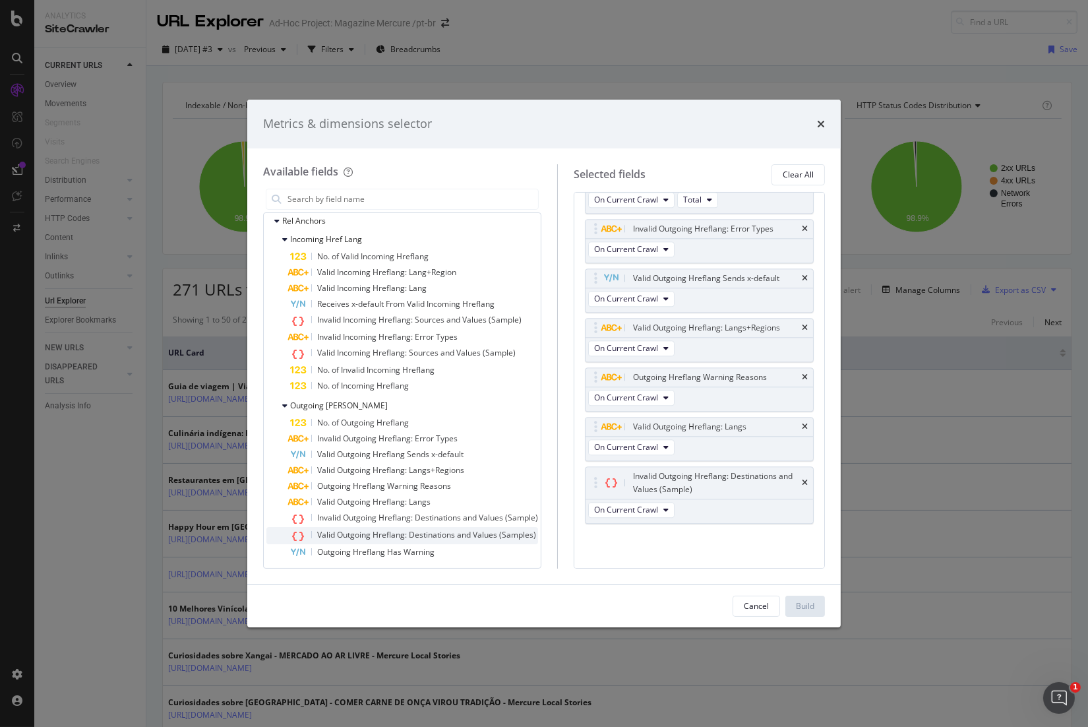
click at [439, 533] on span "Valid Outgoing Hreflang: Destinations and Values (Samples)" at bounding box center [426, 534] width 219 height 11
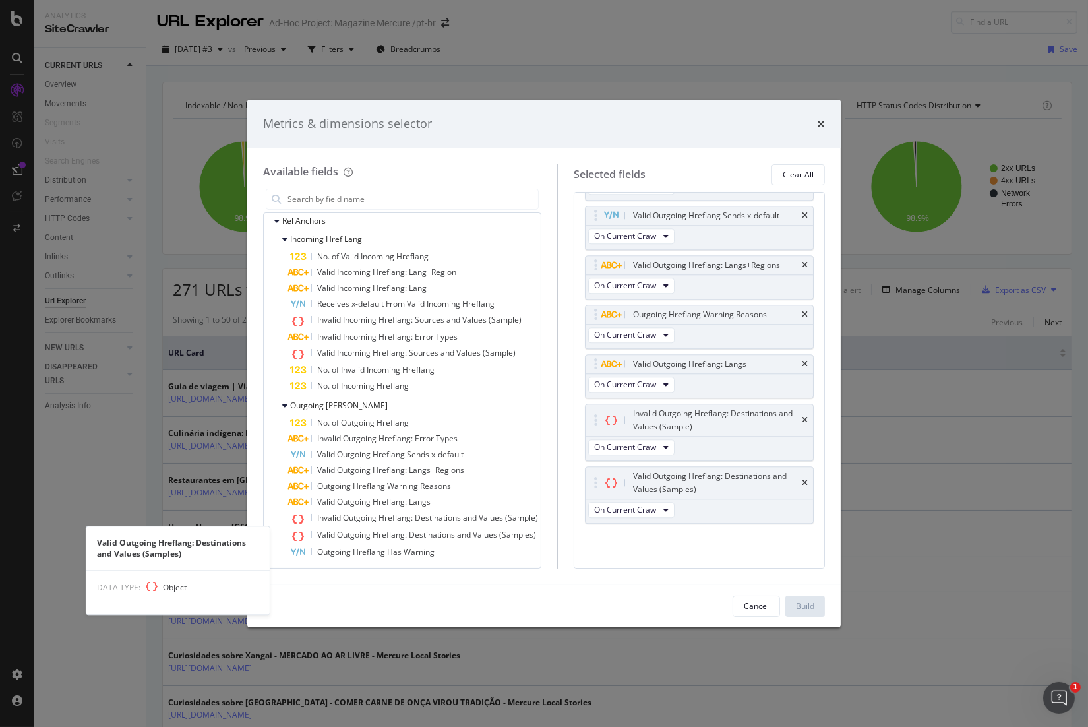
scroll to position [5843, 0]
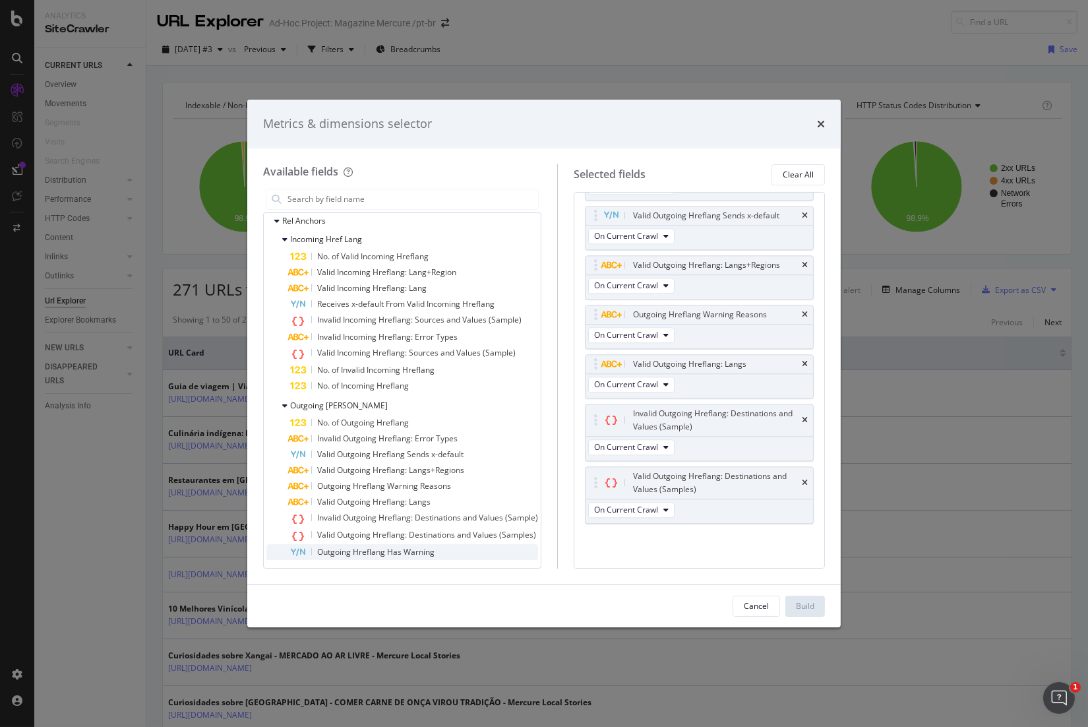
click at [421, 547] on span "Outgoing Hreflang Has Warning" at bounding box center [375, 551] width 117 height 11
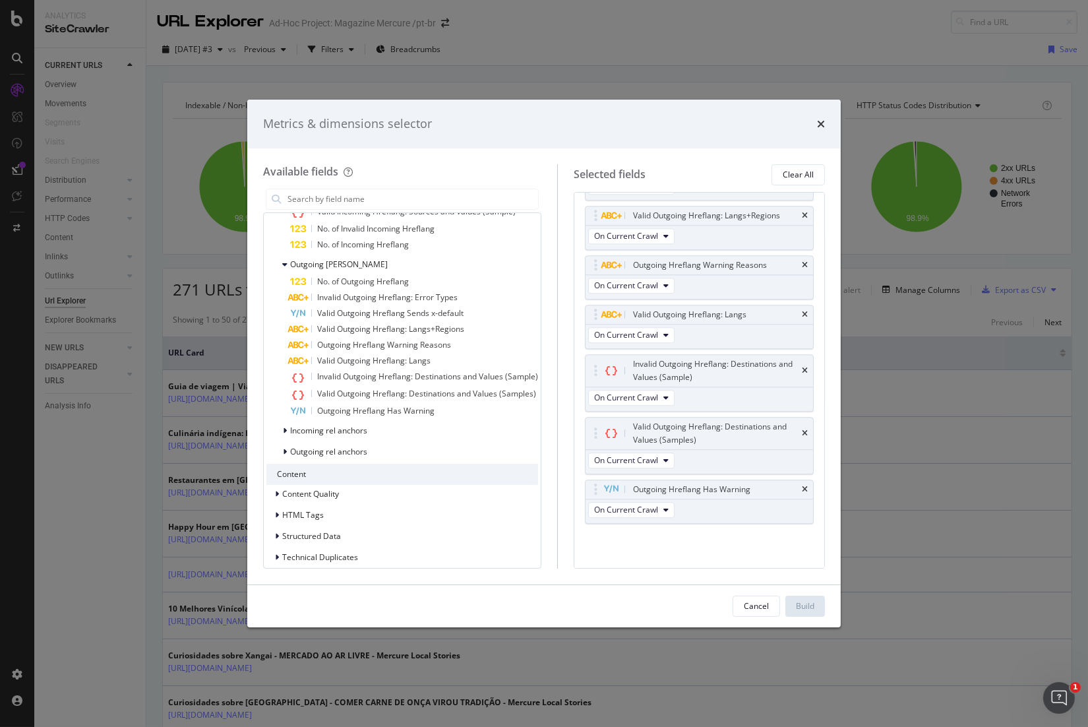
scroll to position [2140, 0]
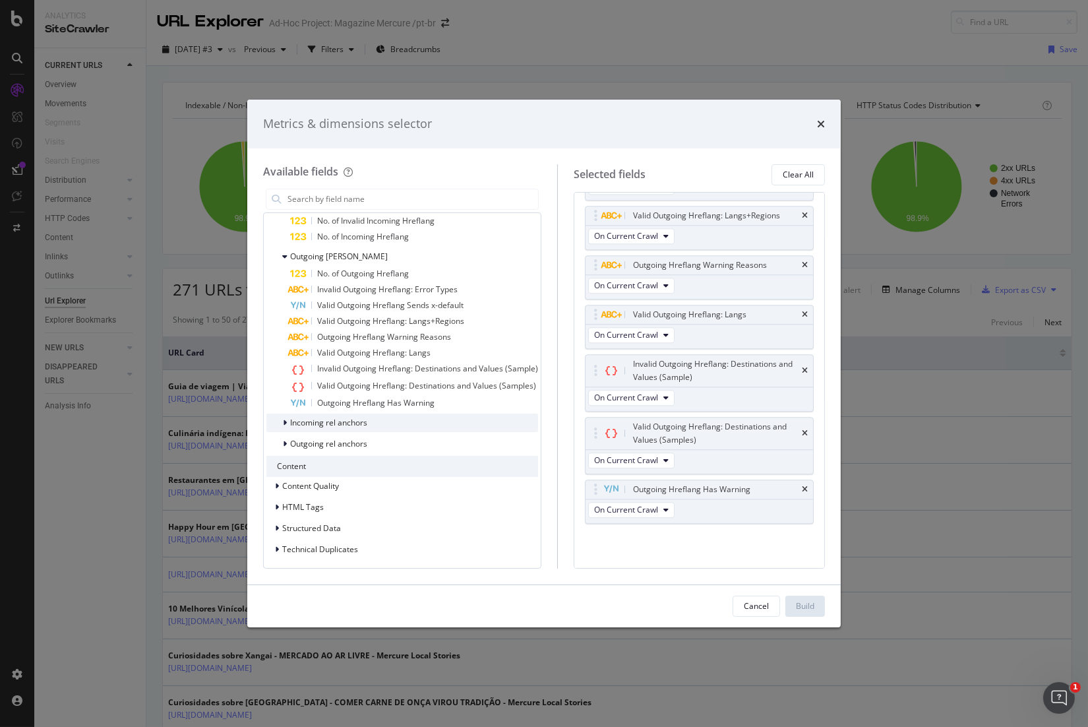
click at [349, 423] on span "Incoming rel anchors" at bounding box center [328, 422] width 77 height 11
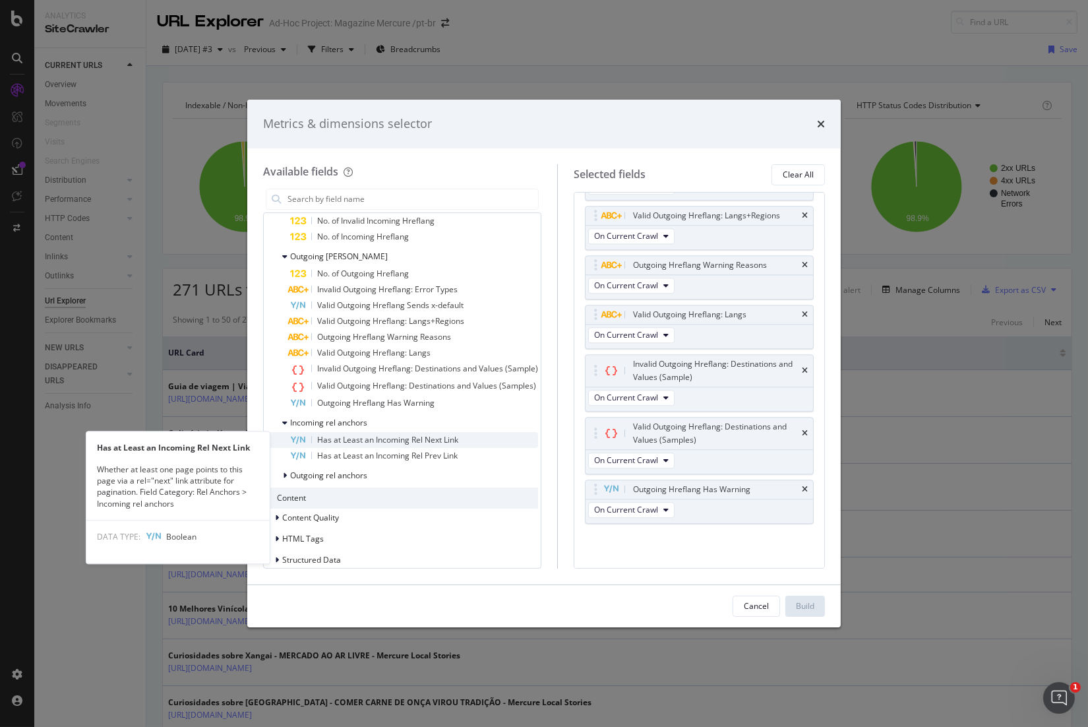
click at [398, 437] on span "Has at Least an Incoming Rel Next Link" at bounding box center [387, 439] width 141 height 11
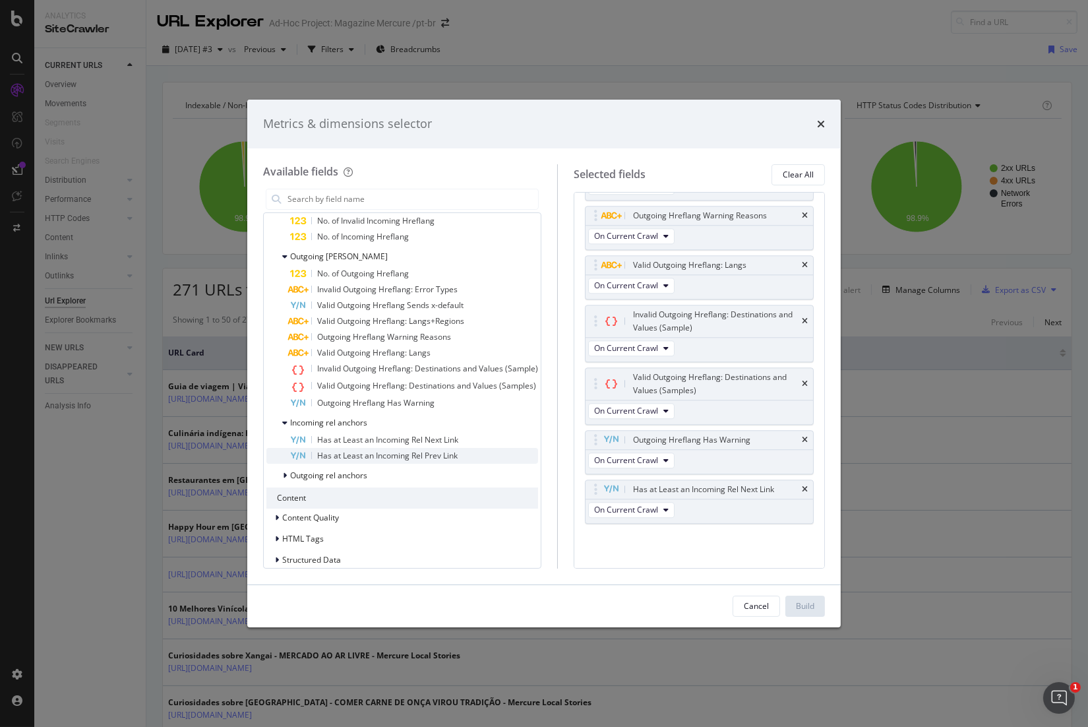
click at [412, 453] on span "Has at Least an Incoming Rel Prev Link" at bounding box center [387, 455] width 140 height 11
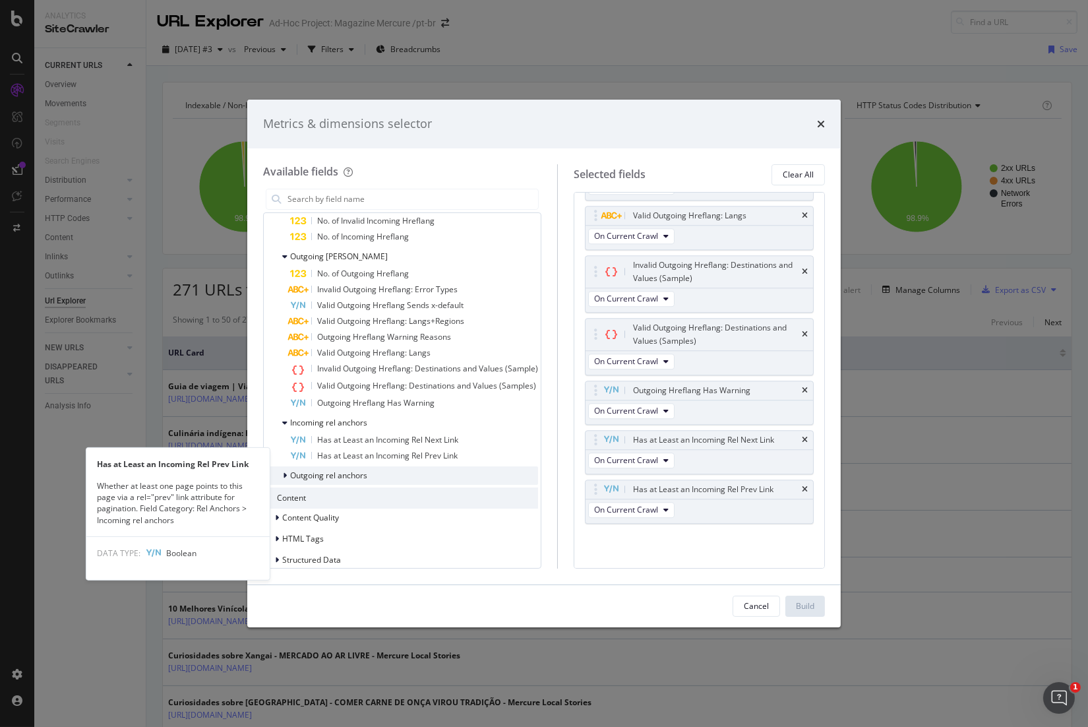
scroll to position [6018, 0]
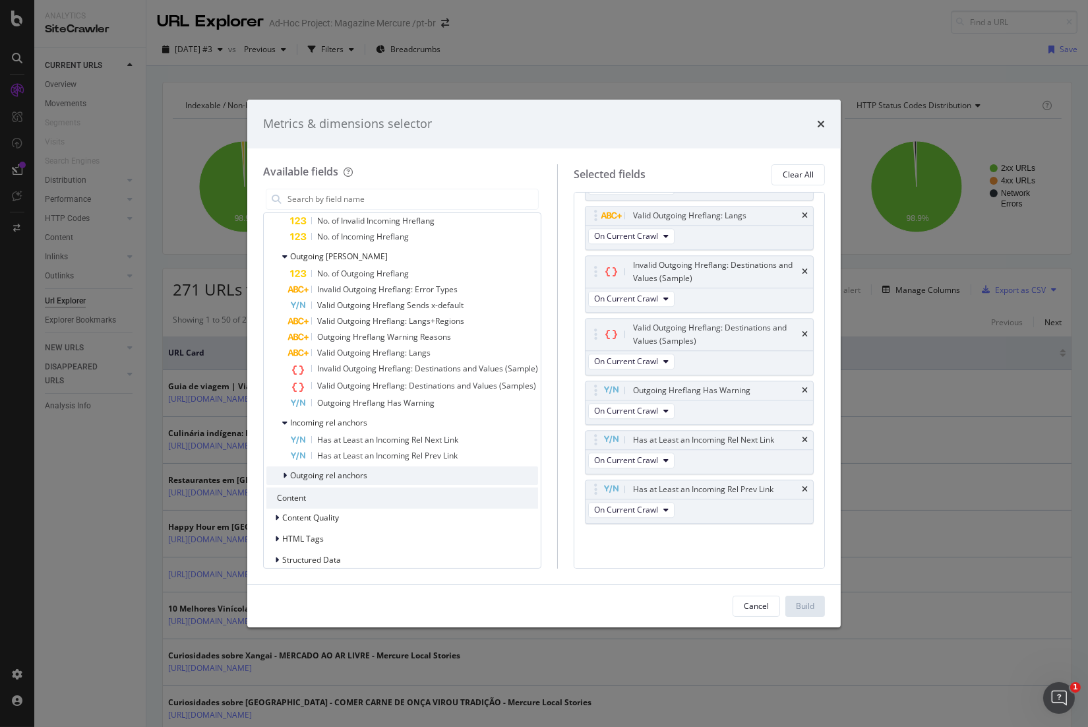
click at [371, 472] on div "Outgoing rel anchors" at bounding box center [402, 475] width 272 height 18
click at [384, 494] on span "Includes a Rel Prev Link" at bounding box center [359, 492] width 85 height 11
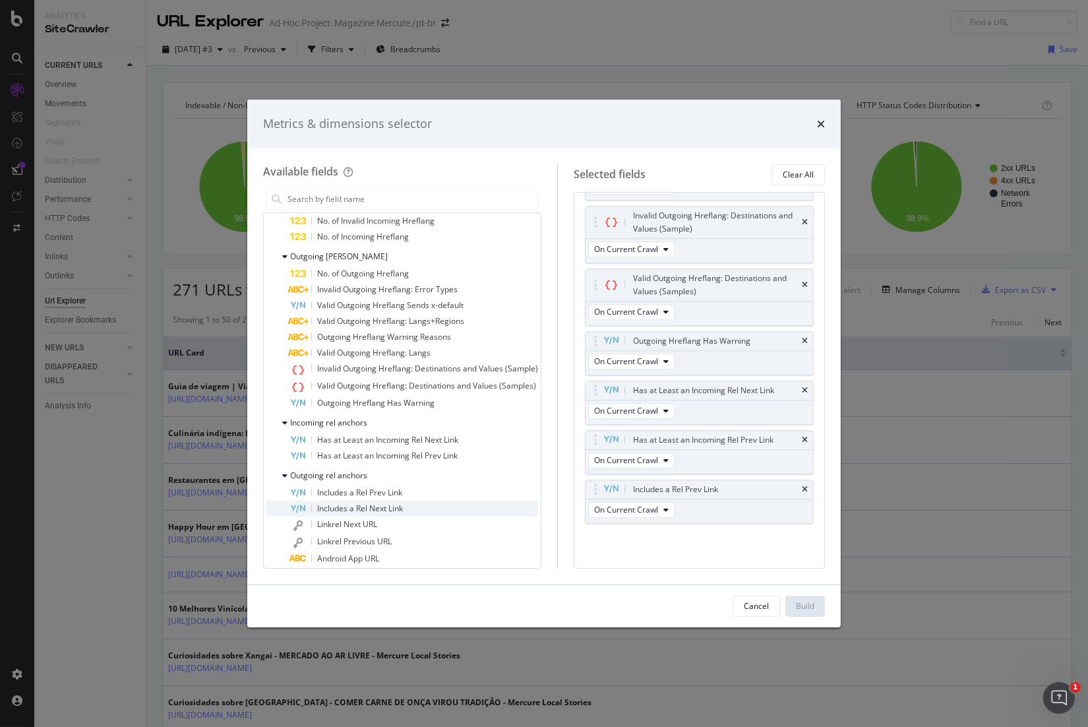
click at [396, 510] on span "Includes a Rel Next Link" at bounding box center [360, 507] width 86 height 11
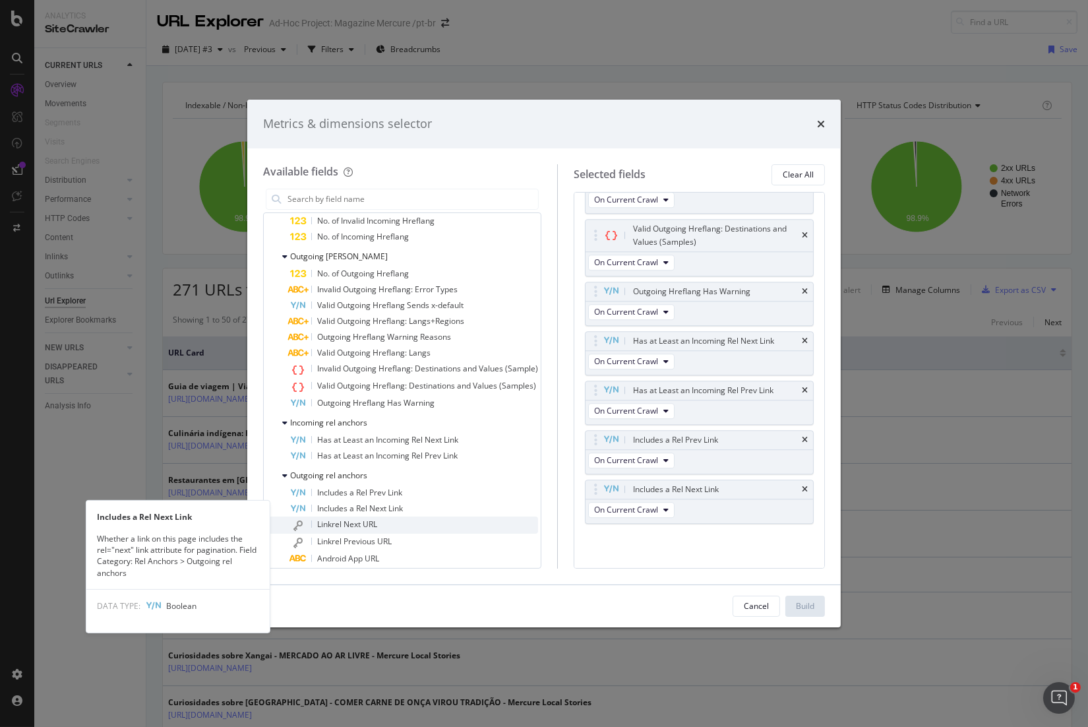
scroll to position [6117, 0]
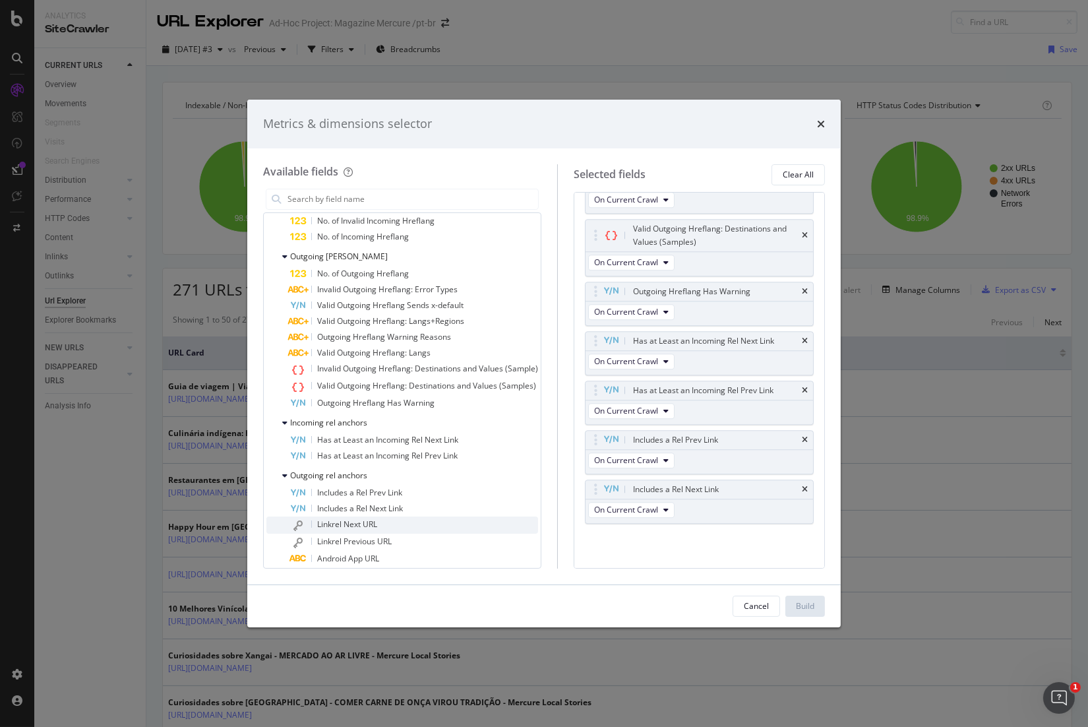
click at [405, 522] on div "Linkrel Next URL" at bounding box center [414, 524] width 248 height 17
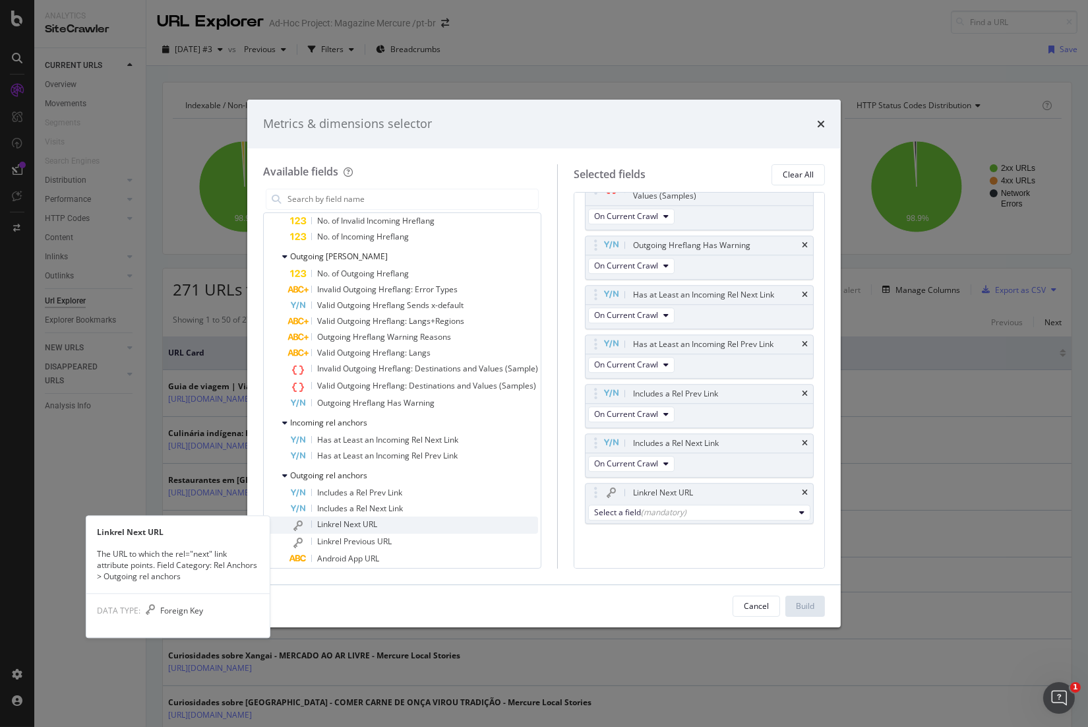
scroll to position [6163, 0]
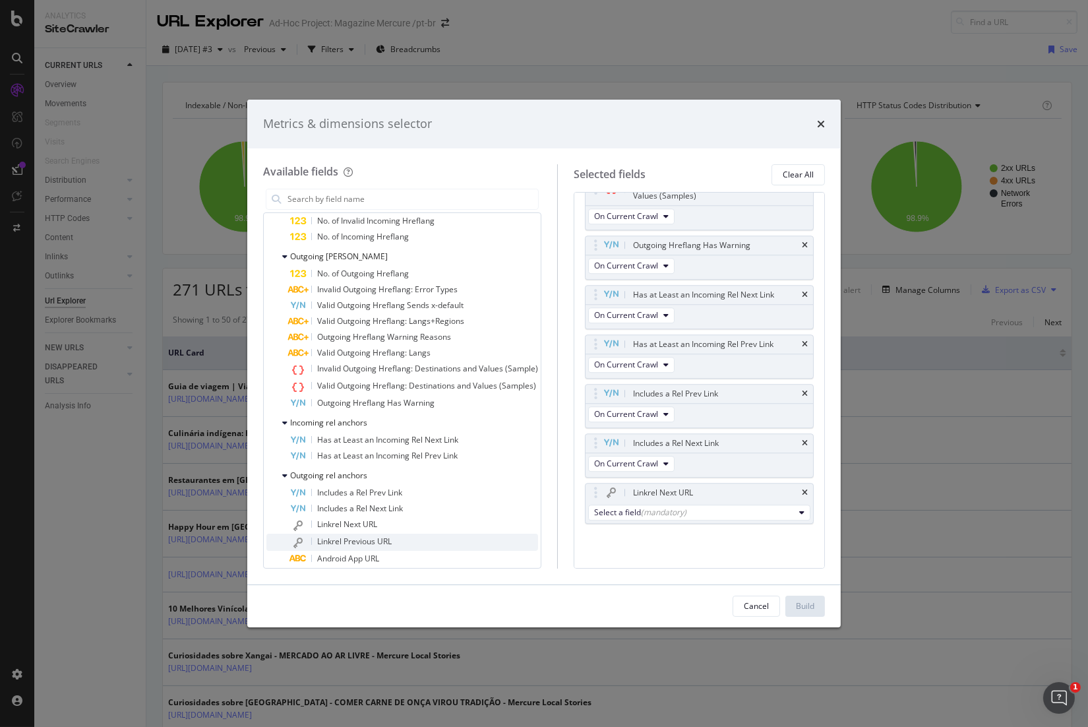
click at [384, 536] on span "Linkrel Previous URL" at bounding box center [354, 540] width 75 height 11
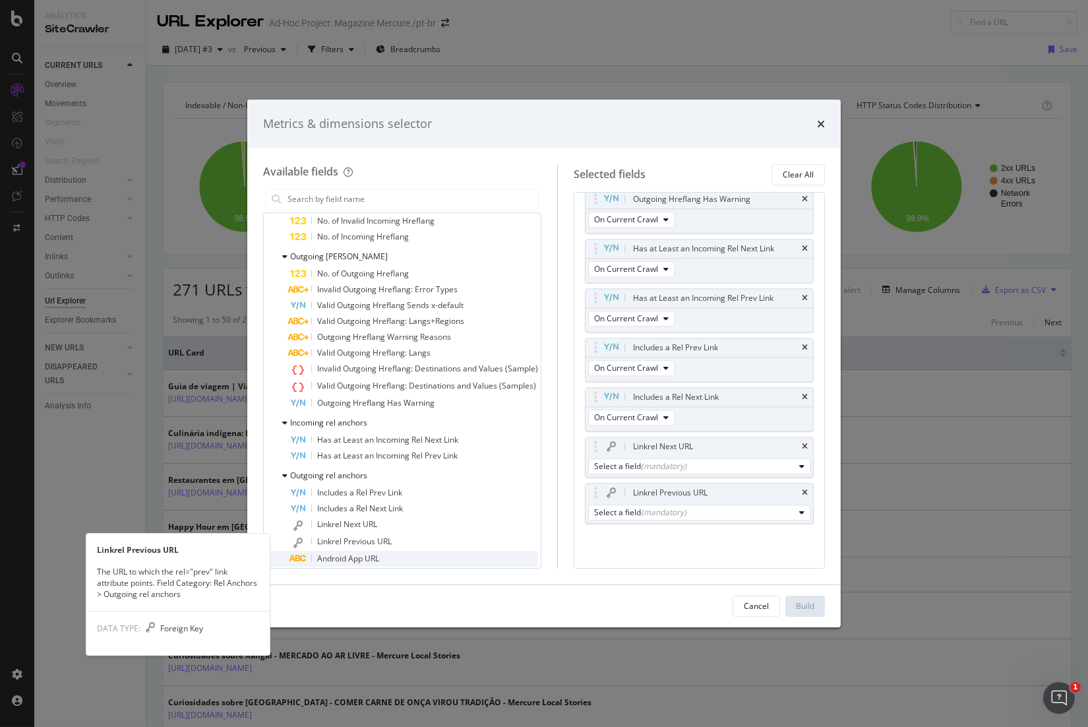
scroll to position [6210, 0]
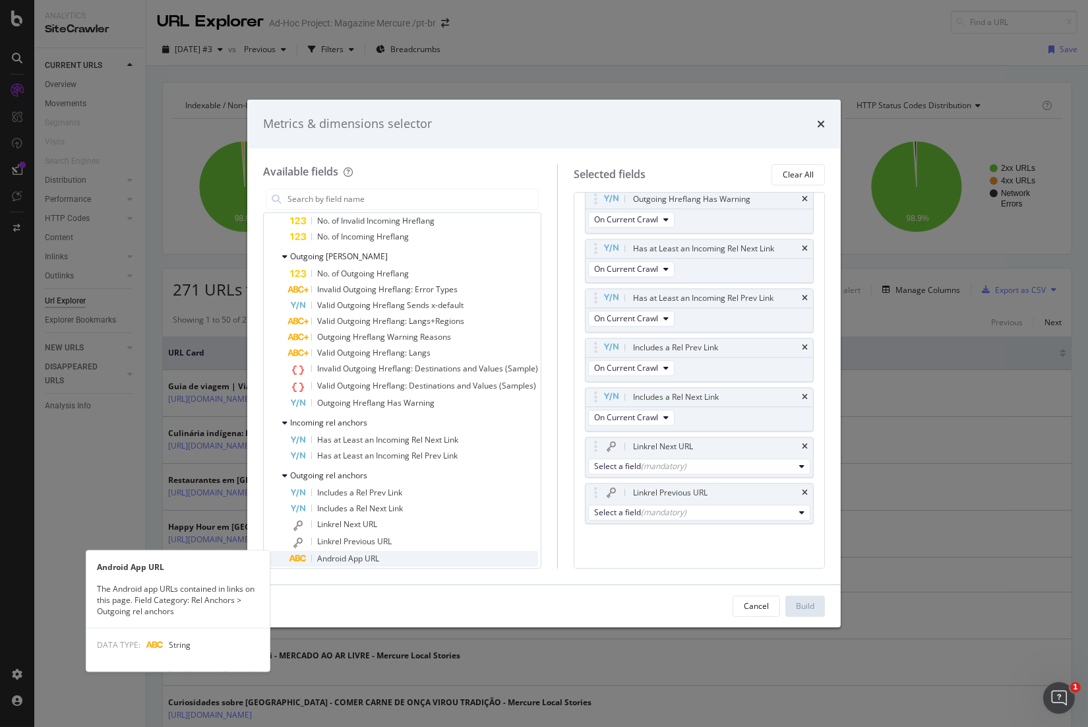
click at [395, 557] on div "Android App URL" at bounding box center [414, 559] width 248 height 16
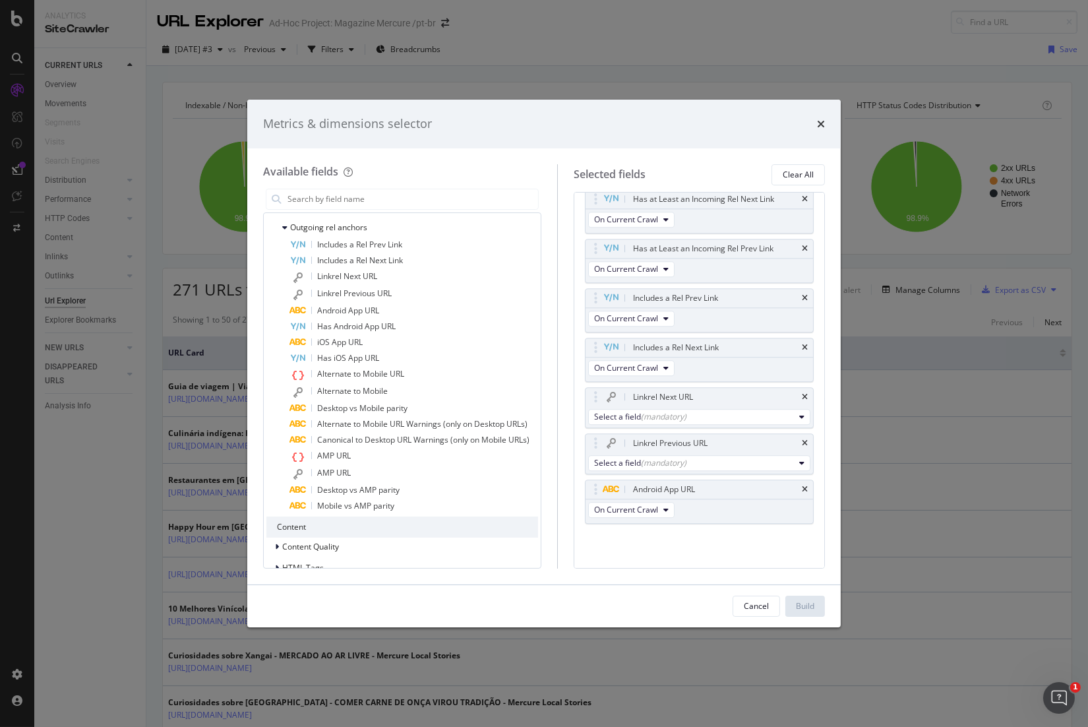
scroll to position [2422, 0]
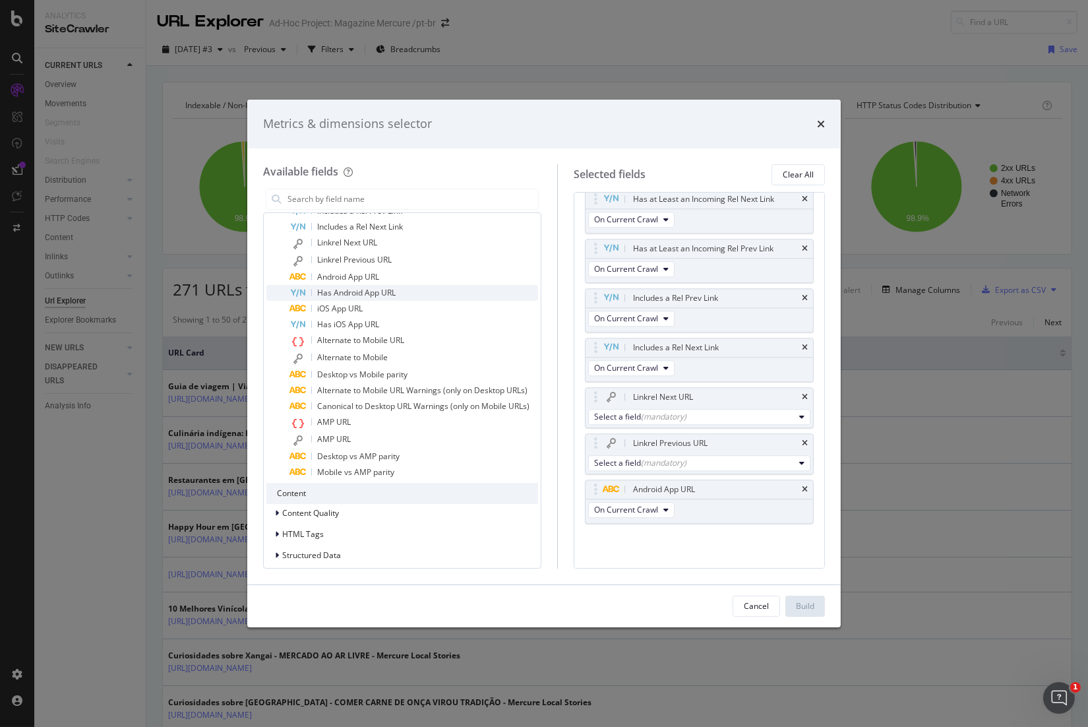
click at [352, 291] on span "Has Android App URL" at bounding box center [356, 292] width 78 height 11
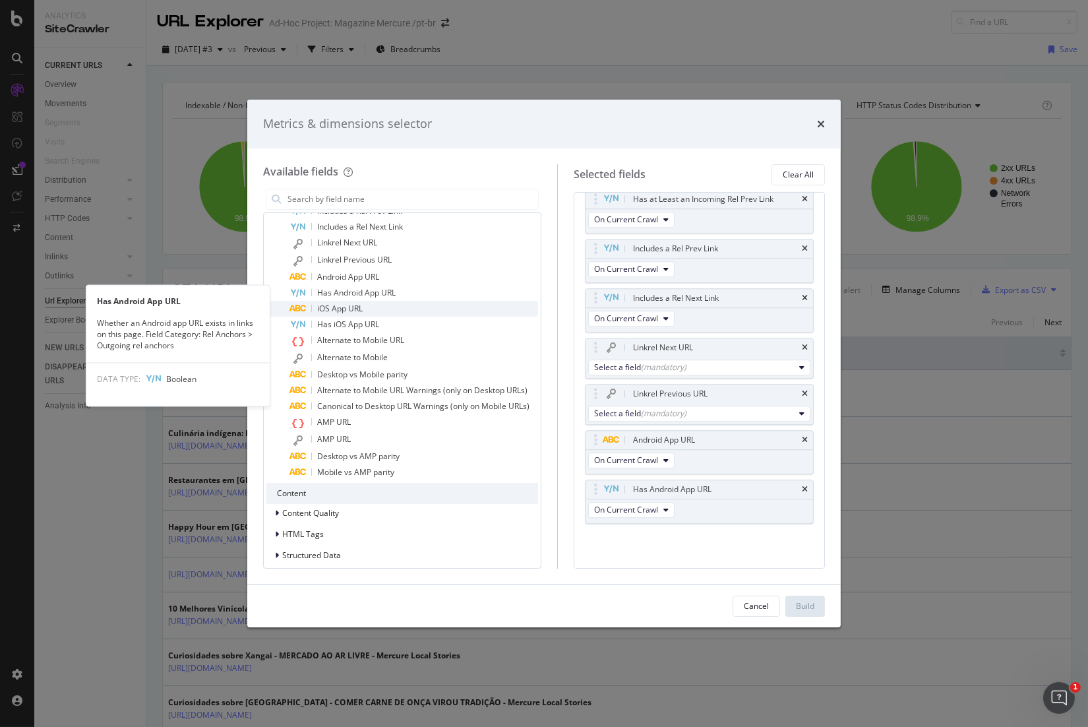
scroll to position [6309, 0]
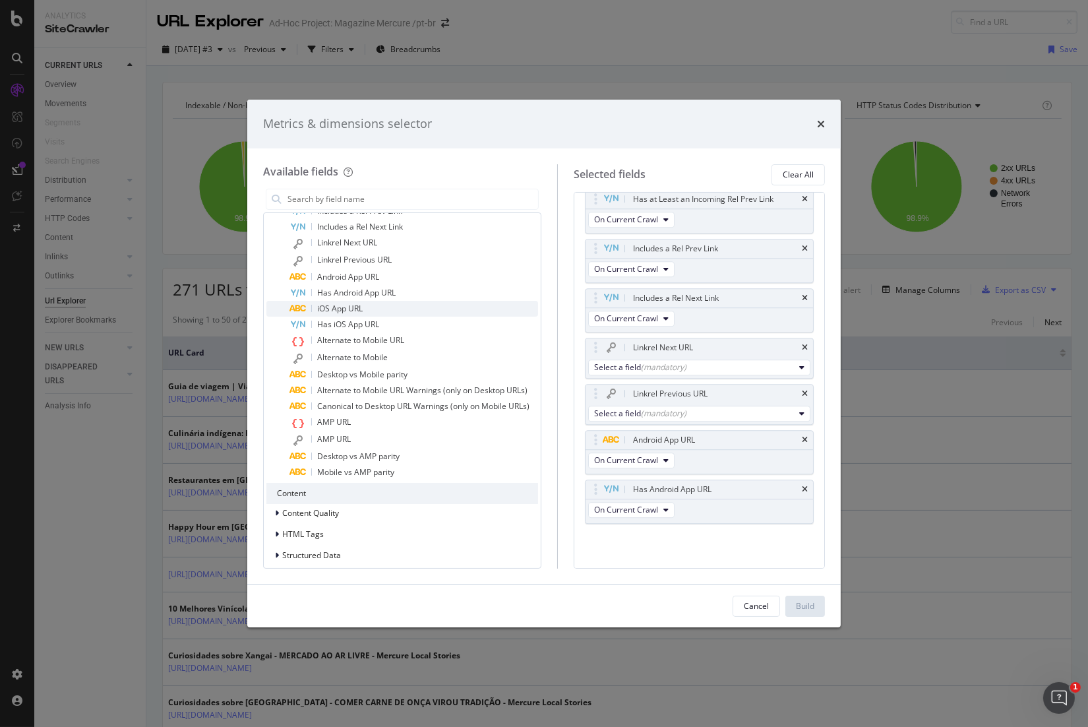
click at [352, 309] on span "iOS App URL" at bounding box center [339, 308] width 45 height 11
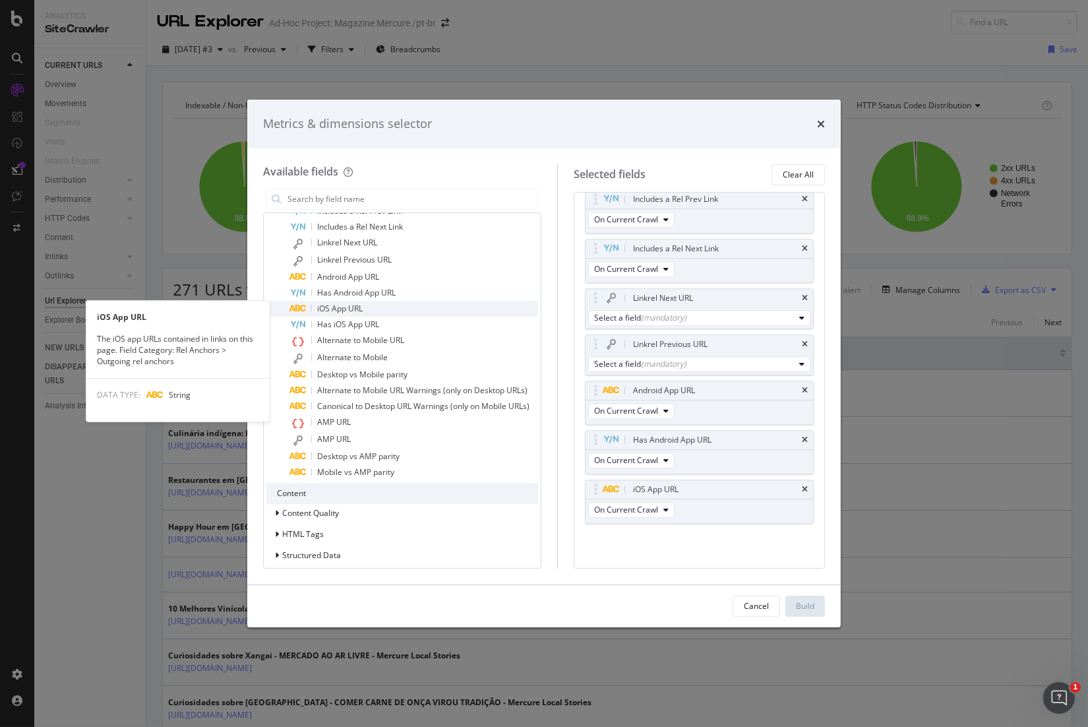
scroll to position [6359, 0]
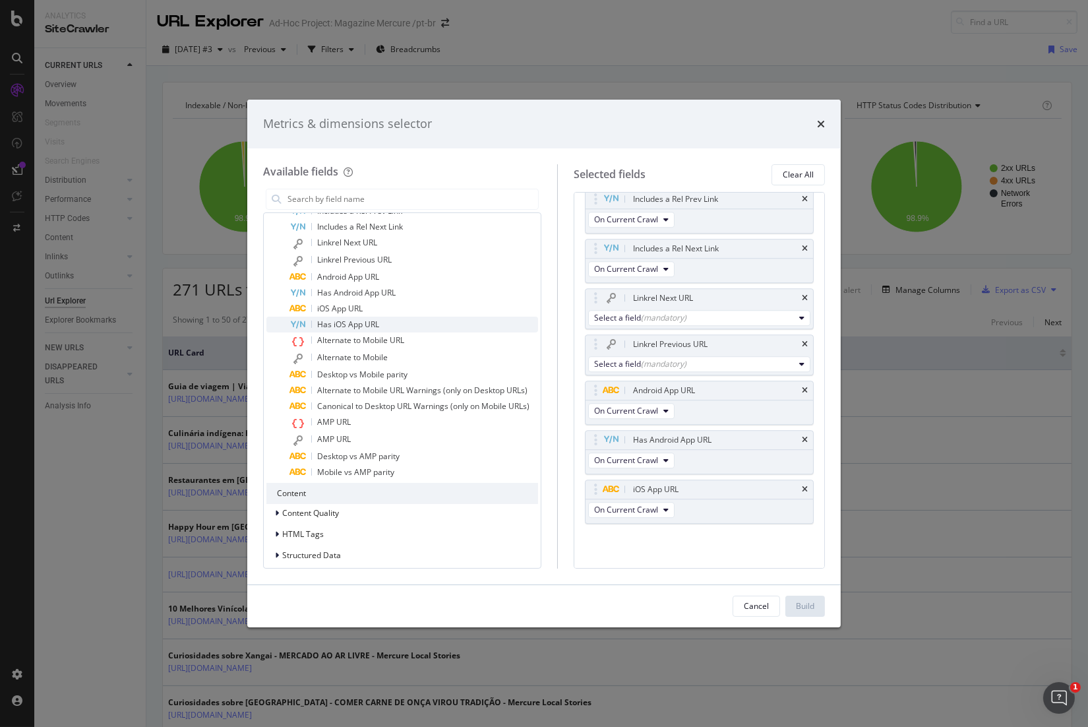
click at [359, 322] on span "Has iOS App URL" at bounding box center [348, 323] width 62 height 11
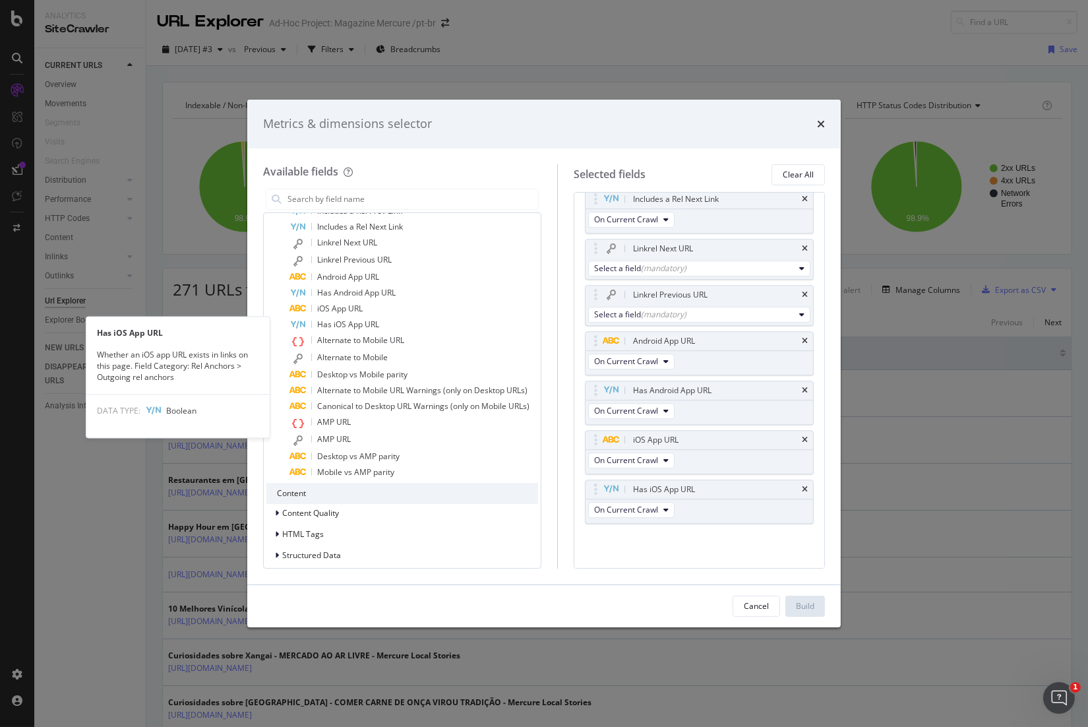
scroll to position [6408, 0]
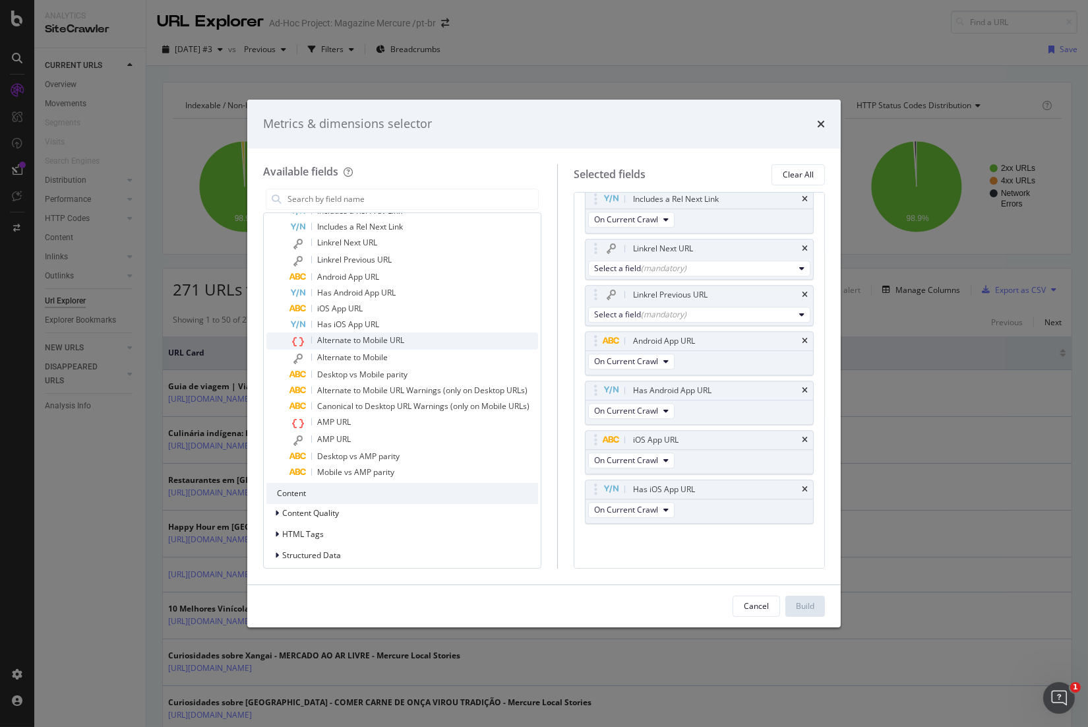
click at [366, 338] on span "Alternate to Mobile URL" at bounding box center [360, 339] width 87 height 11
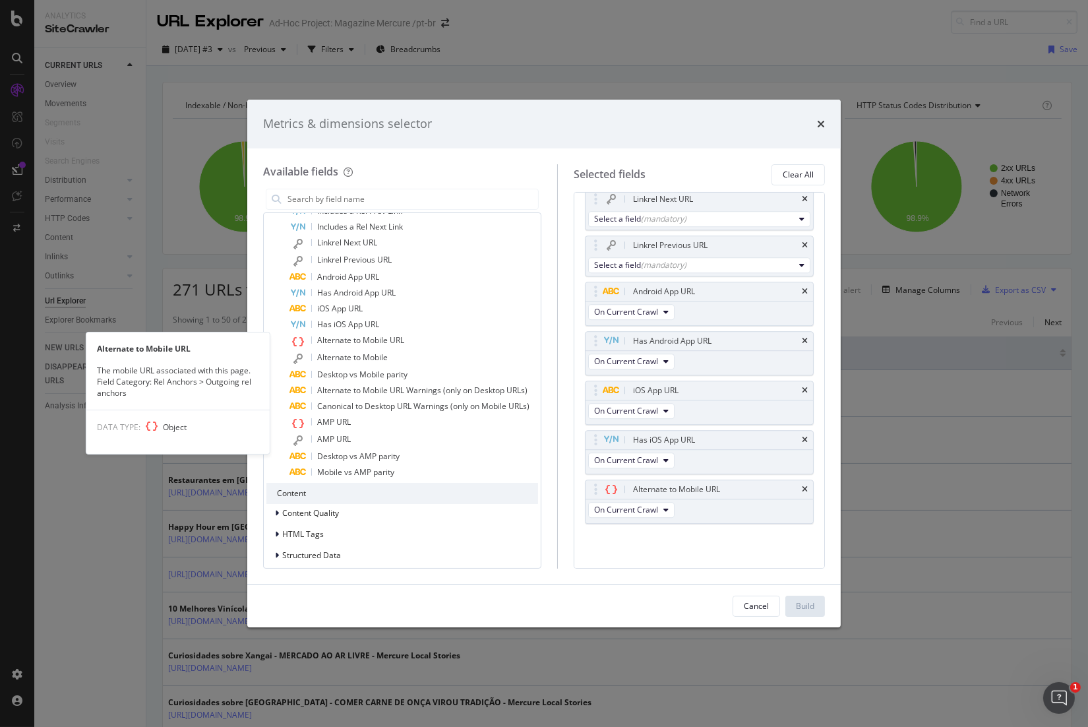
scroll to position [6457, 0]
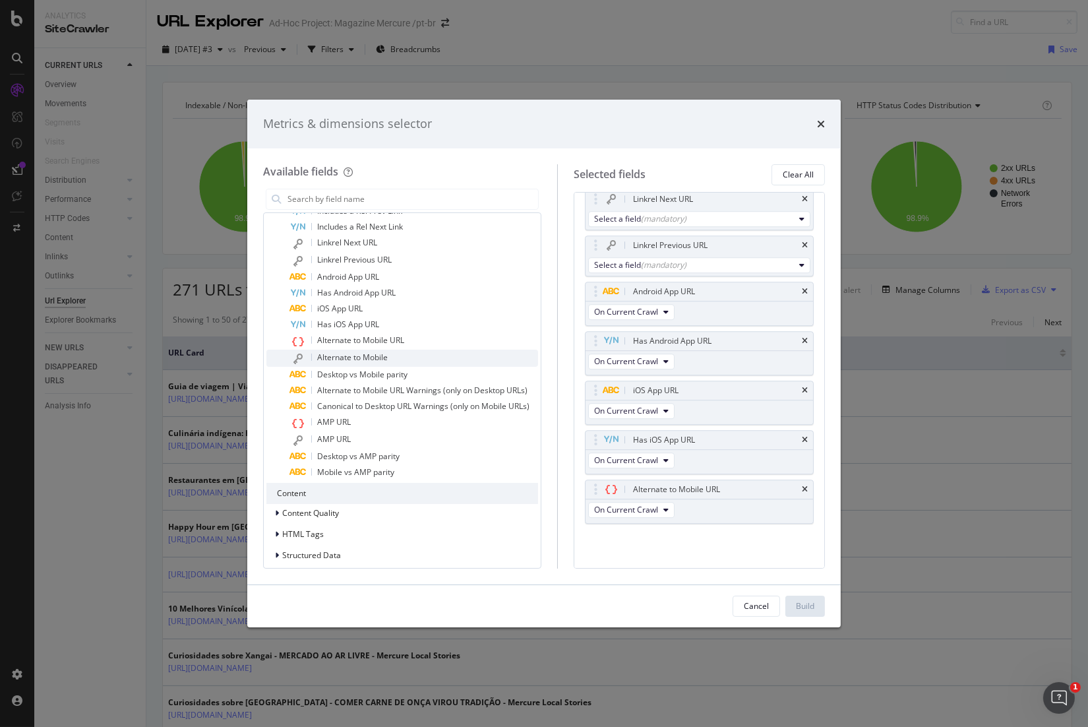
click at [373, 357] on span "Alternate to Mobile" at bounding box center [352, 356] width 71 height 11
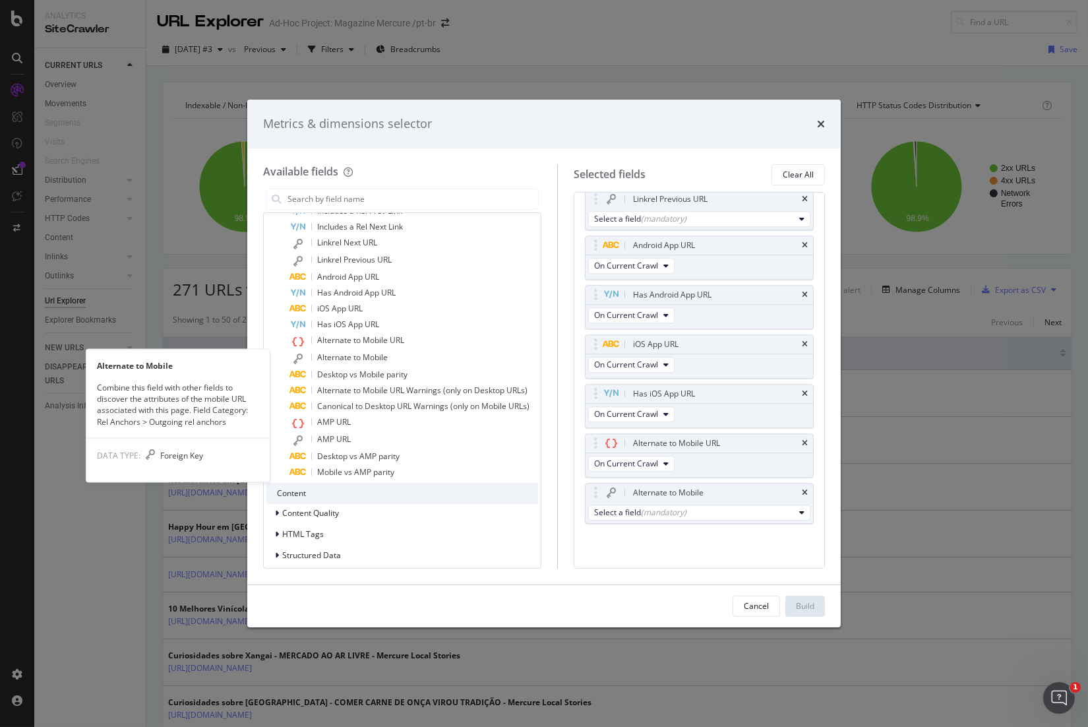
scroll to position [6504, 0]
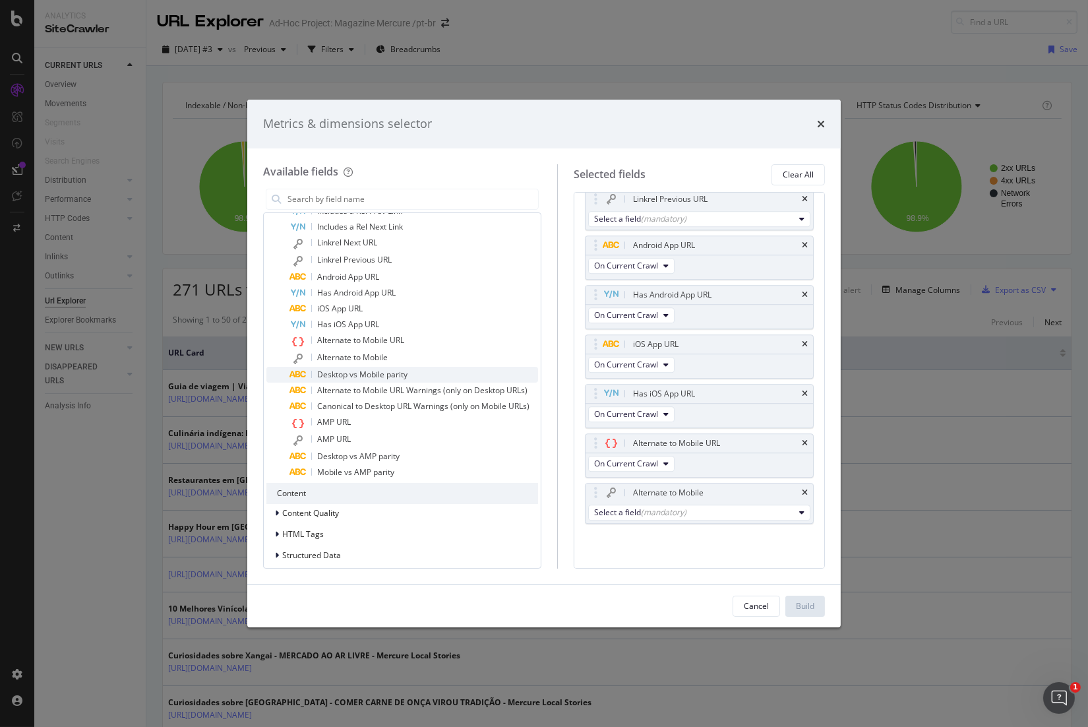
click at [383, 373] on span "Desktop vs Mobile parity" at bounding box center [362, 374] width 90 height 11
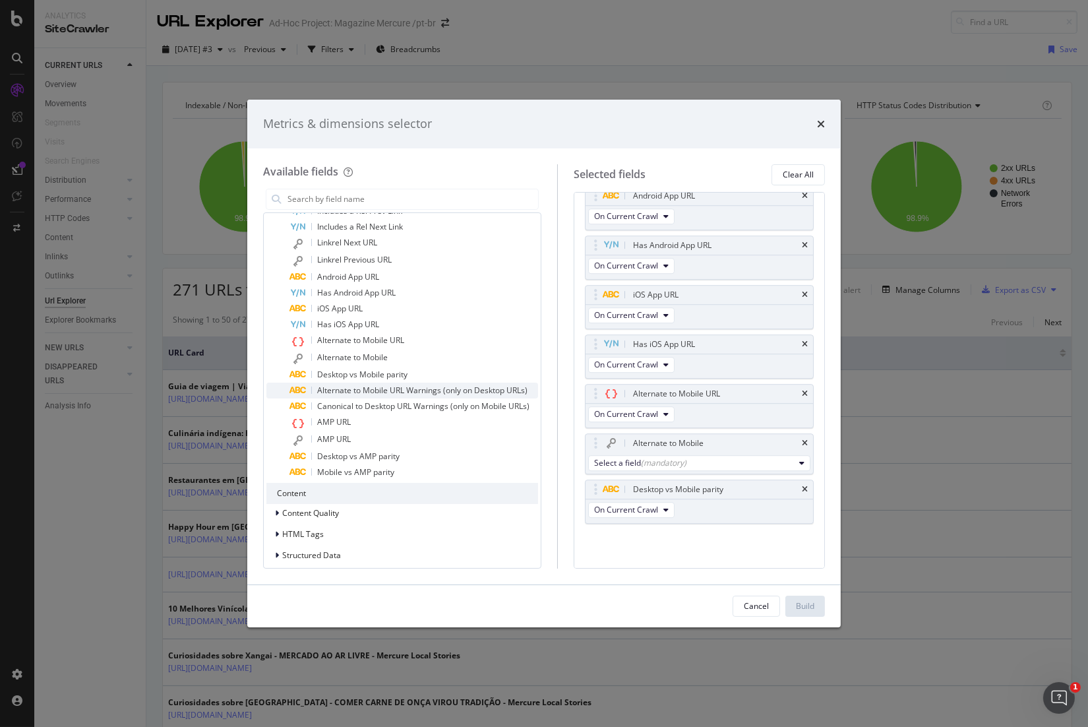
click at [393, 388] on span "Alternate to Mobile URL Warnings (only on Desktop URLs)" at bounding box center [422, 389] width 210 height 11
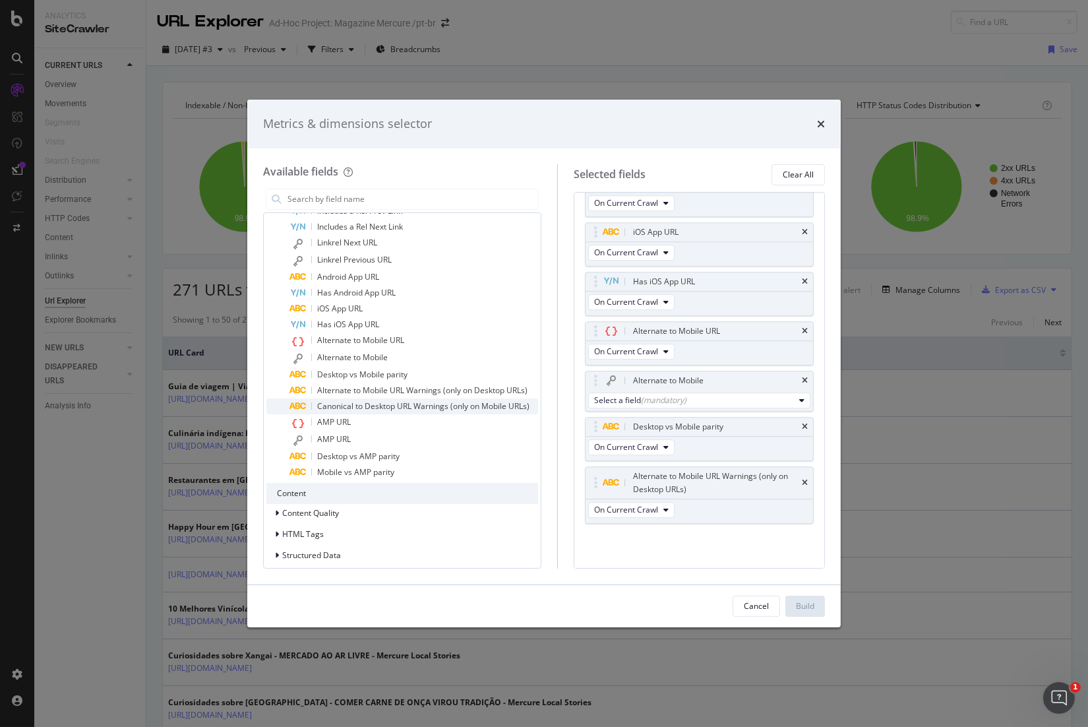
click at [401, 404] on span "Canonical to Desktop URL Warnings (only on Mobile URLs)" at bounding box center [423, 405] width 212 height 11
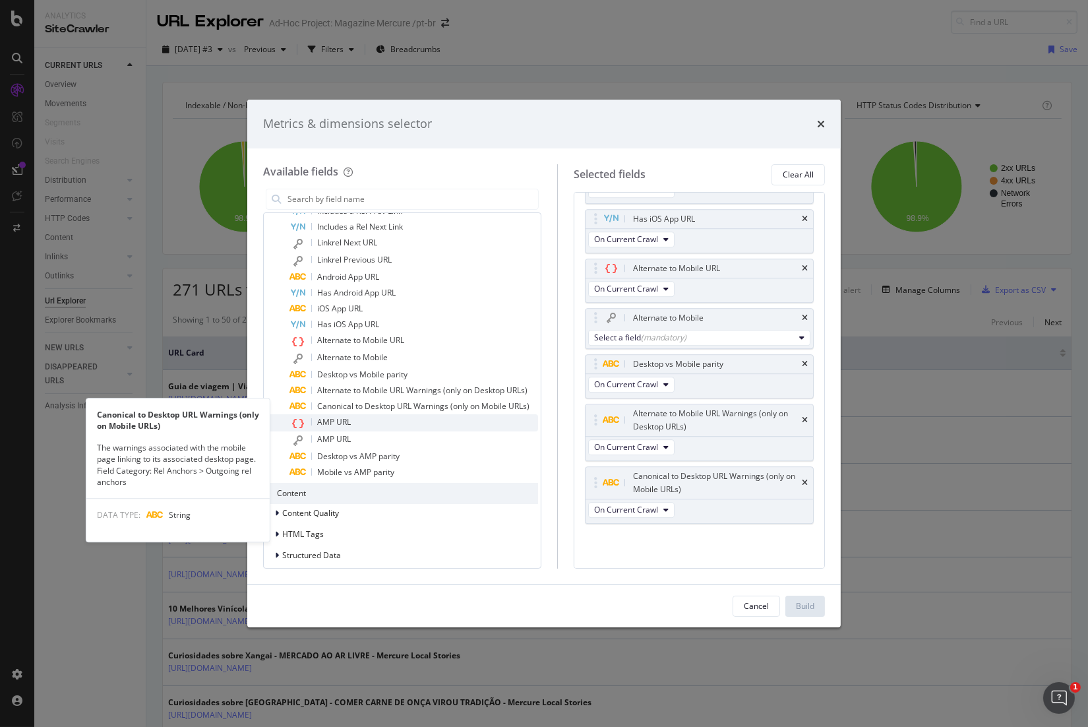
scroll to position [6679, 0]
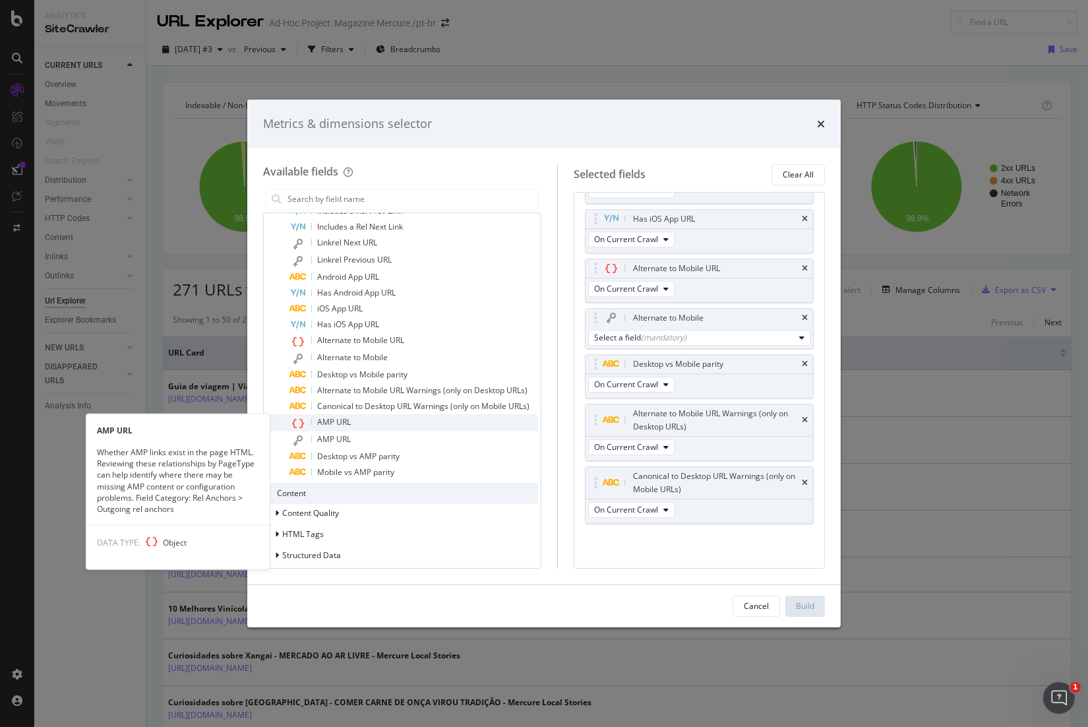
click at [340, 422] on span "AMP URL" at bounding box center [334, 421] width 34 height 11
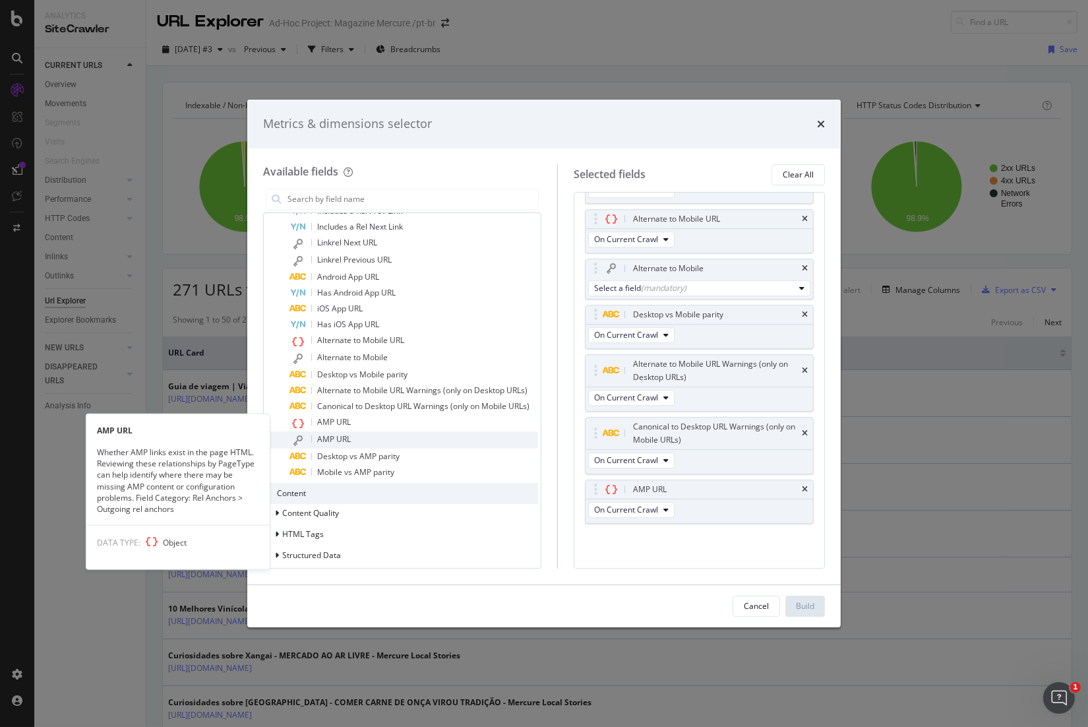
scroll to position [6728, 0]
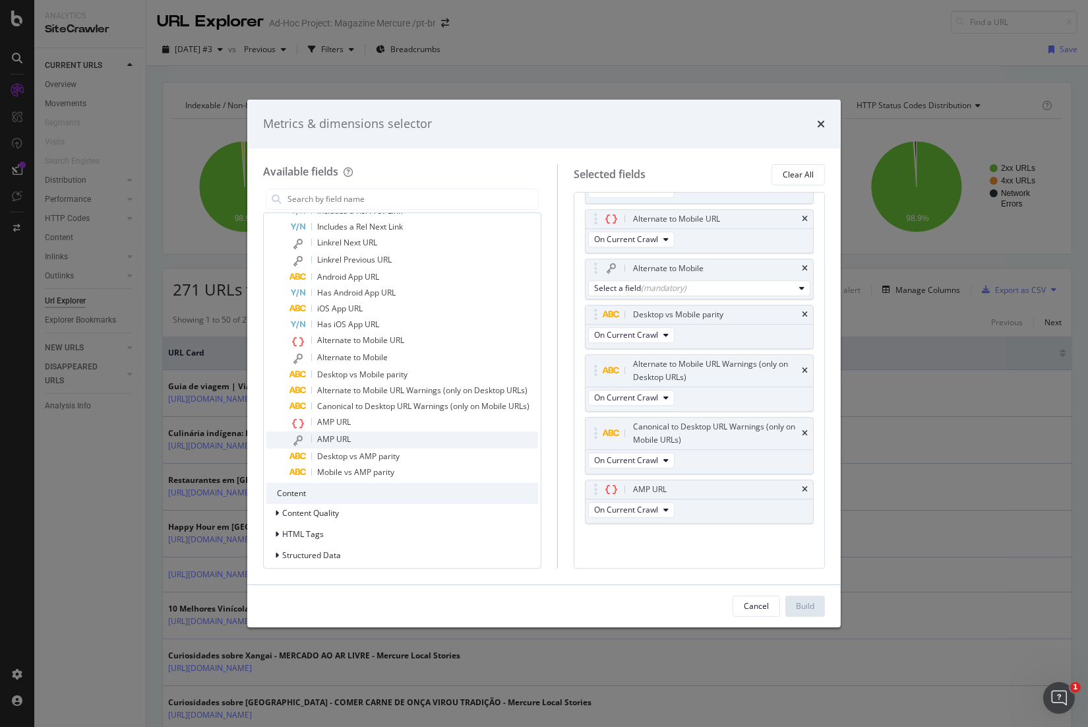
click at [349, 439] on span "AMP URL" at bounding box center [334, 438] width 34 height 11
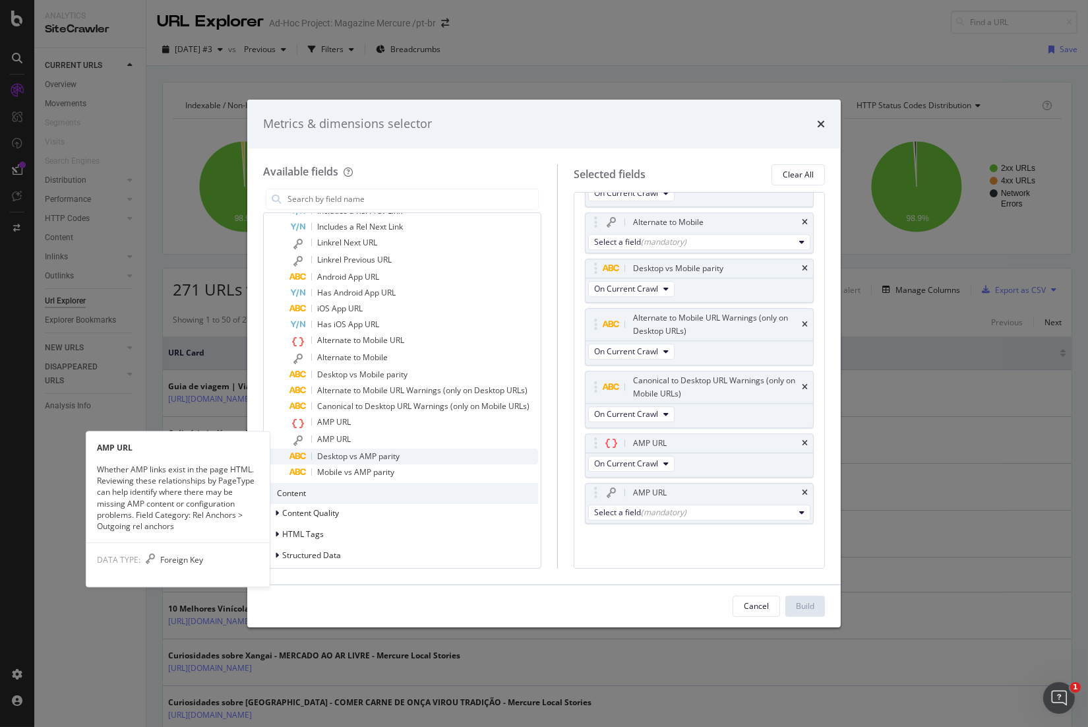
scroll to position [6775, 0]
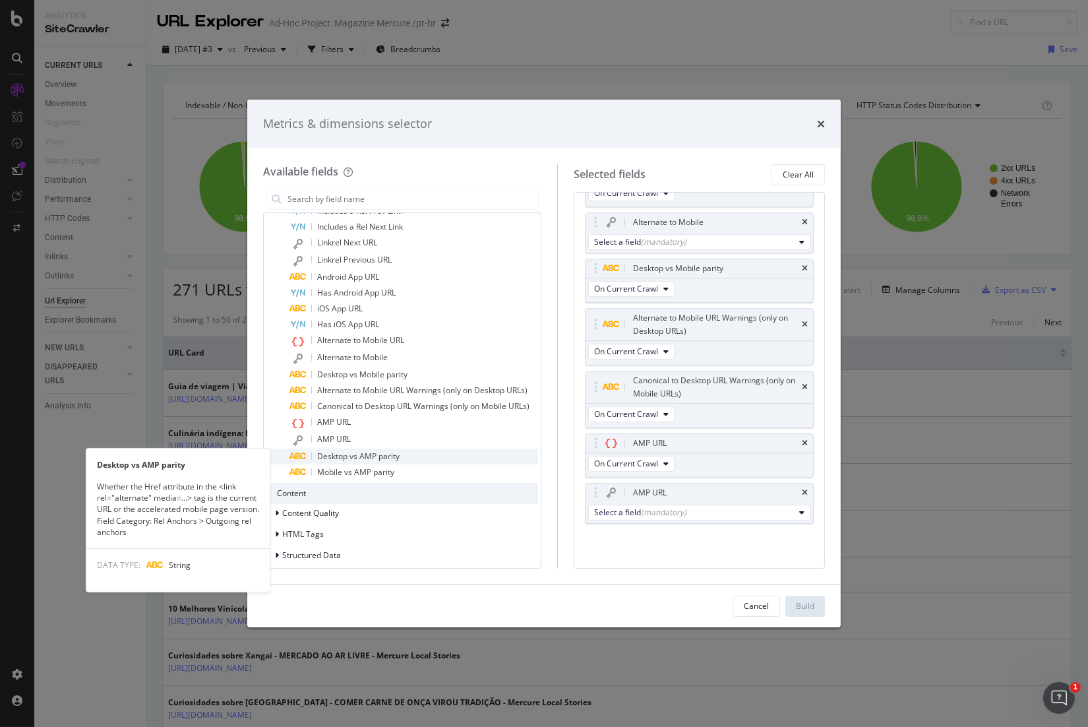
click at [363, 453] on span "Desktop vs AMP parity" at bounding box center [358, 455] width 82 height 11
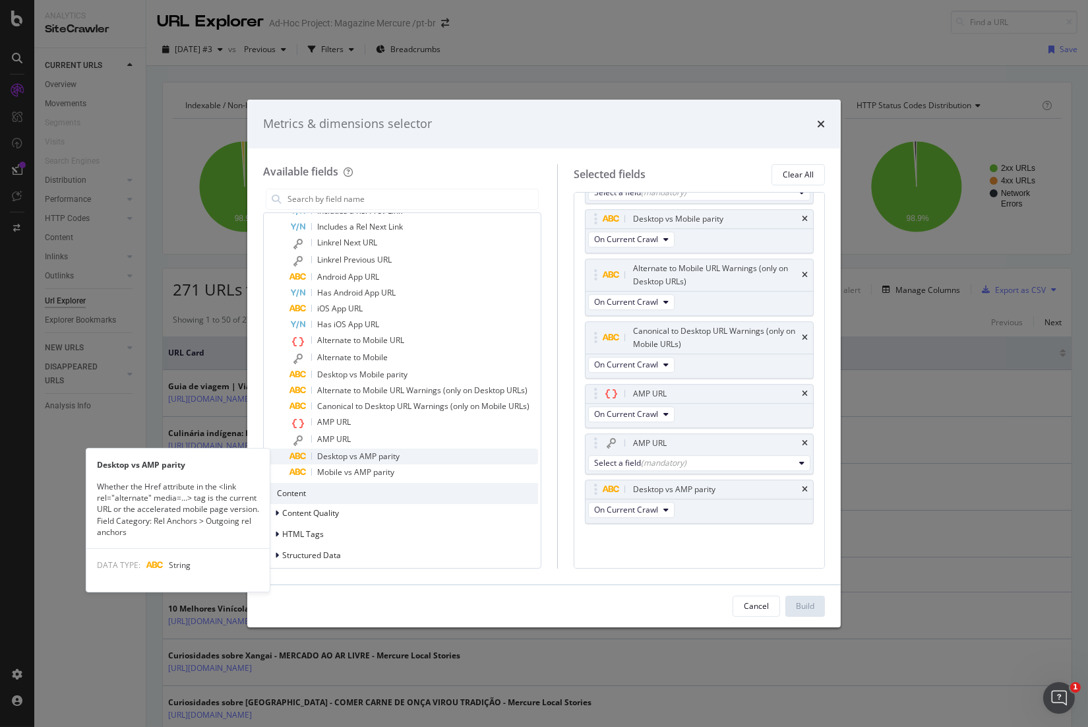
scroll to position [6824, 0]
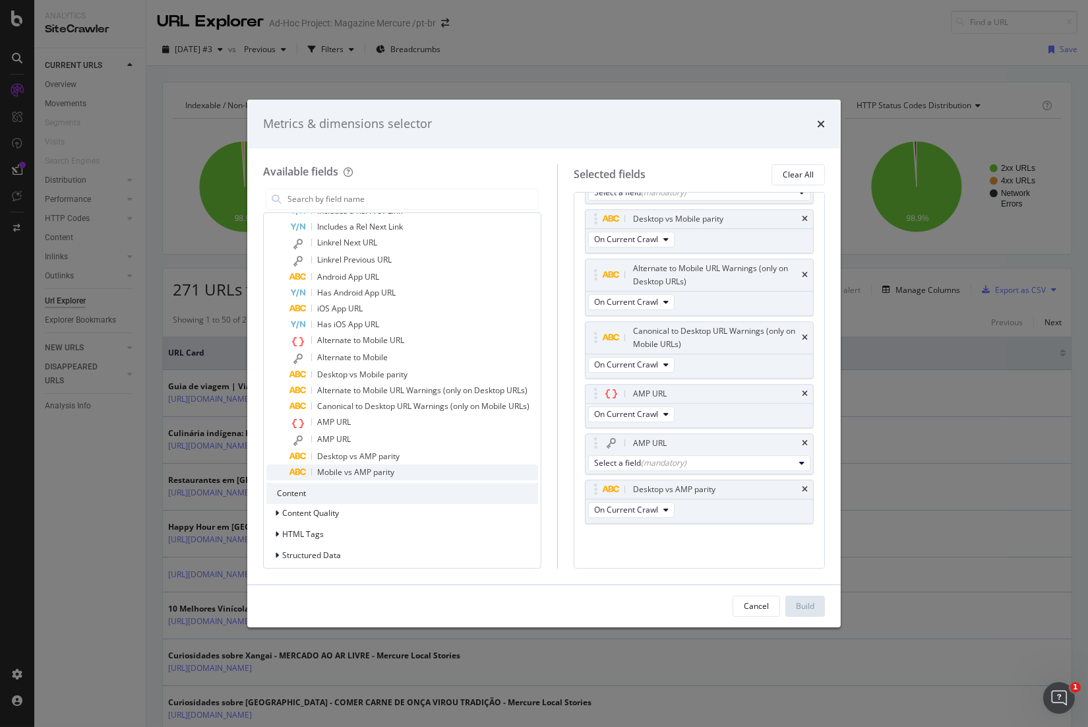
click at [375, 466] on span "Mobile vs AMP parity" at bounding box center [355, 471] width 77 height 11
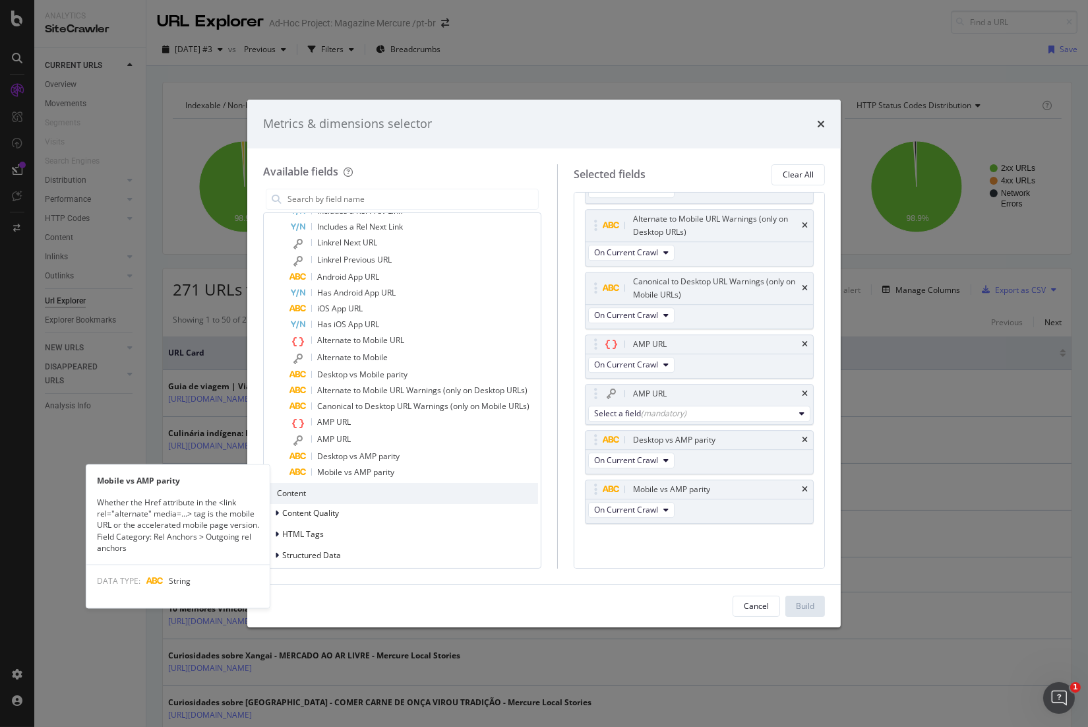
scroll to position [6874, 0]
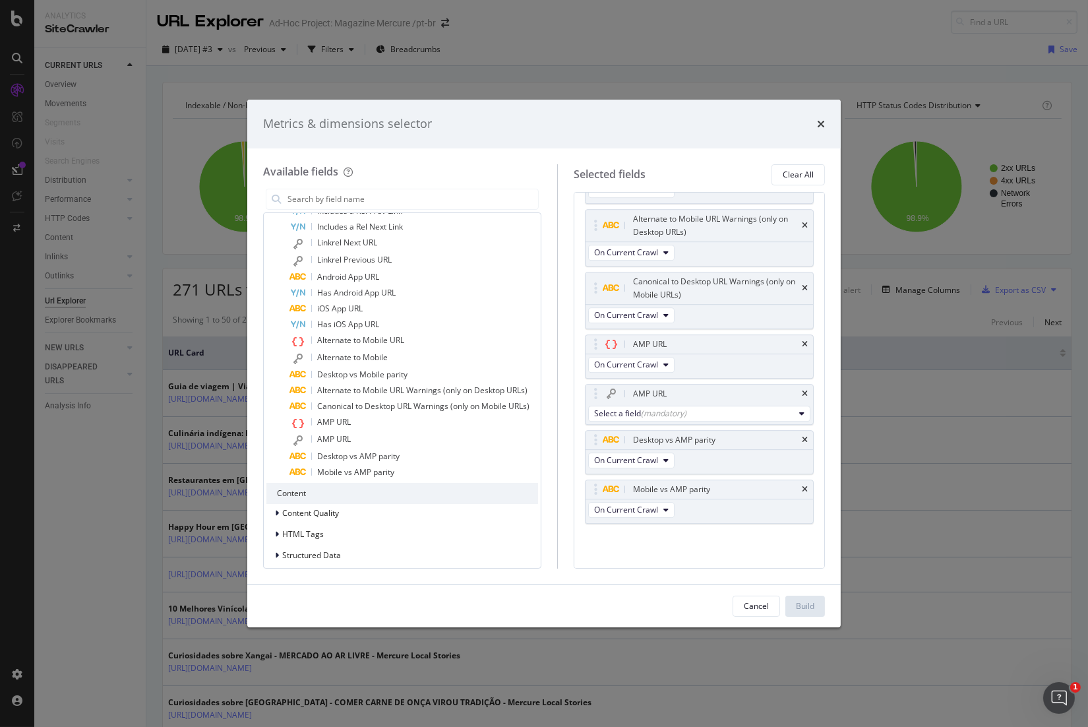
click at [323, 495] on div "Content" at bounding box center [402, 493] width 272 height 21
click at [339, 515] on span "Content Quality" at bounding box center [310, 512] width 57 height 11
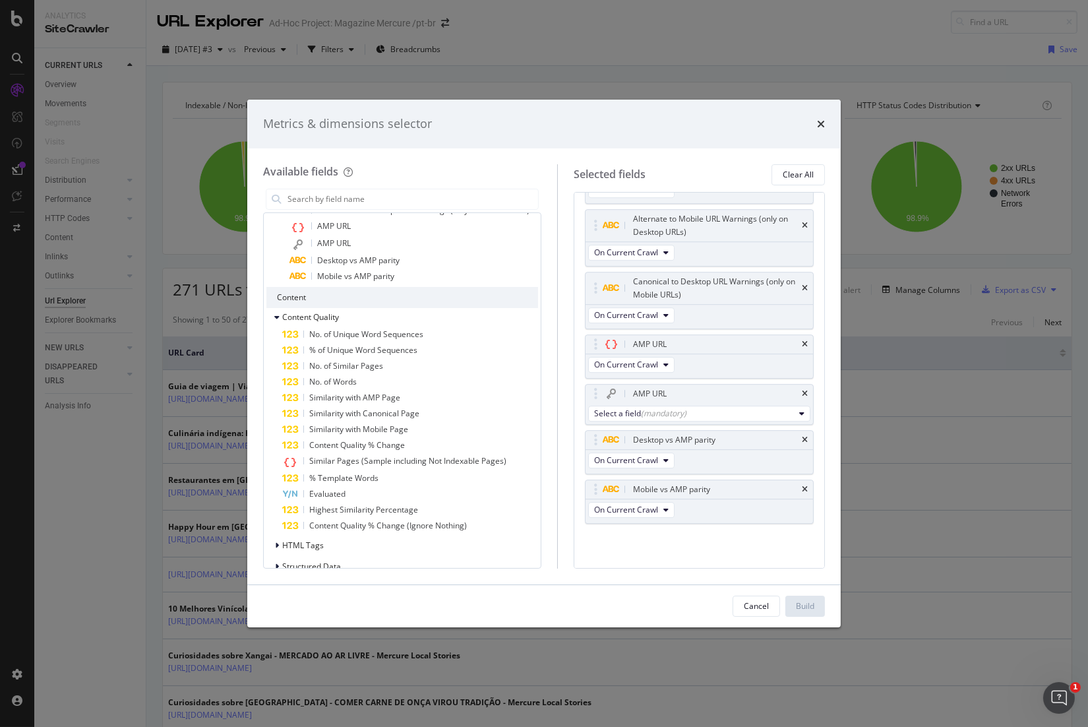
scroll to position [2633, 0]
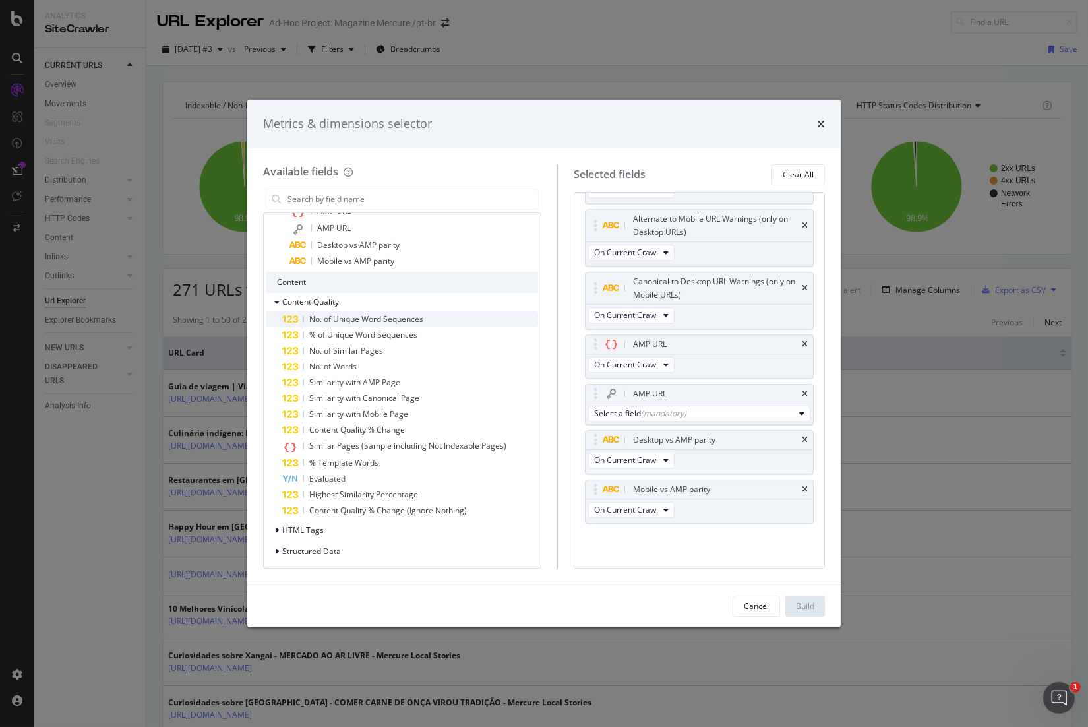
click at [388, 316] on span "No. of Unique Word Sequences" at bounding box center [366, 318] width 114 height 11
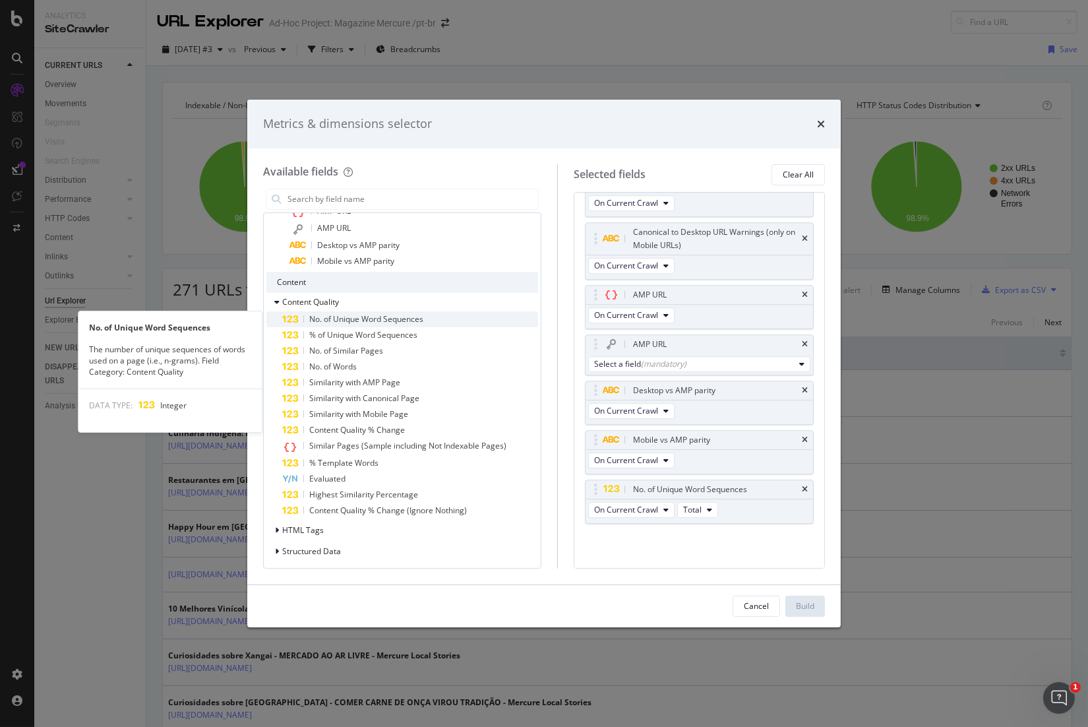
scroll to position [6923, 0]
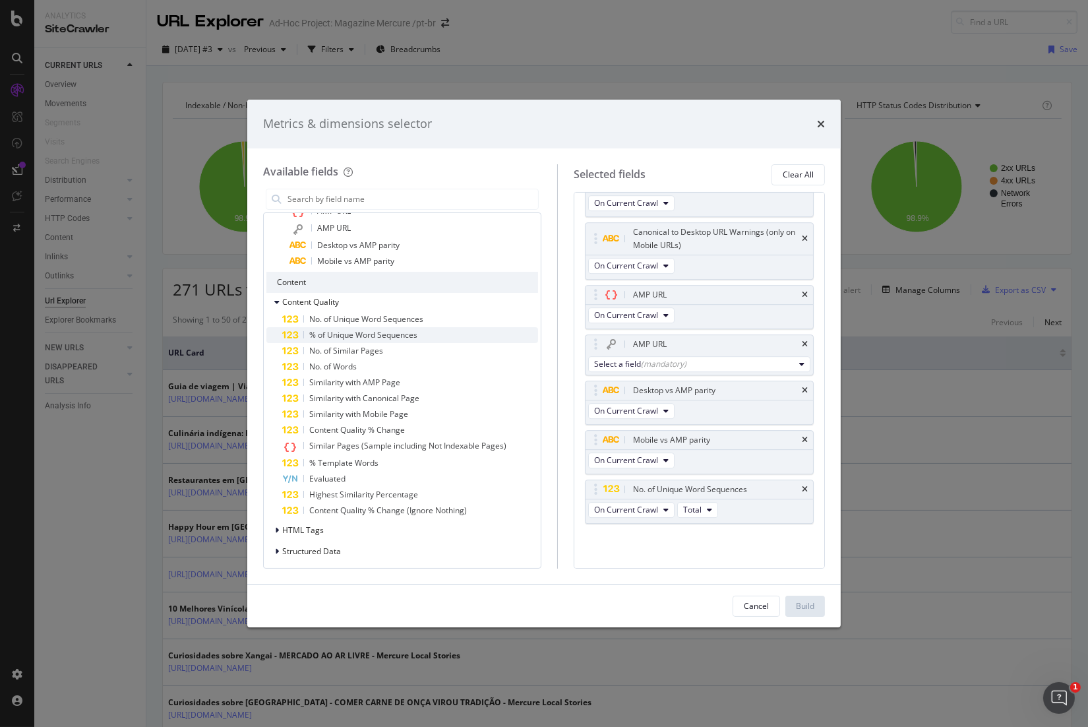
click at [401, 334] on span "% of Unique Word Sequences" at bounding box center [363, 334] width 108 height 11
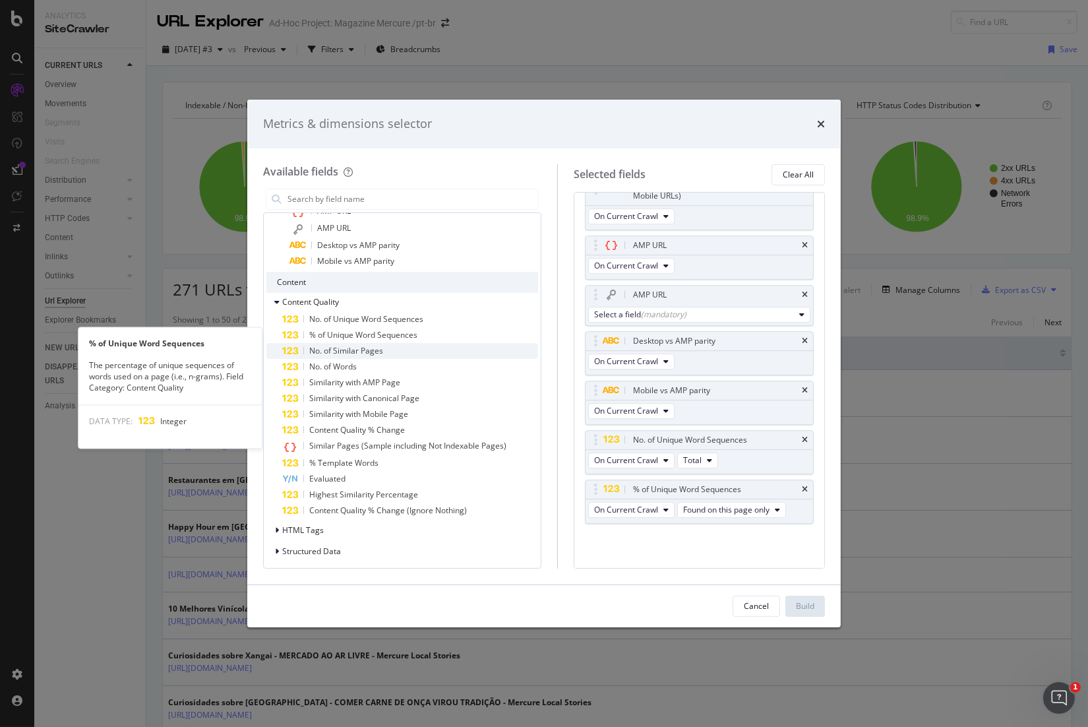
scroll to position [6991, 0]
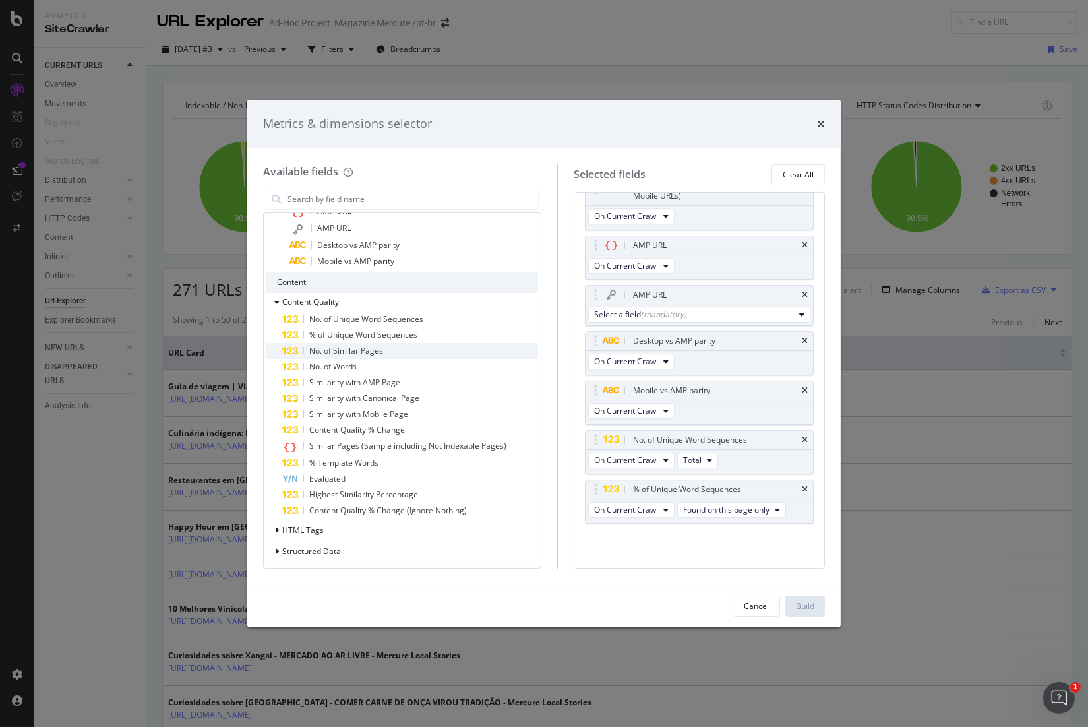
click at [367, 346] on span "No. of Similar Pages" at bounding box center [346, 350] width 74 height 11
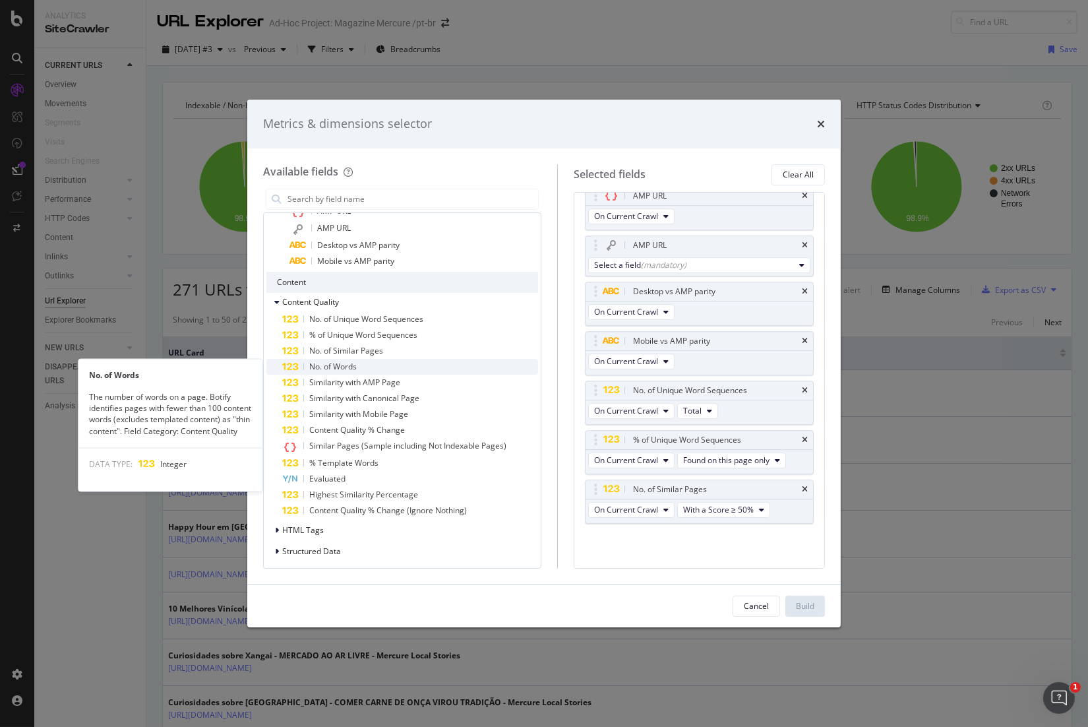
click at [376, 363] on div "No. of Words" at bounding box center [410, 367] width 256 height 16
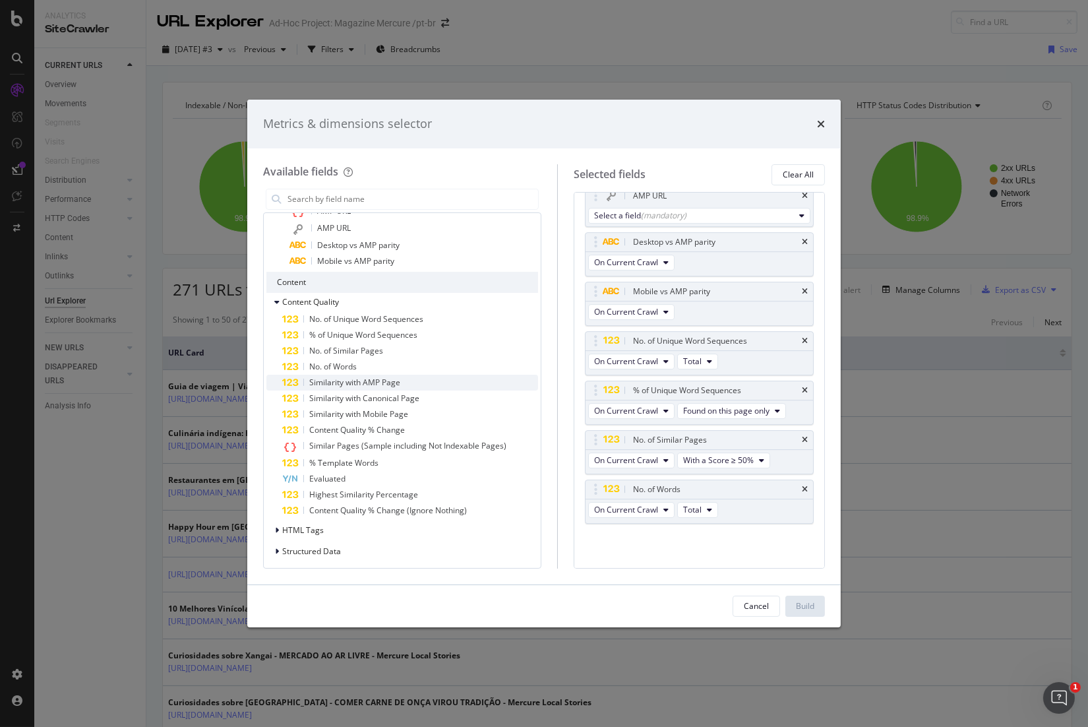
click at [388, 377] on span "Similarity with AMP Page" at bounding box center [354, 381] width 91 height 11
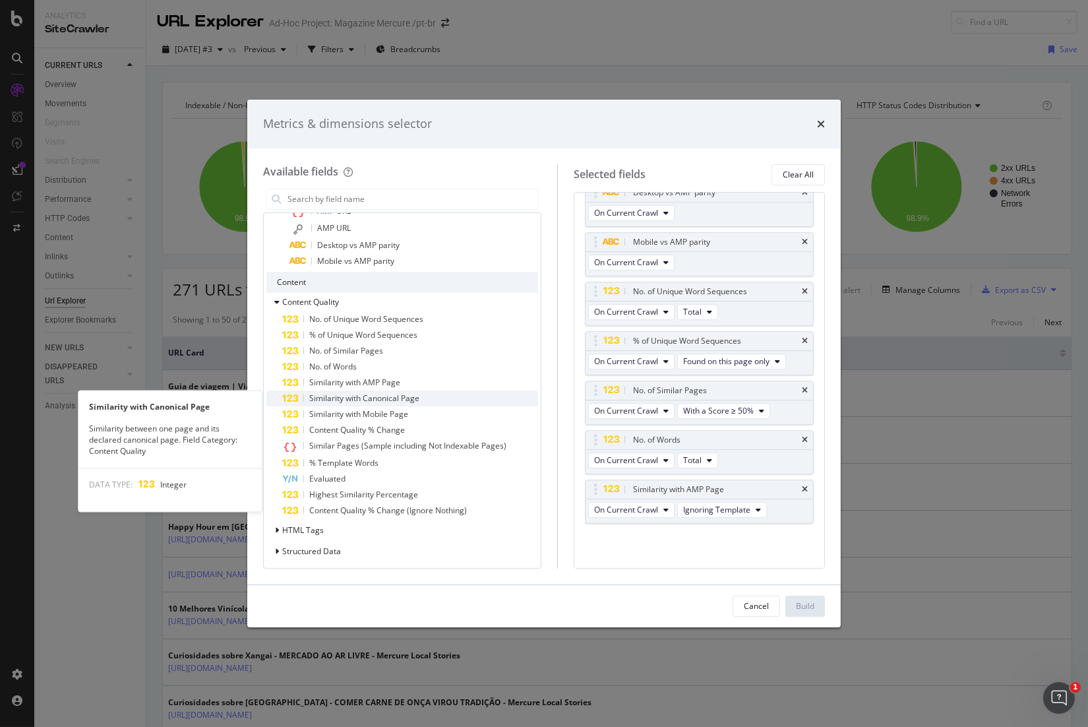
scroll to position [7139, 0]
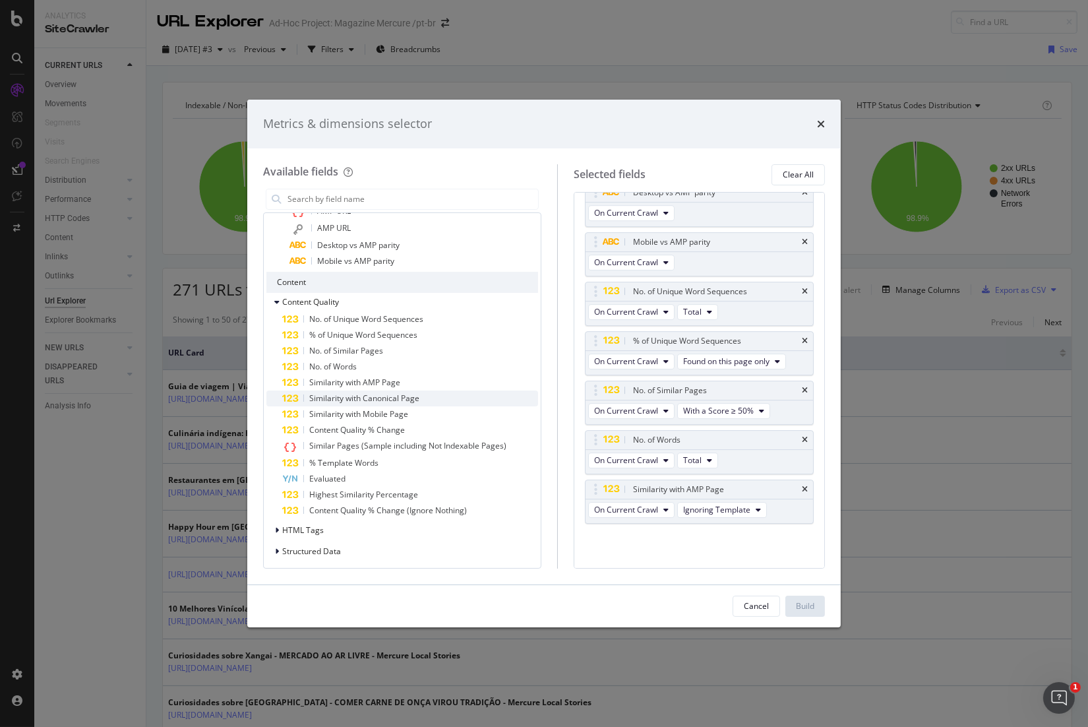
click at [400, 398] on span "Similarity with Canonical Page" at bounding box center [364, 397] width 110 height 11
click at [413, 417] on div "Similarity with Mobile Page" at bounding box center [410, 414] width 256 height 16
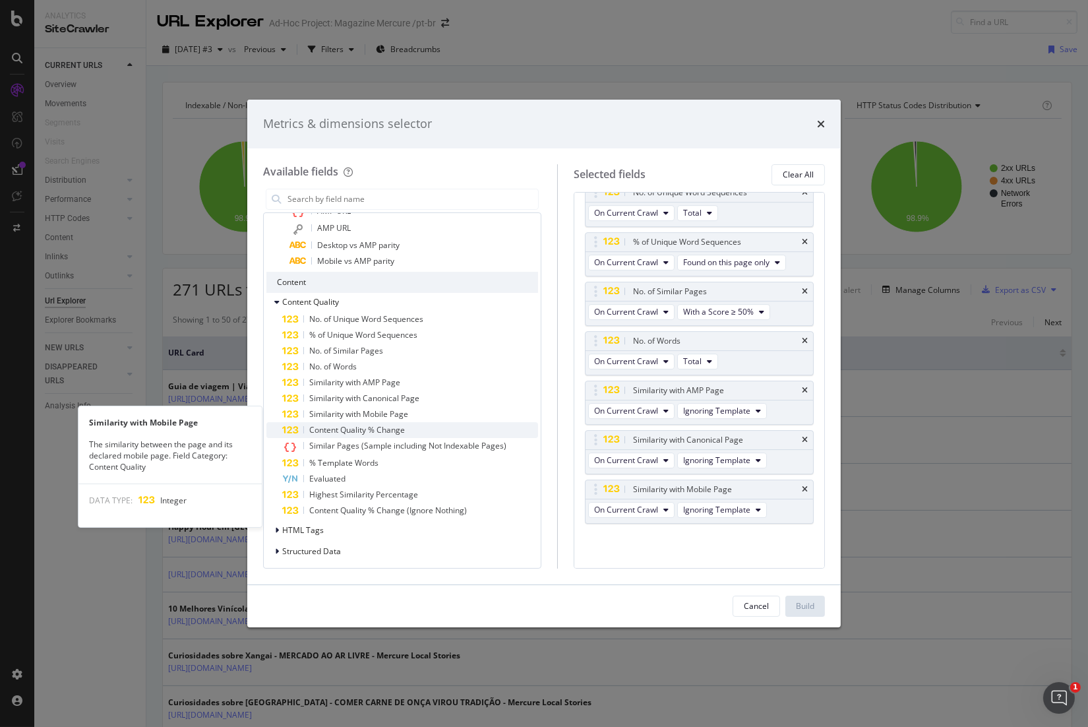
scroll to position [7239, 0]
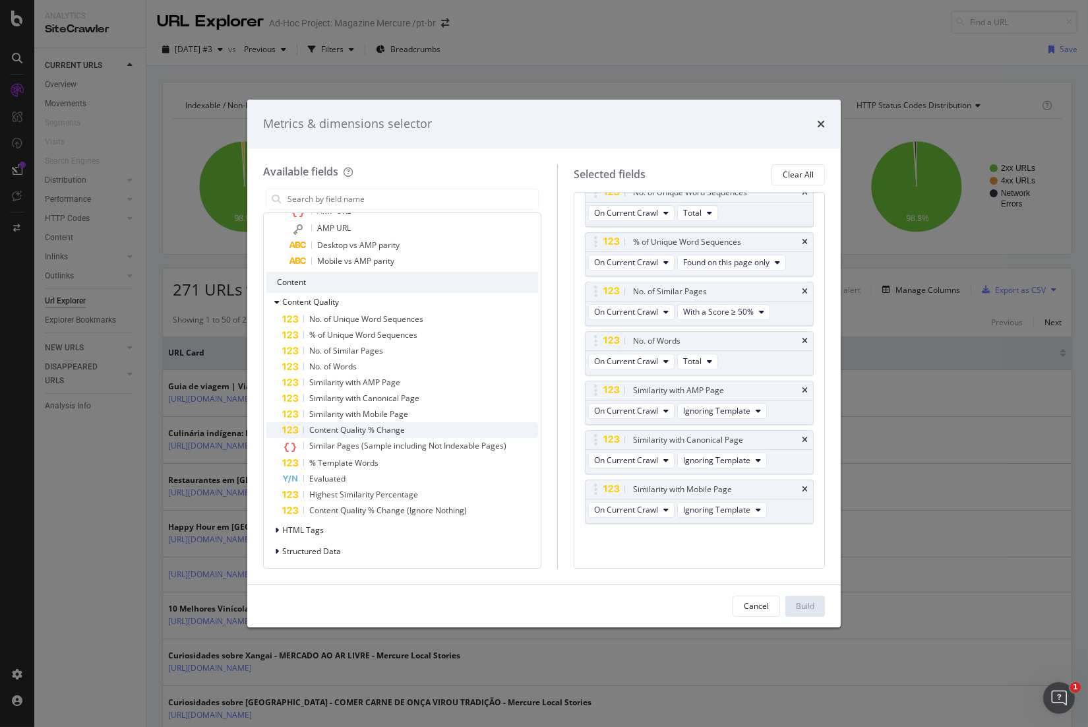
click at [421, 430] on div "Content Quality % Change" at bounding box center [410, 430] width 256 height 16
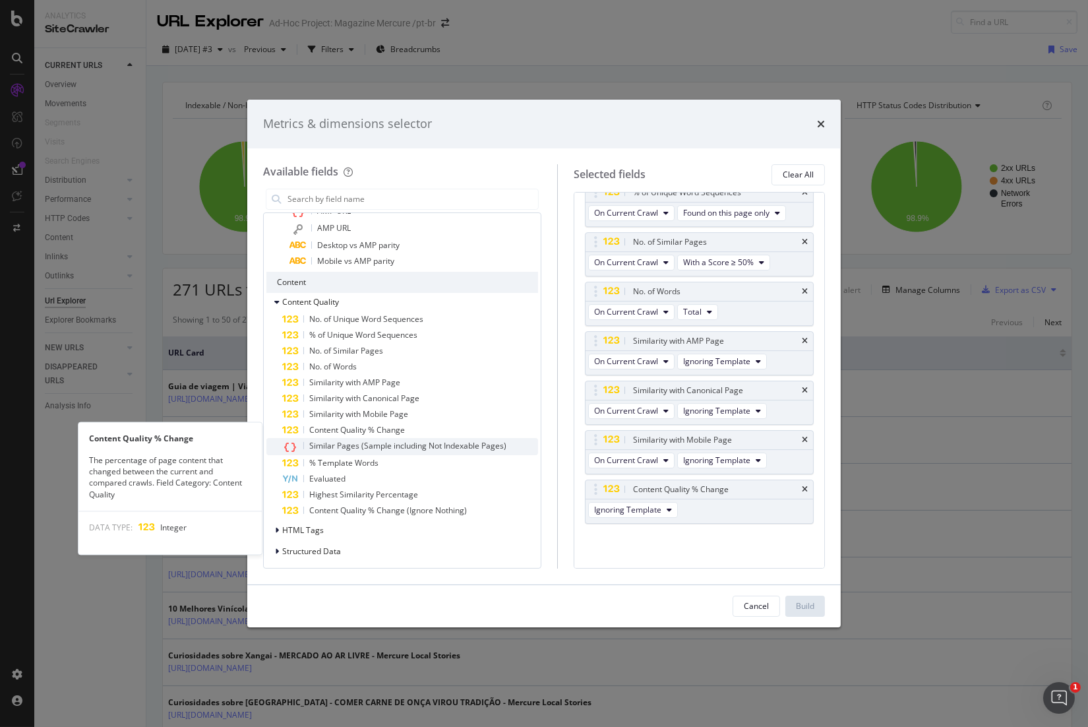
scroll to position [7288, 0]
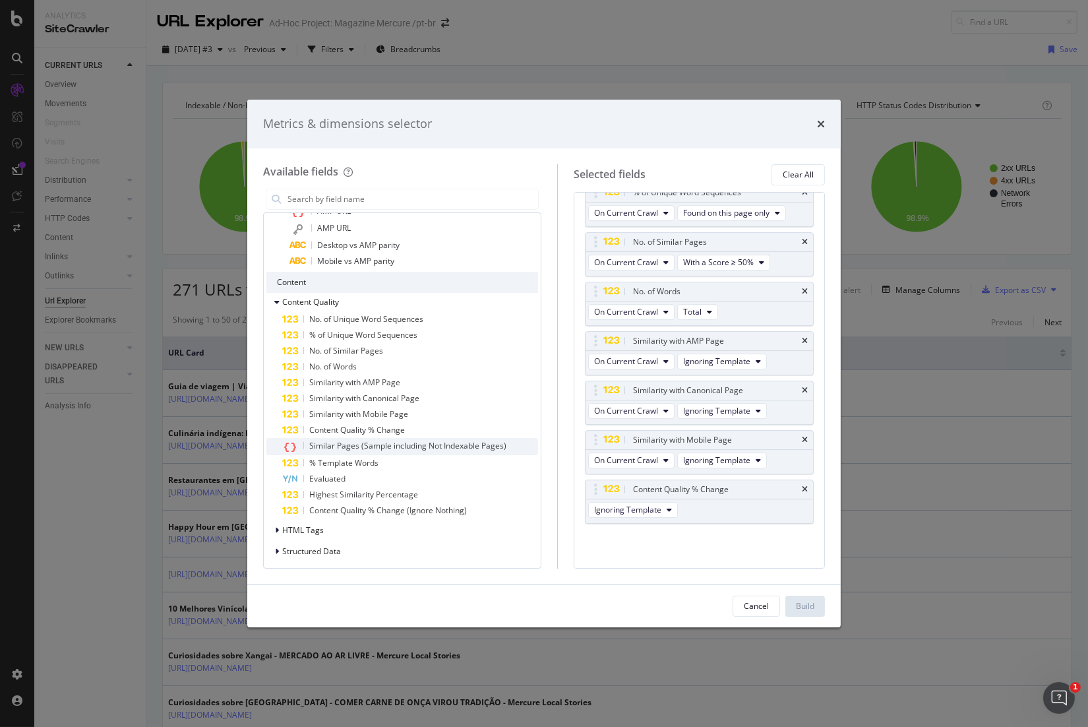
click at [429, 444] on span "Similar Pages (Sample including Not Indexable Pages)" at bounding box center [407, 445] width 197 height 11
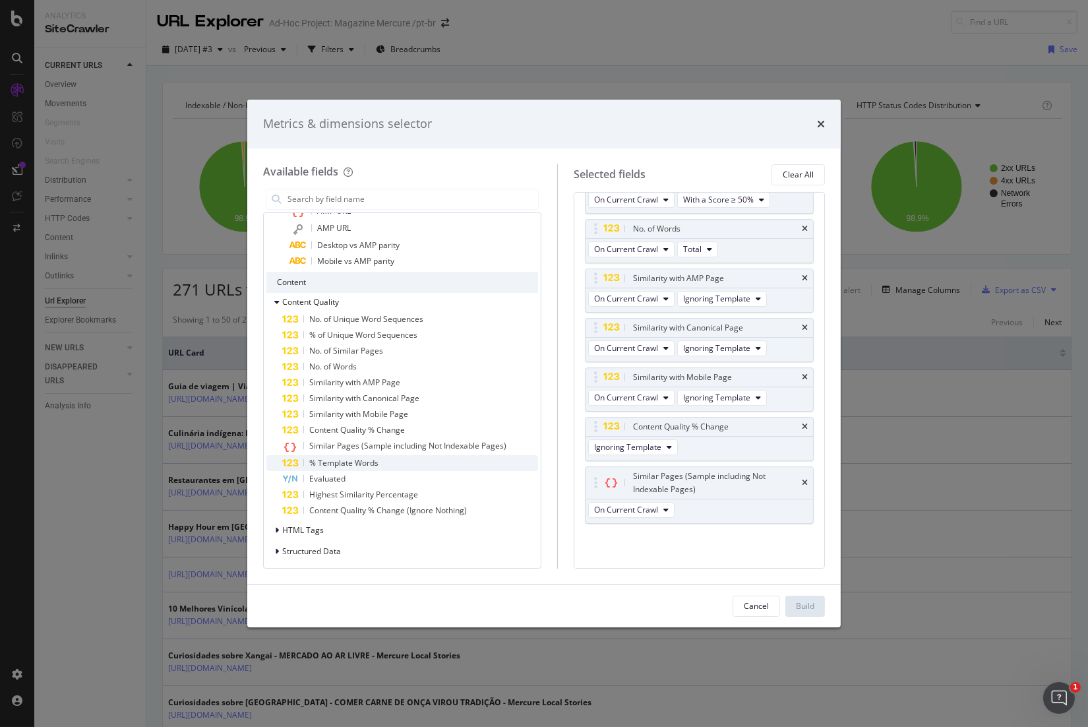
click at [409, 458] on div "% Template Words" at bounding box center [410, 463] width 256 height 16
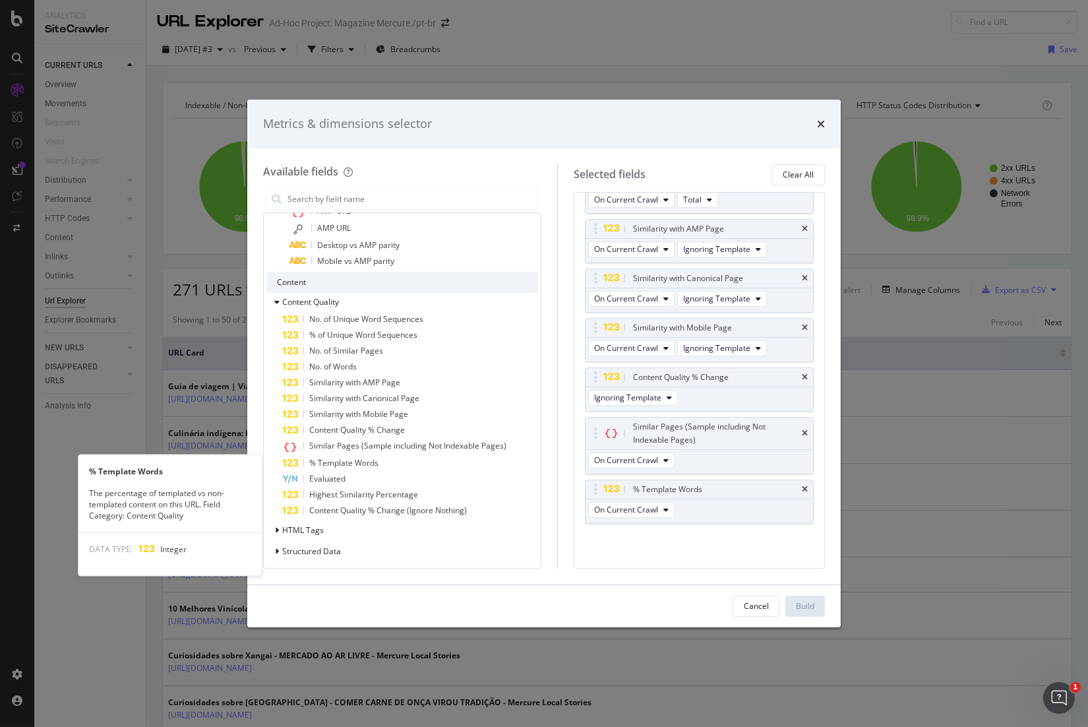
scroll to position [7400, 0]
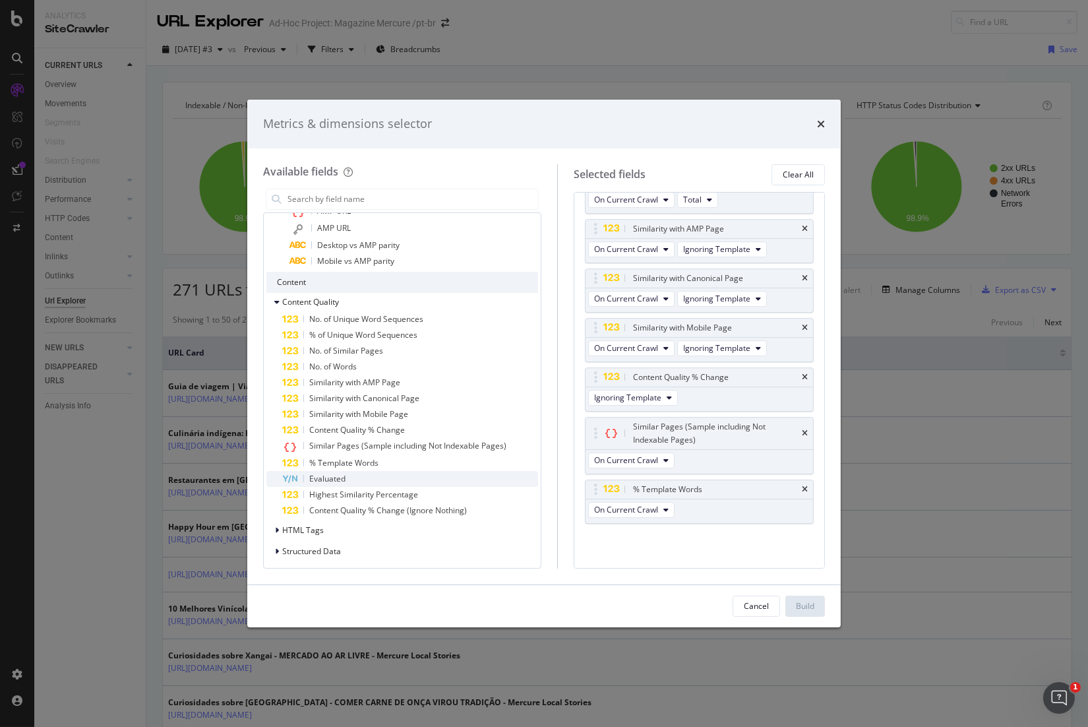
click at [416, 477] on div "Evaluated" at bounding box center [410, 479] width 256 height 16
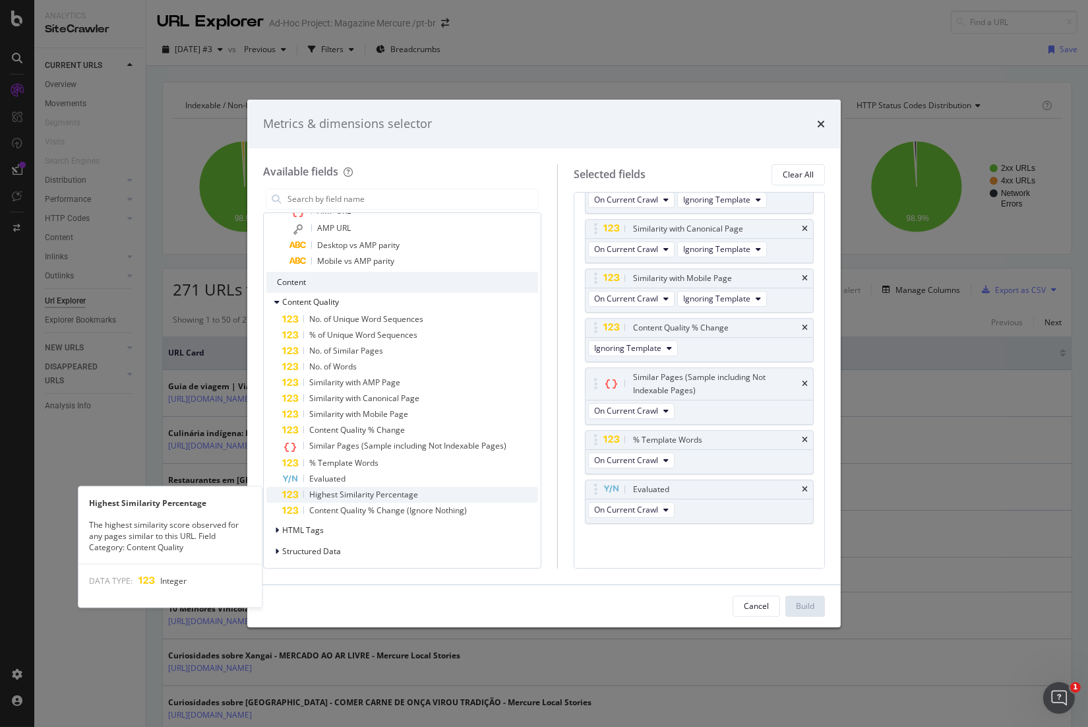
scroll to position [7450, 0]
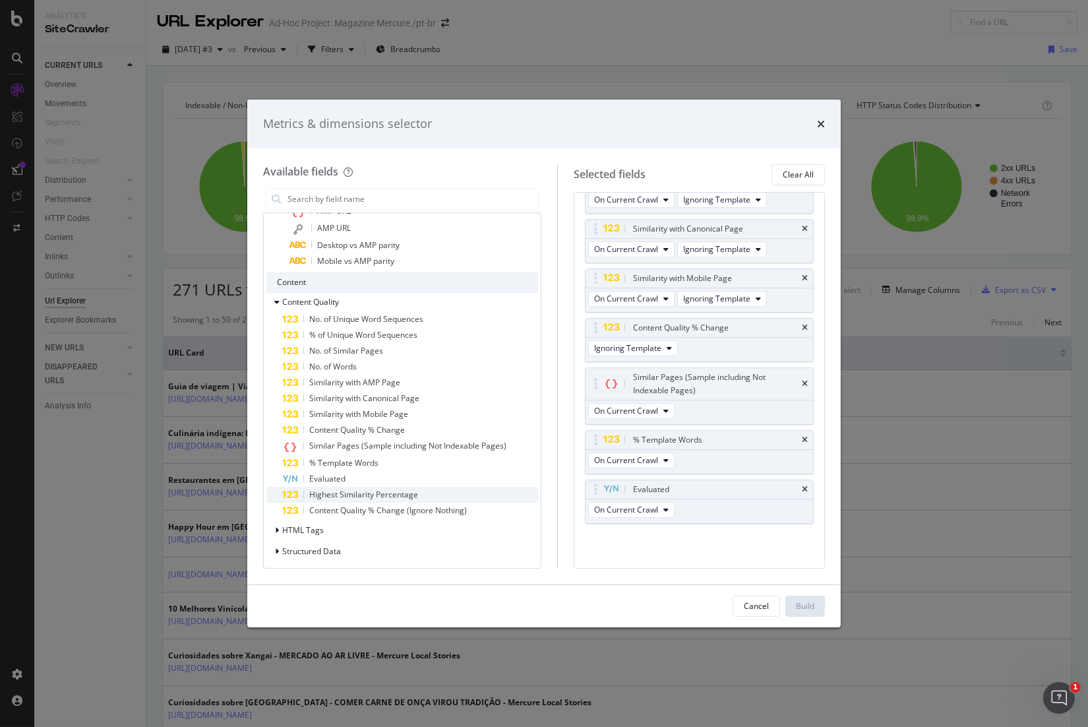
click at [425, 496] on div "Highest Similarity Percentage" at bounding box center [410, 495] width 256 height 16
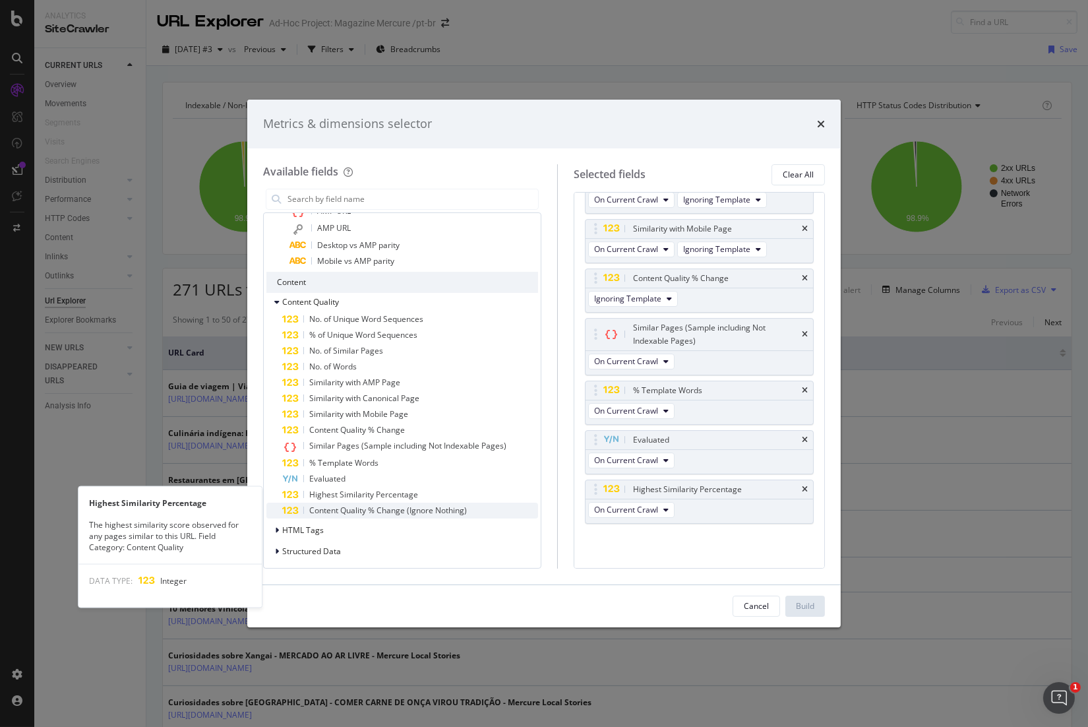
scroll to position [7499, 0]
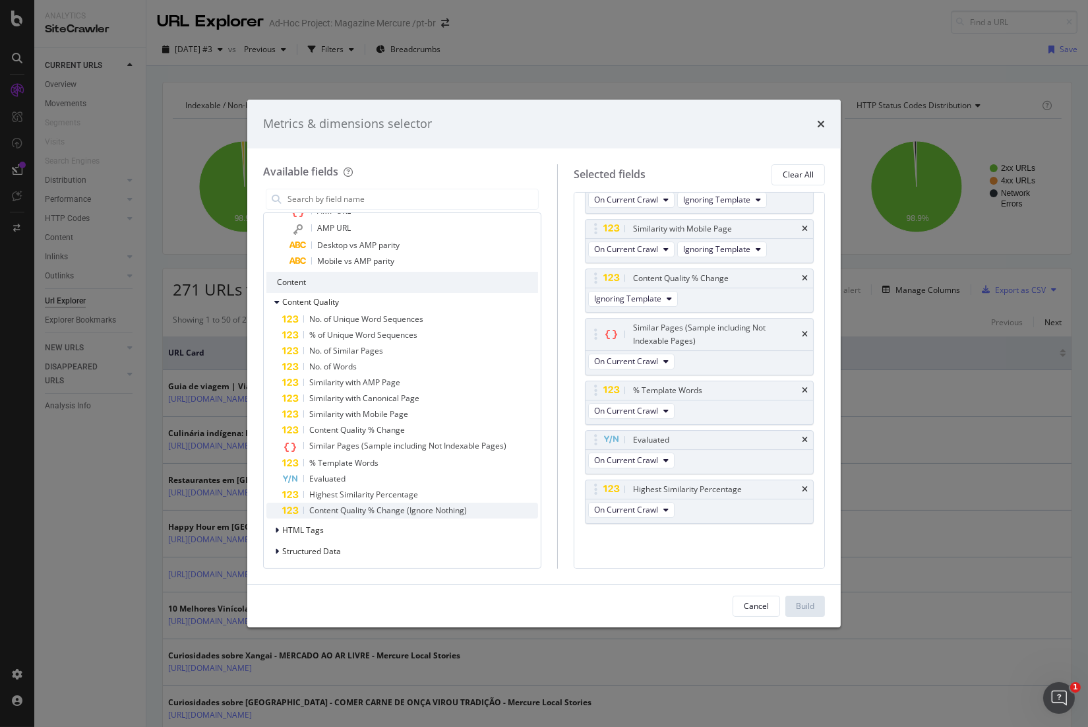
click at [436, 514] on span "Content Quality % Change (Ignore Nothing)" at bounding box center [388, 509] width 158 height 11
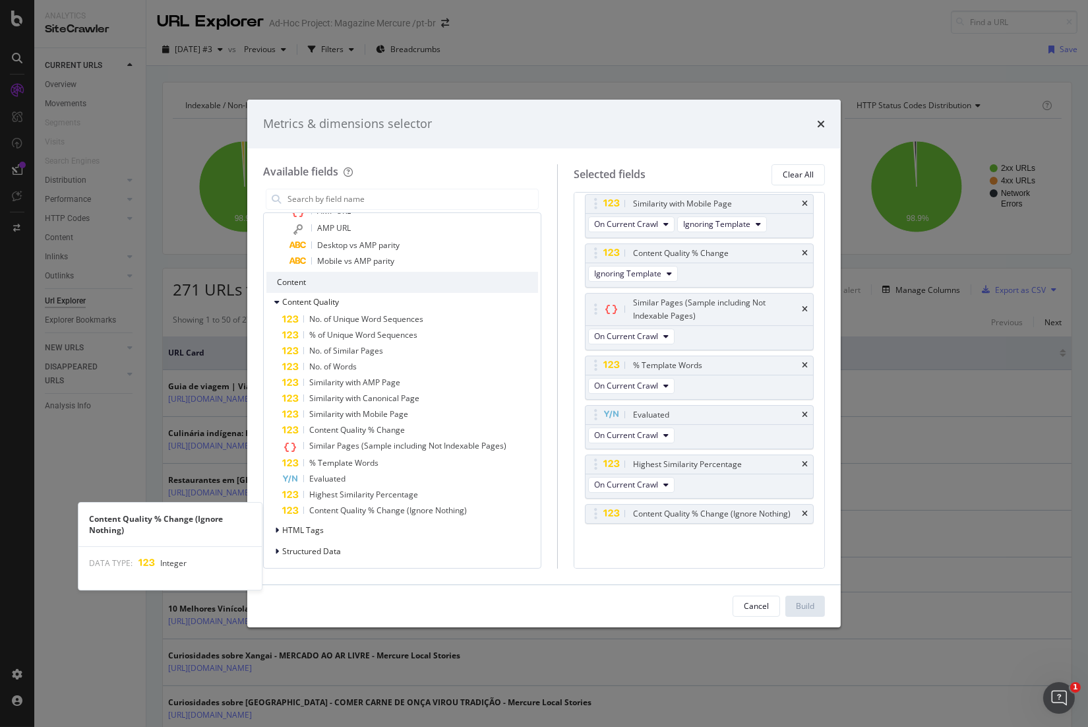
scroll to position [0, 0]
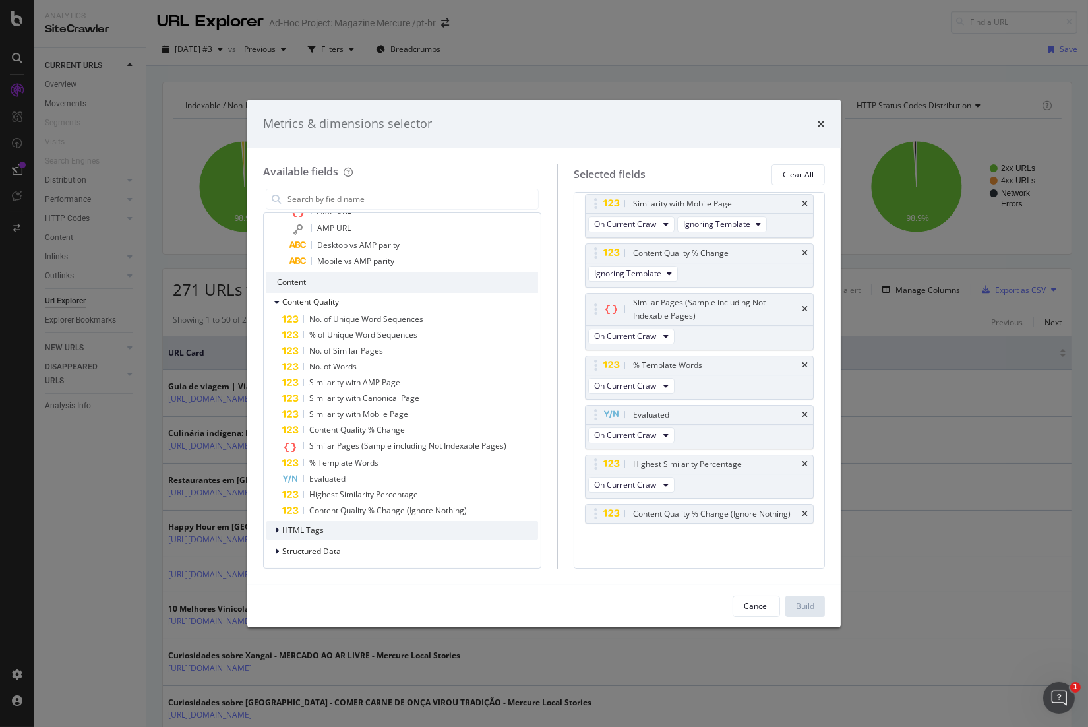
click at [442, 523] on div "HTML Tags" at bounding box center [402, 530] width 272 height 18
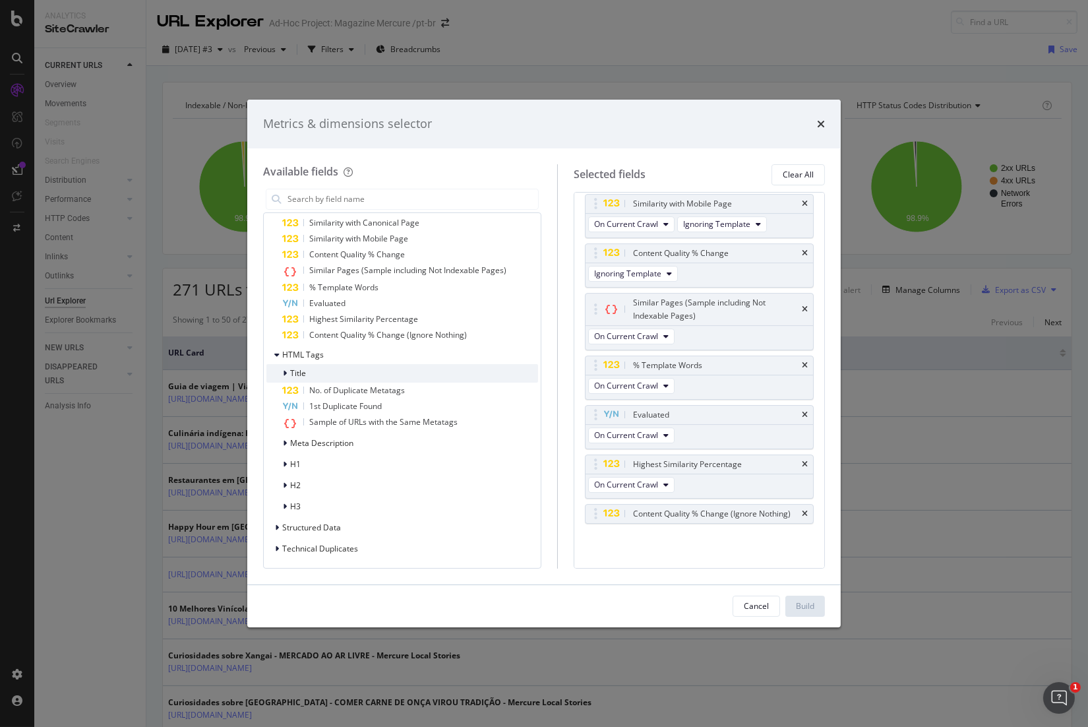
click at [299, 373] on span "Title" at bounding box center [298, 372] width 16 height 11
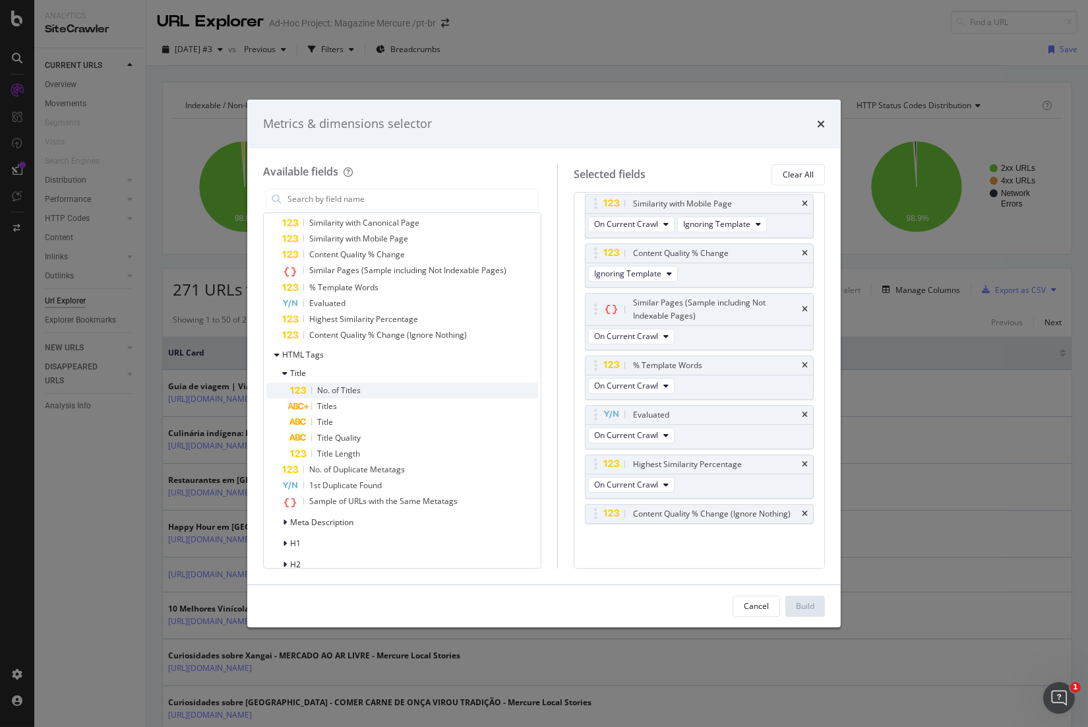
click at [336, 388] on span "No. of Titles" at bounding box center [339, 389] width 44 height 11
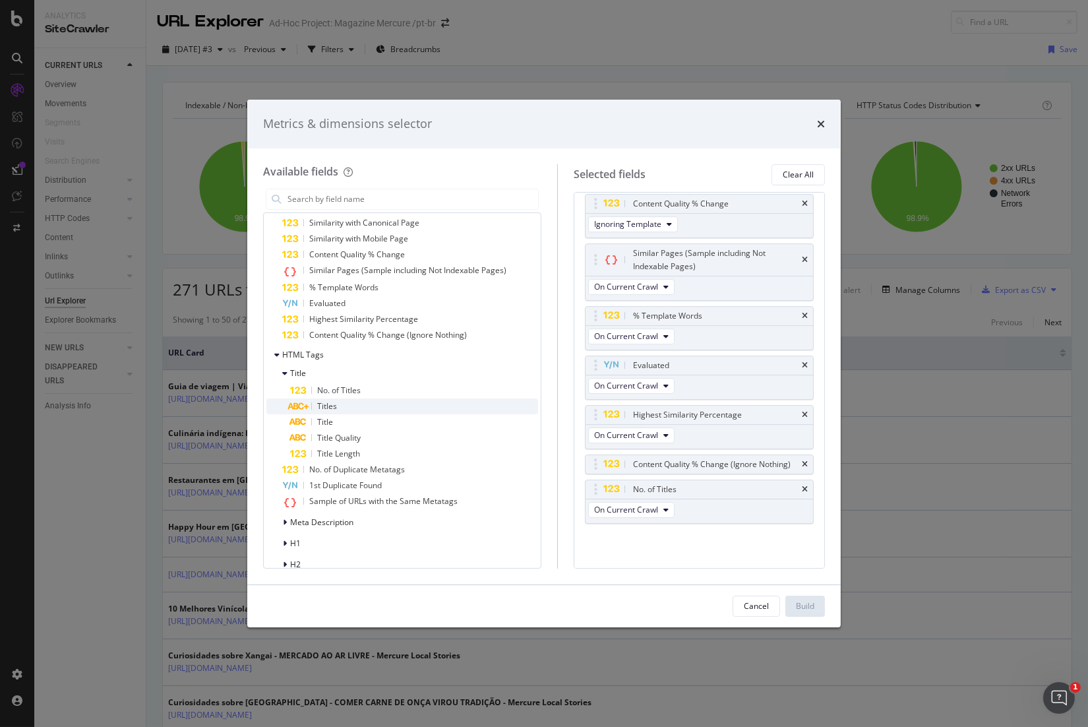
click at [347, 407] on div "Titles" at bounding box center [414, 406] width 248 height 16
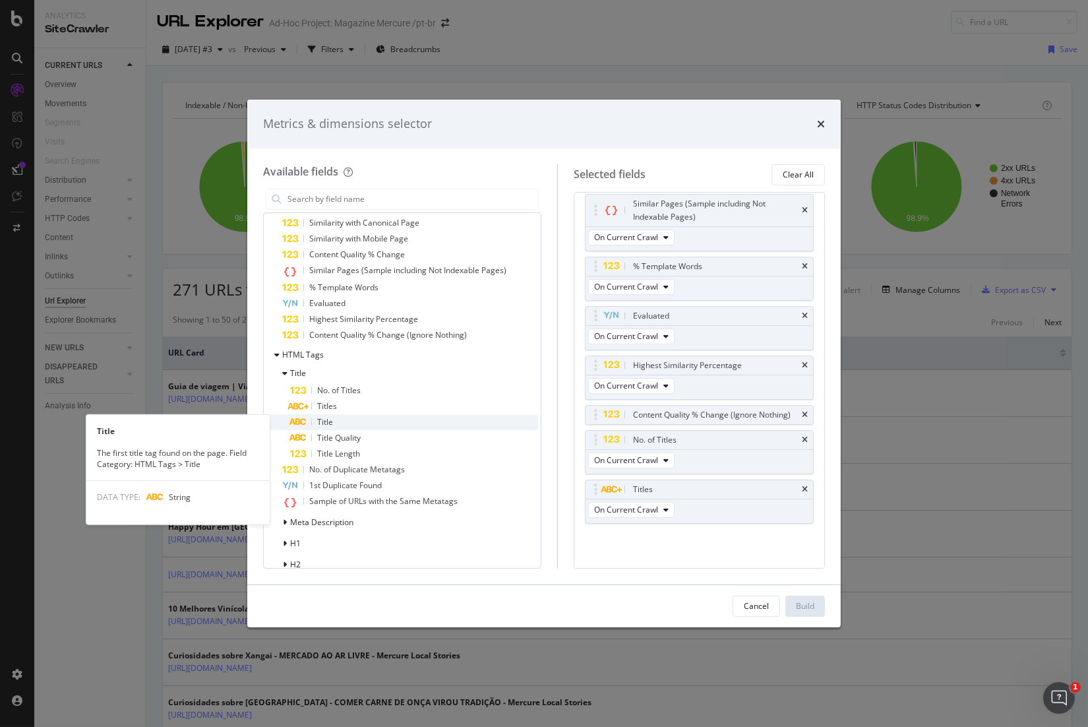
scroll to position [7638, 0]
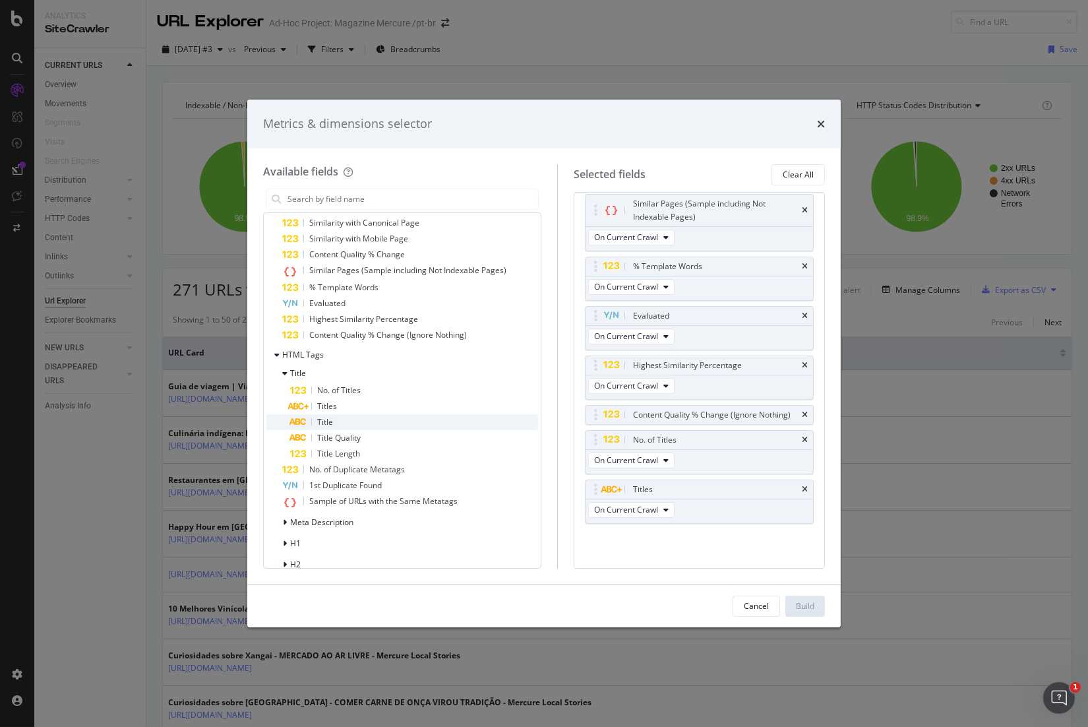
click at [355, 421] on div "Title" at bounding box center [414, 422] width 248 height 16
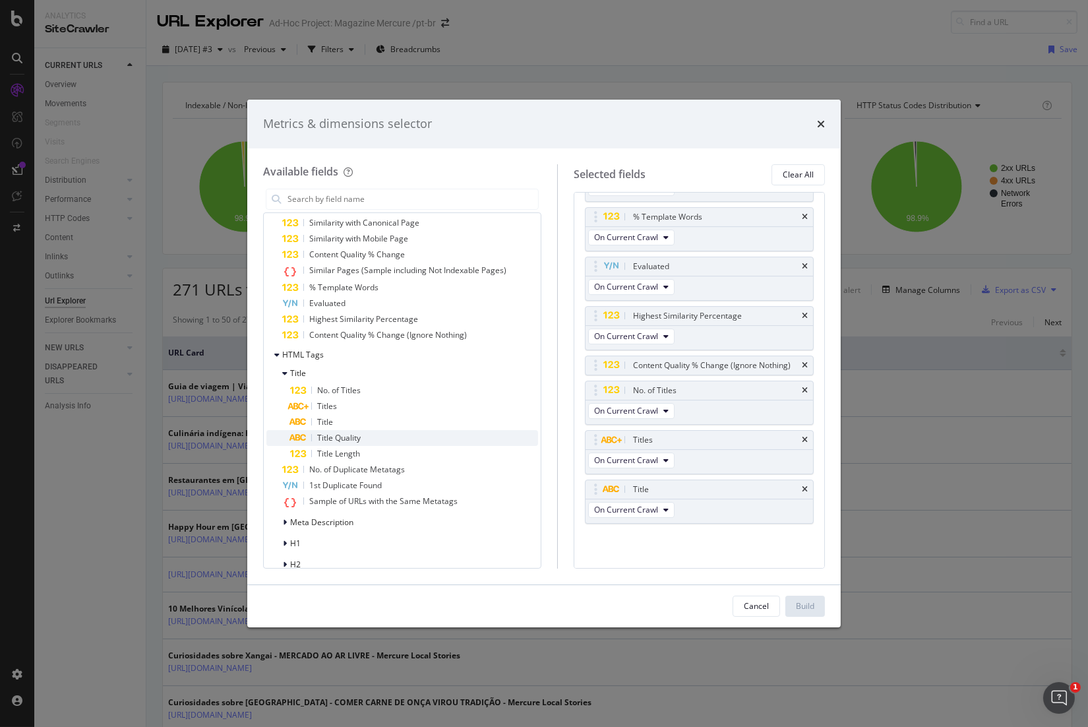
click at [363, 437] on div "Title Quality" at bounding box center [414, 438] width 248 height 16
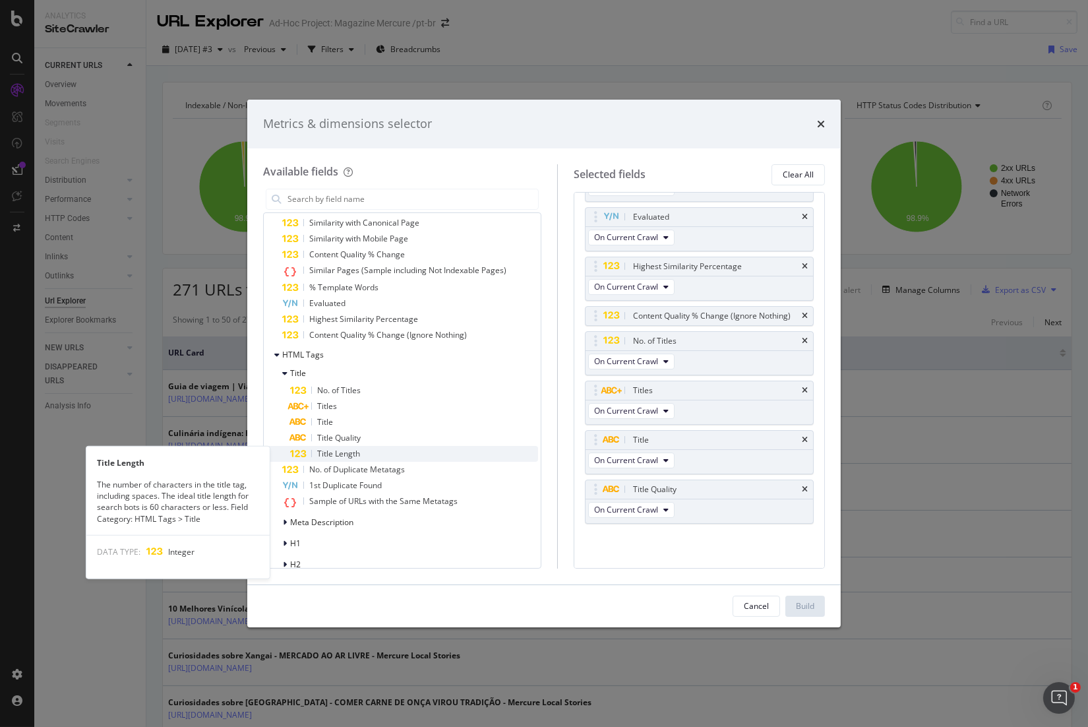
scroll to position [7737, 0]
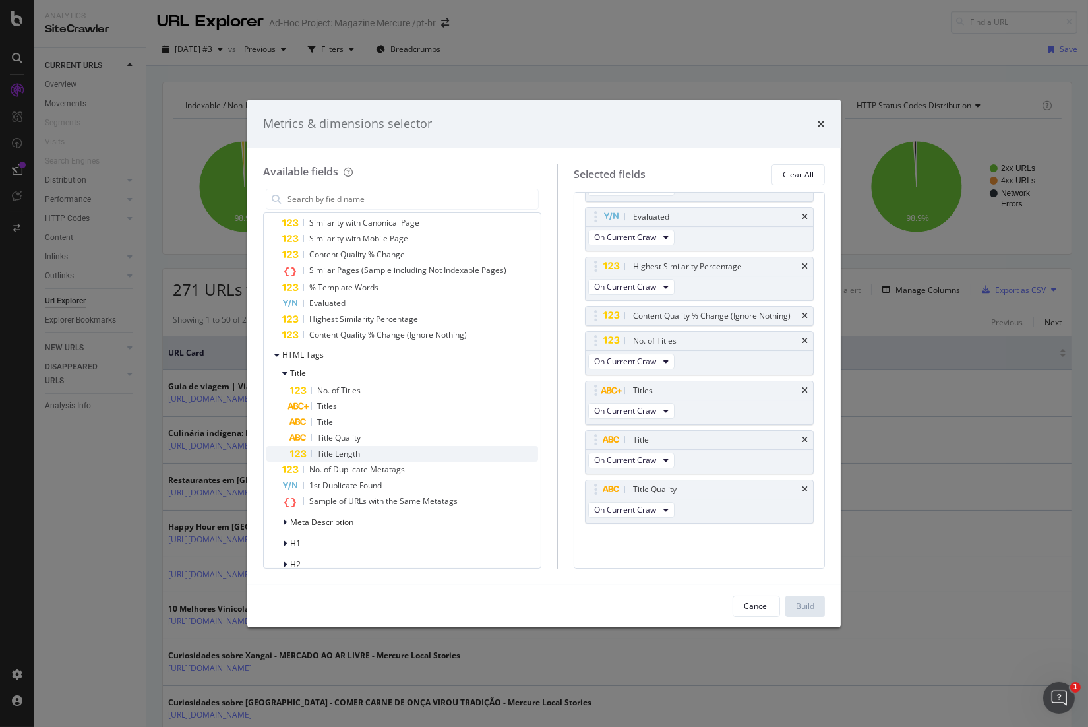
click at [371, 455] on div "Title Length" at bounding box center [414, 454] width 248 height 16
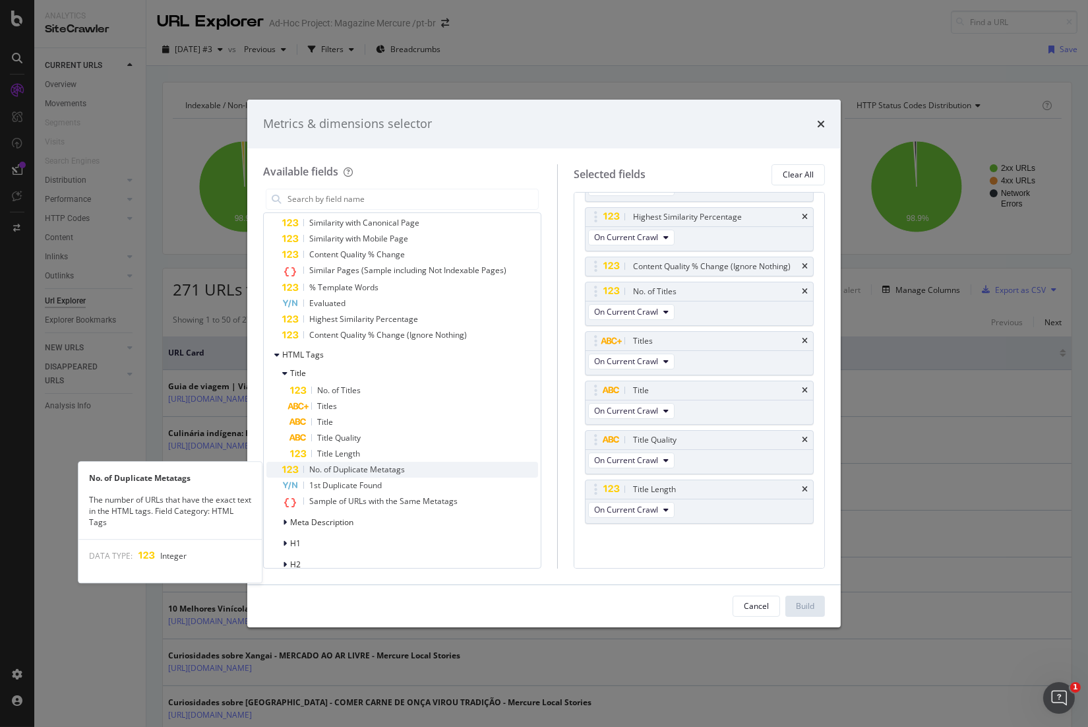
click at [382, 473] on span "No. of Duplicate Metatags" at bounding box center [357, 469] width 96 height 11
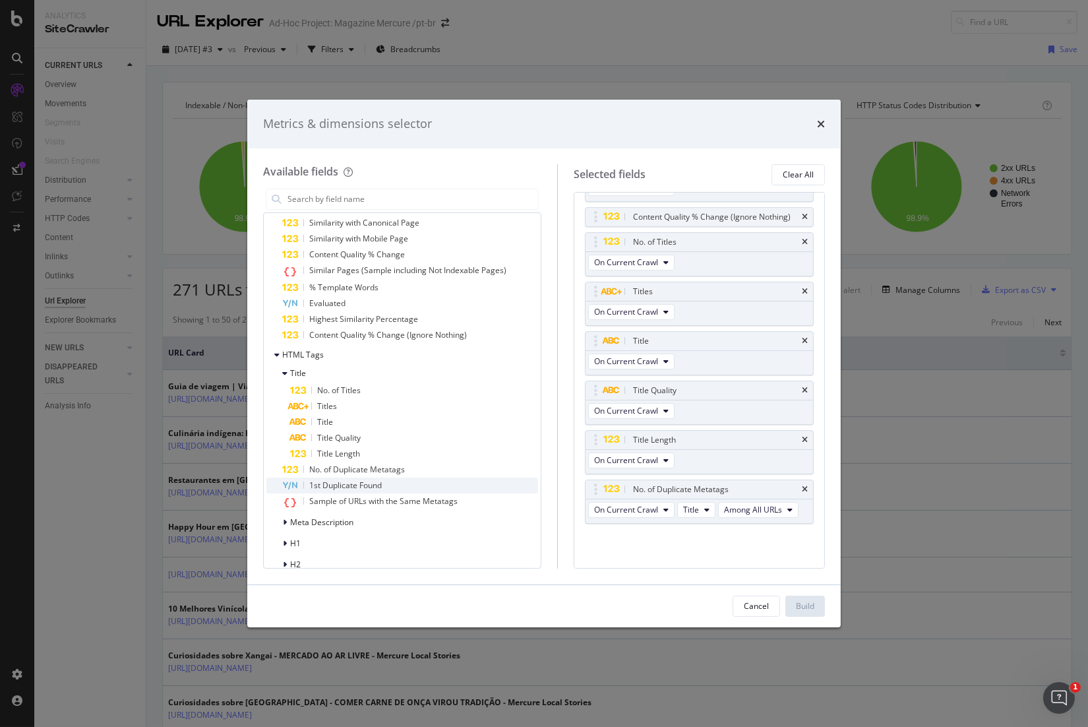
click at [386, 483] on div "1st Duplicate Found" at bounding box center [410, 485] width 256 height 16
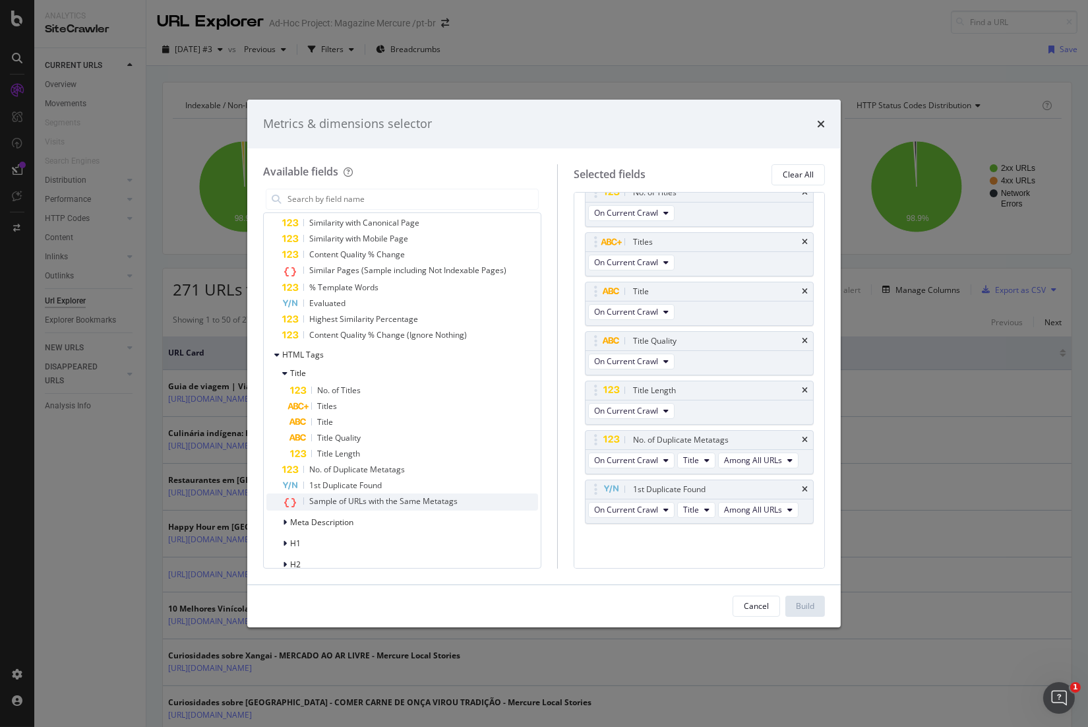
click at [398, 499] on span "Sample of URLs with the Same Metatags" at bounding box center [383, 500] width 148 height 11
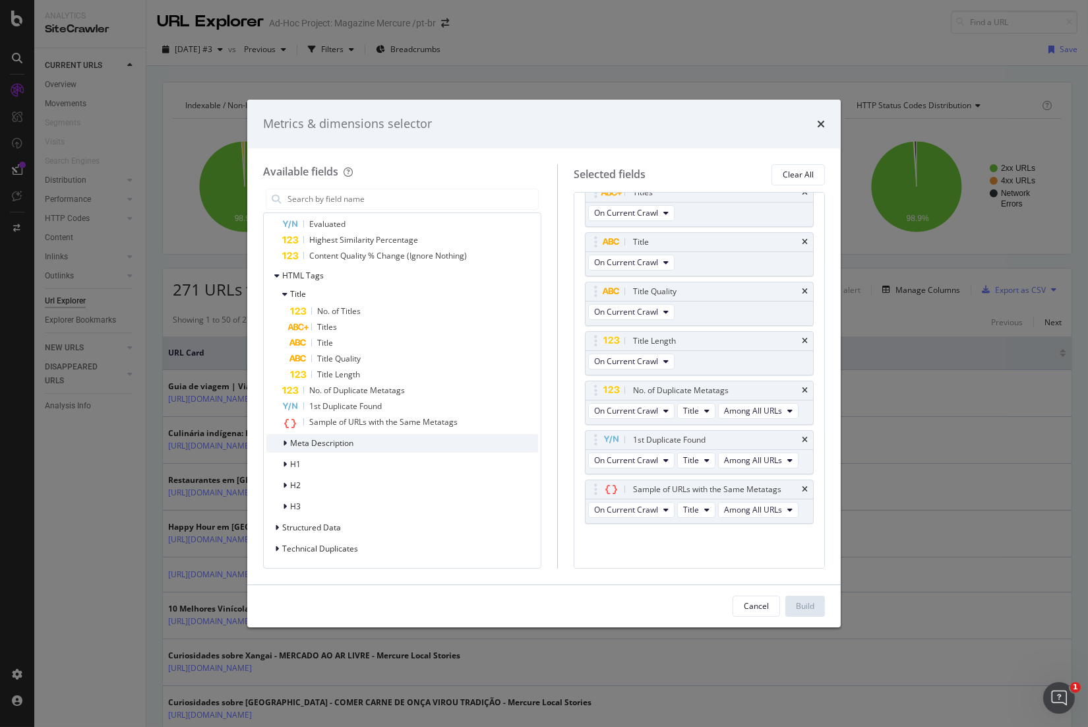
click at [323, 444] on span "Meta Description" at bounding box center [321, 442] width 63 height 11
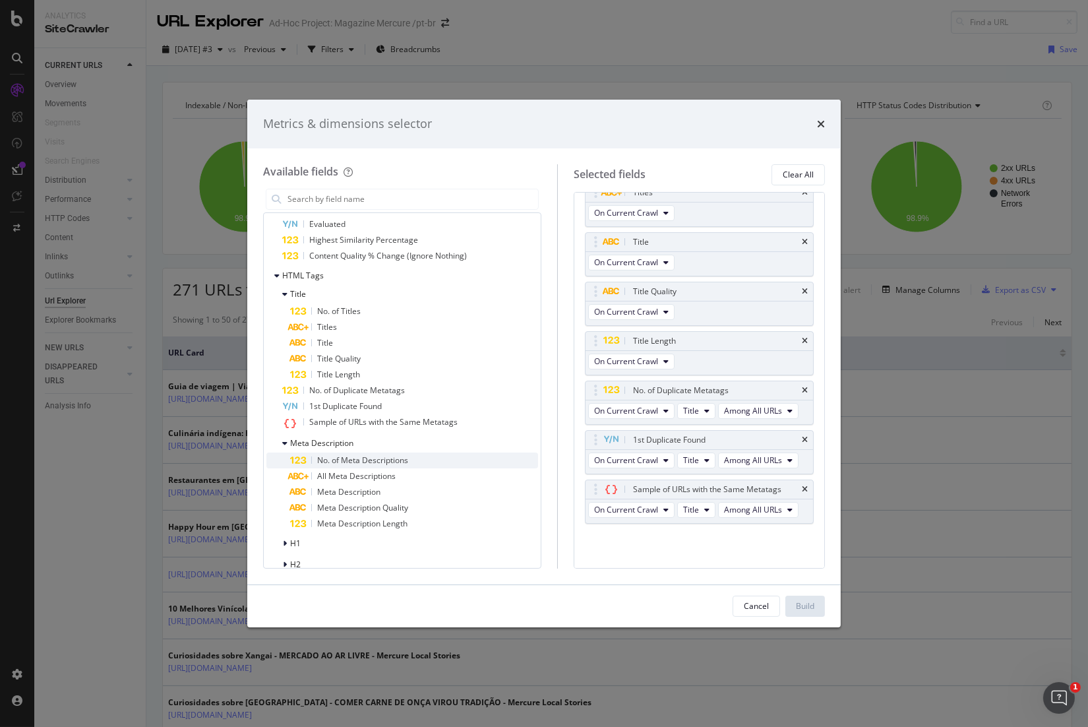
click at [343, 458] on span "No. of Meta Descriptions" at bounding box center [362, 459] width 91 height 11
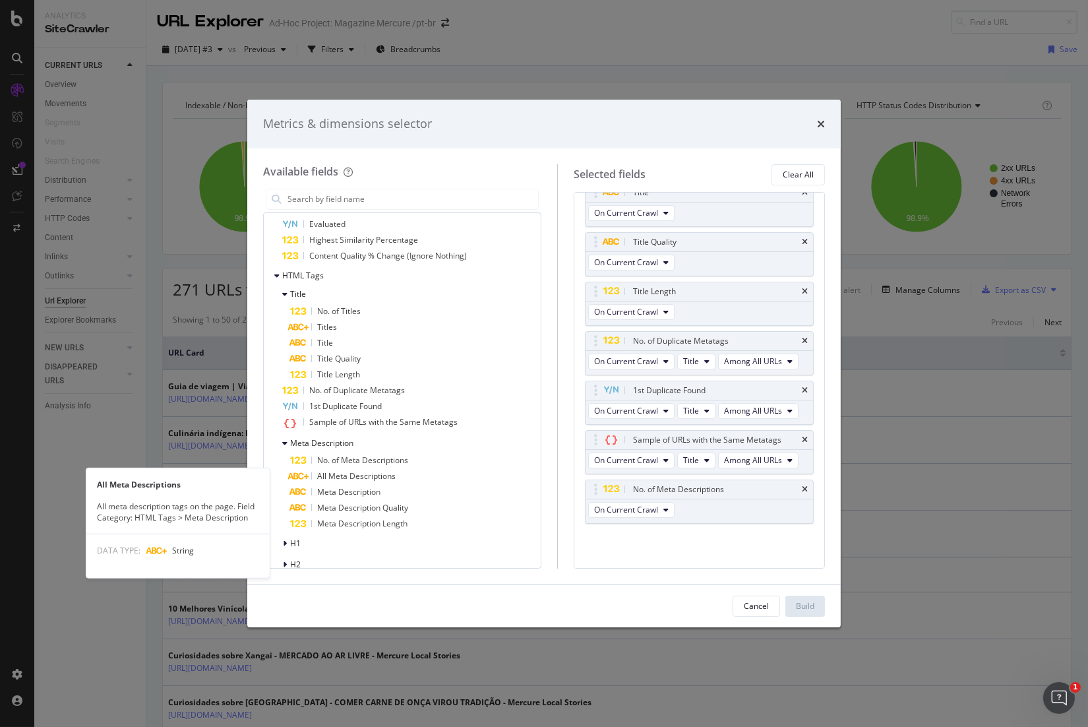
click at [353, 479] on span "All Meta Descriptions" at bounding box center [356, 475] width 78 height 11
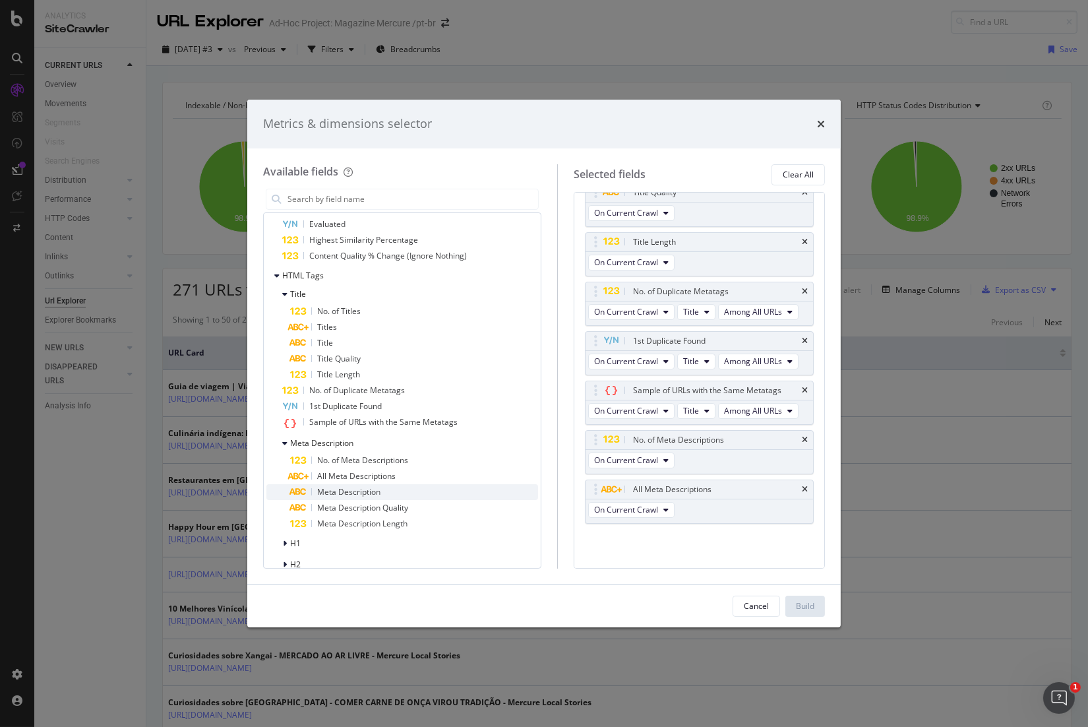
click at [359, 489] on span "Meta Description" at bounding box center [348, 491] width 63 height 11
click at [365, 505] on span "Meta Description Quality" at bounding box center [362, 507] width 91 height 11
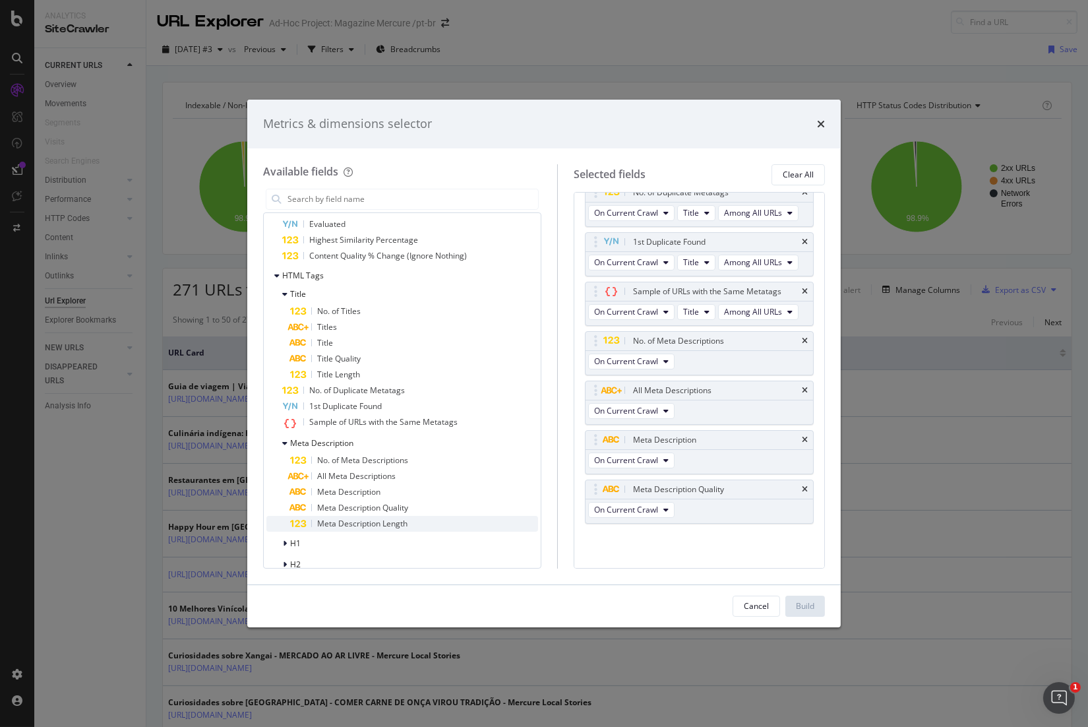
click at [374, 521] on span "Meta Description Length" at bounding box center [362, 523] width 90 height 11
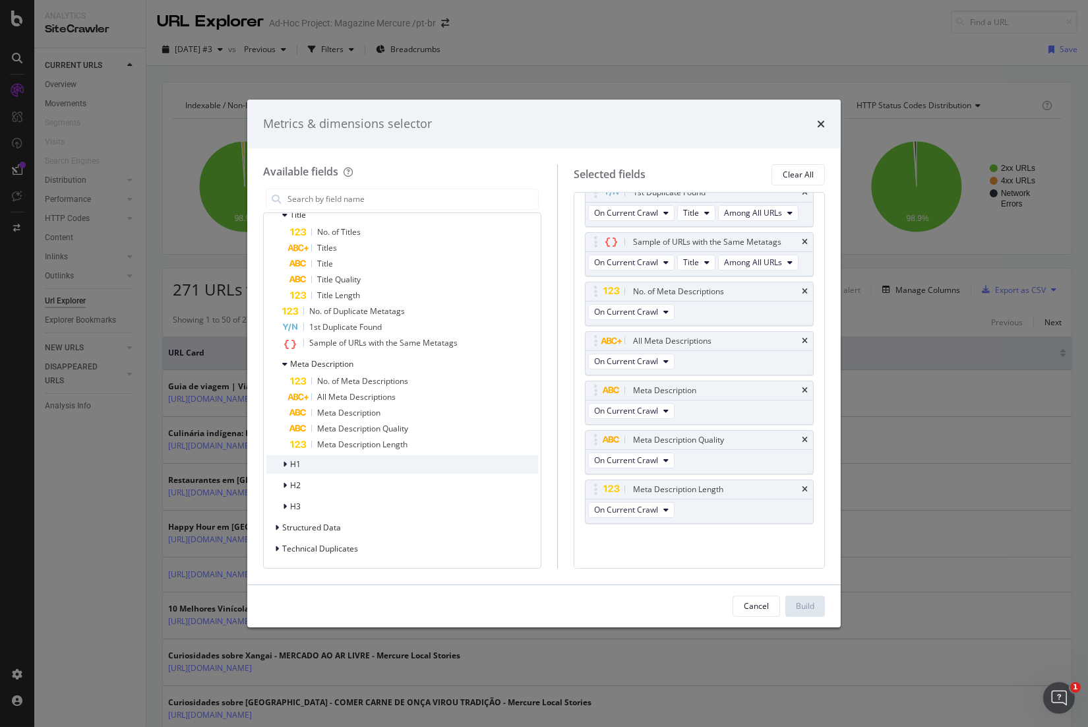
click at [298, 465] on span "H1" at bounding box center [295, 463] width 11 height 11
click at [326, 481] on span "No. of H1" at bounding box center [334, 480] width 34 height 11
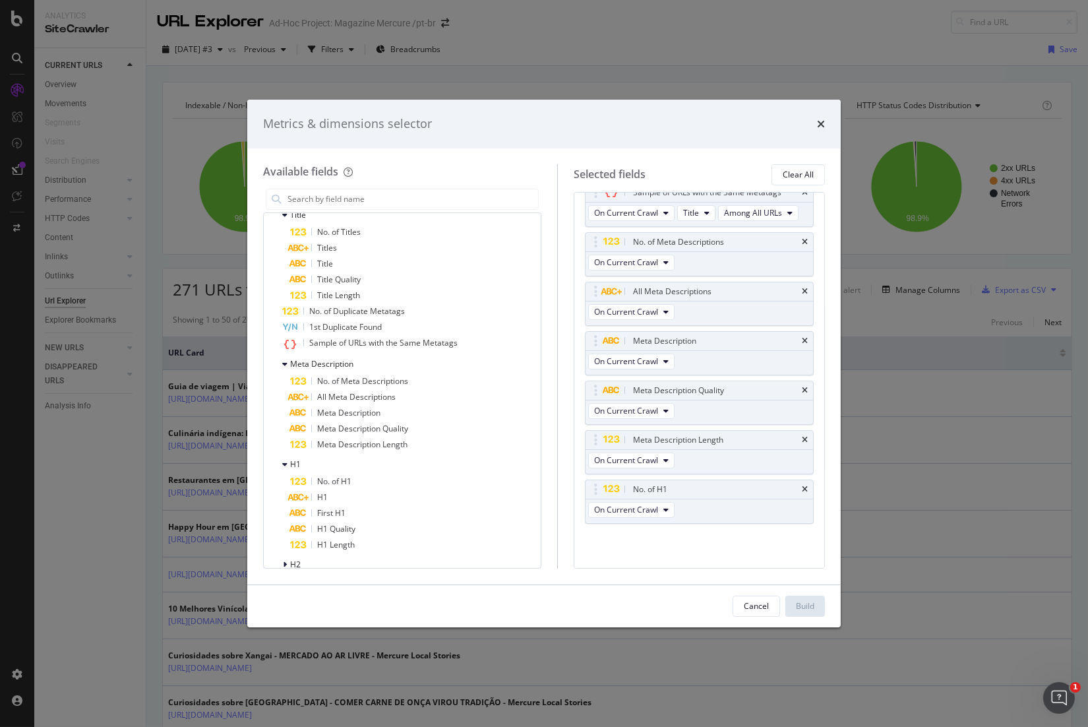
click at [338, 496] on div "H1" at bounding box center [414, 497] width 248 height 16
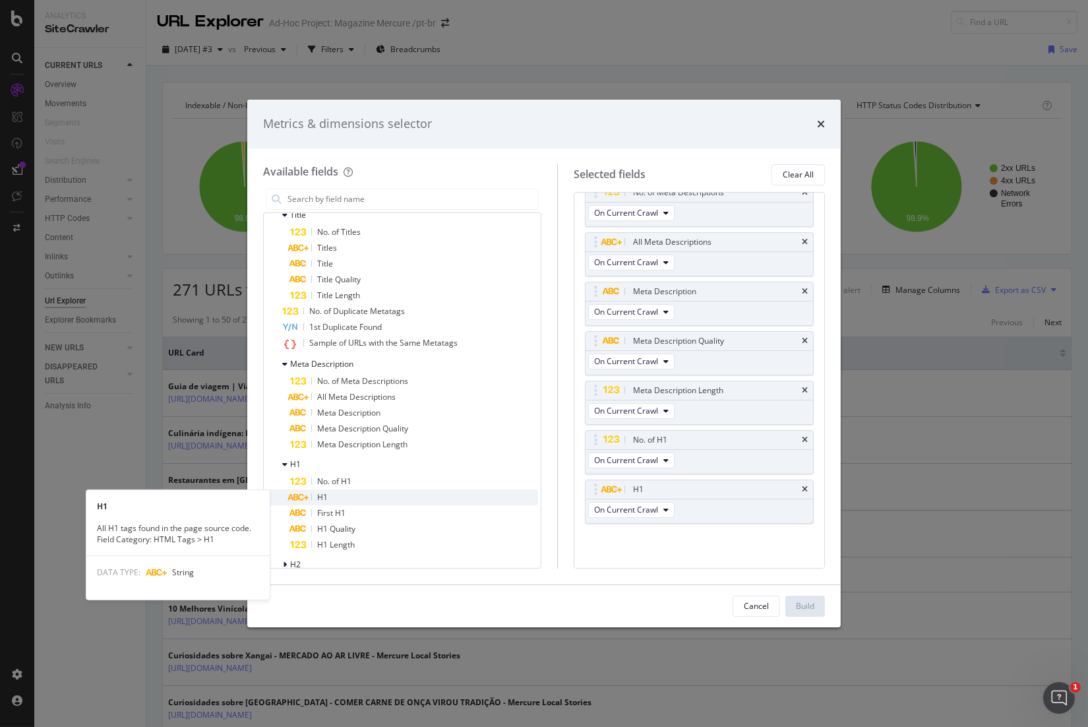
scroll to position [8350, 0]
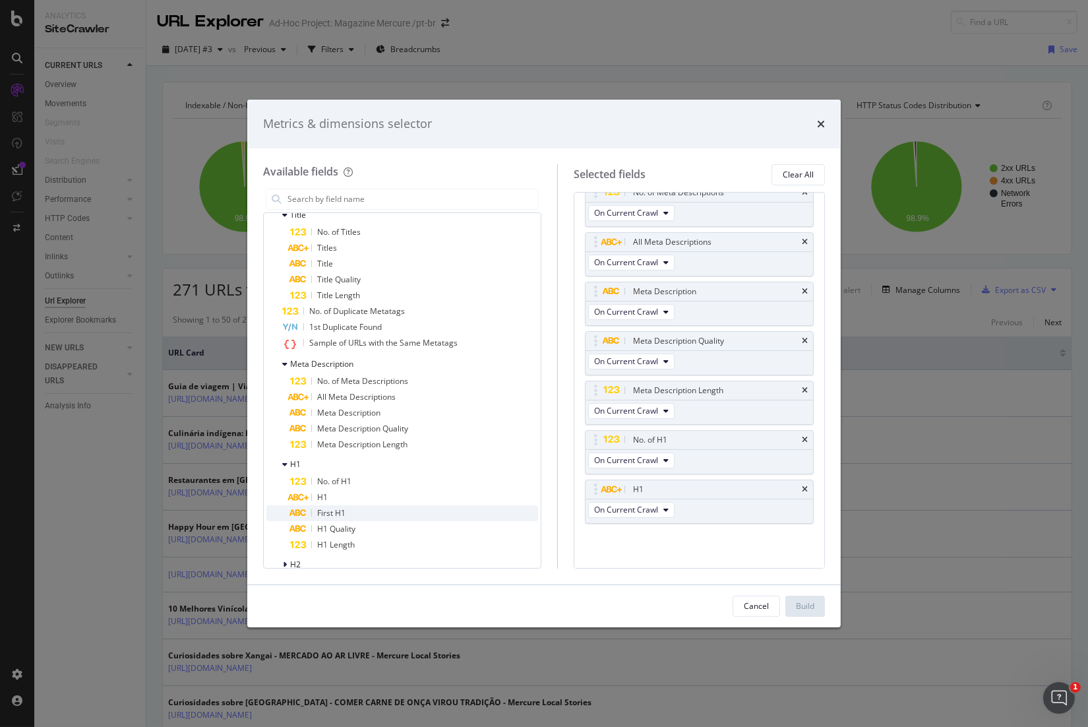
click at [344, 508] on span "First H1" at bounding box center [331, 512] width 28 height 11
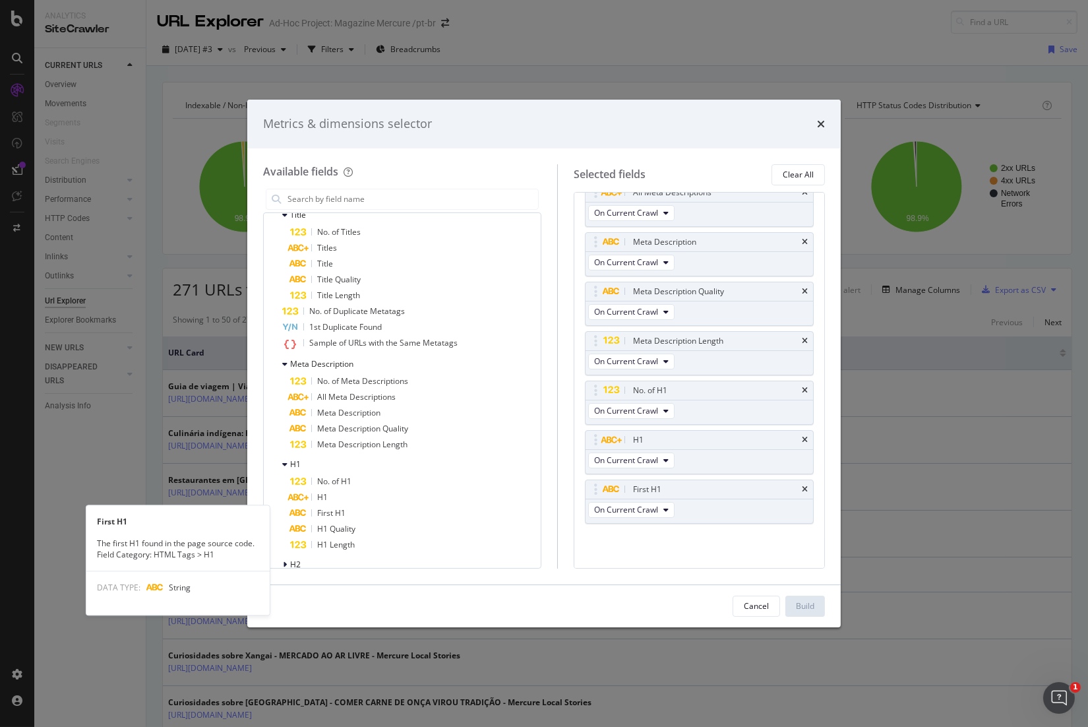
scroll to position [8399, 0]
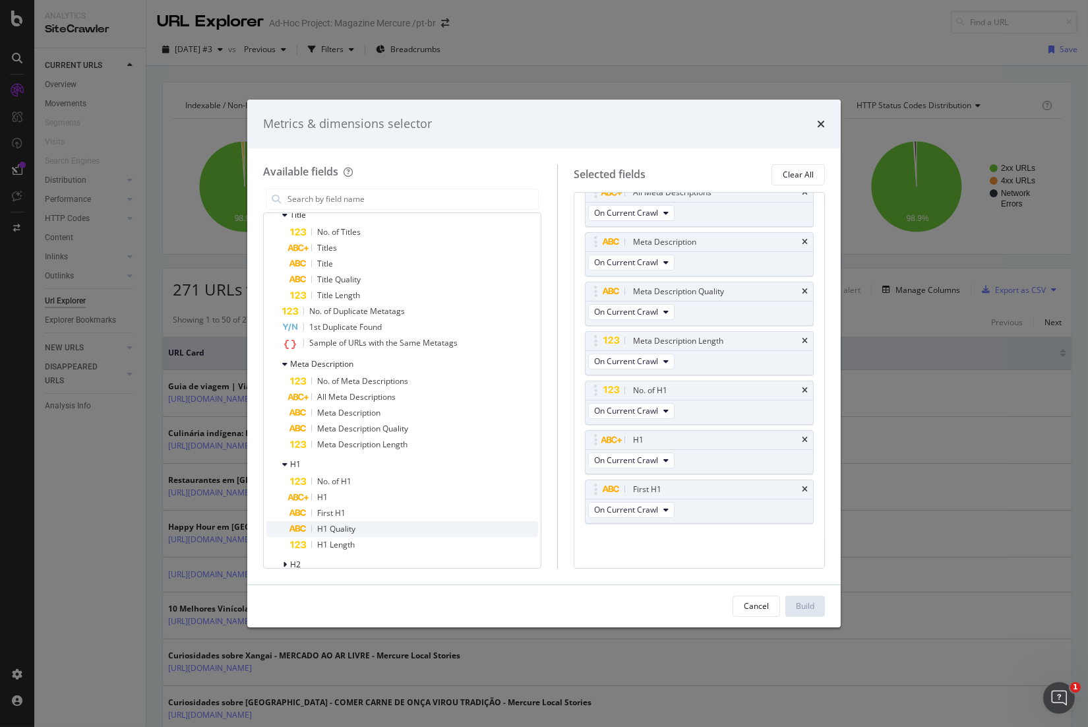
click at [354, 522] on div "H1 Quality" at bounding box center [414, 529] width 248 height 16
click at [361, 543] on div "H1 Length" at bounding box center [414, 545] width 248 height 16
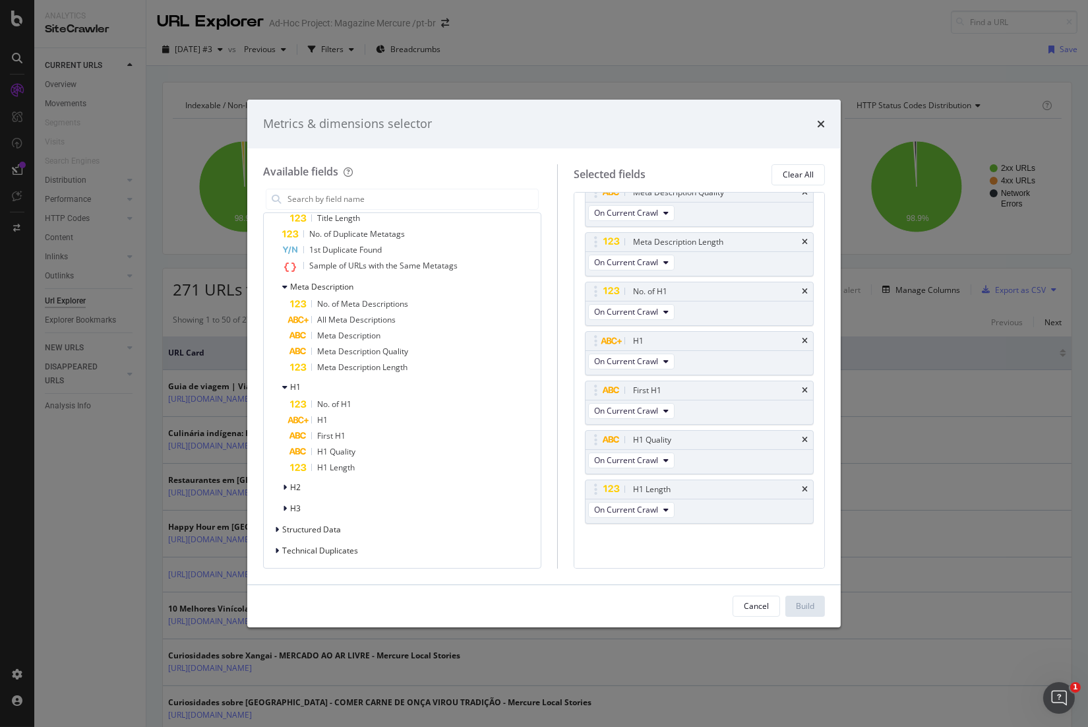
scroll to position [3045, 0]
click at [313, 484] on div "H2" at bounding box center [402, 485] width 272 height 18
click at [332, 497] on span "No. of H2" at bounding box center [334, 501] width 34 height 11
click at [340, 514] on div "H2" at bounding box center [414, 518] width 248 height 16
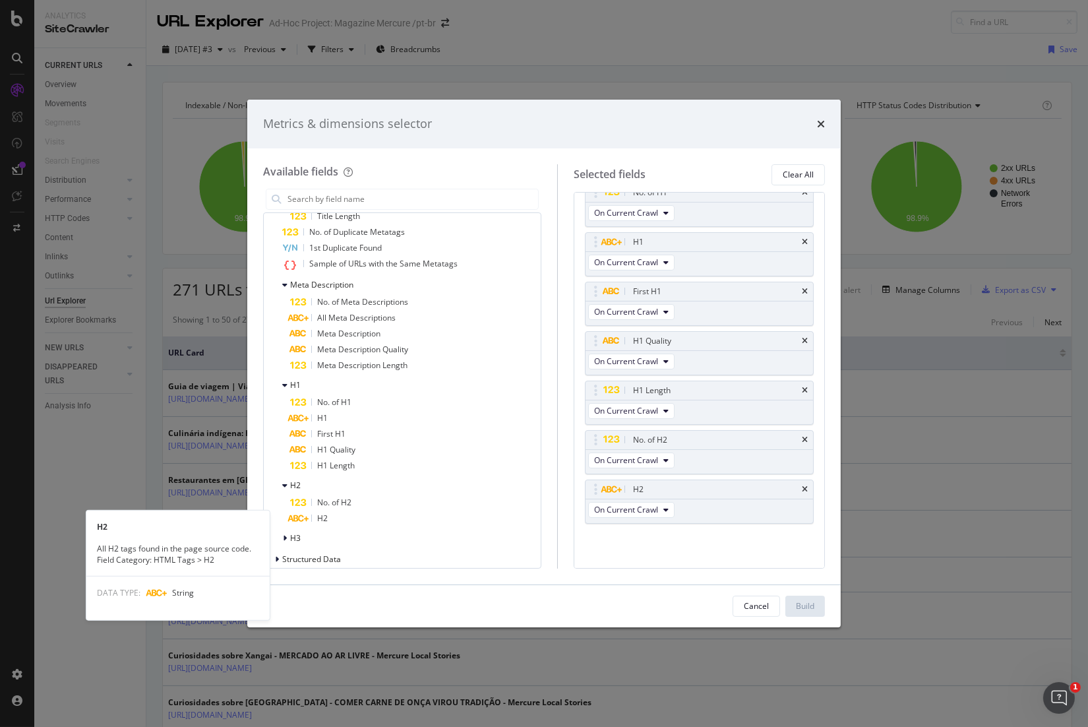
scroll to position [8598, 0]
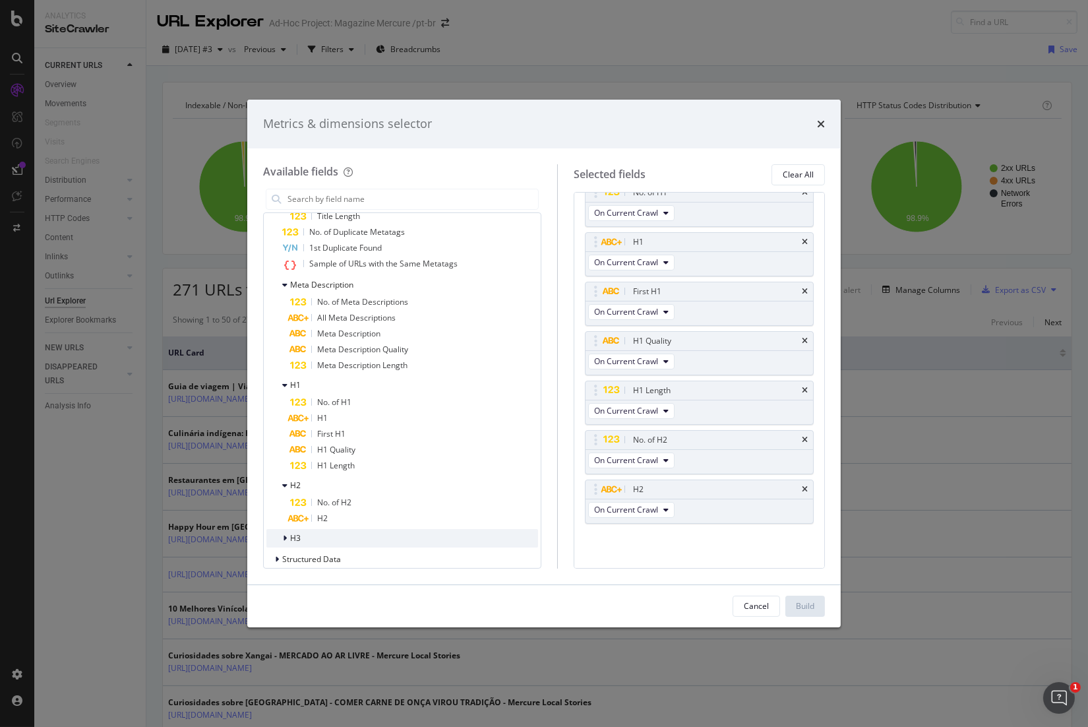
click at [333, 531] on div "H3" at bounding box center [402, 538] width 272 height 18
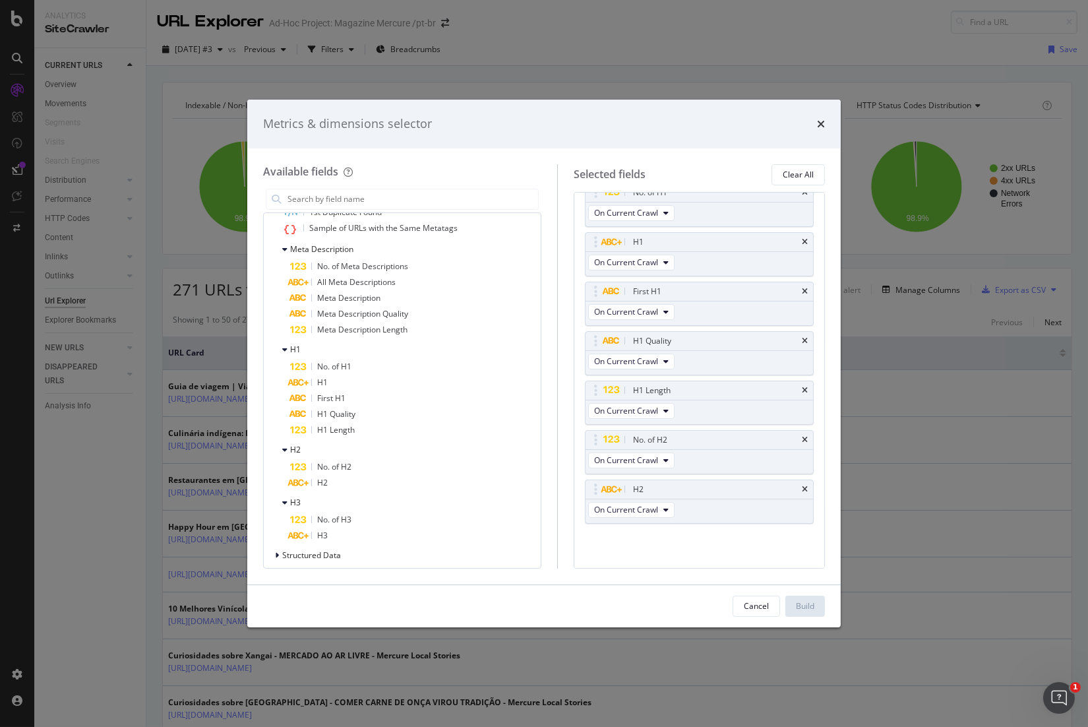
scroll to position [3109, 0]
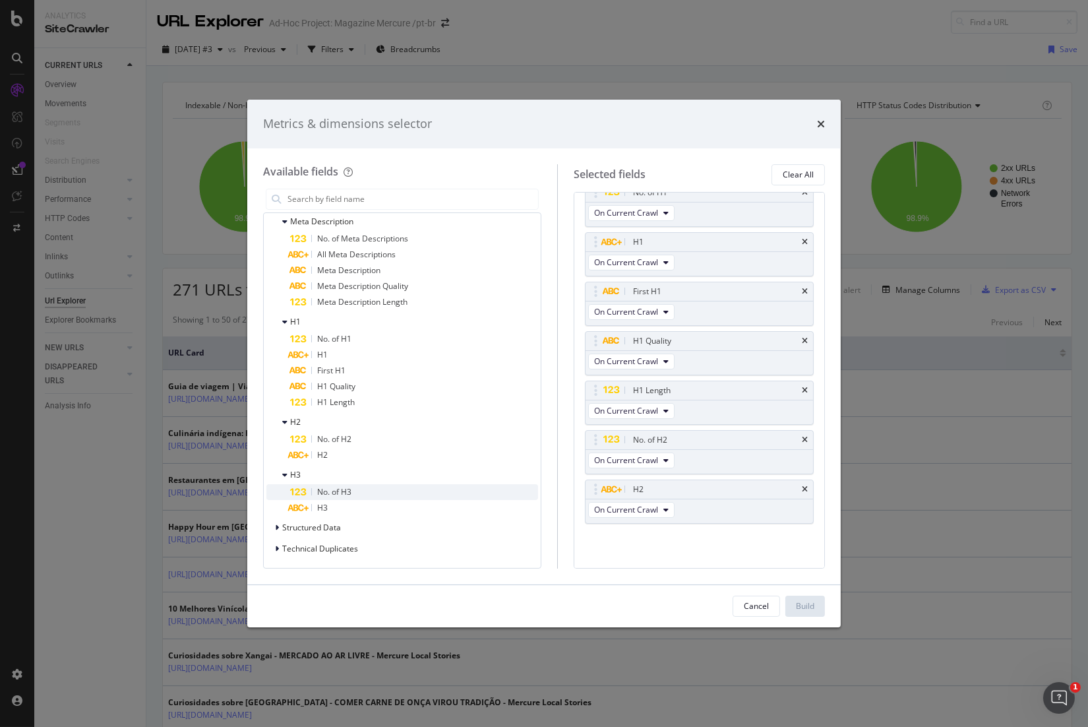
click at [359, 489] on div "No. of H3" at bounding box center [414, 492] width 248 height 16
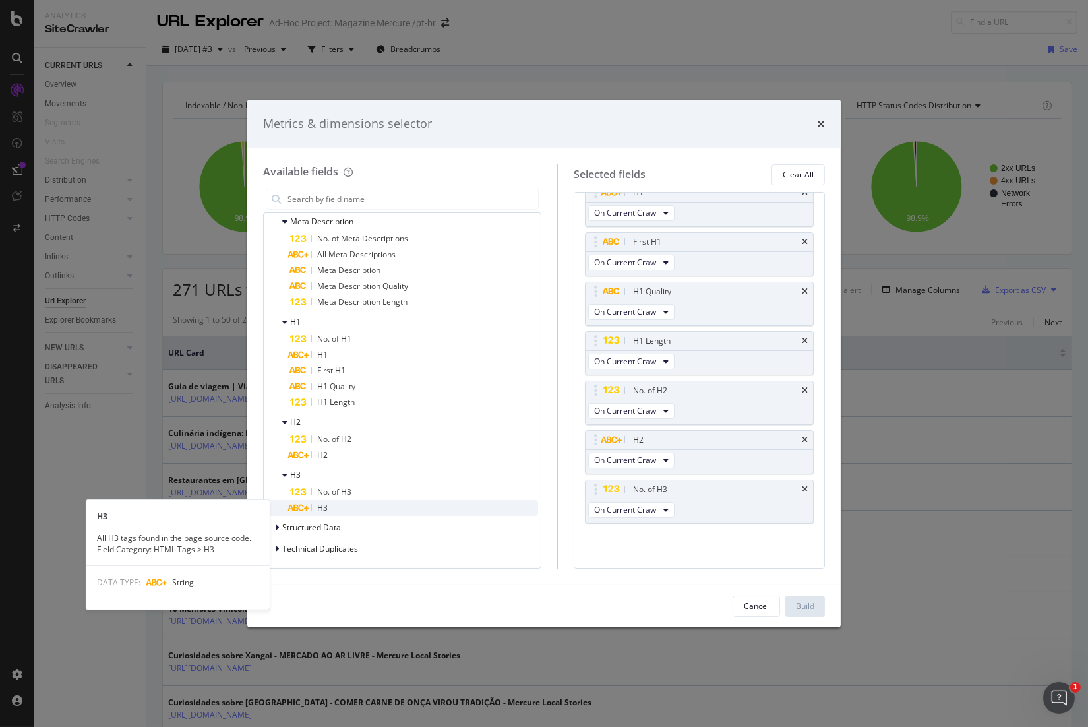
scroll to position [8646, 0]
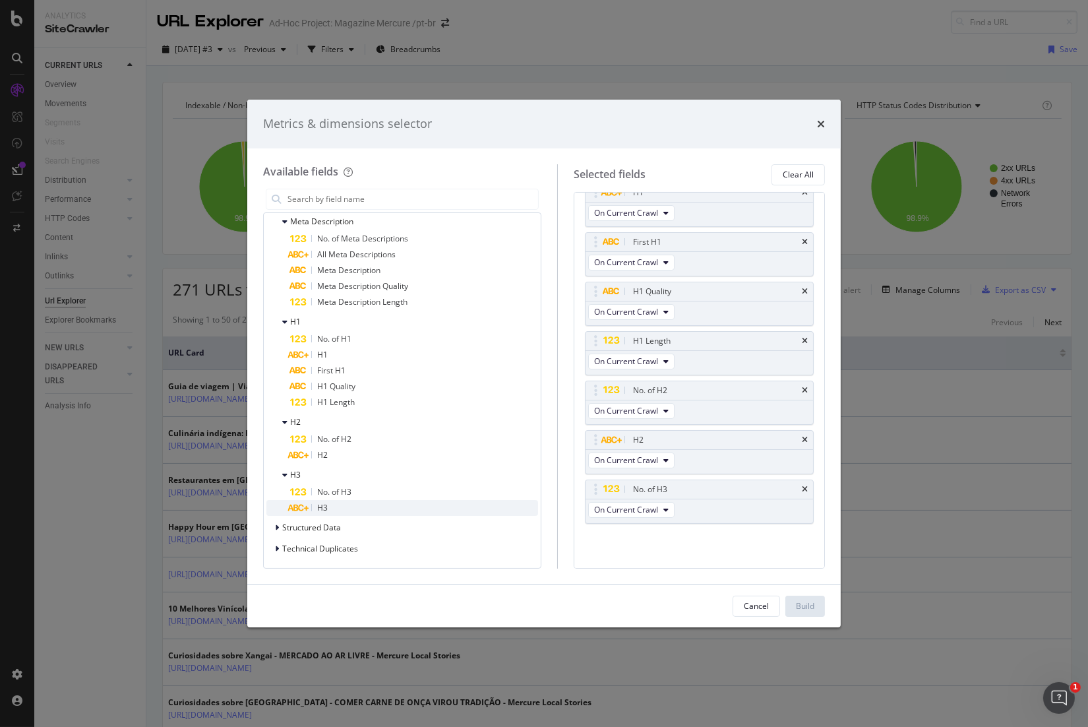
click at [366, 502] on div "H3" at bounding box center [414, 508] width 248 height 16
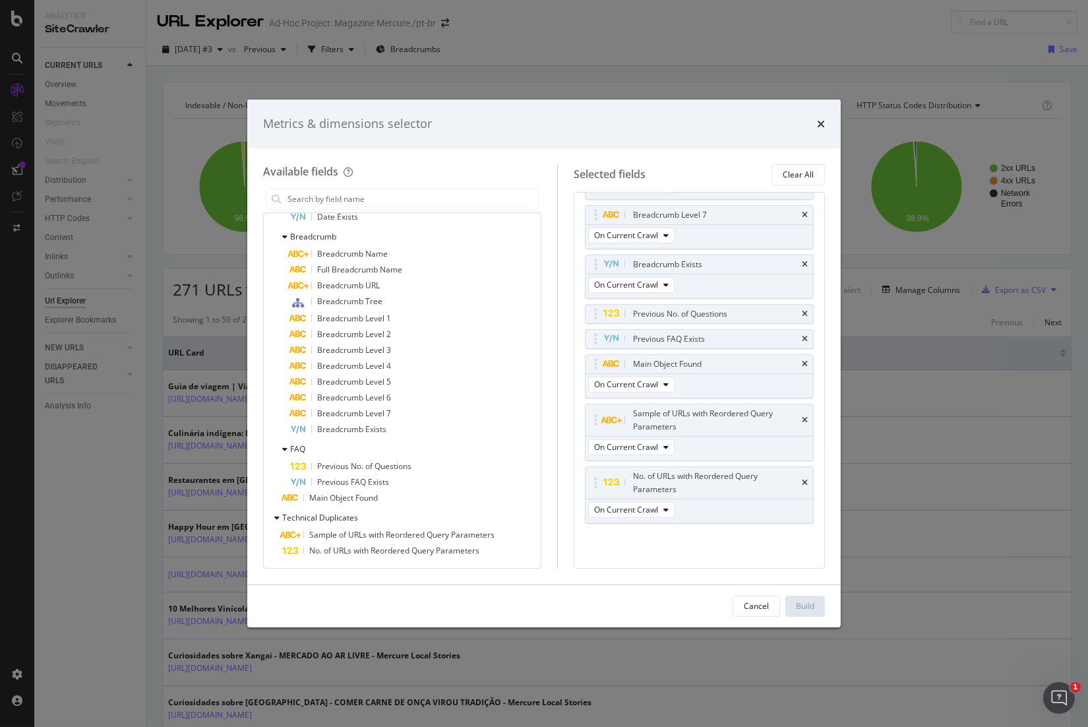
scroll to position [9709, 0]
click at [509, 121] on div "Metrics & dimensions selector" at bounding box center [544, 123] width 562 height 17
click at [804, 169] on div "Clear All" at bounding box center [798, 174] width 31 height 11
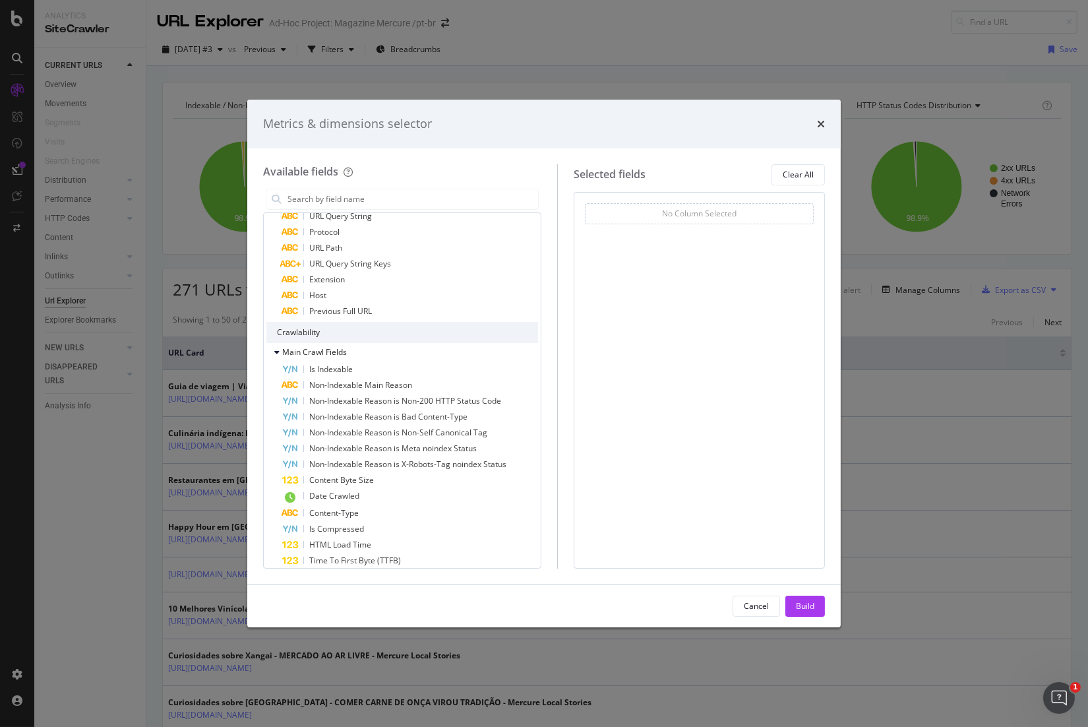
scroll to position [0, 0]
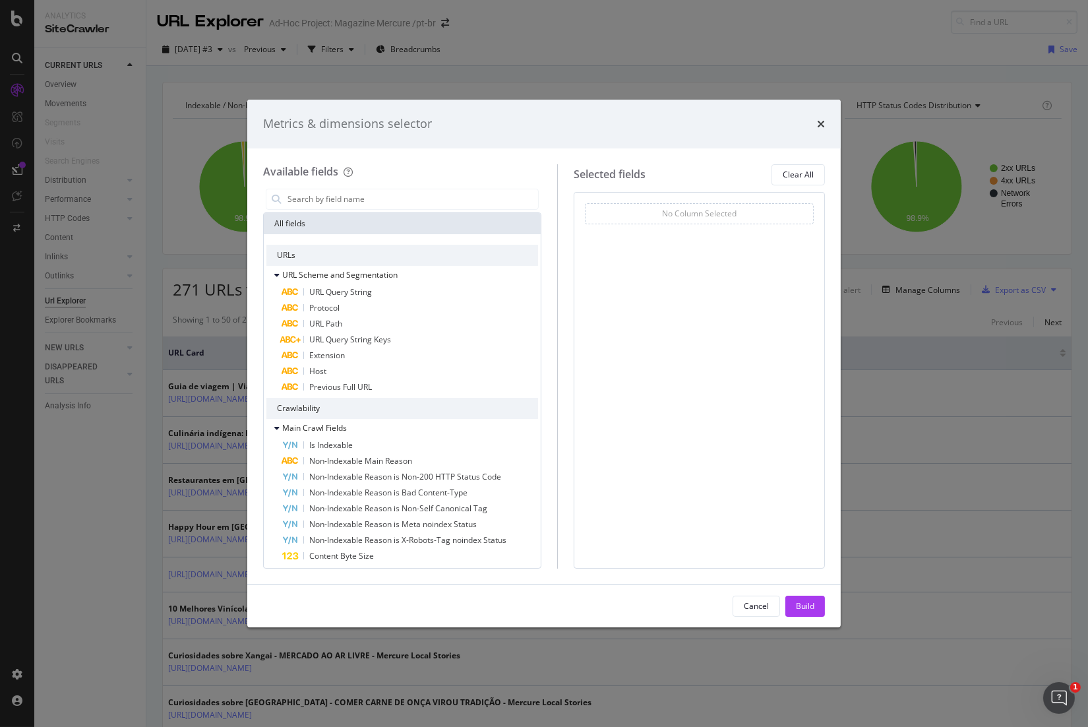
click at [427, 226] on div "All fields" at bounding box center [402, 223] width 277 height 21
click at [818, 128] on icon "times" at bounding box center [821, 124] width 8 height 11
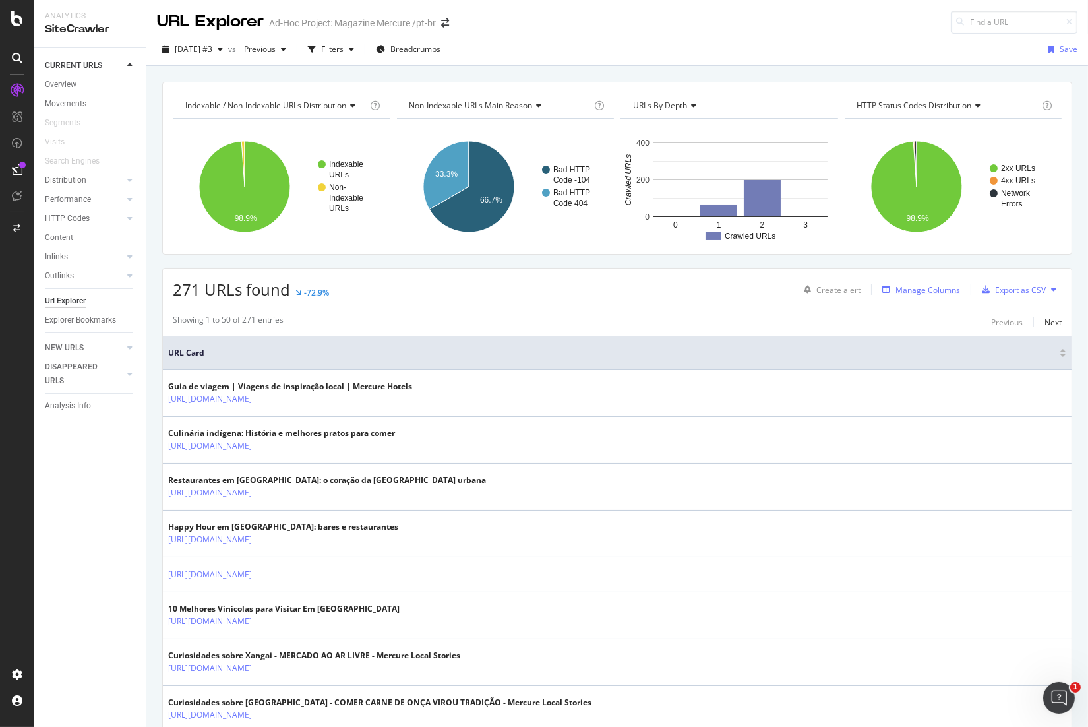
click at [913, 289] on div "Manage Columns" at bounding box center [927, 289] width 65 height 11
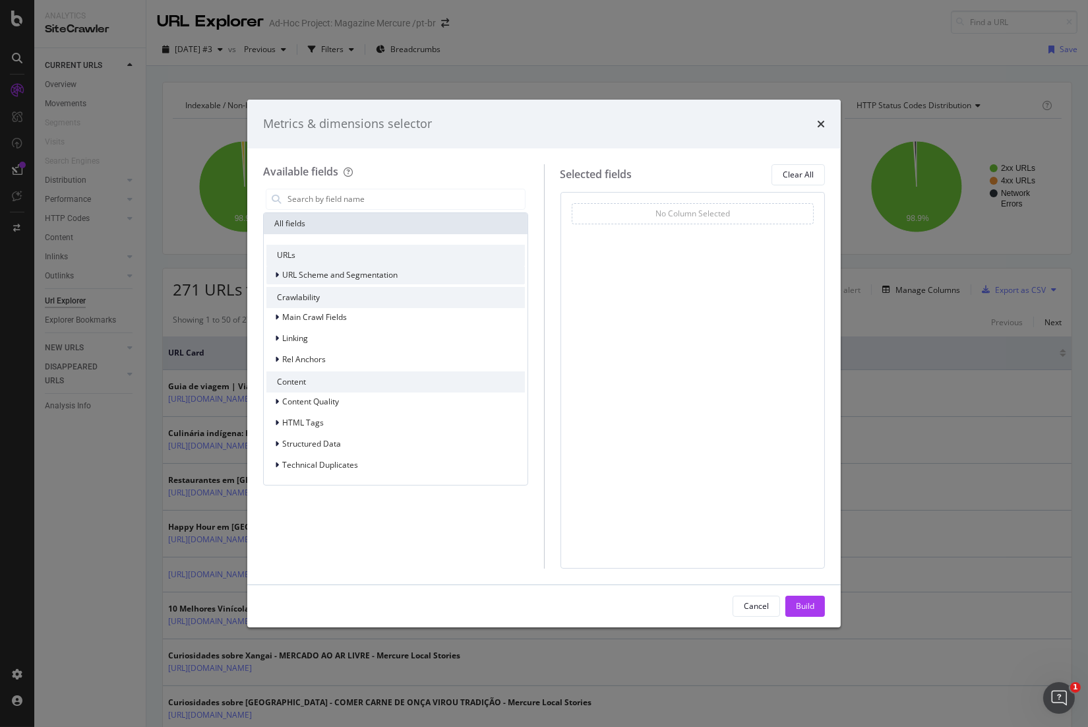
click at [397, 272] on span "URL Scheme and Segmentation" at bounding box center [339, 274] width 115 height 11
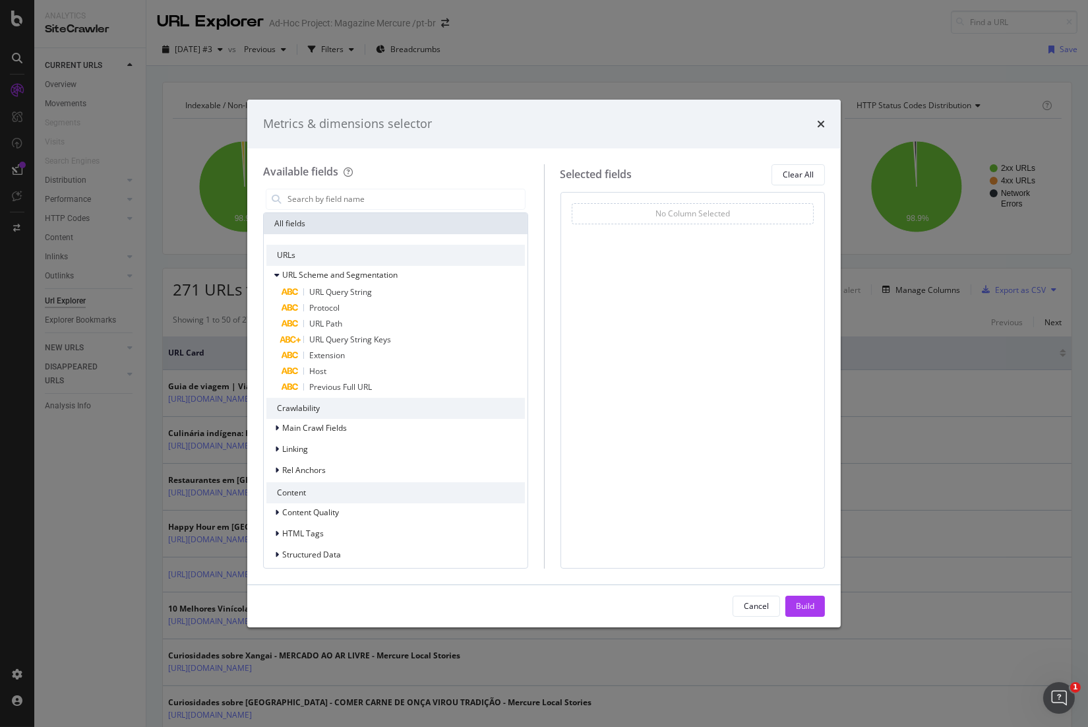
click at [467, 255] on div "URLs" at bounding box center [395, 255] width 258 height 21
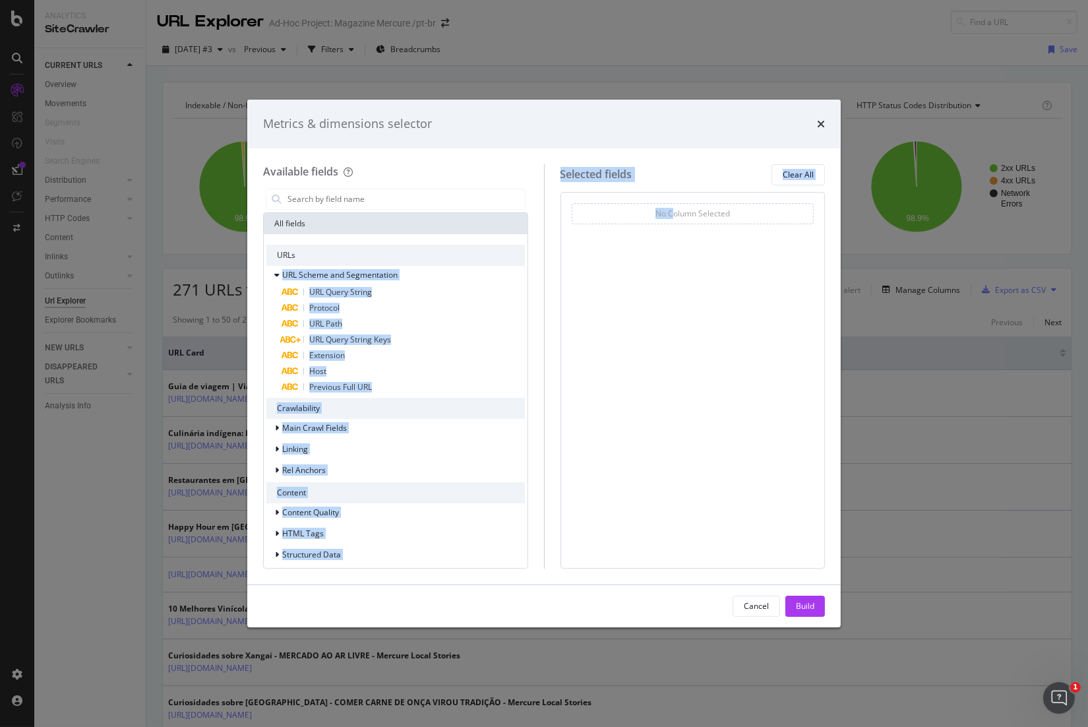
drag, startPoint x: 467, startPoint y: 255, endPoint x: 673, endPoint y: 260, distance: 205.8
click at [673, 260] on div "Available fields All fields URLs URL Scheme and Segmentation URL Query String P…" at bounding box center [544, 366] width 562 height 404
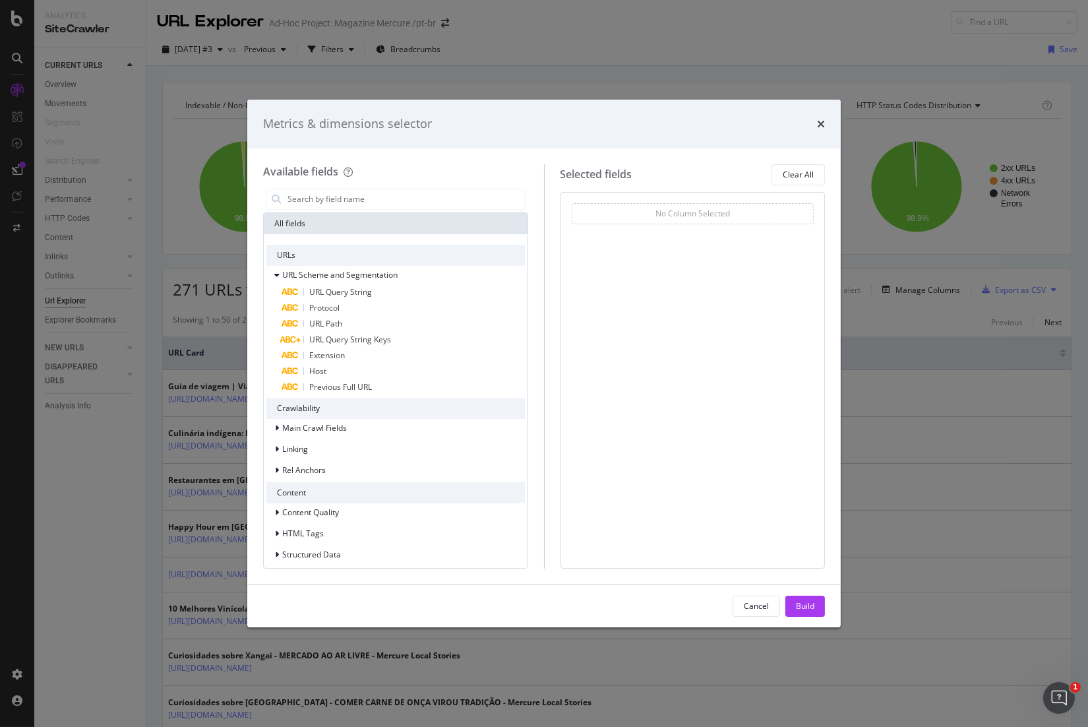
click at [454, 169] on div "Available fields" at bounding box center [395, 171] width 265 height 15
click at [273, 278] on div "URL Scheme and Segmentation" at bounding box center [331, 274] width 131 height 13
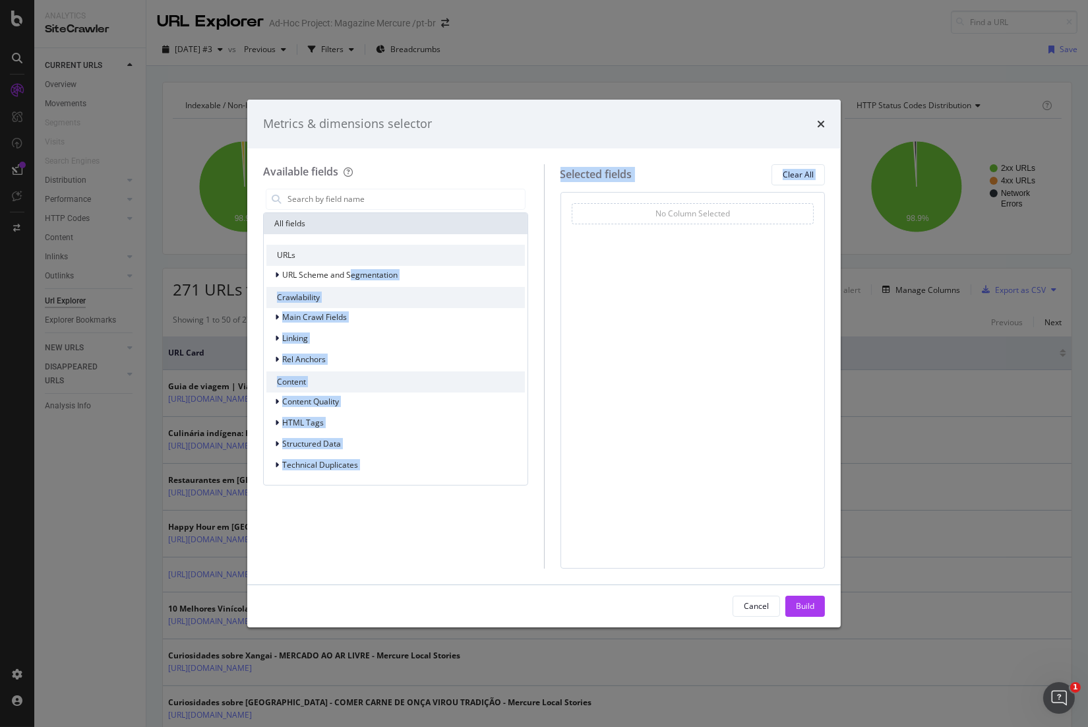
drag, startPoint x: 351, startPoint y: 272, endPoint x: 616, endPoint y: 274, distance: 264.4
click at [616, 274] on div "Available fields All fields URLs URL Scheme and Segmentation Crawlability Main …" at bounding box center [544, 366] width 562 height 404
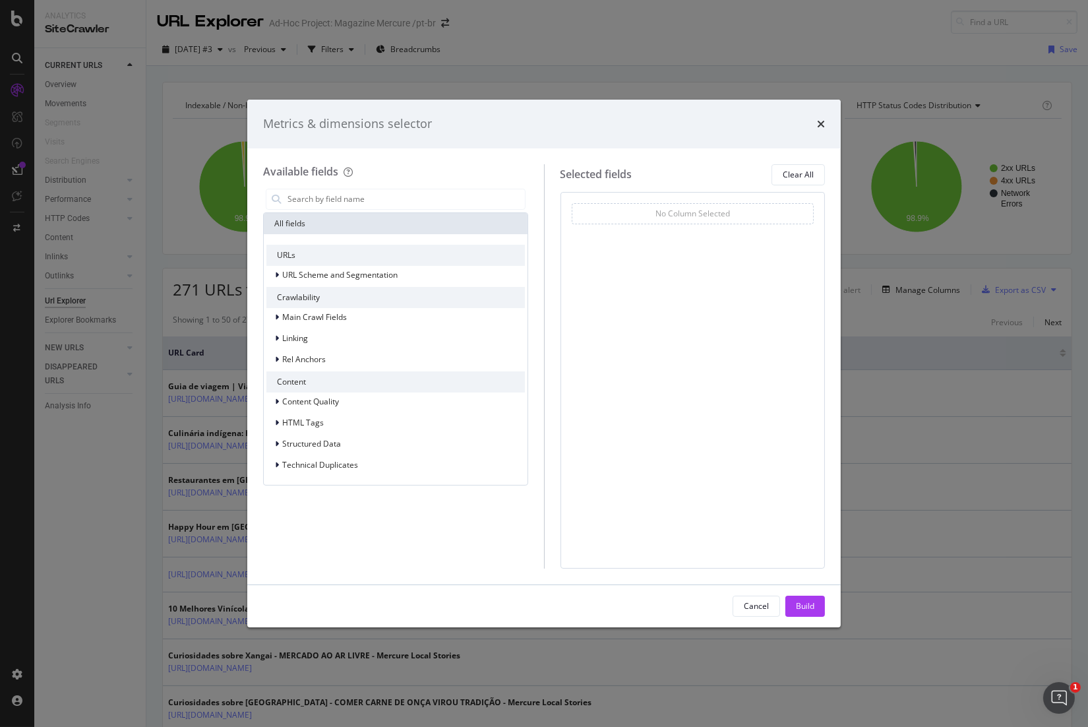
drag, startPoint x: 616, startPoint y: 274, endPoint x: 471, endPoint y: 156, distance: 186.6
click at [471, 156] on div "Available fields All fields URLs URL Scheme and Segmentation Crawlability Main …" at bounding box center [543, 366] width 593 height 436
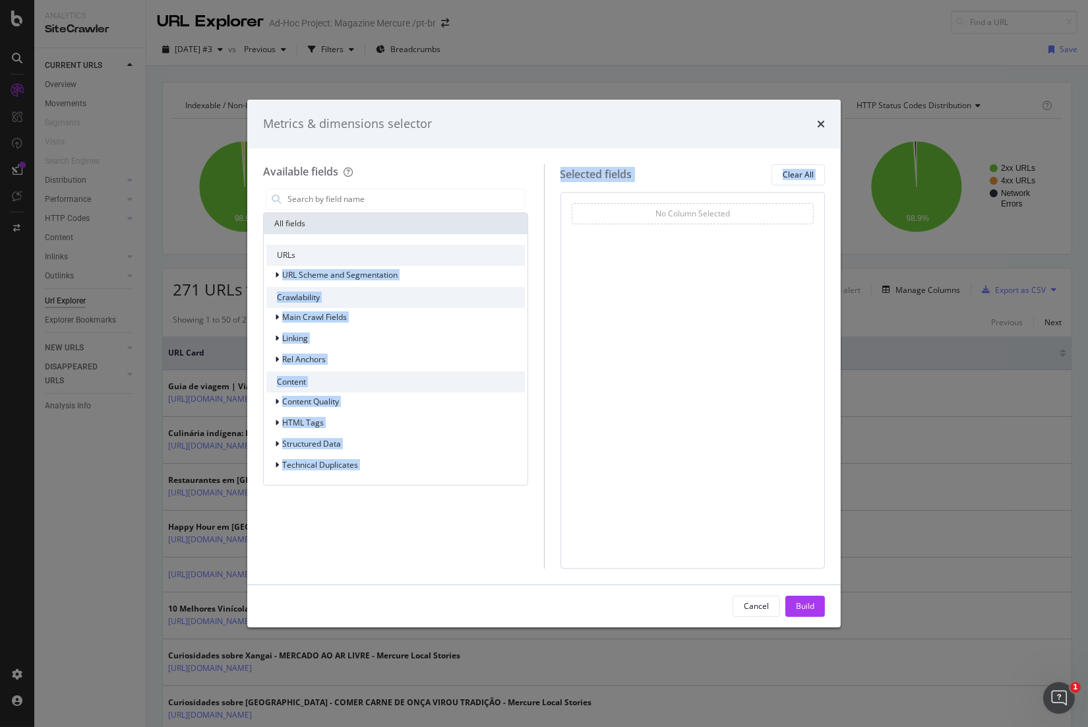
drag, startPoint x: 276, startPoint y: 274, endPoint x: 654, endPoint y: 290, distance: 378.8
click at [654, 290] on div "Available fields All fields URLs URL Scheme and Segmentation Crawlability Main …" at bounding box center [544, 366] width 562 height 404
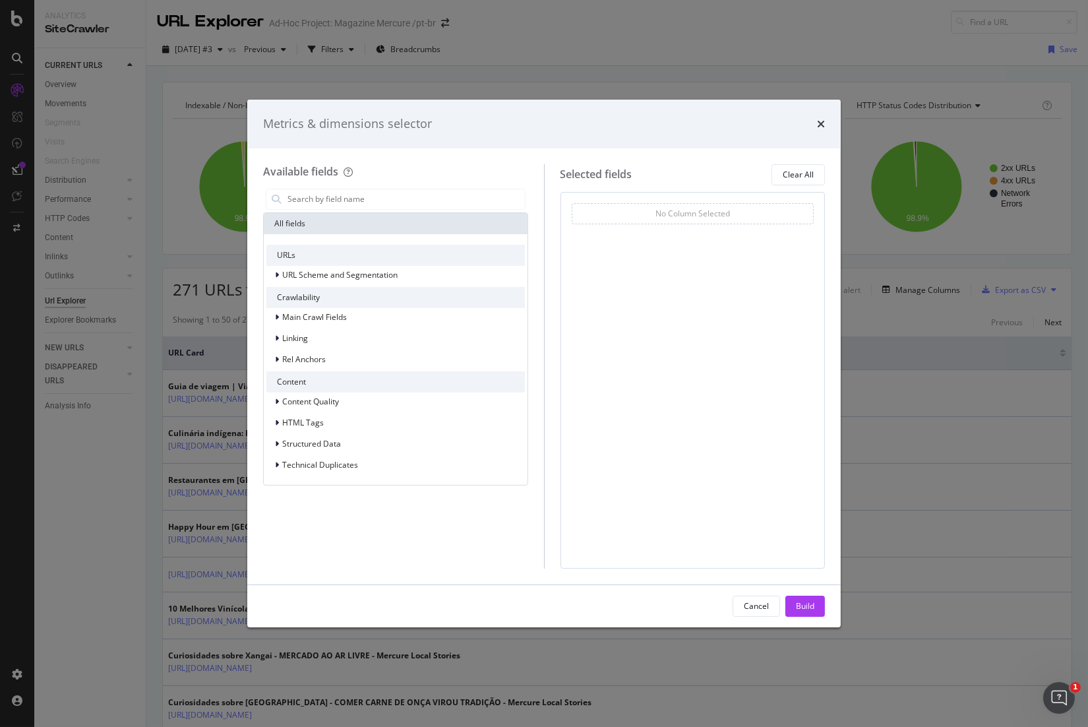
click at [483, 165] on div "Available fields" at bounding box center [395, 171] width 265 height 15
click at [284, 253] on div "URLs" at bounding box center [395, 255] width 258 height 21
click at [611, 283] on div "No Column Selected You can use this field as a To pick up a draggable item, pre…" at bounding box center [692, 380] width 265 height 376
click at [729, 217] on div "No Column Selected" at bounding box center [692, 213] width 75 height 11
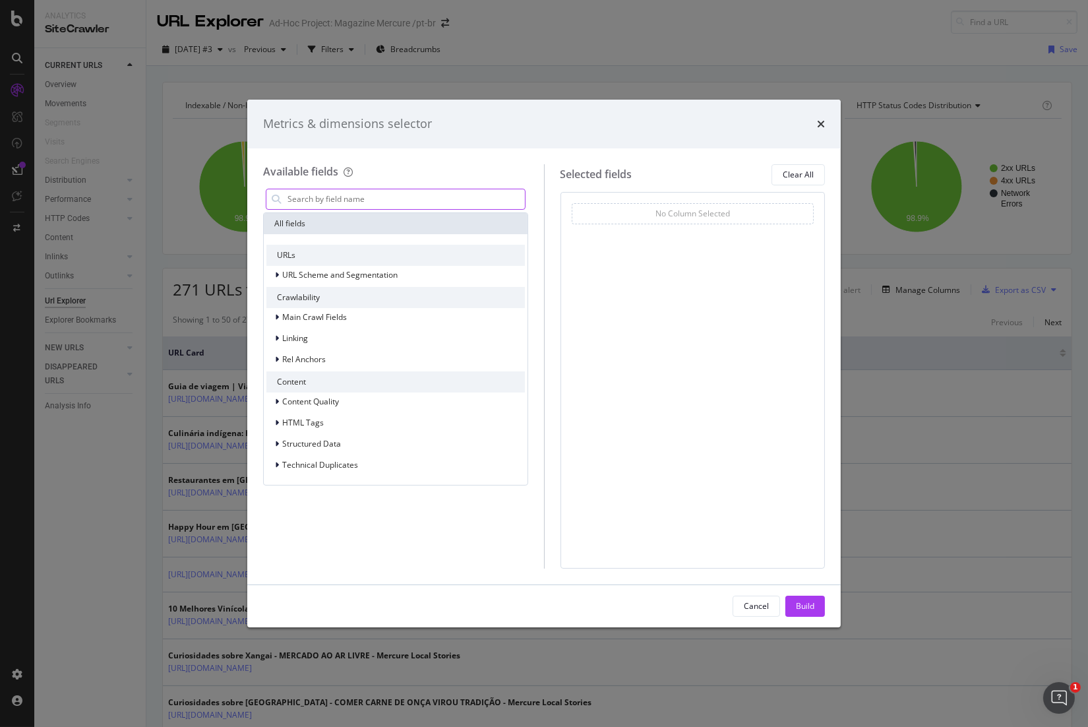
click at [490, 197] on input "modal" at bounding box center [405, 199] width 239 height 20
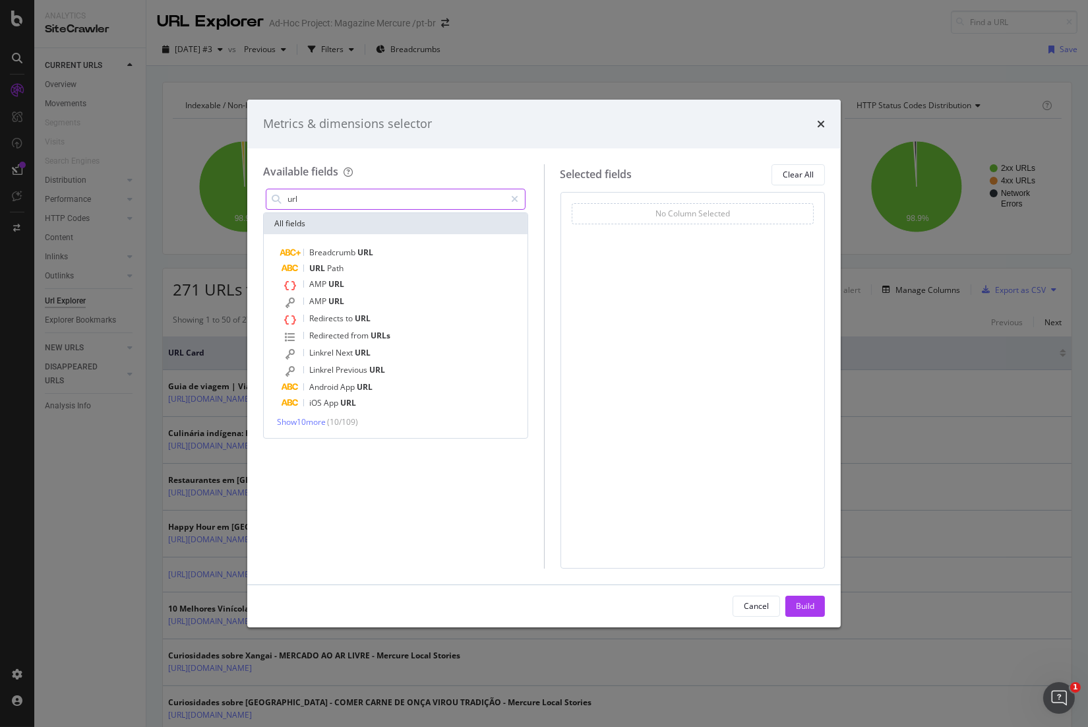
type input "url"
click at [313, 421] on span "Show 10 more" at bounding box center [301, 421] width 49 height 11
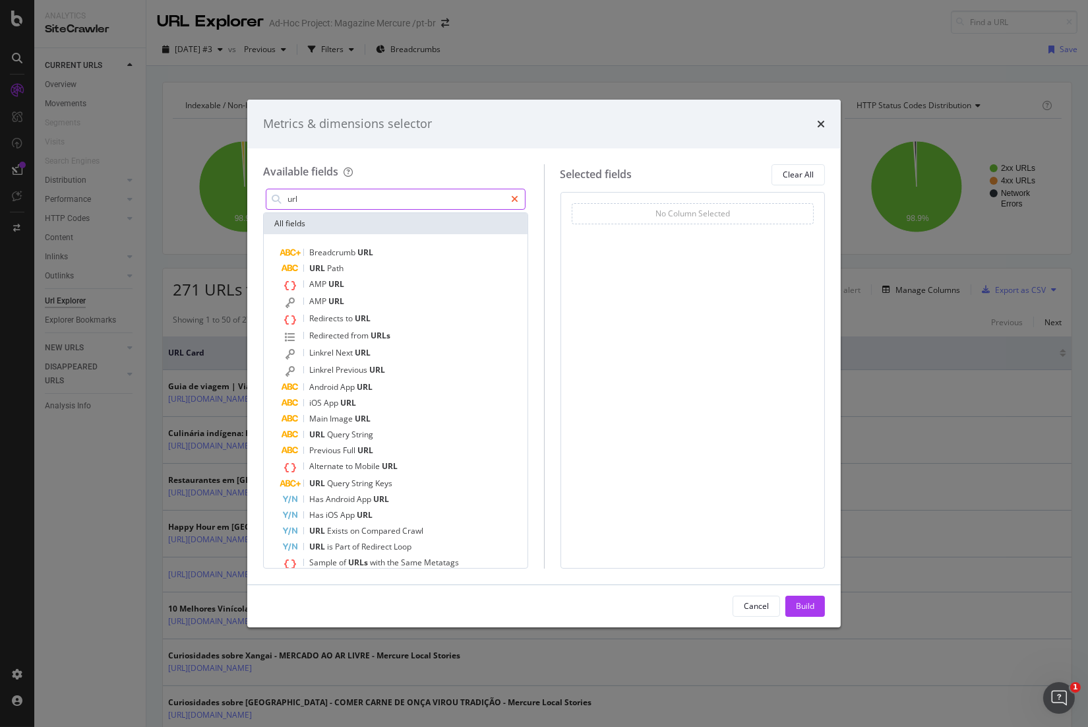
click at [518, 197] on icon "modal" at bounding box center [515, 199] width 7 height 9
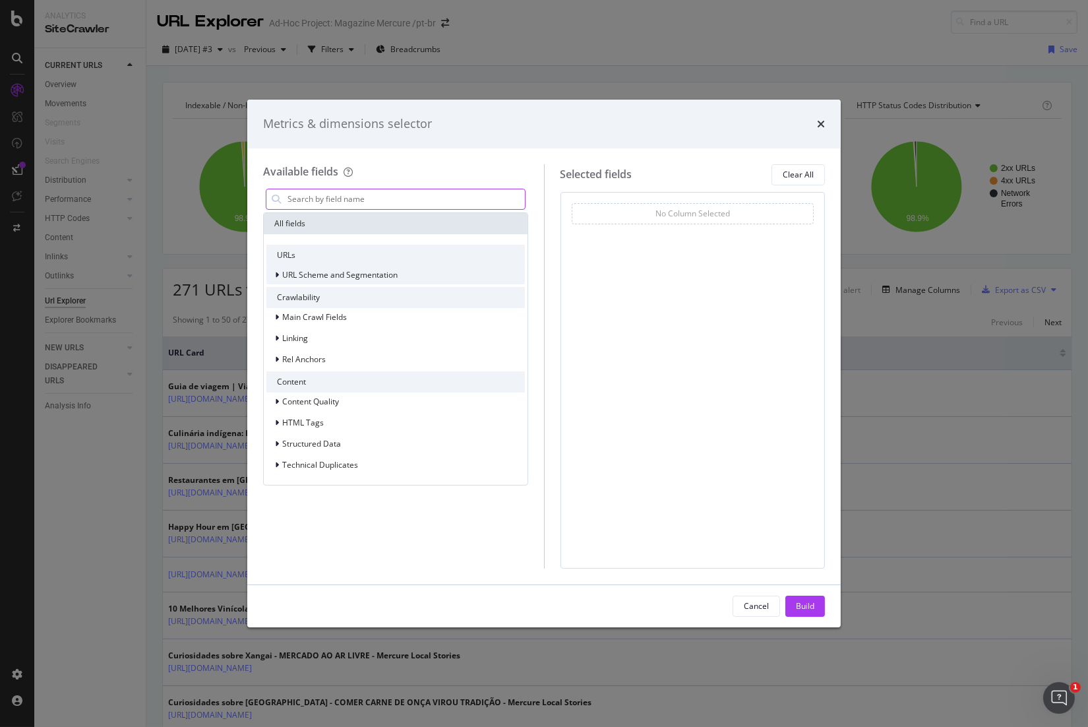
click at [398, 278] on div "URL Scheme and Segmentation" at bounding box center [395, 275] width 258 height 18
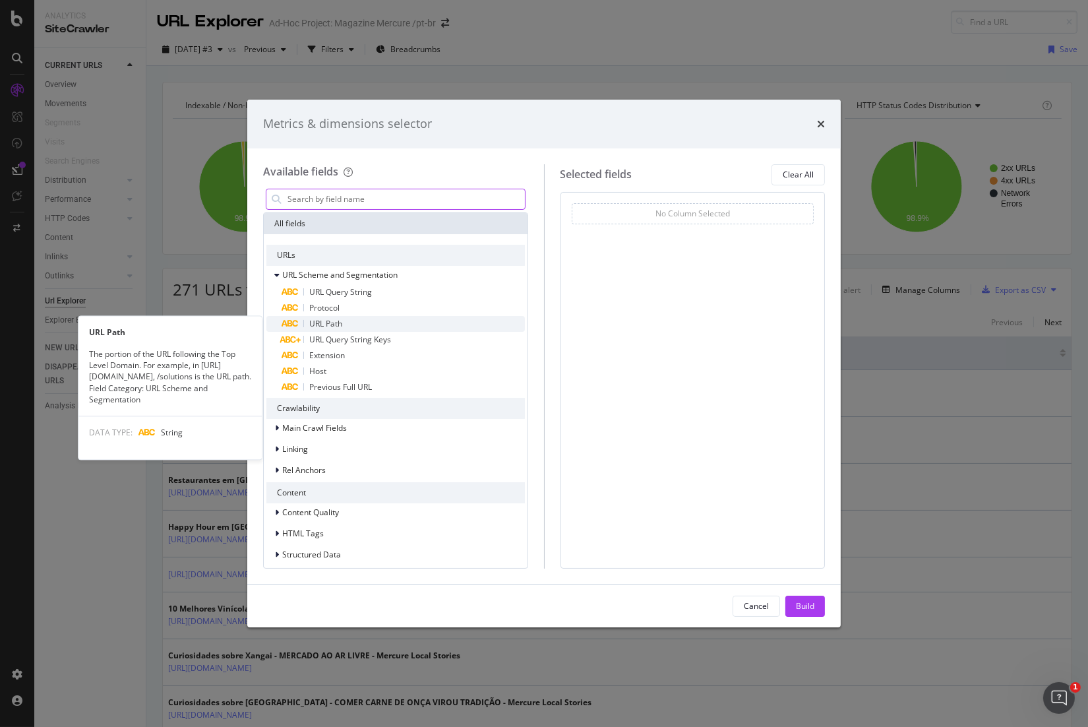
click at [355, 320] on div "URL Path" at bounding box center [403, 324] width 243 height 16
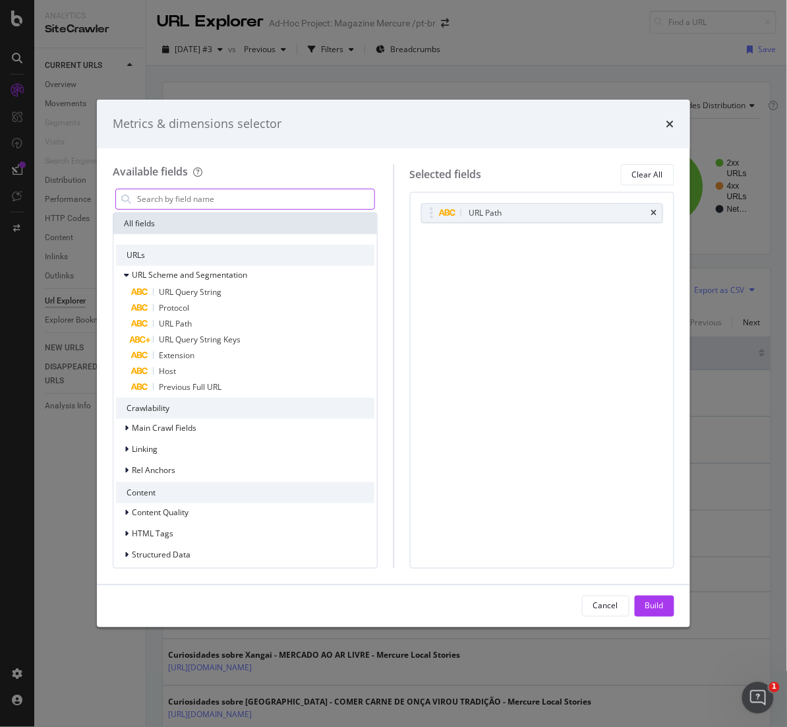
click at [218, 193] on input "modal" at bounding box center [255, 199] width 239 height 20
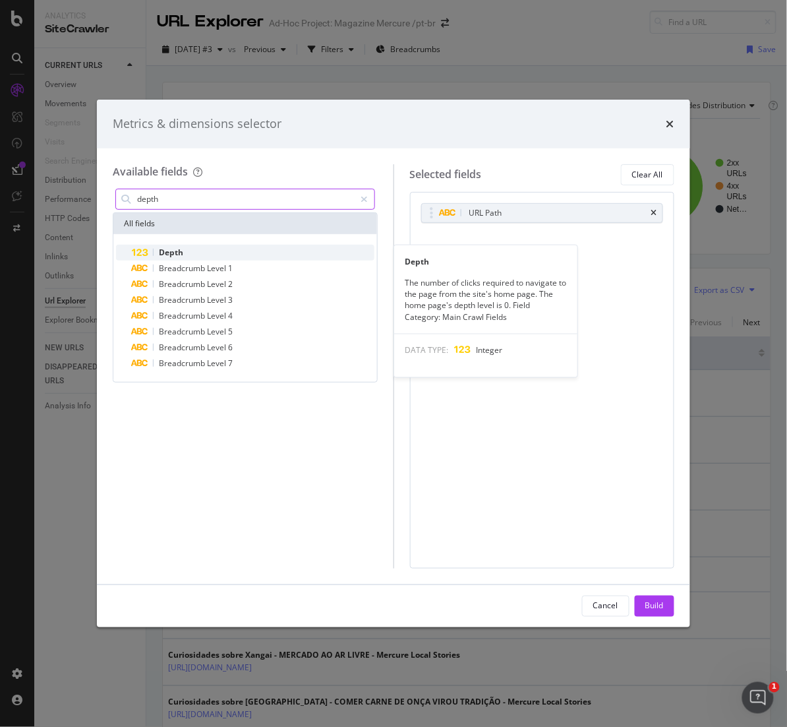
type input "depth"
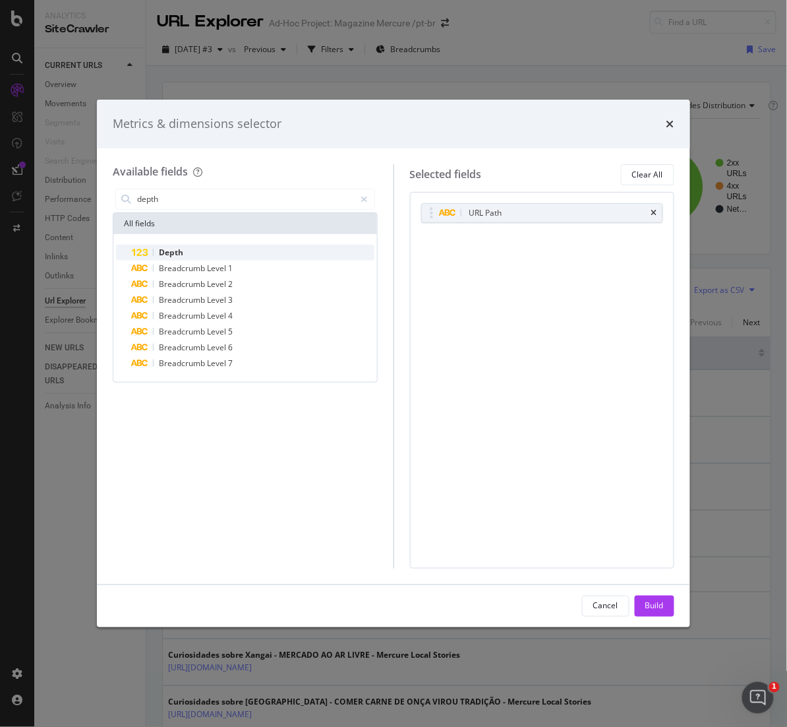
click at [176, 252] on span "Depth" at bounding box center [171, 252] width 24 height 11
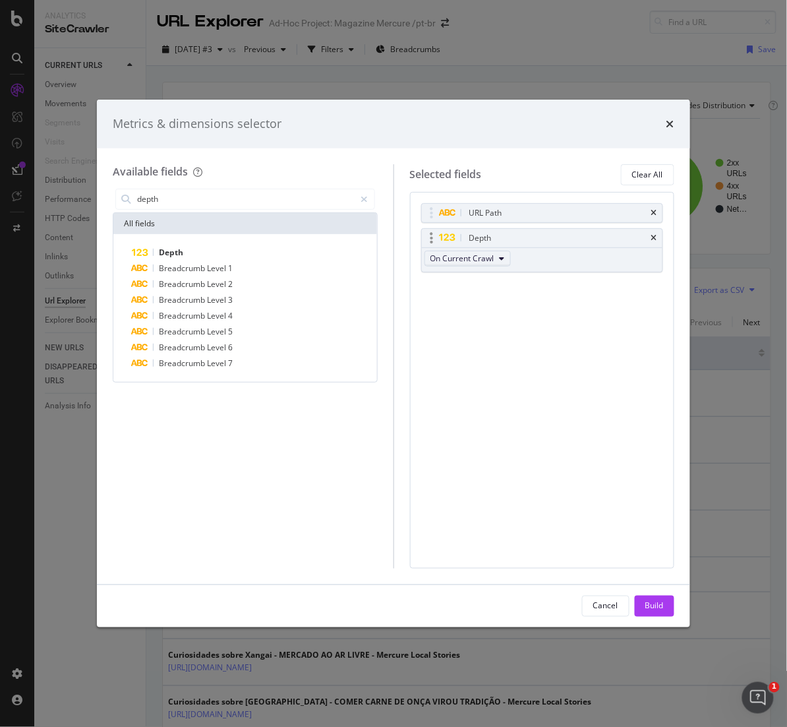
click at [498, 260] on button "On Current Crawl" at bounding box center [468, 259] width 86 height 16
click at [368, 196] on div "modal" at bounding box center [364, 199] width 19 height 21
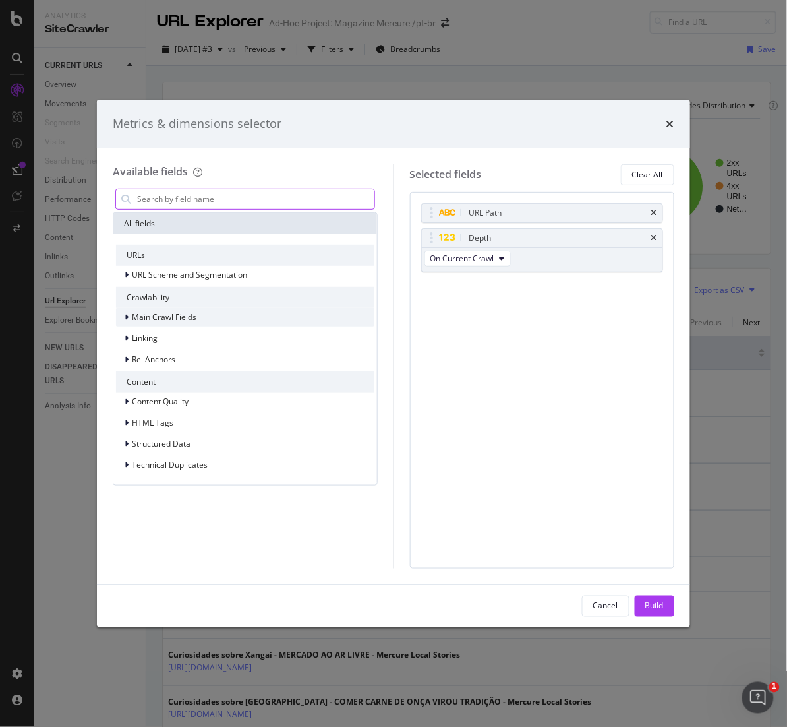
click at [190, 319] on span "Main Crawl Fields" at bounding box center [164, 316] width 65 height 11
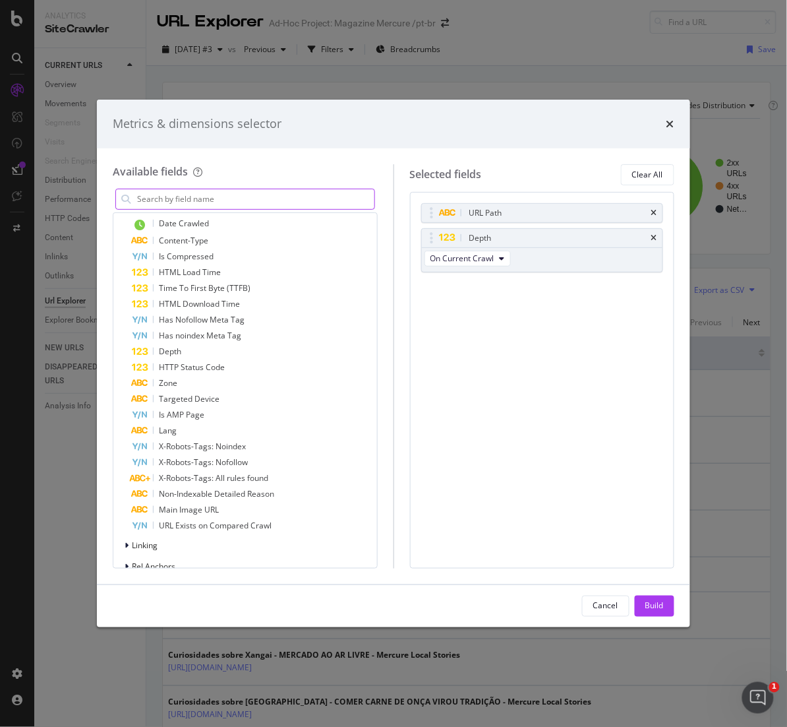
scroll to position [244, 0]
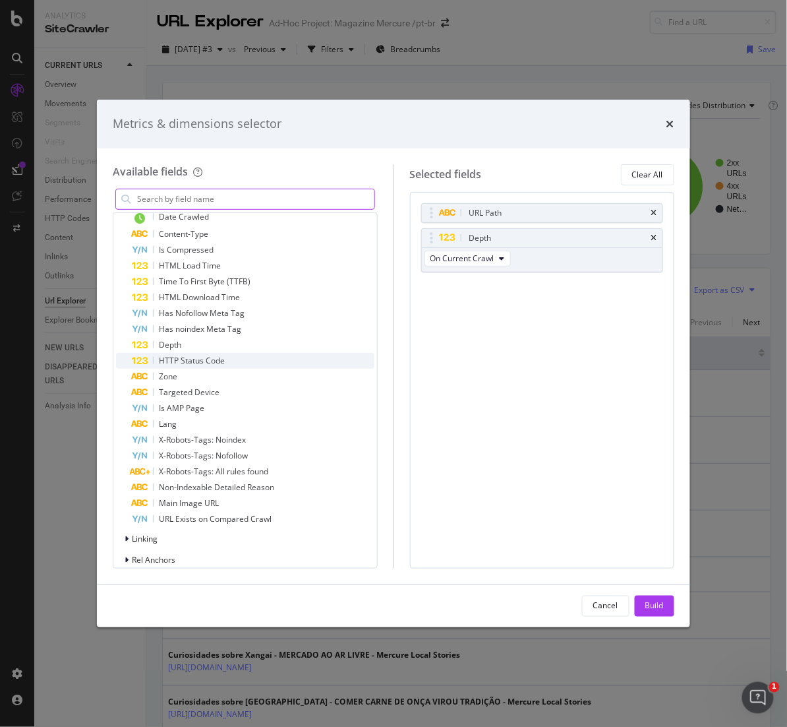
click at [195, 359] on span "HTTP Status Code" at bounding box center [192, 360] width 66 height 11
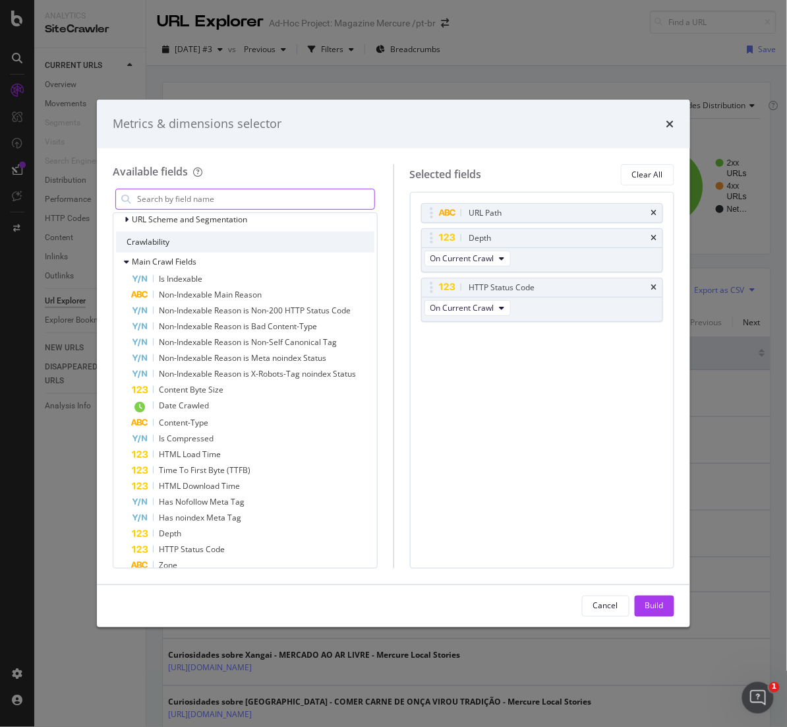
scroll to position [47, 0]
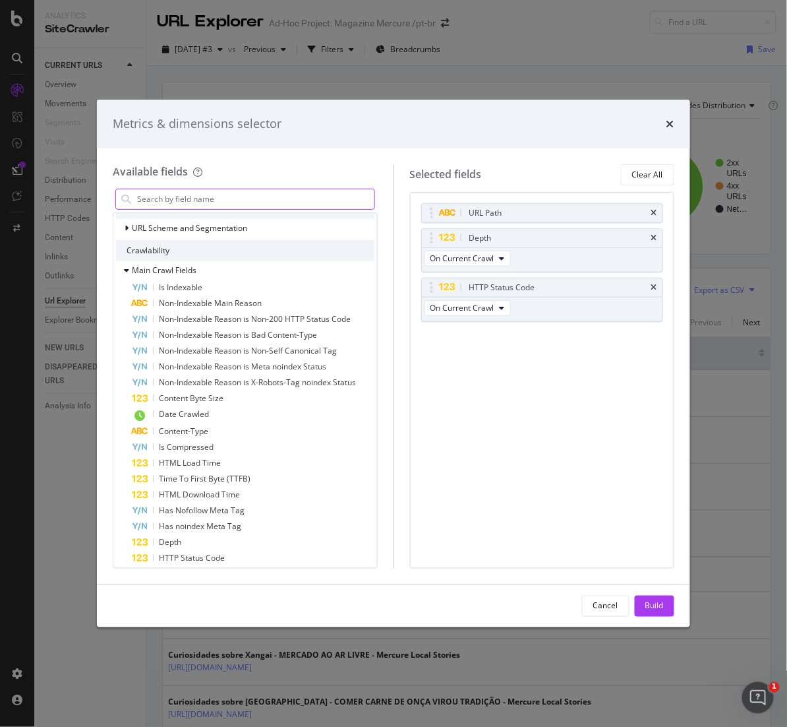
click at [309, 199] on input "modal" at bounding box center [255, 199] width 239 height 20
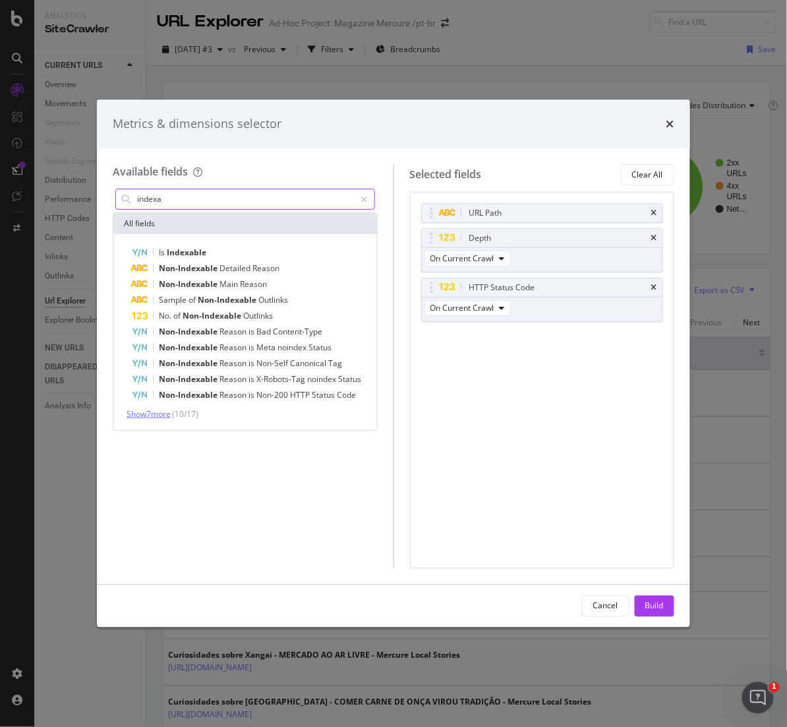
type input "indexa"
click at [167, 411] on span "Show 7 more" at bounding box center [149, 413] width 44 height 11
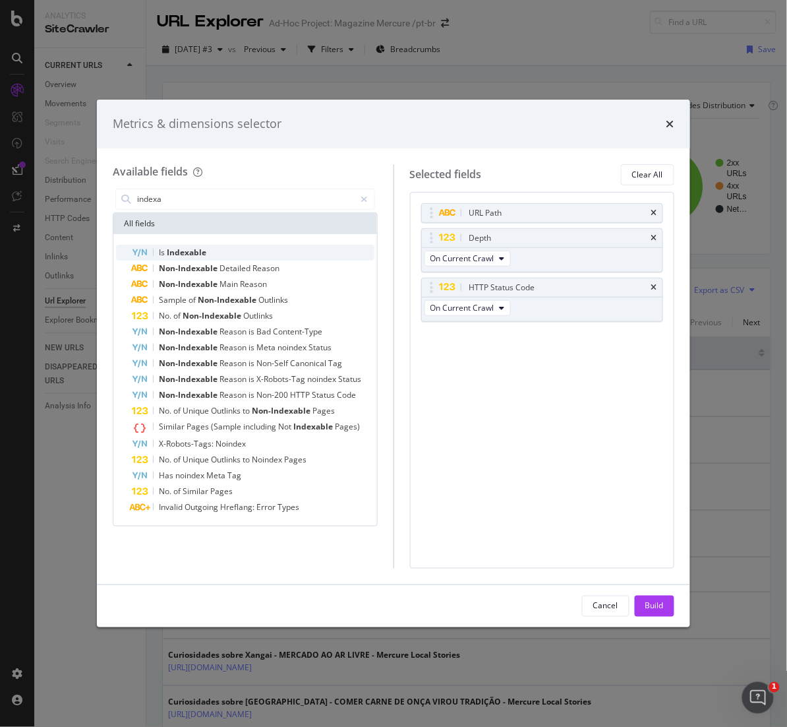
click at [216, 255] on div "Is Indexable" at bounding box center [253, 253] width 243 height 16
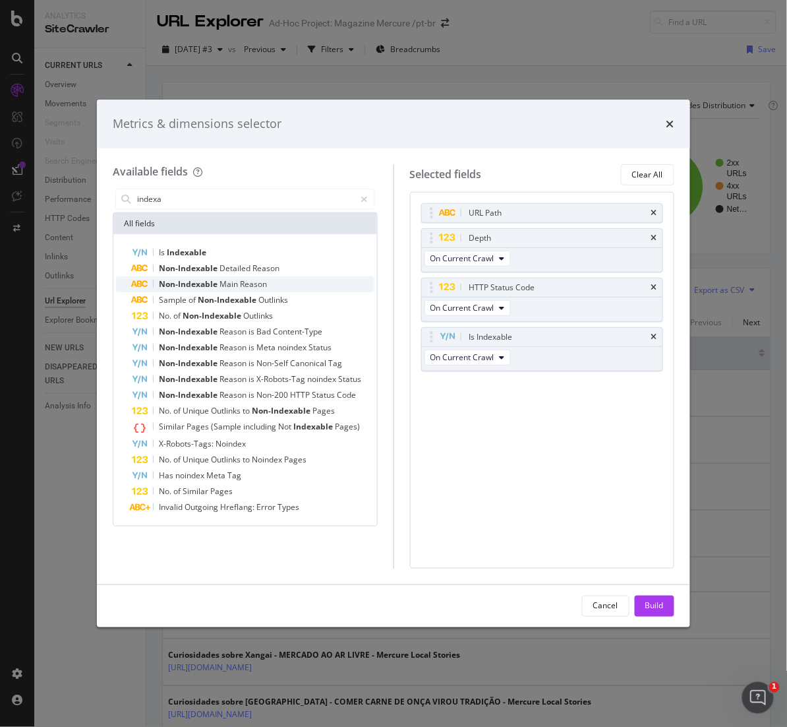
click at [260, 283] on span "Reason" at bounding box center [253, 283] width 27 height 11
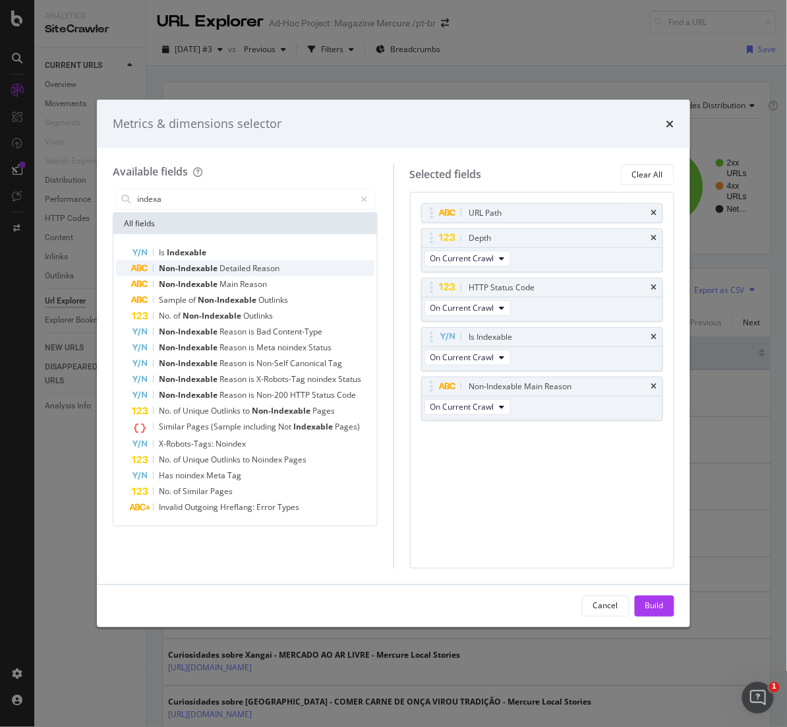
click at [288, 266] on div "Non-Indexable Detailed Reason" at bounding box center [253, 268] width 243 height 16
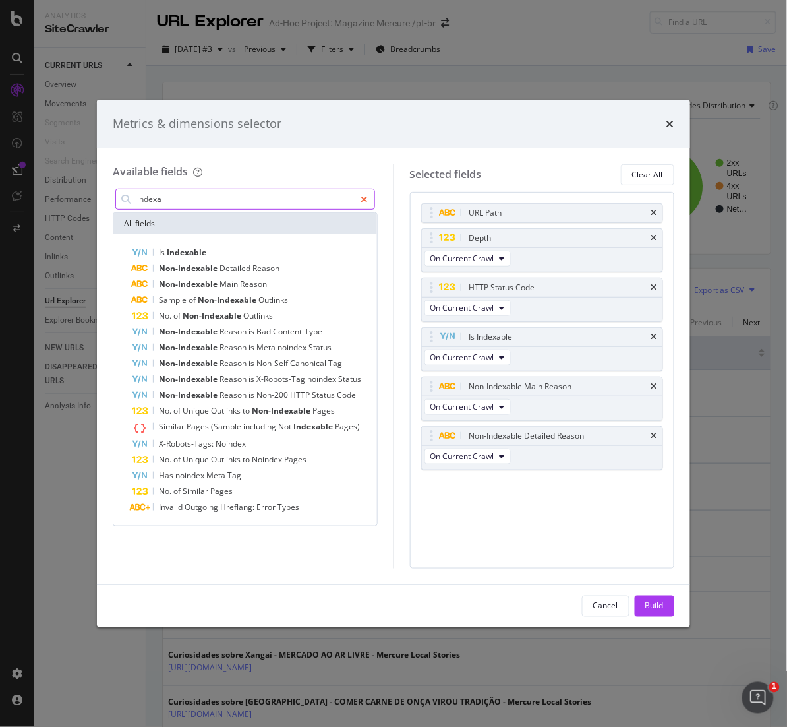
click at [363, 197] on icon "modal" at bounding box center [364, 199] width 7 height 9
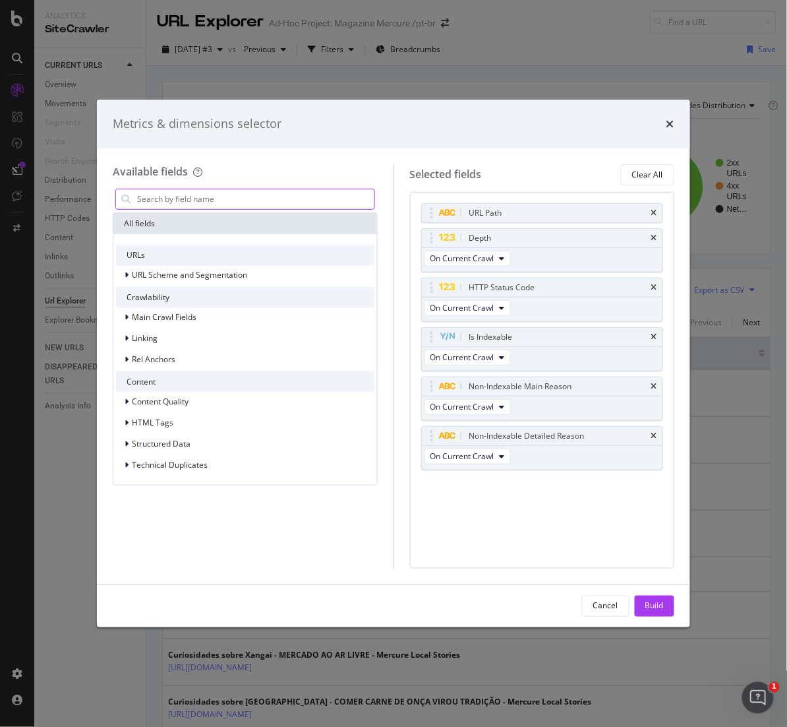
click at [311, 205] on input "modal" at bounding box center [255, 199] width 239 height 20
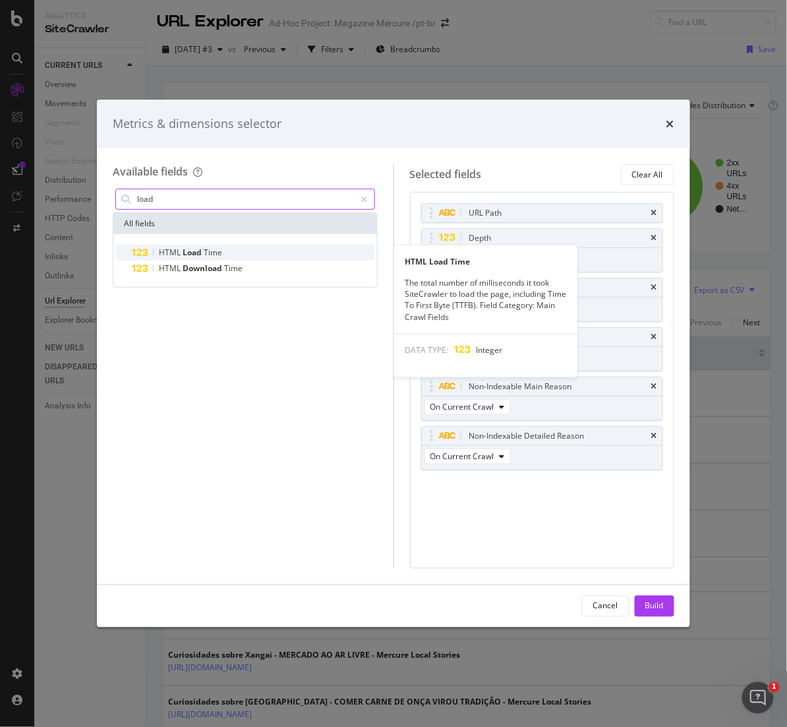
type input "load"
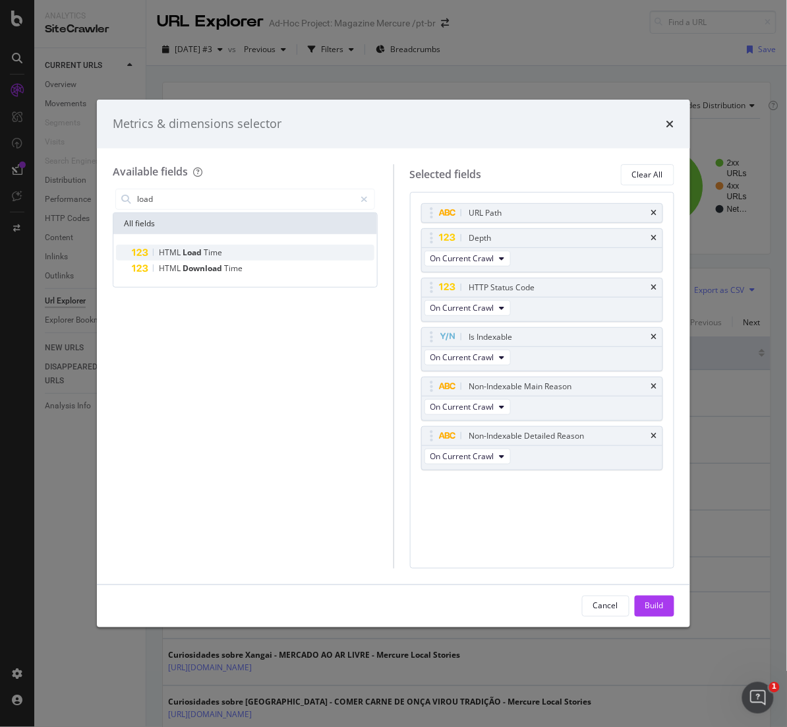
click at [207, 251] on span "Time" at bounding box center [213, 252] width 18 height 11
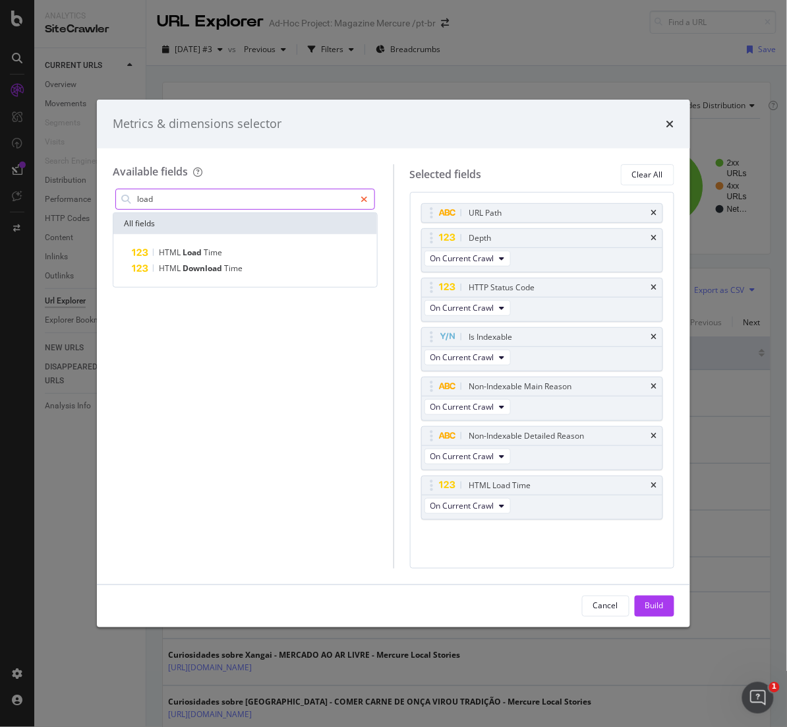
click at [366, 196] on icon "modal" at bounding box center [364, 199] width 7 height 9
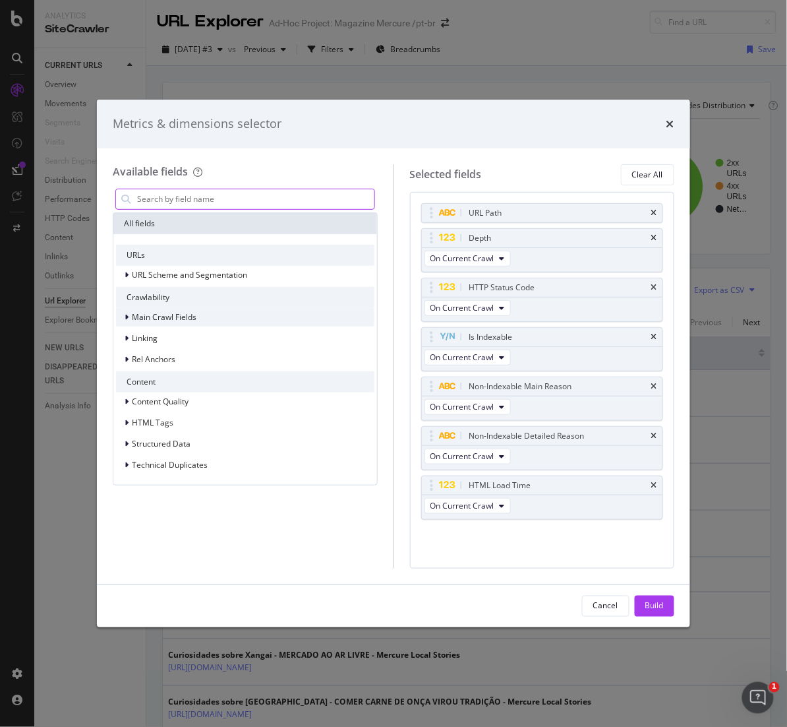
click at [247, 315] on div "Main Crawl Fields" at bounding box center [245, 317] width 258 height 18
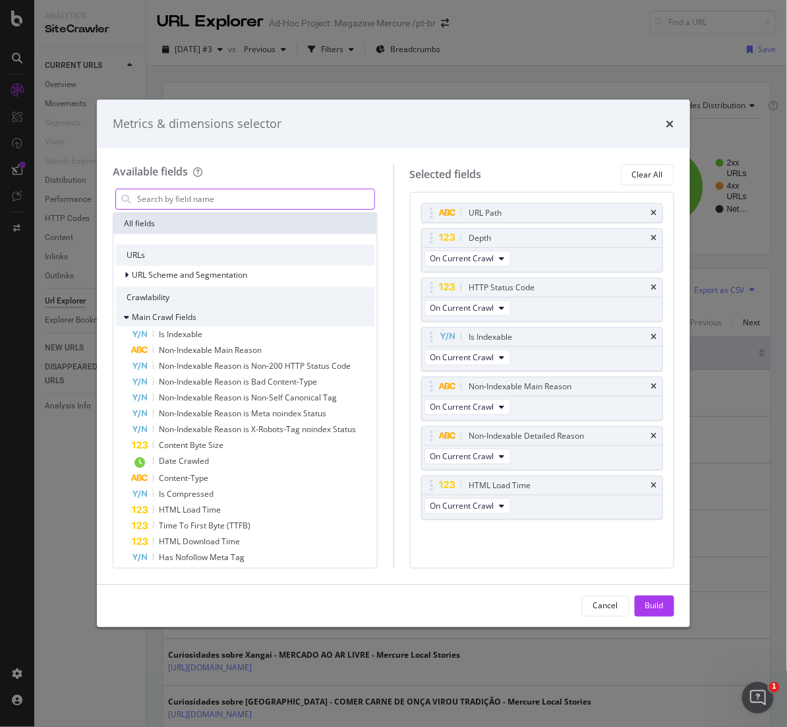
click at [125, 315] on icon "modal" at bounding box center [126, 317] width 5 height 8
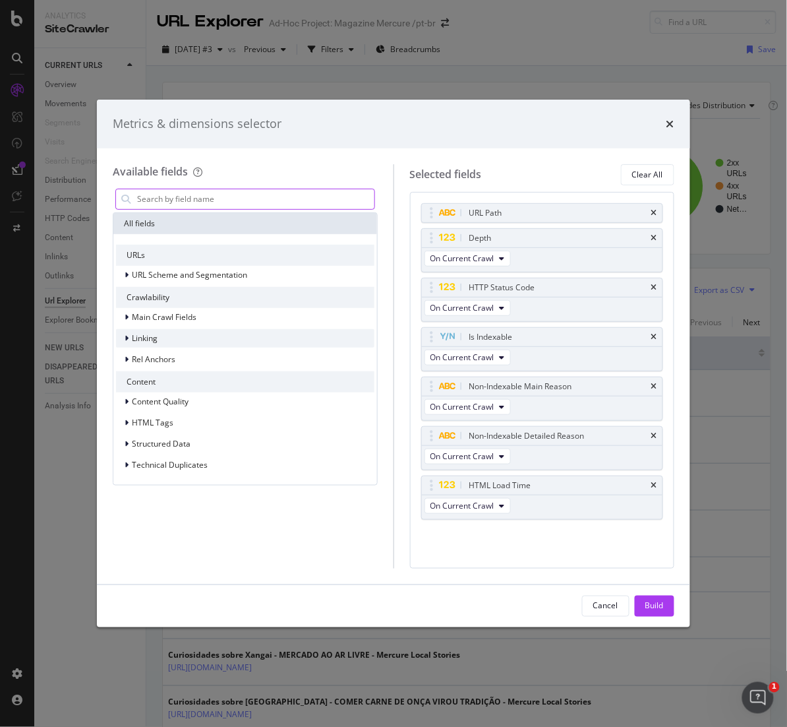
click at [127, 338] on icon "modal" at bounding box center [127, 338] width 4 height 8
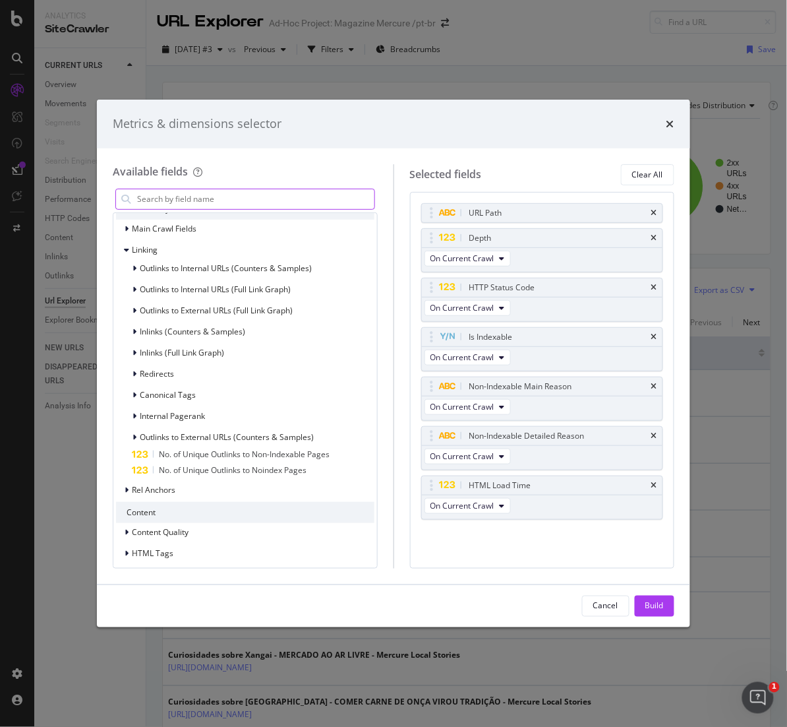
scroll to position [91, 0]
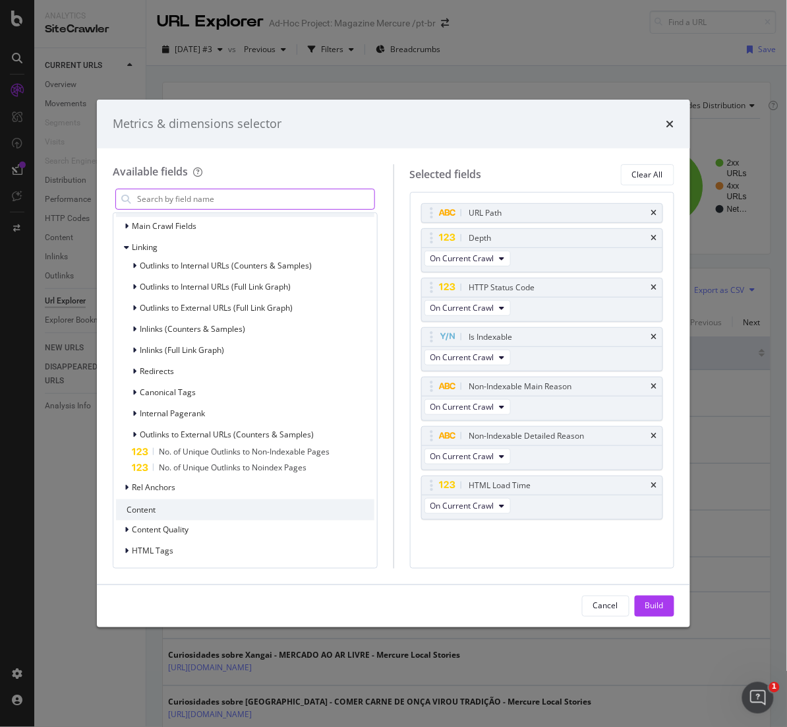
click at [240, 194] on input "modal" at bounding box center [255, 199] width 239 height 20
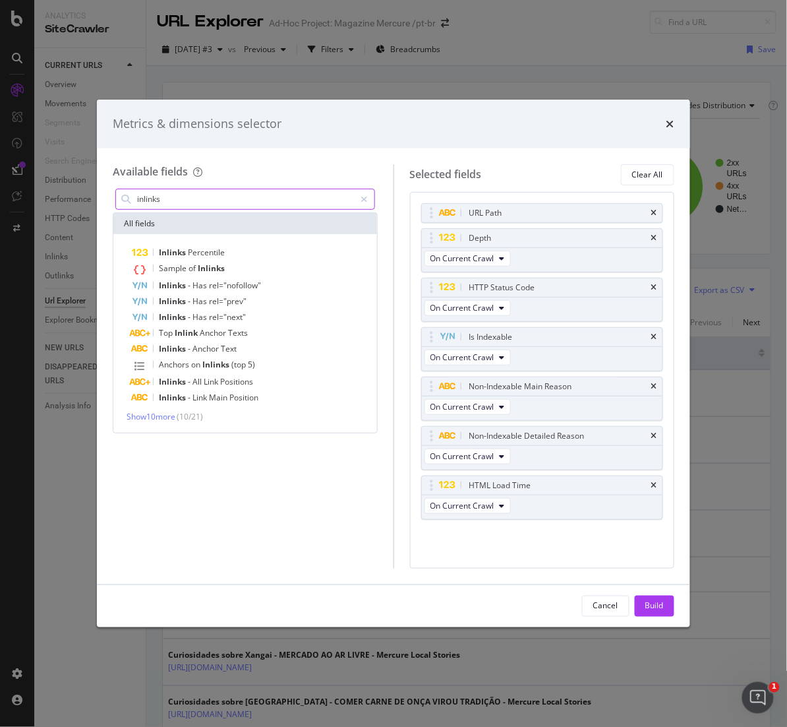
scroll to position [0, 0]
click at [163, 417] on span "Show 10 more" at bounding box center [151, 416] width 49 height 11
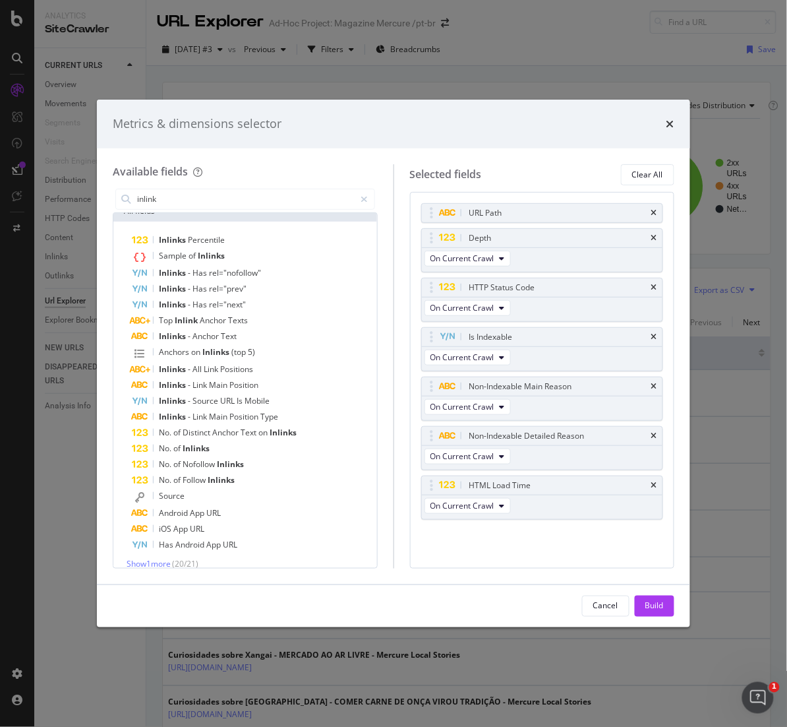
scroll to position [24, 0]
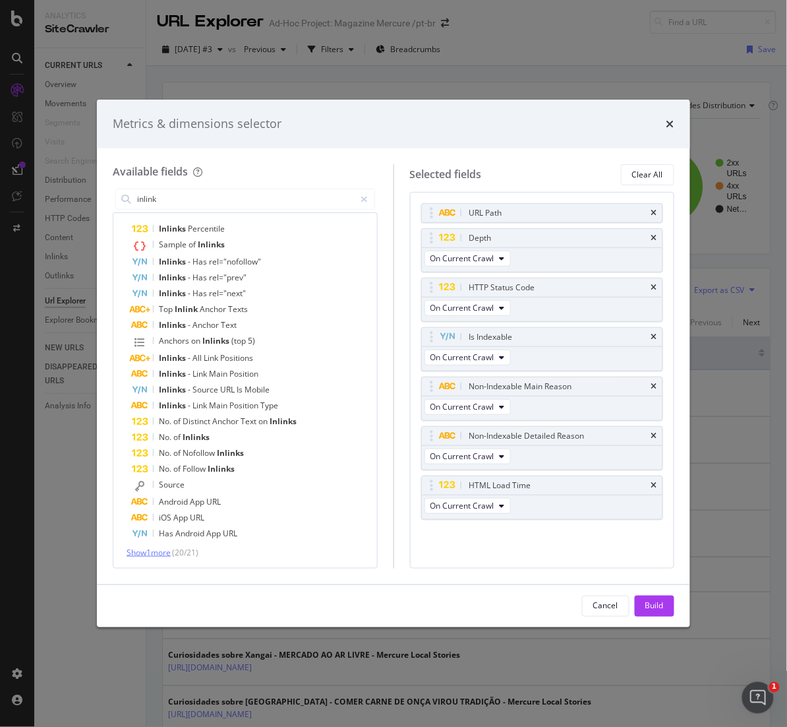
click at [167, 556] on span "Show 1 more" at bounding box center [149, 552] width 44 height 11
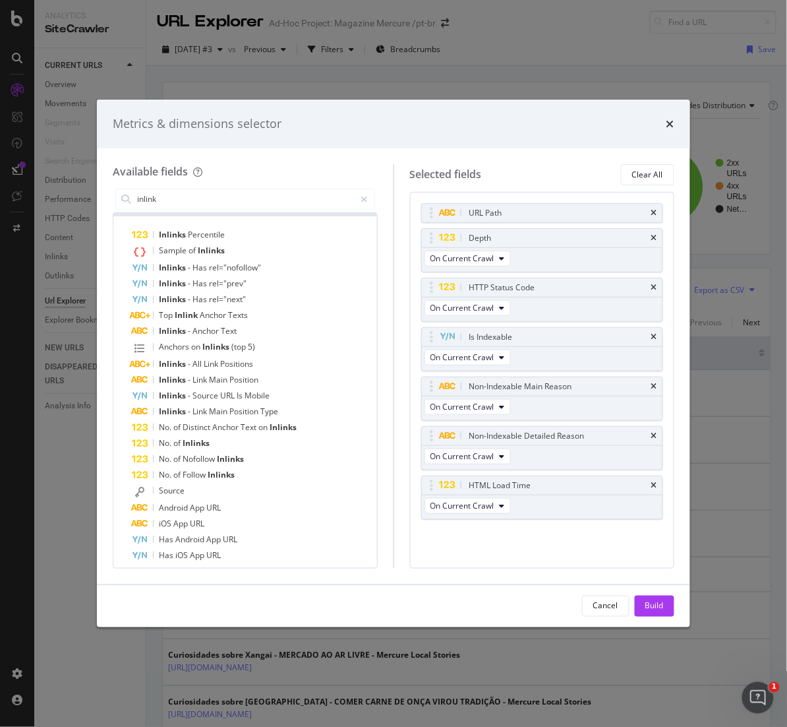
scroll to position [23, 0]
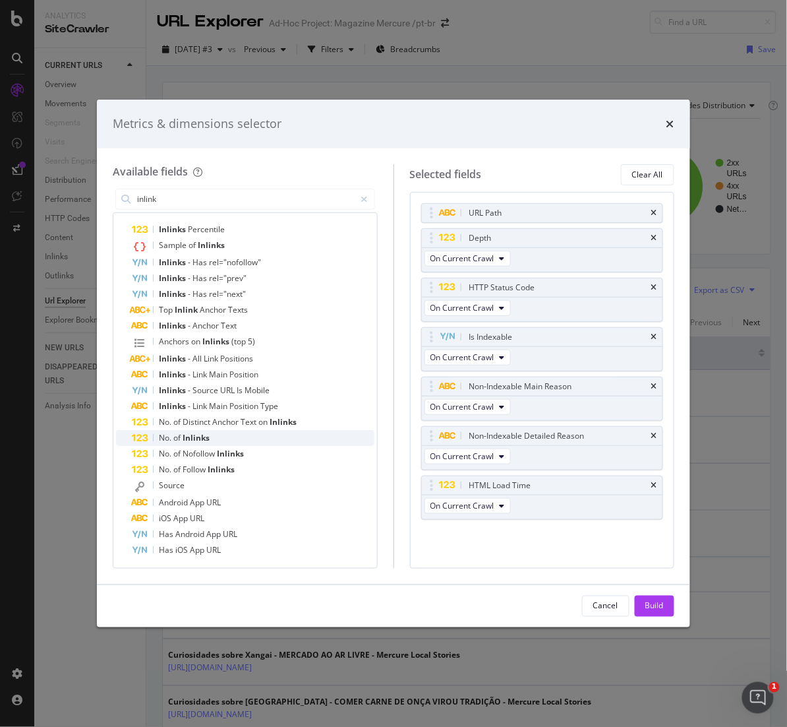
click at [212, 440] on div "No. of Inlinks" at bounding box center [253, 438] width 243 height 16
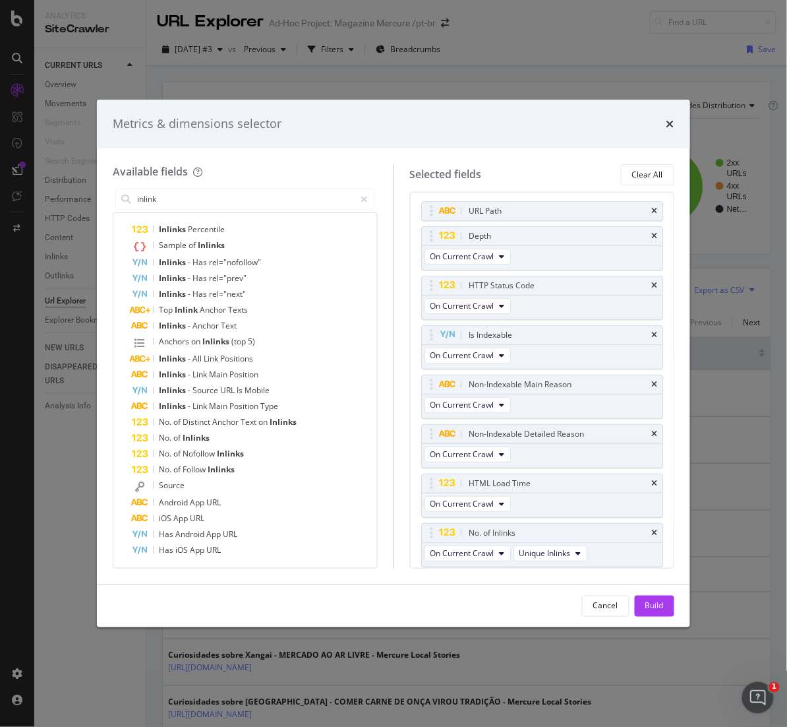
scroll to position [45, 0]
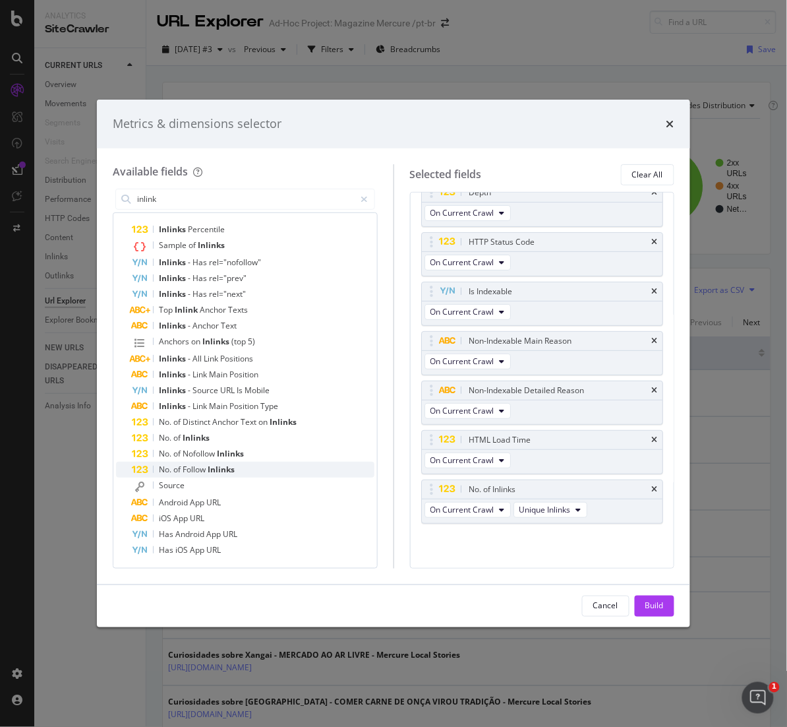
click at [226, 472] on span "Inlinks" at bounding box center [221, 469] width 27 height 11
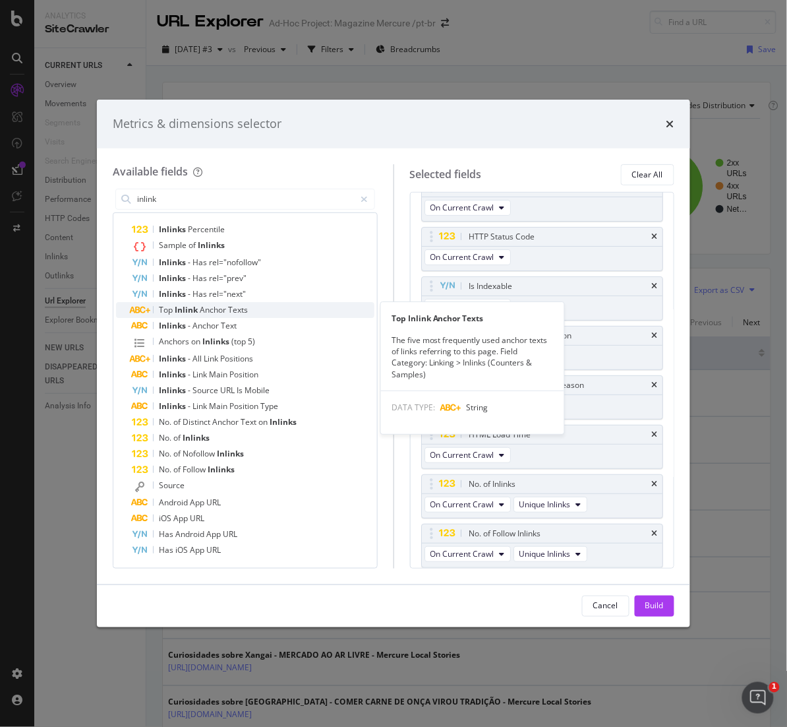
click at [237, 309] on span "Texts" at bounding box center [238, 309] width 20 height 11
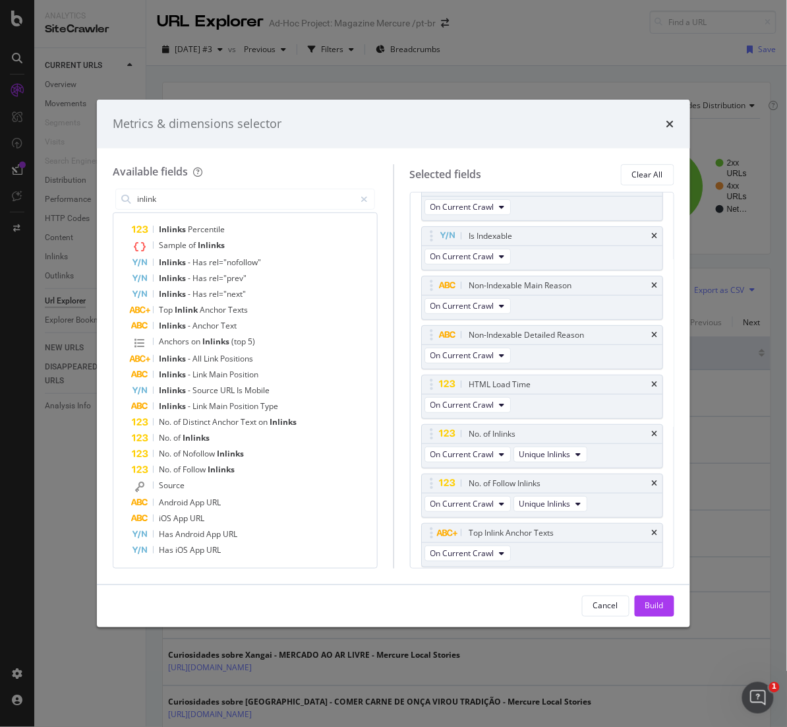
scroll to position [0, 0]
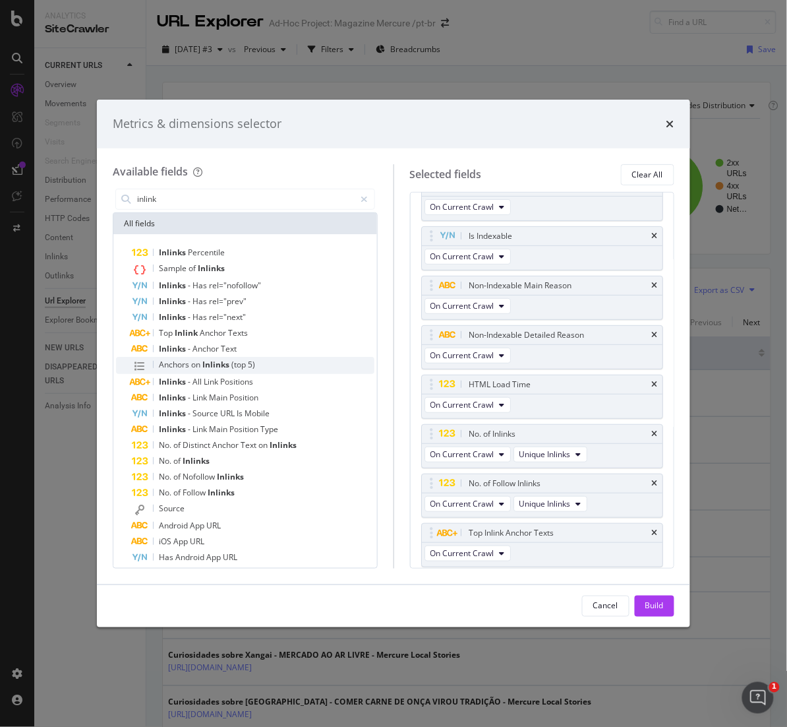
click at [212, 364] on span "Inlinks" at bounding box center [216, 364] width 29 height 11
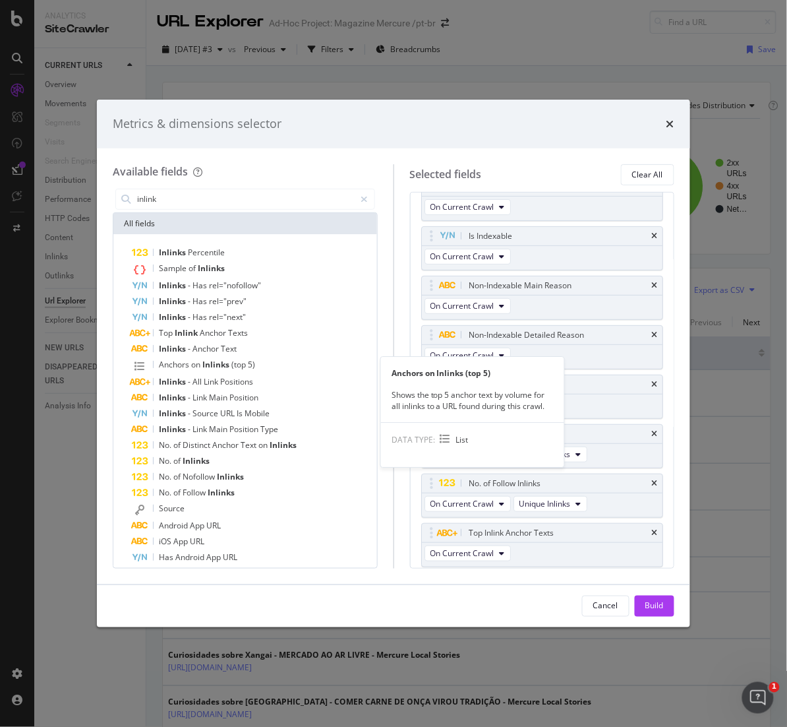
scroll to position [150, 0]
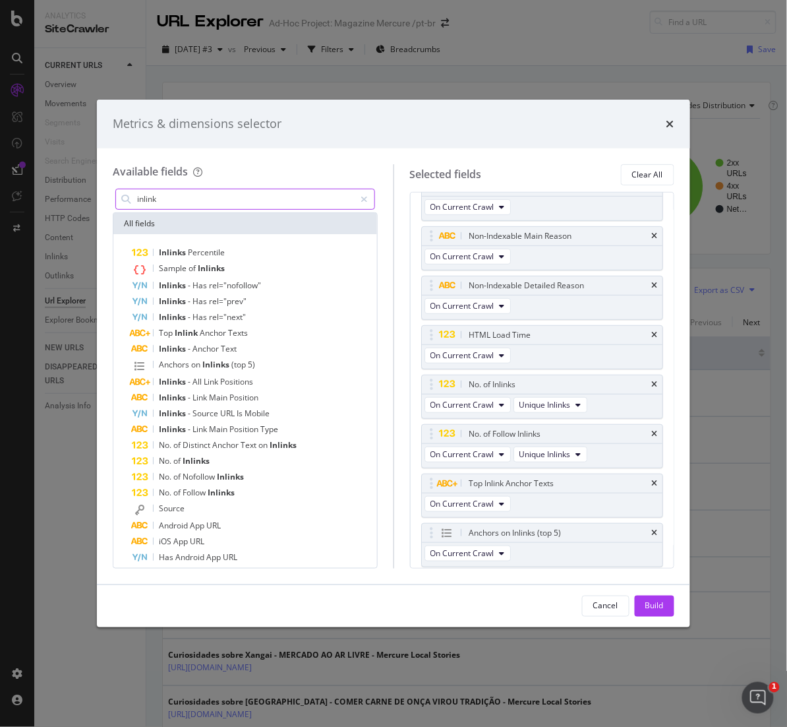
click at [180, 196] on input "inlink" at bounding box center [246, 199] width 220 height 20
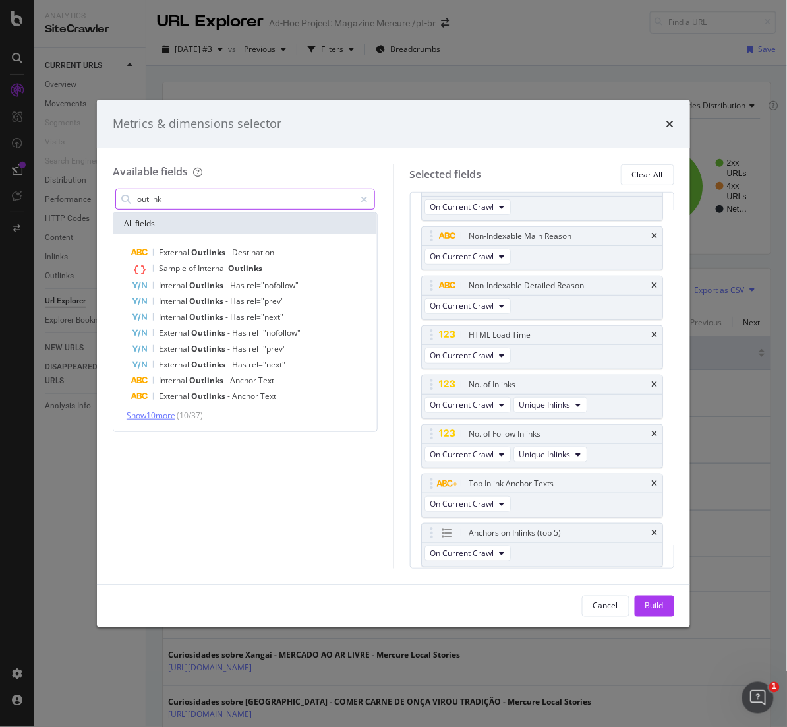
type input "outlink"
click at [169, 416] on span "Show 10 more" at bounding box center [151, 414] width 49 height 11
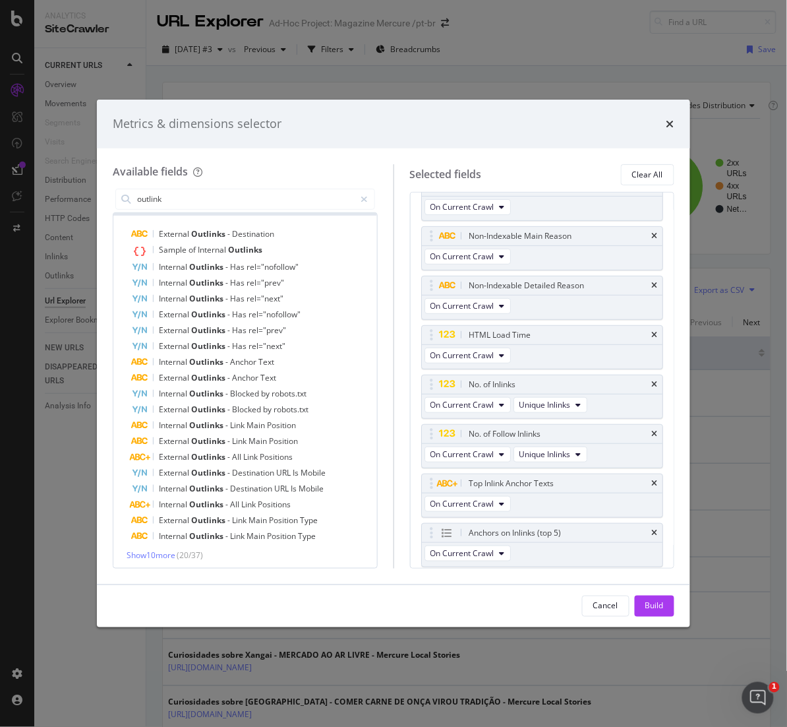
scroll to position [21, 0]
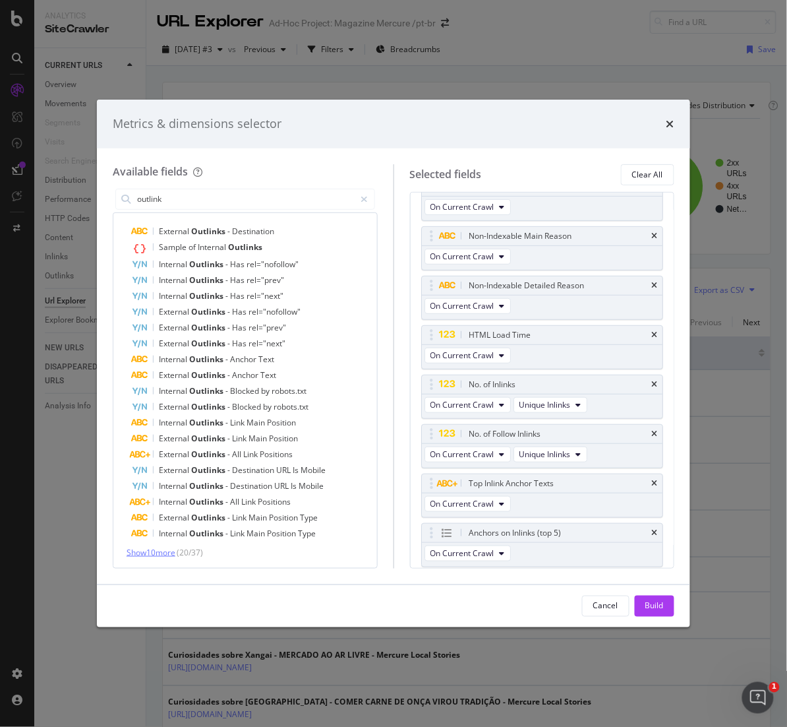
click at [167, 555] on span "Show 10 more" at bounding box center [151, 552] width 49 height 11
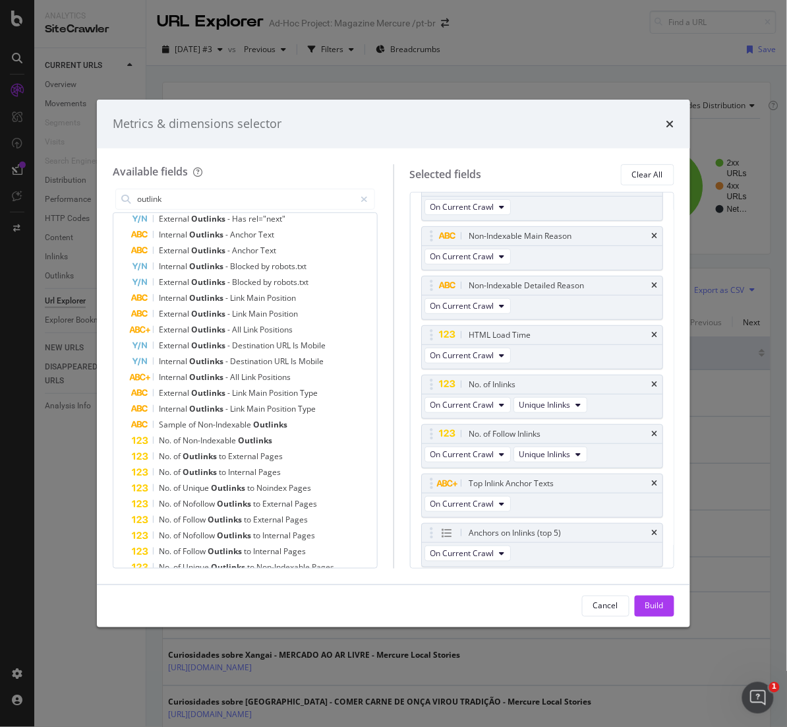
scroll to position [179, 0]
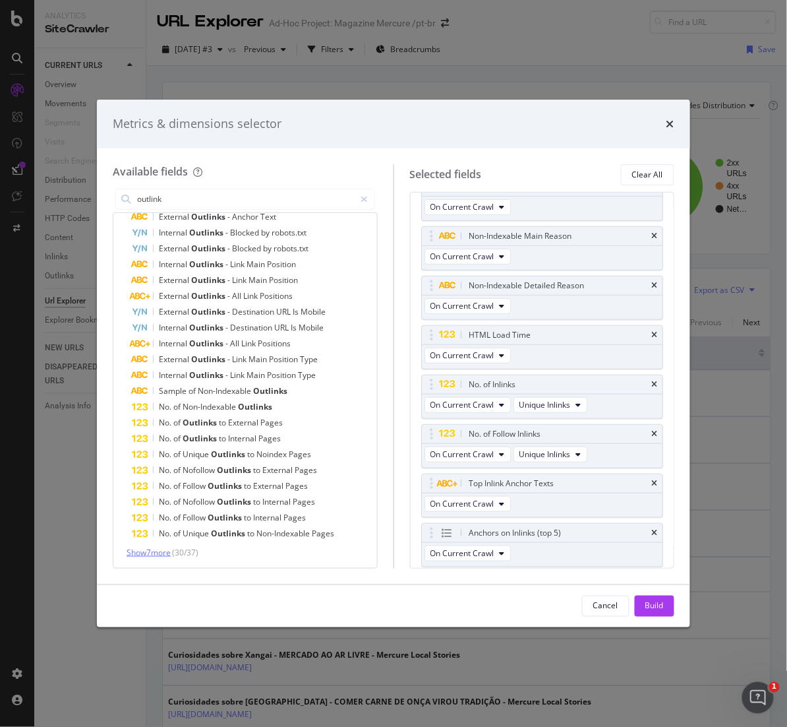
click at [166, 553] on span "Show 7 more" at bounding box center [149, 552] width 44 height 11
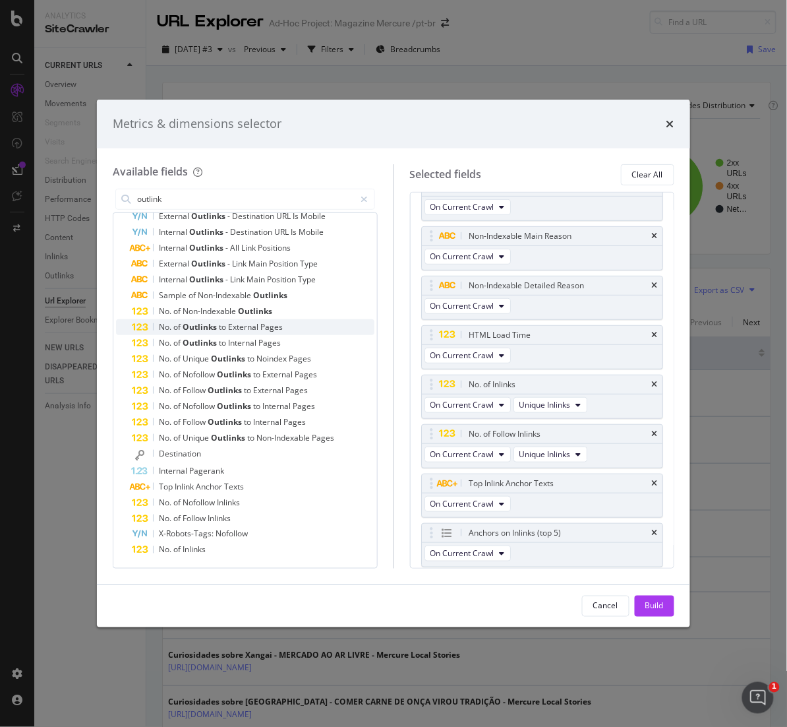
click at [280, 326] on span "Pages" at bounding box center [271, 326] width 22 height 11
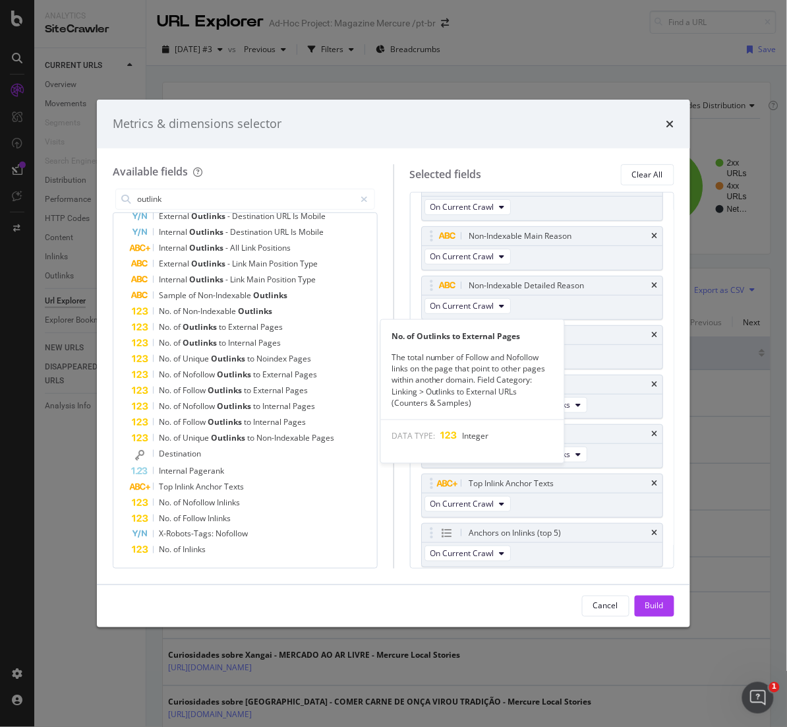
scroll to position [199, 0]
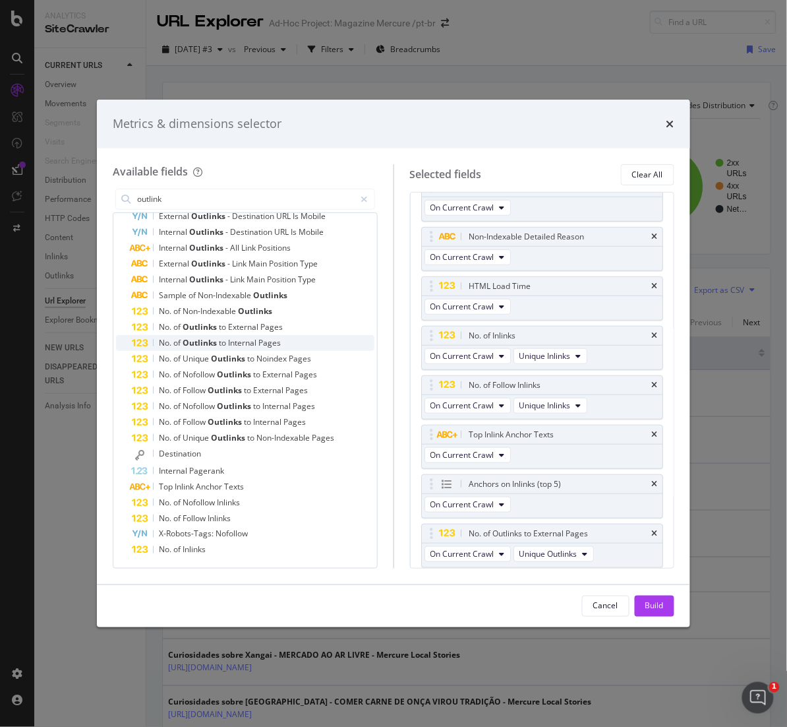
click at [281, 342] on span "Pages" at bounding box center [269, 342] width 22 height 11
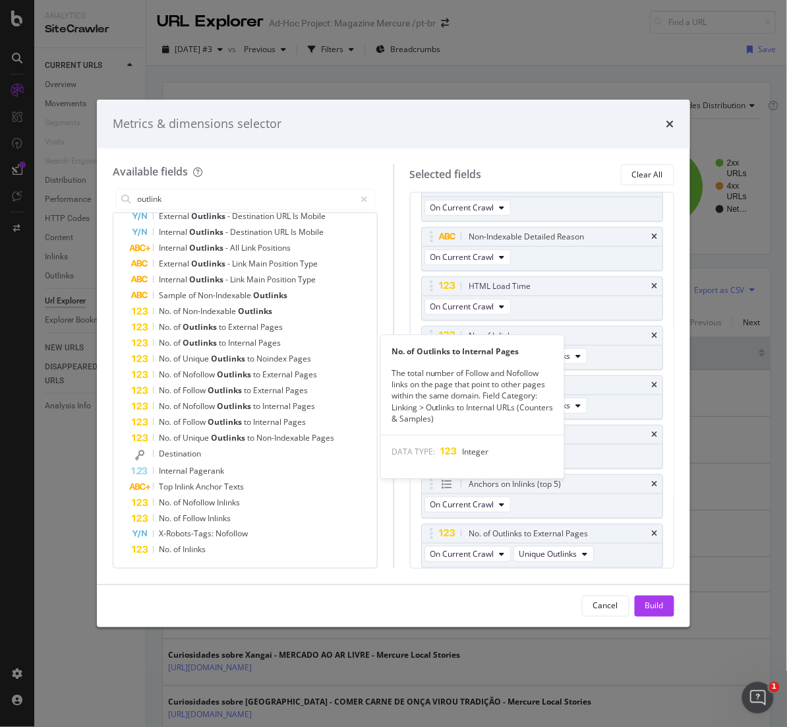
scroll to position [249, 0]
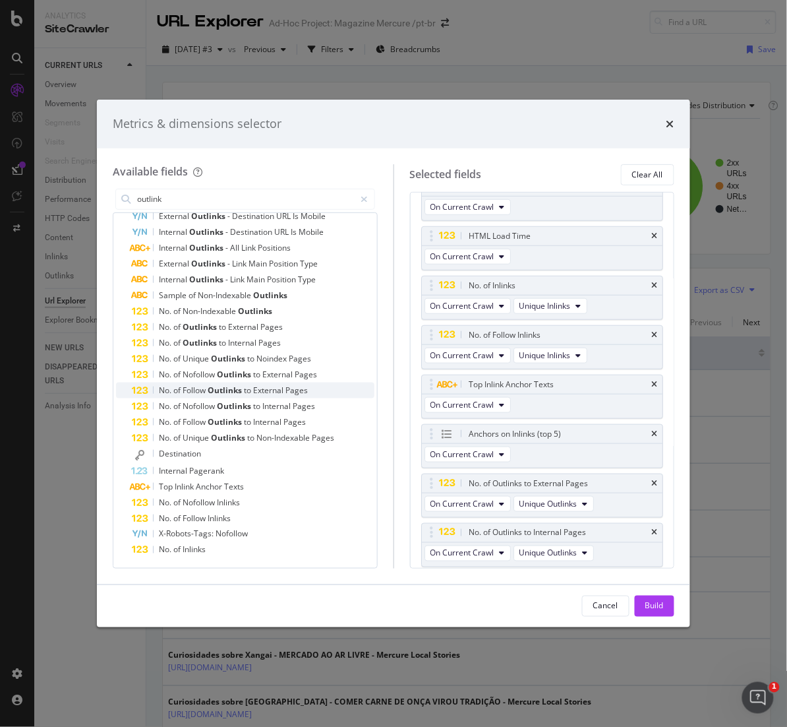
click at [281, 393] on span "External" at bounding box center [269, 389] width 32 height 11
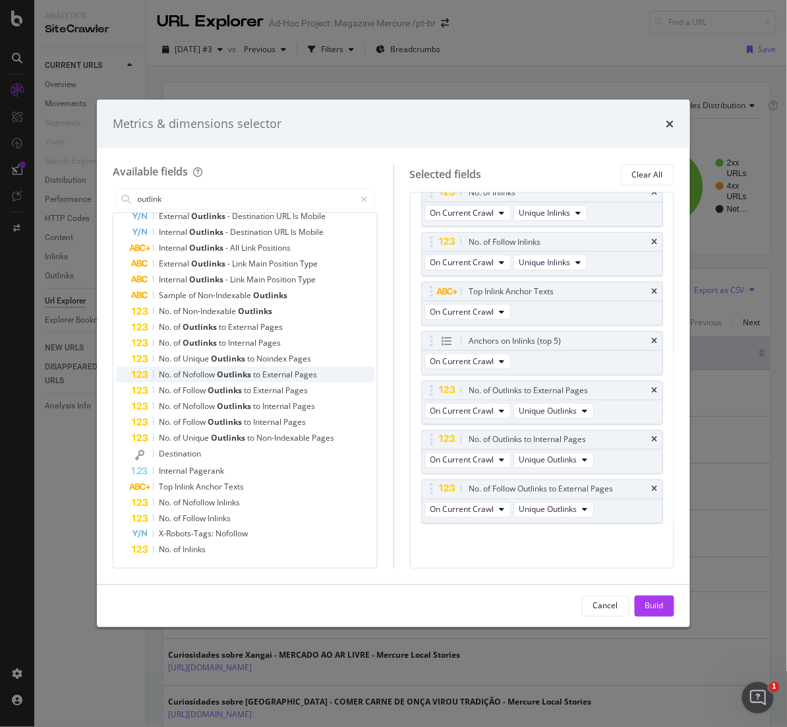
click at [239, 373] on span "Outlinks" at bounding box center [235, 374] width 36 height 11
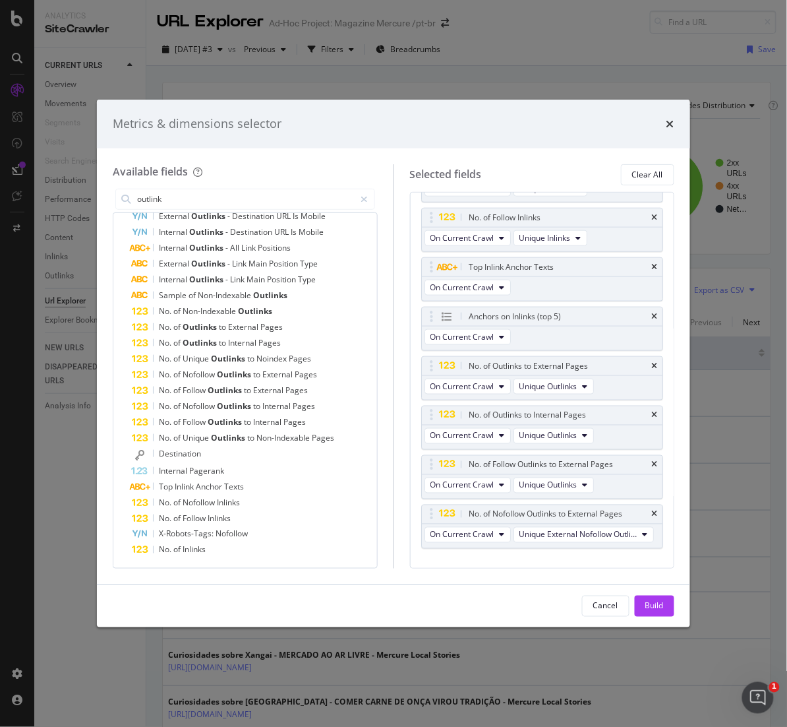
scroll to position [411, 0]
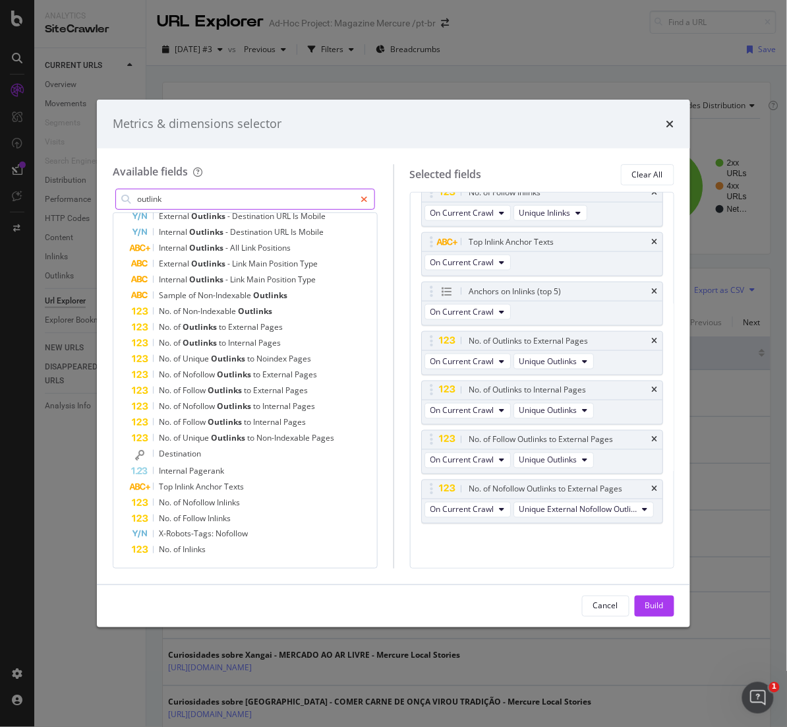
click at [362, 198] on icon "modal" at bounding box center [364, 199] width 7 height 9
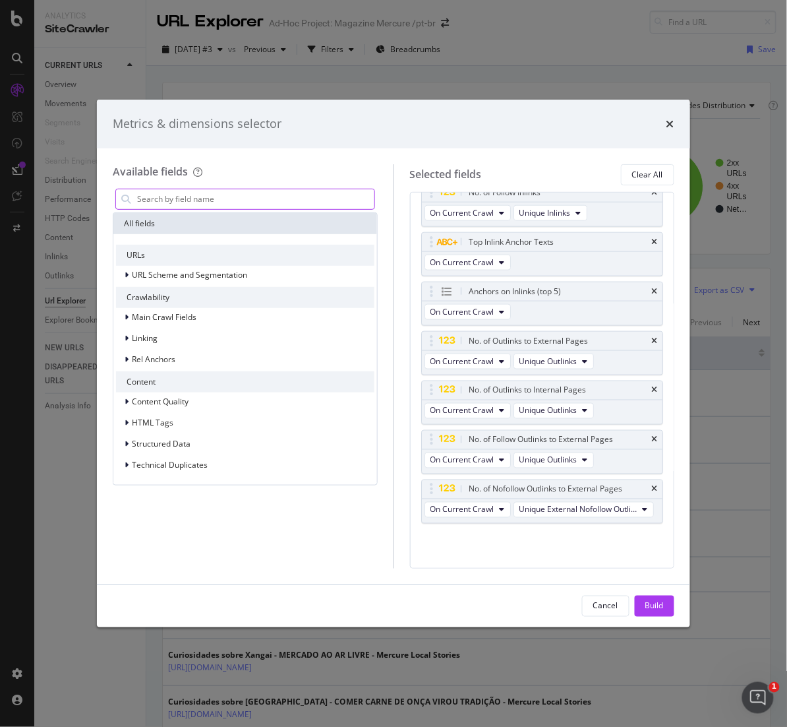
scroll to position [0, 0]
click at [349, 198] on input "modal" at bounding box center [255, 199] width 239 height 20
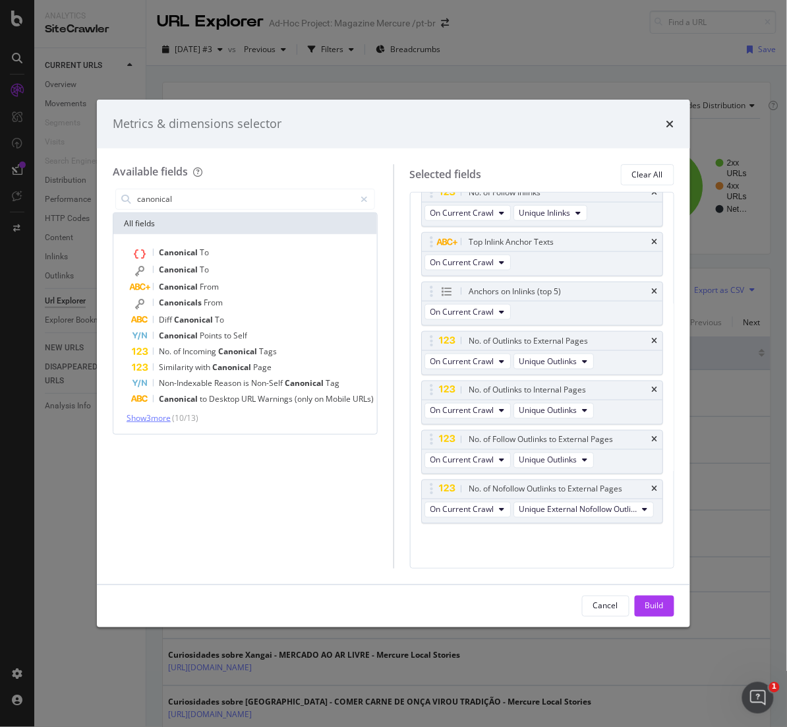
click at [146, 416] on span "Show 3 more" at bounding box center [149, 417] width 44 height 11
click at [278, 198] on input "canonical" at bounding box center [246, 199] width 220 height 20
click at [150, 415] on span "Show 3 more" at bounding box center [149, 417] width 44 height 11
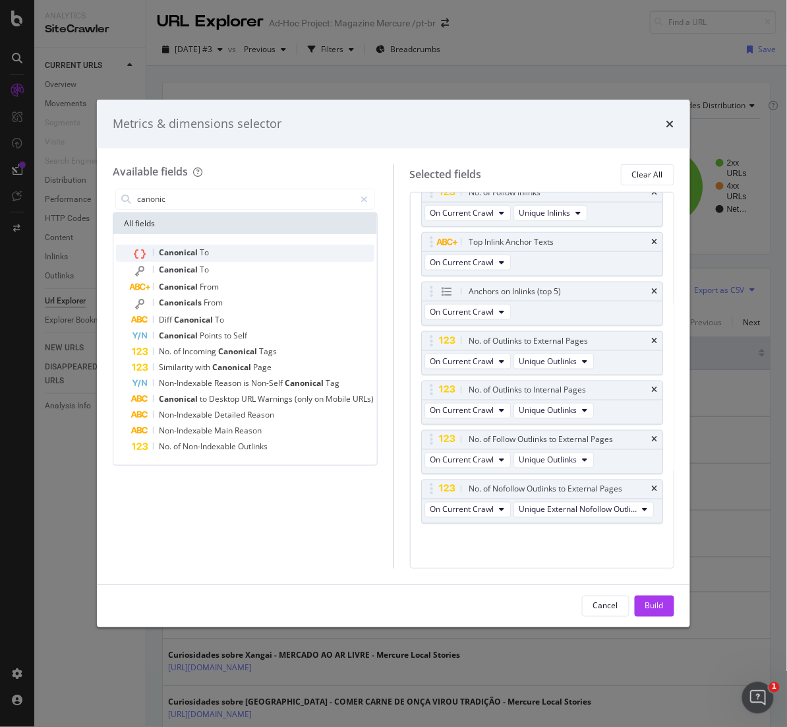
click at [218, 253] on div "Canonical To" at bounding box center [253, 253] width 243 height 17
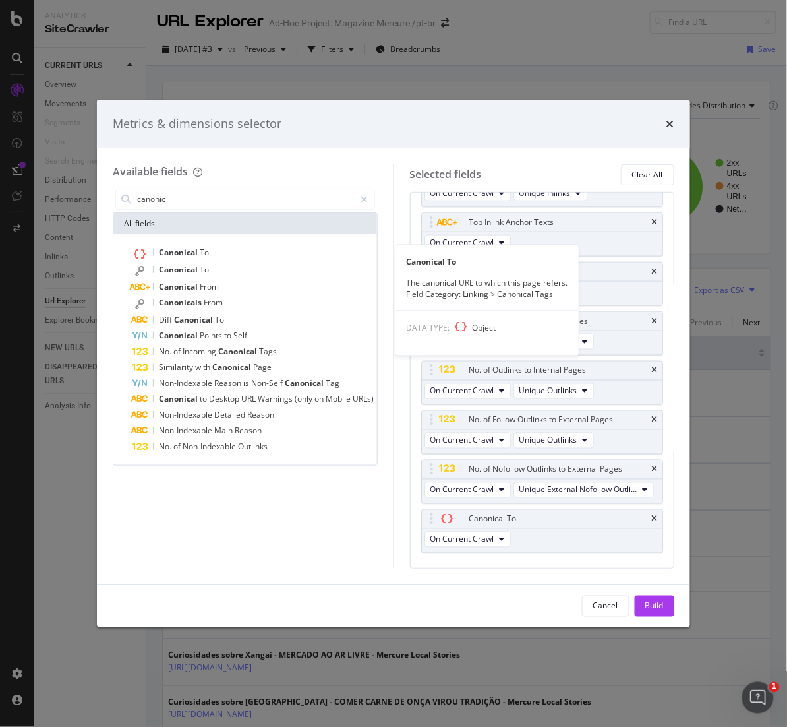
scroll to position [416, 0]
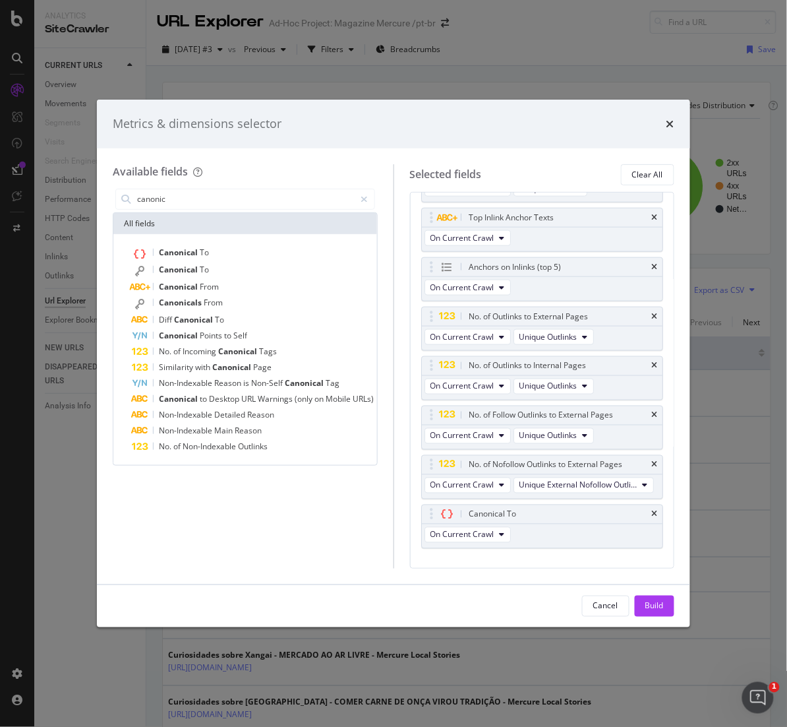
click at [505, 125] on div "Metrics & dimensions selector" at bounding box center [394, 123] width 562 height 17
click at [651, 518] on icon "times" at bounding box center [654, 514] width 6 height 8
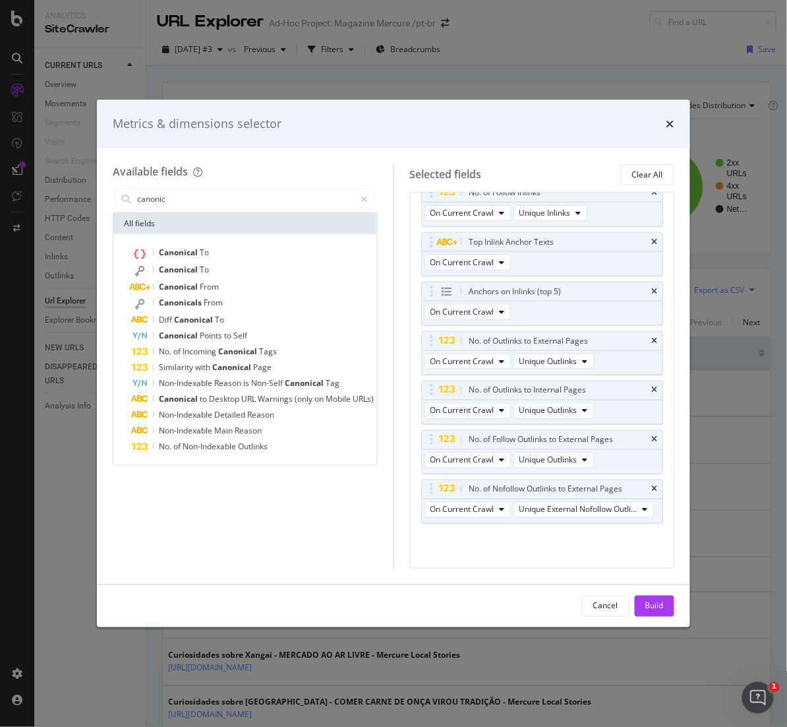
scroll to position [411, 0]
click at [219, 268] on div "Canonical To" at bounding box center [253, 270] width 243 height 17
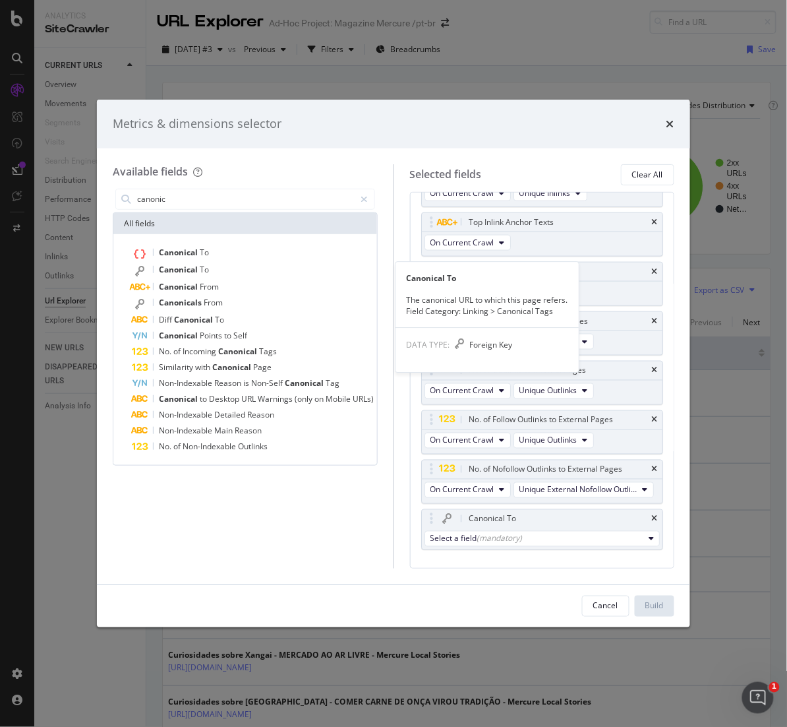
scroll to position [416, 0]
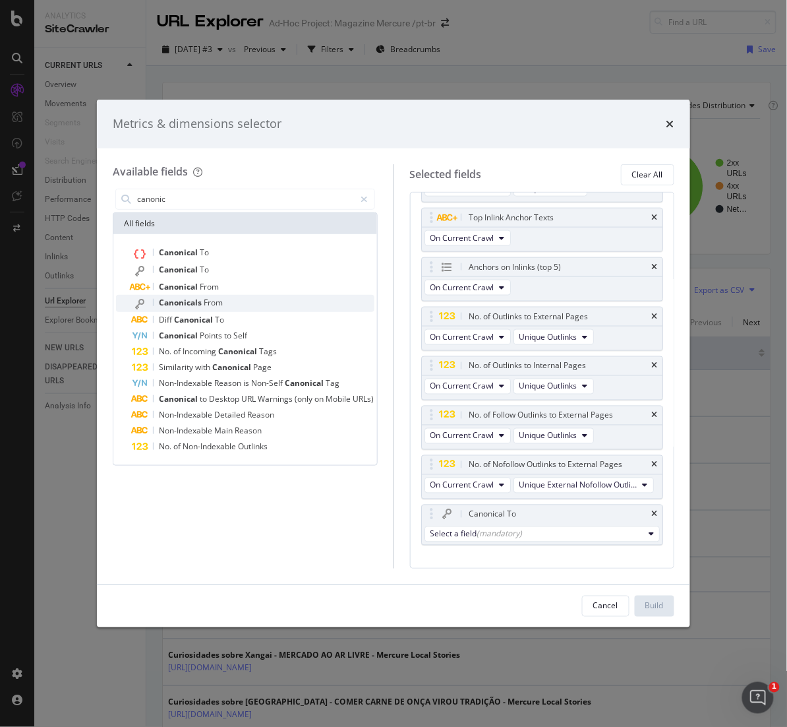
click at [225, 303] on div "Canonicals From" at bounding box center [253, 303] width 243 height 17
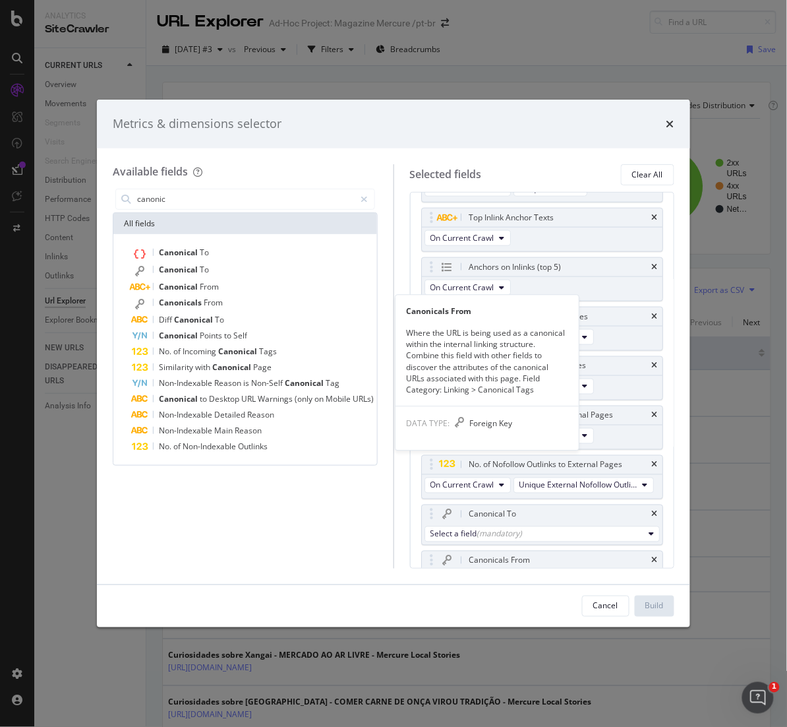
scroll to position [460, 0]
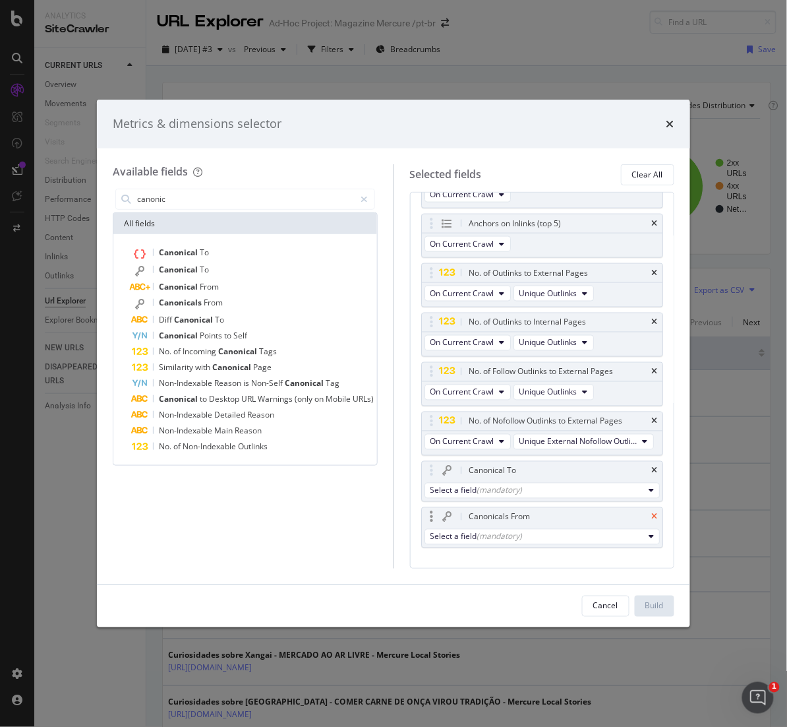
click at [651, 521] on icon "times" at bounding box center [654, 517] width 6 height 8
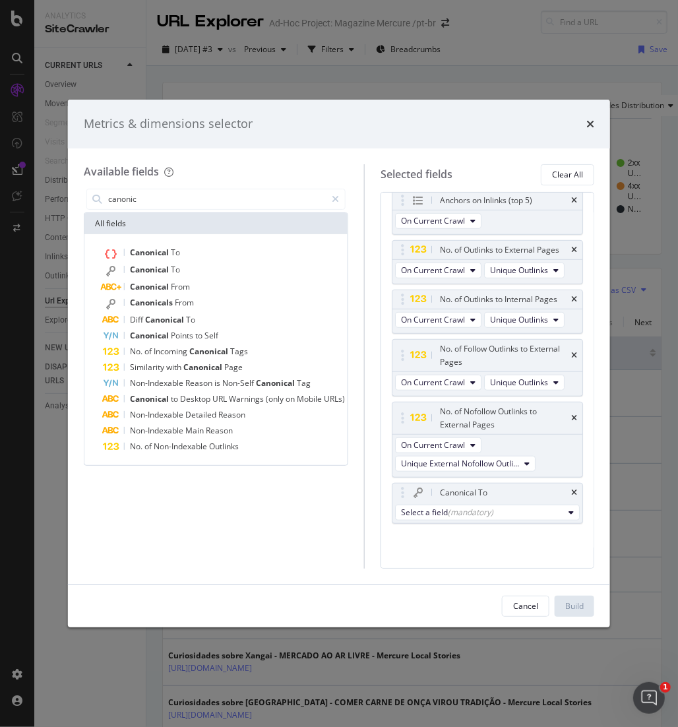
scroll to position [578, 0]
click at [232, 331] on div "Canonical Points to Self" at bounding box center [224, 336] width 242 height 16
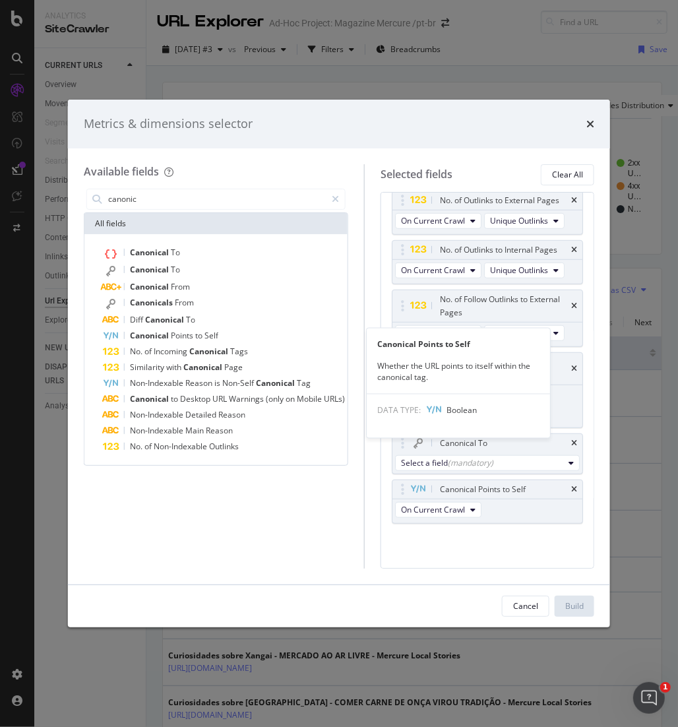
scroll to position [584, 0]
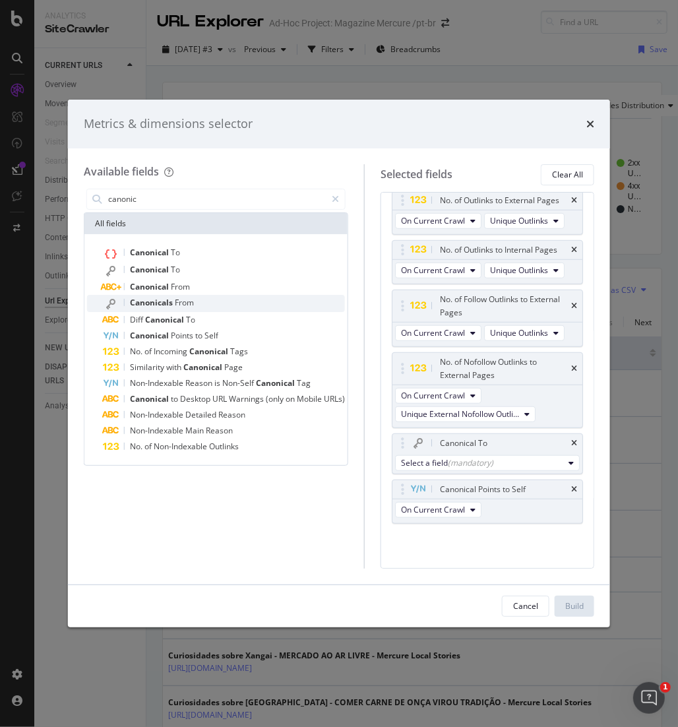
click at [220, 305] on div "Canonicals From" at bounding box center [224, 303] width 242 height 17
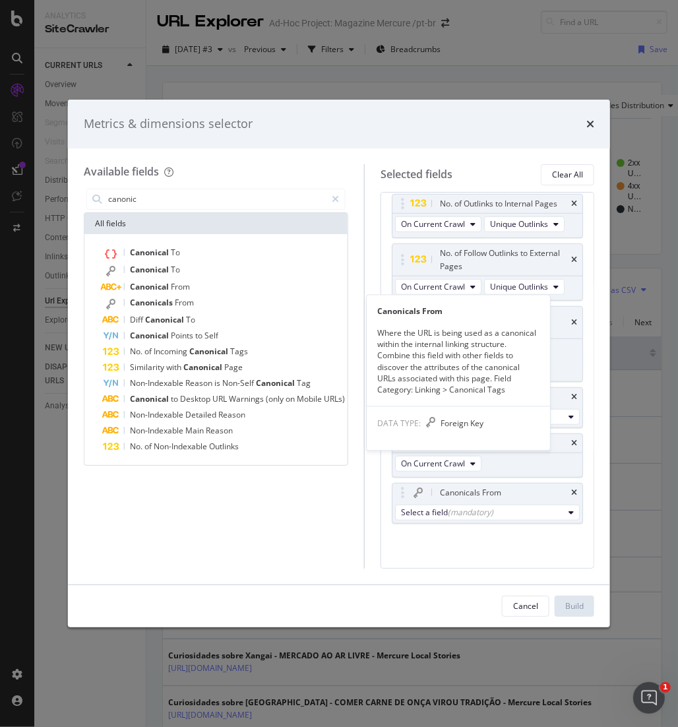
scroll to position [630, 0]
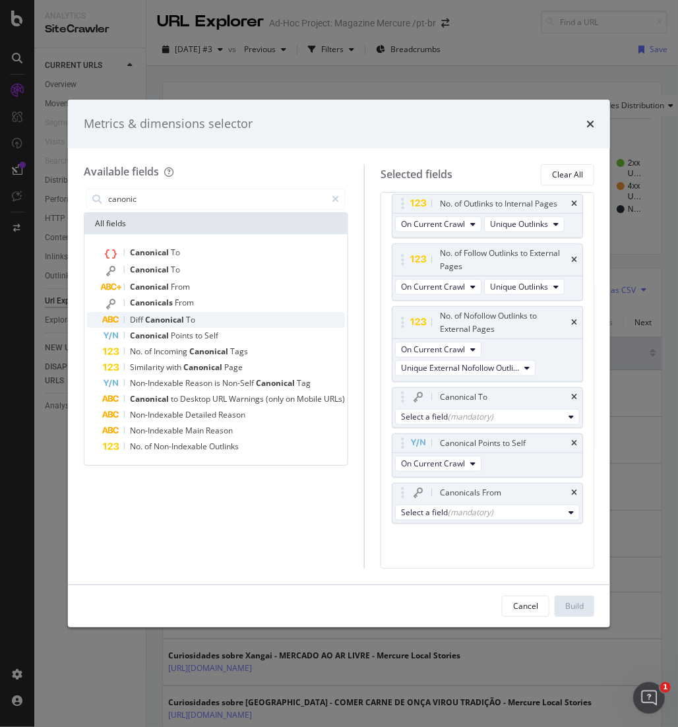
click at [215, 316] on div "Diff Canonical To" at bounding box center [224, 320] width 242 height 16
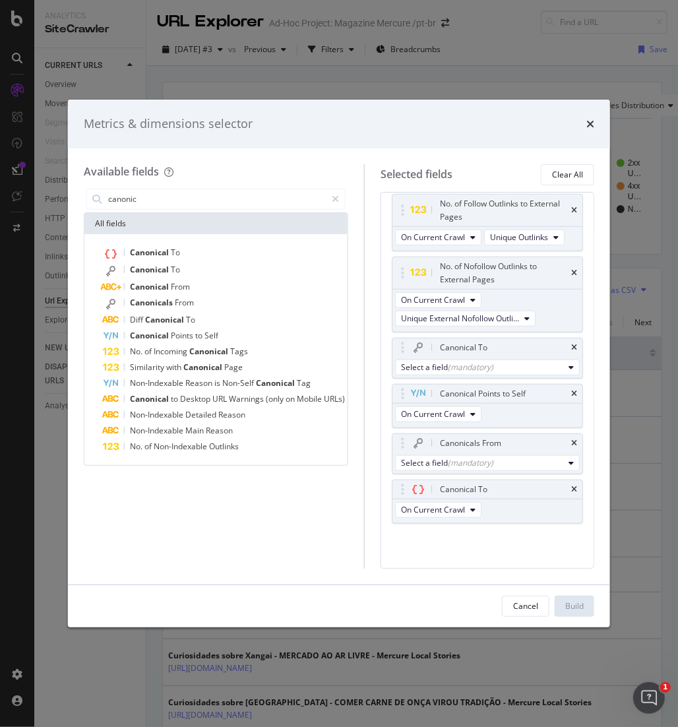
scroll to position [724, 0]
click at [571, 489] on icon "times" at bounding box center [574, 489] width 6 height 8
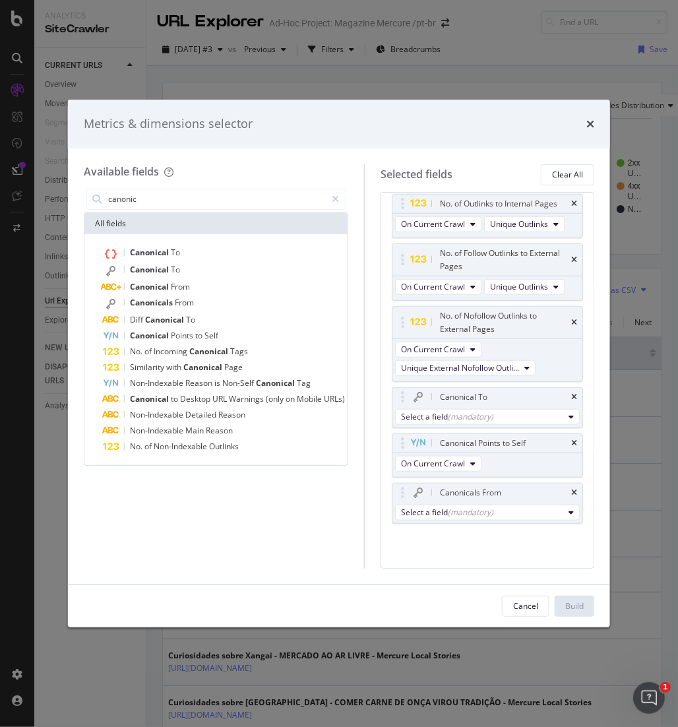
scroll to position [674, 0]
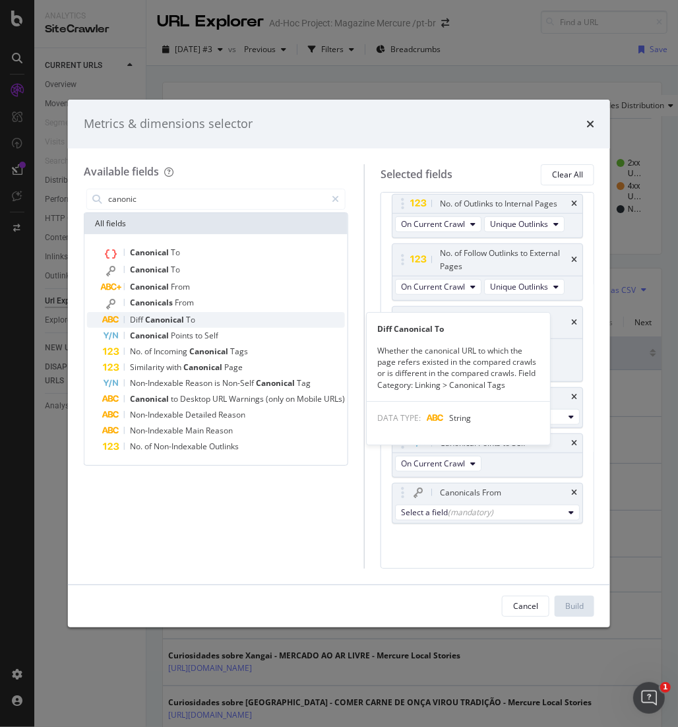
click at [175, 316] on span "Canonical" at bounding box center [165, 319] width 41 height 11
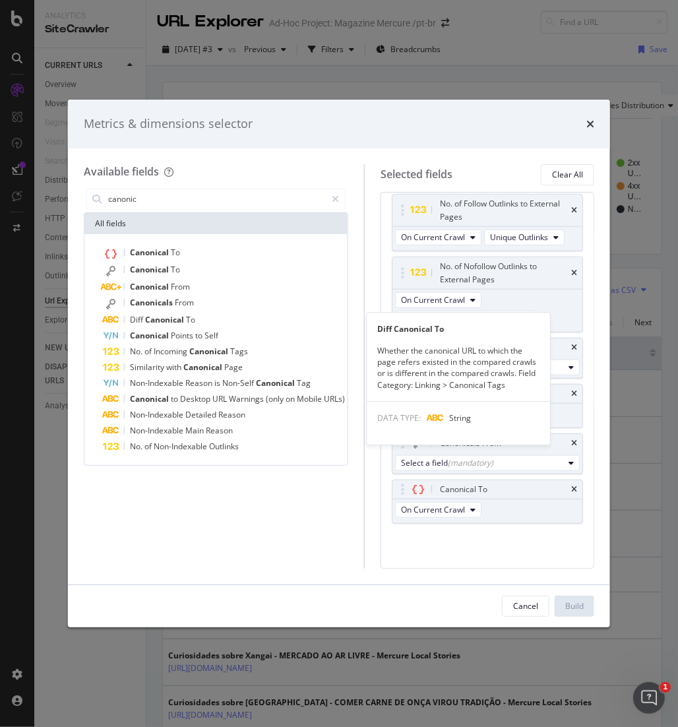
scroll to position [724, 0]
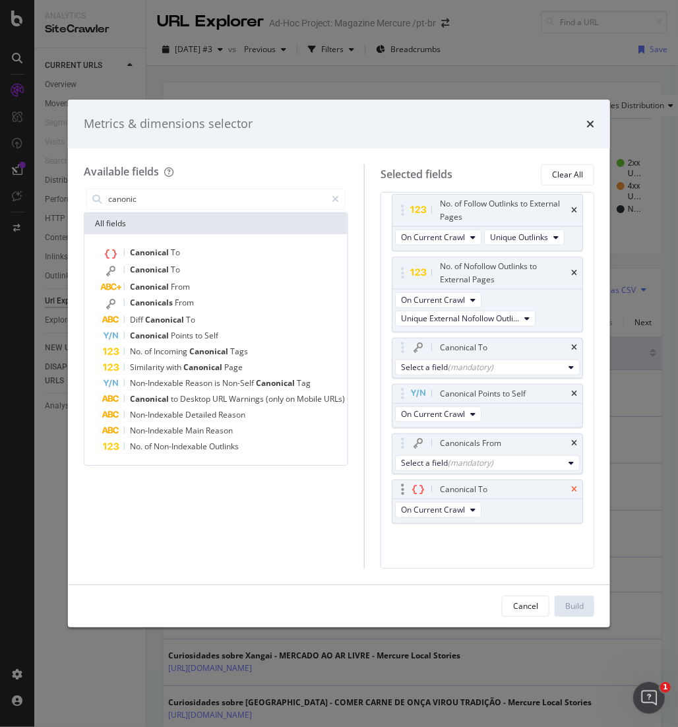
click at [571, 487] on icon "times" at bounding box center [574, 489] width 6 height 8
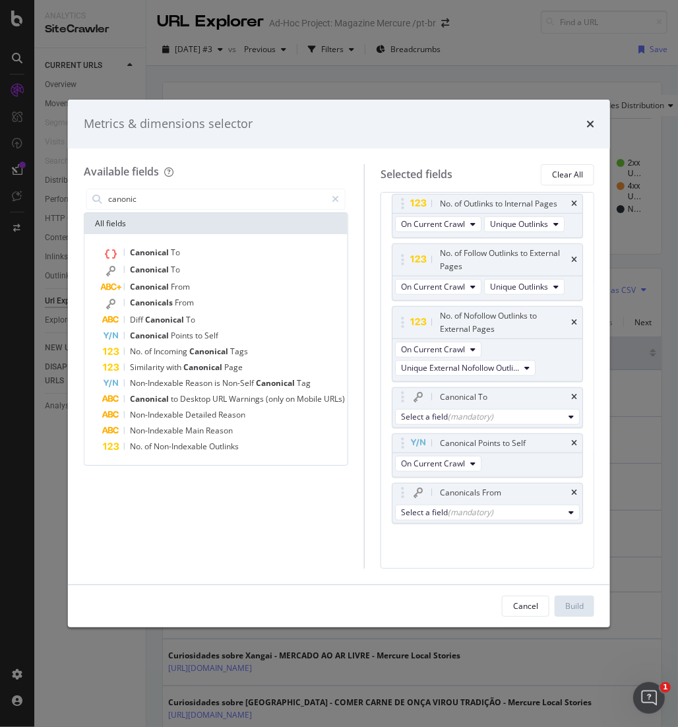
scroll to position [674, 0]
click at [175, 253] on span "To" at bounding box center [175, 252] width 9 height 11
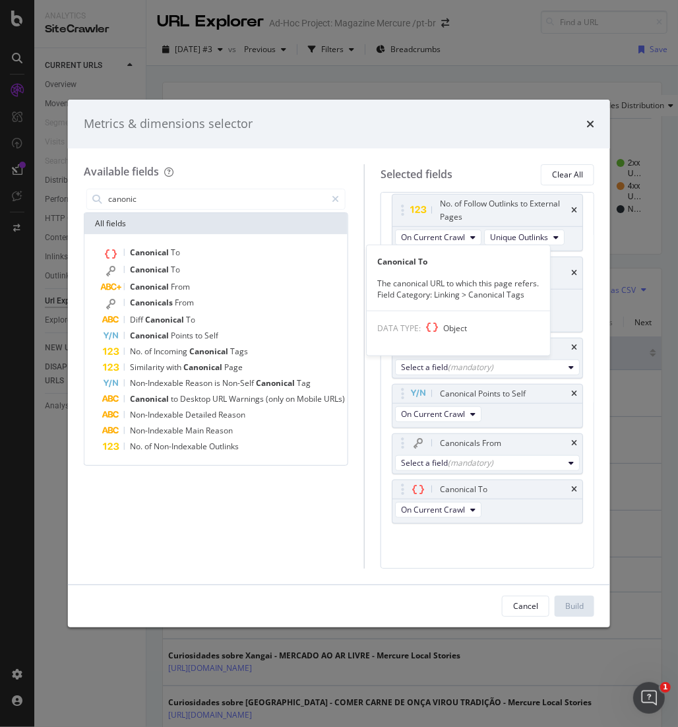
scroll to position [724, 0]
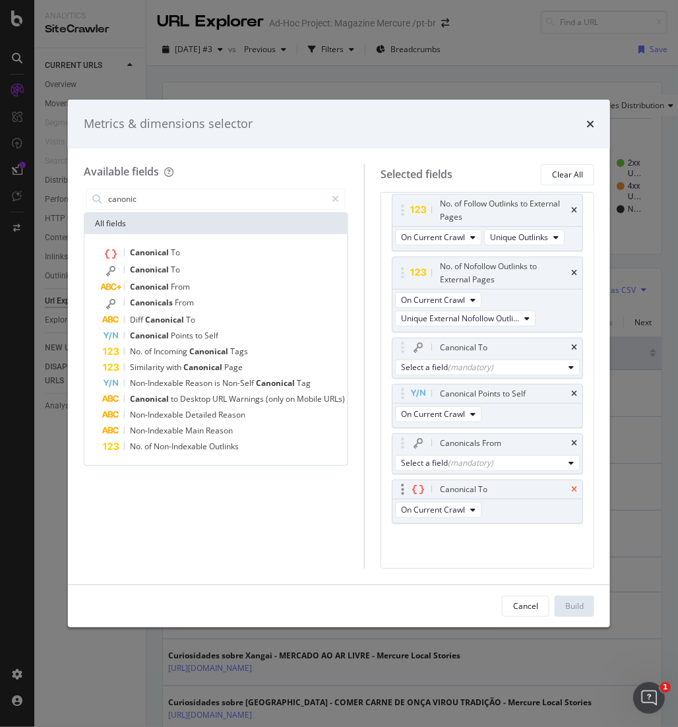
click at [571, 489] on icon "times" at bounding box center [574, 489] width 6 height 8
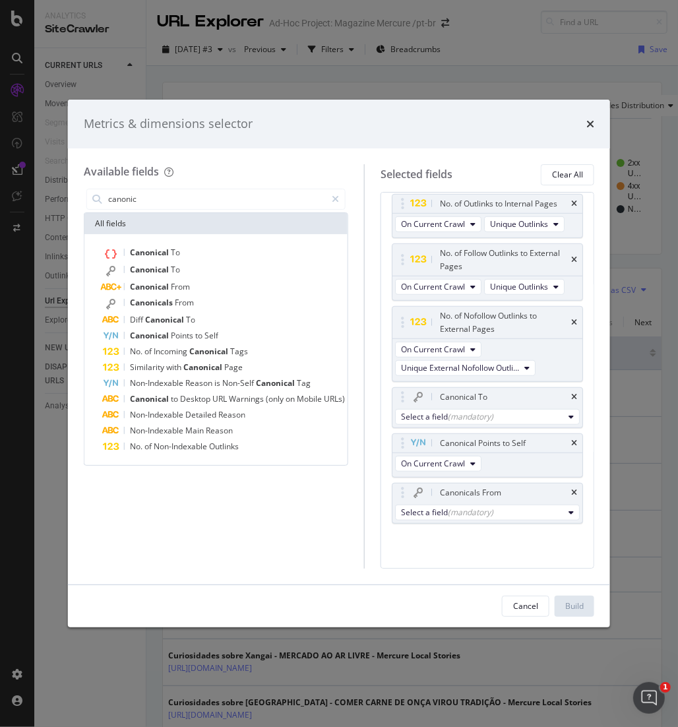
scroll to position [674, 0]
click at [204, 320] on div "Diff Canonical To" at bounding box center [224, 320] width 242 height 16
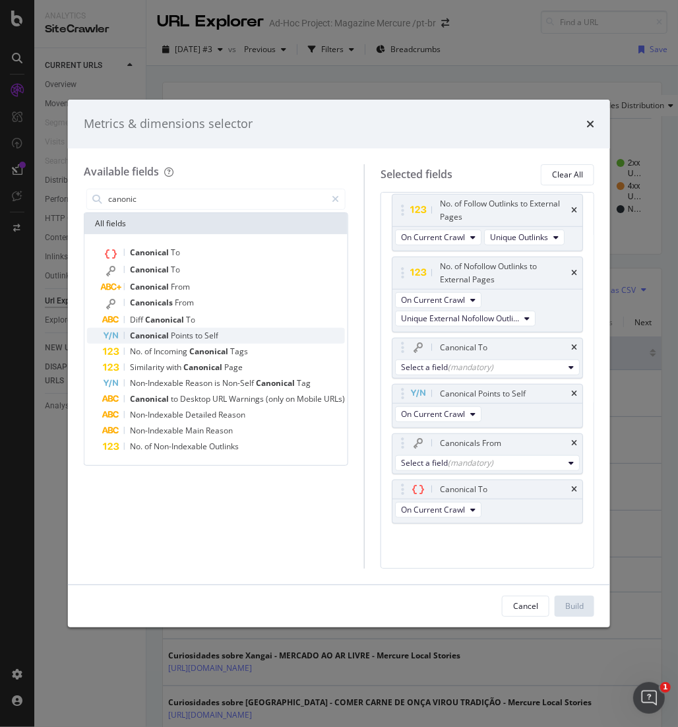
click at [171, 334] on span "Points" at bounding box center [183, 335] width 24 height 11
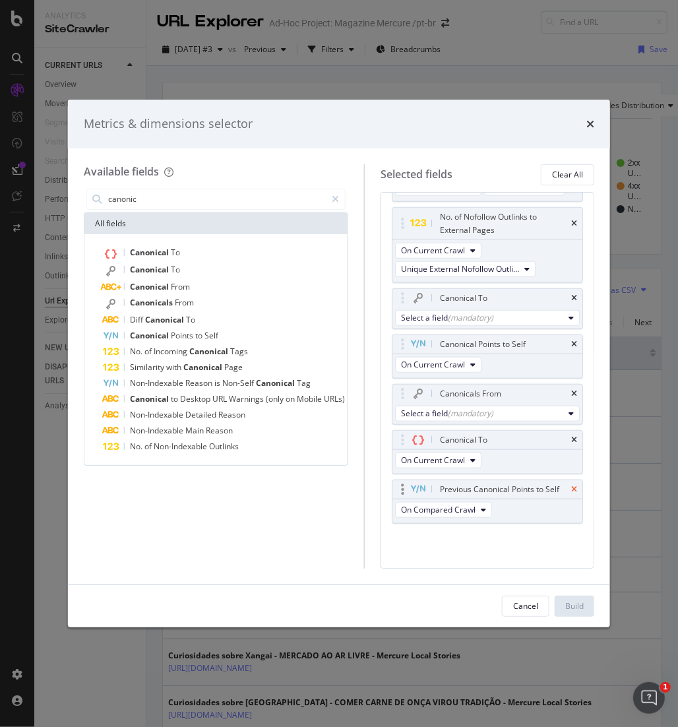
click at [571, 493] on icon "times" at bounding box center [574, 489] width 6 height 8
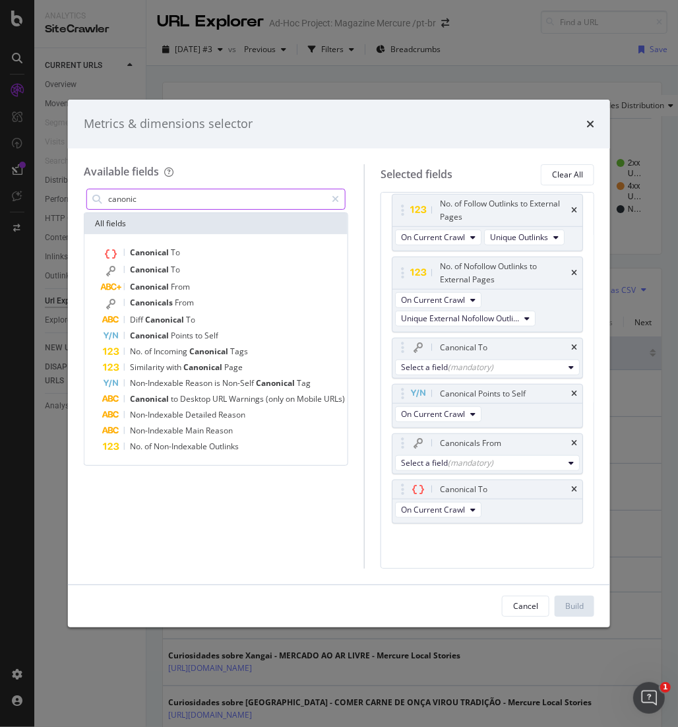
click at [170, 198] on input "canonic" at bounding box center [216, 199] width 219 height 20
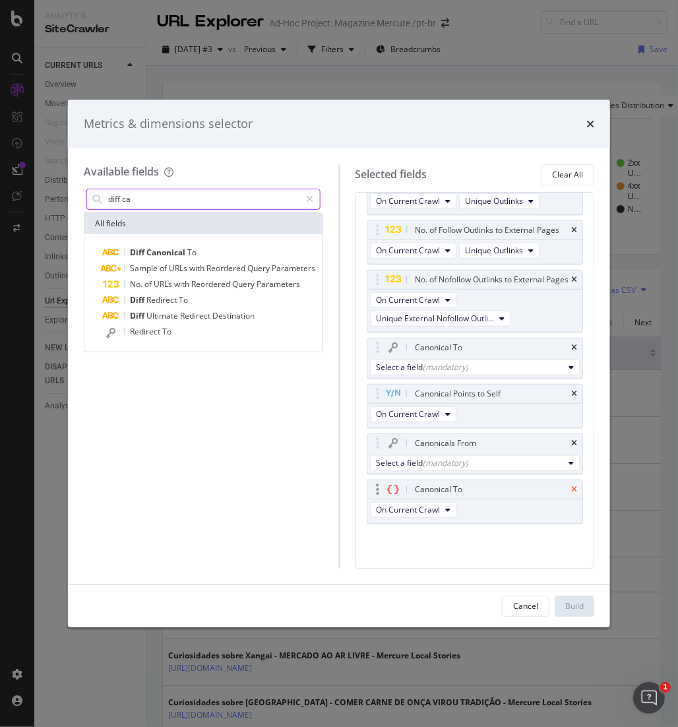
type input "diff ca"
click at [571, 488] on icon "times" at bounding box center [574, 489] width 6 height 8
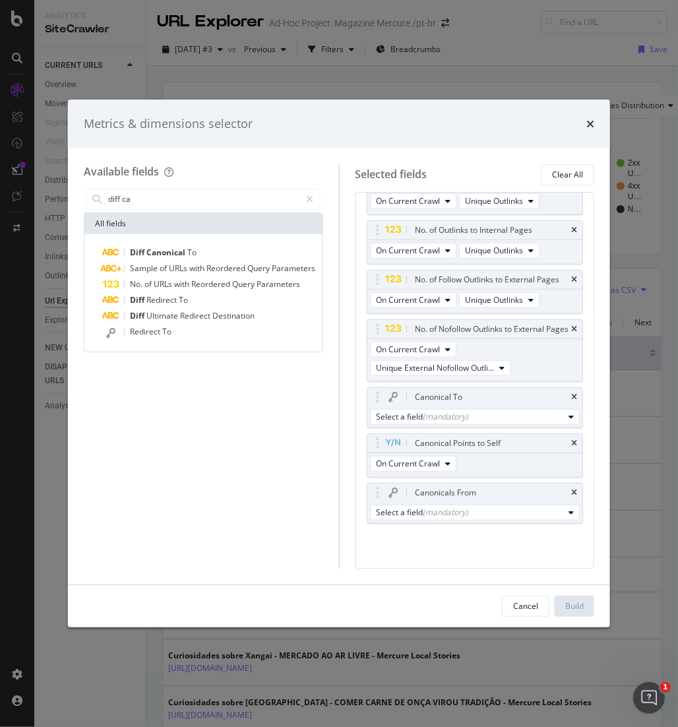
scroll to position [579, 0]
click at [212, 253] on div "Diff Canonical To" at bounding box center [211, 253] width 217 height 16
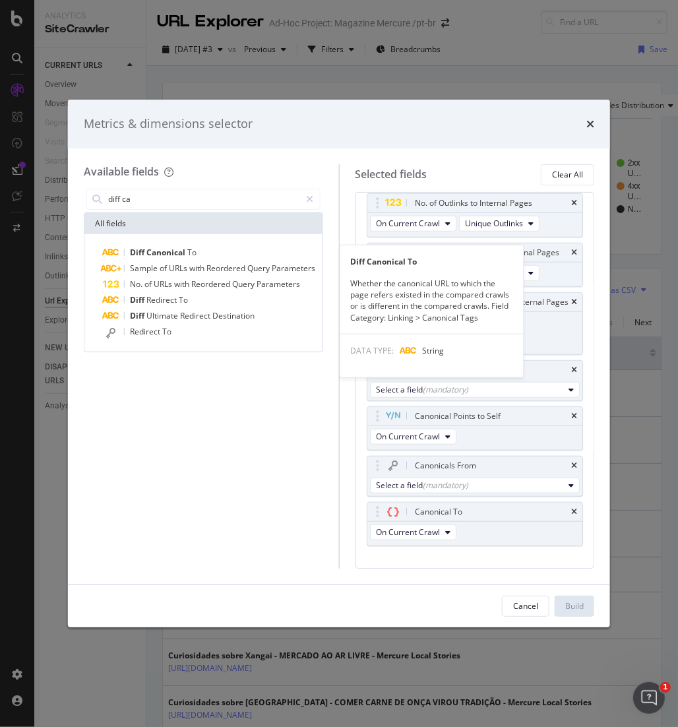
scroll to position [629, 0]
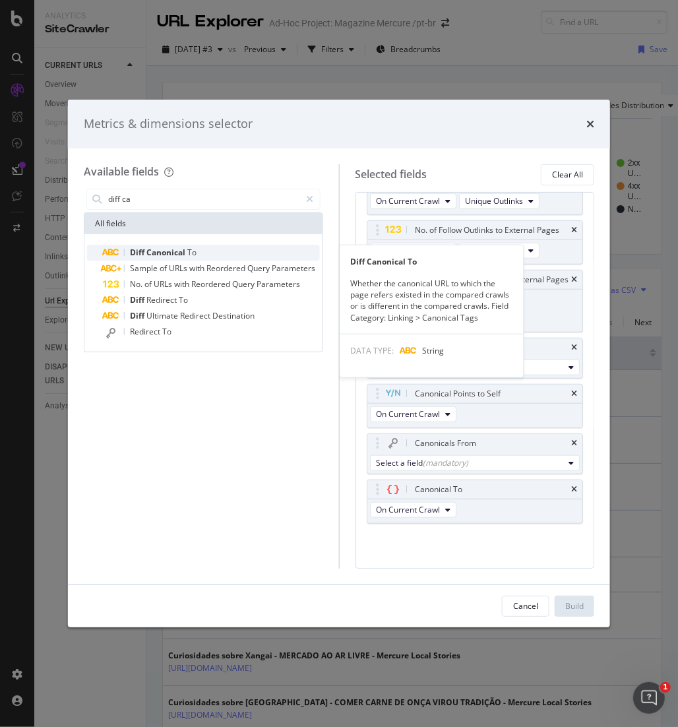
click at [433, 349] on span "String" at bounding box center [434, 349] width 22 height 11
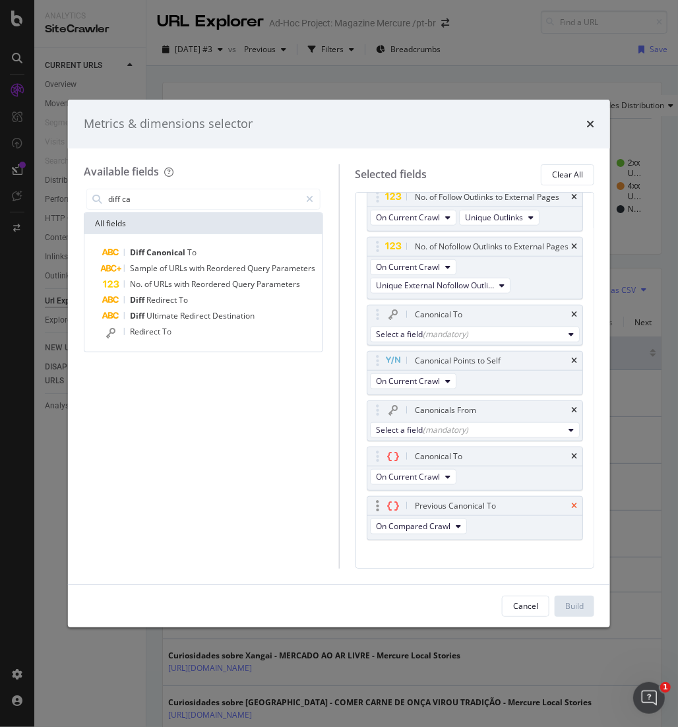
click at [571, 510] on icon "times" at bounding box center [574, 506] width 6 height 8
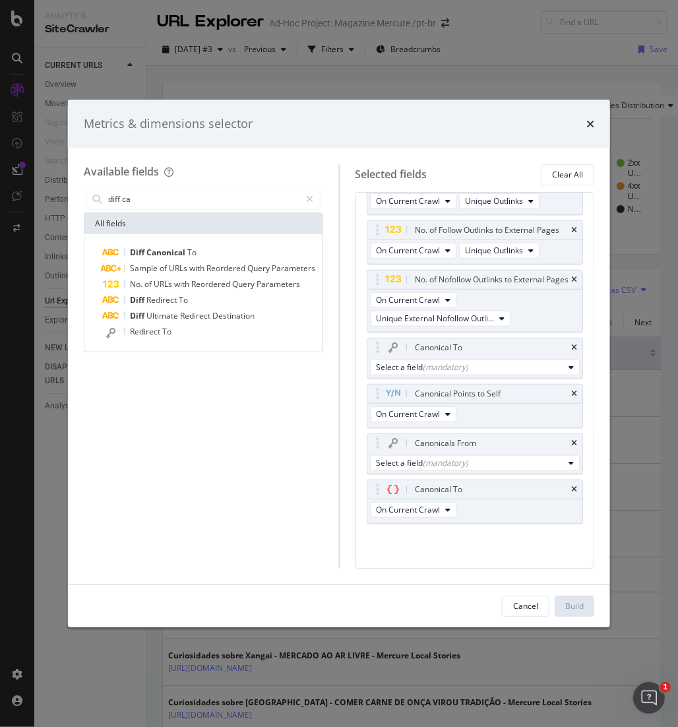
scroll to position [629, 0]
click at [571, 487] on icon "times" at bounding box center [574, 489] width 6 height 8
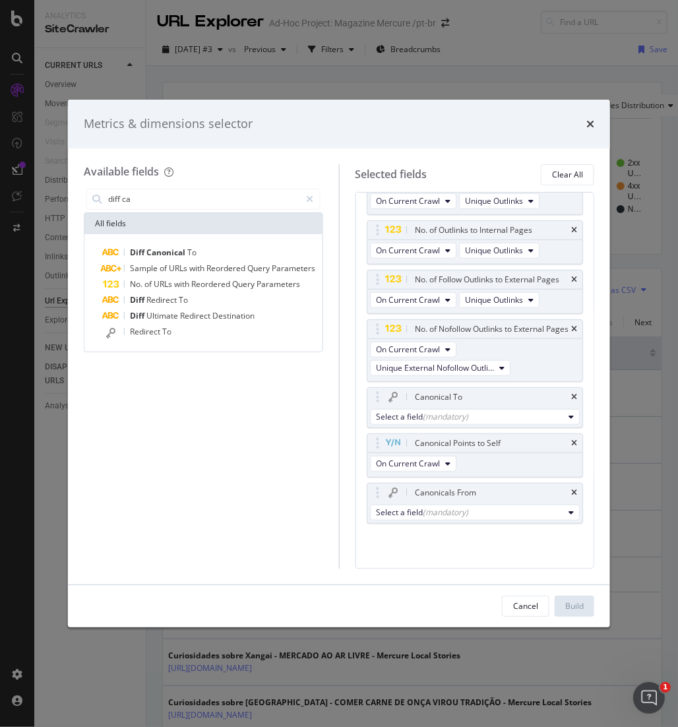
scroll to position [579, 0]
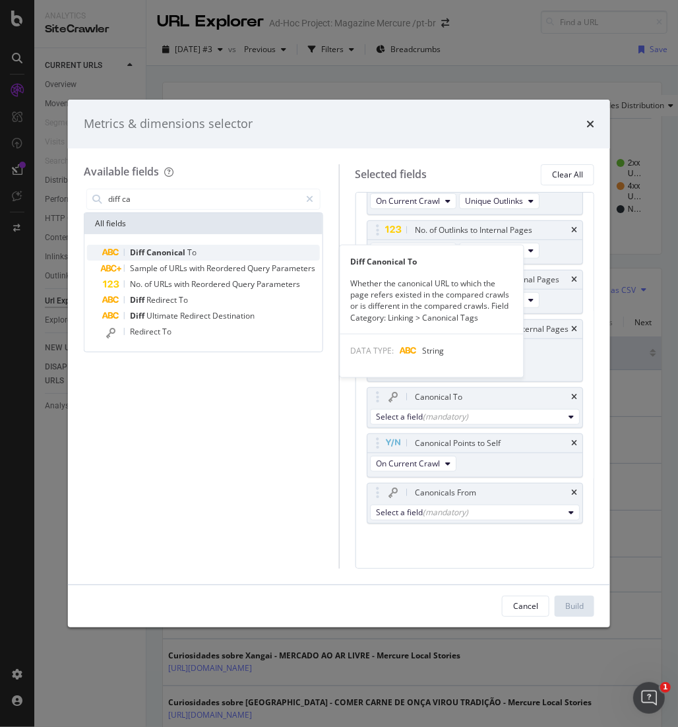
click at [368, 261] on div "Diff Canonical To" at bounding box center [431, 261] width 183 height 11
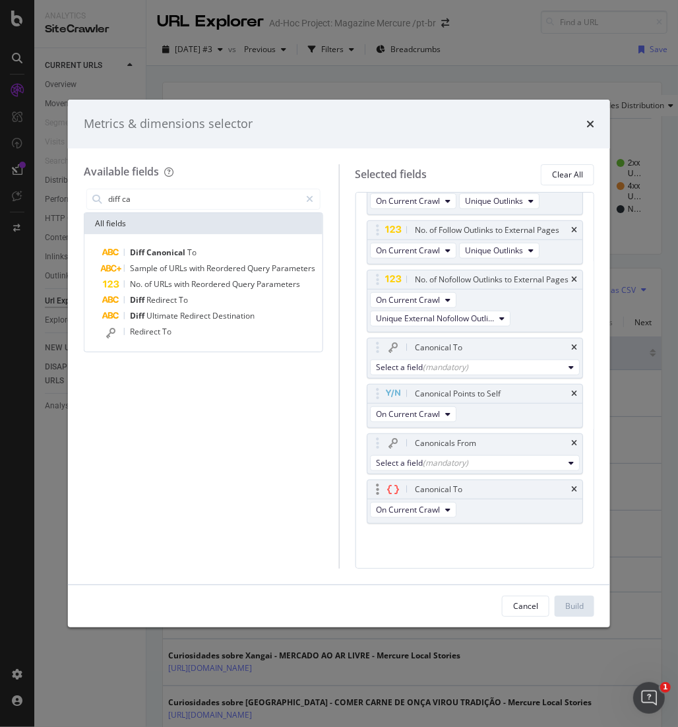
click at [378, 493] on icon "modal" at bounding box center [377, 489] width 3 height 13
click at [571, 485] on icon "times" at bounding box center [574, 489] width 6 height 8
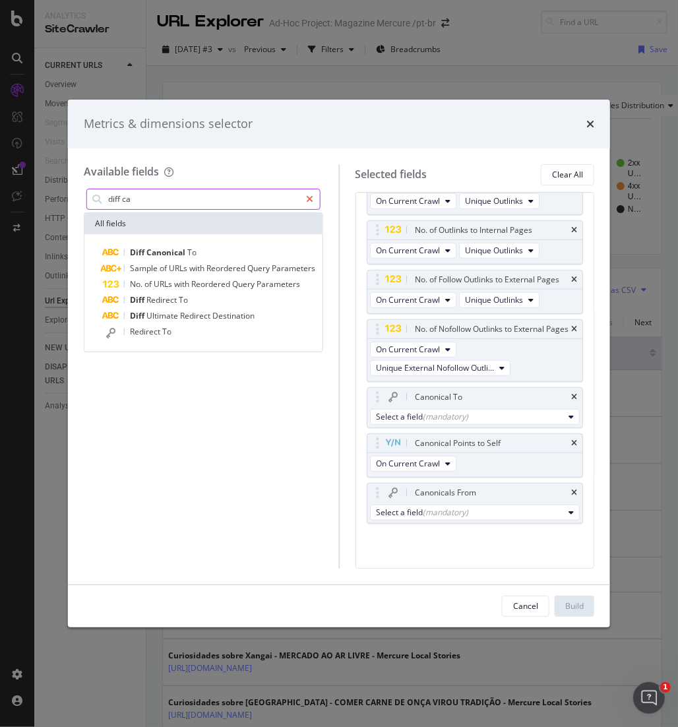
click at [307, 196] on icon "modal" at bounding box center [310, 199] width 7 height 9
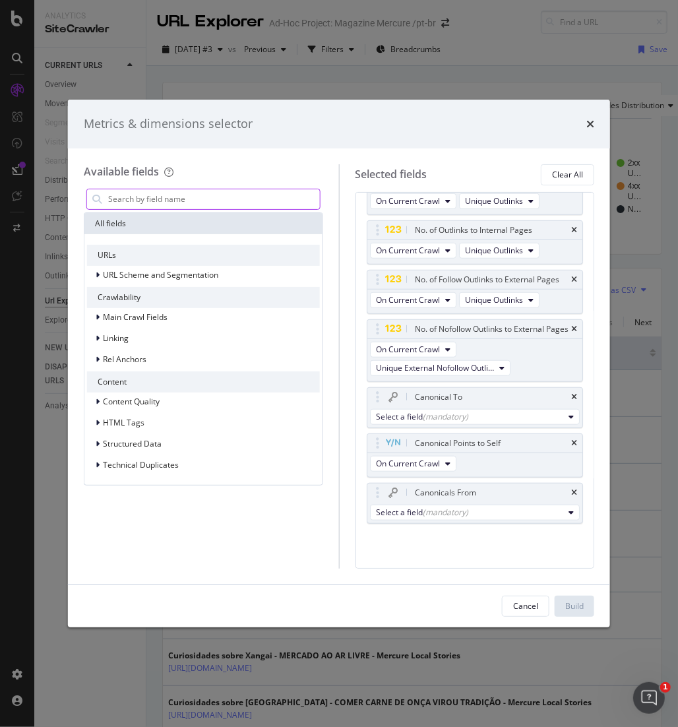
click at [255, 195] on input "modal" at bounding box center [213, 199] width 213 height 20
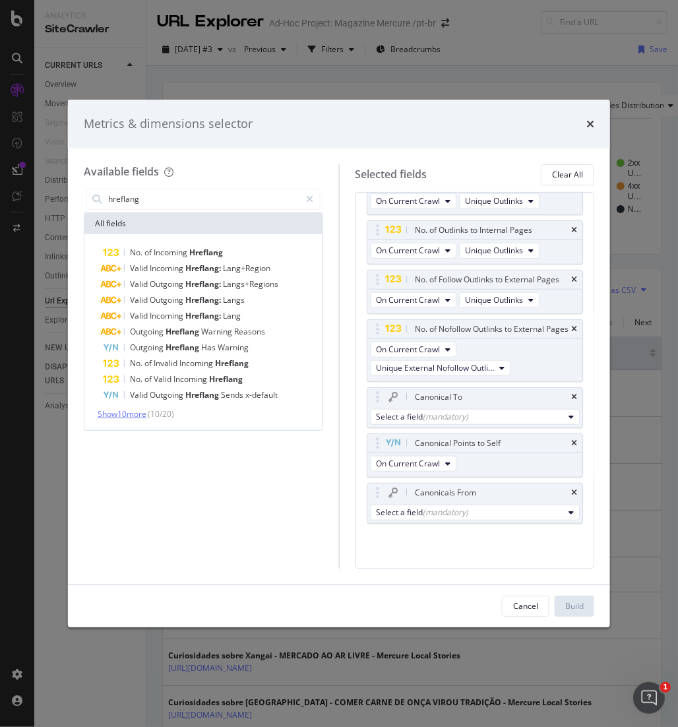
click at [123, 417] on span "Show 10 more" at bounding box center [122, 413] width 49 height 11
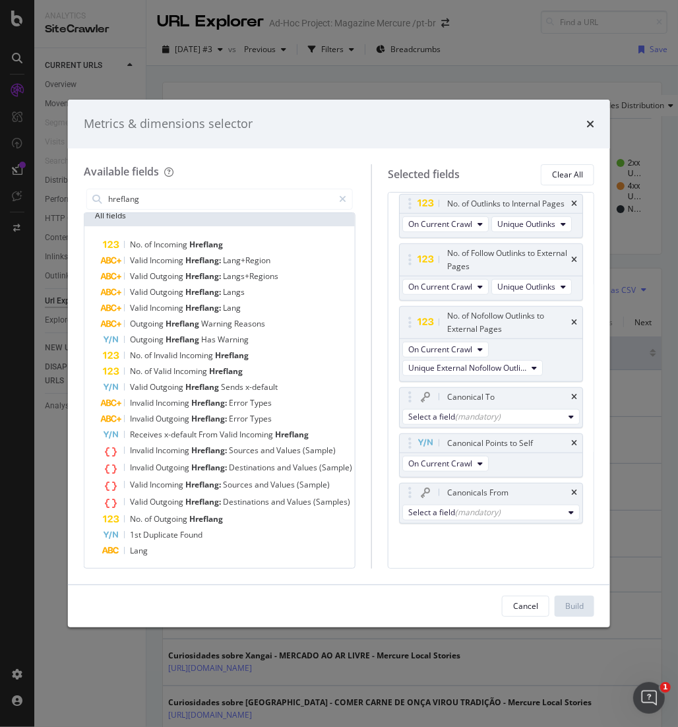
scroll to position [0, 0]
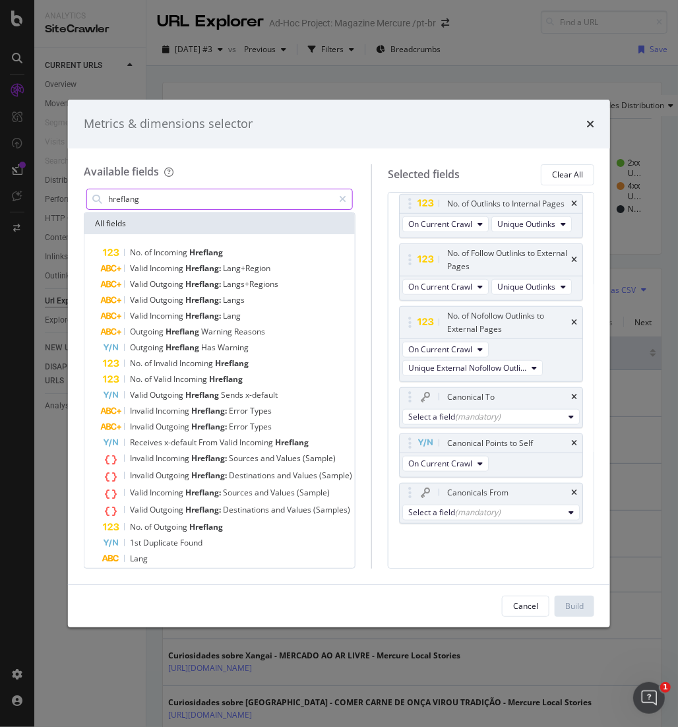
click at [251, 201] on input "hreflang" at bounding box center [220, 199] width 226 height 20
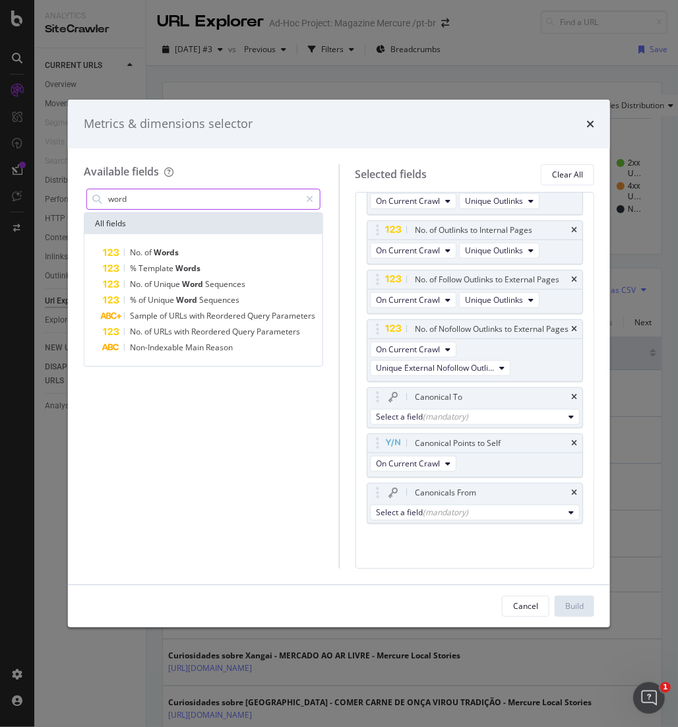
click at [227, 201] on input "word" at bounding box center [204, 199] width 194 height 20
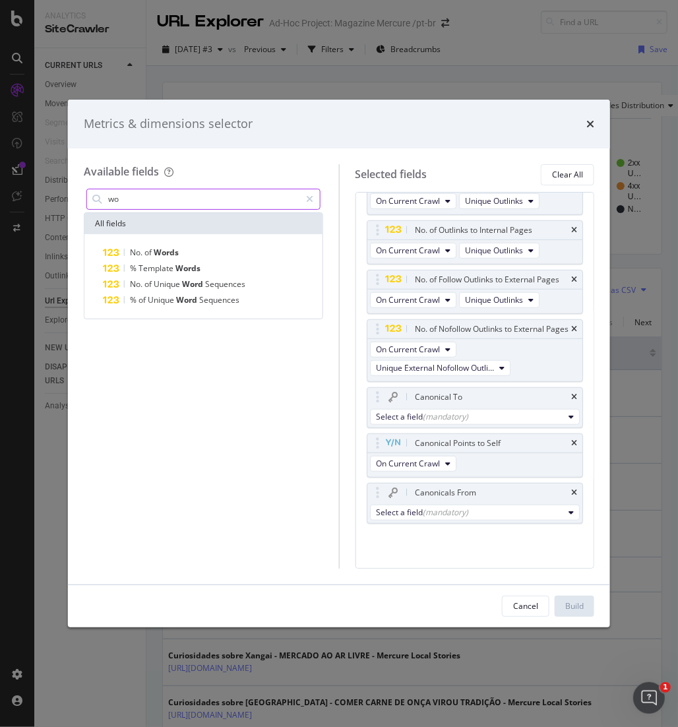
type input "w"
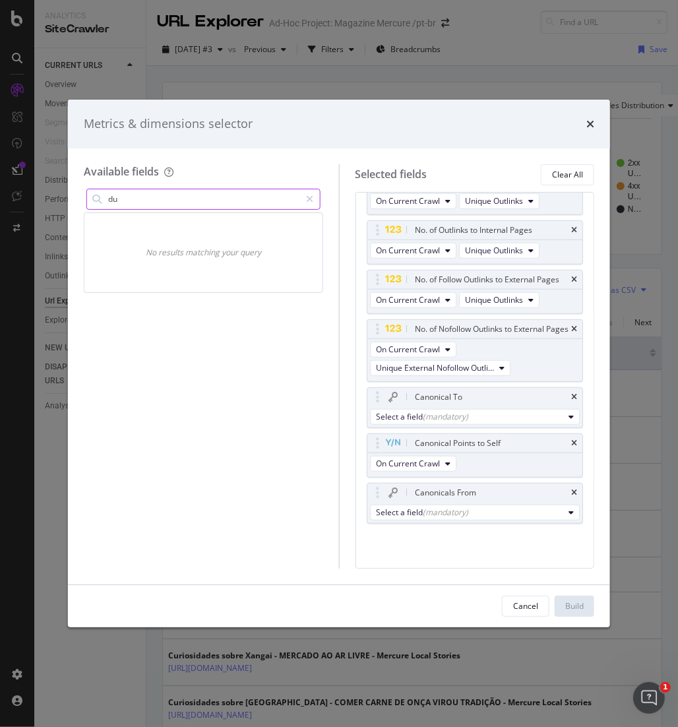
type input "d"
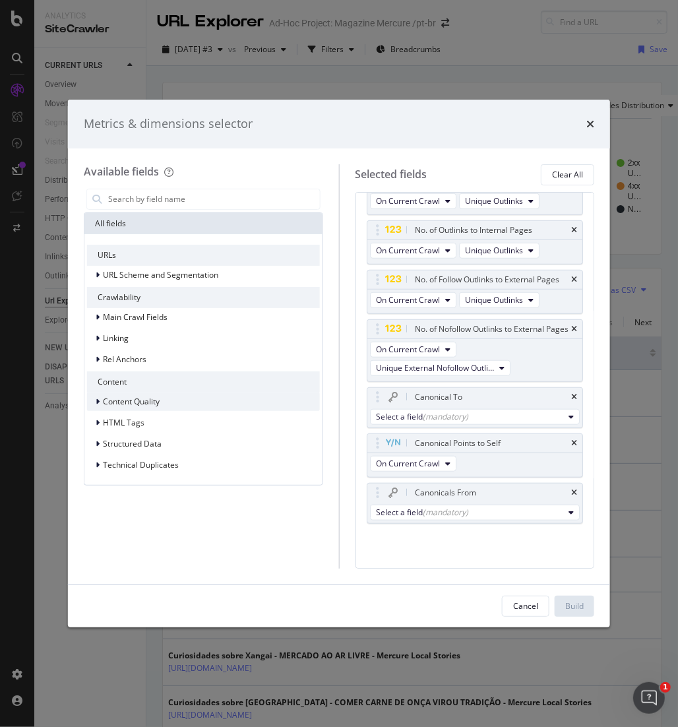
click at [113, 402] on span "Content Quality" at bounding box center [131, 401] width 57 height 11
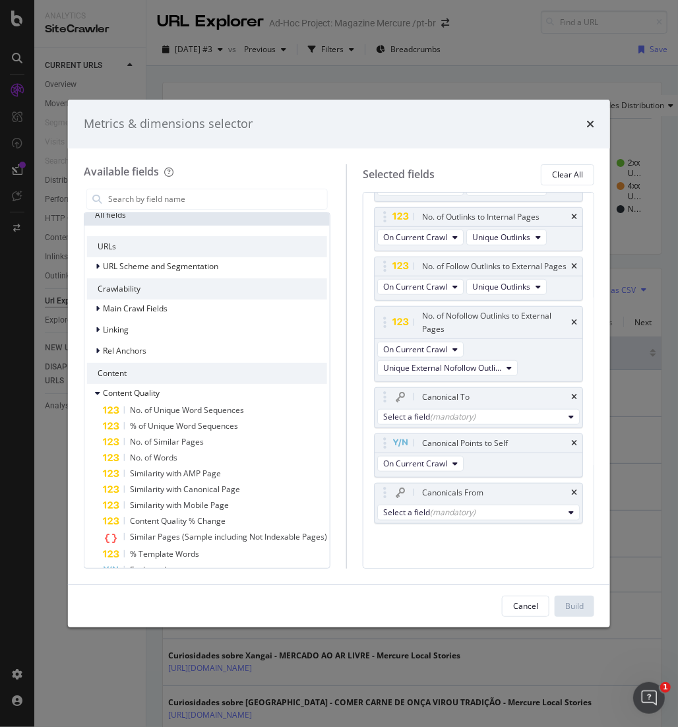
scroll to position [0, 0]
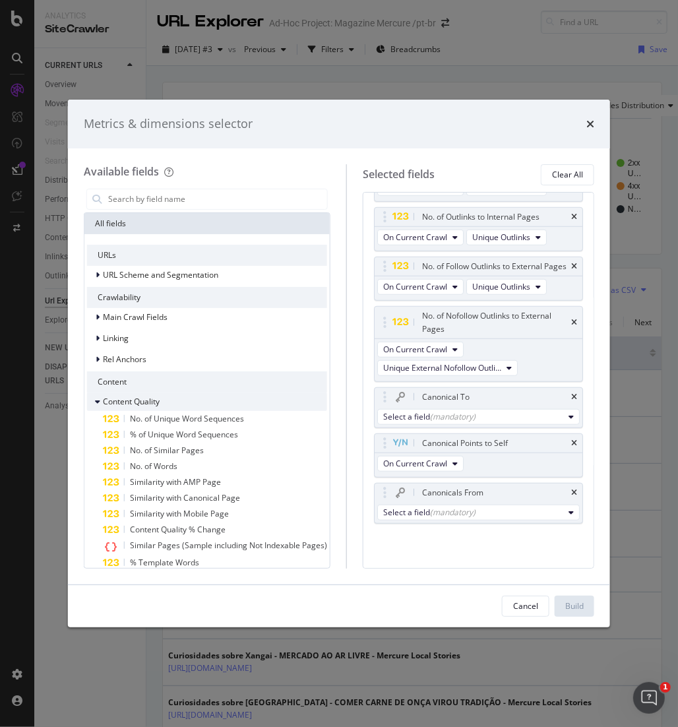
click at [97, 400] on icon "modal" at bounding box center [97, 402] width 5 height 8
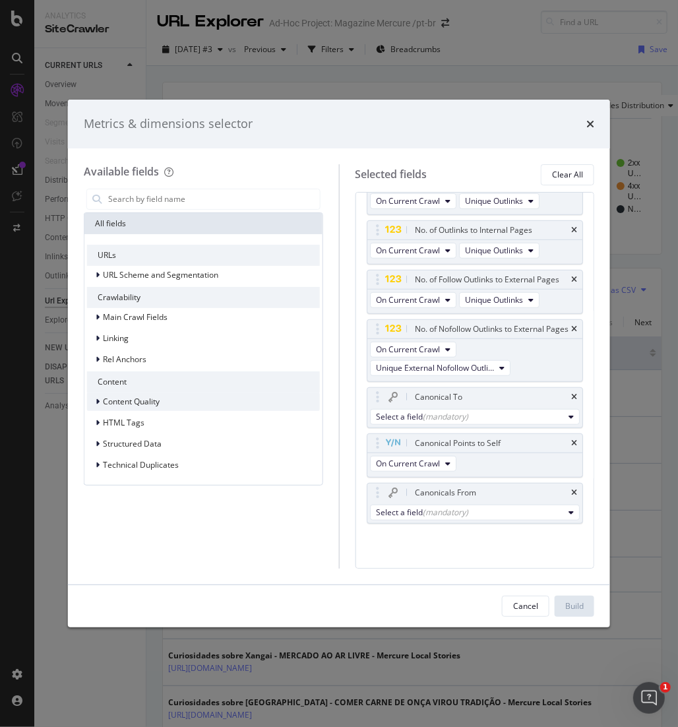
click at [98, 401] on icon "modal" at bounding box center [98, 402] width 4 height 8
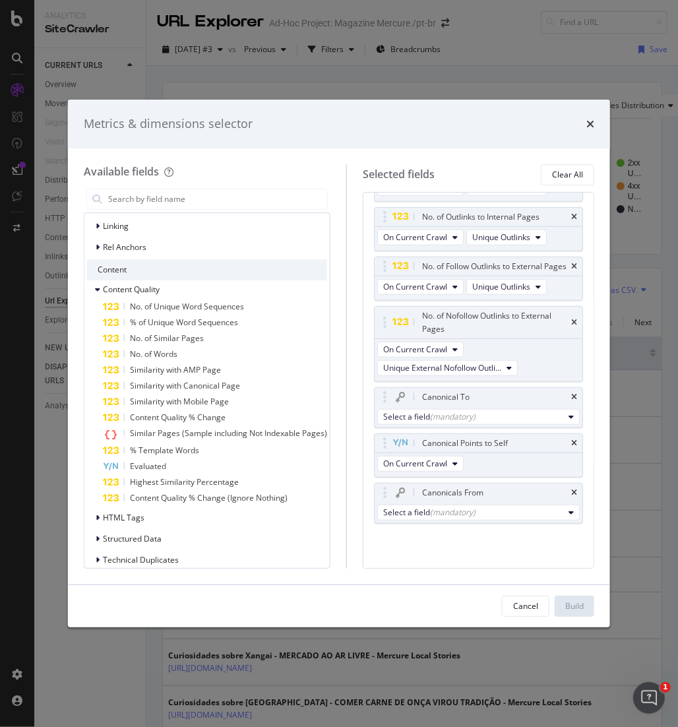
scroll to position [123, 0]
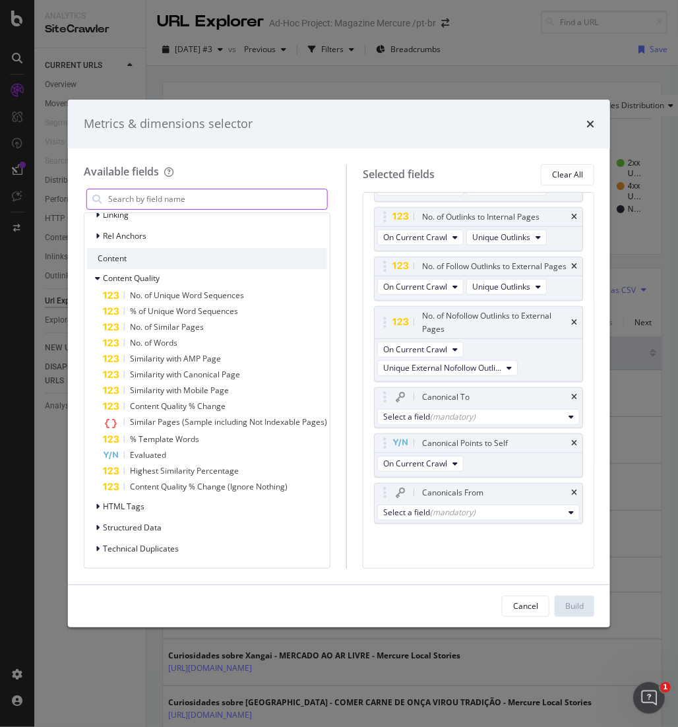
click at [289, 196] on input "modal" at bounding box center [217, 199] width 220 height 20
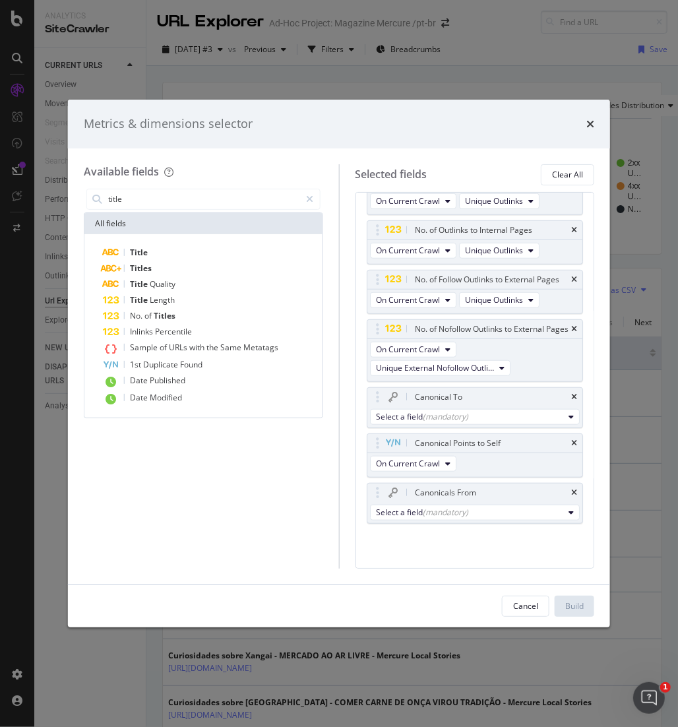
click at [335, 516] on div "Available fields title All fields Title Titles Title Quality Title Length No. o…" at bounding box center [211, 366] width 255 height 404
click at [187, 198] on input "title" at bounding box center [204, 199] width 194 height 20
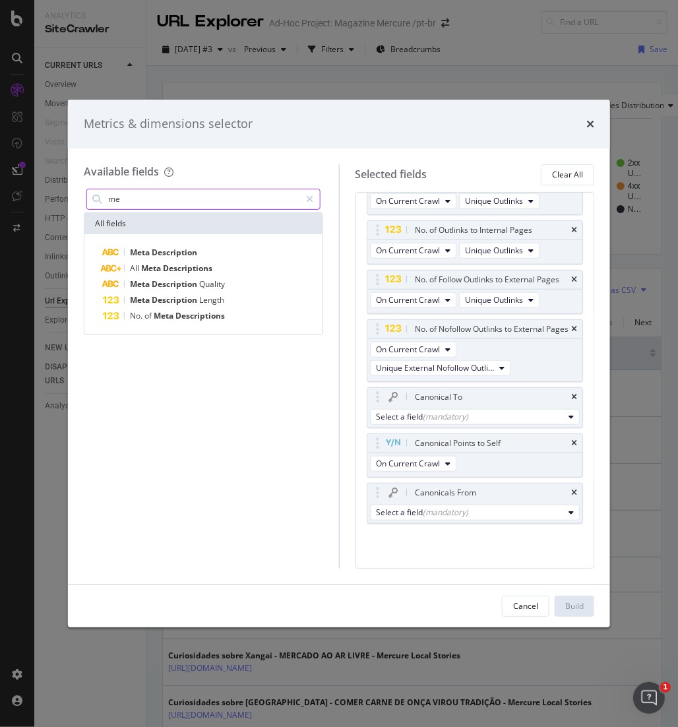
type input "m"
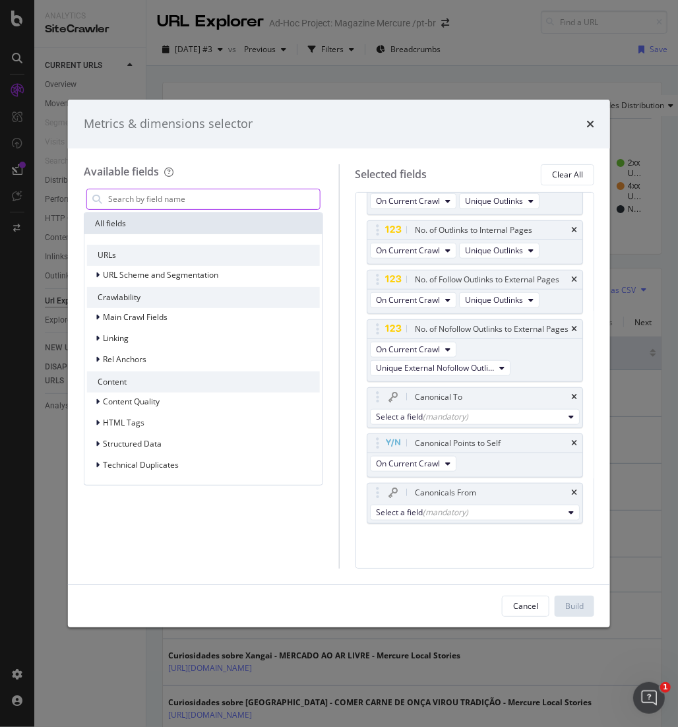
type input "h"
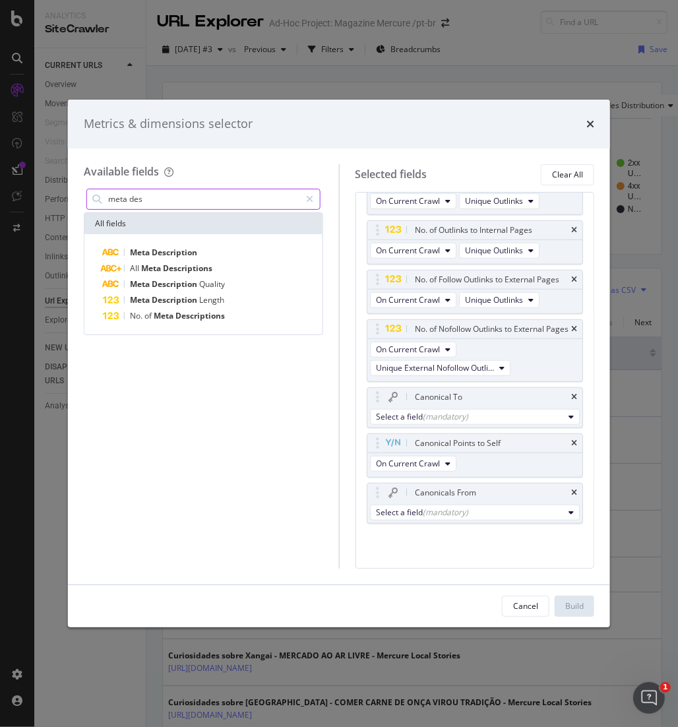
click at [265, 201] on input "meta des" at bounding box center [204, 199] width 194 height 20
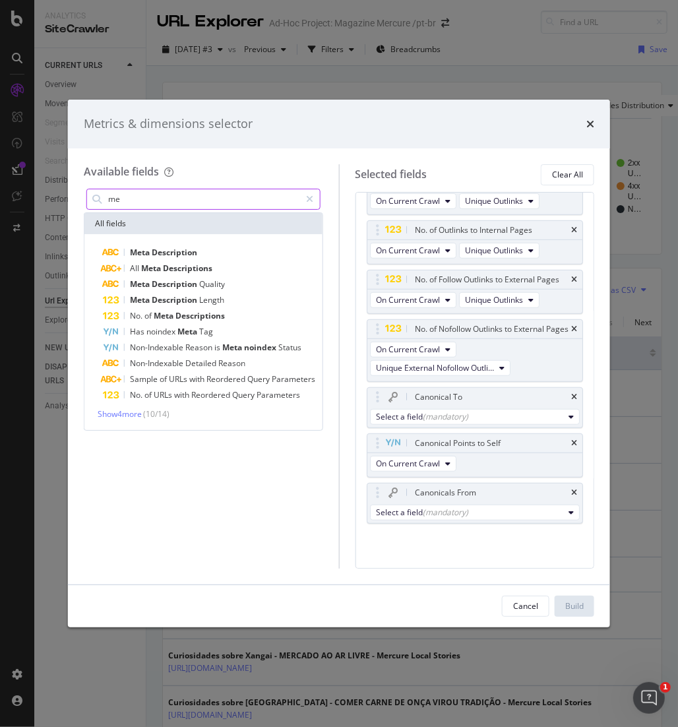
type input "m"
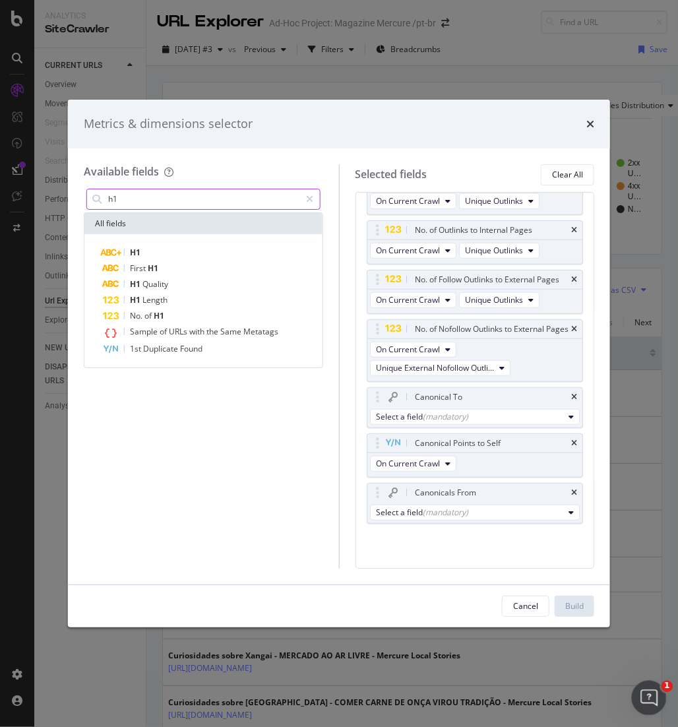
type input "h1"
click at [308, 198] on icon "modal" at bounding box center [310, 199] width 7 height 9
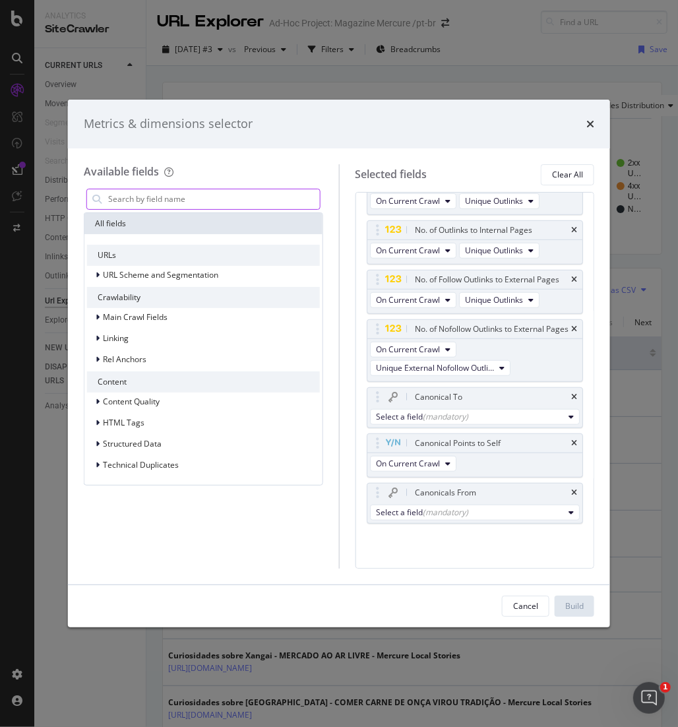
click at [134, 196] on input "modal" at bounding box center [213, 199] width 213 height 20
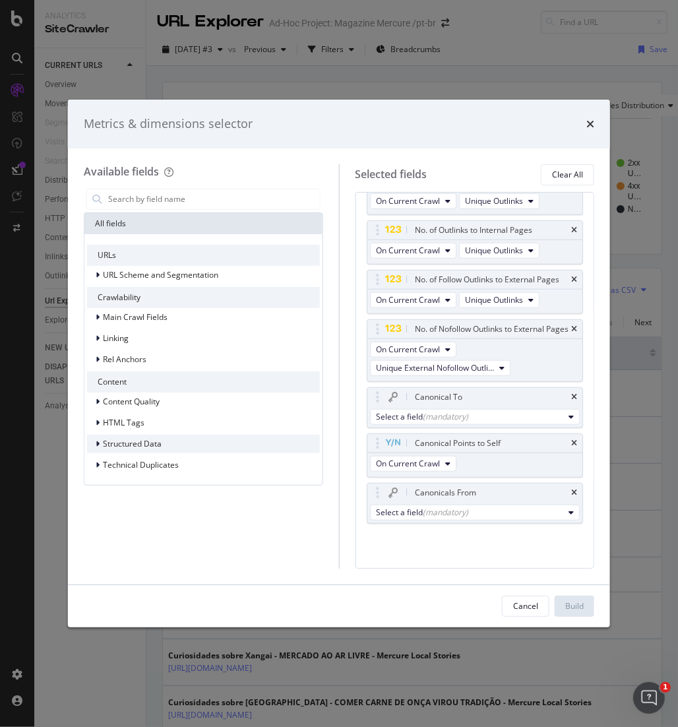
click at [123, 442] on span "Structured Data" at bounding box center [132, 443] width 59 height 11
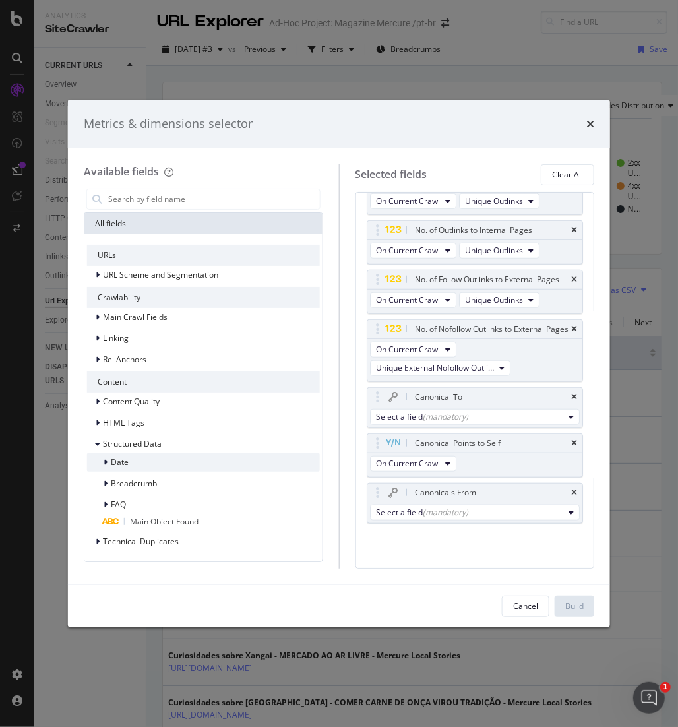
click at [121, 462] on span "Date" at bounding box center [120, 461] width 18 height 11
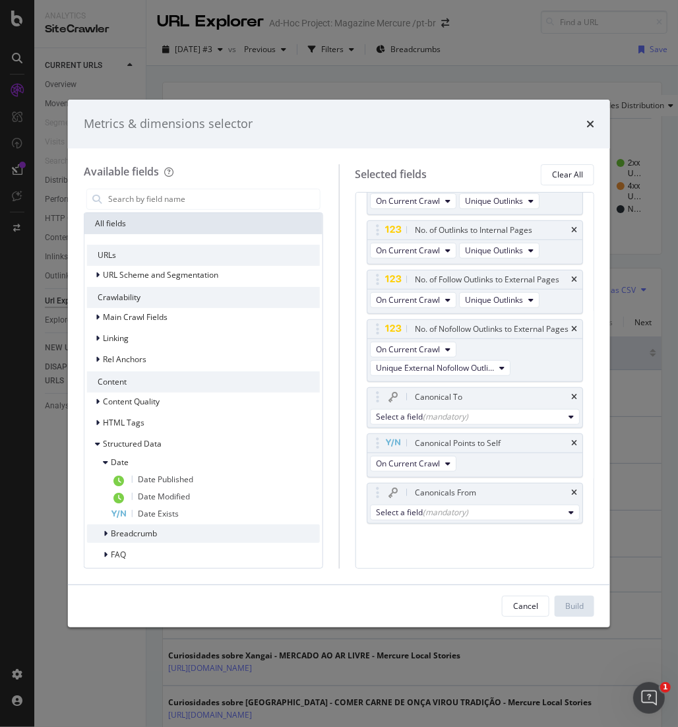
click at [146, 533] on span "Breadcrumb" at bounding box center [134, 532] width 46 height 11
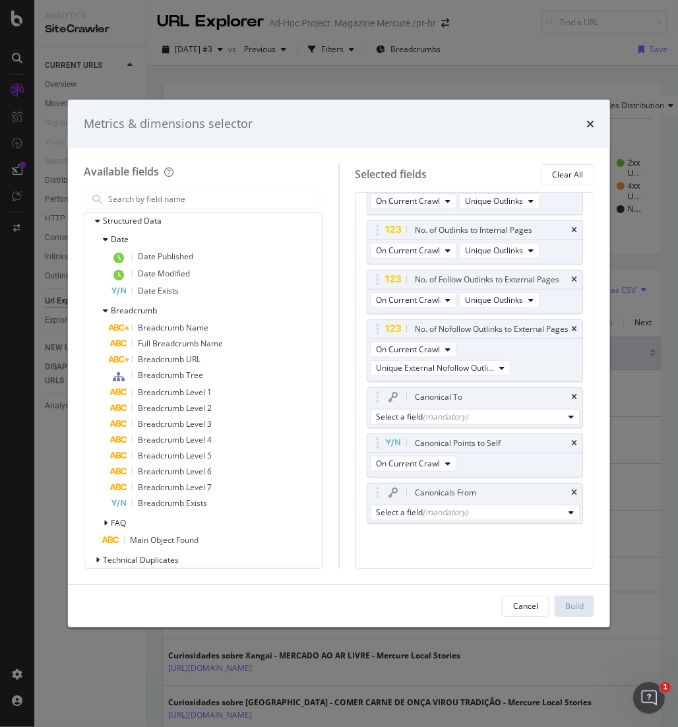
scroll to position [234, 0]
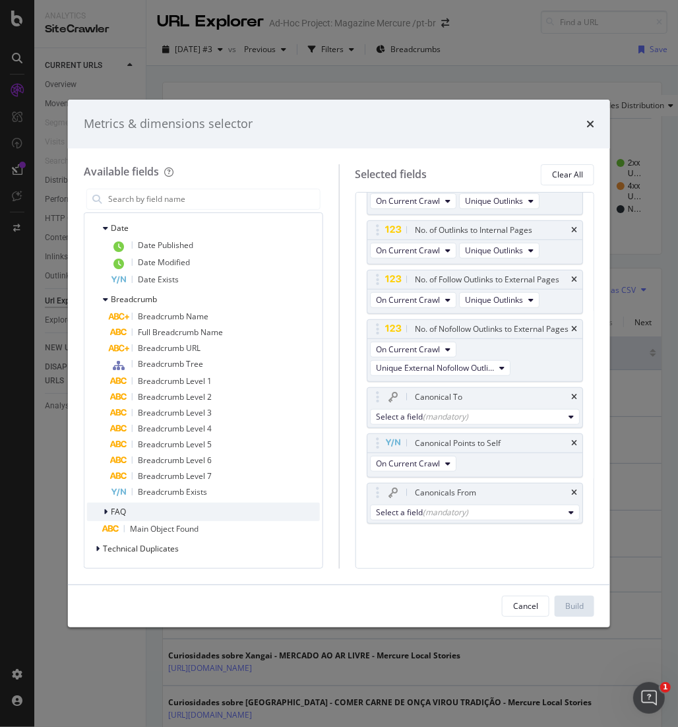
click at [105, 512] on icon "modal" at bounding box center [106, 512] width 4 height 8
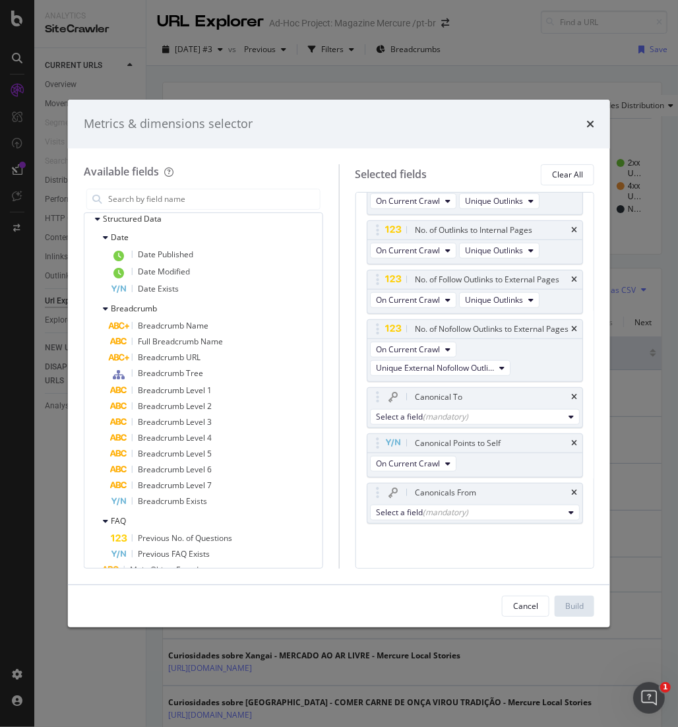
scroll to position [266, 0]
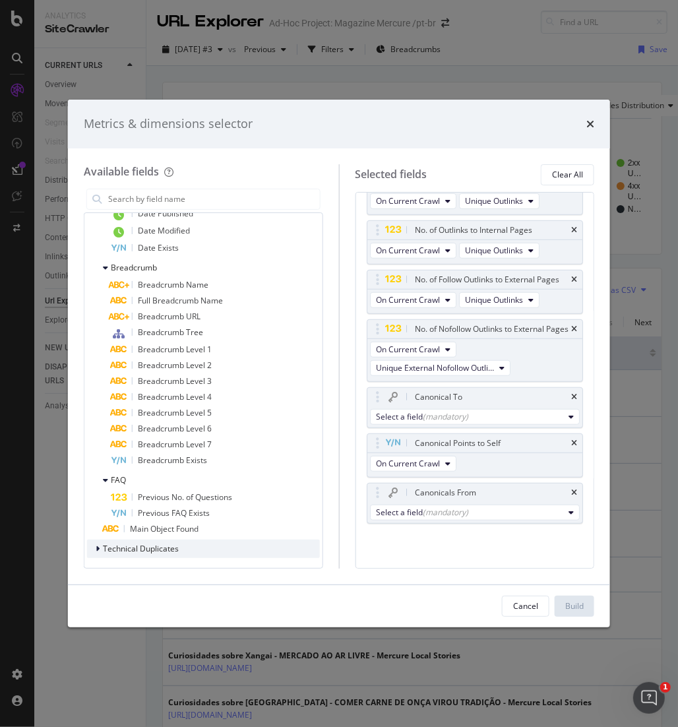
click at [98, 545] on icon "modal" at bounding box center [98, 549] width 4 height 8
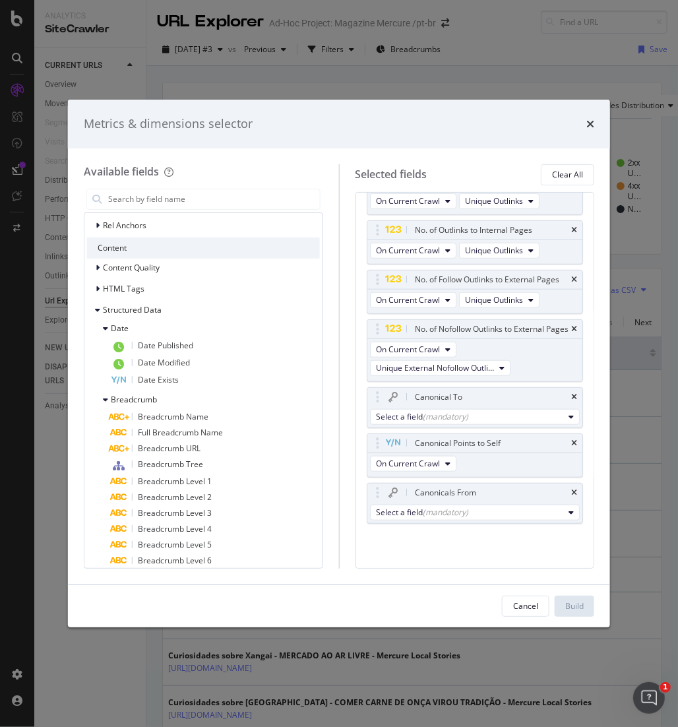
scroll to position [131, 0]
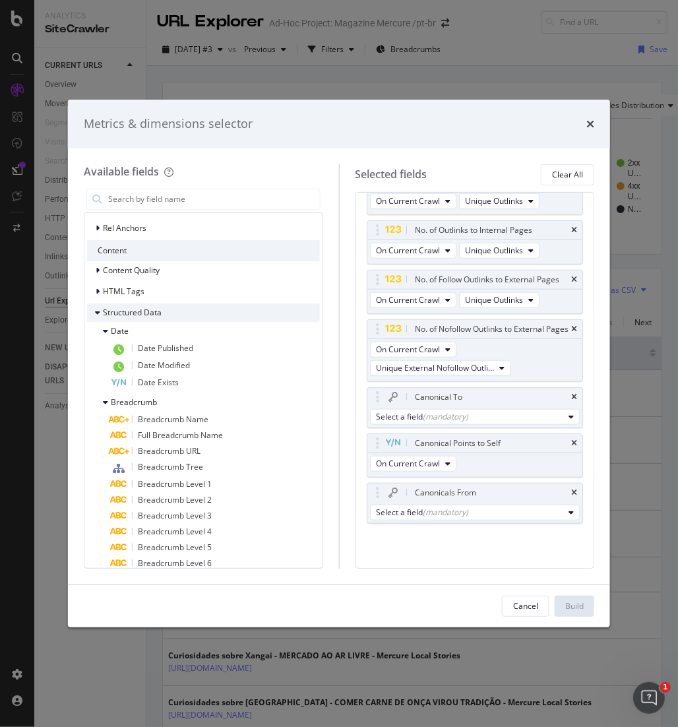
click at [96, 312] on icon "modal" at bounding box center [97, 313] width 5 height 8
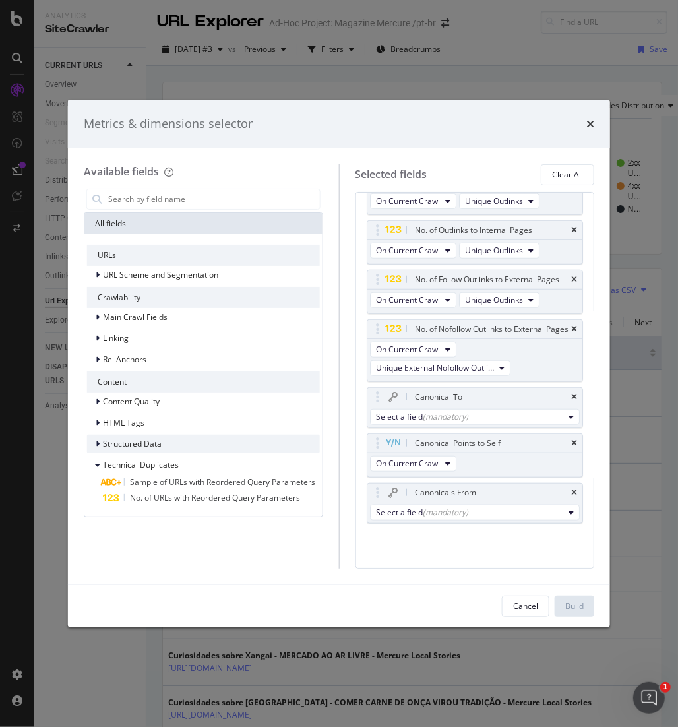
scroll to position [0, 0]
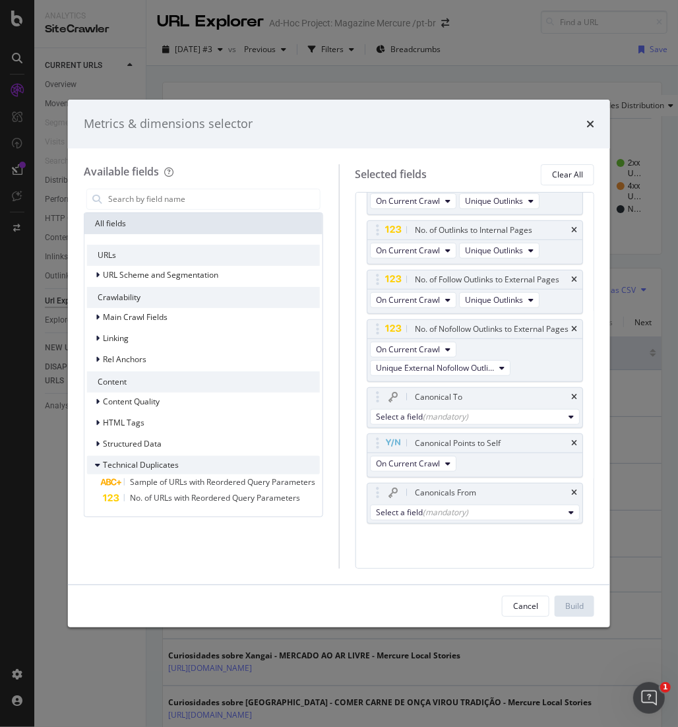
click at [98, 464] on icon "modal" at bounding box center [97, 465] width 5 height 8
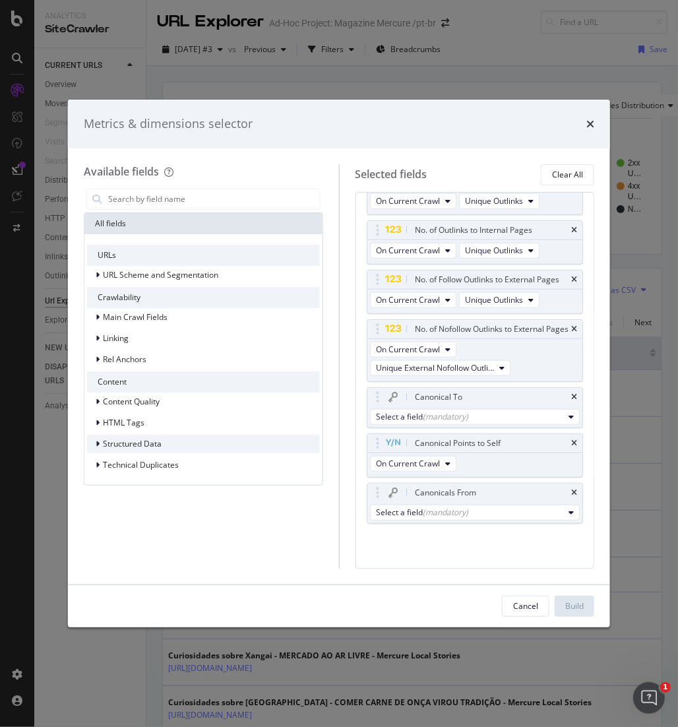
click at [96, 442] on icon "modal" at bounding box center [98, 444] width 4 height 8
click at [95, 442] on icon "modal" at bounding box center [97, 444] width 5 height 8
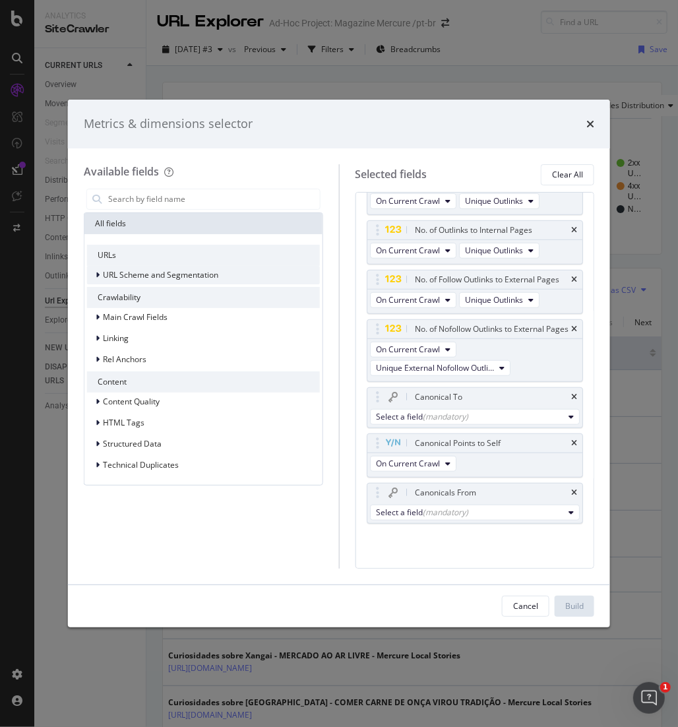
click at [196, 274] on span "URL Scheme and Segmentation" at bounding box center [160, 274] width 115 height 11
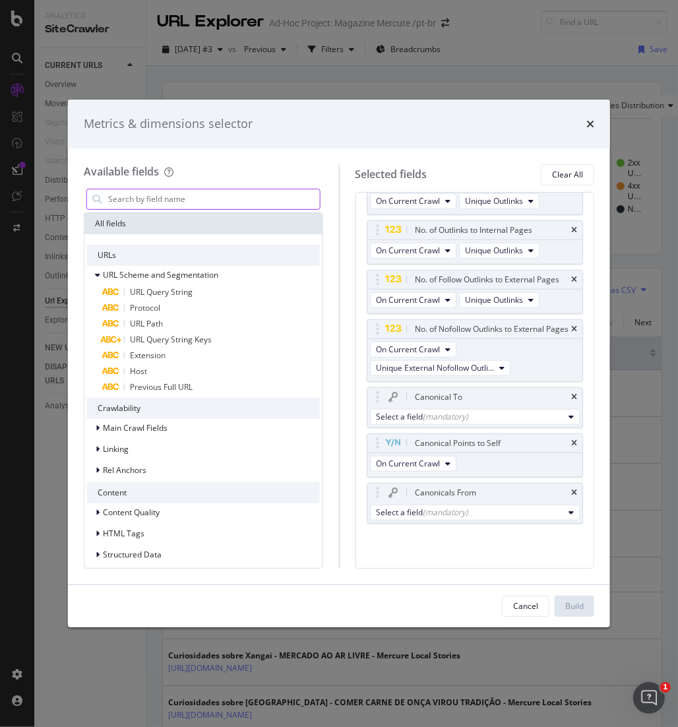
click at [218, 200] on input "modal" at bounding box center [213, 199] width 213 height 20
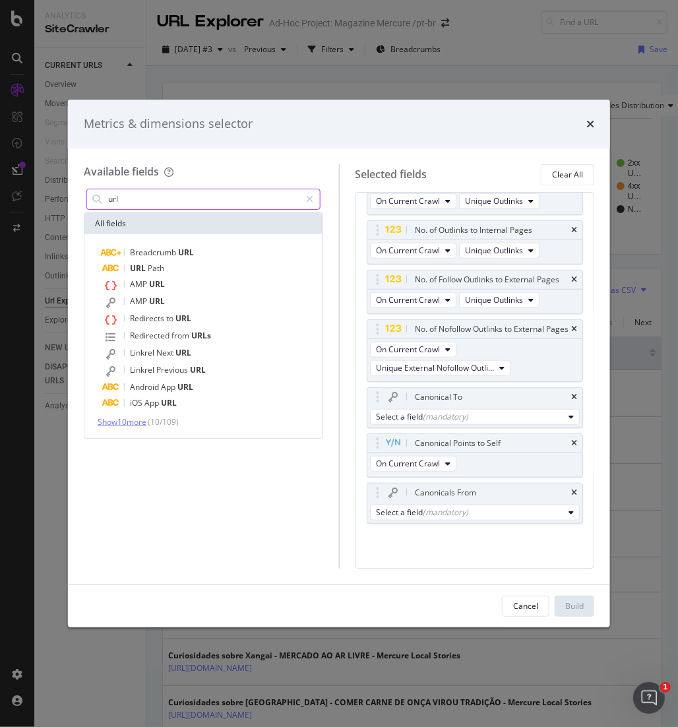
type input "url"
click at [137, 423] on span "Show 10 more" at bounding box center [122, 421] width 49 height 11
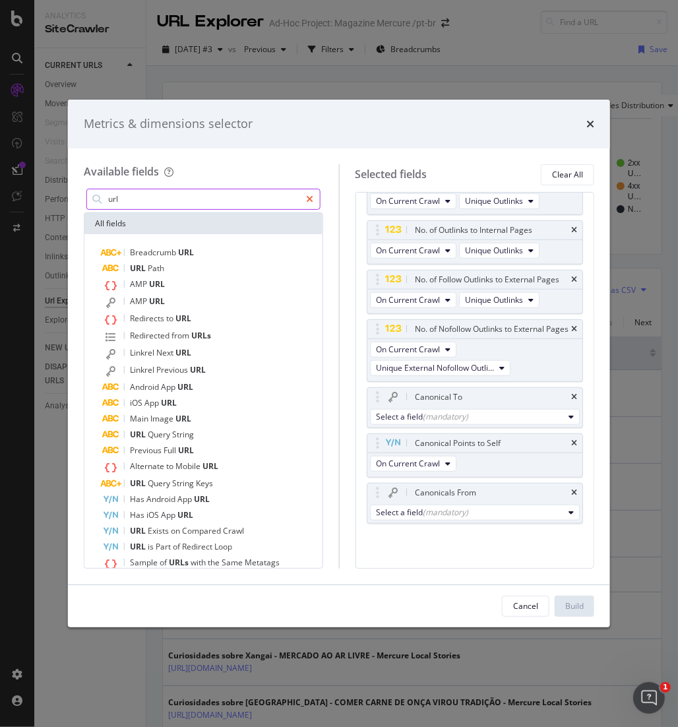
click at [309, 202] on icon "modal" at bounding box center [310, 199] width 7 height 9
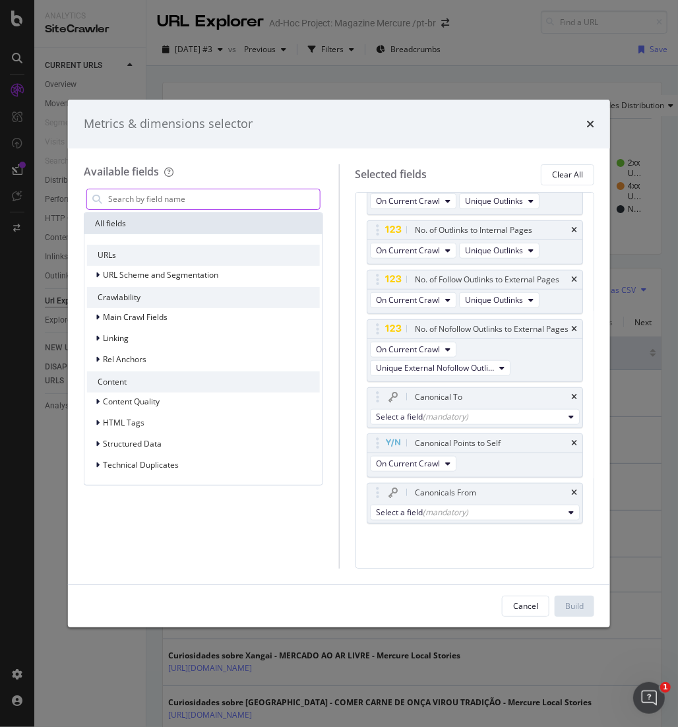
click at [239, 200] on input "modal" at bounding box center [213, 199] width 213 height 20
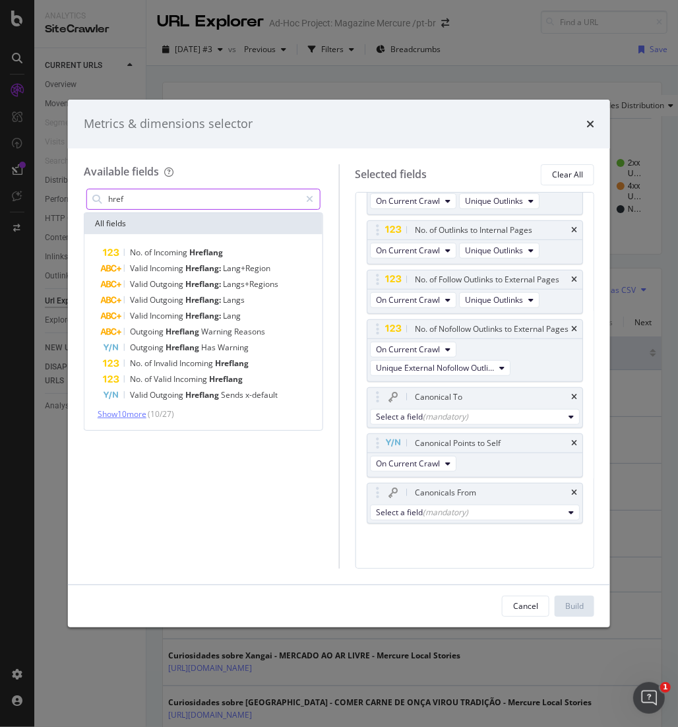
type input "href"
click at [138, 411] on span "Show 10 more" at bounding box center [122, 413] width 49 height 11
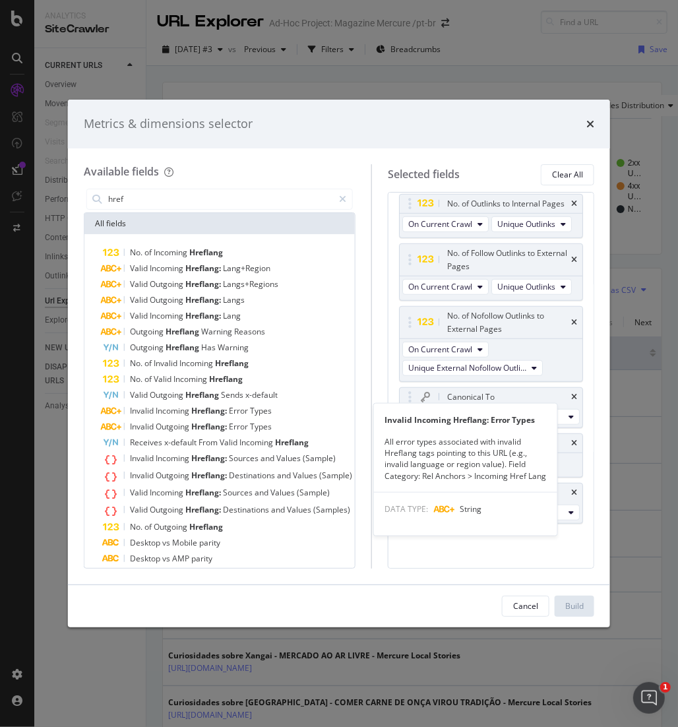
scroll to position [737, 0]
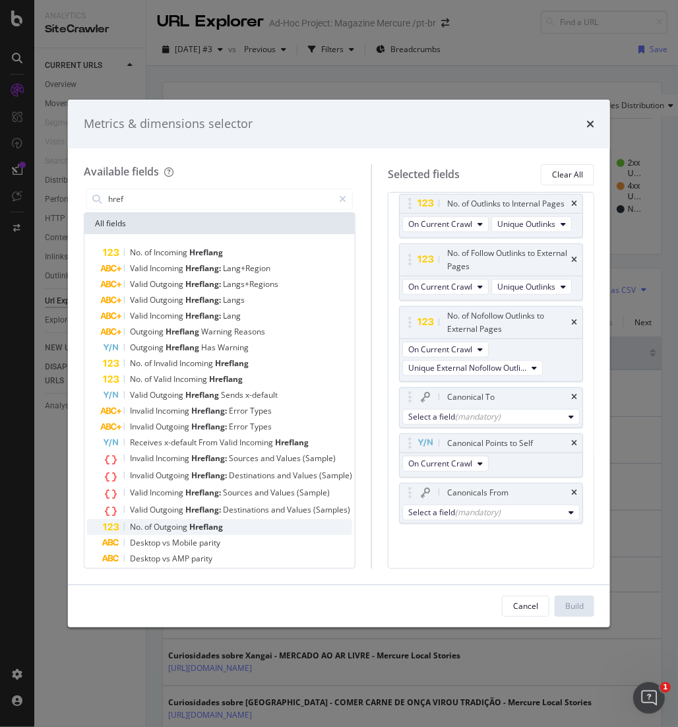
click at [200, 527] on span "Hreflang" at bounding box center [206, 526] width 34 height 11
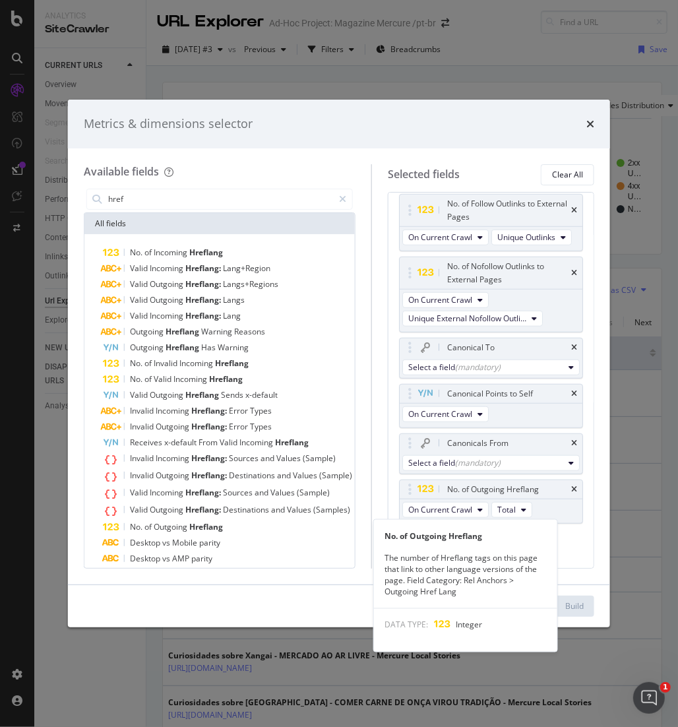
scroll to position [769, 0]
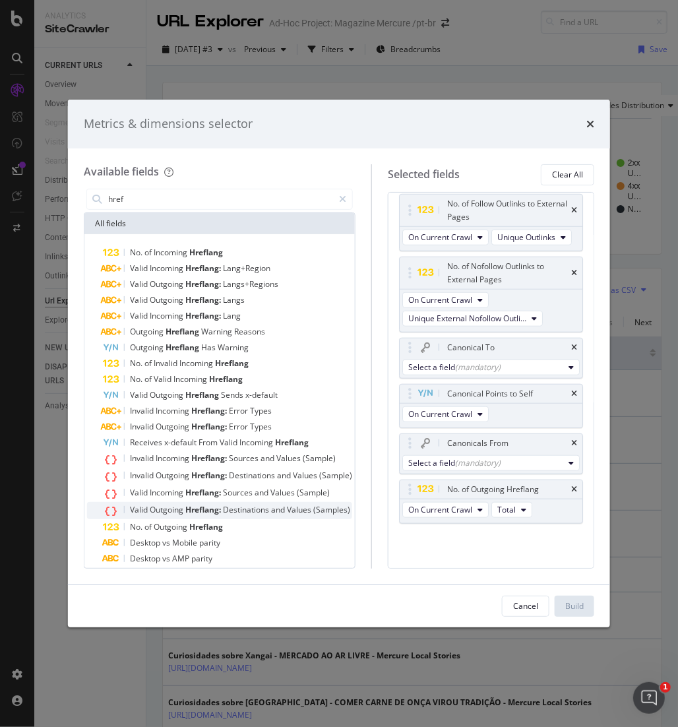
click at [209, 508] on span "Hreflang:" at bounding box center [204, 509] width 38 height 11
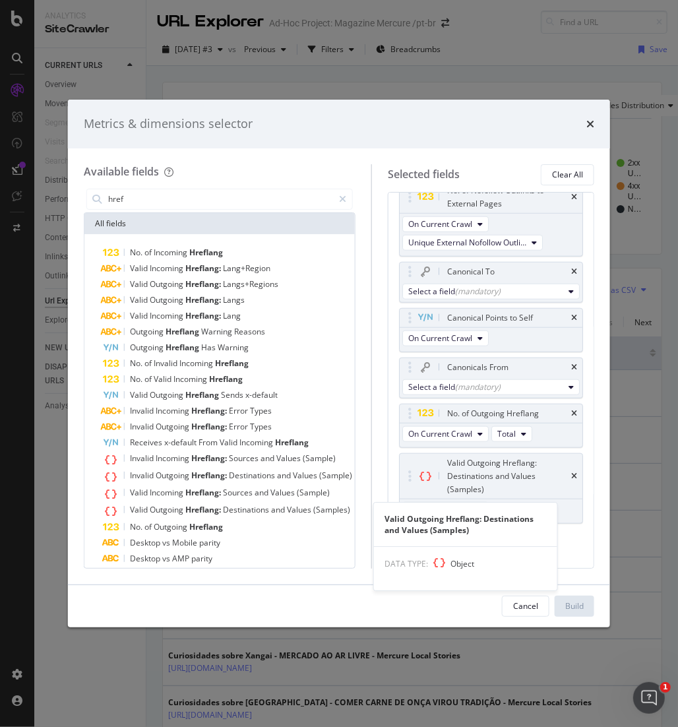
scroll to position [819, 0]
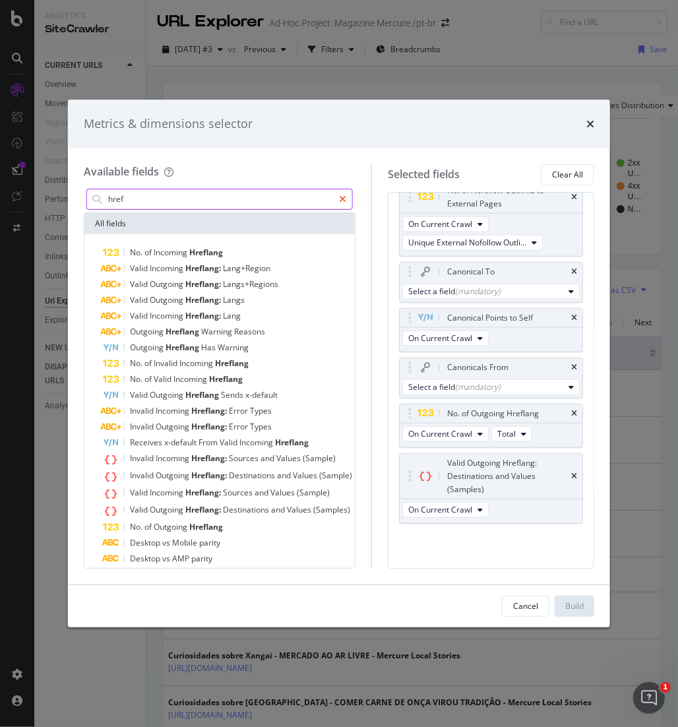
click at [346, 199] on icon "modal" at bounding box center [342, 199] width 7 height 9
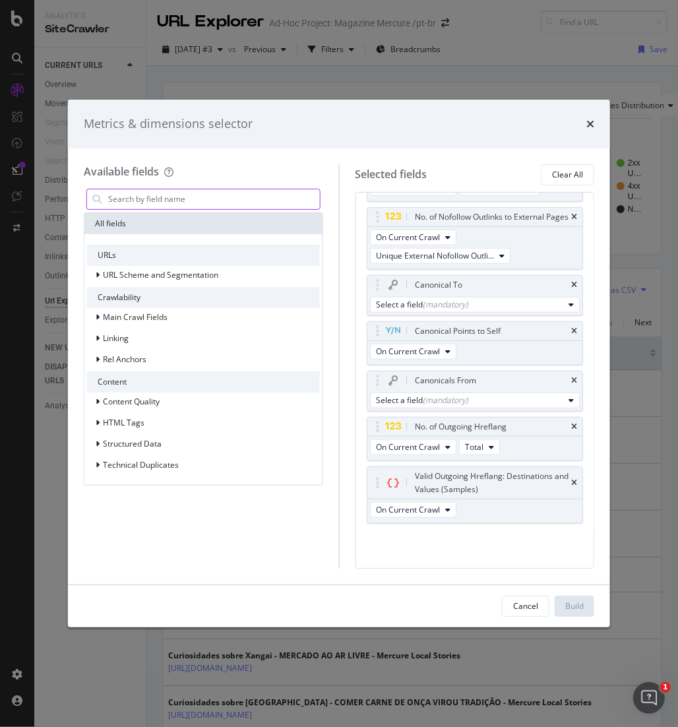
scroll to position [680, 0]
click at [99, 399] on icon "modal" at bounding box center [98, 402] width 4 height 8
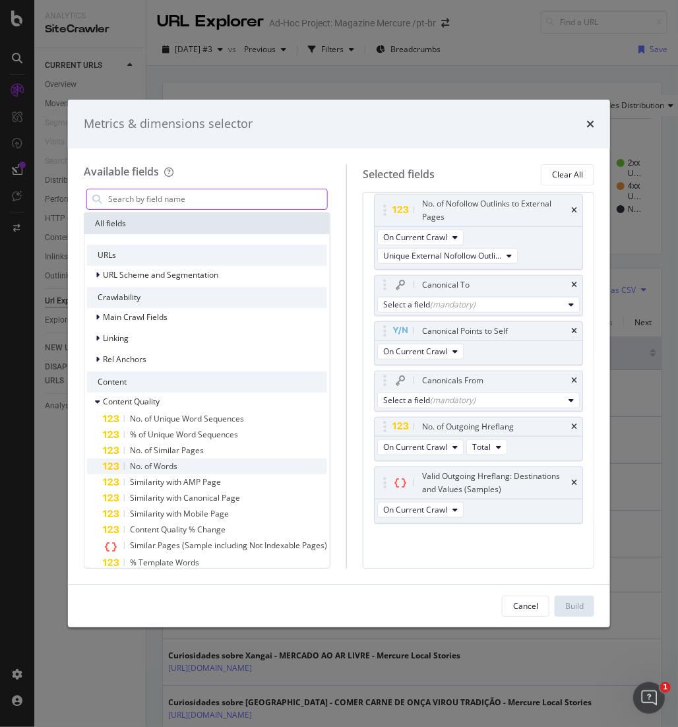
click at [139, 465] on span "No. of Words" at bounding box center [153, 465] width 47 height 11
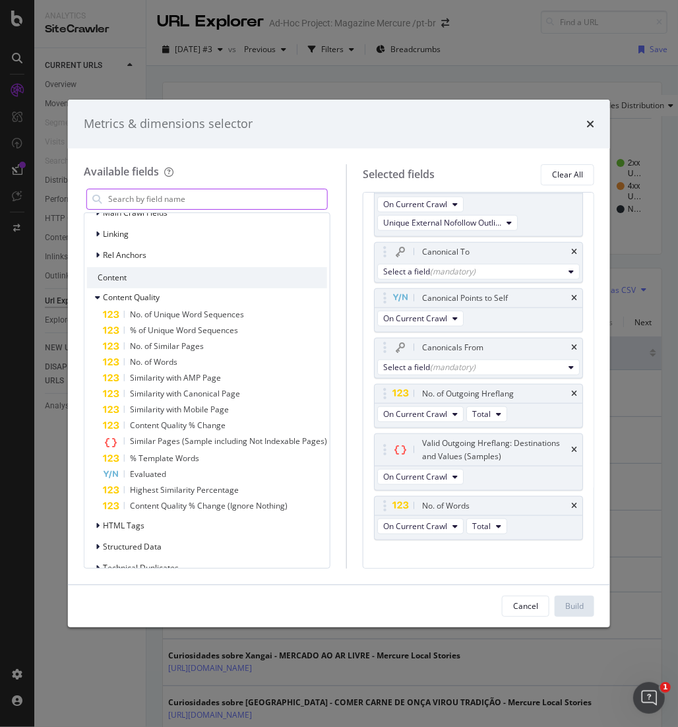
scroll to position [123, 0]
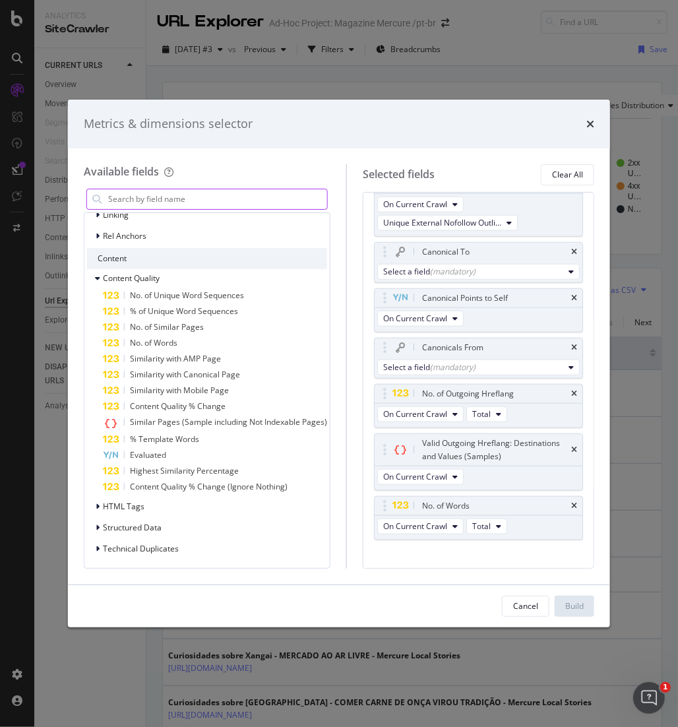
click at [165, 196] on input "modal" at bounding box center [217, 199] width 220 height 20
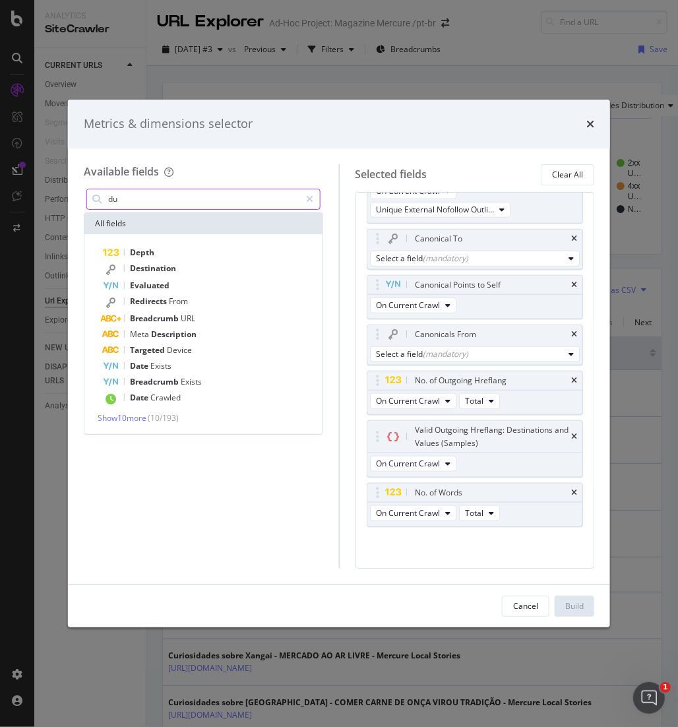
scroll to position [0, 0]
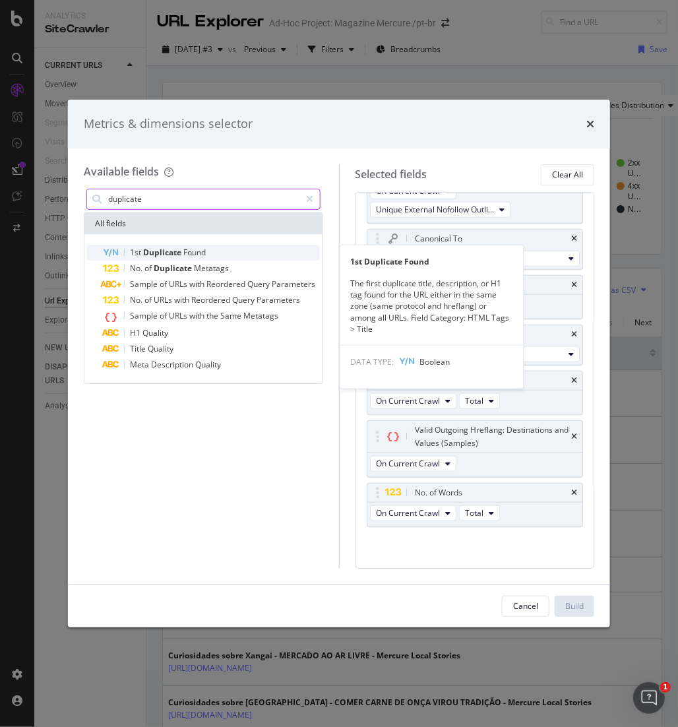
type input "duplicate"
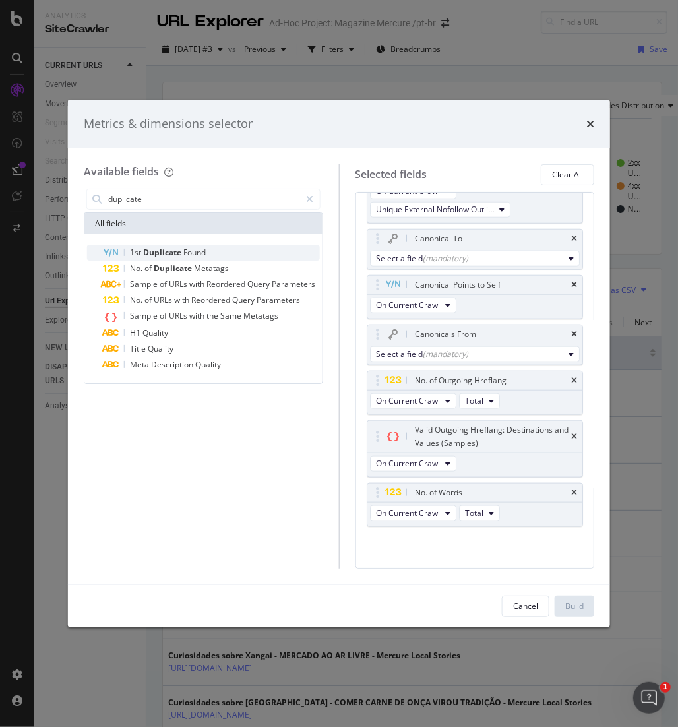
click at [169, 253] on span "Duplicate" at bounding box center [163, 252] width 40 height 11
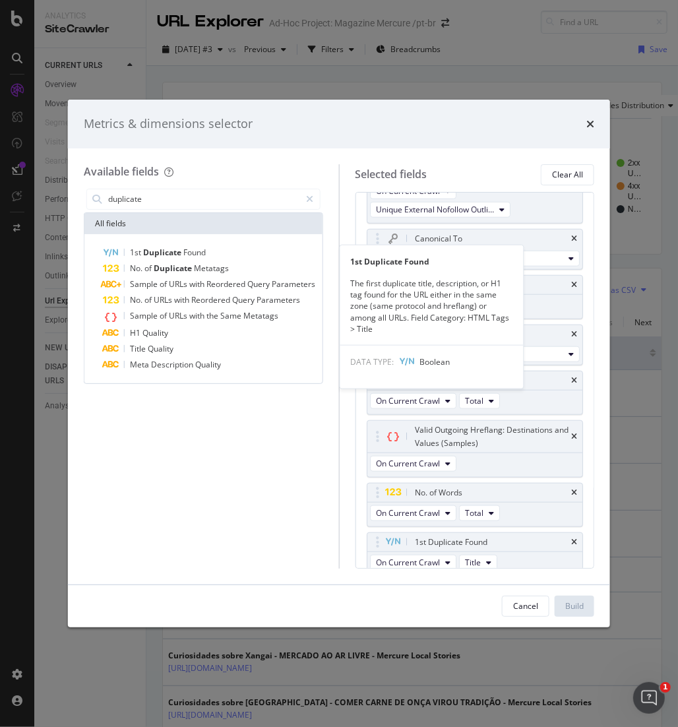
scroll to position [765, 0]
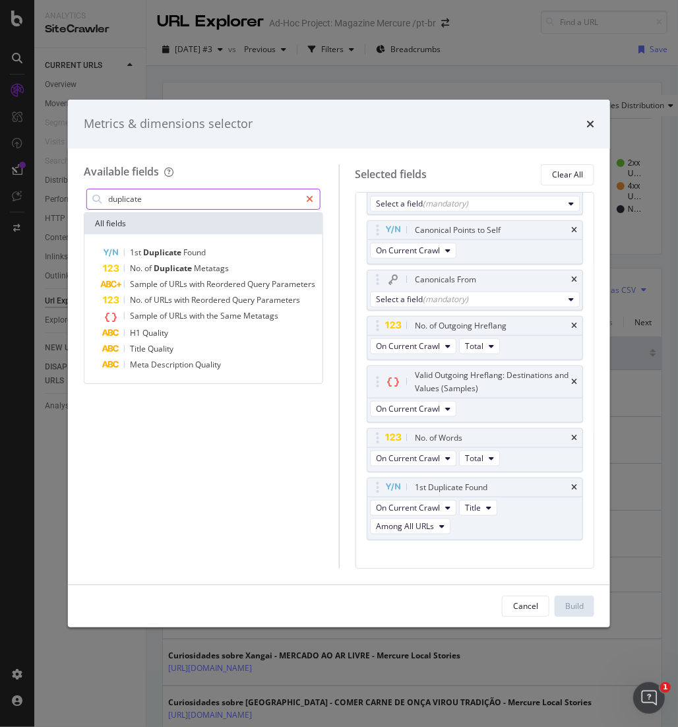
click at [308, 200] on icon "modal" at bounding box center [310, 199] width 7 height 9
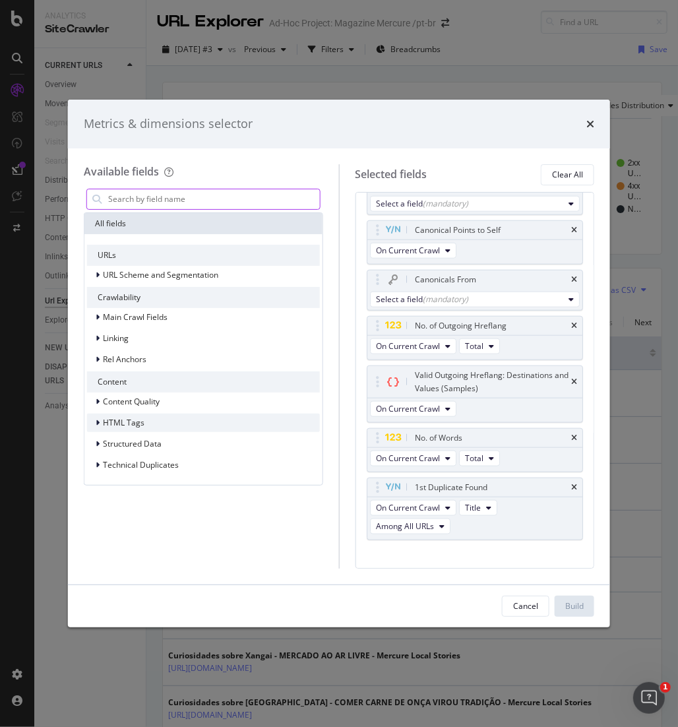
click at [133, 419] on span "HTML Tags" at bounding box center [124, 422] width 42 height 11
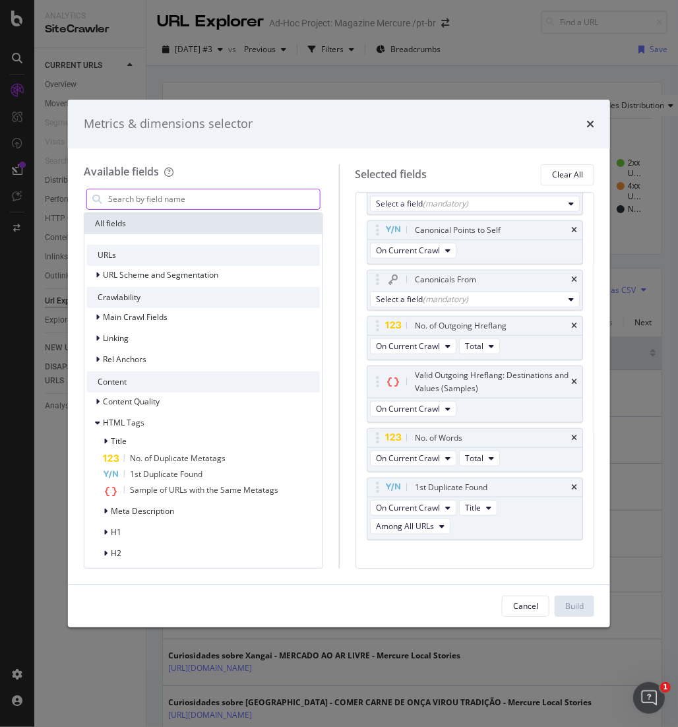
scroll to position [68, 0]
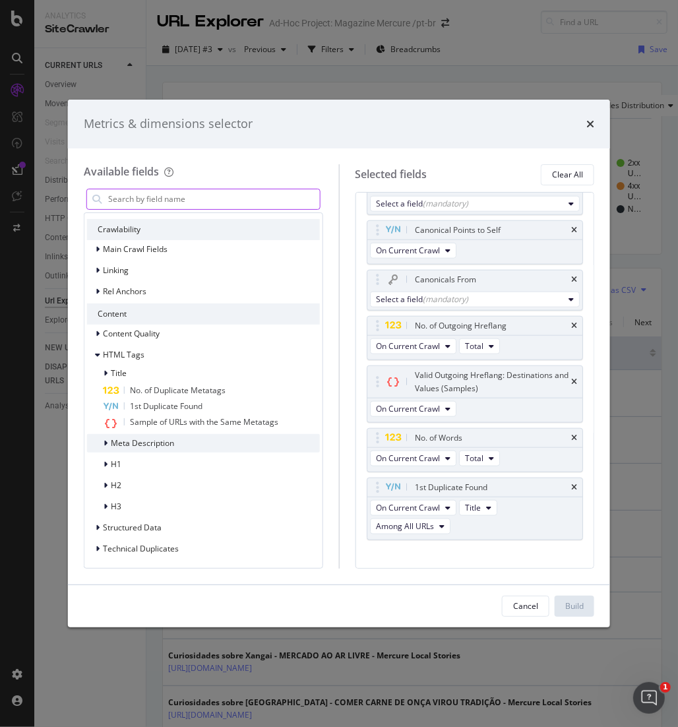
click at [135, 444] on span "Meta Description" at bounding box center [142, 442] width 63 height 11
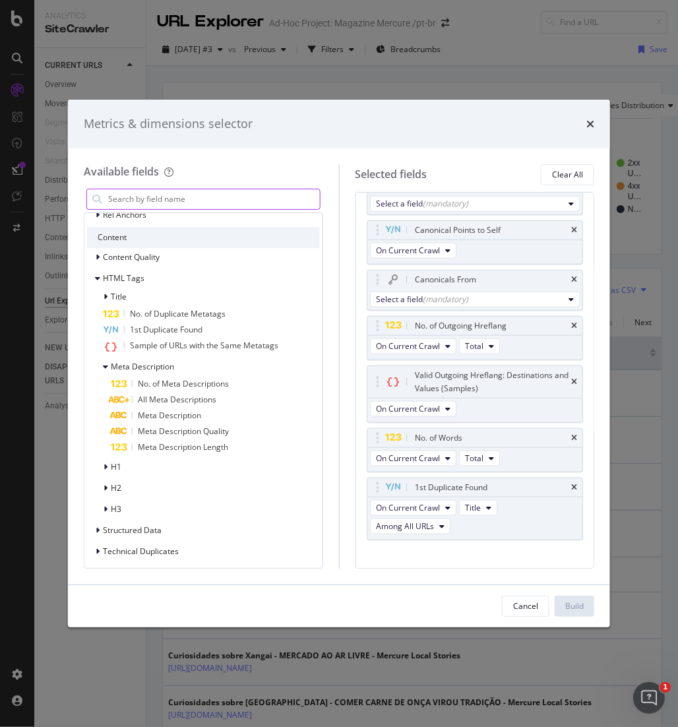
scroll to position [146, 0]
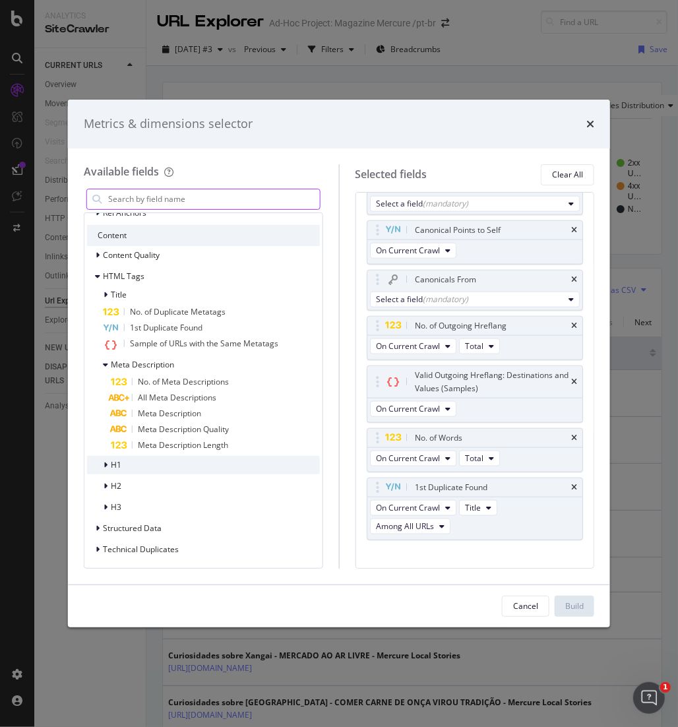
click at [102, 461] on div "H1" at bounding box center [104, 464] width 34 height 13
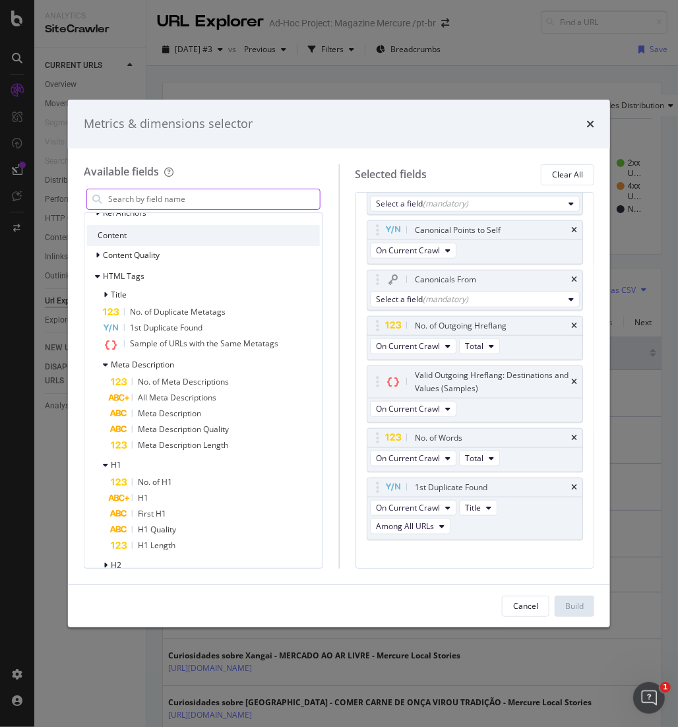
click at [224, 195] on input "modal" at bounding box center [213, 199] width 213 height 20
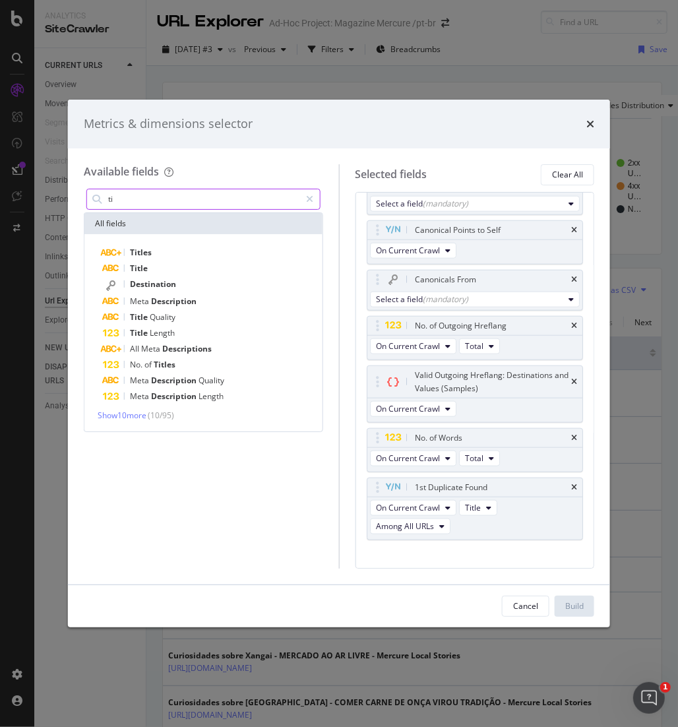
scroll to position [0, 0]
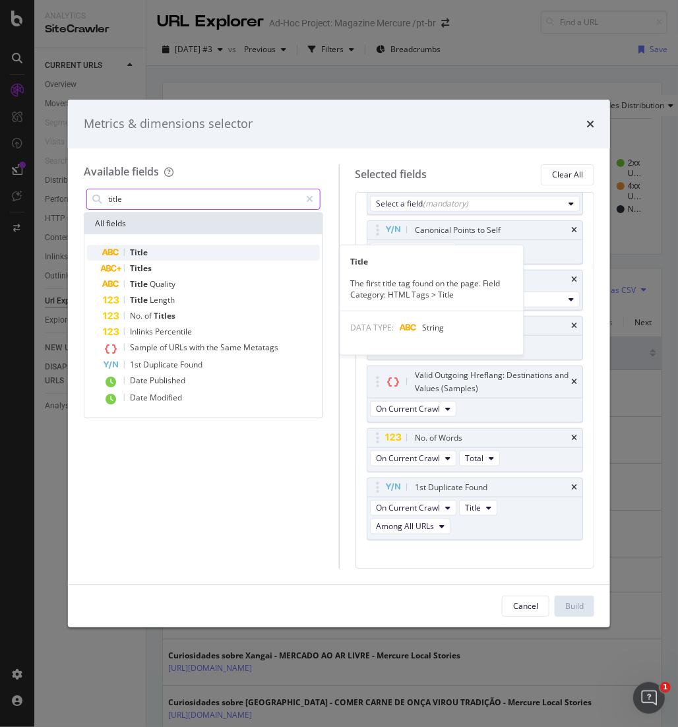
type input "title"
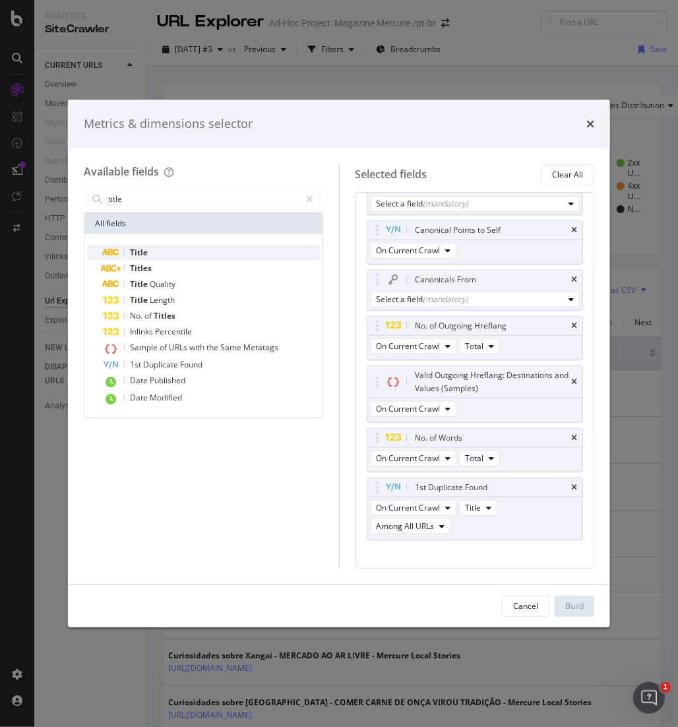
click at [143, 251] on span "Title" at bounding box center [139, 252] width 18 height 11
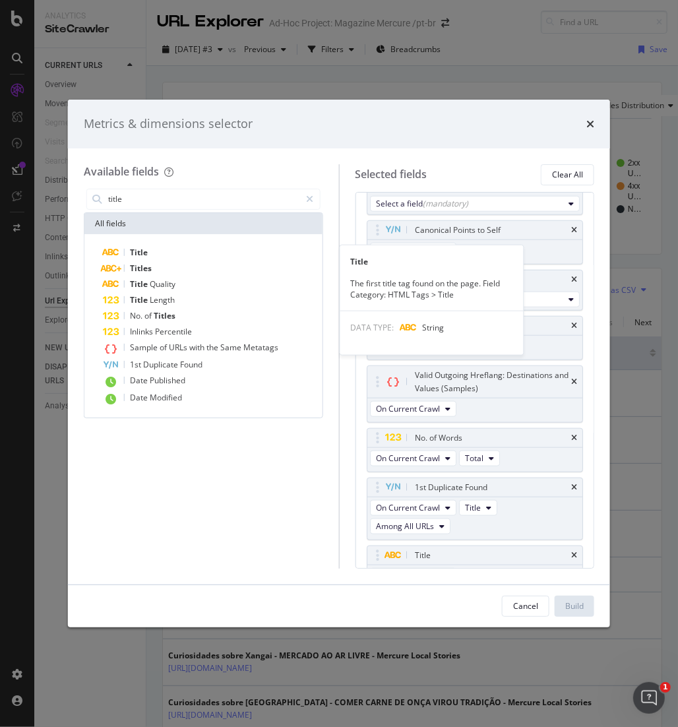
scroll to position [815, 0]
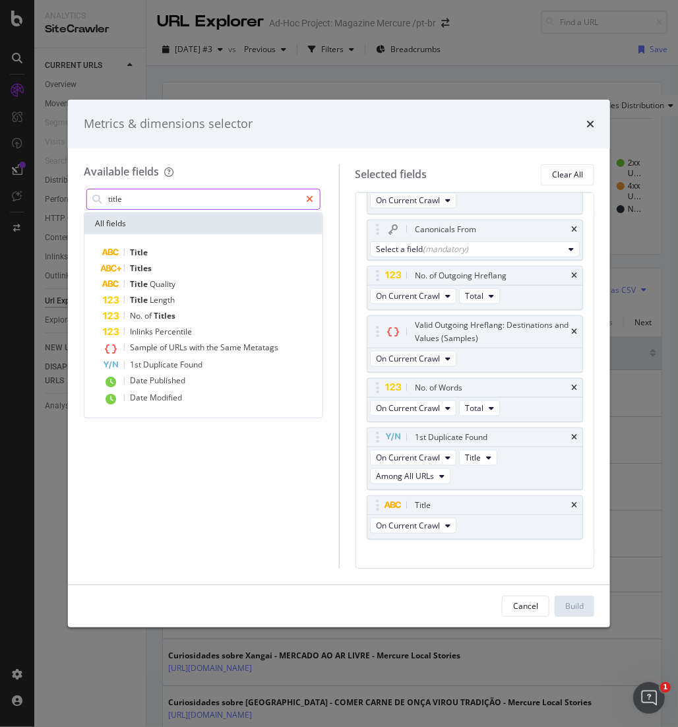
click at [309, 196] on icon "modal" at bounding box center [310, 199] width 7 height 9
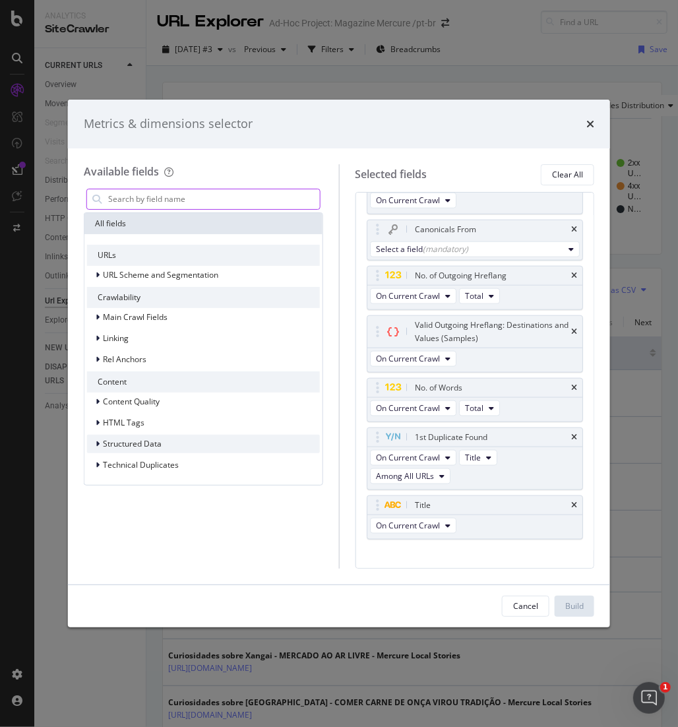
click at [133, 440] on span "Structured Data" at bounding box center [132, 443] width 59 height 11
click at [130, 421] on span "HTML Tags" at bounding box center [124, 422] width 42 height 11
click at [123, 439] on span "Title" at bounding box center [119, 440] width 16 height 11
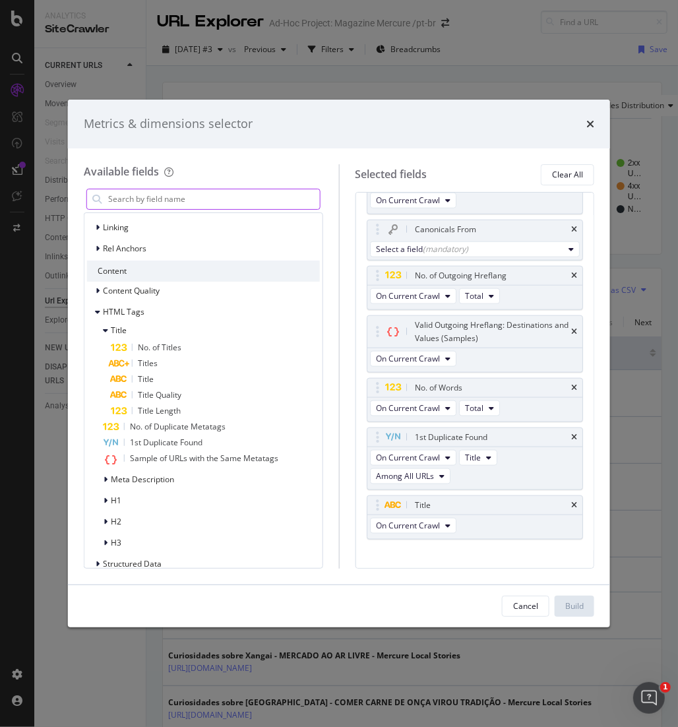
scroll to position [146, 0]
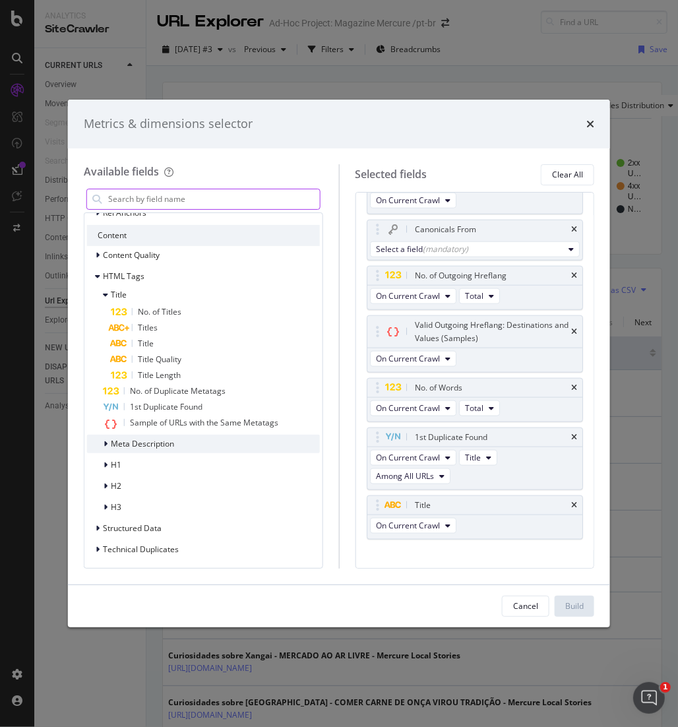
click at [104, 440] on icon "modal" at bounding box center [106, 444] width 4 height 8
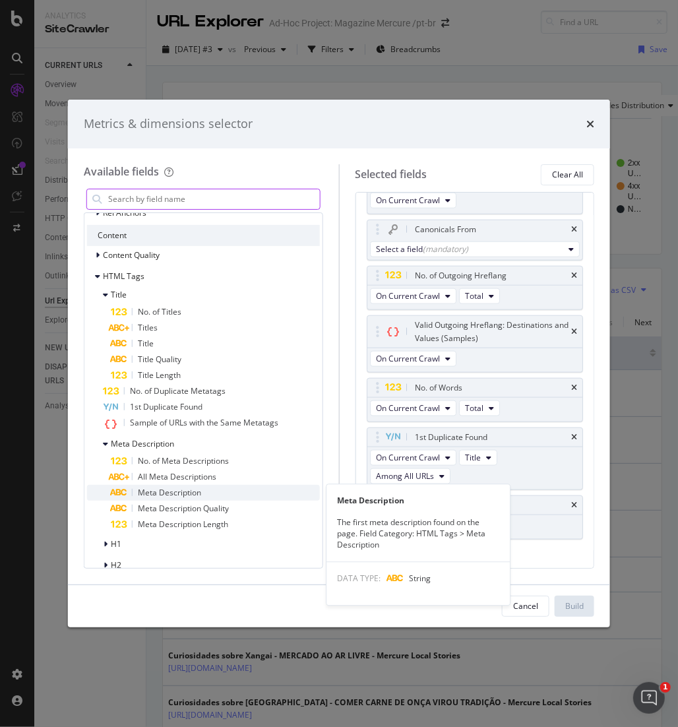
click at [180, 494] on span "Meta Description" at bounding box center [169, 492] width 63 height 11
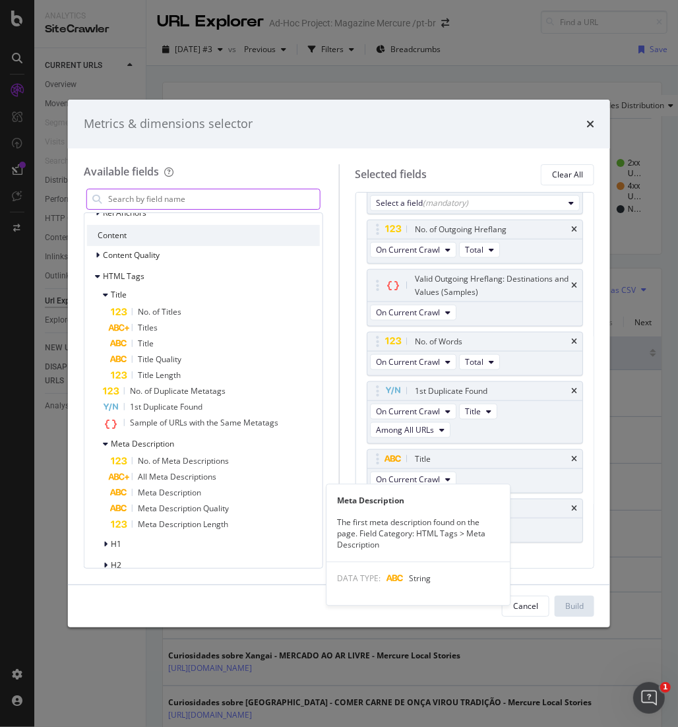
scroll to position [864, 0]
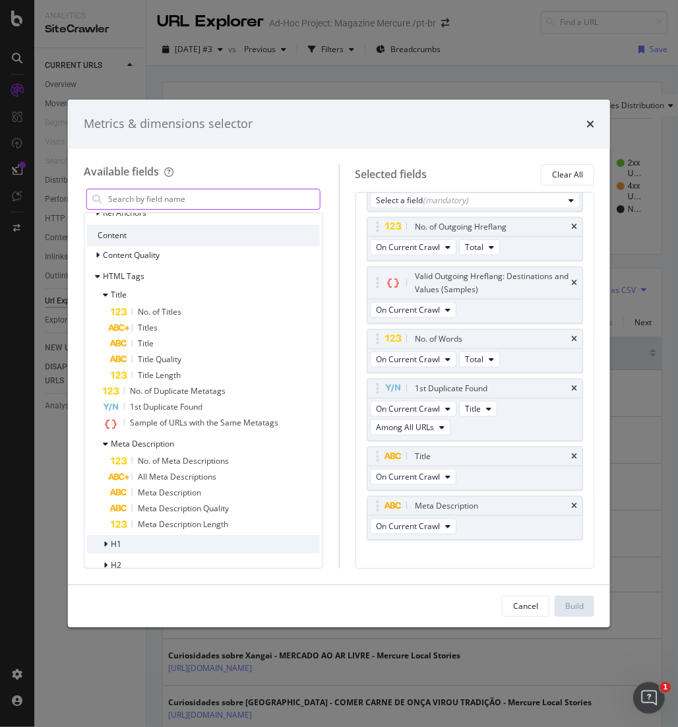
click at [112, 543] on span "H1" at bounding box center [116, 543] width 11 height 11
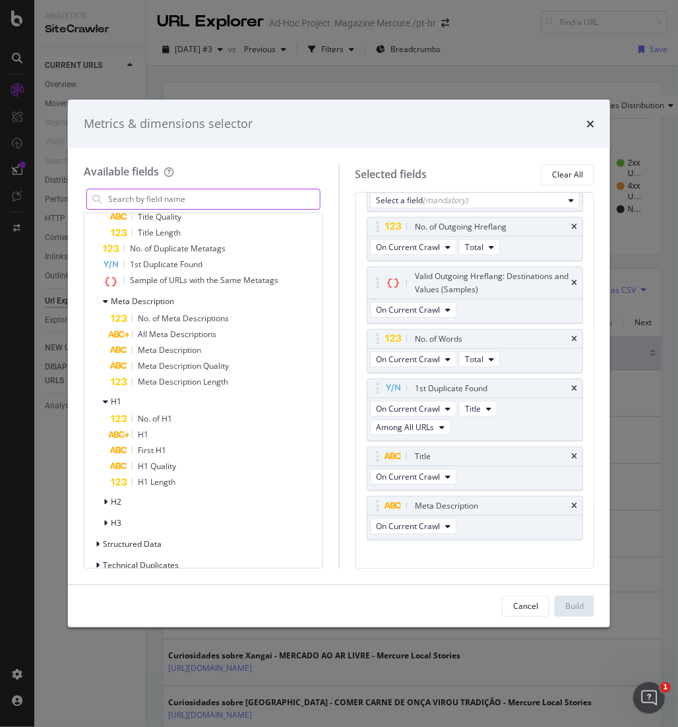
scroll to position [296, 0]
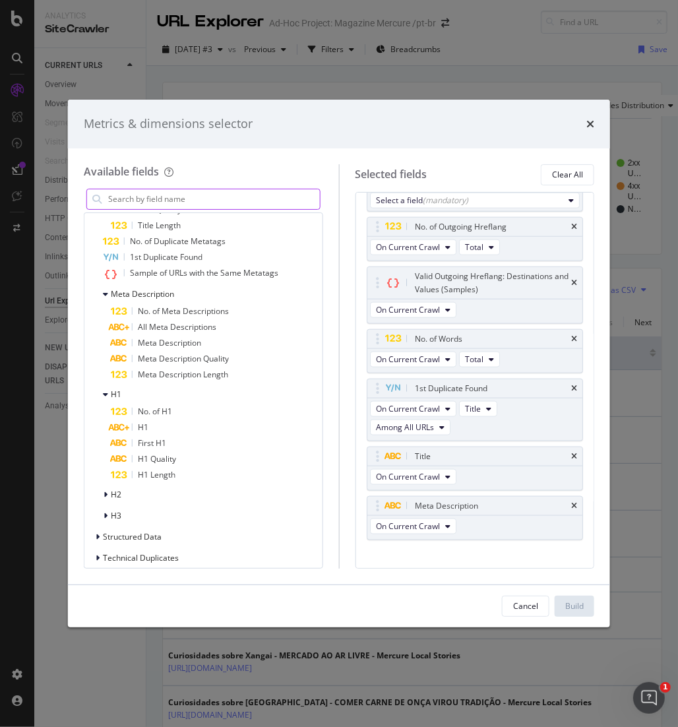
click at [219, 201] on input "modal" at bounding box center [213, 199] width 213 height 20
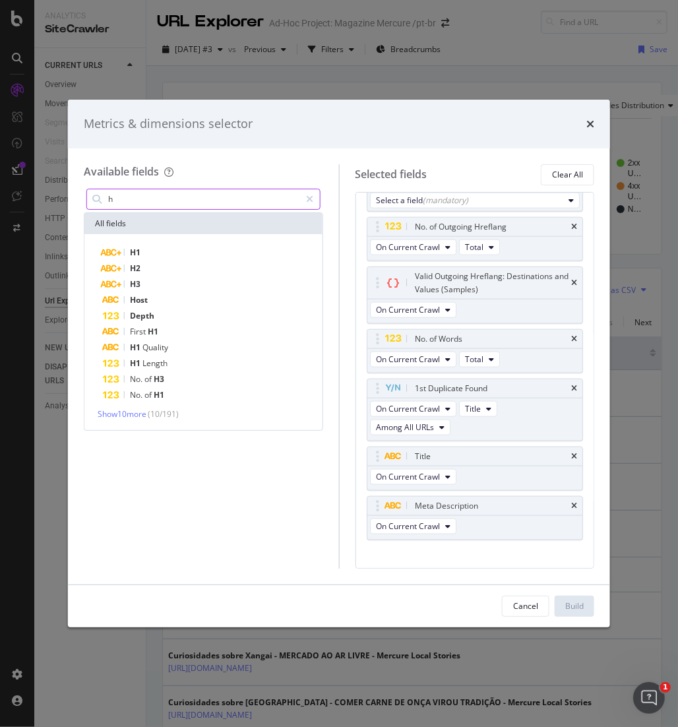
scroll to position [0, 0]
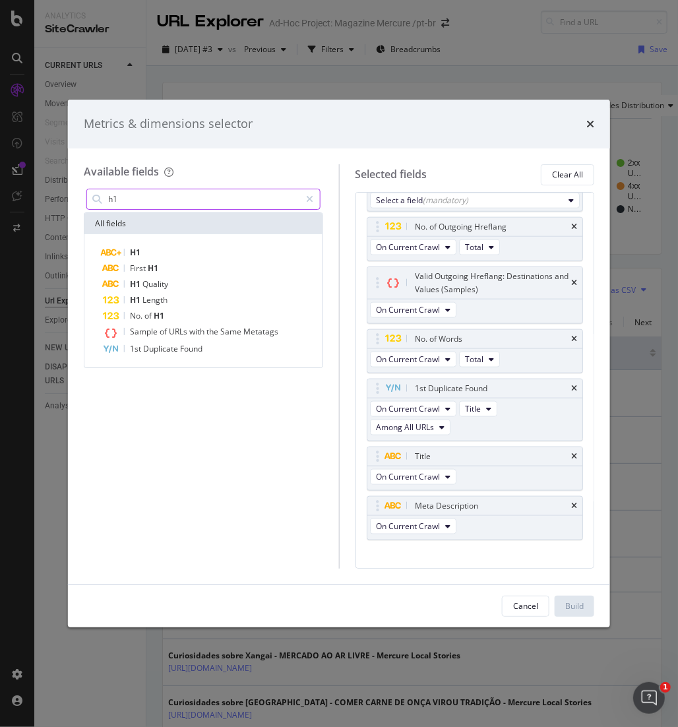
type input "h1"
click at [159, 269] on div "First H1" at bounding box center [211, 268] width 217 height 16
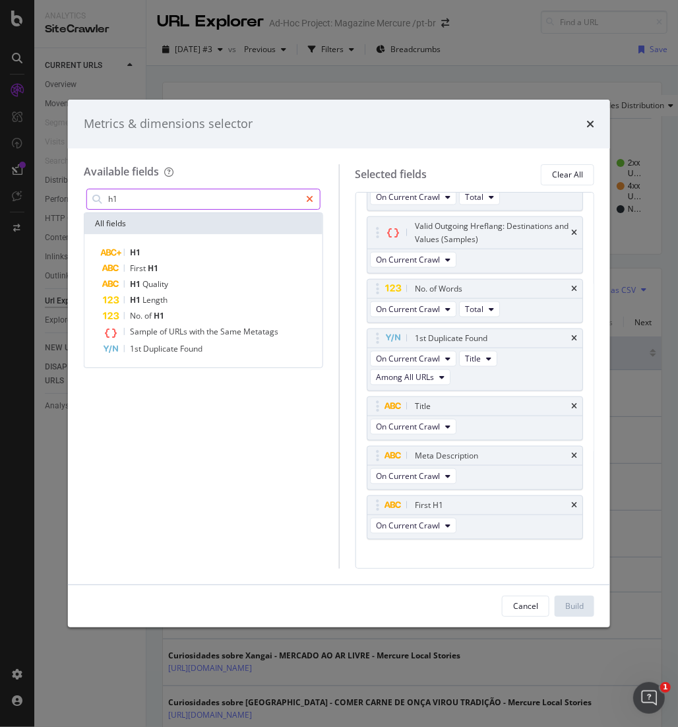
click at [310, 195] on icon "modal" at bounding box center [310, 199] width 7 height 9
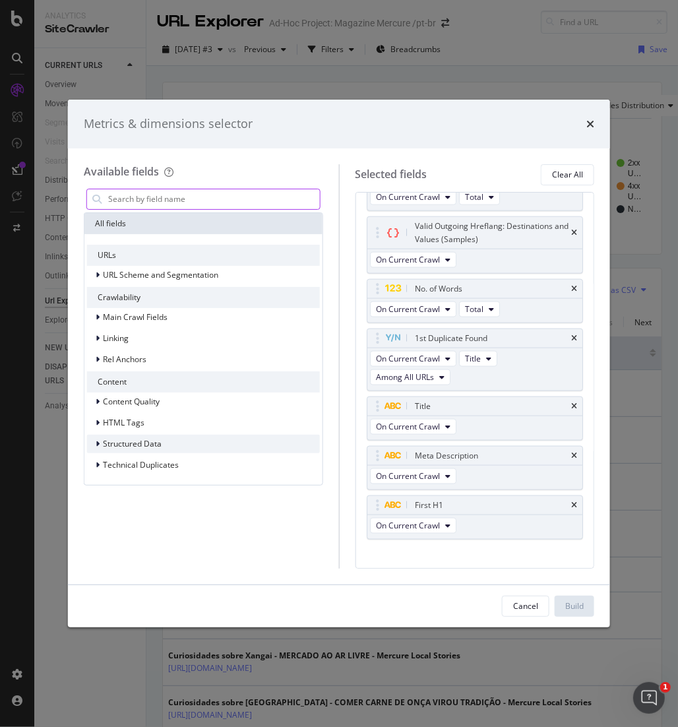
click at [175, 446] on div "Structured Data" at bounding box center [203, 443] width 233 height 18
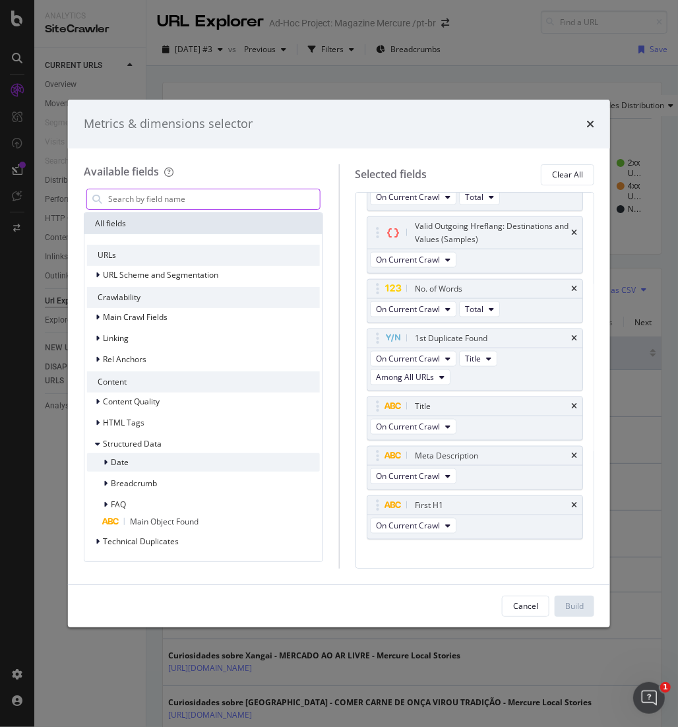
click at [132, 462] on div "Date" at bounding box center [203, 462] width 233 height 18
click at [146, 456] on div "Date" at bounding box center [203, 462] width 233 height 18
click at [153, 484] on span "Breadcrumb" at bounding box center [134, 482] width 46 height 11
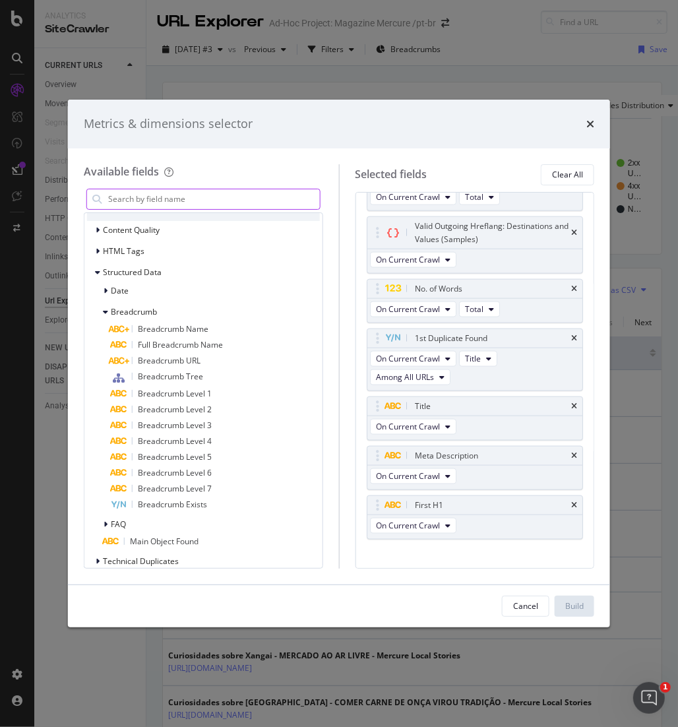
scroll to position [184, 0]
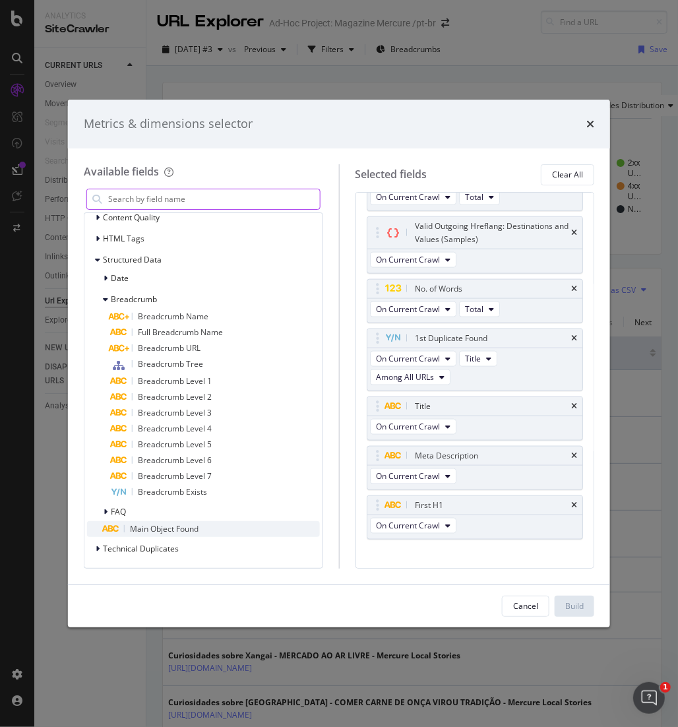
click at [160, 527] on span "Main Object Found" at bounding box center [164, 528] width 69 height 11
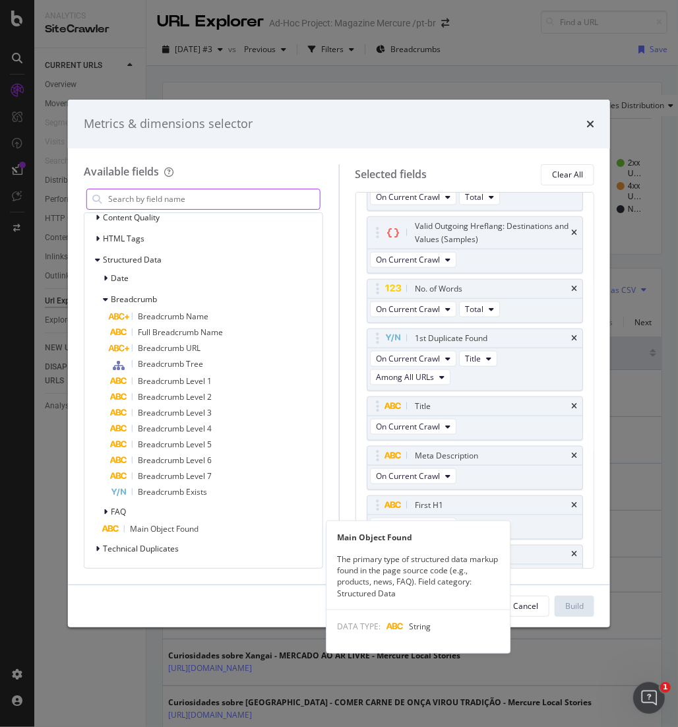
scroll to position [963, 0]
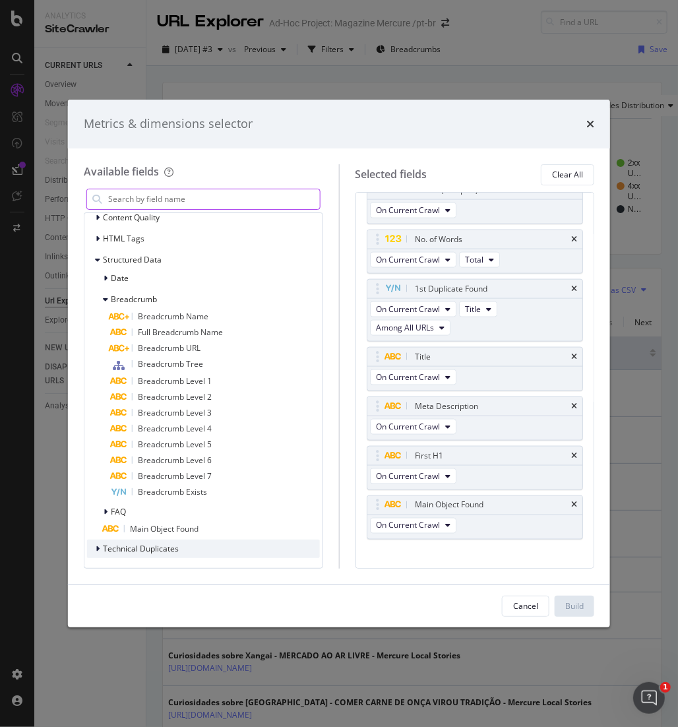
click at [151, 550] on span "Technical Duplicates" at bounding box center [141, 548] width 76 height 11
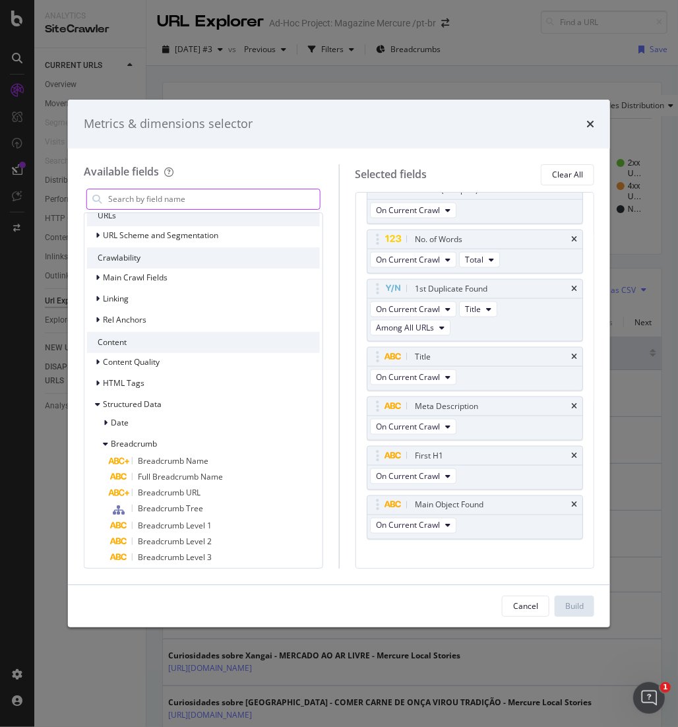
scroll to position [38, 0]
click at [111, 421] on span "Date" at bounding box center [120, 423] width 18 height 11
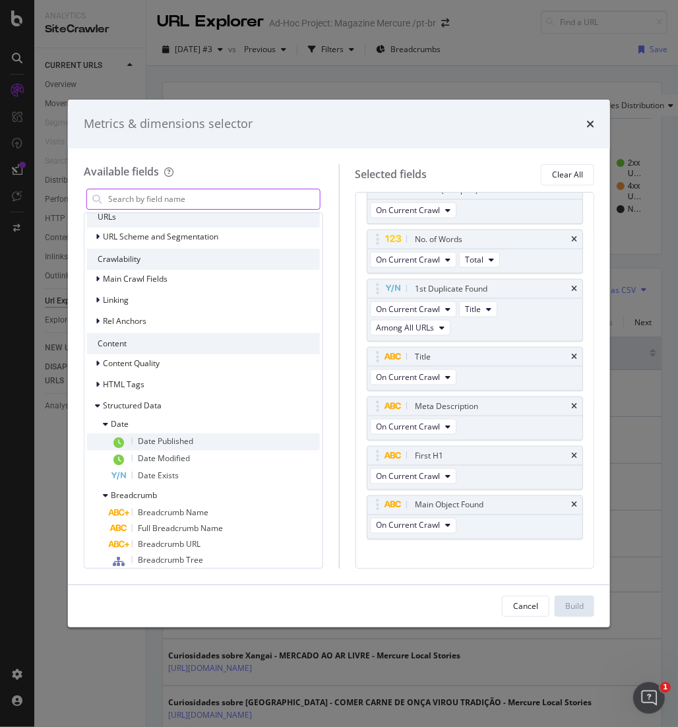
click at [173, 440] on span "Date Published" at bounding box center [165, 440] width 55 height 11
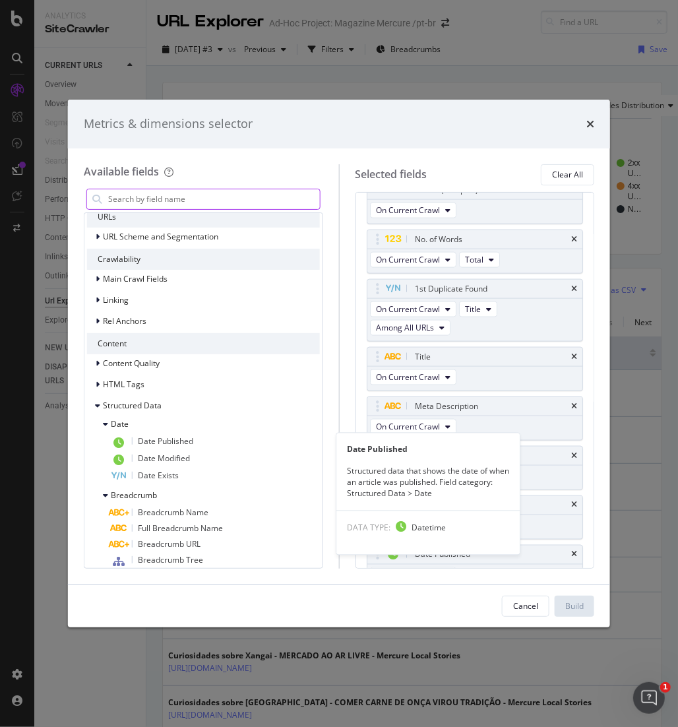
scroll to position [1013, 0]
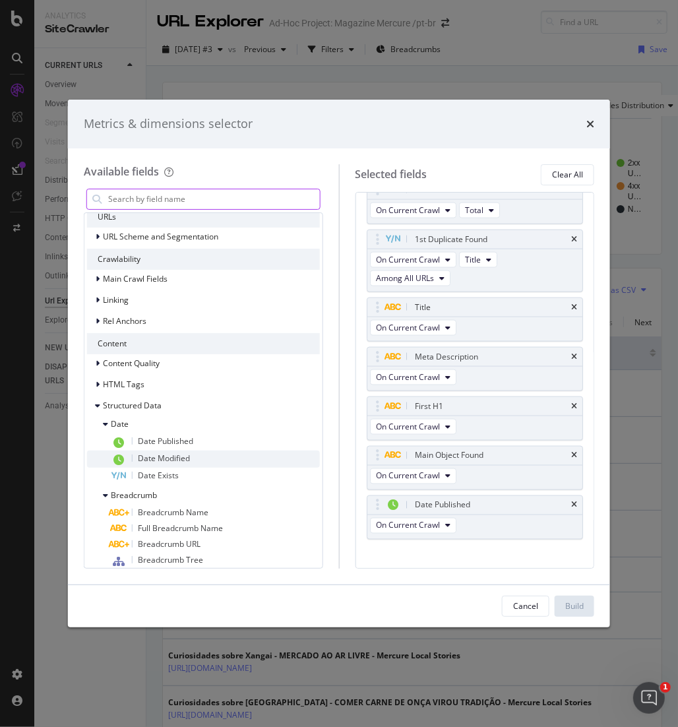
click at [187, 458] on span "Date Modified" at bounding box center [164, 457] width 52 height 11
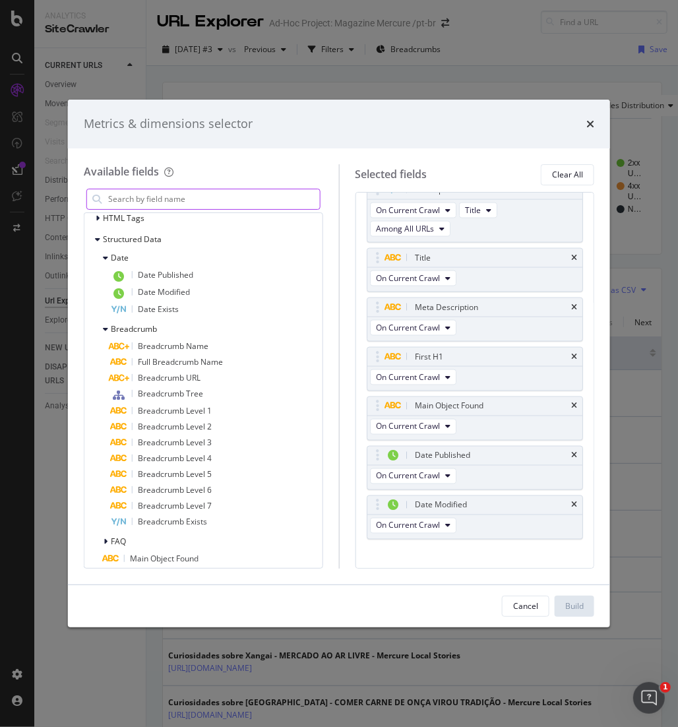
scroll to position [266, 0]
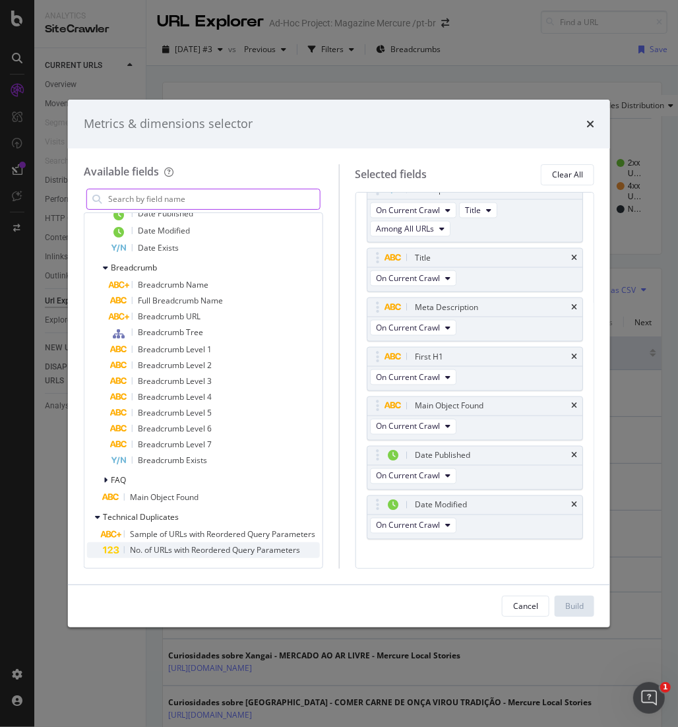
click at [193, 549] on span "No. of URLs with Reordered Query Parameters" at bounding box center [215, 549] width 170 height 11
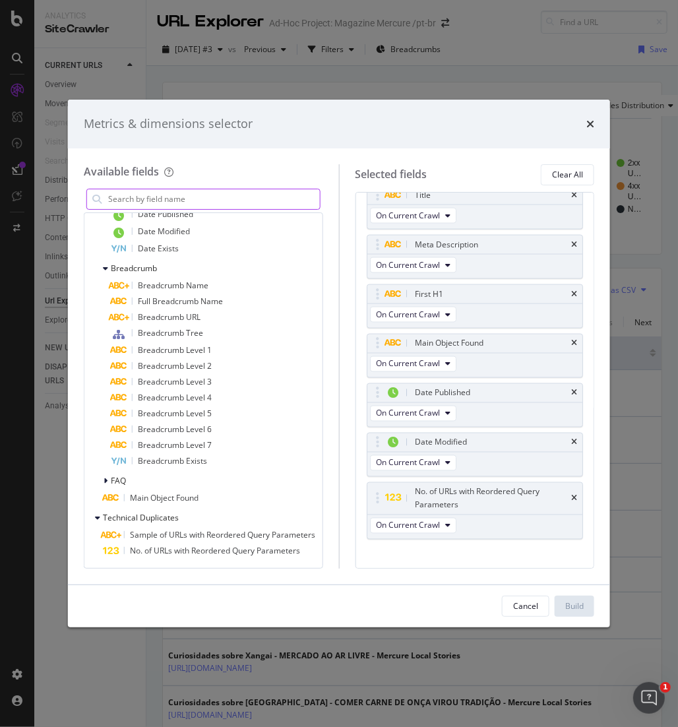
scroll to position [0, 0]
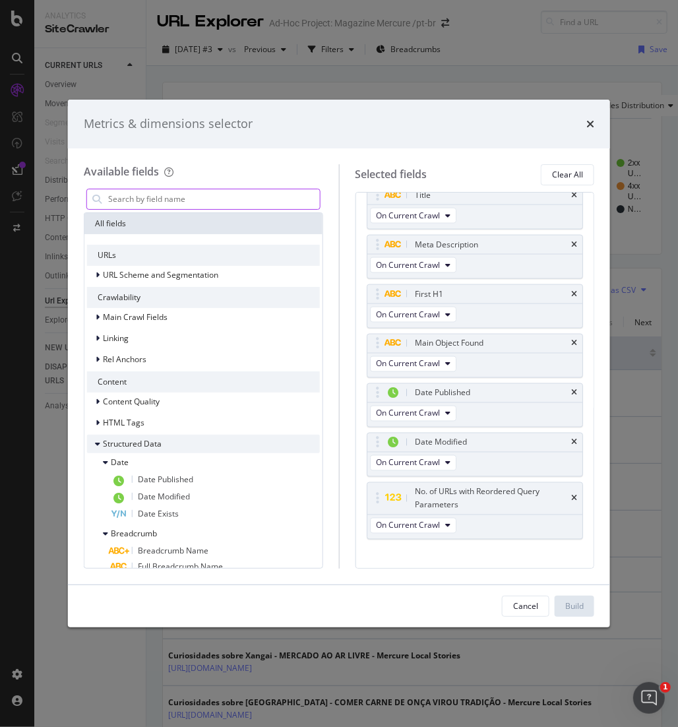
click at [98, 444] on icon "modal" at bounding box center [97, 444] width 5 height 8
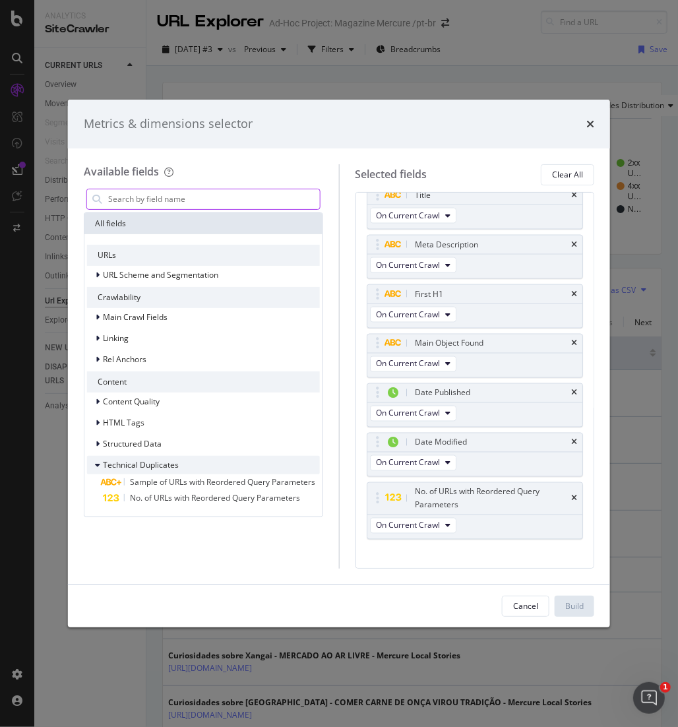
click at [97, 465] on icon "modal" at bounding box center [97, 465] width 5 height 8
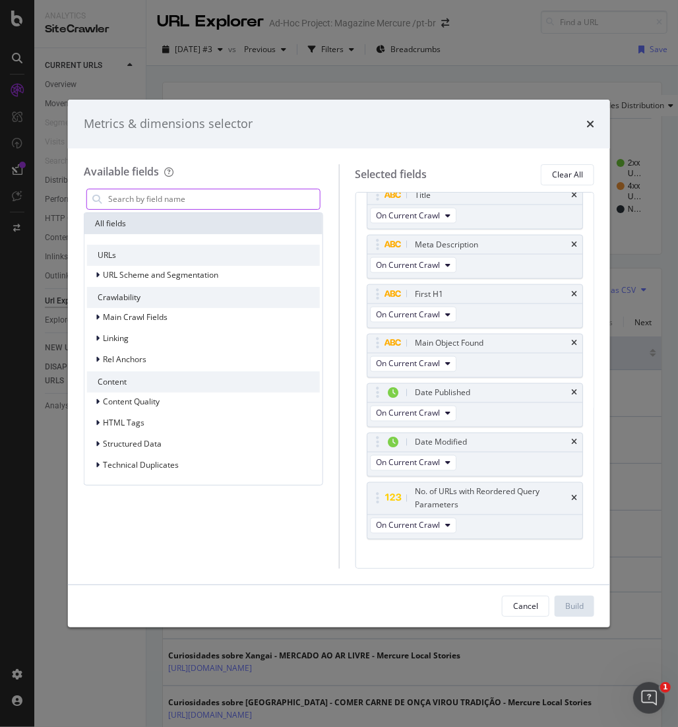
click at [198, 551] on div "All fields URLs URL Scheme and Segmentation Crawlability Main Crawl Fields Link…" at bounding box center [203, 377] width 239 height 382
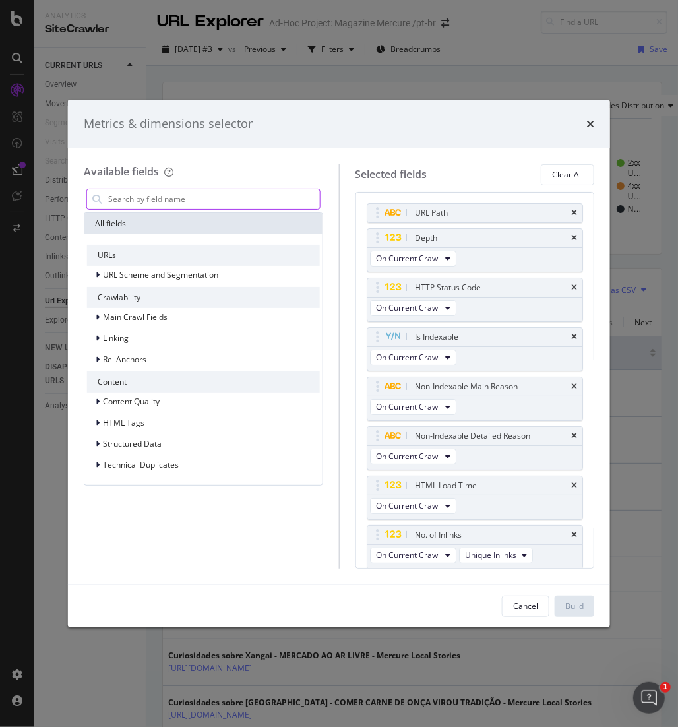
click at [196, 200] on input "modal" at bounding box center [213, 199] width 213 height 20
click at [162, 254] on div "URLs" at bounding box center [203, 255] width 233 height 21
click at [162, 270] on span "URL Scheme and Segmentation" at bounding box center [160, 274] width 115 height 11
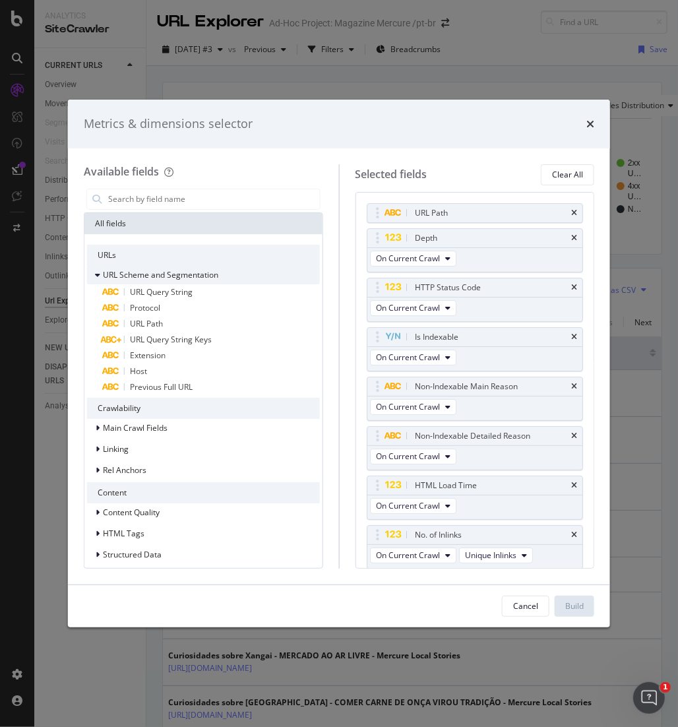
click at [96, 274] on icon "modal" at bounding box center [97, 275] width 5 height 8
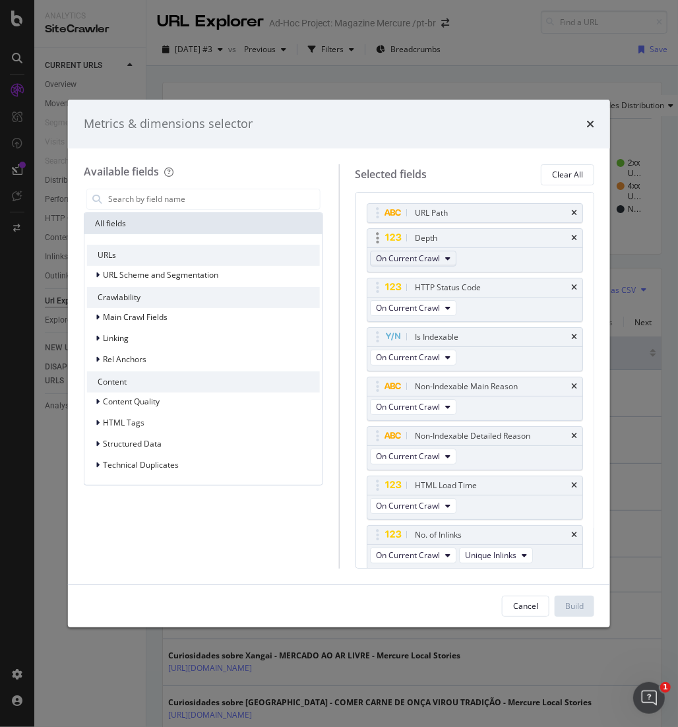
click at [447, 258] on icon "modal" at bounding box center [447, 259] width 5 height 8
click at [446, 279] on span "On Current Crawl" at bounding box center [418, 282] width 75 height 12
click at [462, 180] on div "Selected fields Clear All" at bounding box center [474, 174] width 239 height 21
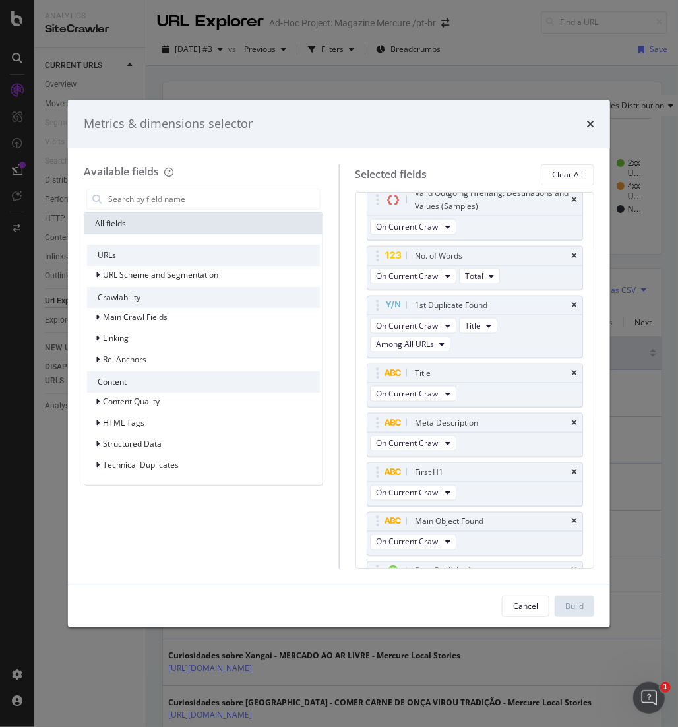
scroll to position [940, 0]
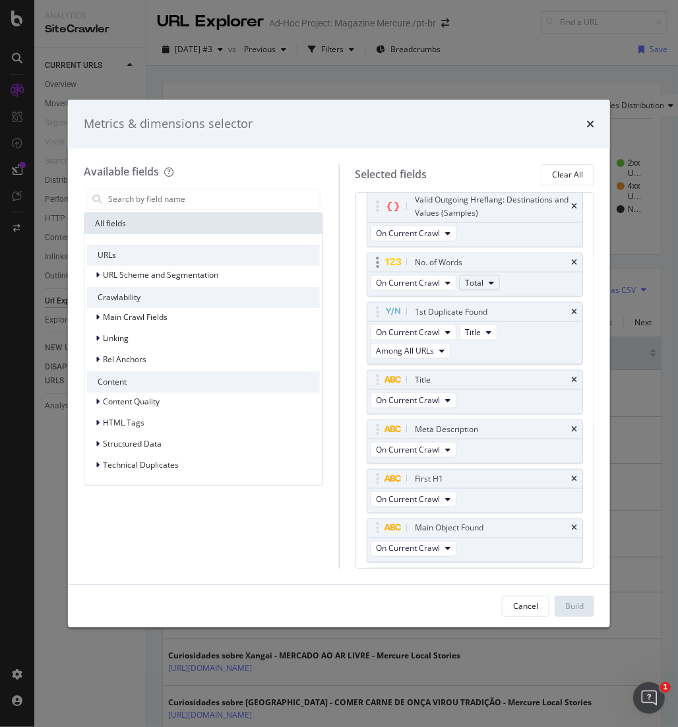
click at [490, 287] on icon "modal" at bounding box center [491, 283] width 5 height 8
click at [489, 330] on span "Total" at bounding box center [486, 335] width 35 height 12
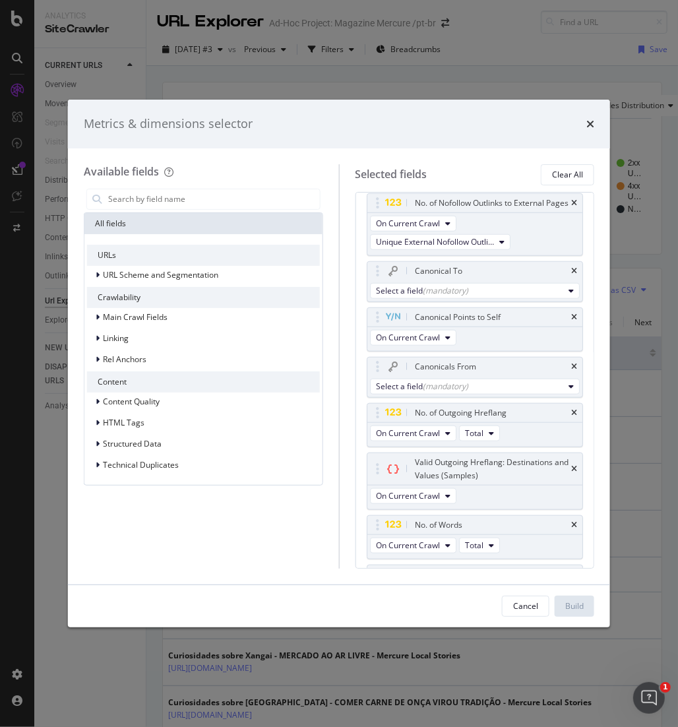
scroll to position [674, 0]
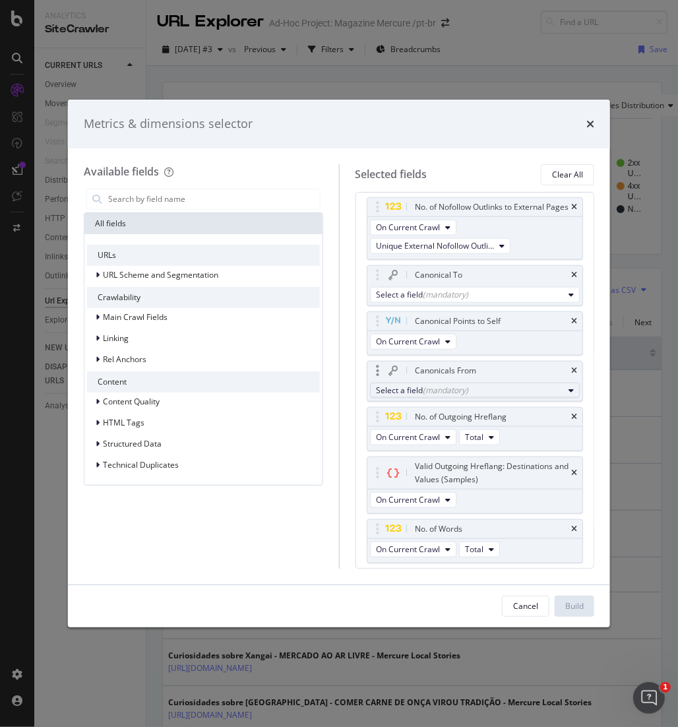
click at [568, 394] on icon "modal" at bounding box center [570, 390] width 5 height 8
click at [334, 405] on div "Available fields All fields URLs URL Scheme and Segmentation Crawlability Main …" at bounding box center [211, 366] width 255 height 404
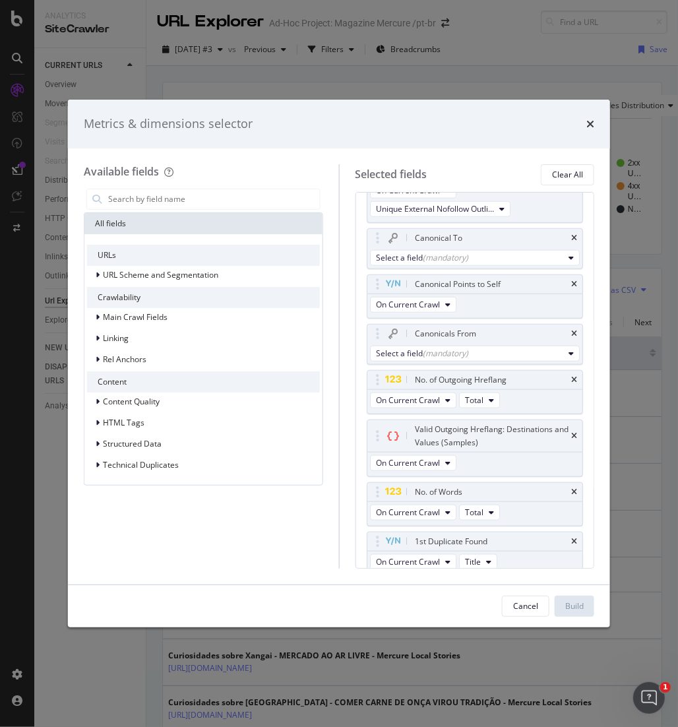
scroll to position [672, 0]
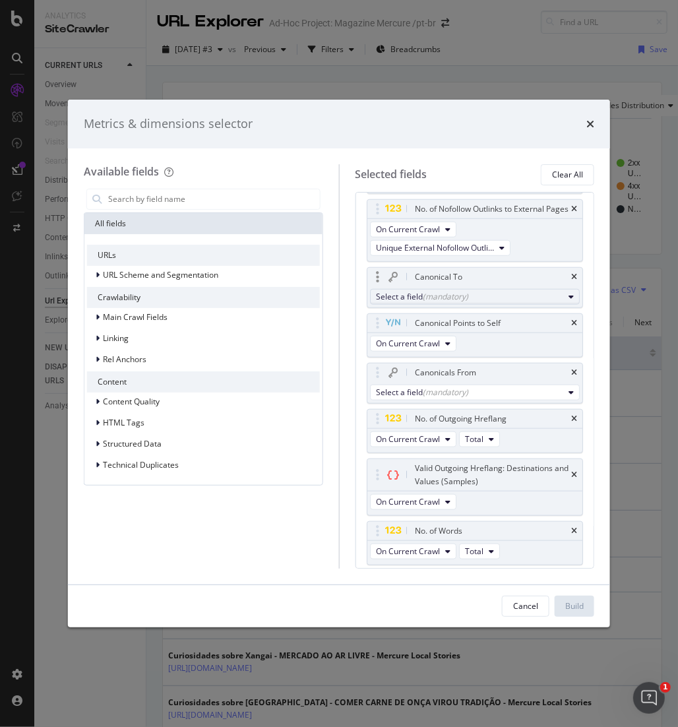
click at [568, 301] on icon "modal" at bounding box center [570, 297] width 5 height 8
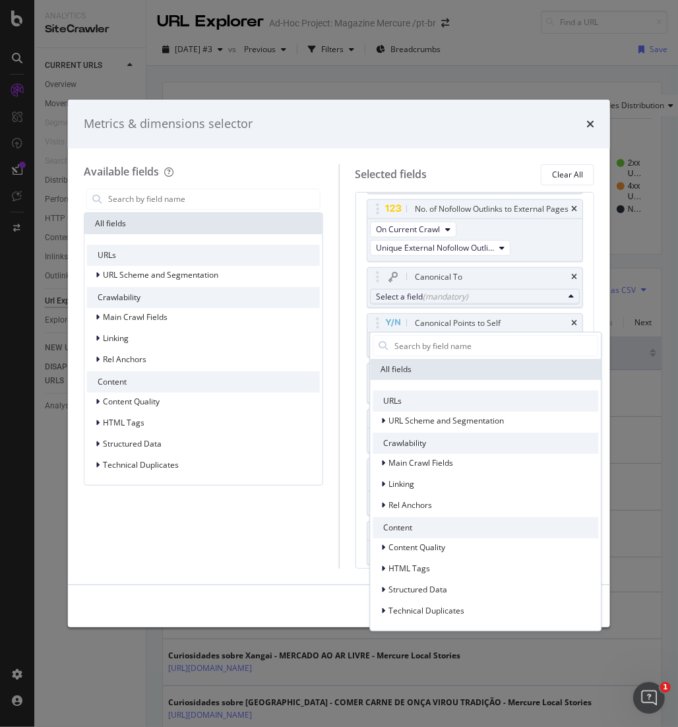
click at [340, 115] on div "Metrics & dimensions selector" at bounding box center [339, 123] width 510 height 17
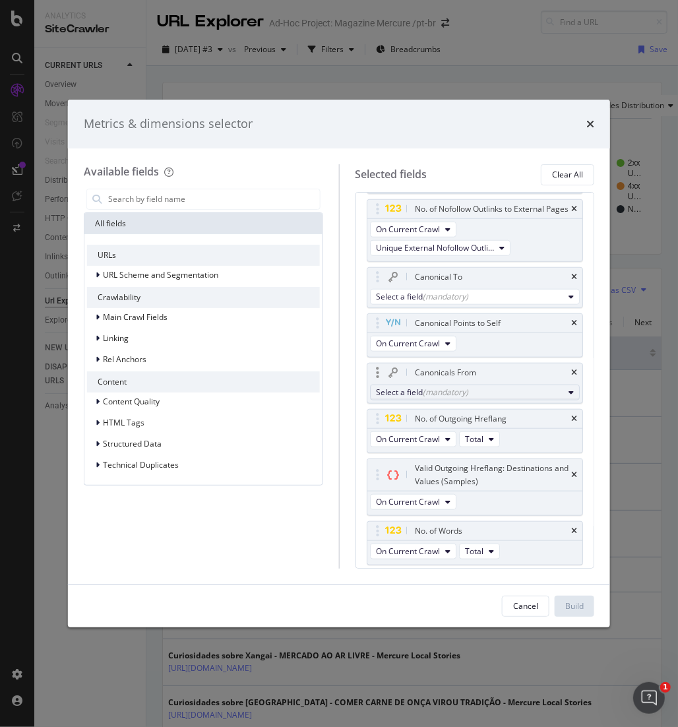
click at [568, 396] on icon "modal" at bounding box center [570, 392] width 5 height 8
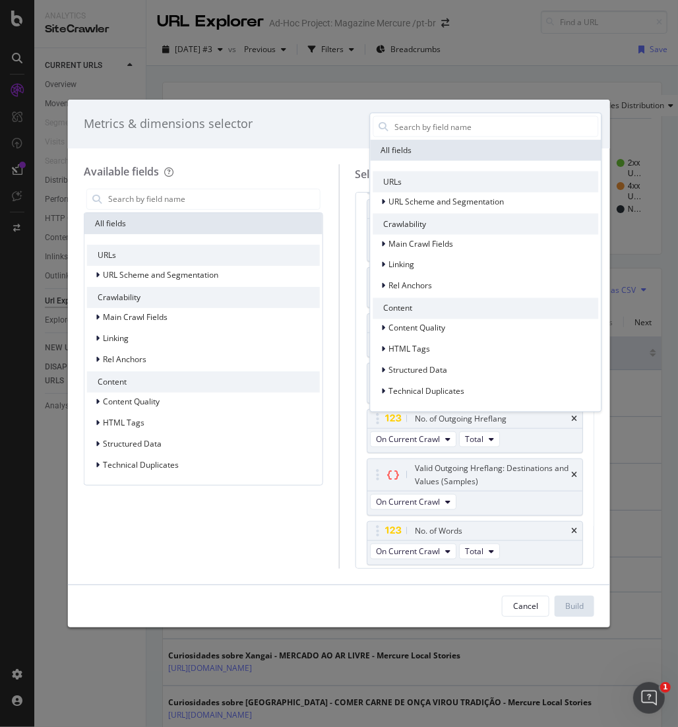
click at [568, 396] on icon "modal" at bounding box center [570, 392] width 5 height 8
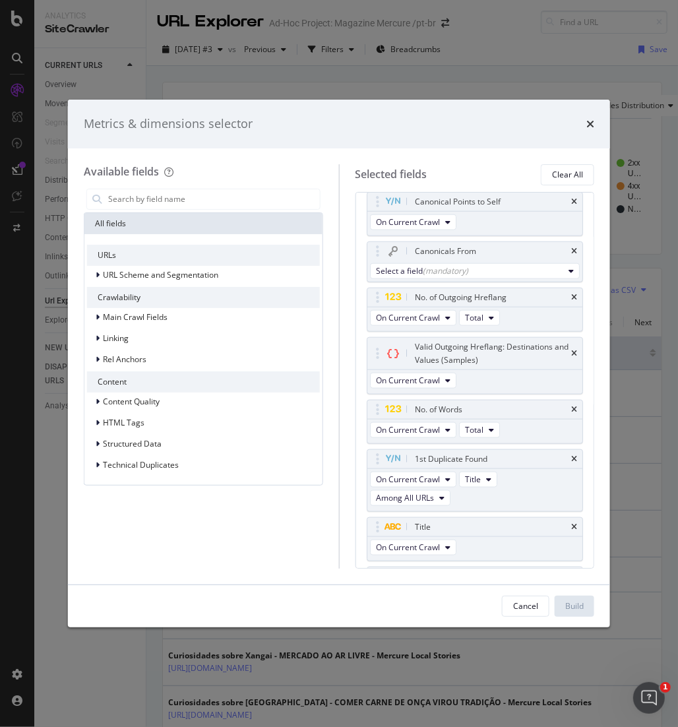
scroll to position [799, 0]
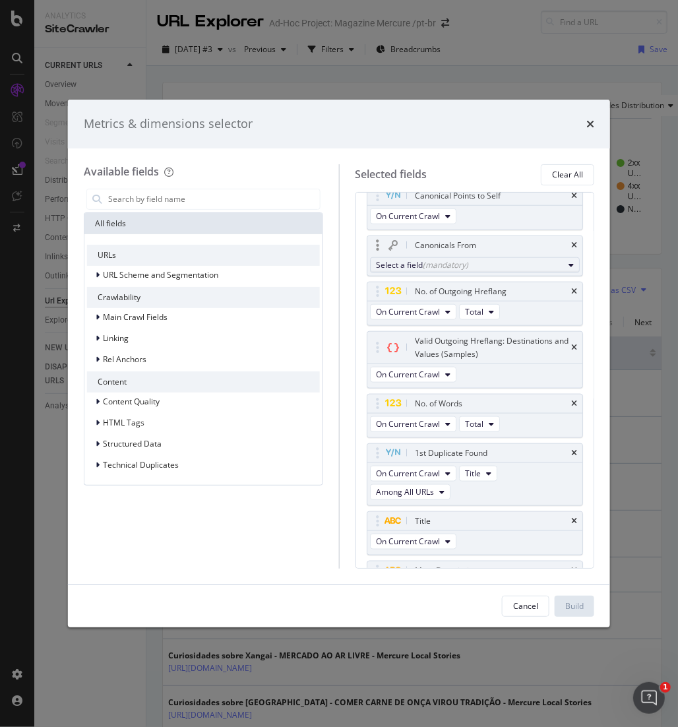
click at [568, 269] on icon "modal" at bounding box center [570, 265] width 5 height 8
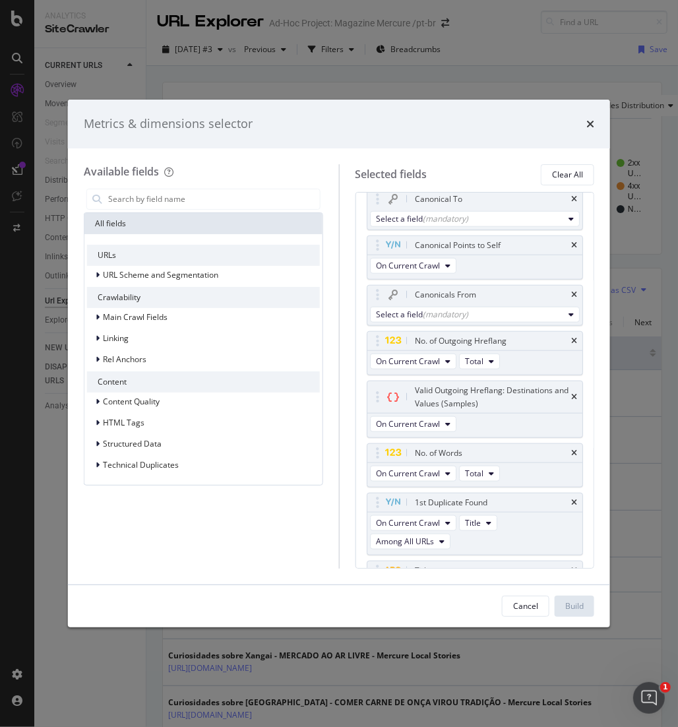
scroll to position [756, 0]
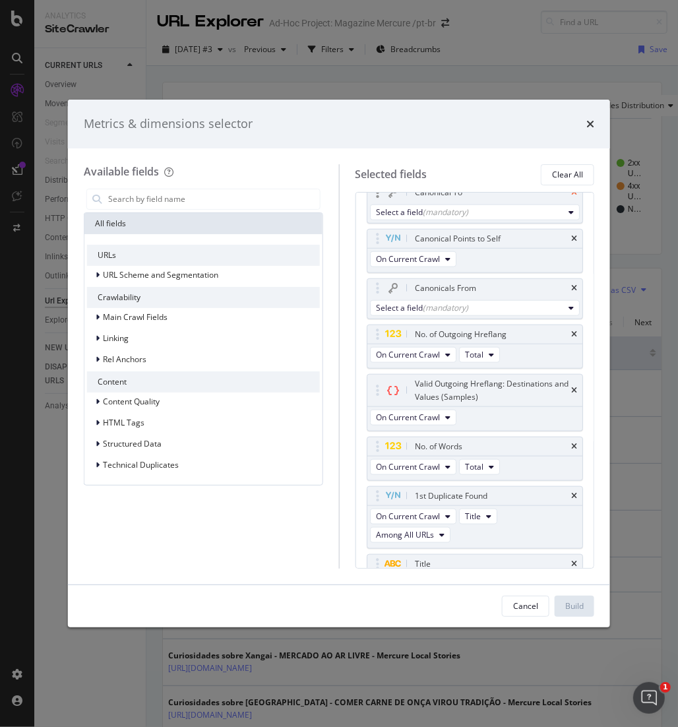
click at [571, 196] on icon "times" at bounding box center [574, 193] width 6 height 8
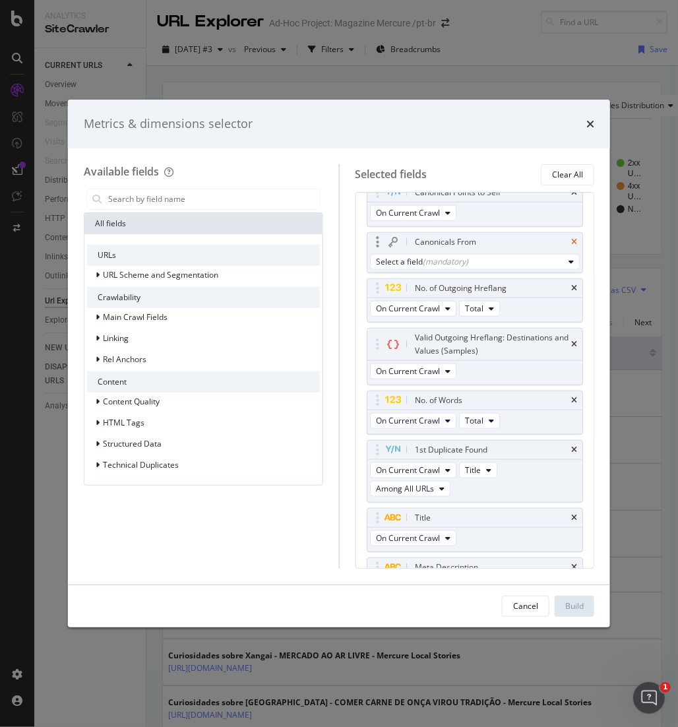
click at [571, 246] on icon "times" at bounding box center [574, 242] width 6 height 8
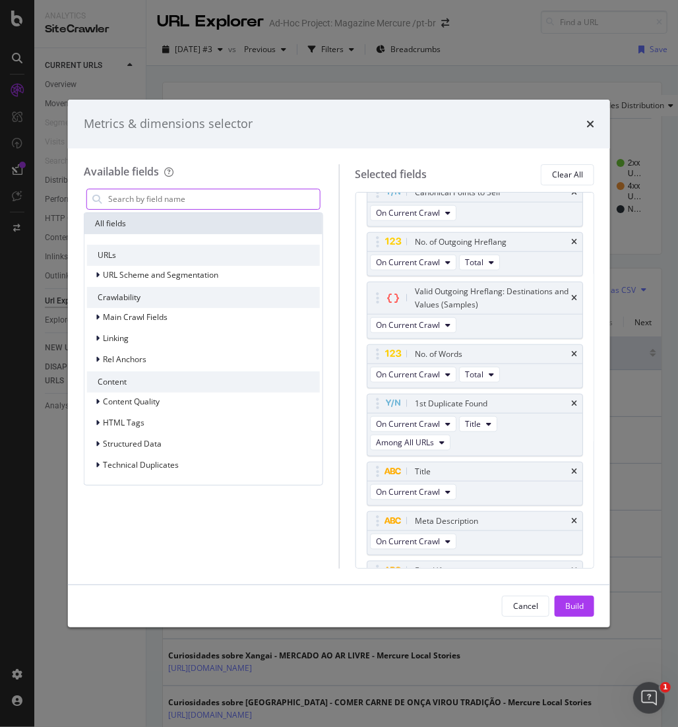
click at [164, 201] on input "modal" at bounding box center [213, 199] width 213 height 20
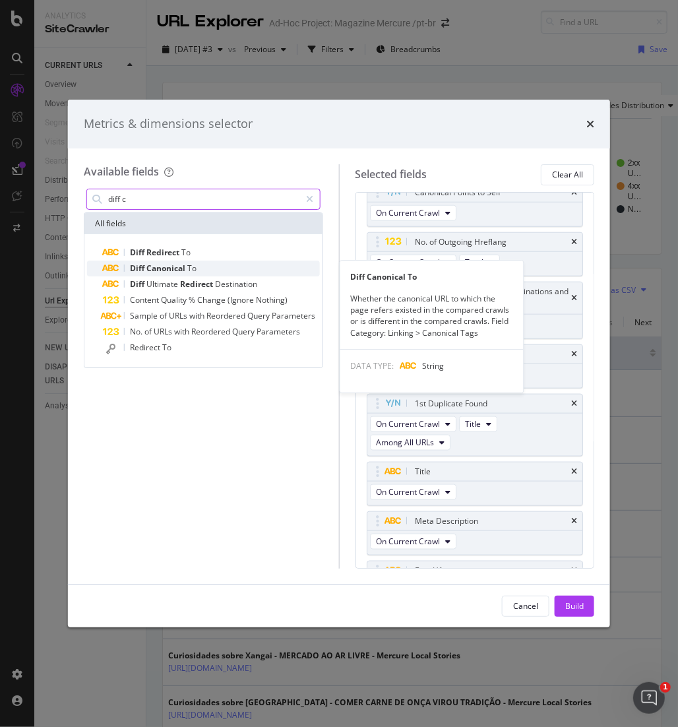
type input "diff c"
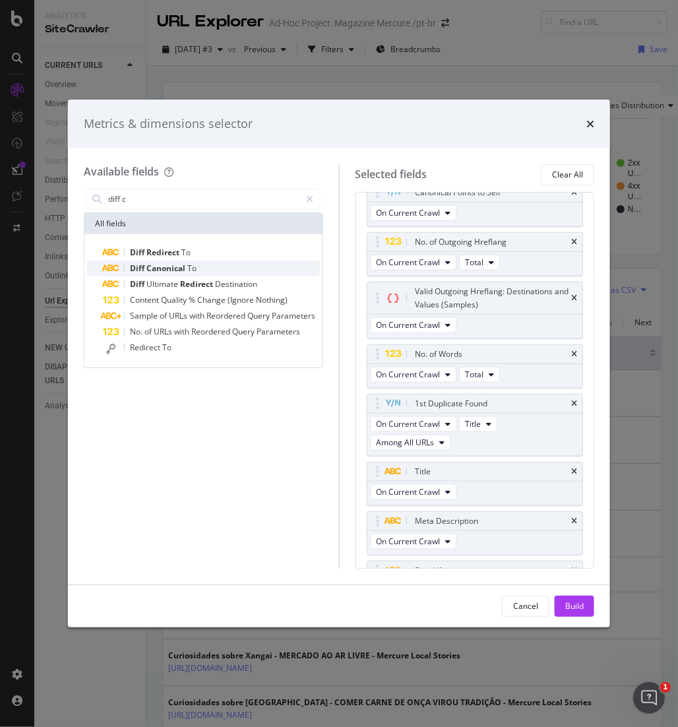
click at [171, 268] on span "Canonical" at bounding box center [166, 267] width 41 height 11
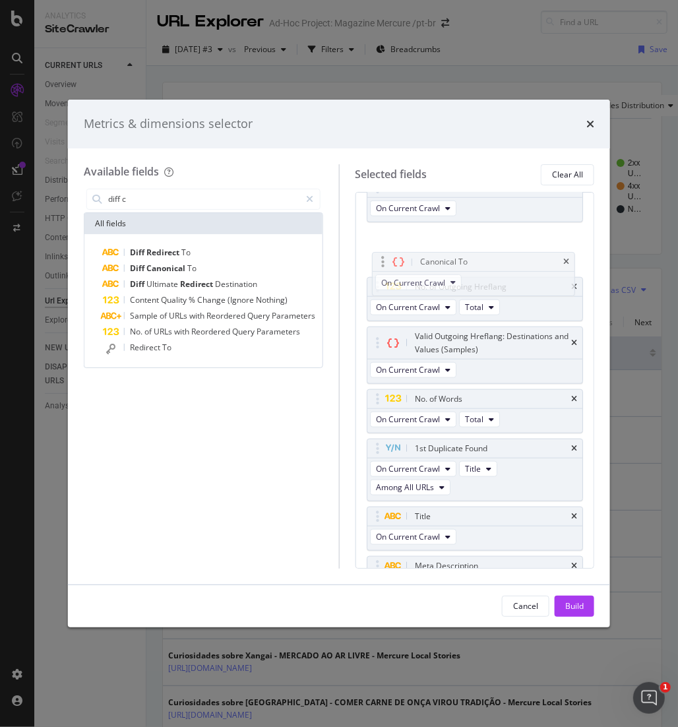
scroll to position [760, 0]
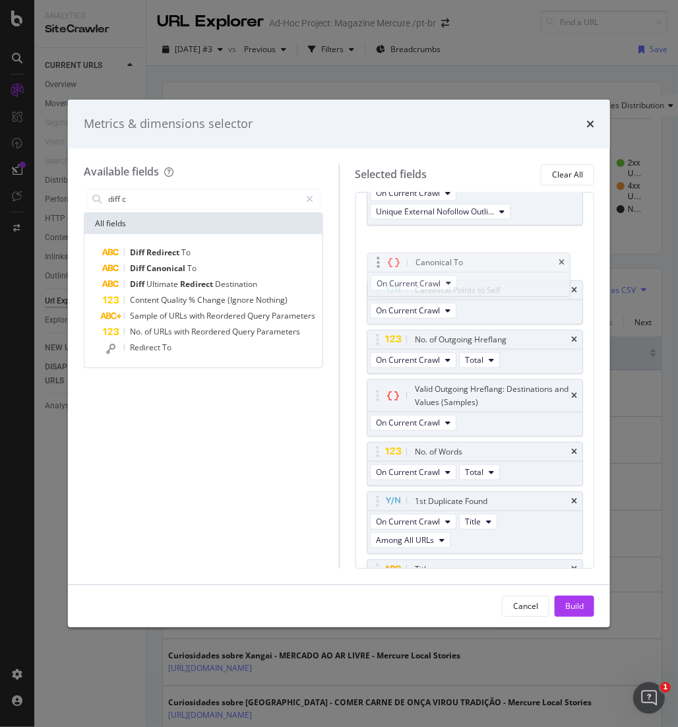
drag, startPoint x: 504, startPoint y: 534, endPoint x: 504, endPoint y: 263, distance: 271.0
click at [504, 263] on body "Analytics SiteCrawler CURRENT URLS Overview Movements Segments Visits Search En…" at bounding box center [339, 363] width 678 height 727
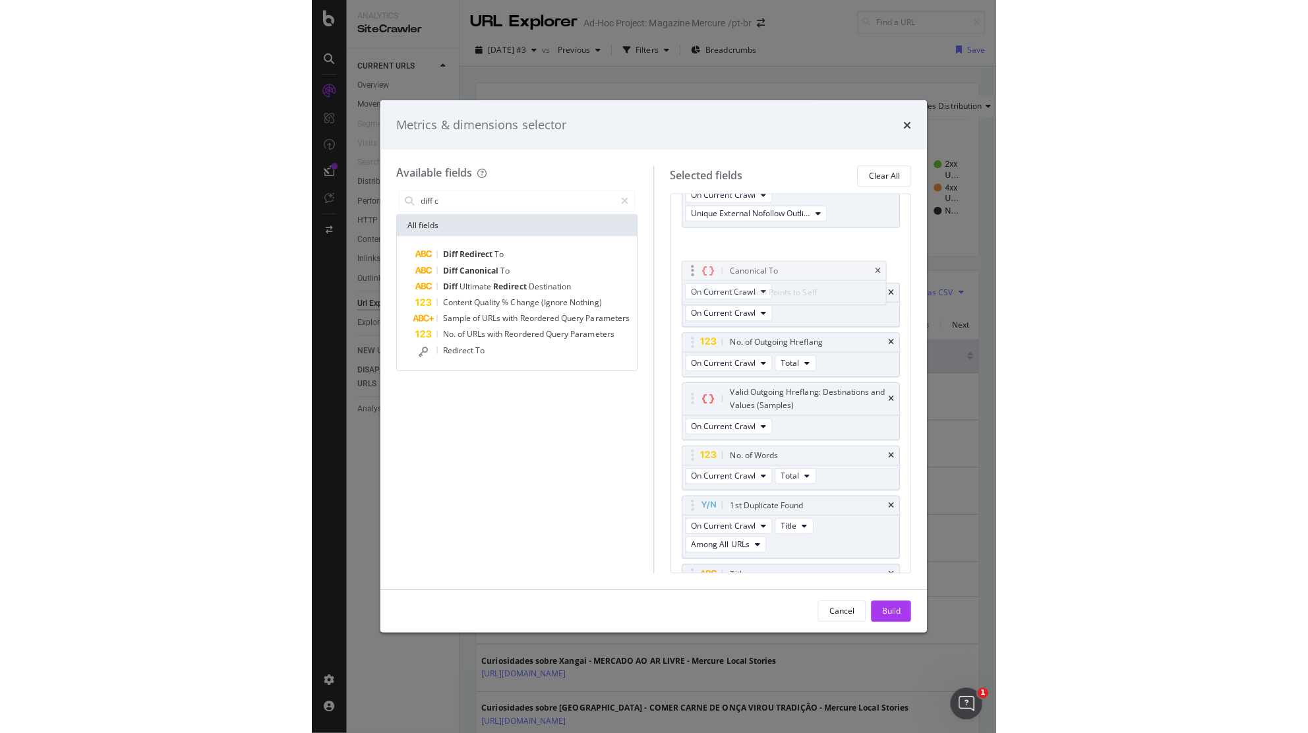
scroll to position [707, 0]
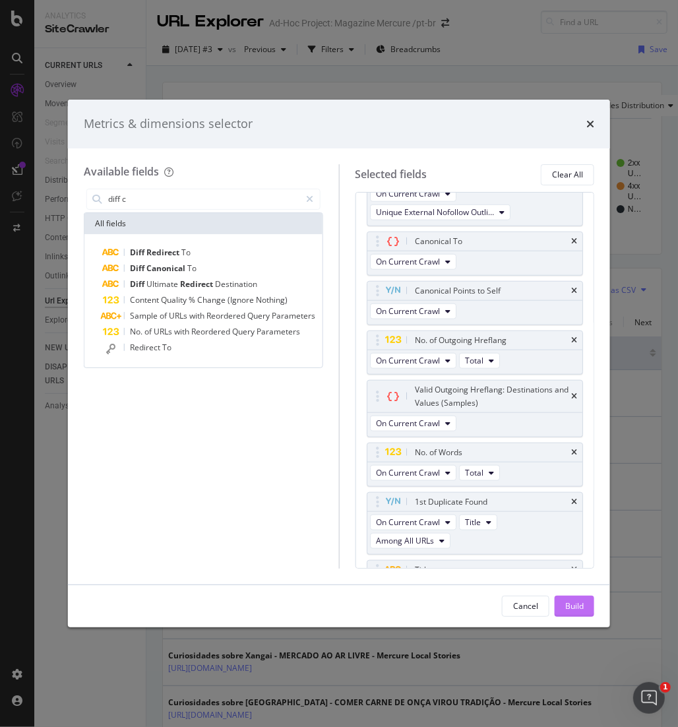
click at [573, 605] on div "Build" at bounding box center [574, 605] width 18 height 11
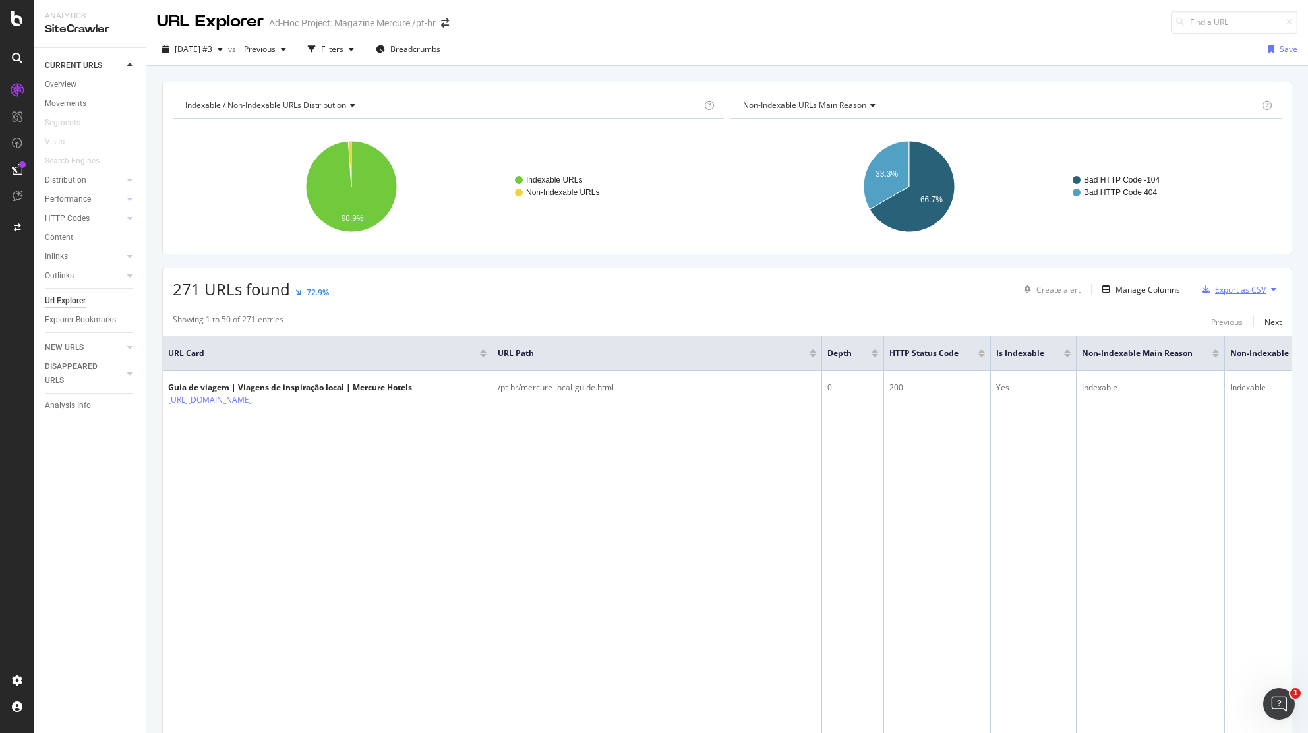
click at [1087, 289] on div "Export as CSV" at bounding box center [1240, 289] width 51 height 11
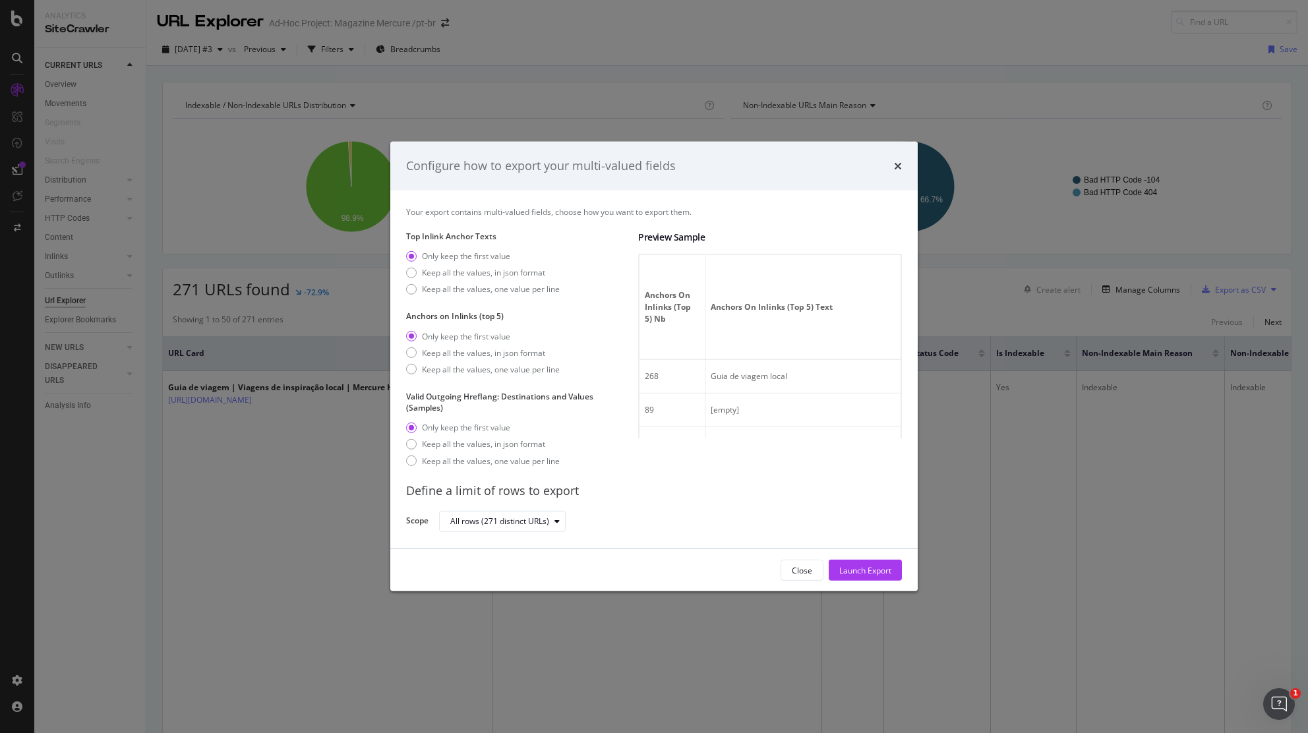
click at [602, 162] on div "Configure how to export your multi-valued fields" at bounding box center [541, 166] width 270 height 17
click at [851, 569] on div "Launch Export" at bounding box center [865, 570] width 52 height 11
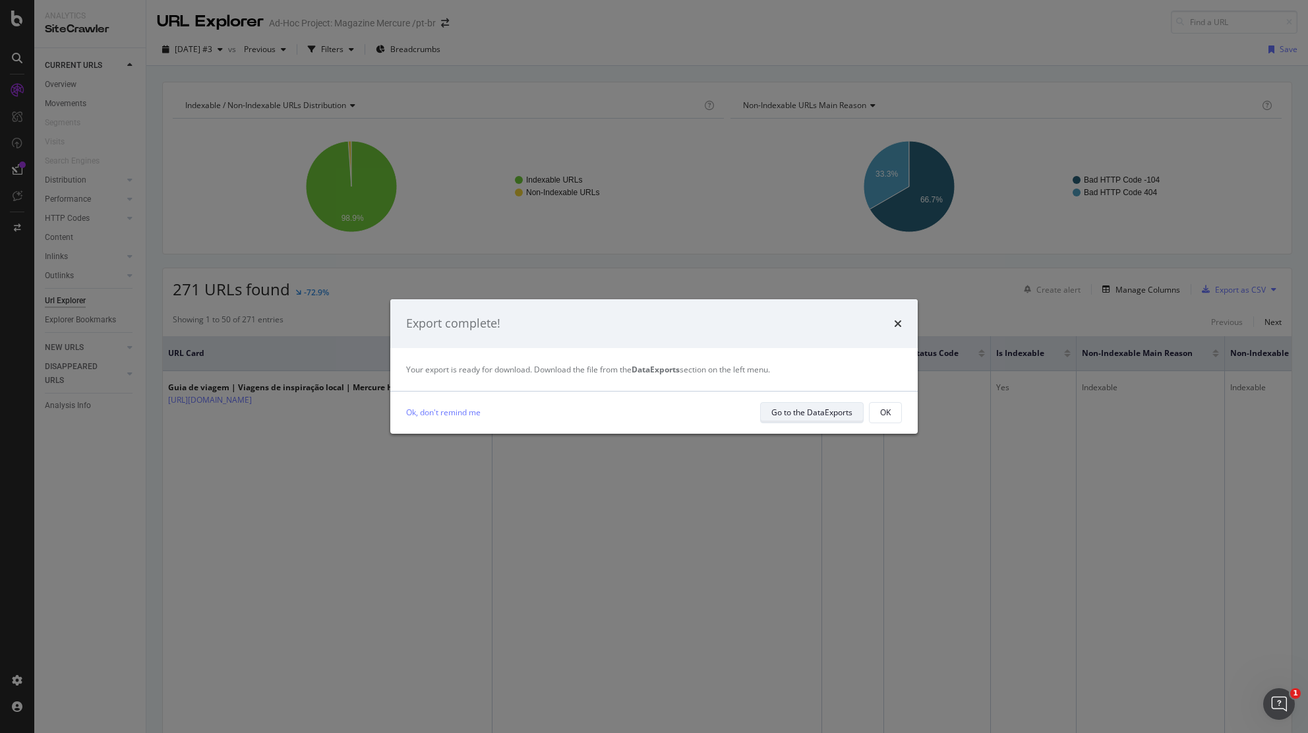
click at [825, 414] on div "Go to the DataExports" at bounding box center [811, 412] width 81 height 11
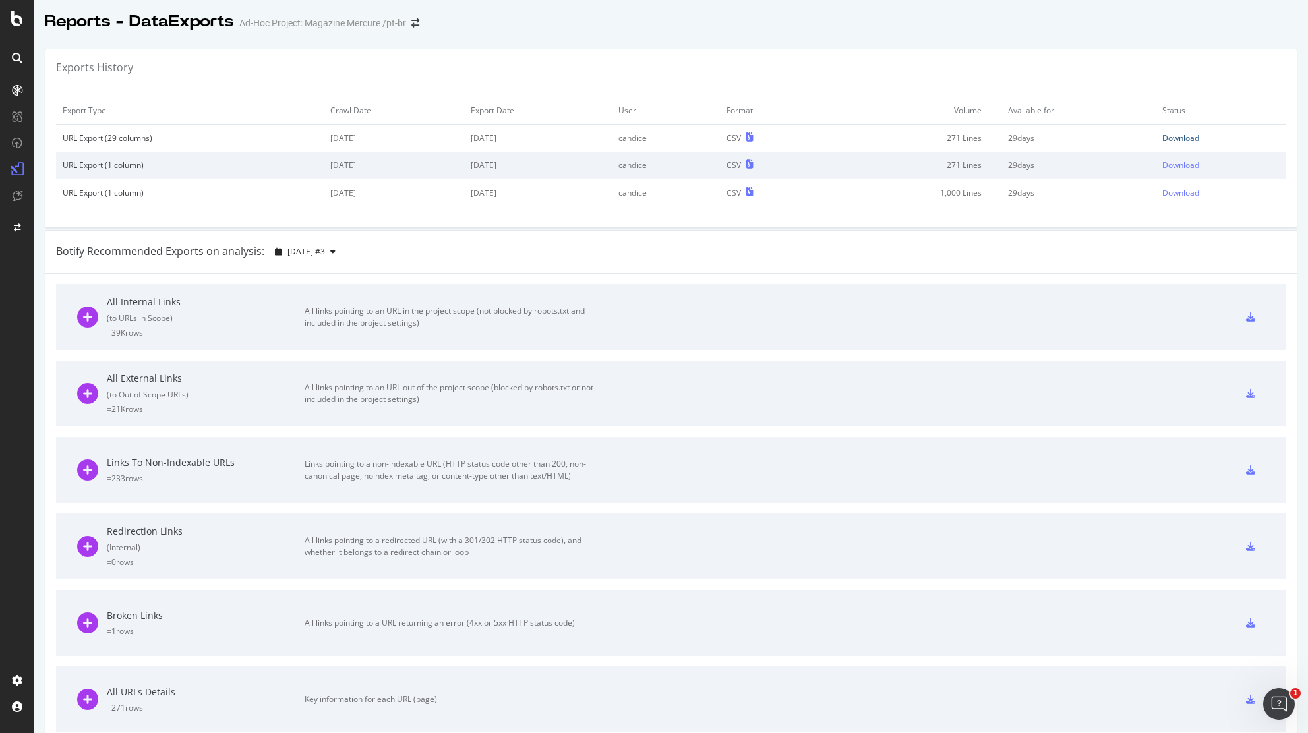
click at [1087, 133] on div "Download" at bounding box center [1180, 138] width 37 height 11
